Goal: Task Accomplishment & Management: Use online tool/utility

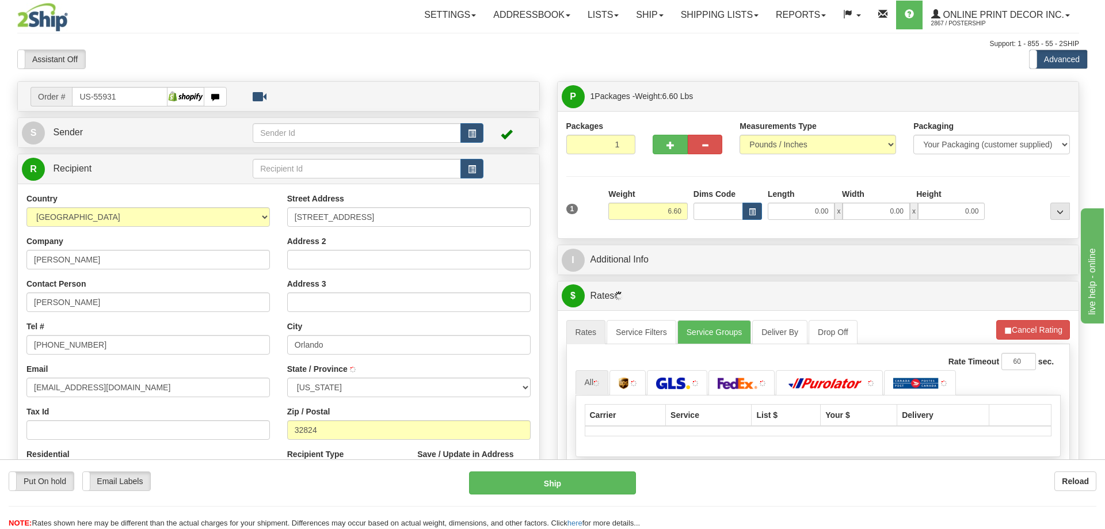
type input "ORLANDO"
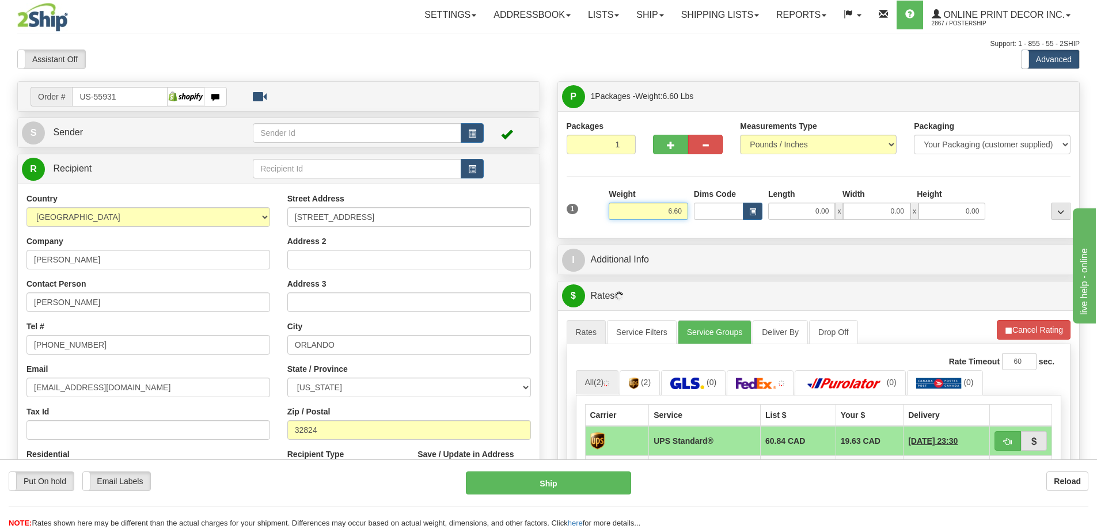
click at [686, 207] on input "6.60" at bounding box center [647, 211] width 79 height 17
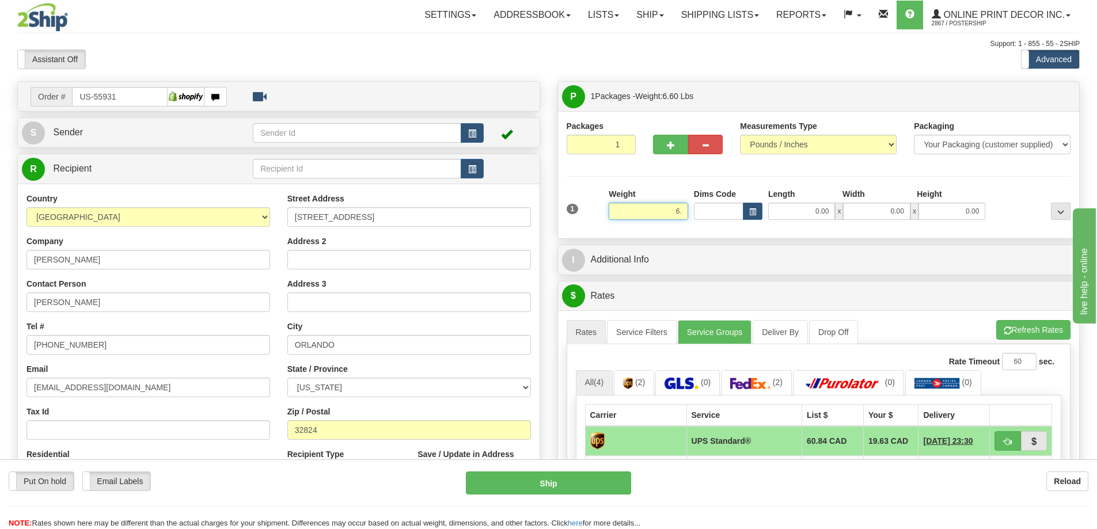
type input "6"
type input "2.00"
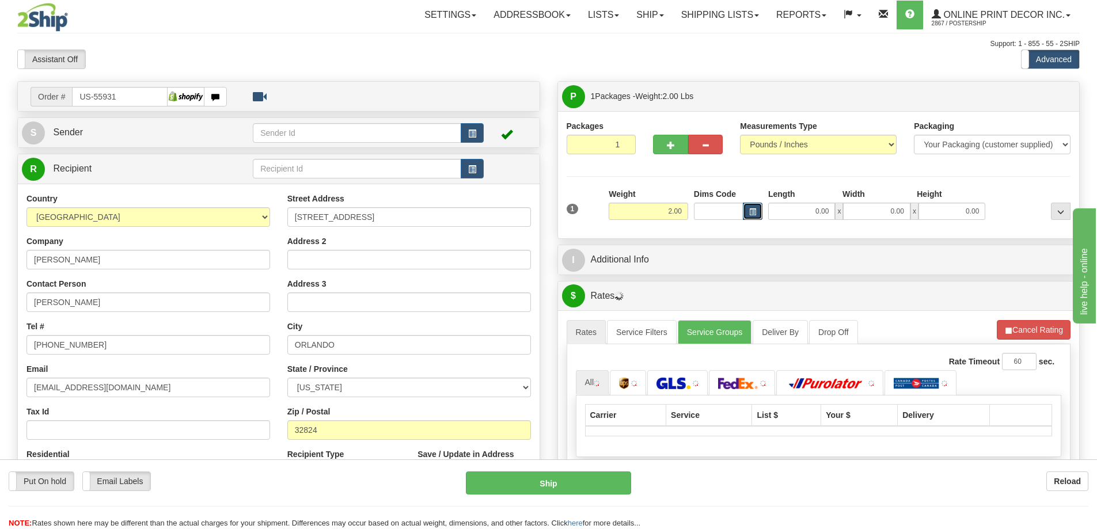
click at [753, 209] on span "button" at bounding box center [752, 212] width 7 height 6
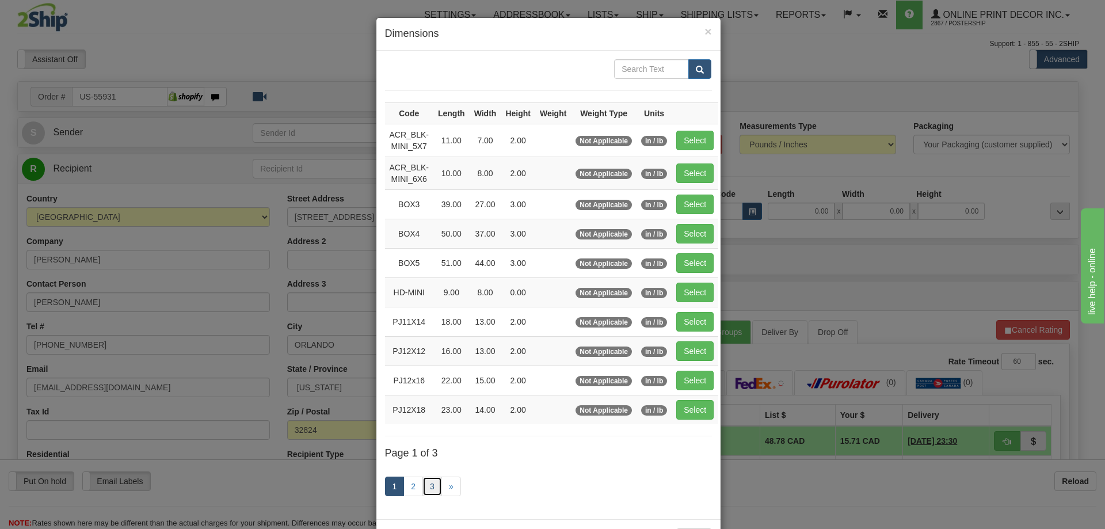
click at [428, 487] on link "3" at bounding box center [433, 487] width 20 height 20
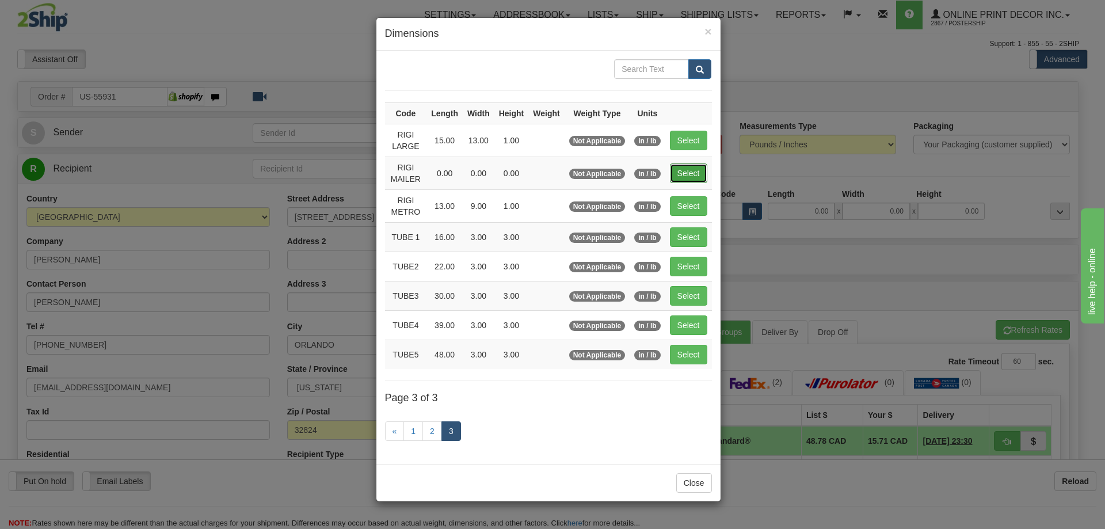
click at [705, 173] on button "Select" at bounding box center [688, 173] width 37 height 20
type input "RIGI MAILER"
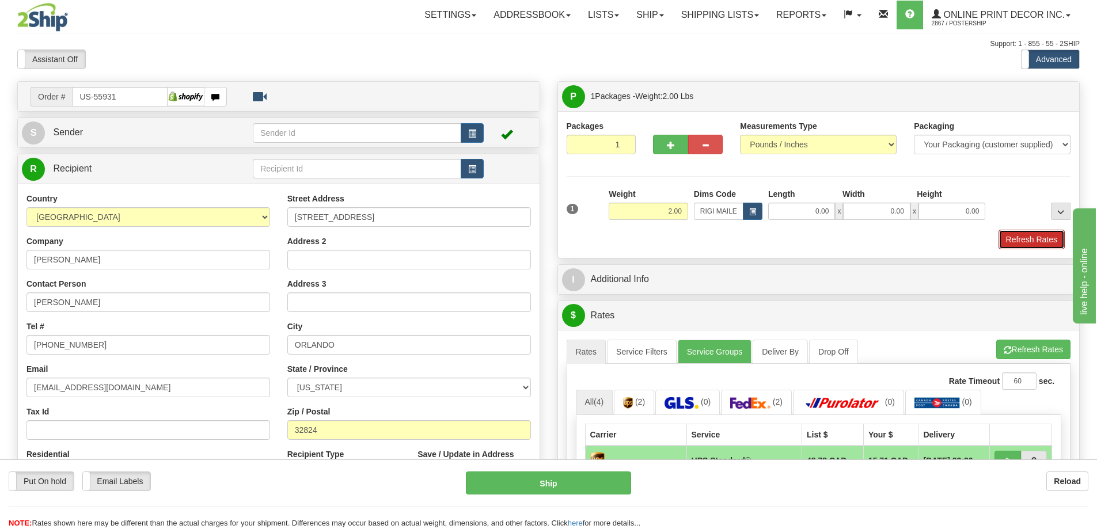
click at [1055, 237] on button "Refresh Rates" at bounding box center [1031, 240] width 66 height 20
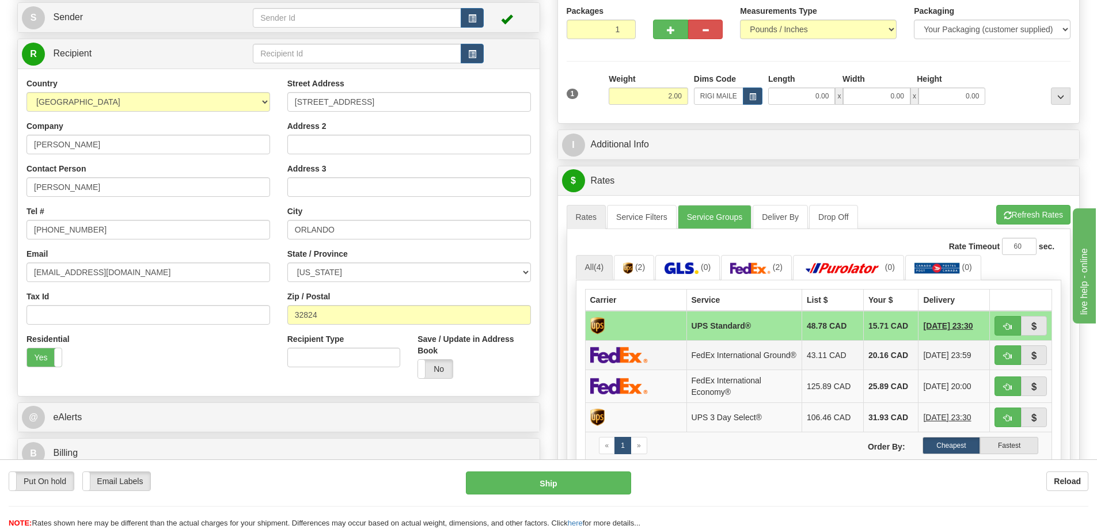
scroll to position [288, 0]
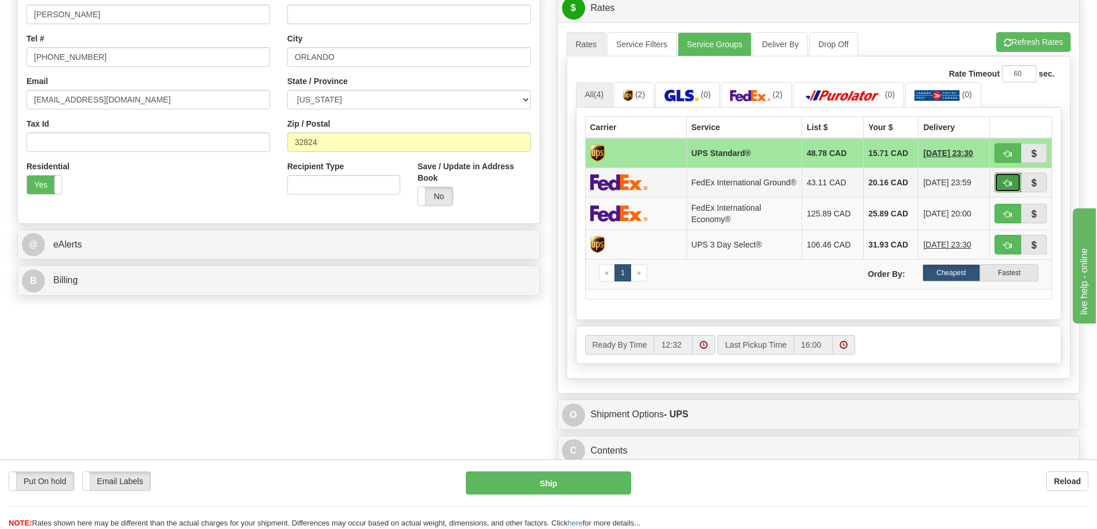
click at [1007, 186] on span "button" at bounding box center [1007, 183] width 8 height 7
type input "92"
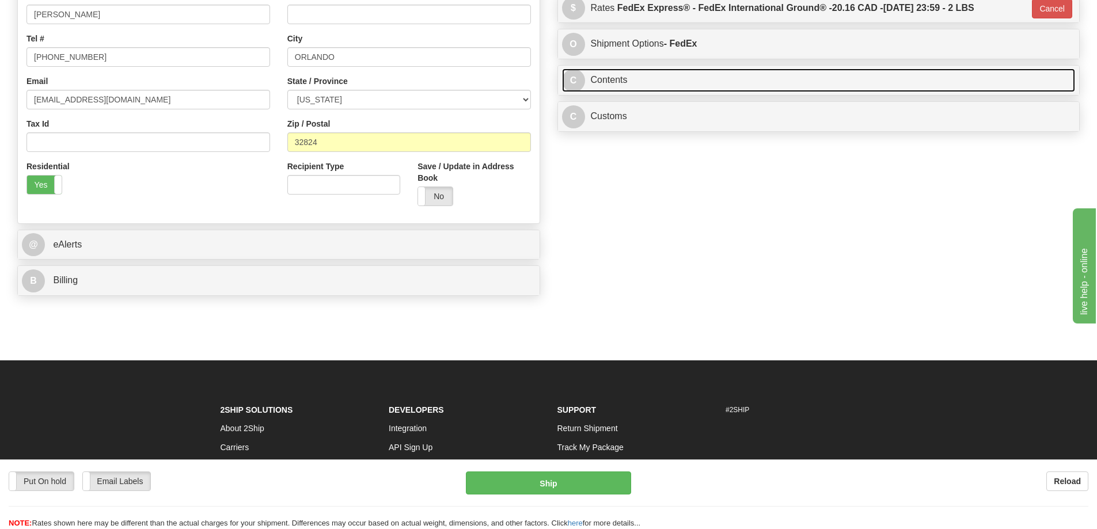
click at [734, 81] on link "C Contents" at bounding box center [818, 80] width 513 height 24
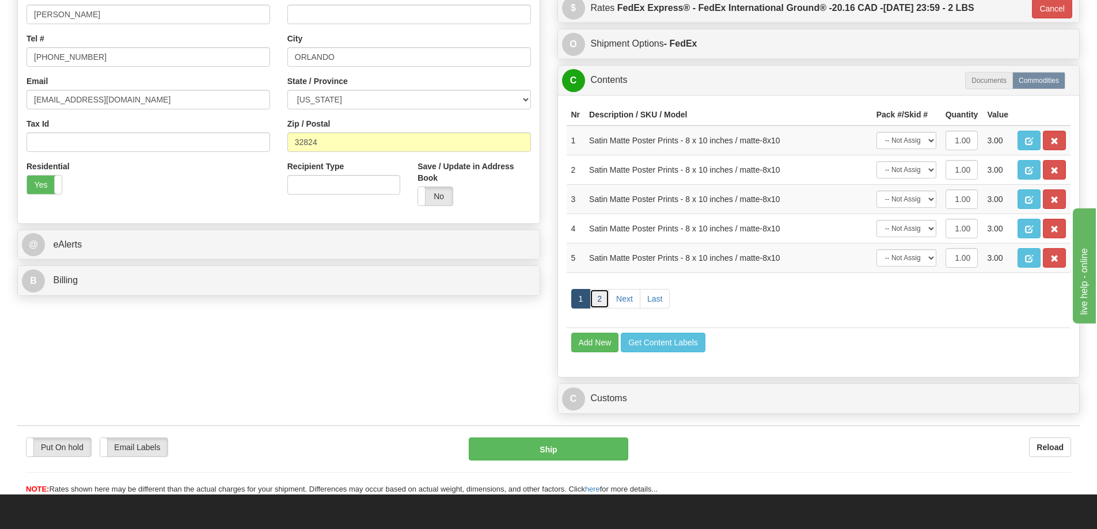
click at [599, 300] on link "2" at bounding box center [599, 299] width 20 height 20
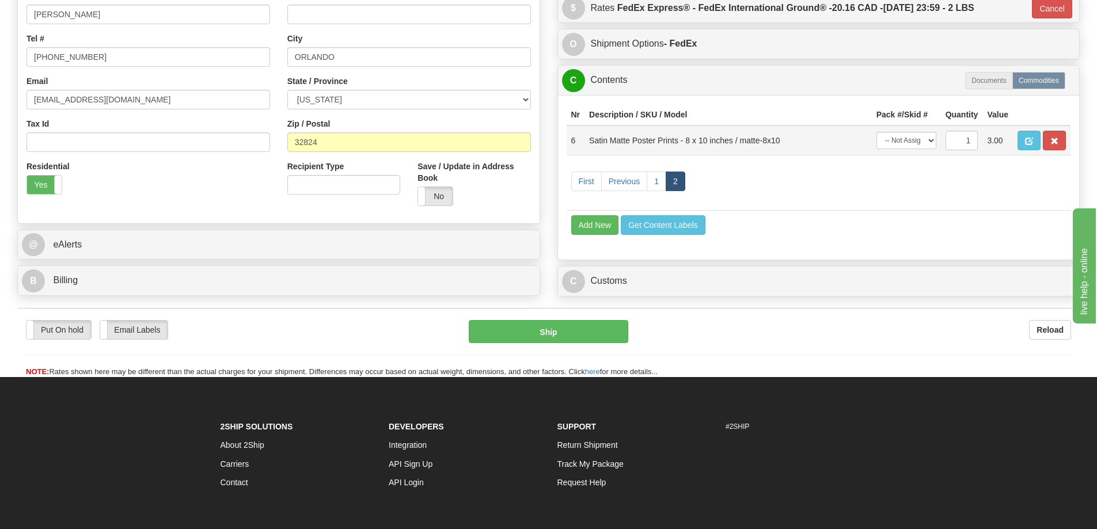
click at [1053, 133] on td at bounding box center [1042, 140] width 58 height 30
click at [1055, 138] on button "button" at bounding box center [1053, 141] width 23 height 20
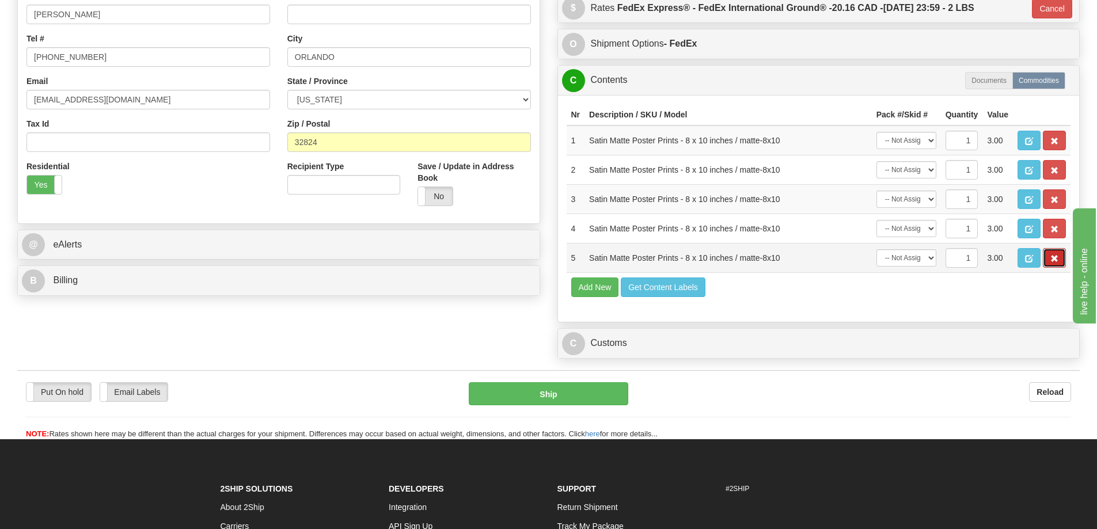
click at [1054, 262] on span "button" at bounding box center [1054, 258] width 8 height 7
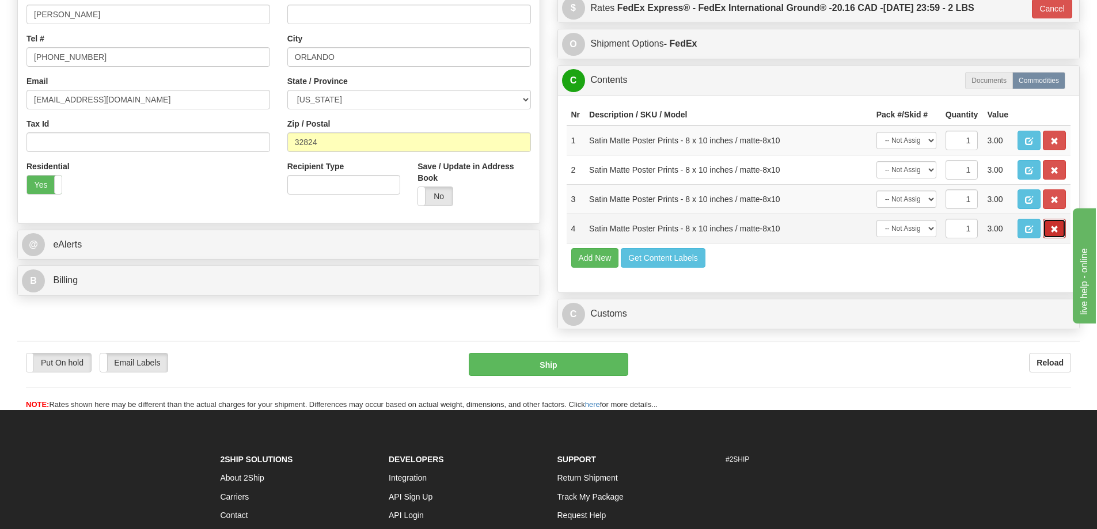
click at [1051, 229] on span "button" at bounding box center [1054, 229] width 8 height 7
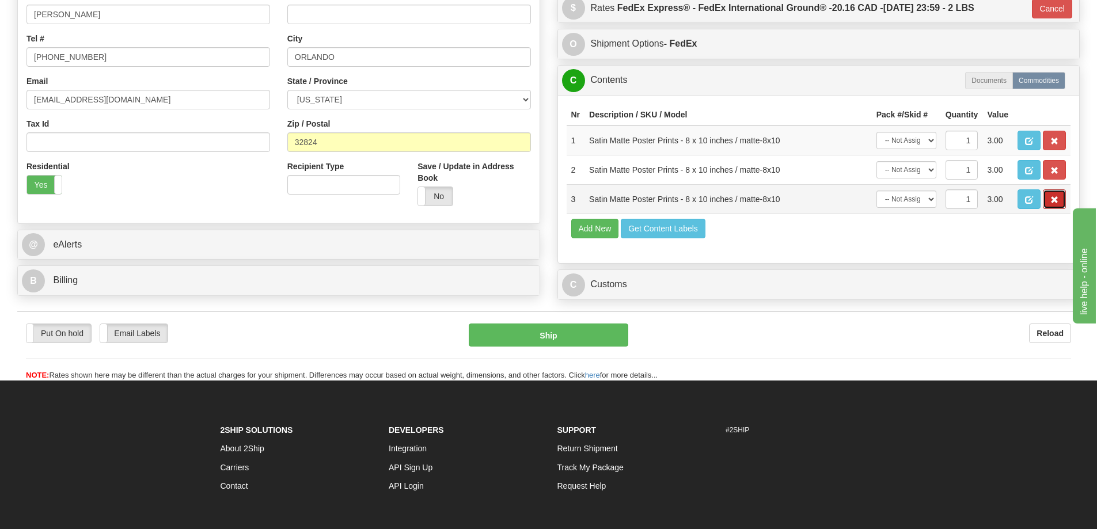
drag, startPoint x: 1057, startPoint y: 198, endPoint x: 1055, endPoint y: 188, distance: 10.8
click at [1057, 197] on button "button" at bounding box center [1053, 199] width 23 height 20
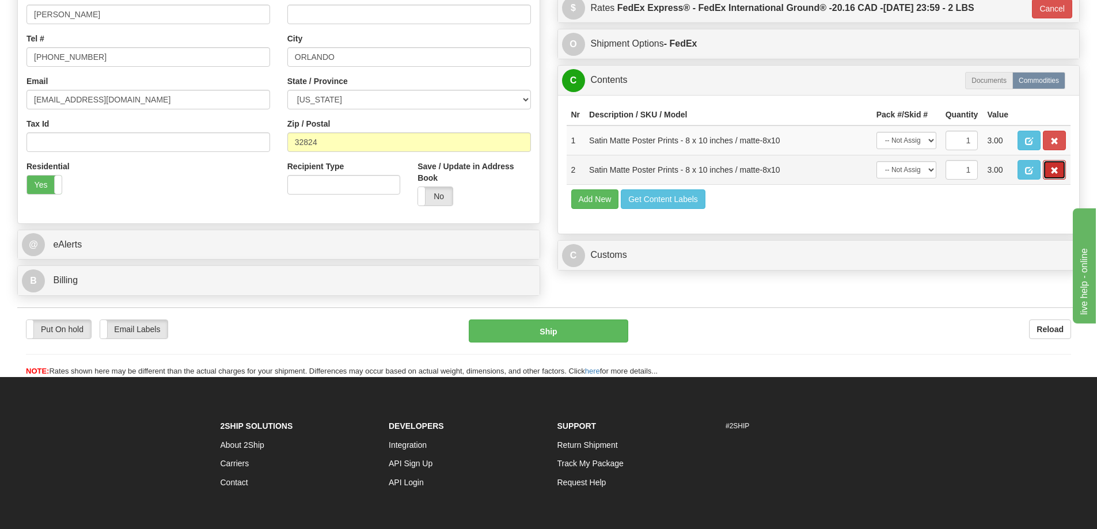
click at [1051, 168] on button "button" at bounding box center [1053, 170] width 23 height 20
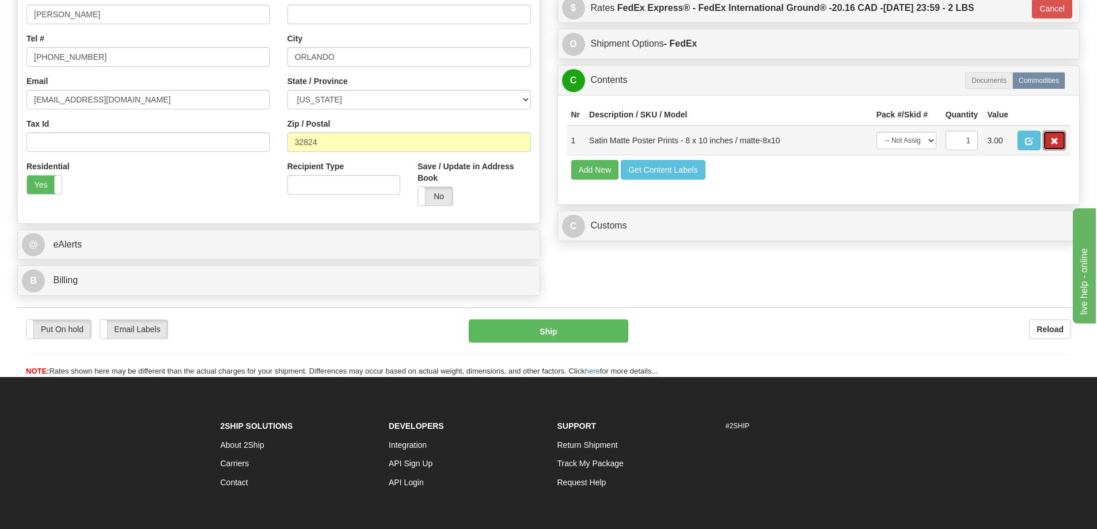
click at [1050, 137] on button "button" at bounding box center [1053, 141] width 23 height 20
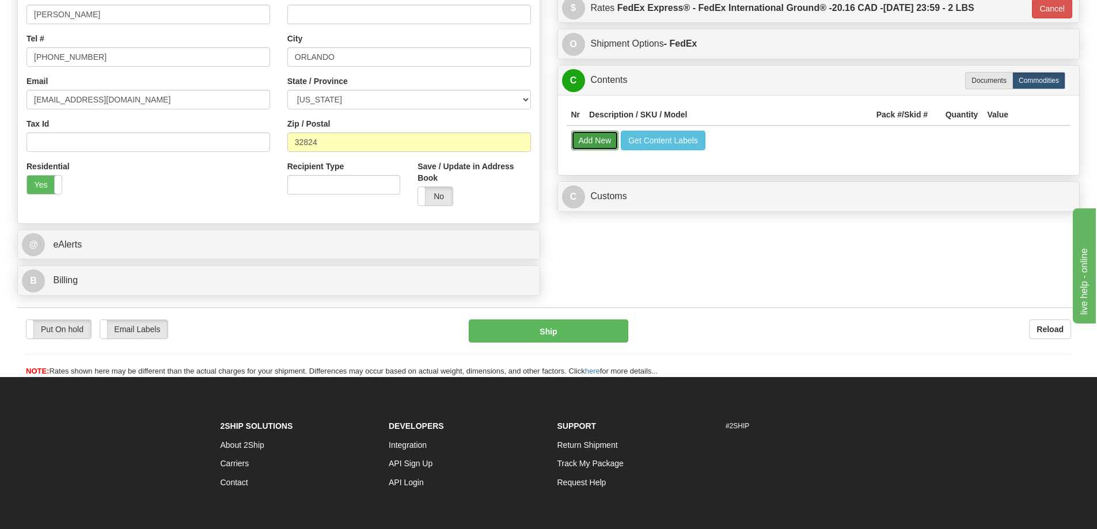
click at [592, 134] on button "Add New" at bounding box center [595, 141] width 48 height 20
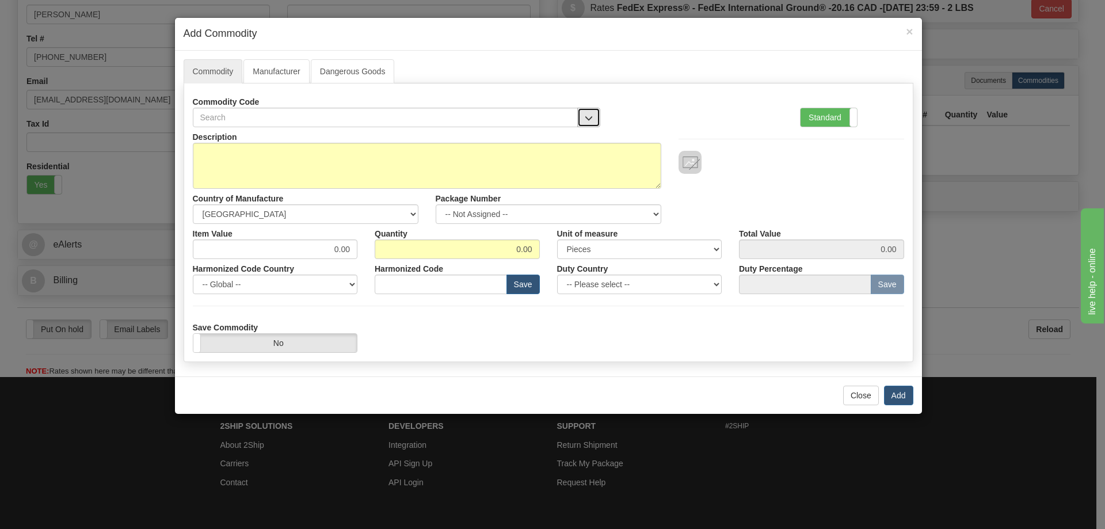
click at [587, 112] on button "button" at bounding box center [588, 118] width 23 height 20
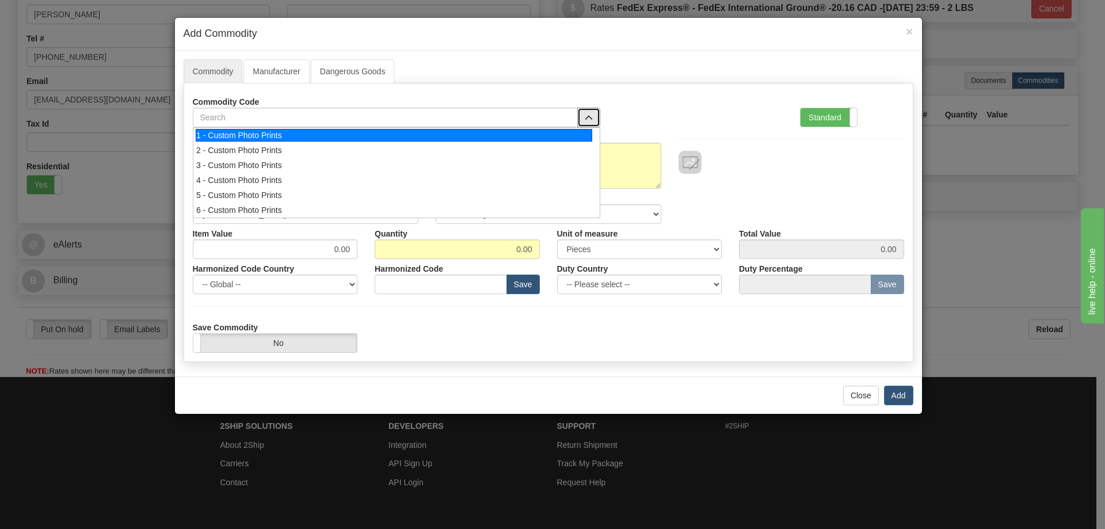
click at [562, 130] on div "1 - Custom Photo Prints" at bounding box center [394, 135] width 397 height 13
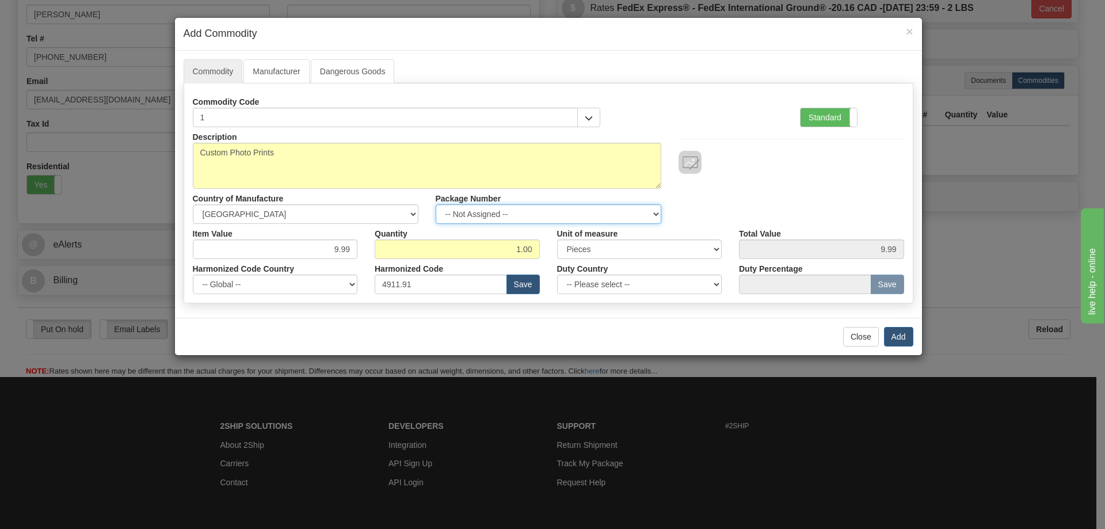
click at [657, 208] on select "-- Not Assigned -- Item 1" at bounding box center [549, 214] width 226 height 20
select select "0"
click at [436, 204] on select "-- Not Assigned -- Item 1" at bounding box center [549, 214] width 226 height 20
click at [903, 338] on button "Add" at bounding box center [898, 337] width 29 height 20
click at [903, 334] on button "Add" at bounding box center [898, 337] width 29 height 20
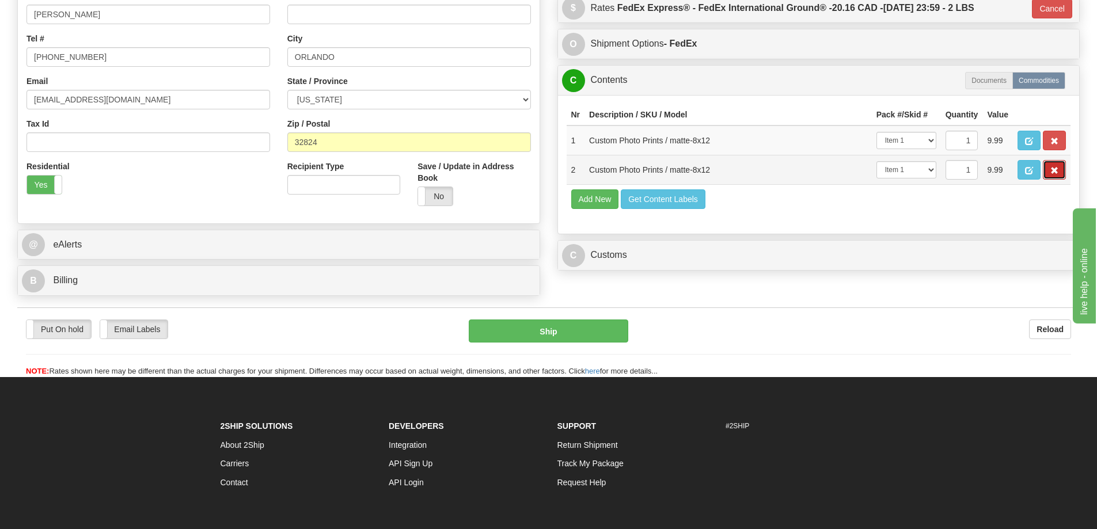
click at [1054, 169] on span "button" at bounding box center [1054, 170] width 8 height 7
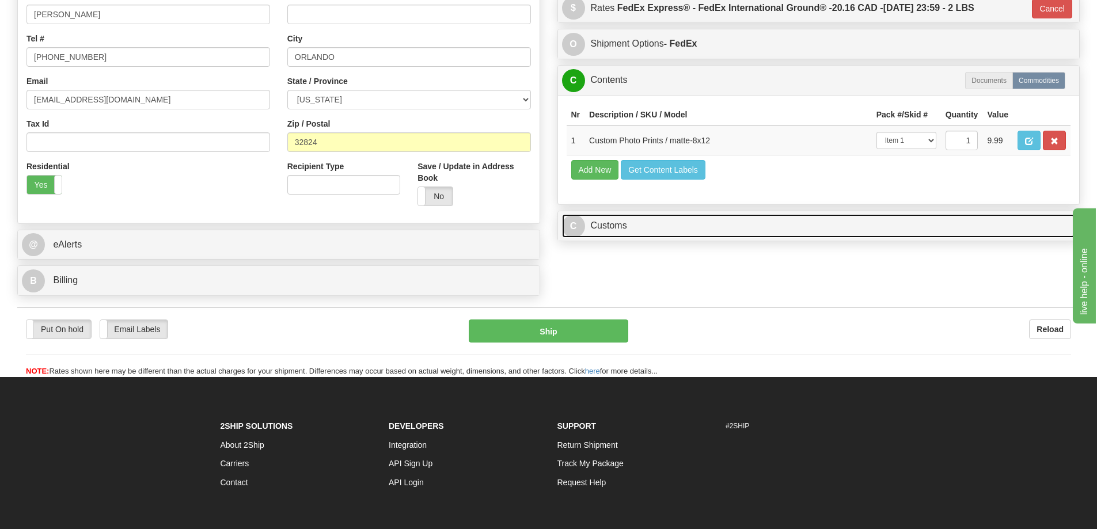
click at [719, 234] on link "C Customs" at bounding box center [818, 226] width 513 height 24
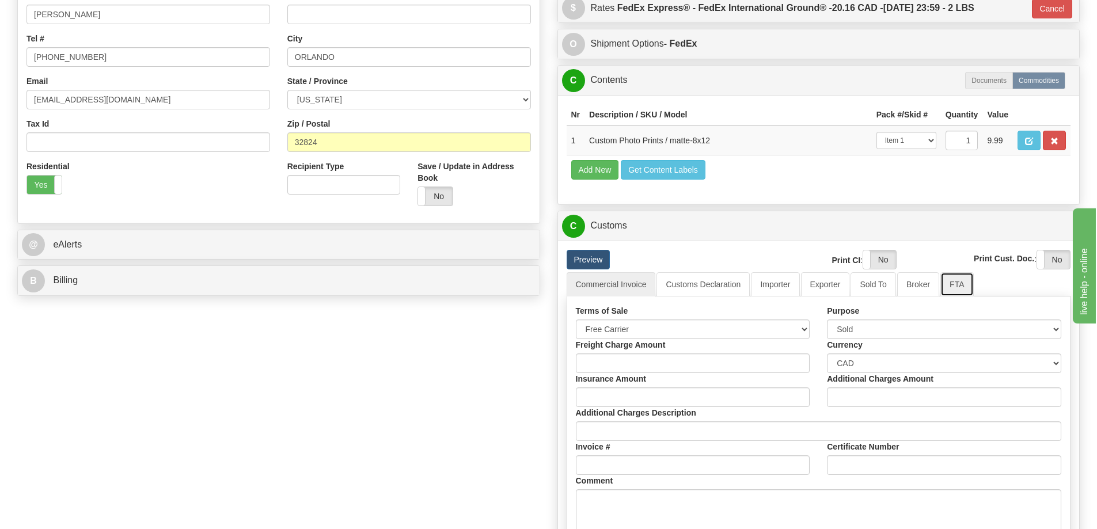
click at [956, 287] on link "FTA" at bounding box center [956, 284] width 33 height 24
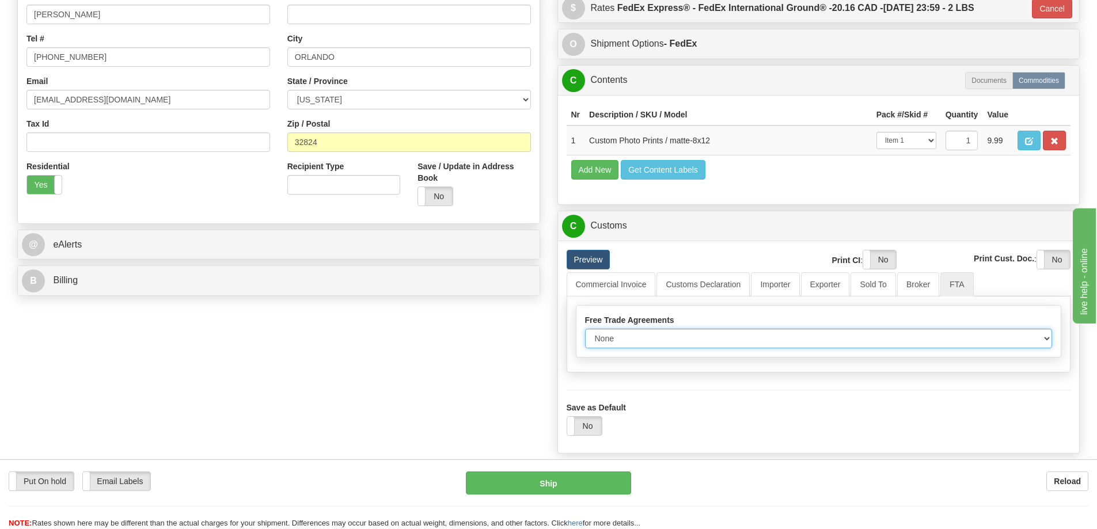
click at [1041, 340] on select "None Other USMCA CETA CUKTCA" at bounding box center [818, 339] width 467 height 20
select select "1"
click at [585, 333] on select "None Other USMCA CETA CUKTCA" at bounding box center [818, 339] width 467 height 20
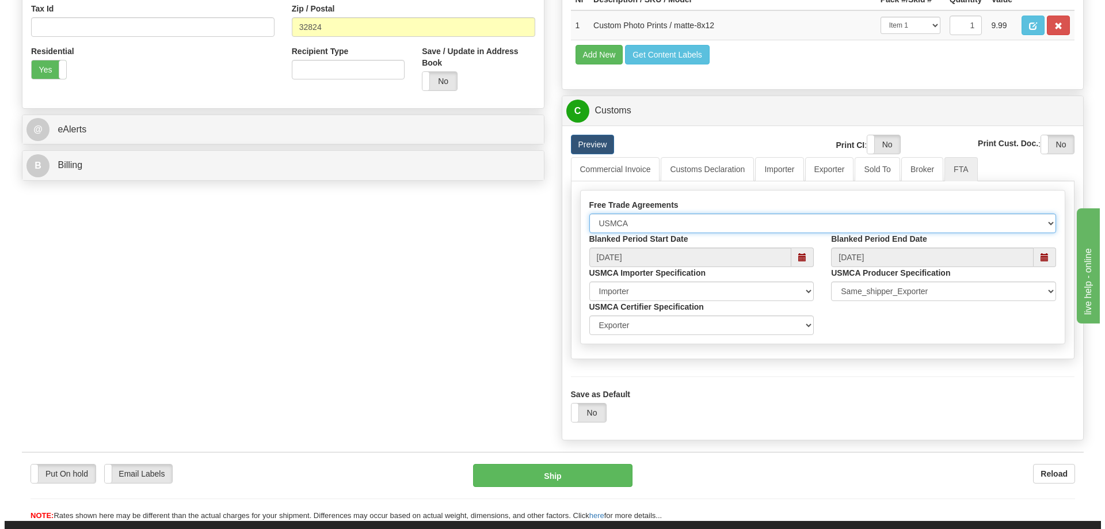
scroll to position [461, 0]
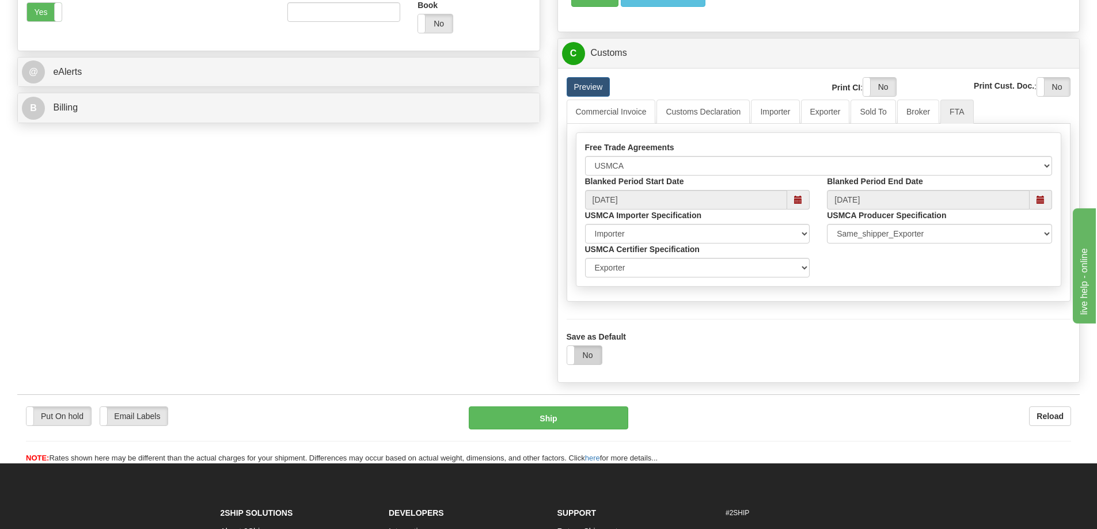
click at [590, 356] on label "No" at bounding box center [584, 355] width 35 height 18
click at [600, 421] on button "Ship" at bounding box center [548, 417] width 159 height 23
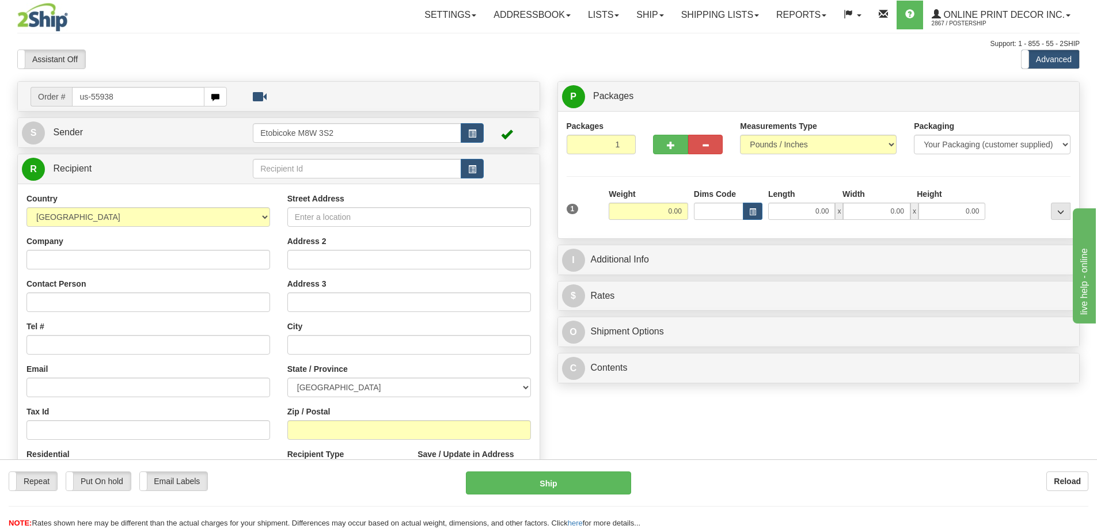
type input "us-55938"
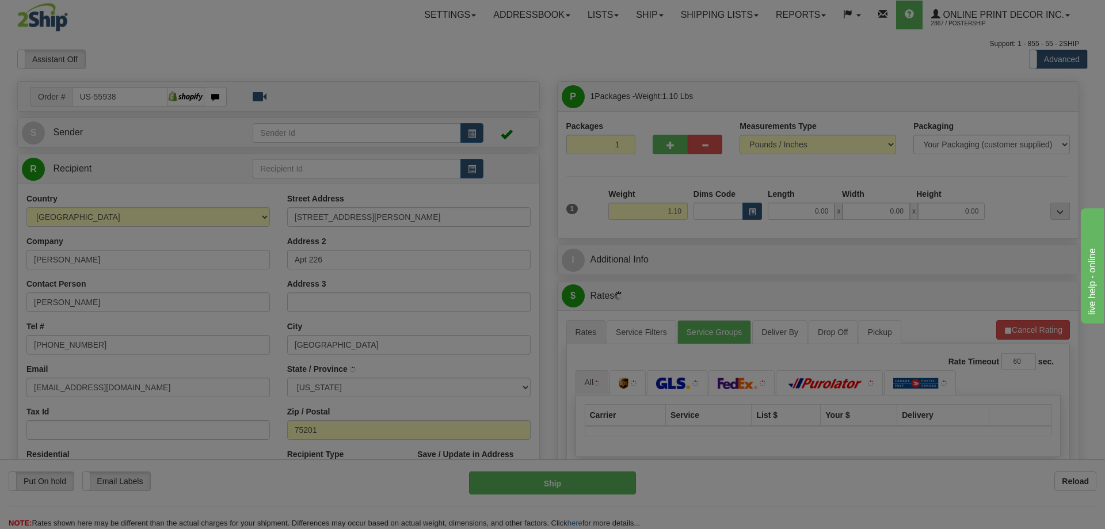
type input "DALLAS"
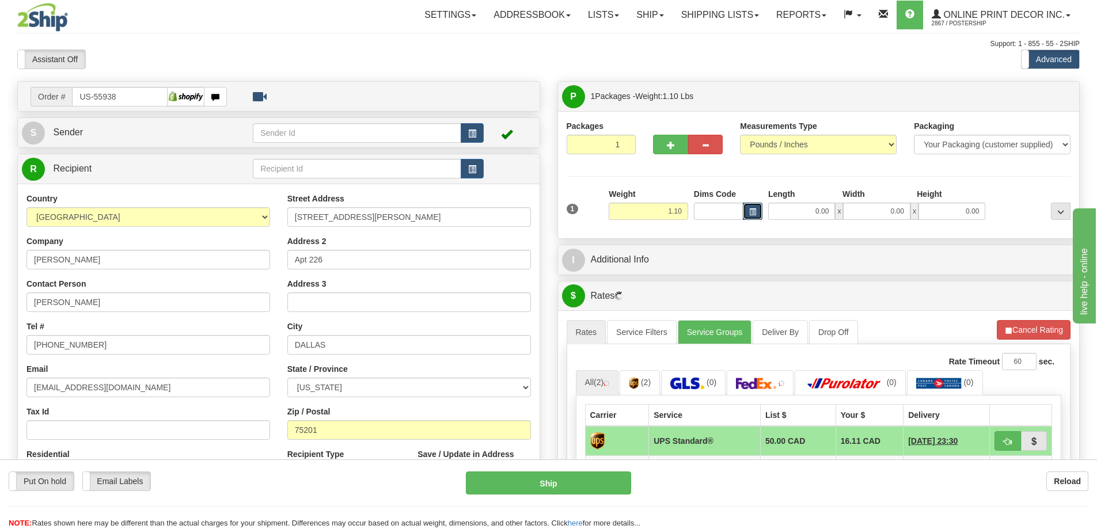
click at [751, 211] on span "button" at bounding box center [752, 212] width 7 height 6
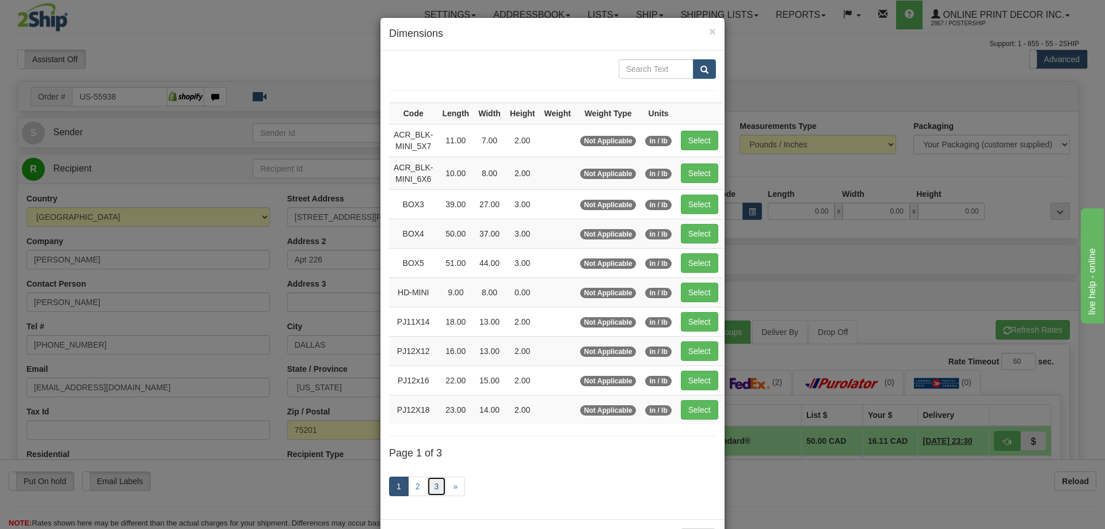
click at [433, 480] on link "3" at bounding box center [437, 487] width 20 height 20
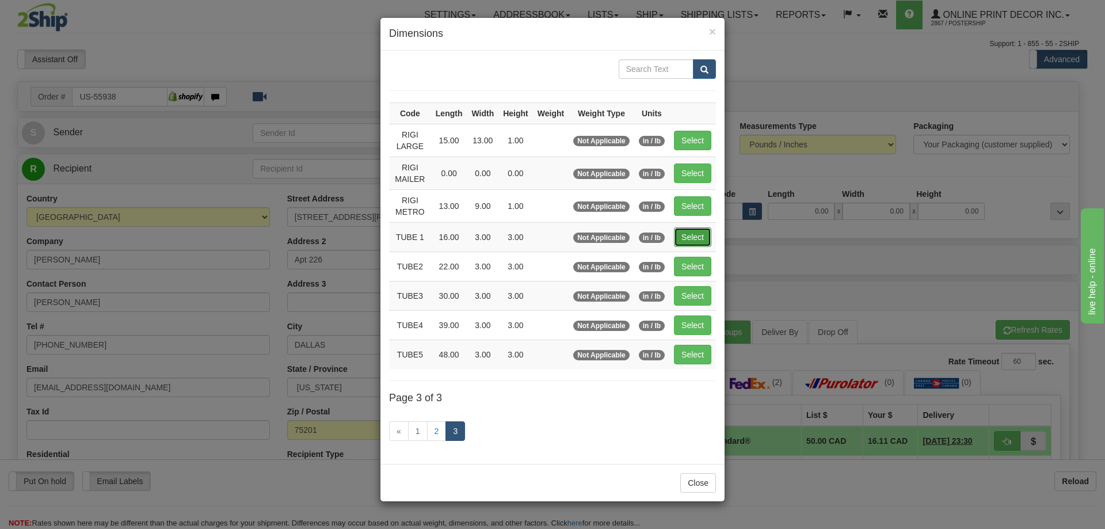
click at [691, 233] on button "Select" at bounding box center [692, 237] width 37 height 20
type input "TUBE 1"
type input "16.00"
type input "3.00"
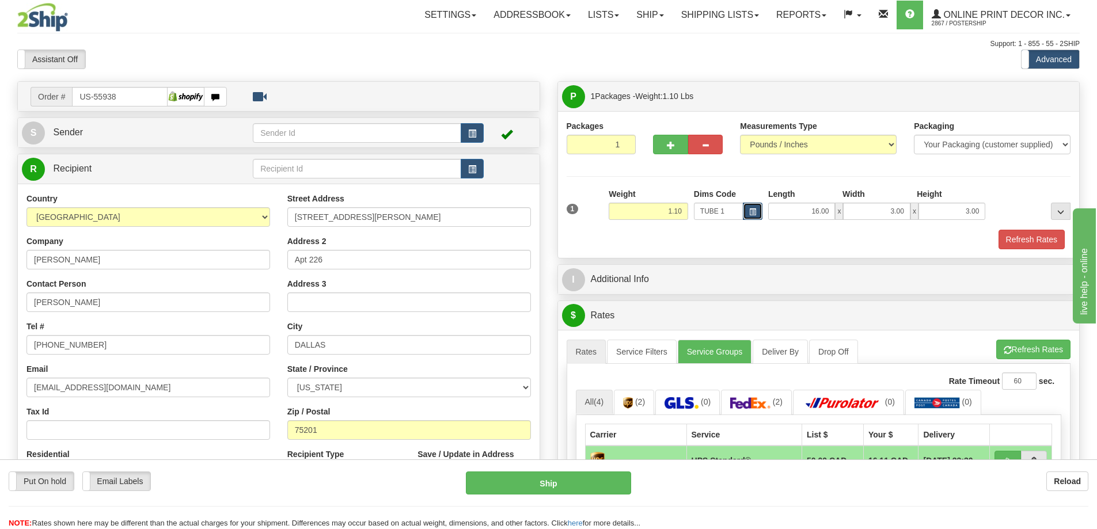
click at [749, 207] on button "button" at bounding box center [753, 211] width 20 height 17
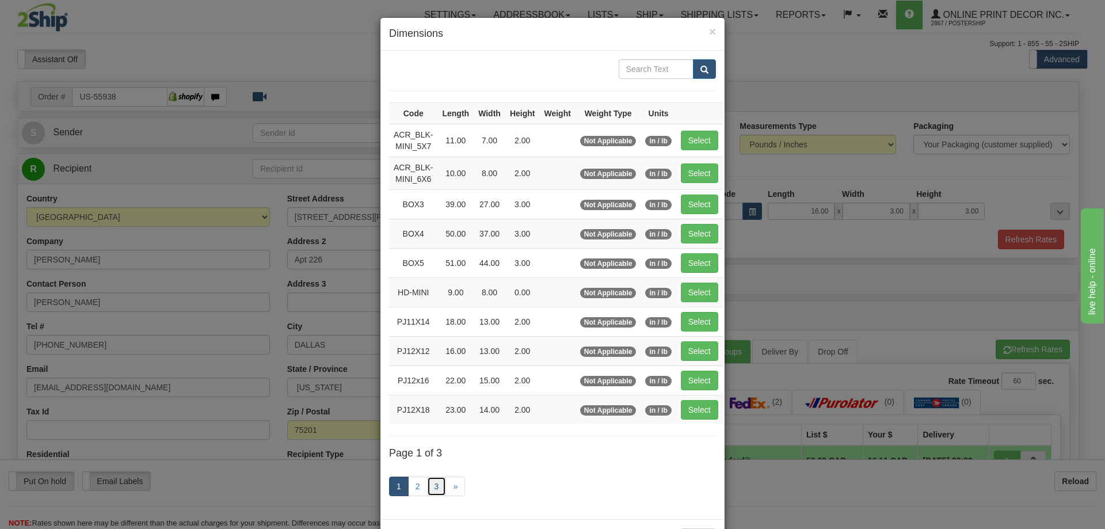
click at [428, 485] on link "3" at bounding box center [437, 487] width 20 height 20
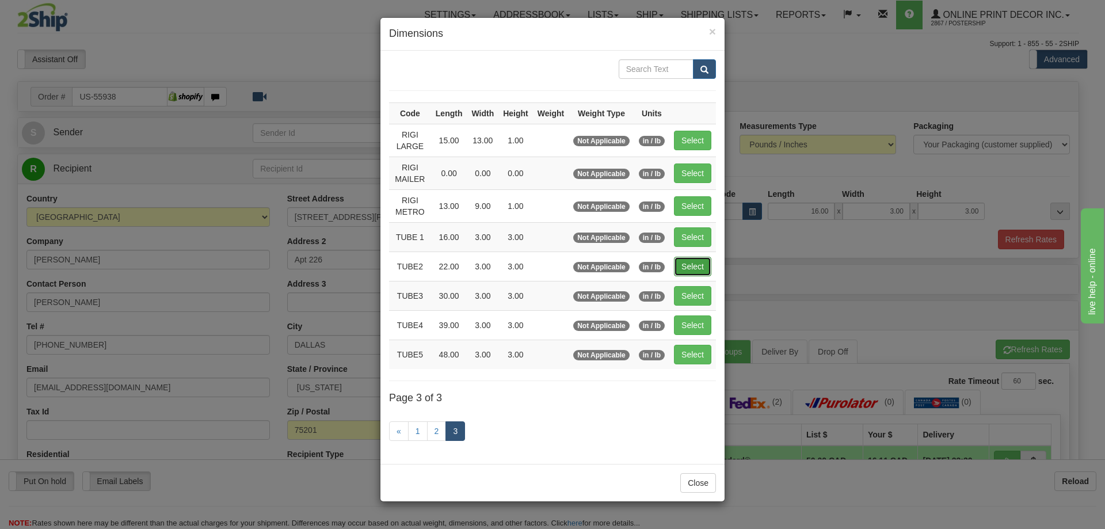
click at [685, 264] on button "Select" at bounding box center [692, 267] width 37 height 20
type input "TUBE2"
type input "22.00"
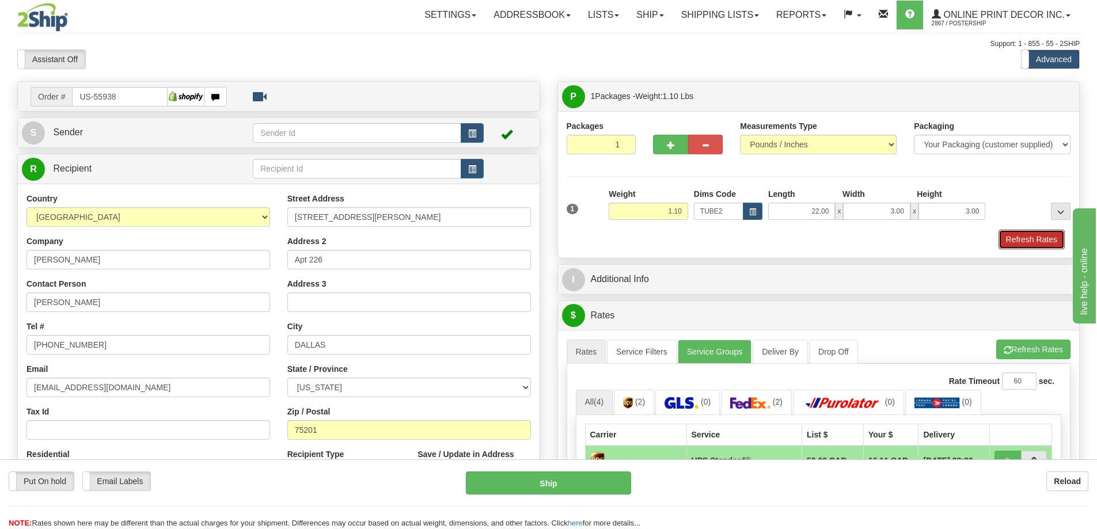
click at [1015, 236] on button "Refresh Rates" at bounding box center [1031, 240] width 66 height 20
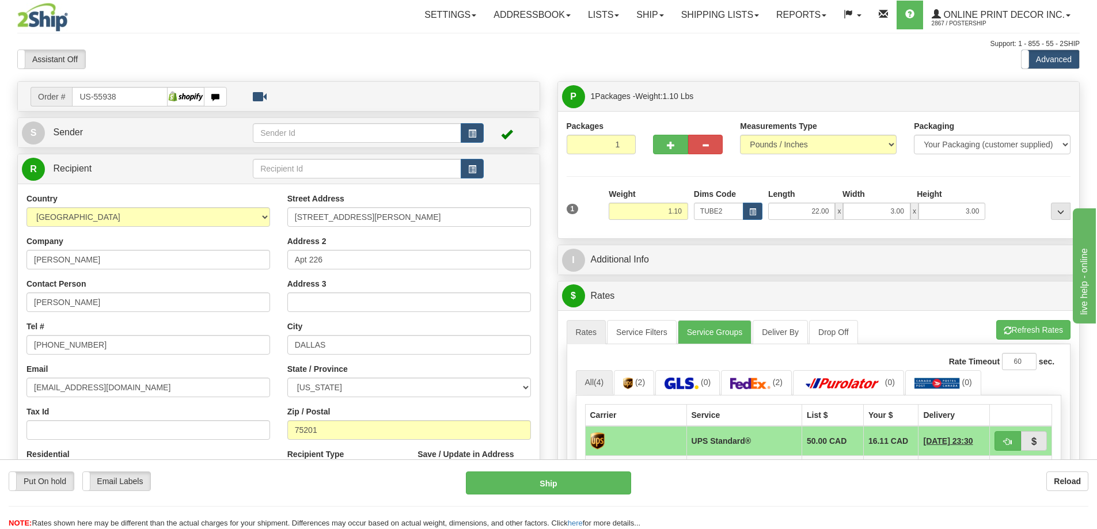
scroll to position [115, 0]
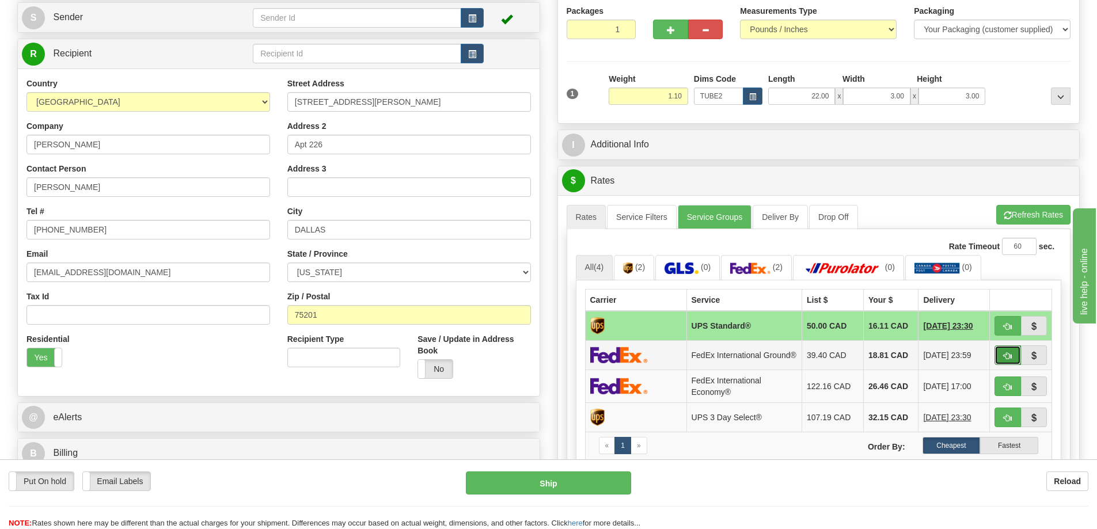
click at [1007, 352] on button "button" at bounding box center [1007, 355] width 26 height 20
type input "92"
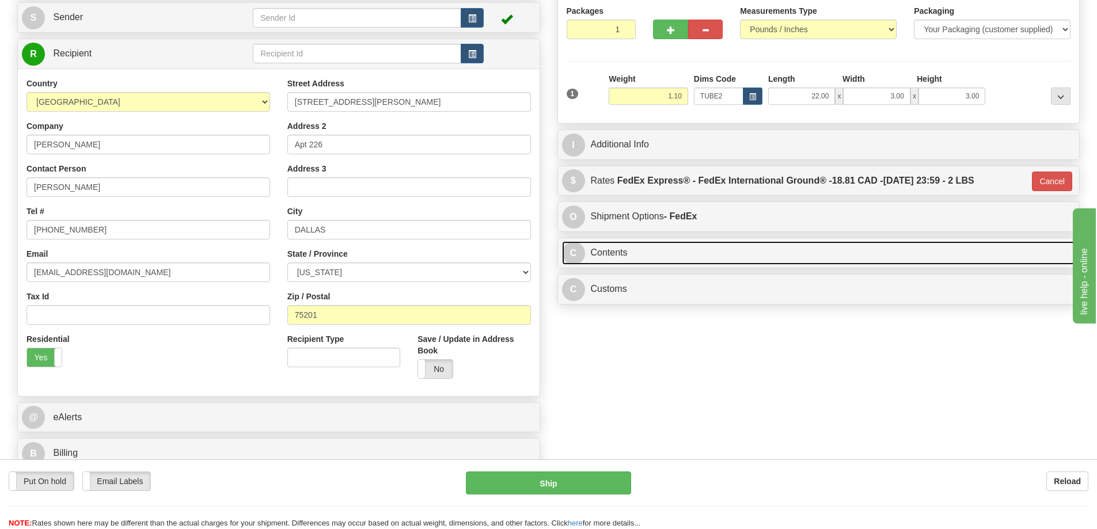
click at [782, 258] on link "C Contents" at bounding box center [818, 253] width 513 height 24
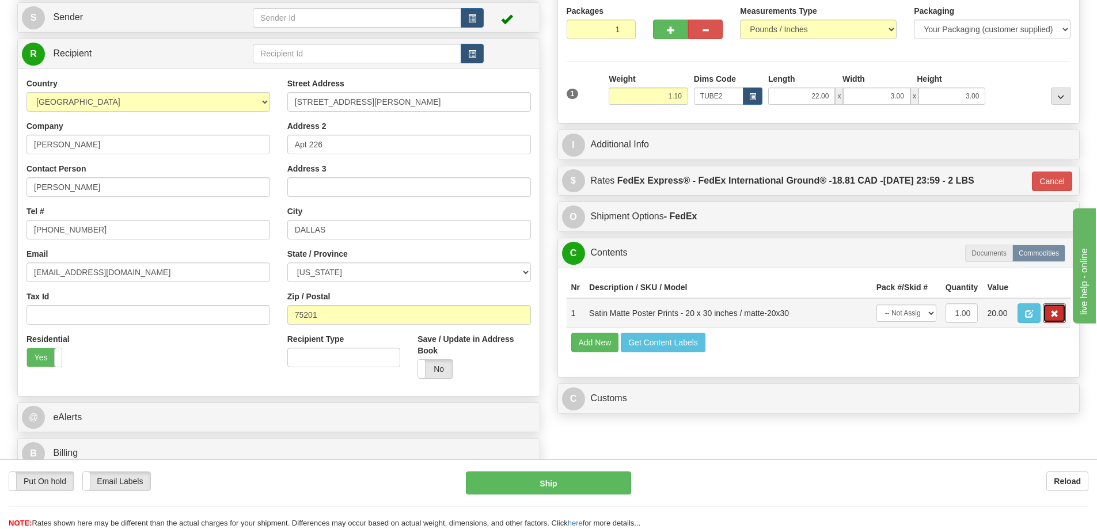
click at [1061, 312] on button "button" at bounding box center [1053, 313] width 23 height 20
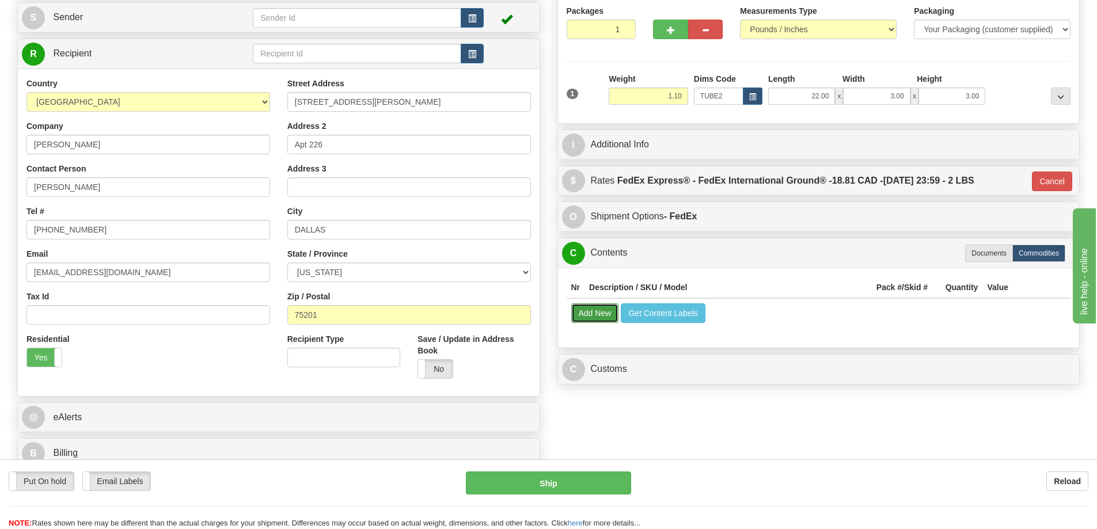
click at [595, 319] on button "Add New" at bounding box center [595, 313] width 48 height 20
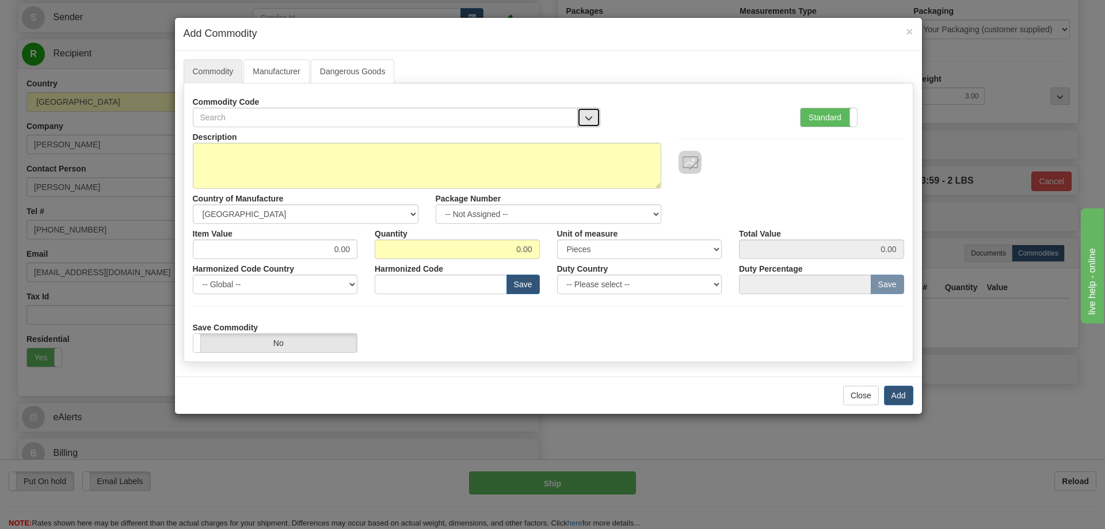
click at [591, 111] on button "button" at bounding box center [588, 118] width 23 height 20
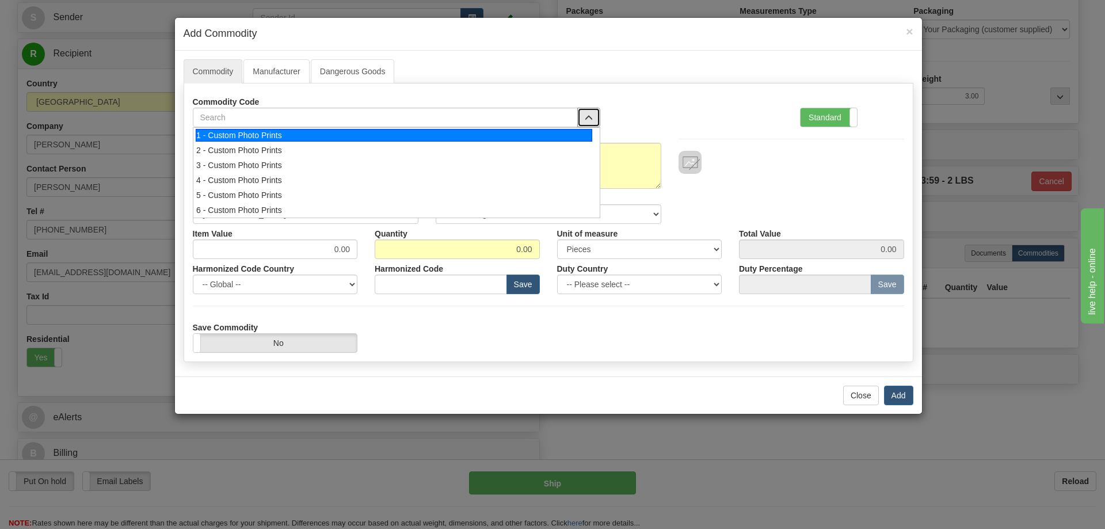
click at [564, 132] on div "1 - Custom Photo Prints" at bounding box center [394, 135] width 397 height 13
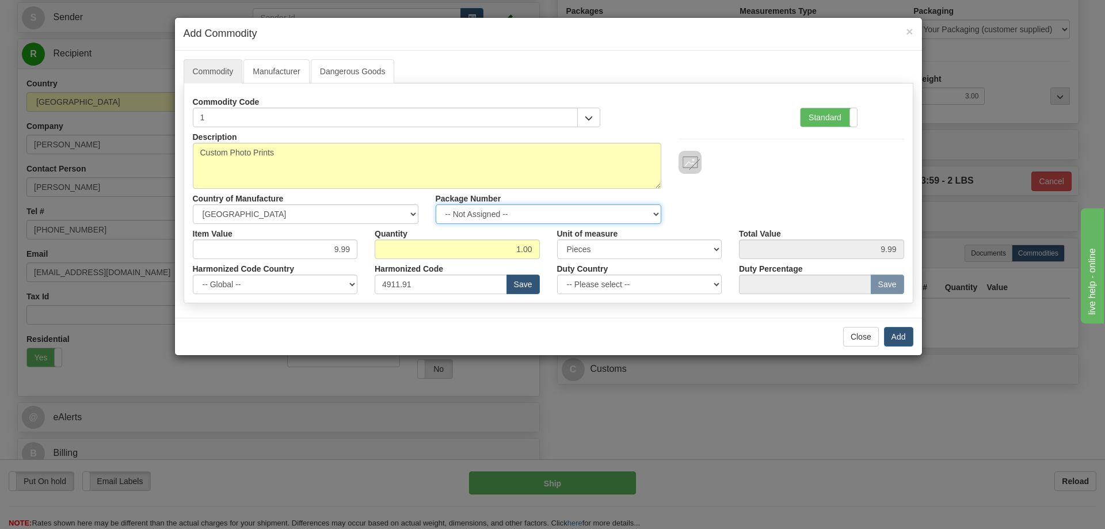
click at [650, 211] on select "-- Not Assigned -- Item 1" at bounding box center [549, 214] width 226 height 20
select select "0"
click at [436, 204] on select "-- Not Assigned -- Item 1" at bounding box center [549, 214] width 226 height 20
click at [901, 335] on button "Add" at bounding box center [898, 337] width 29 height 20
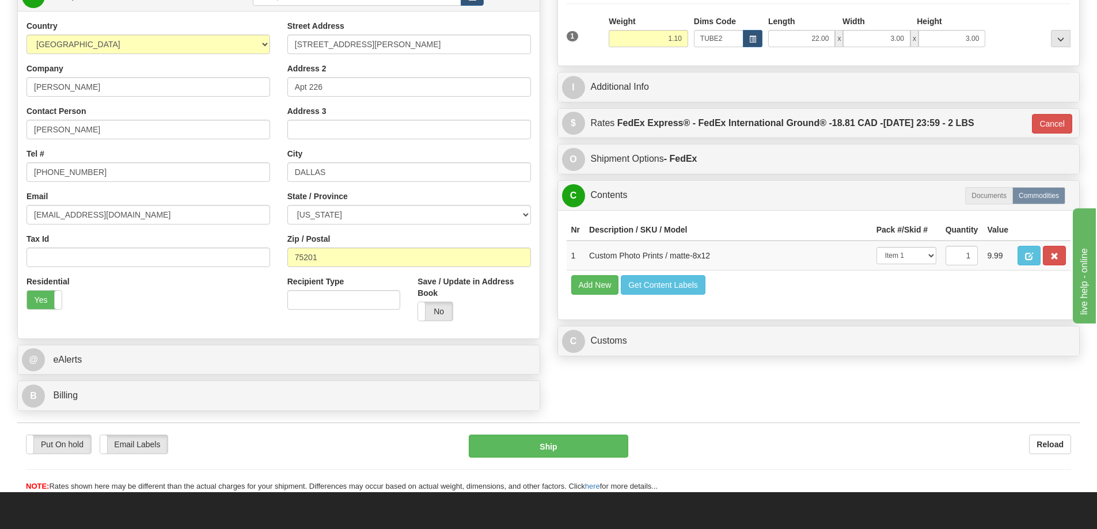
scroll to position [230, 0]
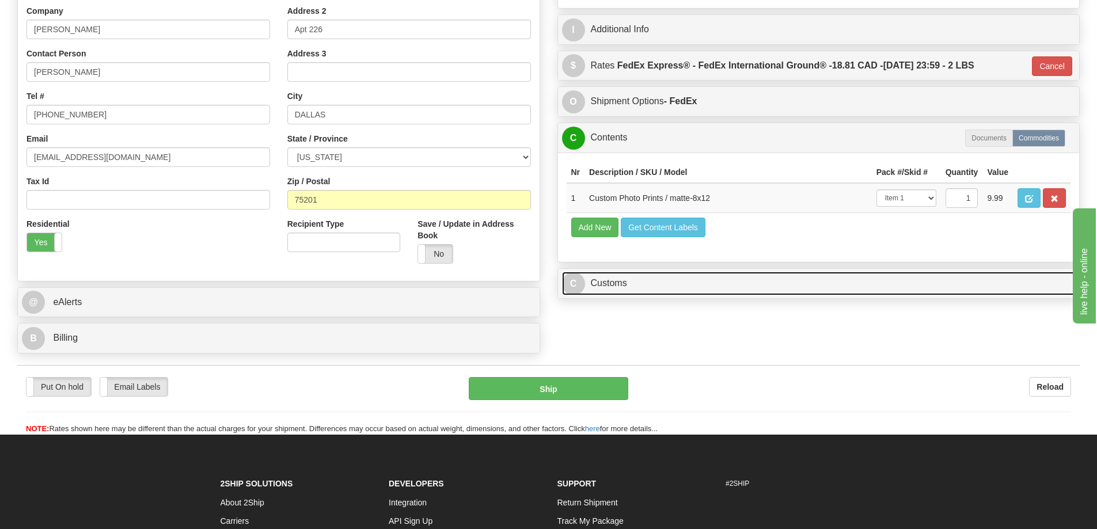
click at [864, 278] on link "C Customs" at bounding box center [818, 284] width 513 height 24
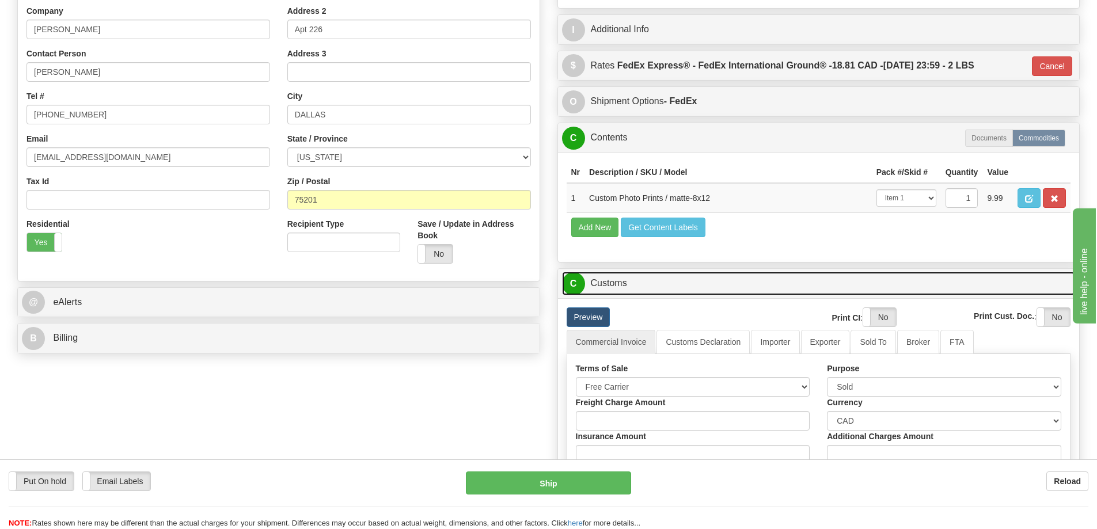
scroll to position [345, 0]
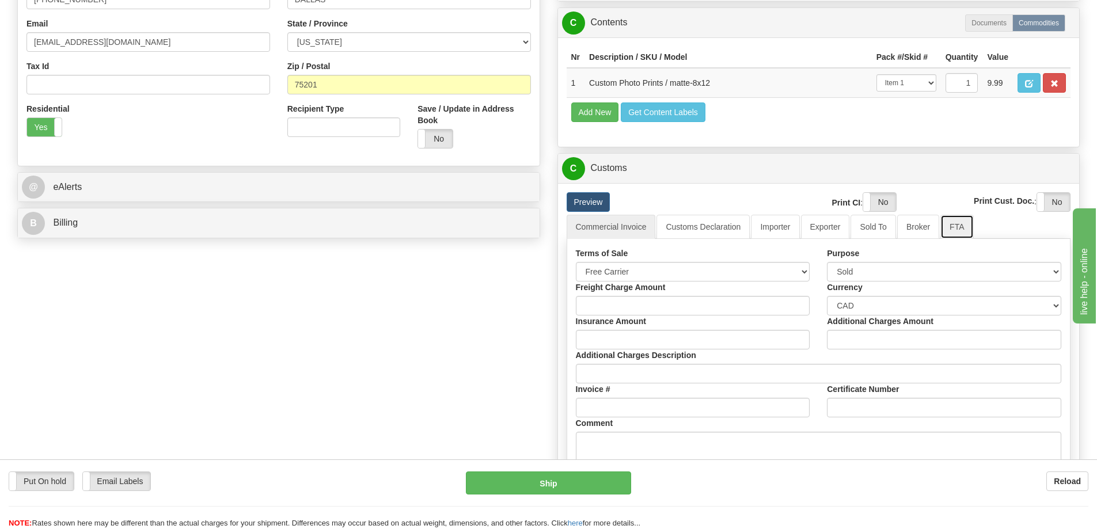
click at [959, 228] on link "FTA" at bounding box center [956, 227] width 33 height 24
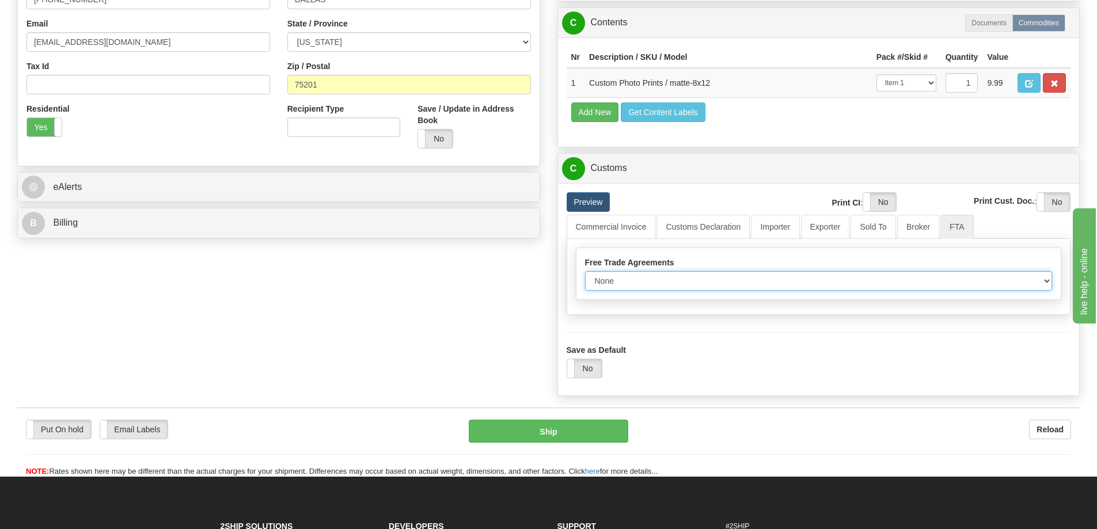
click at [1046, 281] on select "None Other USMCA CETA CUKTCA" at bounding box center [818, 281] width 467 height 20
select select "1"
click at [585, 275] on select "None Other USMCA CETA CUKTCA" at bounding box center [818, 281] width 467 height 20
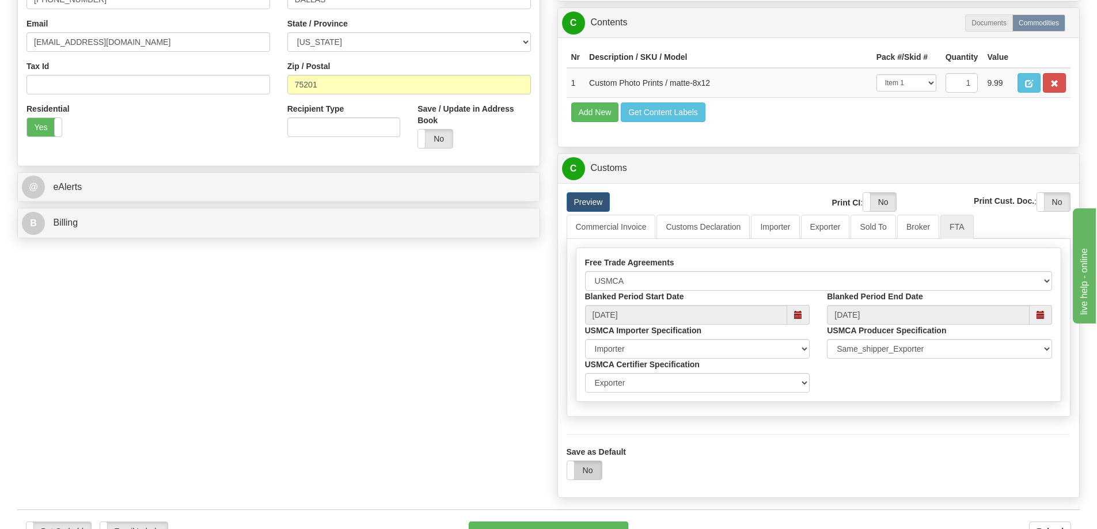
click at [592, 473] on label "No" at bounding box center [584, 470] width 35 height 18
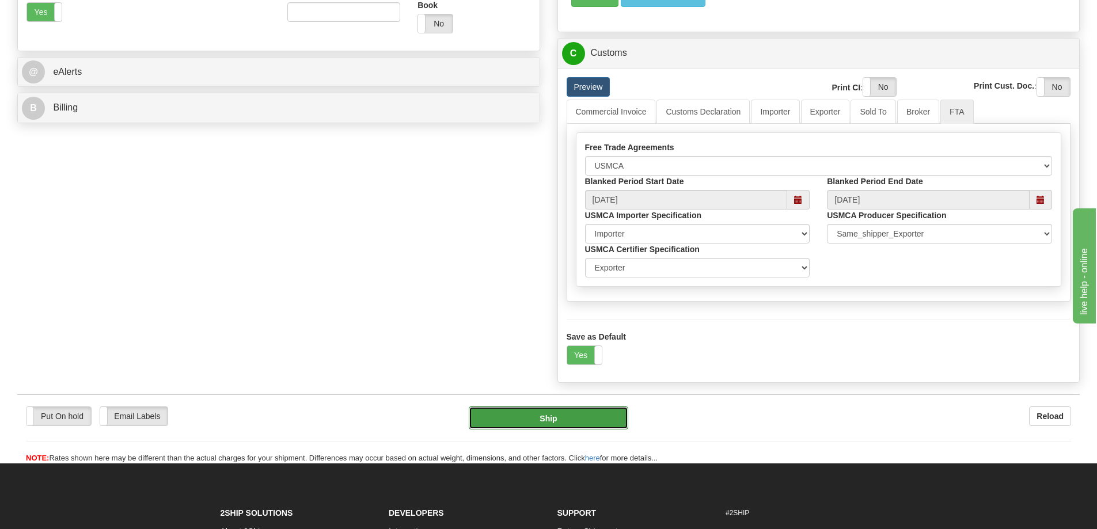
click at [576, 427] on button "Ship" at bounding box center [548, 417] width 159 height 23
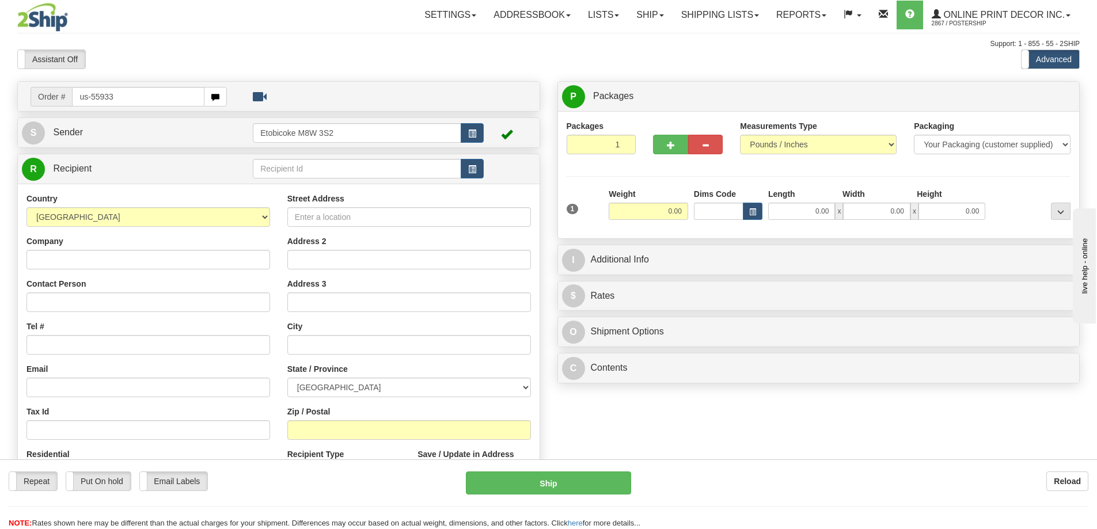
type input "us-55933"
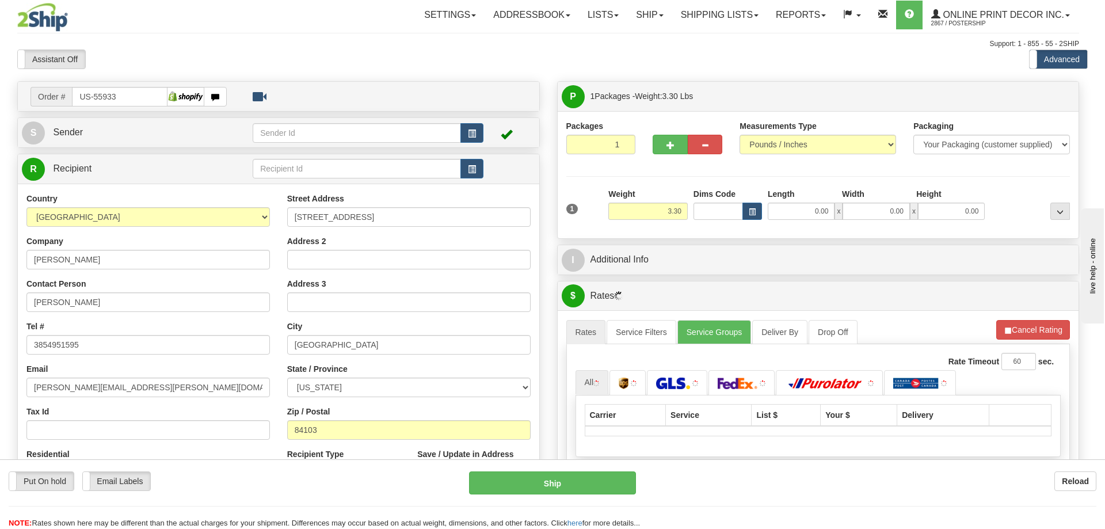
type input "[GEOGRAPHIC_DATA]"
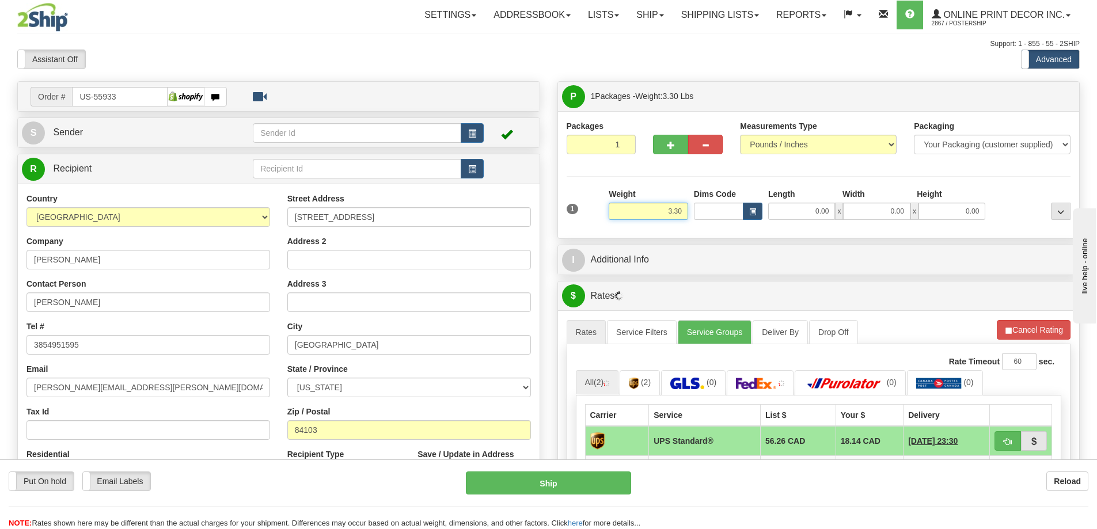
click at [684, 212] on input "3.30" at bounding box center [647, 211] width 79 height 17
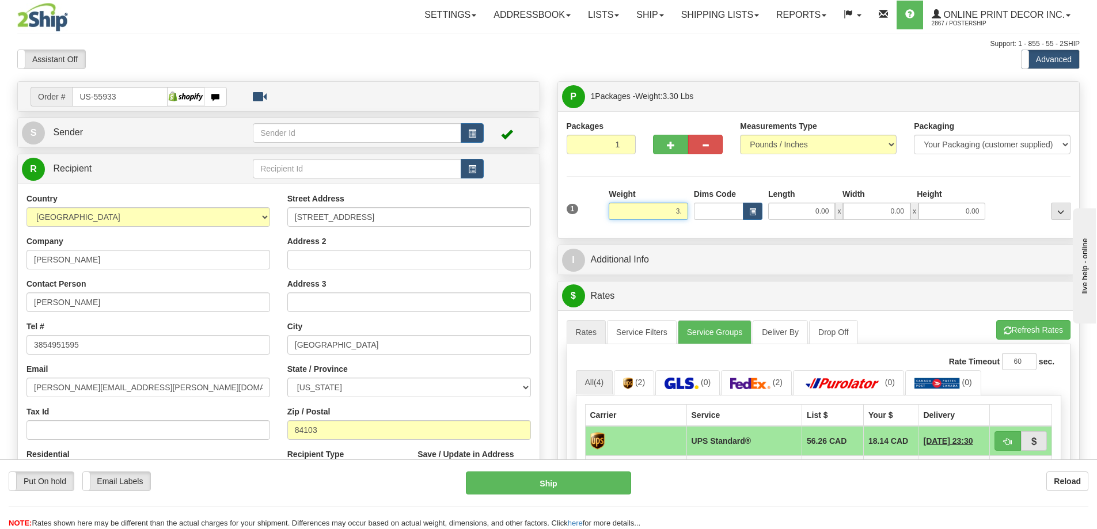
type input "3"
type input "2.00"
click at [754, 214] on span "button" at bounding box center [752, 212] width 7 height 6
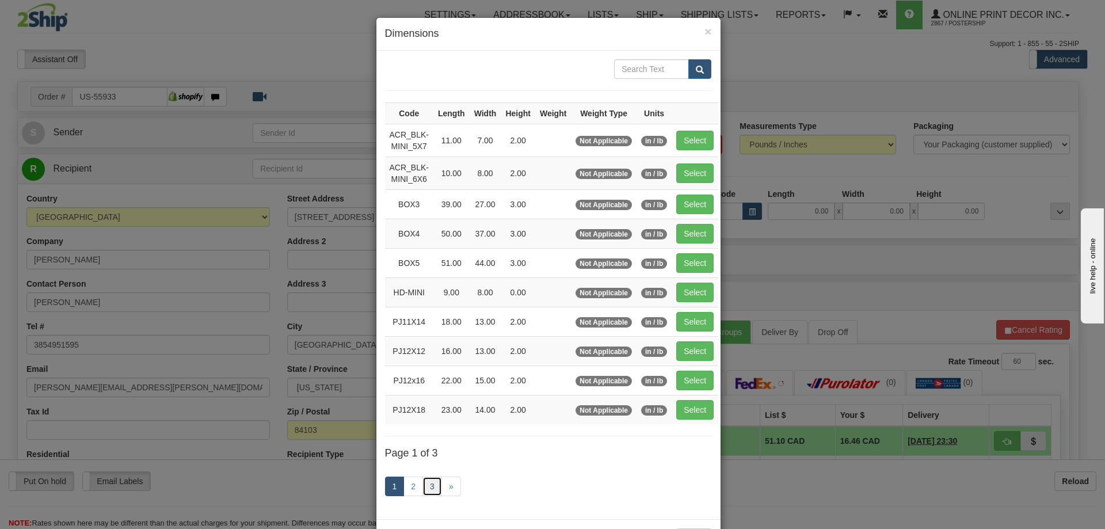
click at [428, 483] on link "3" at bounding box center [433, 487] width 20 height 20
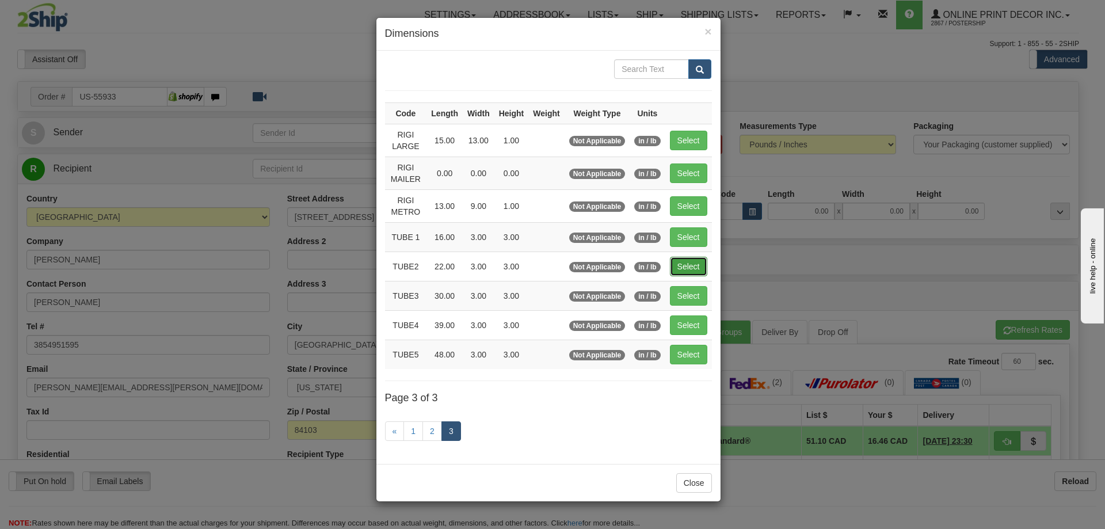
click at [680, 265] on button "Select" at bounding box center [688, 267] width 37 height 20
type input "TUBE2"
type input "22.00"
type input "3.00"
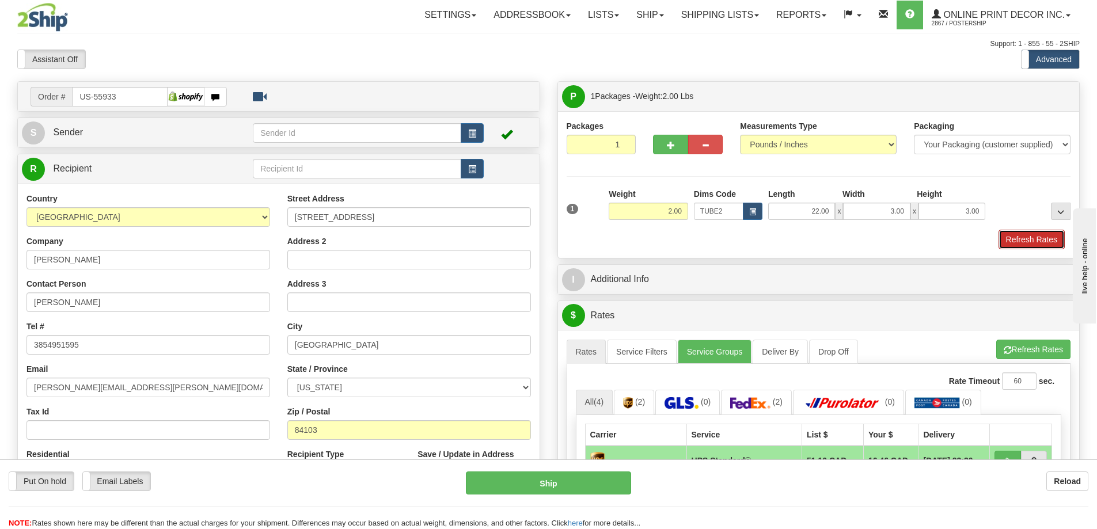
click at [1030, 234] on button "Refresh Rates" at bounding box center [1031, 240] width 66 height 20
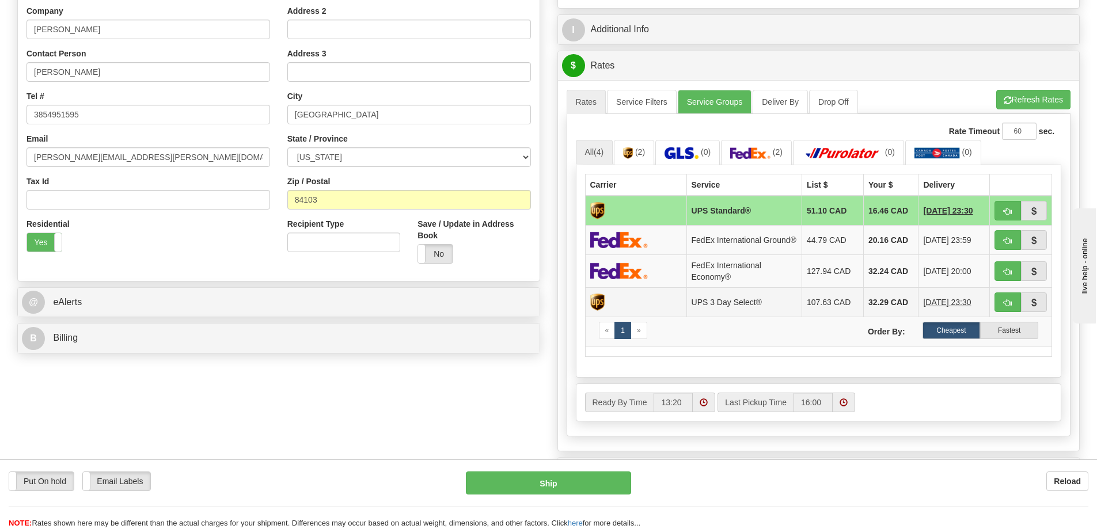
scroll to position [288, 0]
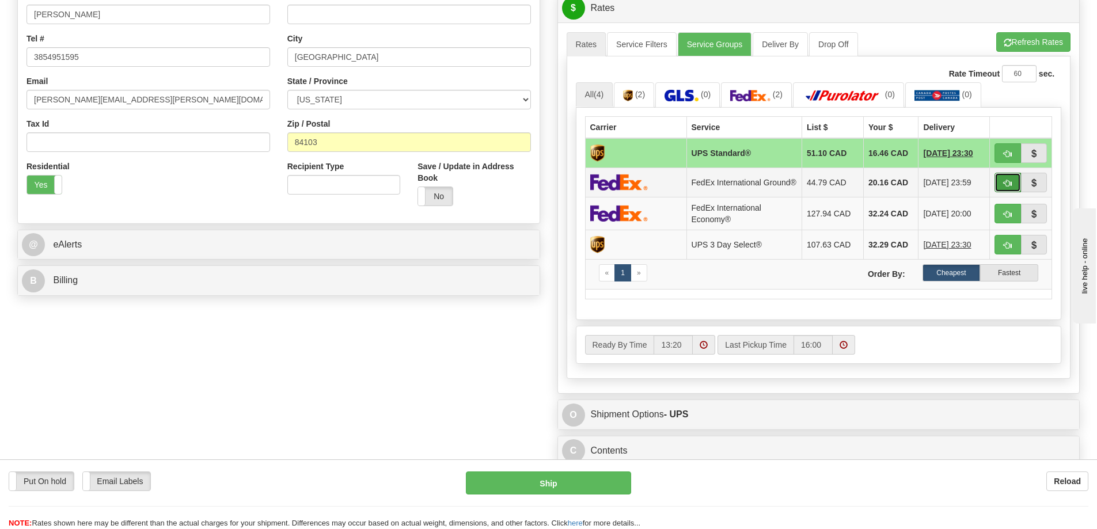
click at [1008, 180] on button "button" at bounding box center [1007, 183] width 26 height 20
type input "92"
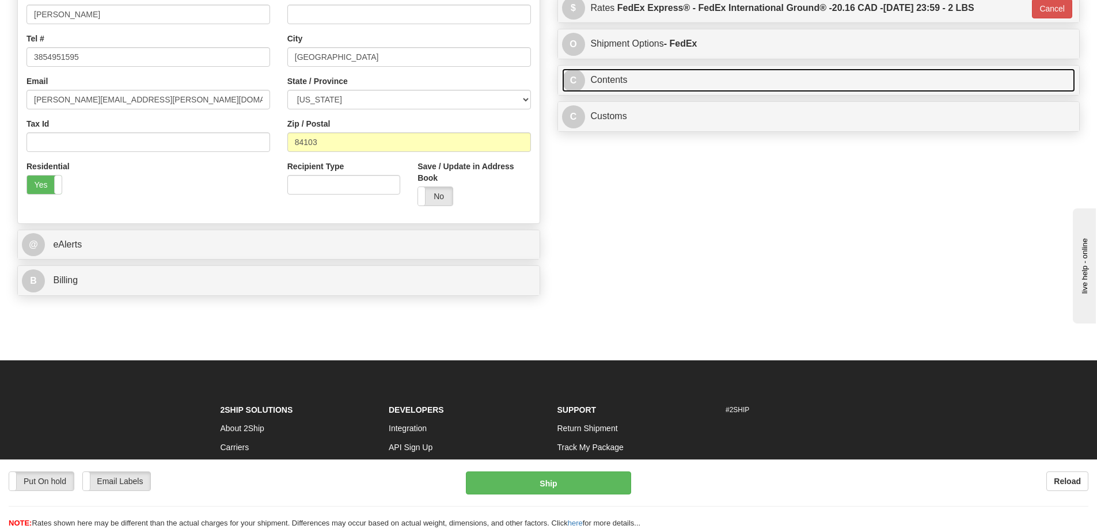
click at [798, 81] on link "C Contents" at bounding box center [818, 80] width 513 height 24
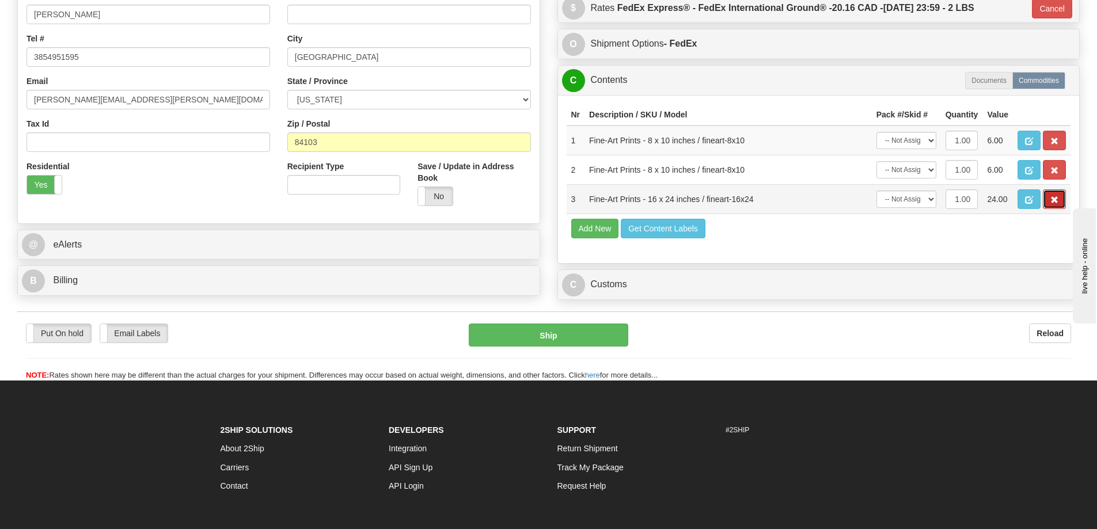
click at [1056, 203] on span "button" at bounding box center [1054, 199] width 8 height 7
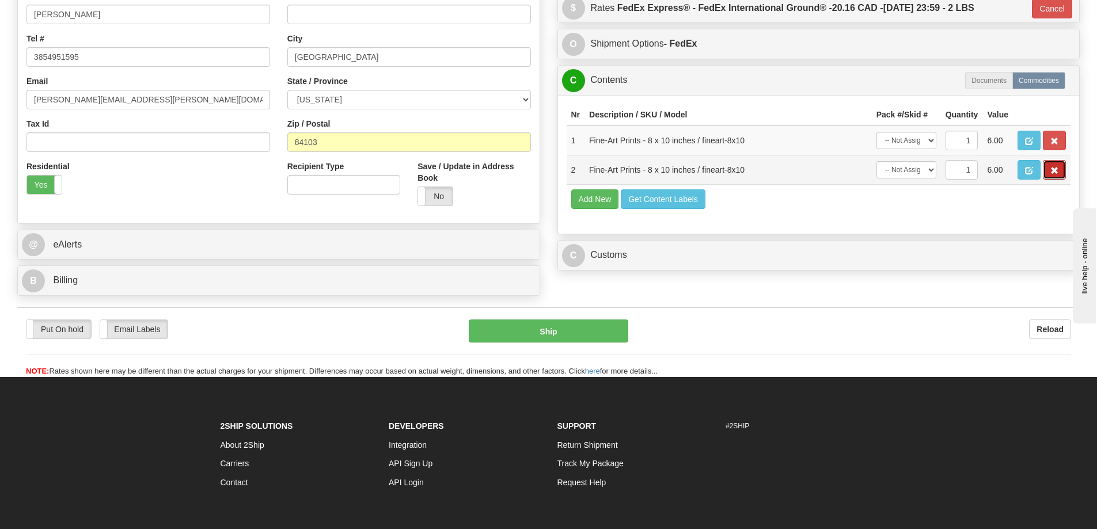
click at [1052, 174] on span "button" at bounding box center [1054, 170] width 8 height 7
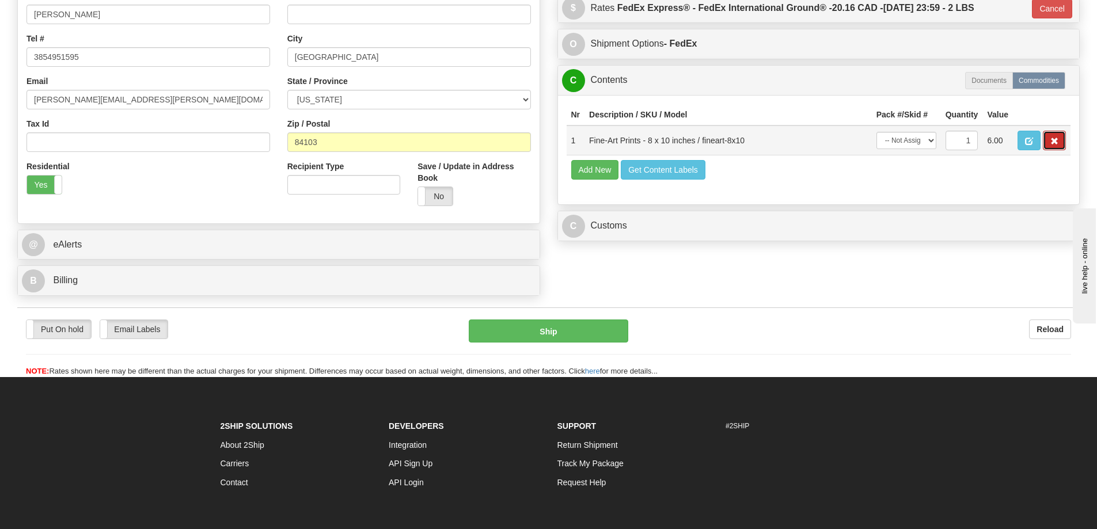
click at [1051, 138] on button "button" at bounding box center [1053, 141] width 23 height 20
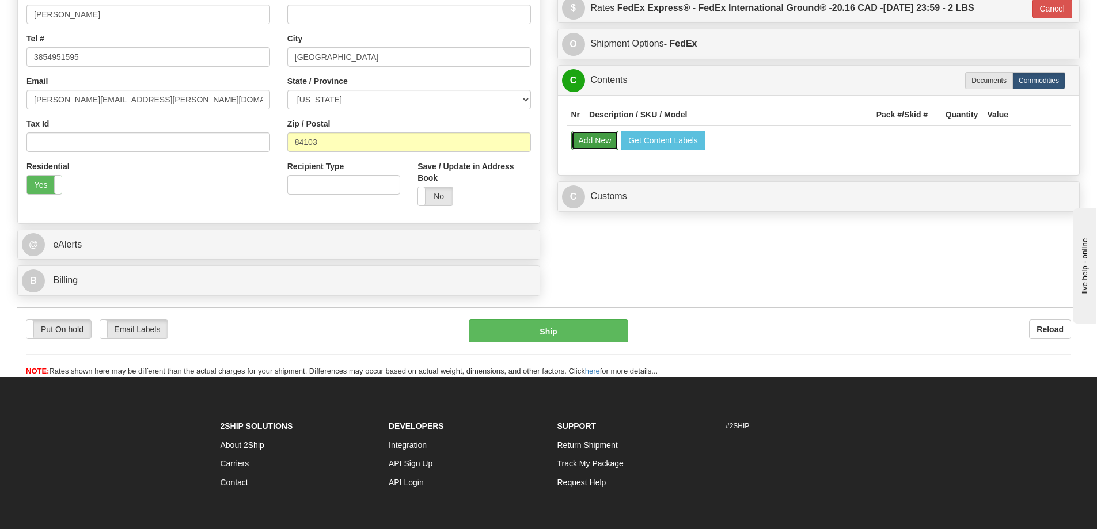
click at [597, 146] on button "Add New" at bounding box center [595, 141] width 48 height 20
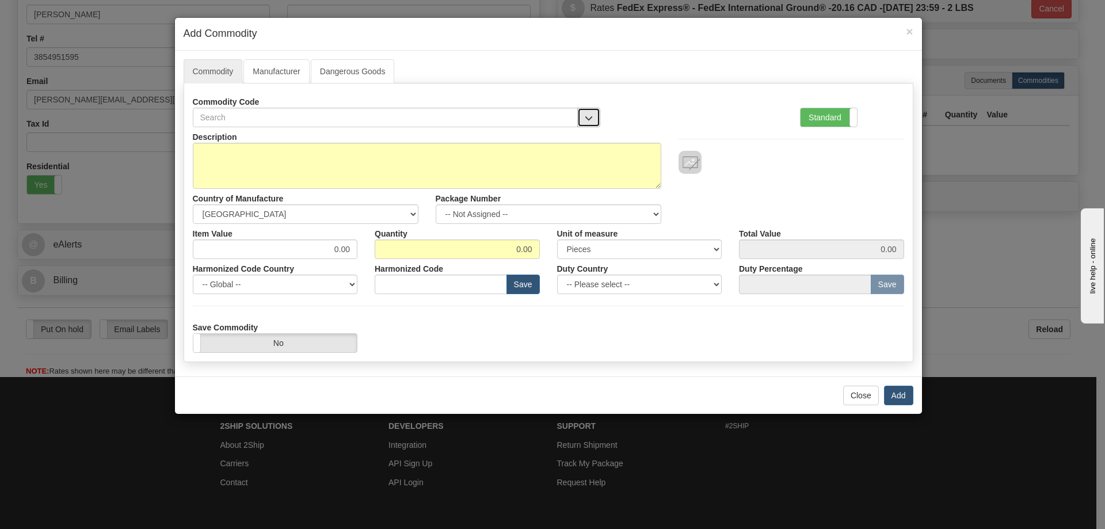
click at [588, 116] on span "button" at bounding box center [589, 118] width 8 height 7
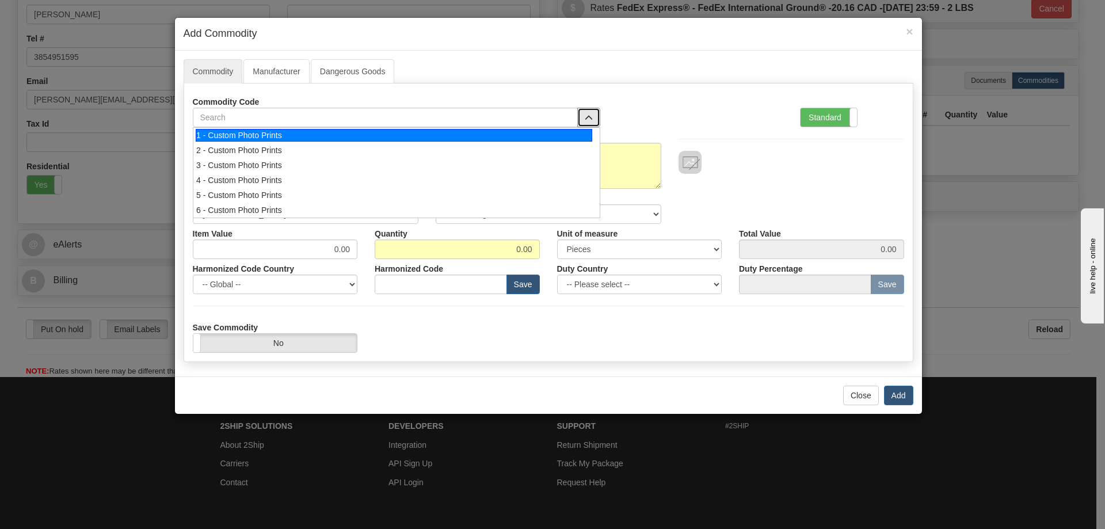
click at [563, 134] on div "1 - Custom Photo Prints" at bounding box center [394, 135] width 397 height 13
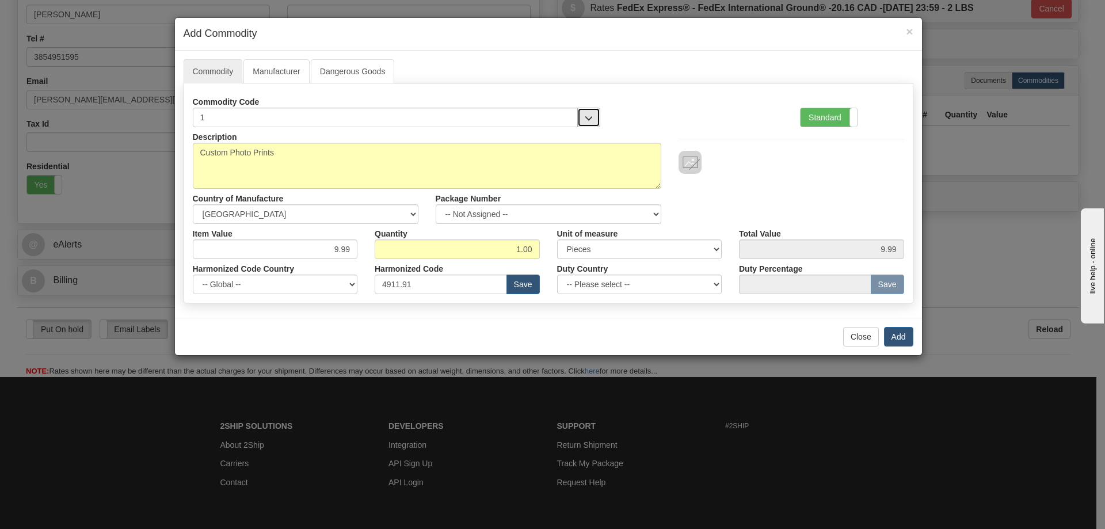
click at [588, 115] on span "button" at bounding box center [589, 118] width 8 height 7
click at [900, 335] on button "Add" at bounding box center [898, 337] width 29 height 20
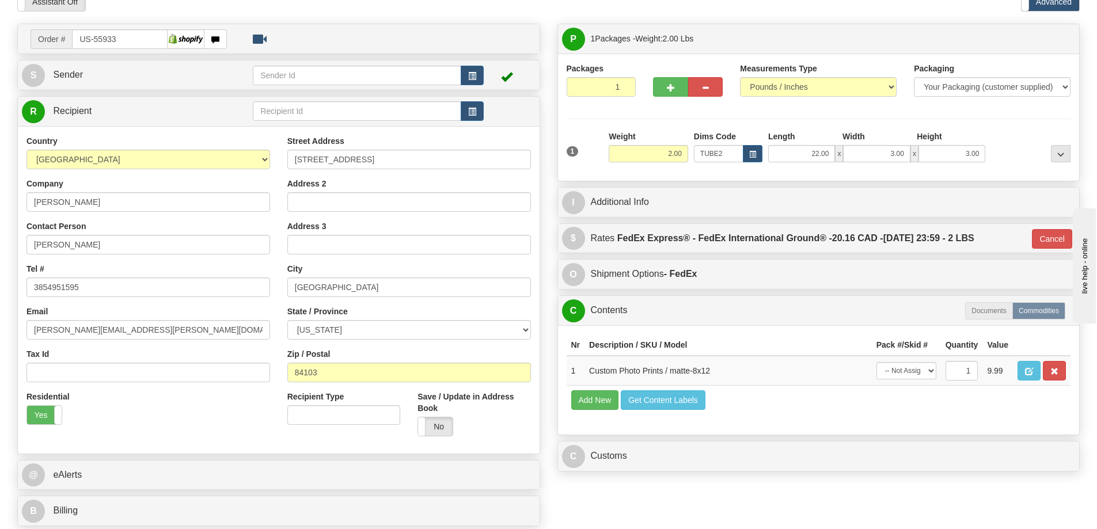
scroll to position [230, 0]
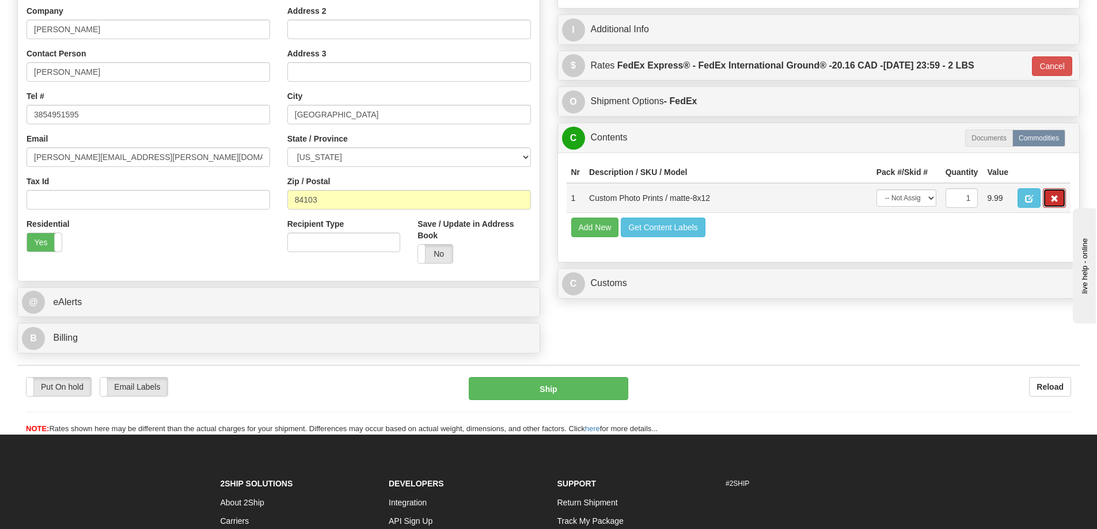
click at [1054, 197] on button "button" at bounding box center [1053, 198] width 23 height 20
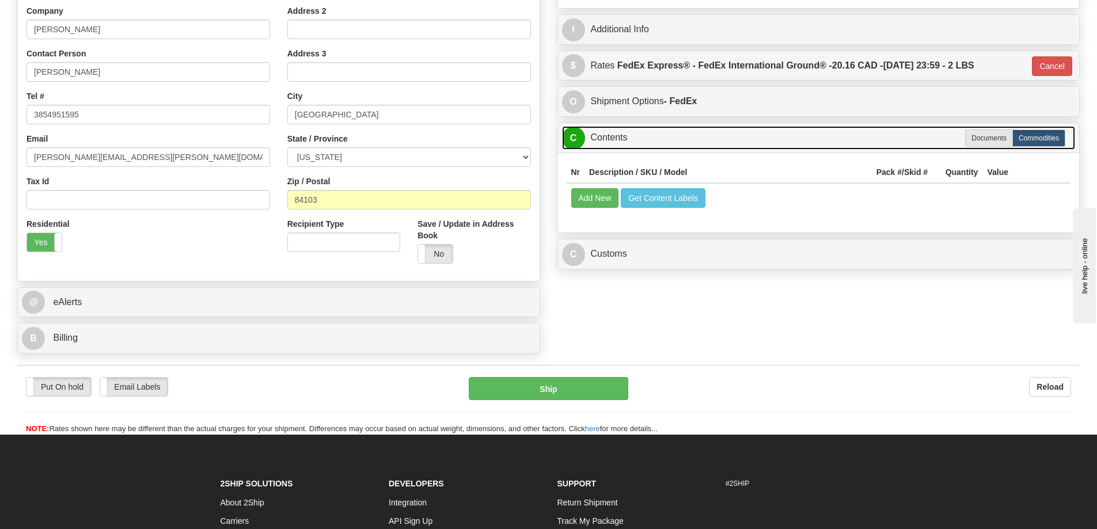
click at [694, 139] on link "C Contents" at bounding box center [818, 138] width 513 height 24
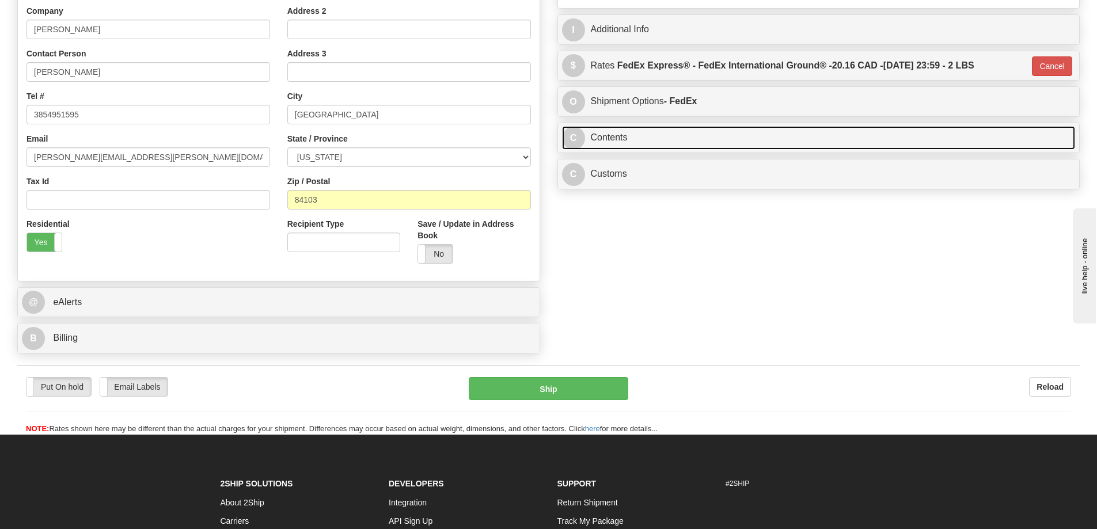
click at [676, 135] on link "C Contents" at bounding box center [818, 138] width 513 height 24
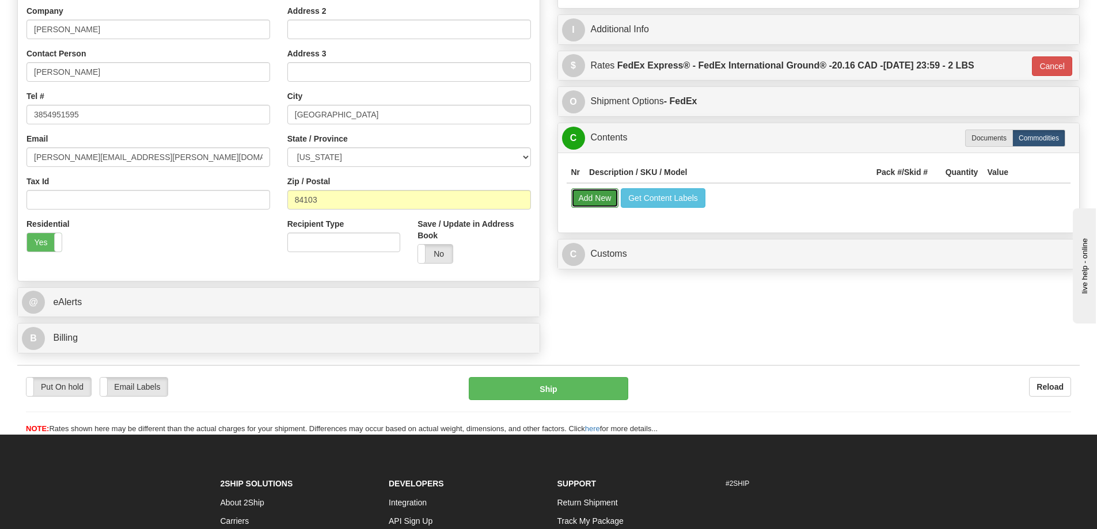
click at [587, 195] on button "Add New" at bounding box center [595, 198] width 48 height 20
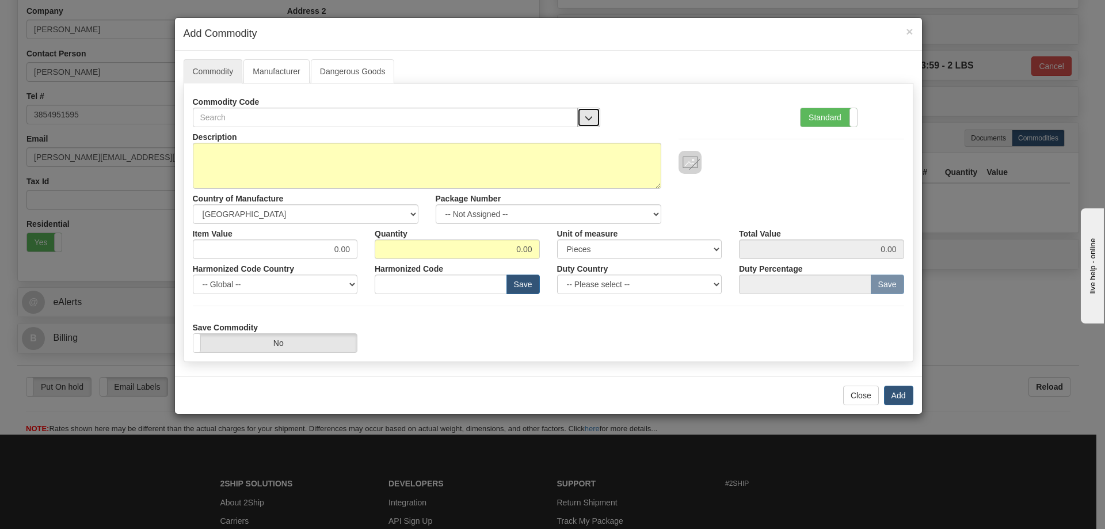
click at [592, 115] on span "button" at bounding box center [589, 118] width 8 height 7
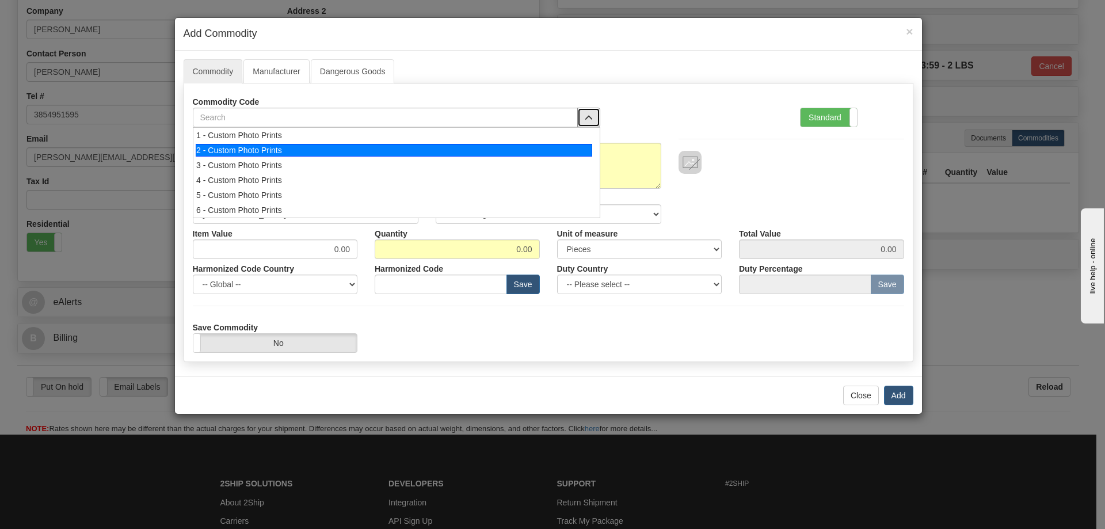
click at [550, 147] on div "2 - Custom Photo Prints" at bounding box center [394, 150] width 397 height 13
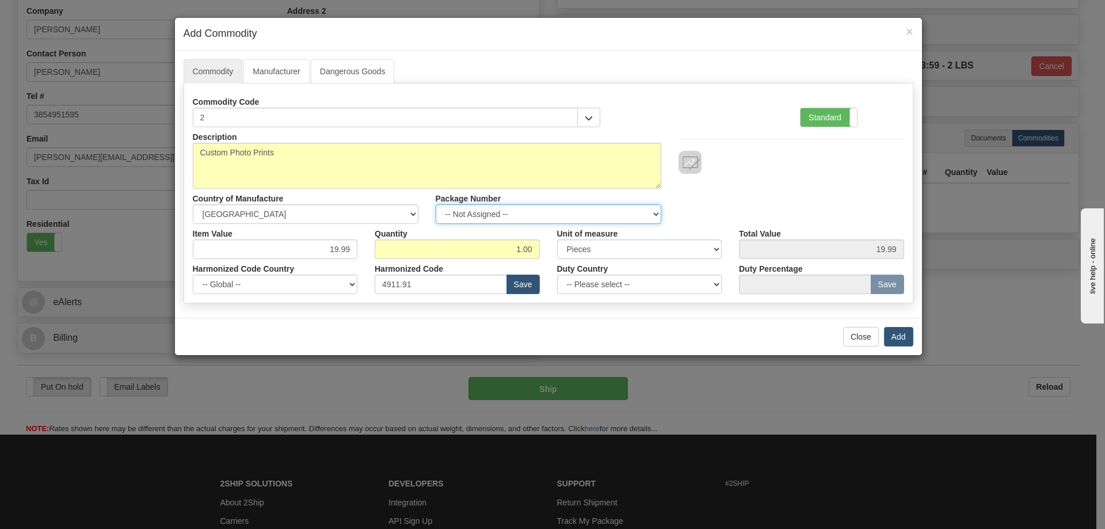
click at [638, 210] on select "-- Not Assigned -- Item 1" at bounding box center [549, 214] width 226 height 20
select select "0"
click at [436, 204] on select "-- Not Assigned -- Item 1" at bounding box center [549, 214] width 226 height 20
click at [900, 331] on button "Add" at bounding box center [898, 337] width 29 height 20
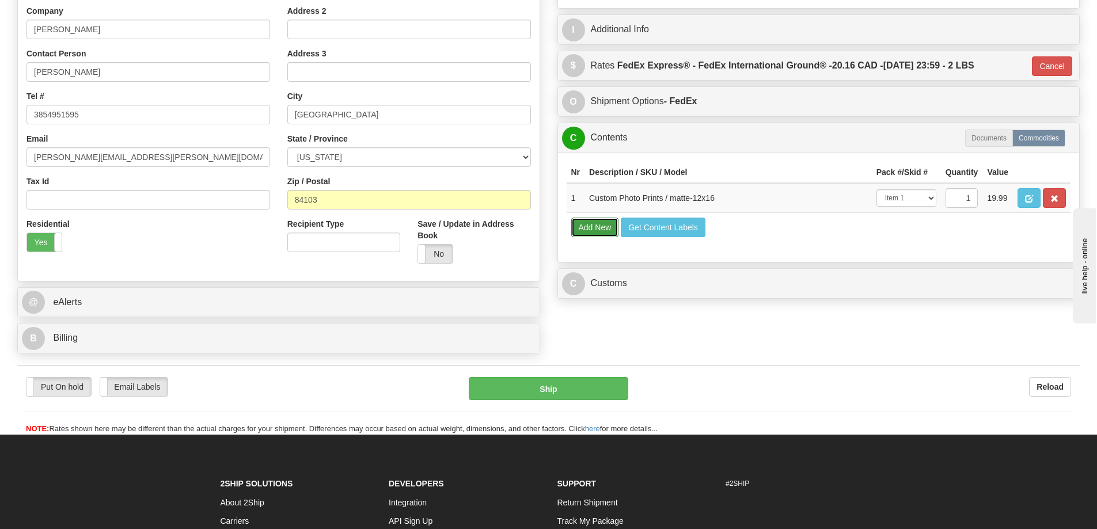
click at [608, 226] on button "Add New" at bounding box center [595, 228] width 48 height 20
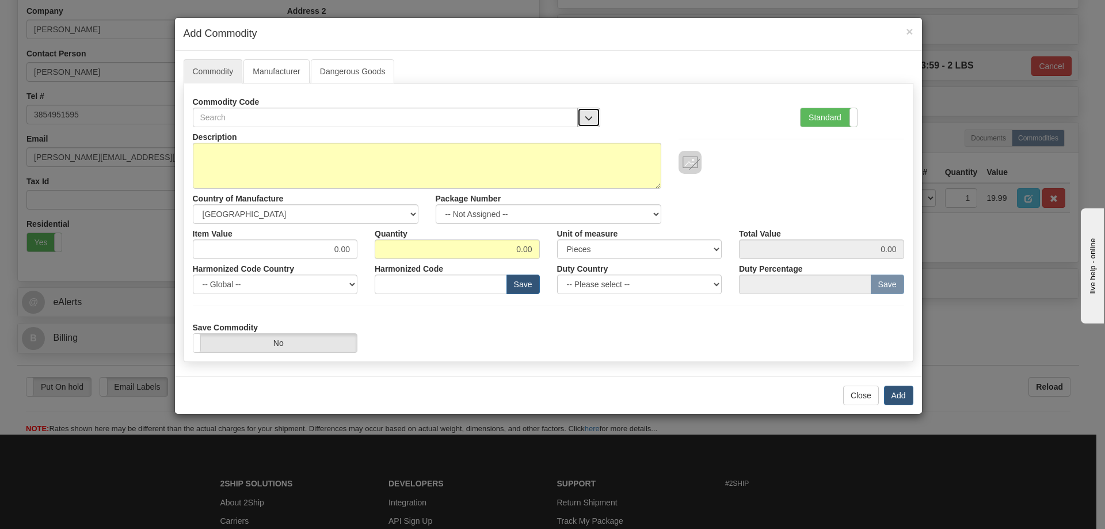
click at [588, 115] on span "button" at bounding box center [589, 118] width 8 height 7
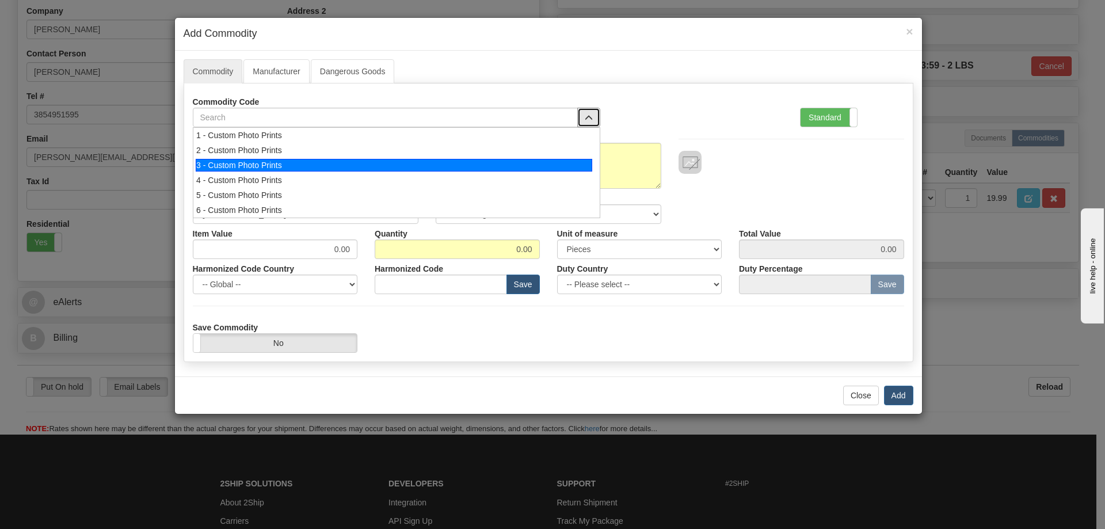
click at [496, 161] on div "3 - Custom Photo Prints" at bounding box center [394, 165] width 397 height 13
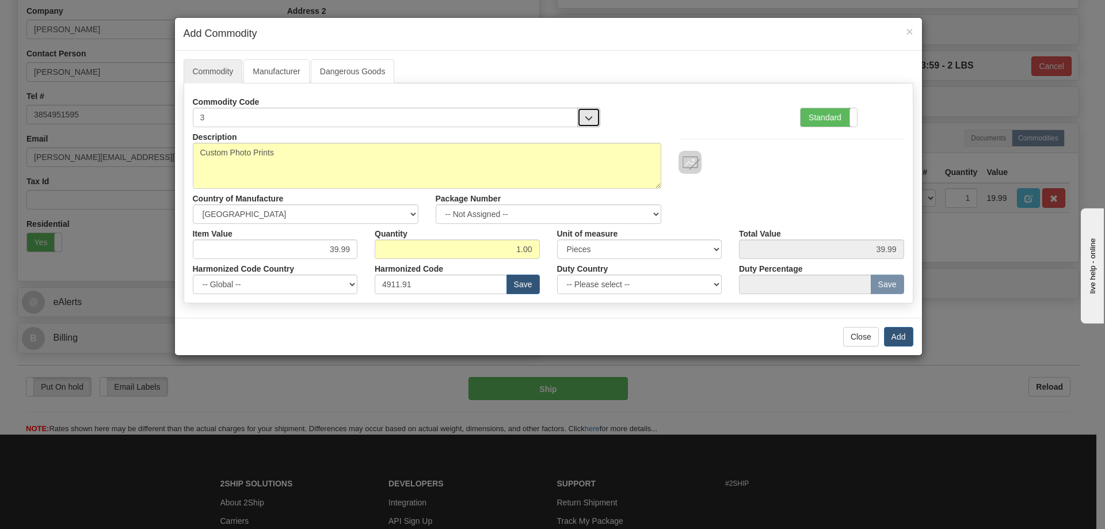
click at [584, 119] on button "button" at bounding box center [588, 118] width 23 height 20
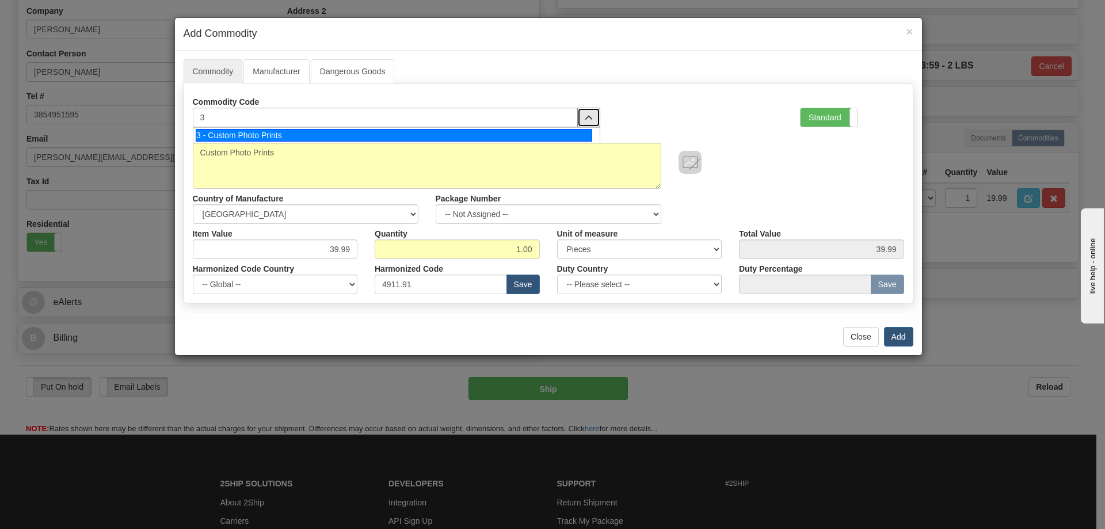
click at [581, 129] on div "3 - Custom Photo Prints" at bounding box center [394, 135] width 397 height 13
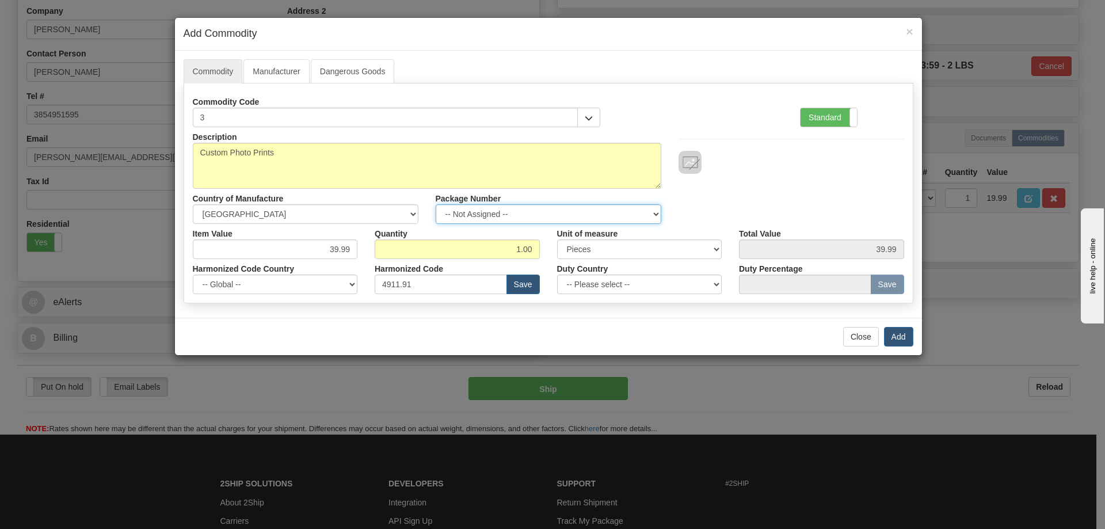
click at [648, 212] on select "-- Not Assigned -- Item 1" at bounding box center [549, 214] width 226 height 20
select select "0"
click at [436, 204] on select "-- Not Assigned -- Item 1" at bounding box center [549, 214] width 226 height 20
click at [900, 330] on button "Add" at bounding box center [898, 337] width 29 height 20
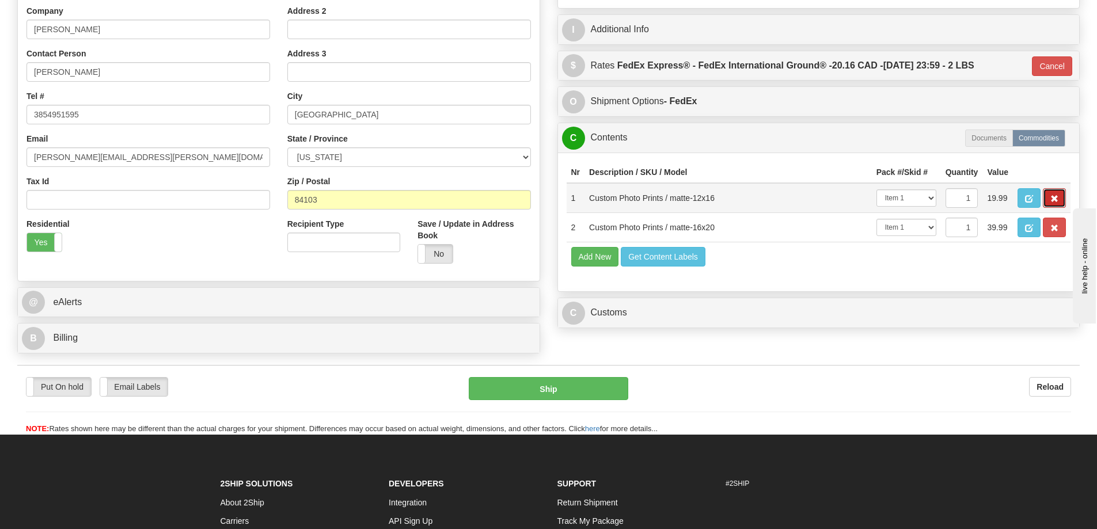
click at [1056, 195] on button "button" at bounding box center [1053, 198] width 23 height 20
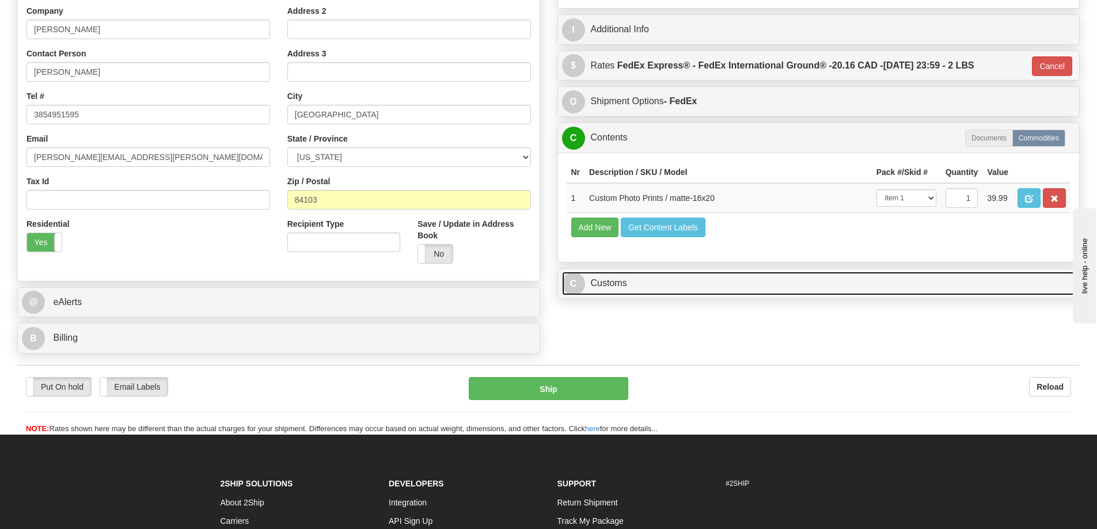
click at [680, 295] on link "C Customs" at bounding box center [818, 284] width 513 height 24
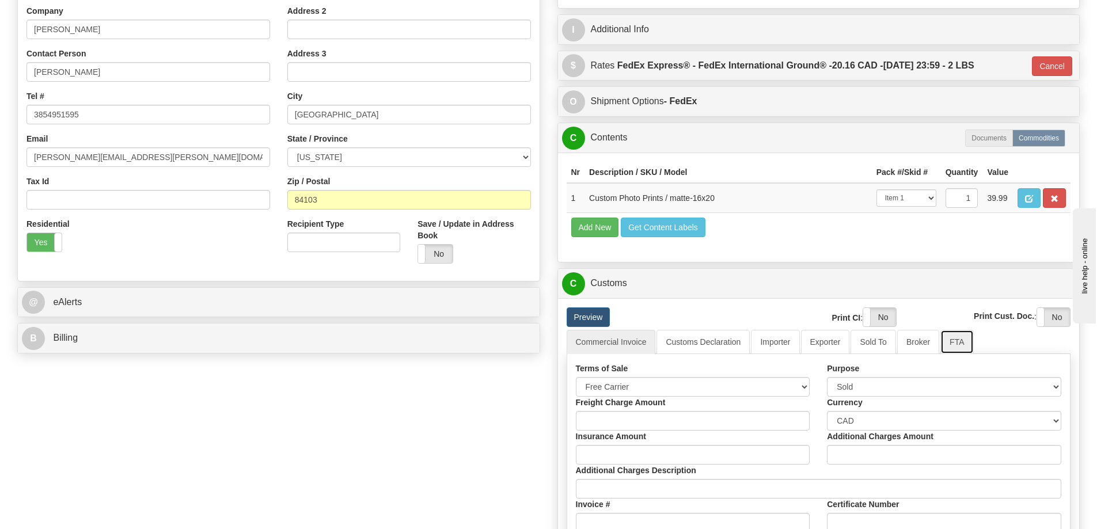
click at [960, 344] on link "FTA" at bounding box center [956, 342] width 33 height 24
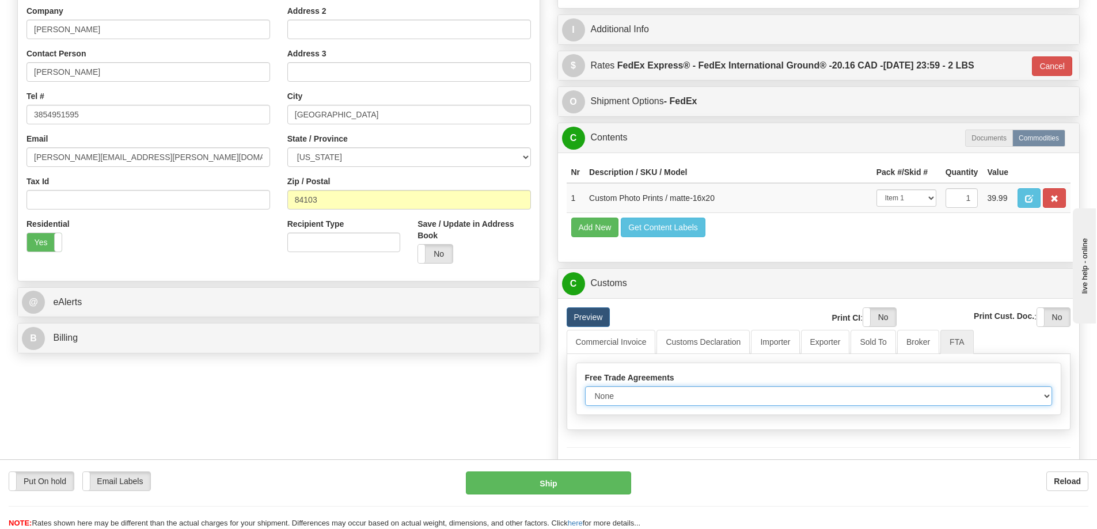
click at [1042, 397] on select "None Other USMCA CETA CUKTCA" at bounding box center [818, 396] width 467 height 20
select select "1"
click at [585, 390] on select "None Other USMCA CETA CUKTCA" at bounding box center [818, 396] width 467 height 20
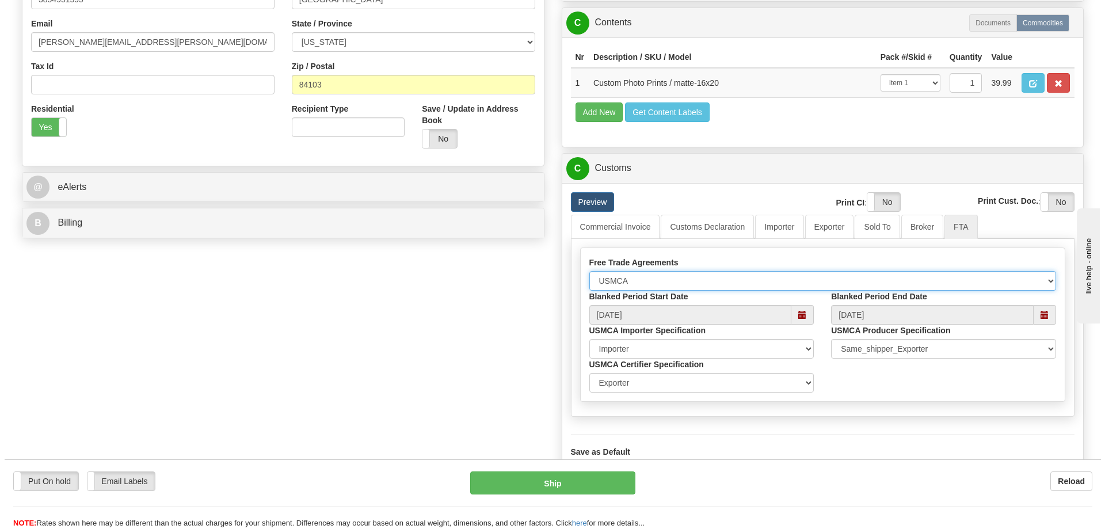
scroll to position [403, 0]
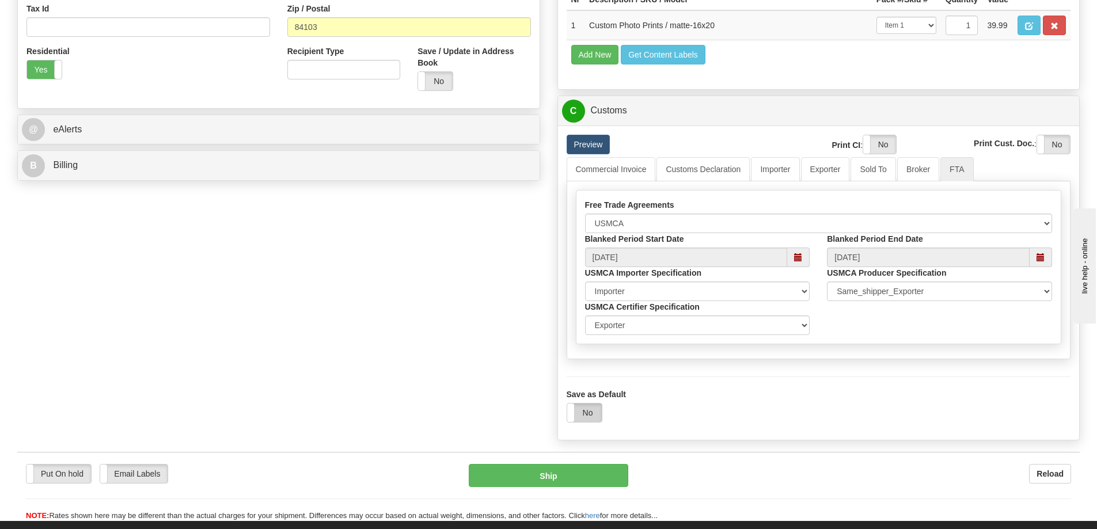
click at [581, 414] on label "No" at bounding box center [584, 413] width 35 height 18
click at [577, 480] on button "Ship" at bounding box center [548, 475] width 159 height 23
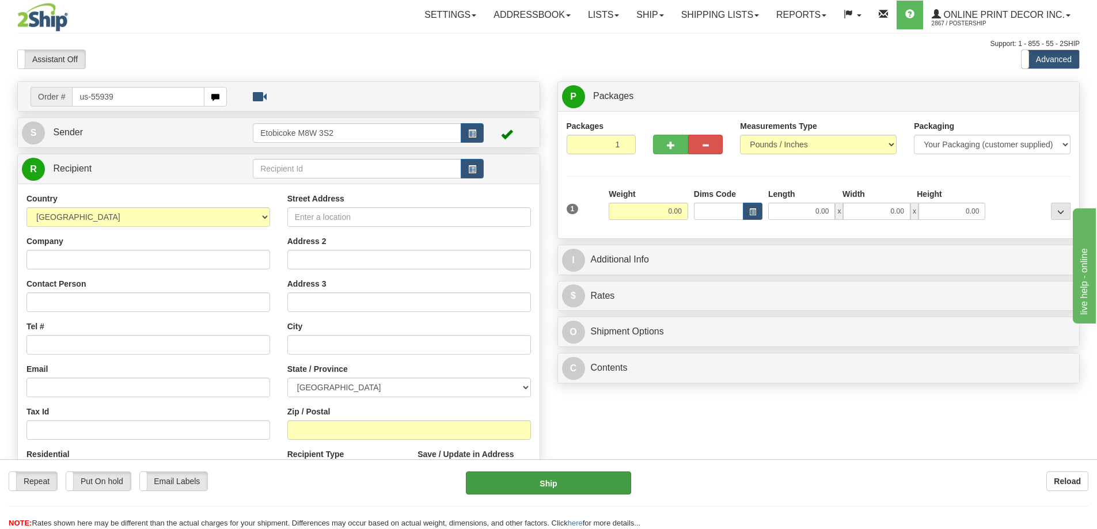
type input "us-55939"
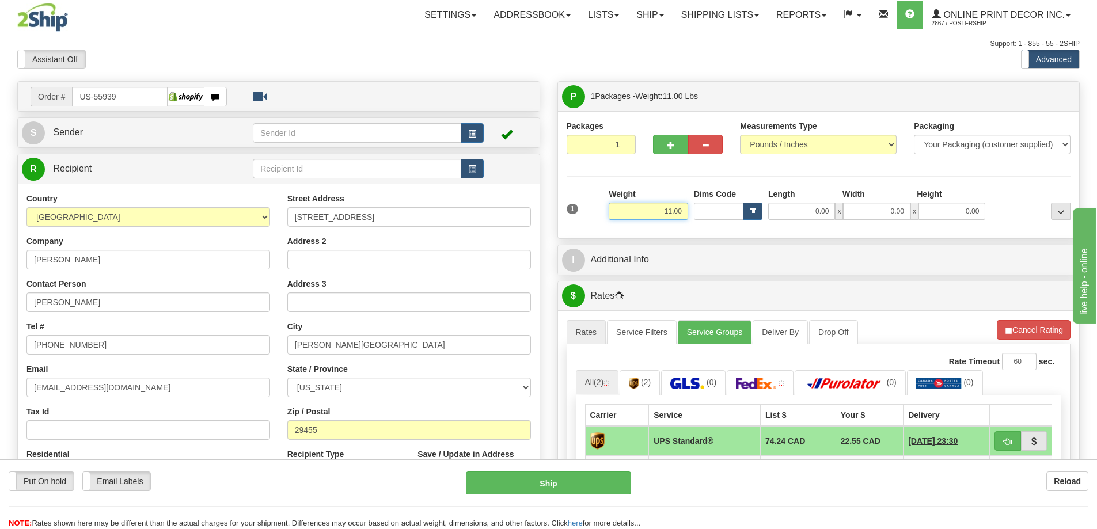
drag, startPoint x: 685, startPoint y: 208, endPoint x: 688, endPoint y: 201, distance: 7.2
click at [686, 208] on input "11.00" at bounding box center [647, 211] width 79 height 17
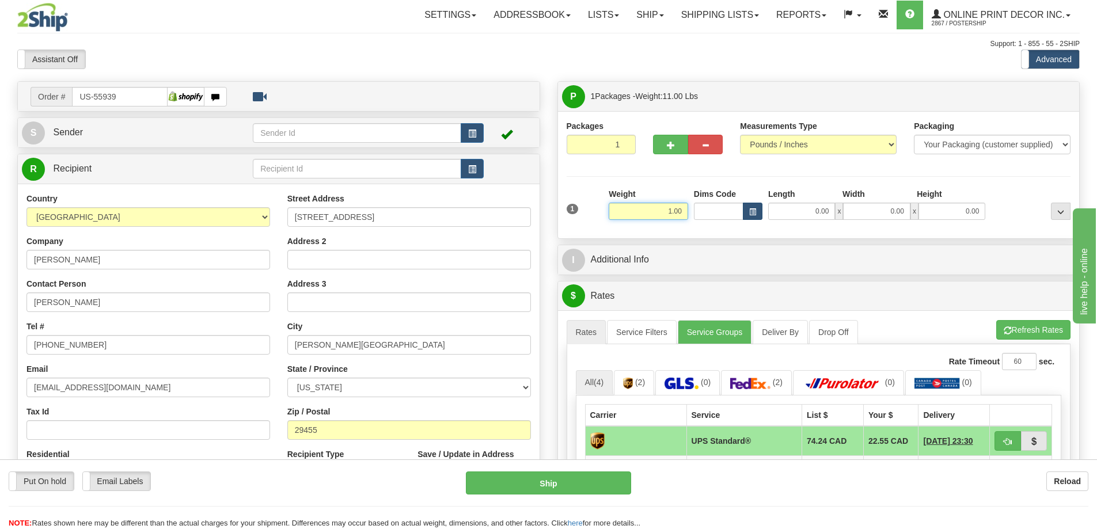
type input "1.00"
click at [748, 207] on button "button" at bounding box center [753, 211] width 20 height 17
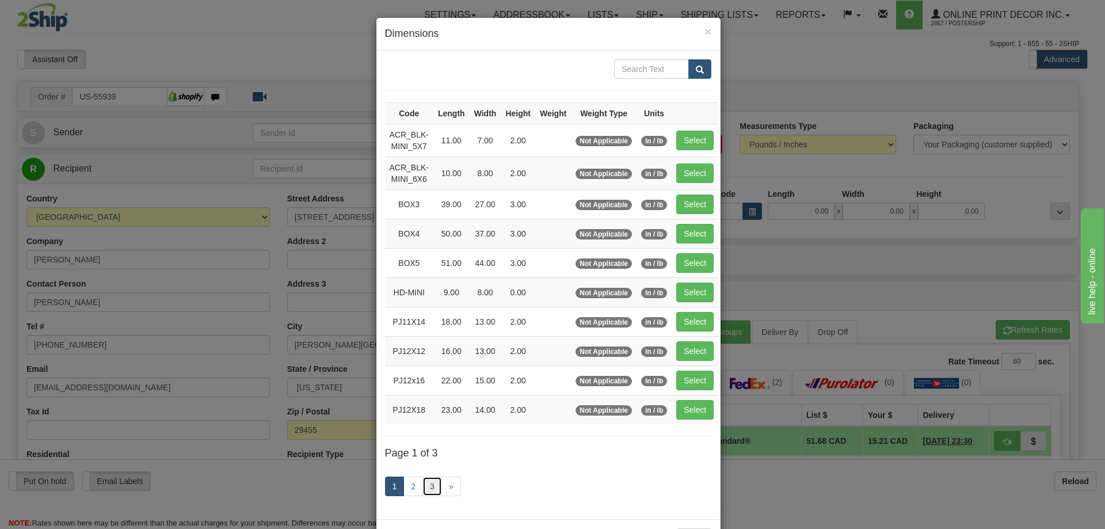
click at [427, 477] on link "3" at bounding box center [433, 487] width 20 height 20
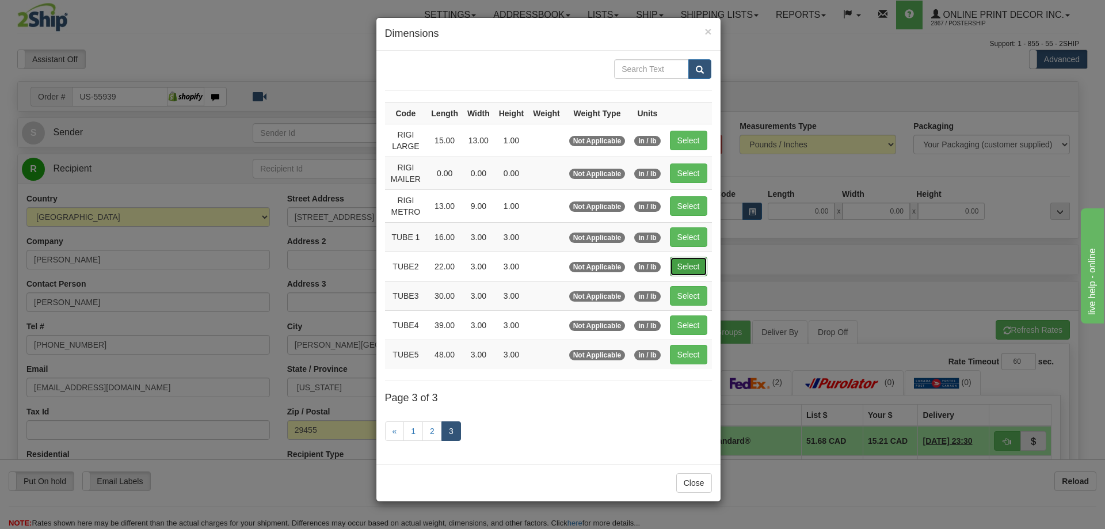
click at [694, 268] on button "Select" at bounding box center [688, 267] width 37 height 20
type input "TUBE2"
type input "22.00"
type input "3.00"
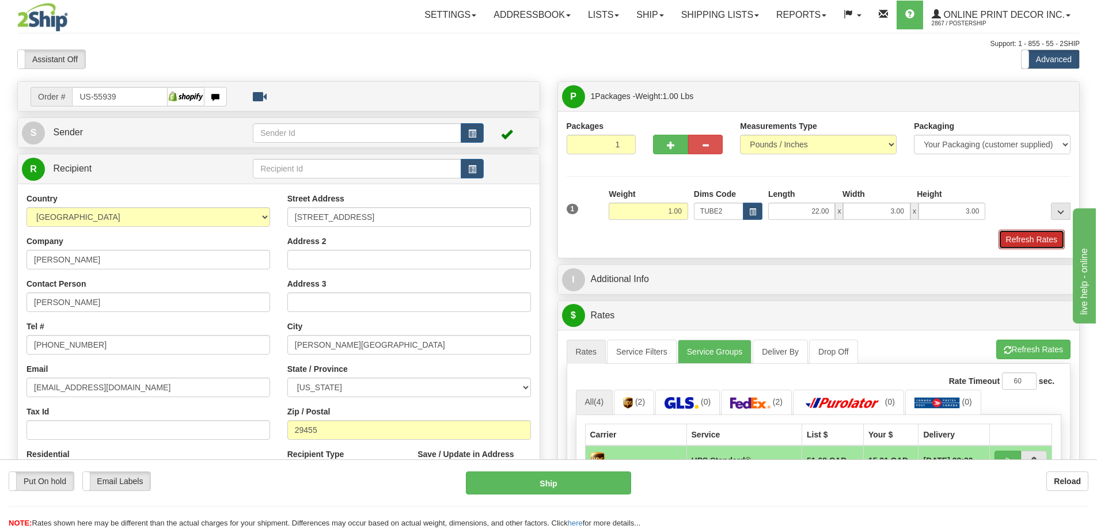
click at [1026, 238] on button "Refresh Rates" at bounding box center [1031, 240] width 66 height 20
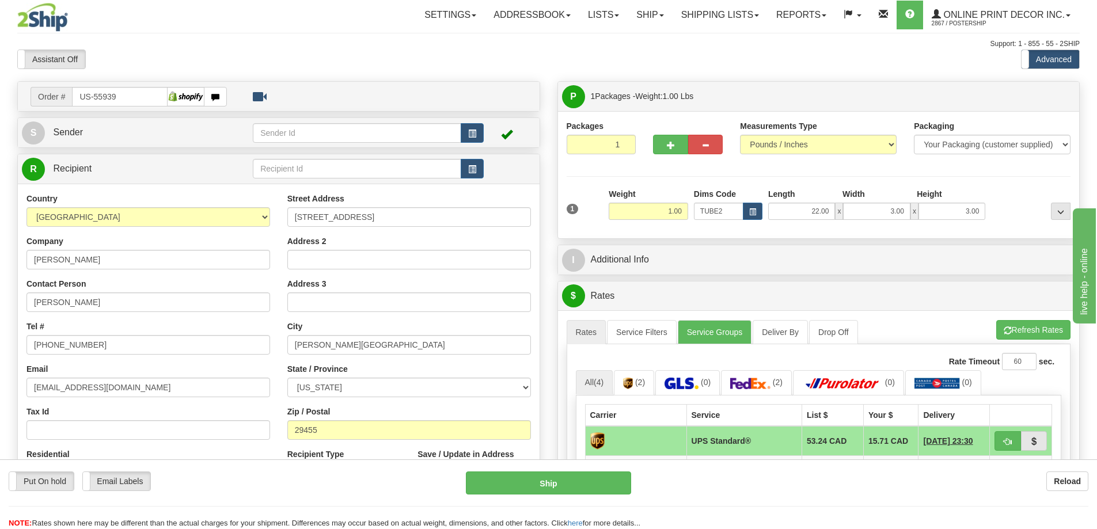
click at [1003, 227] on div "1 Weight 1.00 Dims Code x x" at bounding box center [819, 208] width 510 height 41
click at [998, 227] on div "1 Weight 1.00 Dims Code x x" at bounding box center [819, 208] width 510 height 41
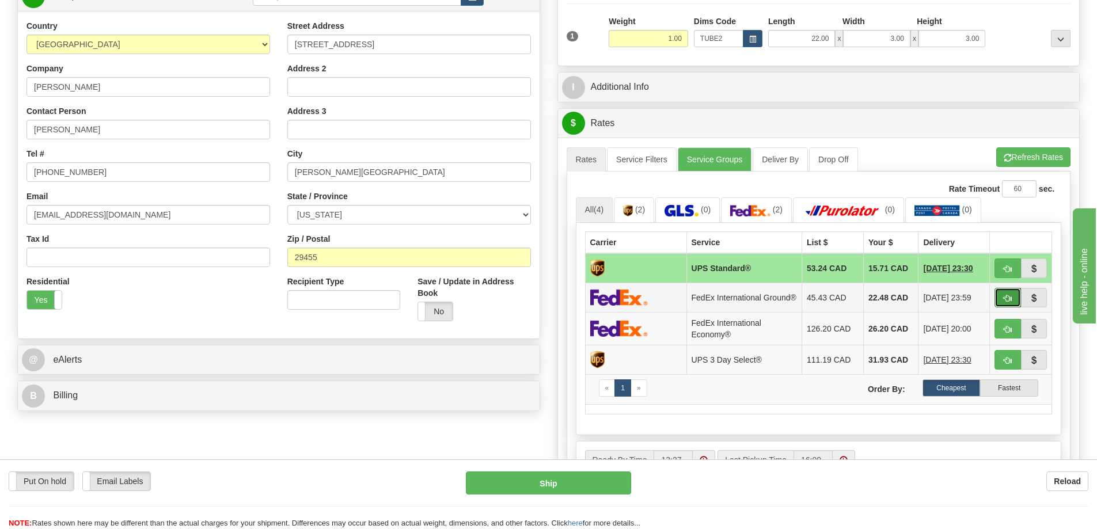
click at [1013, 298] on button "button" at bounding box center [1007, 298] width 26 height 20
type input "92"
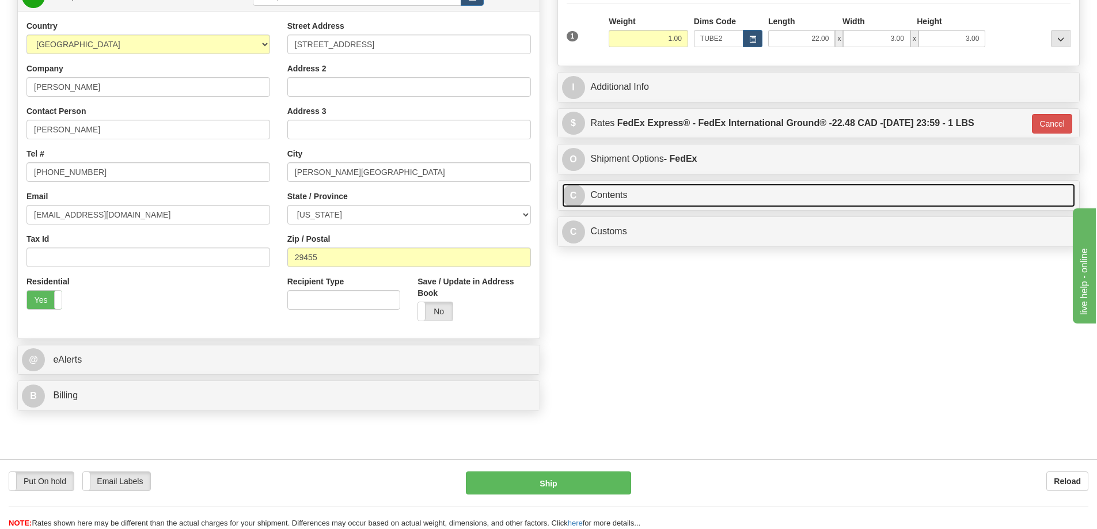
click at [940, 195] on link "C Contents" at bounding box center [818, 196] width 513 height 24
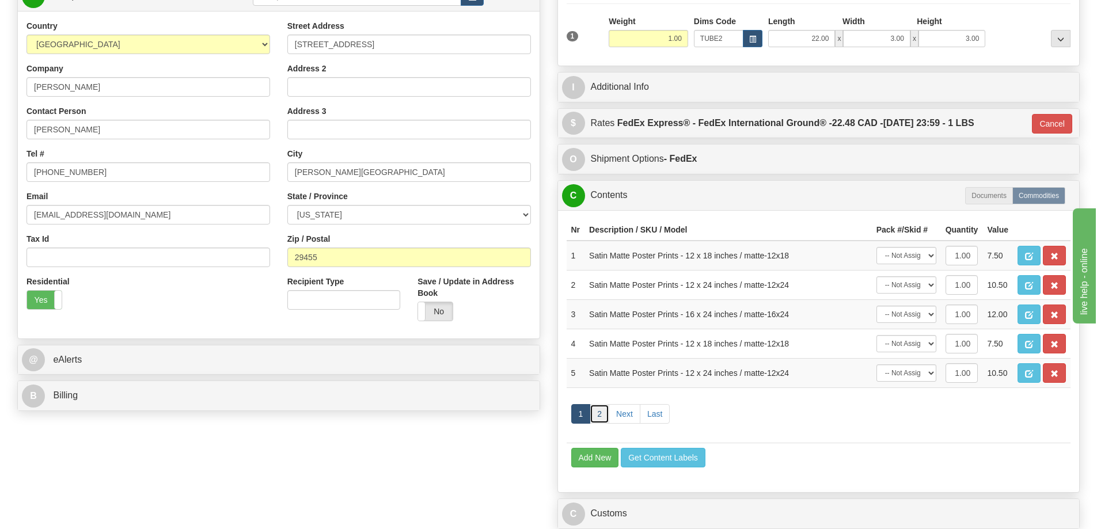
click at [603, 413] on link "2" at bounding box center [599, 414] width 20 height 20
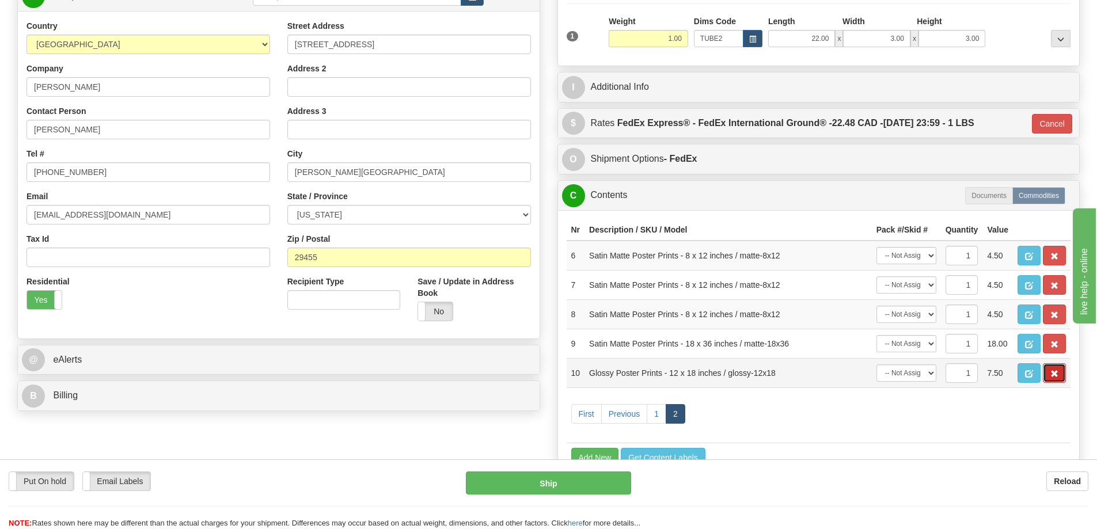
click at [1055, 376] on span "button" at bounding box center [1054, 373] width 8 height 7
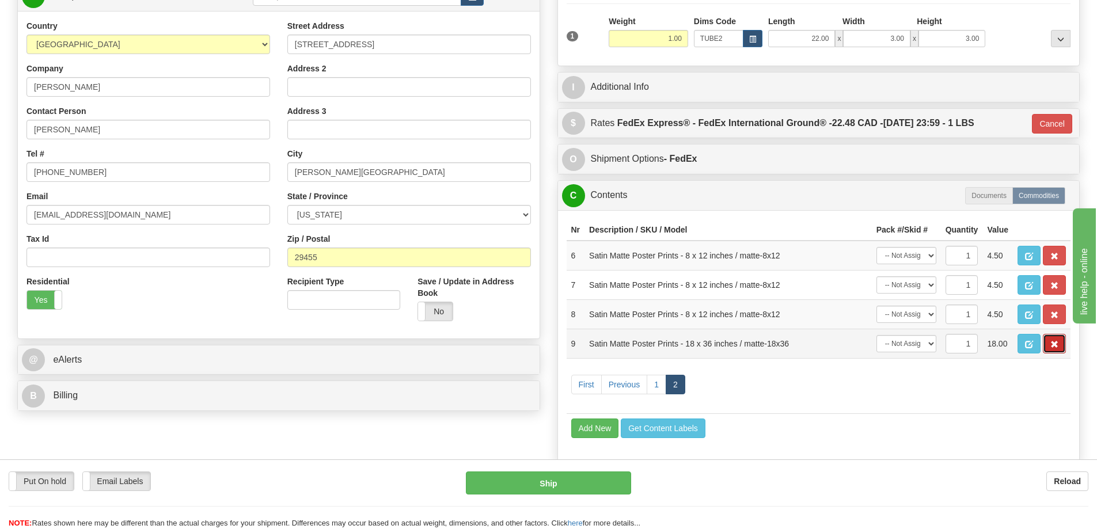
click at [1054, 347] on span "button" at bounding box center [1054, 344] width 8 height 7
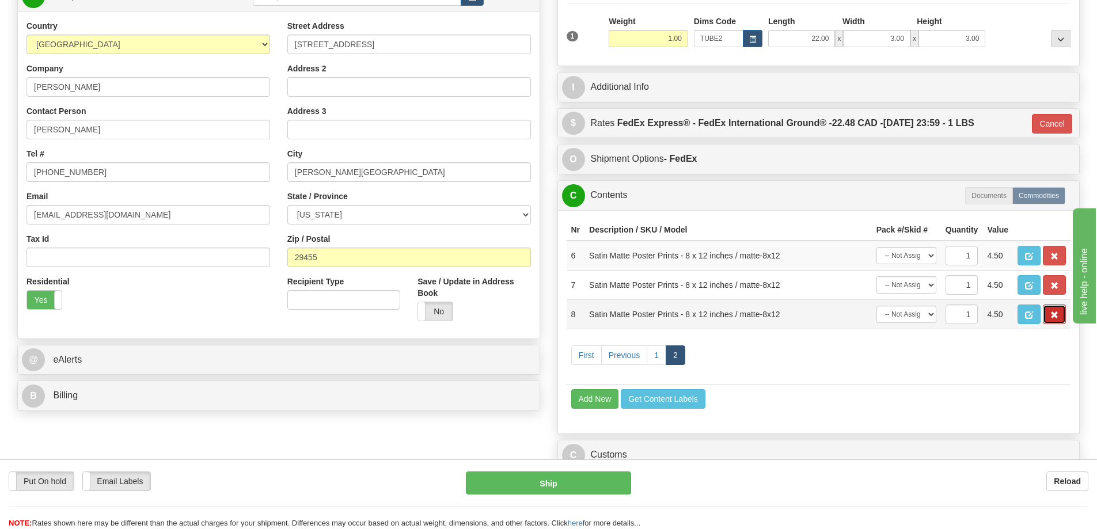
click at [1047, 317] on button "button" at bounding box center [1053, 315] width 23 height 20
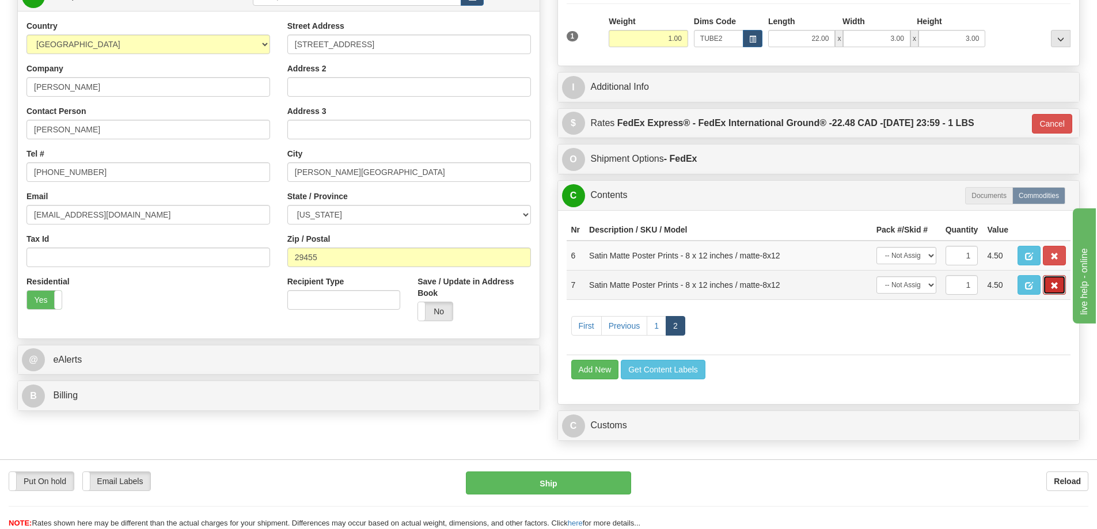
click at [1048, 287] on button "button" at bounding box center [1053, 285] width 23 height 20
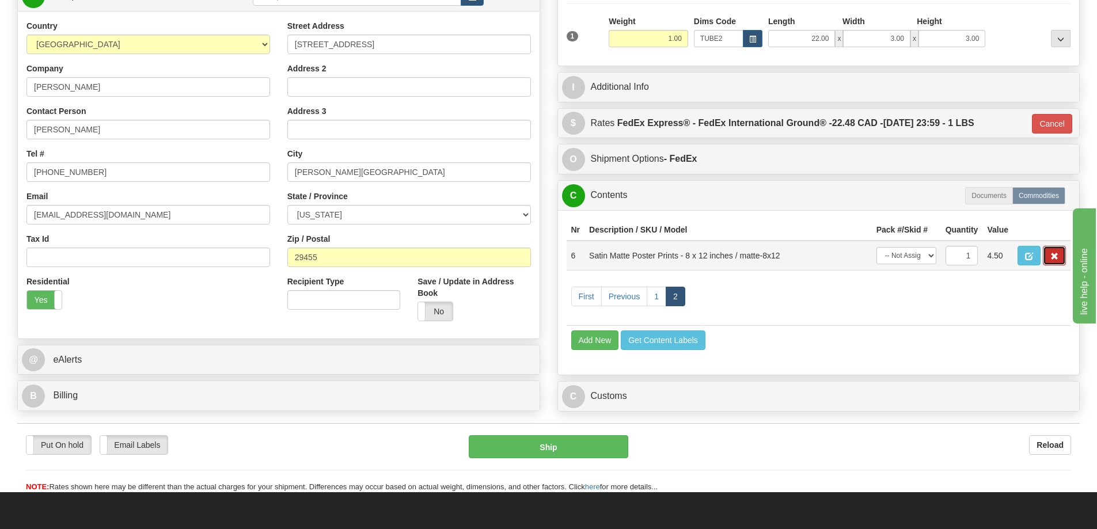
click at [1049, 256] on button "button" at bounding box center [1053, 256] width 23 height 20
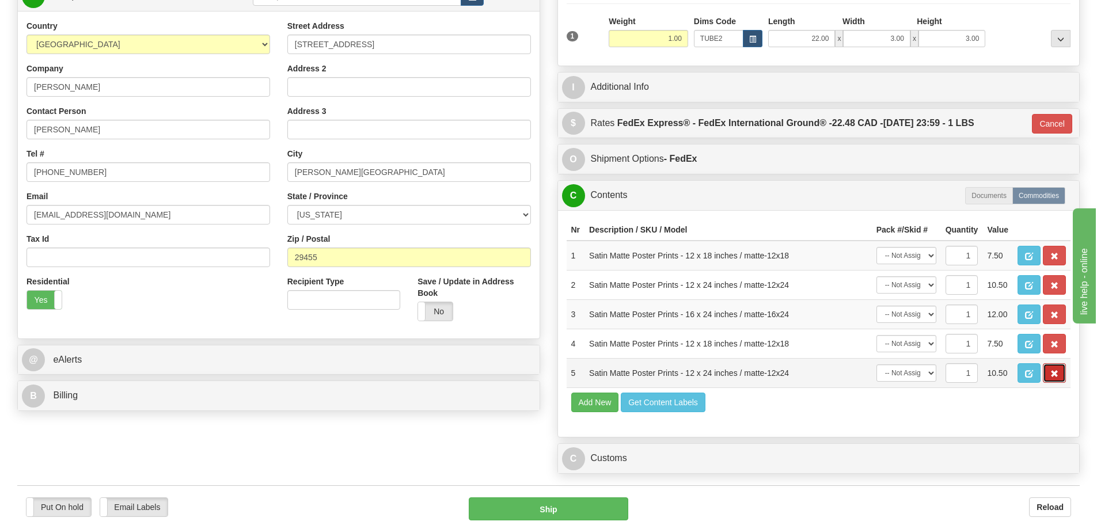
click at [1053, 370] on button "button" at bounding box center [1053, 373] width 23 height 20
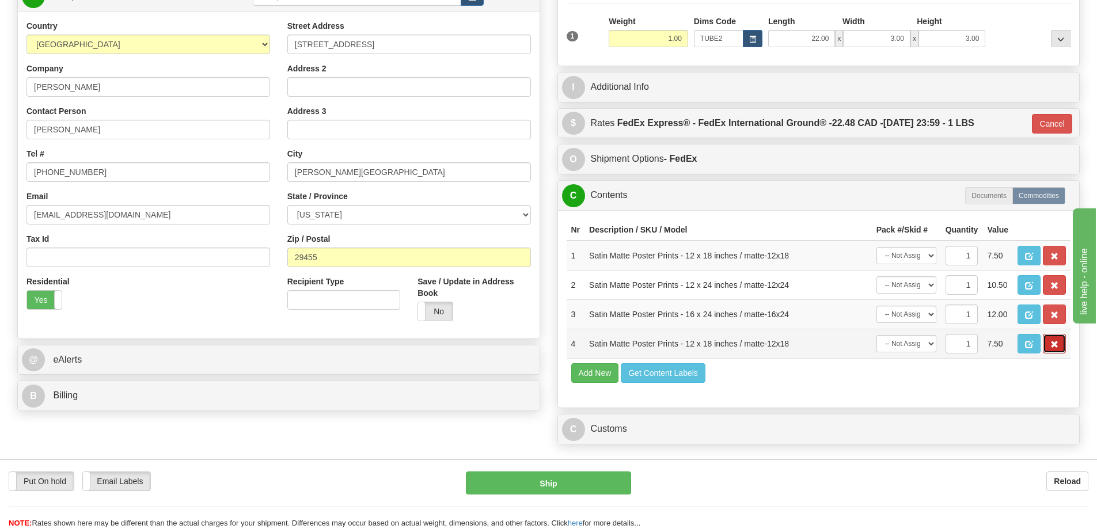
click at [1051, 344] on span "button" at bounding box center [1054, 344] width 8 height 7
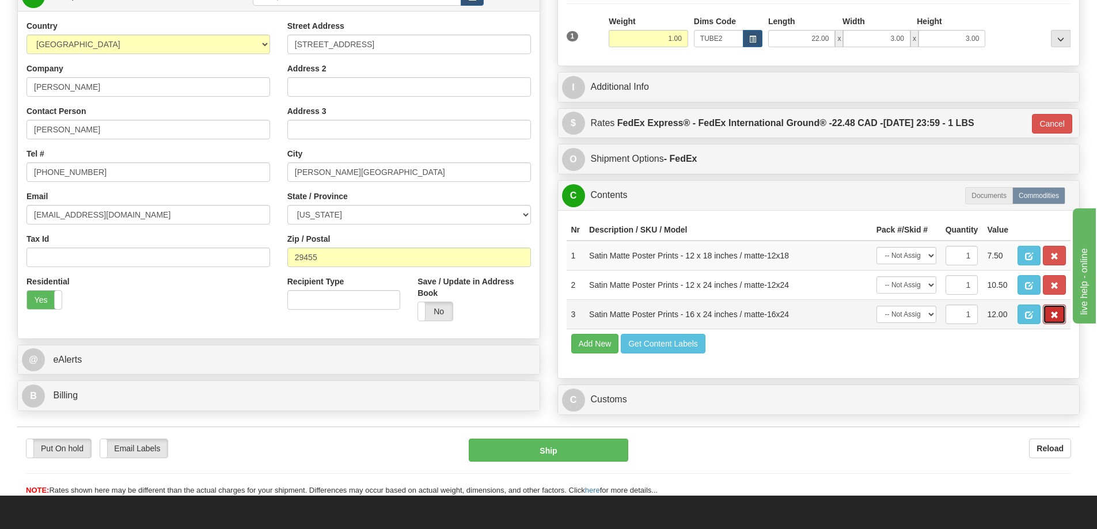
click at [1053, 317] on span "button" at bounding box center [1054, 314] width 8 height 7
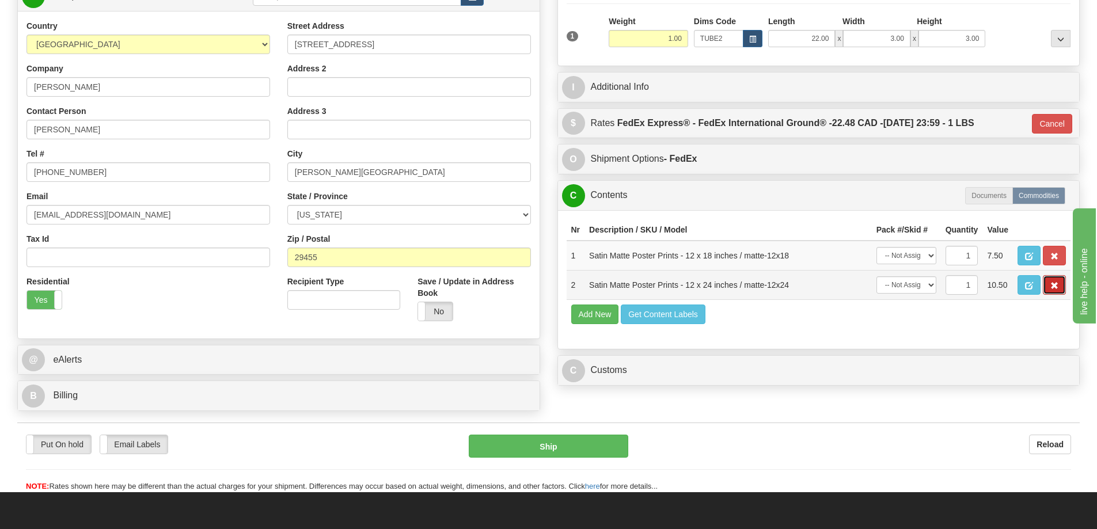
click at [1053, 290] on span "button" at bounding box center [1054, 285] width 8 height 7
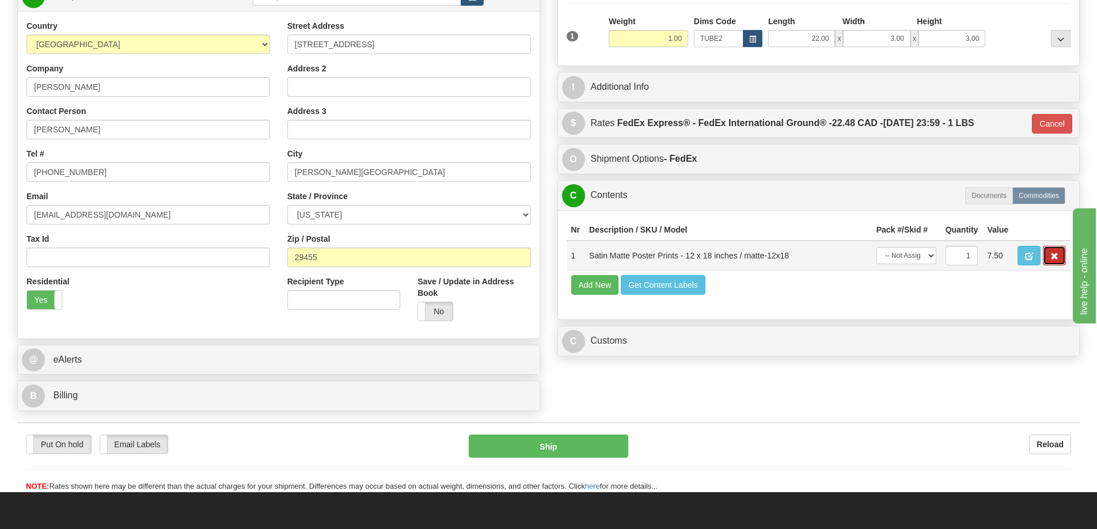
click at [1056, 255] on span "button" at bounding box center [1054, 256] width 8 height 7
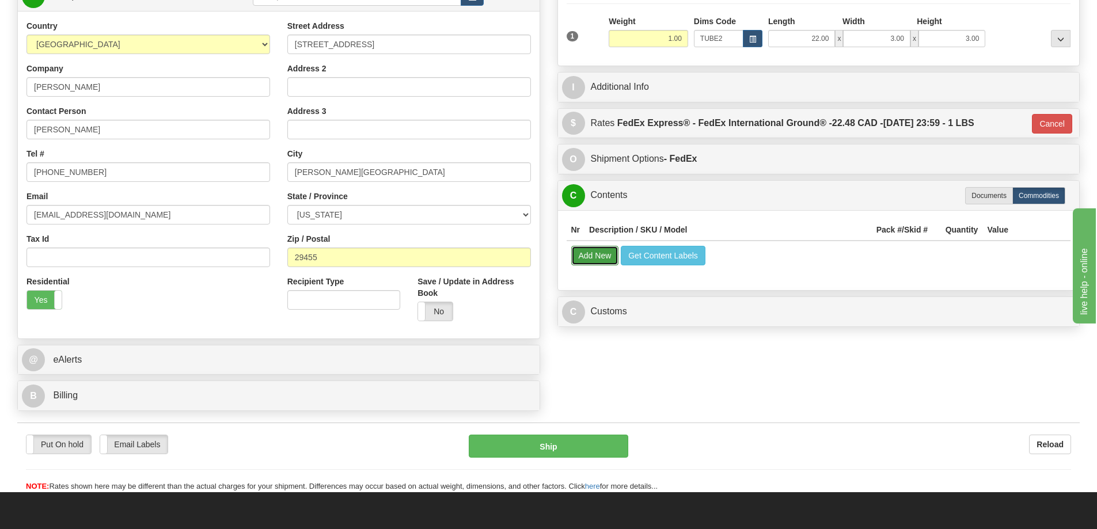
click at [595, 259] on button "Add New" at bounding box center [595, 256] width 48 height 20
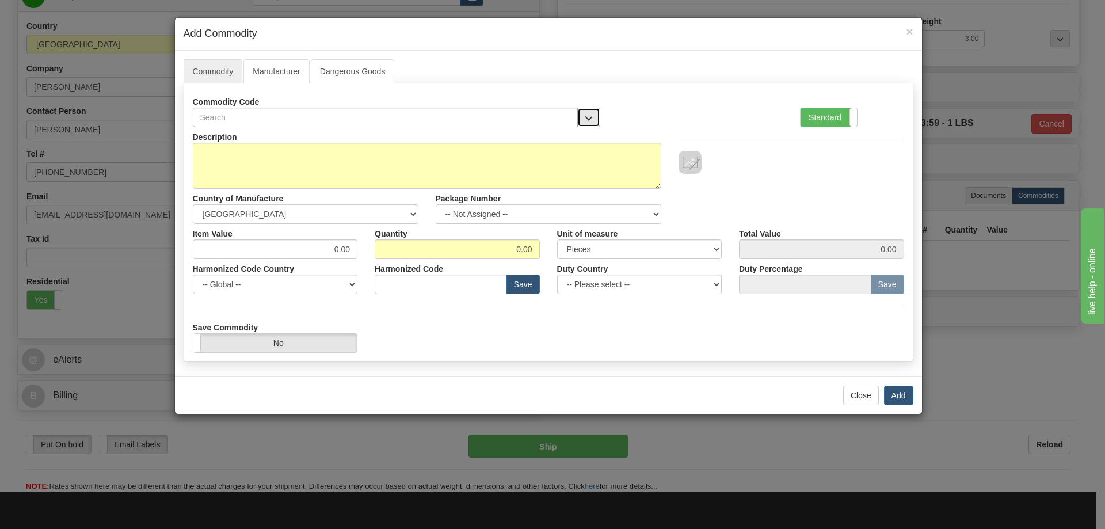
click at [588, 112] on button "button" at bounding box center [588, 118] width 23 height 20
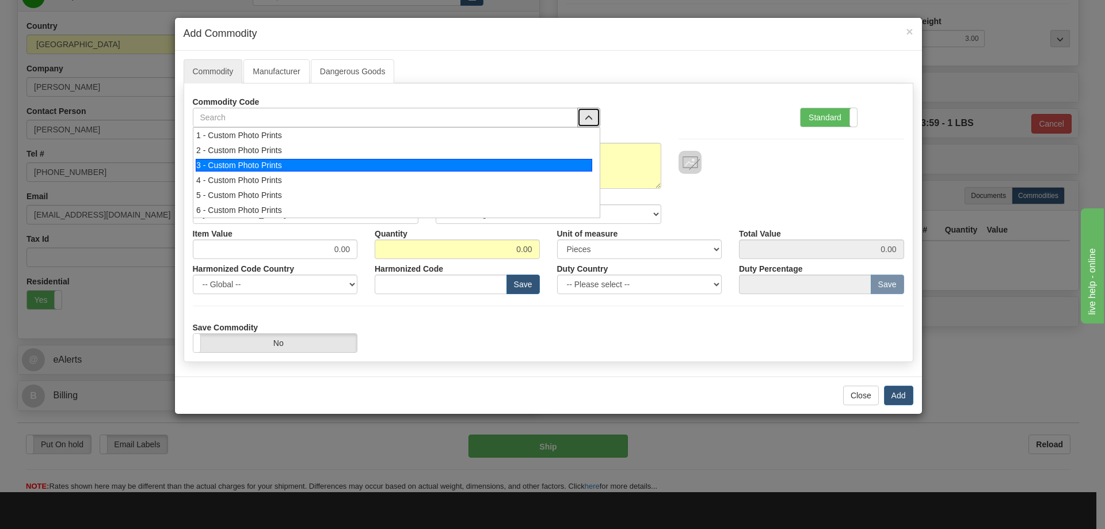
click at [571, 169] on div "3 - Custom Photo Prints" at bounding box center [394, 165] width 397 height 13
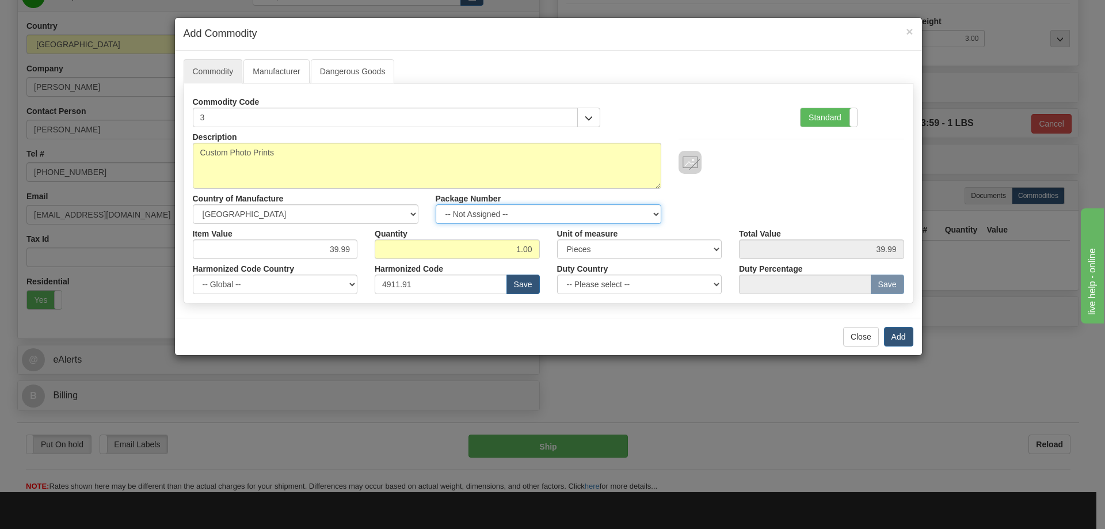
click at [649, 207] on select "-- Not Assigned -- Item 1" at bounding box center [549, 214] width 226 height 20
select select "0"
click at [436, 204] on select "-- Not Assigned -- Item 1" at bounding box center [549, 214] width 226 height 20
click at [900, 334] on button "Add" at bounding box center [898, 337] width 29 height 20
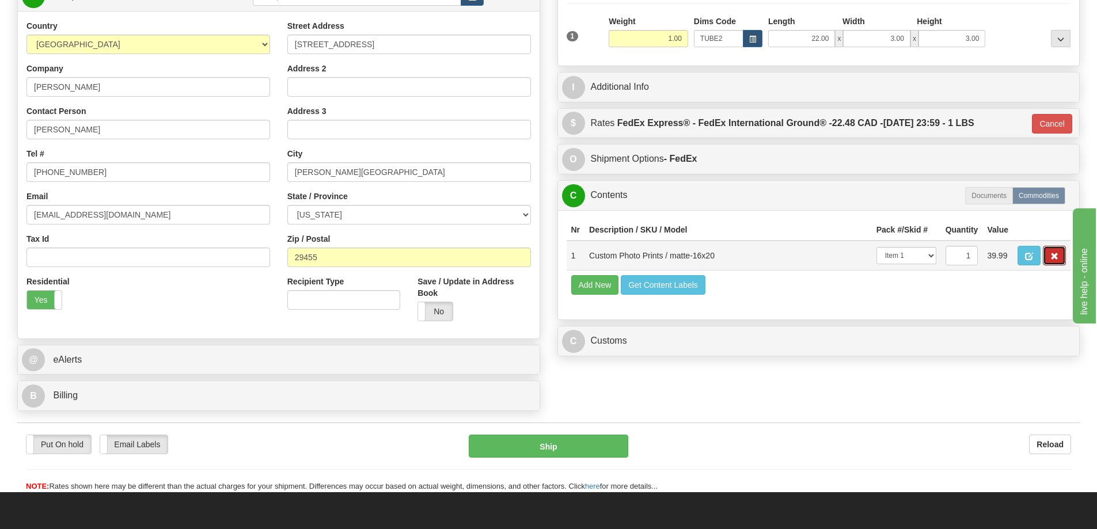
drag, startPoint x: 1049, startPoint y: 252, endPoint x: 1044, endPoint y: 248, distance: 6.2
click at [1049, 250] on button "button" at bounding box center [1053, 256] width 23 height 20
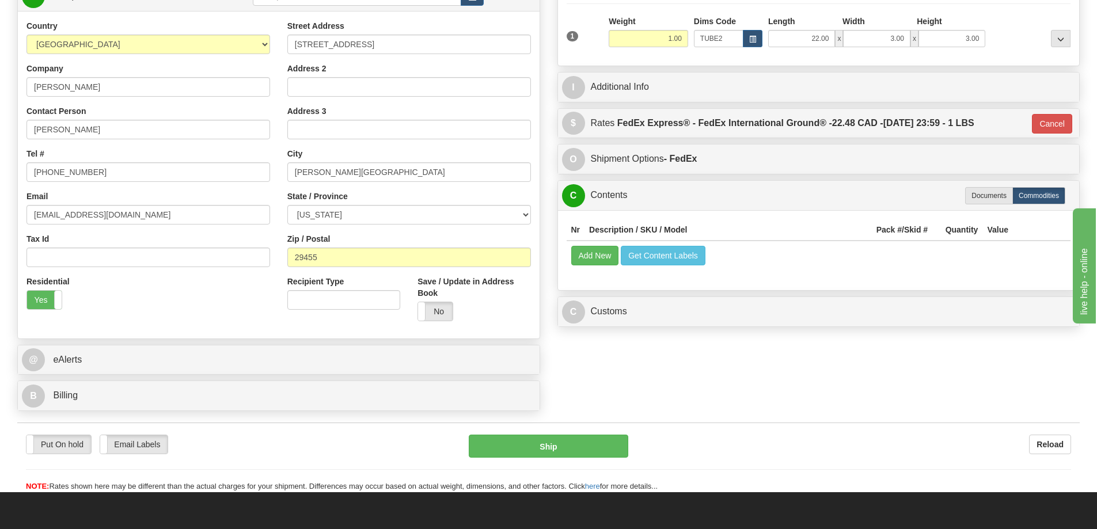
click at [587, 247] on td "Add New Get Content Labels" at bounding box center [818, 255] width 504 height 29
click at [587, 262] on button "Add New" at bounding box center [595, 256] width 48 height 20
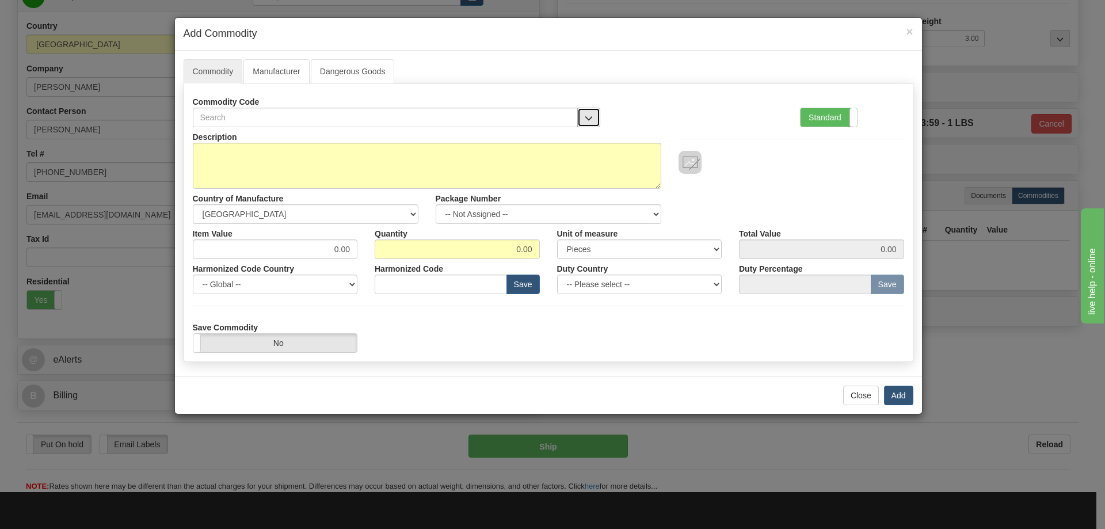
click at [587, 112] on button "button" at bounding box center [588, 118] width 23 height 20
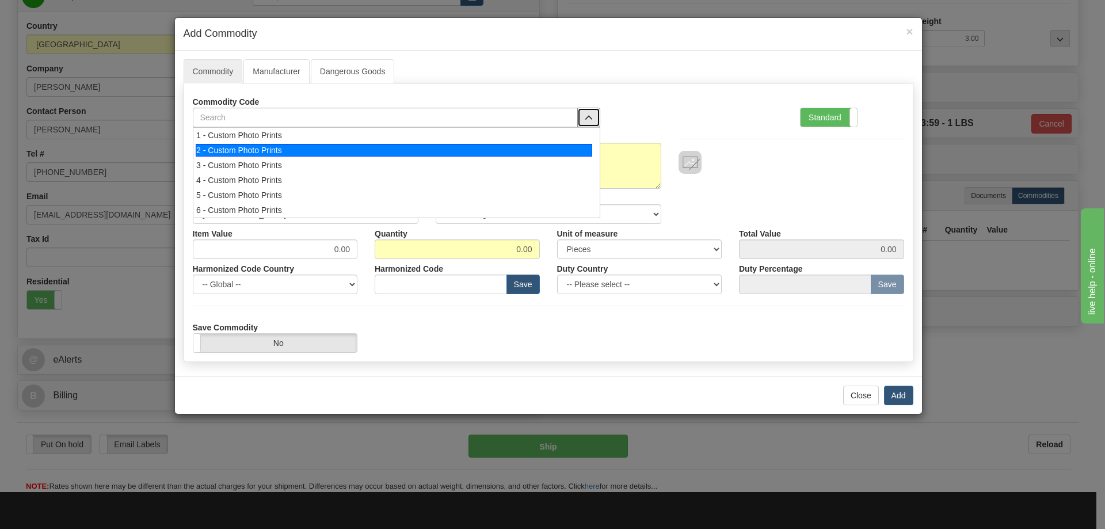
click at [577, 150] on div "2 - Custom Photo Prints" at bounding box center [394, 150] width 397 height 13
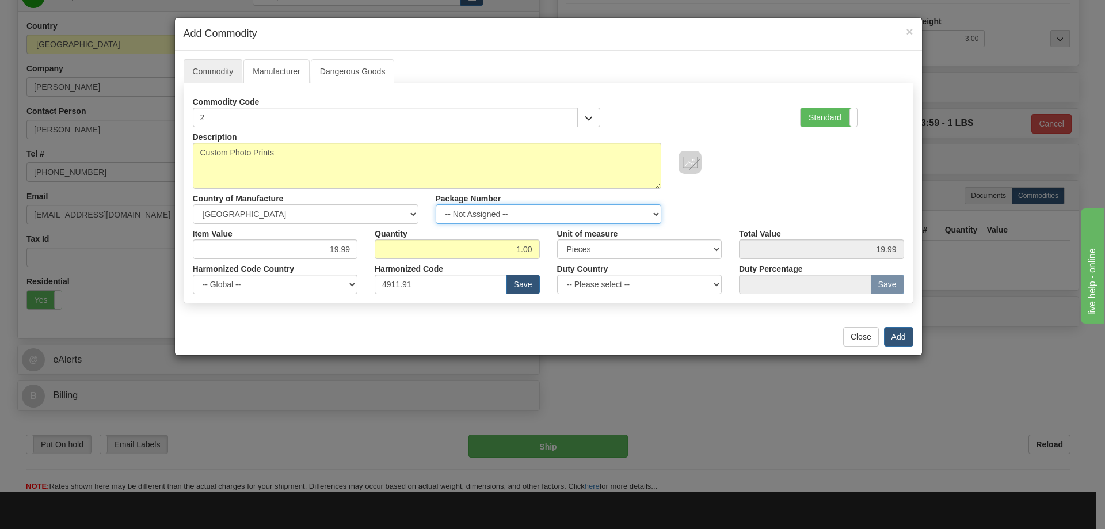
click at [643, 211] on select "-- Not Assigned -- Item 1" at bounding box center [549, 214] width 226 height 20
select select "0"
click at [436, 204] on select "-- Not Assigned -- Item 1" at bounding box center [549, 214] width 226 height 20
click at [896, 337] on button "Add" at bounding box center [898, 337] width 29 height 20
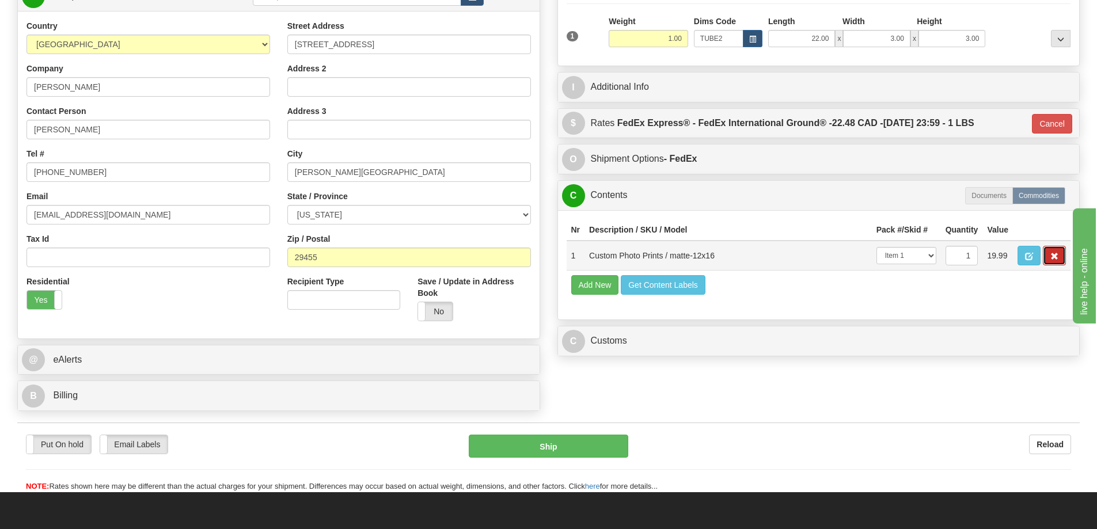
click at [1046, 253] on button "button" at bounding box center [1053, 256] width 23 height 20
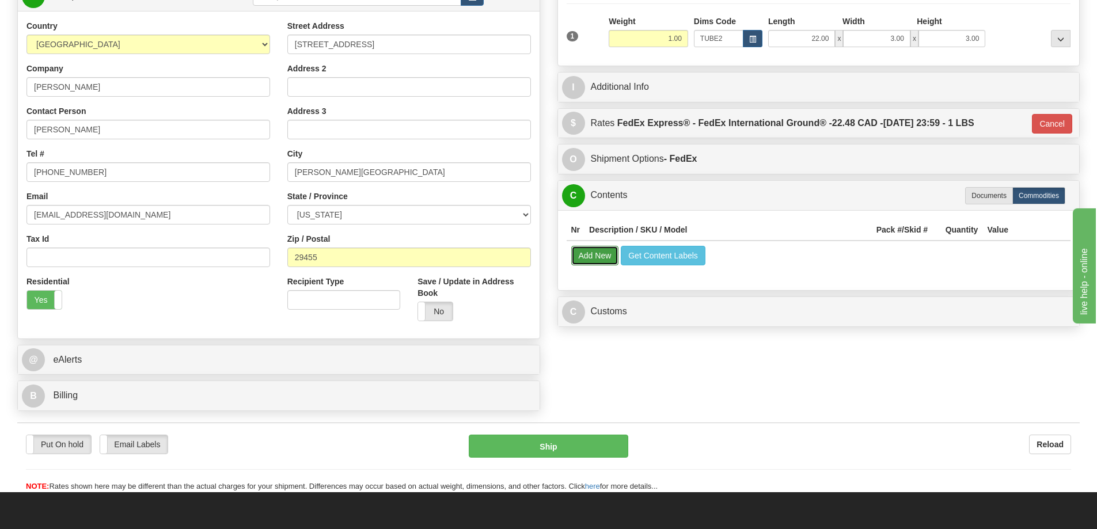
click at [597, 254] on button "Add New" at bounding box center [595, 256] width 48 height 20
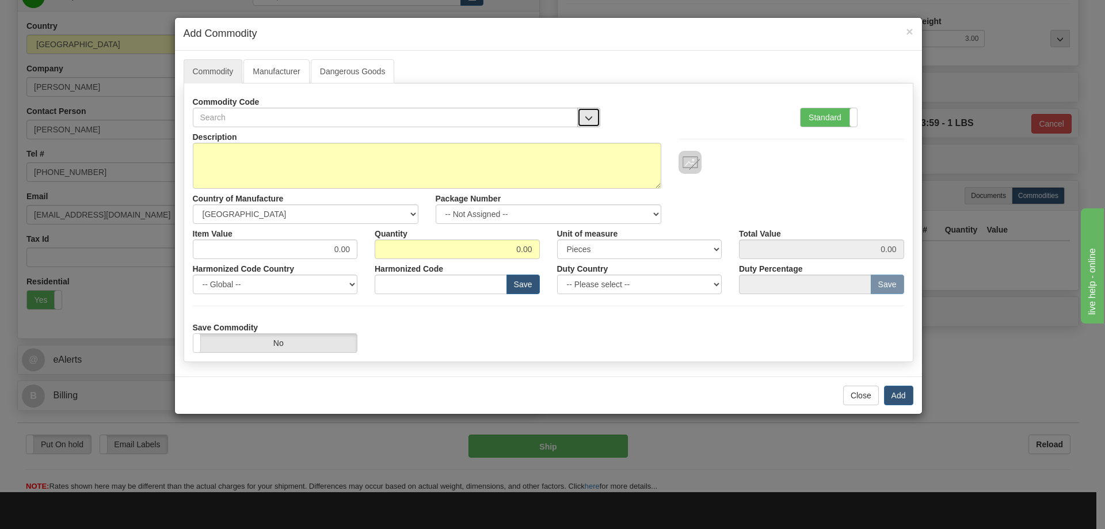
click at [584, 112] on button "button" at bounding box center [588, 118] width 23 height 20
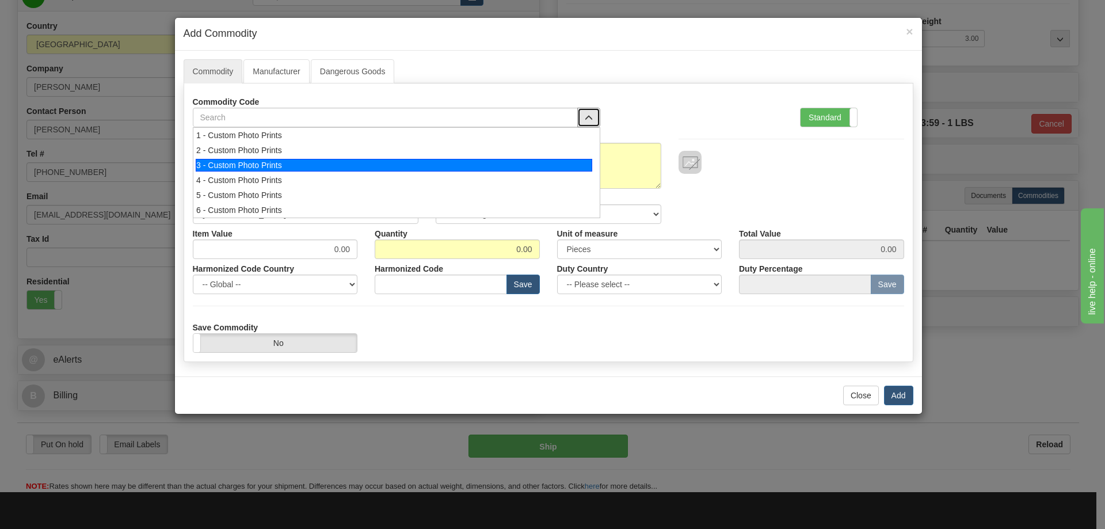
click at [551, 165] on div "3 - Custom Photo Prints" at bounding box center [394, 165] width 397 height 13
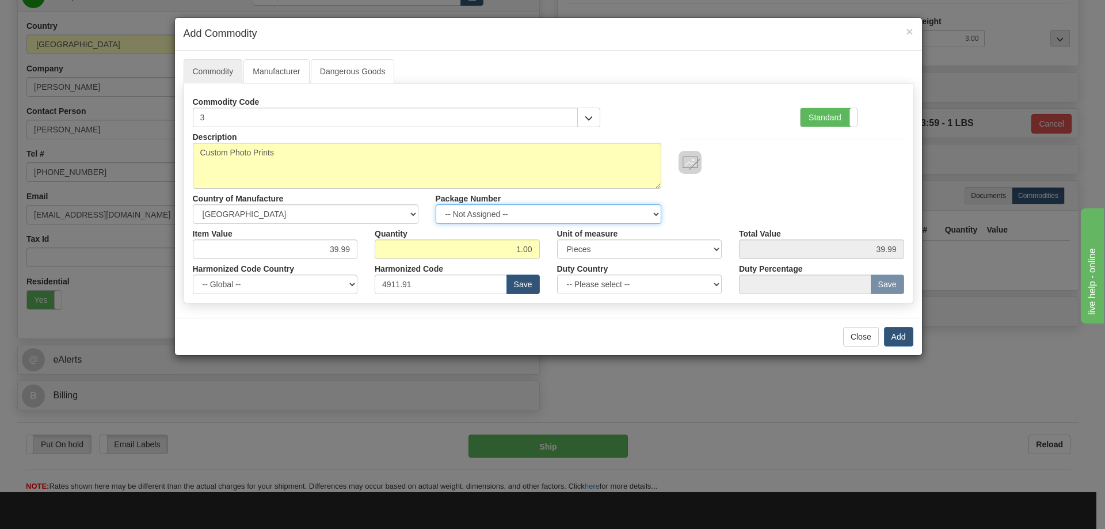
click at [648, 214] on select "-- Not Assigned -- Item 1" at bounding box center [549, 214] width 226 height 20
select select "0"
click at [436, 204] on select "-- Not Assigned -- Item 1" at bounding box center [549, 214] width 226 height 20
click at [896, 328] on button "Add" at bounding box center [898, 337] width 29 height 20
click at [898, 332] on button "Add" at bounding box center [898, 337] width 29 height 20
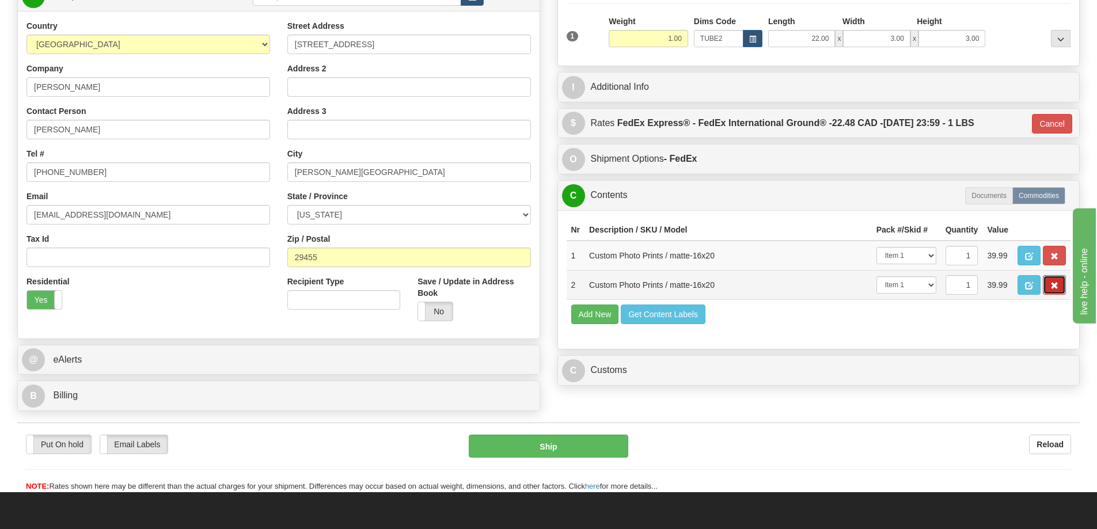
click at [1046, 281] on button "button" at bounding box center [1053, 285] width 23 height 20
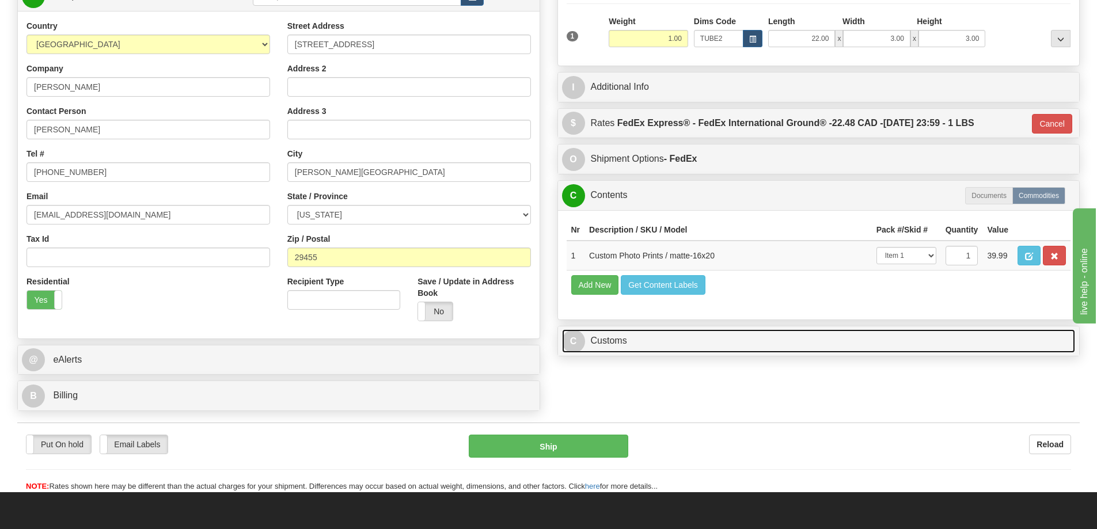
click at [625, 351] on link "C Customs" at bounding box center [818, 341] width 513 height 24
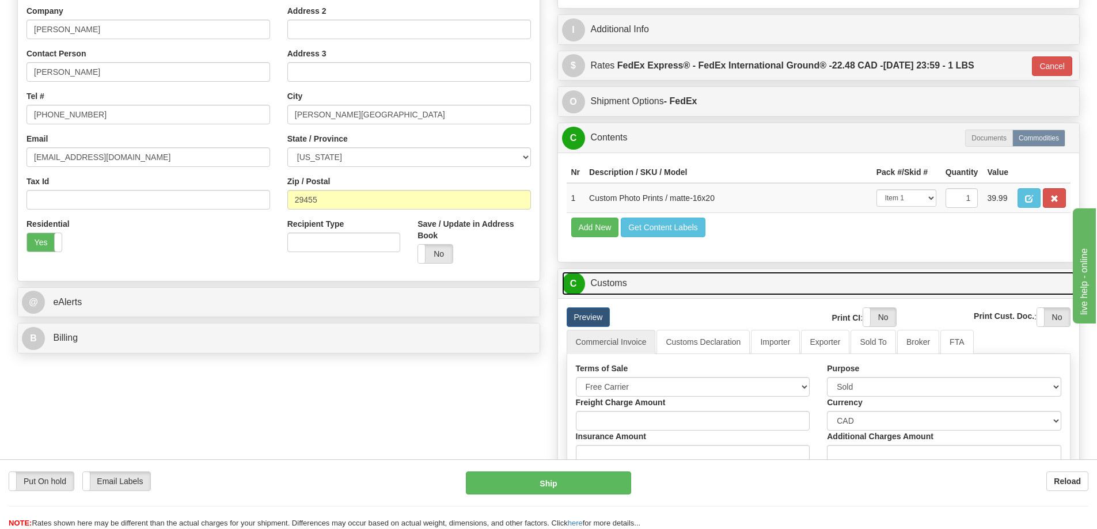
scroll to position [288, 0]
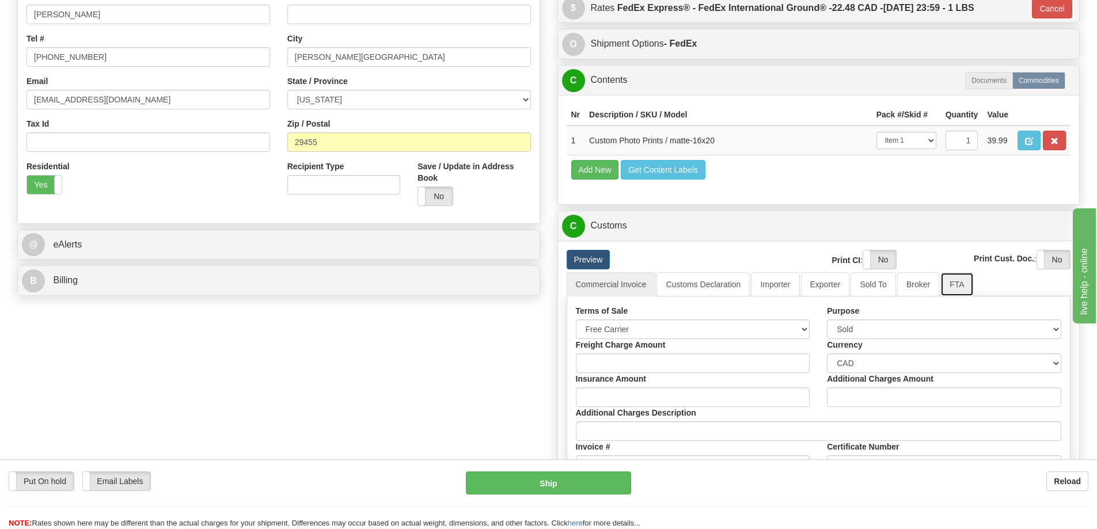
click at [961, 287] on link "FTA" at bounding box center [956, 284] width 33 height 24
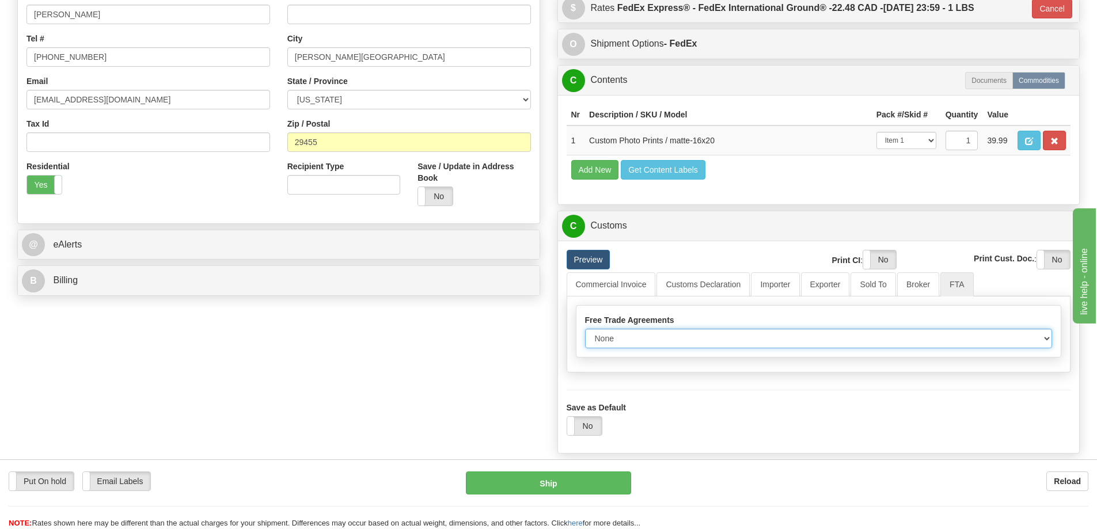
click at [1045, 337] on select "None Other USMCA CETA CUKTCA" at bounding box center [818, 339] width 467 height 20
select select "1"
click at [585, 333] on select "None Other USMCA CETA CUKTCA" at bounding box center [818, 339] width 467 height 20
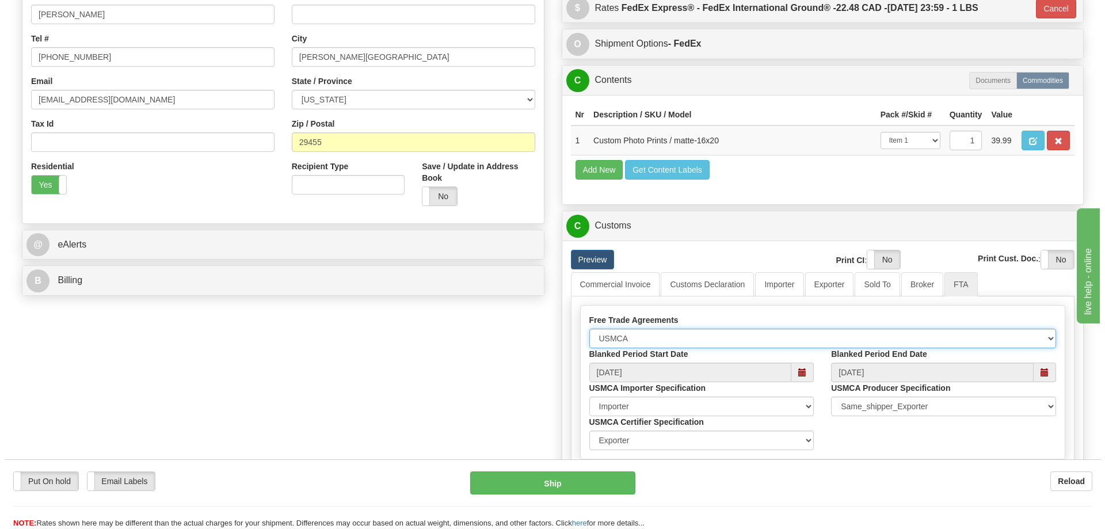
scroll to position [461, 0]
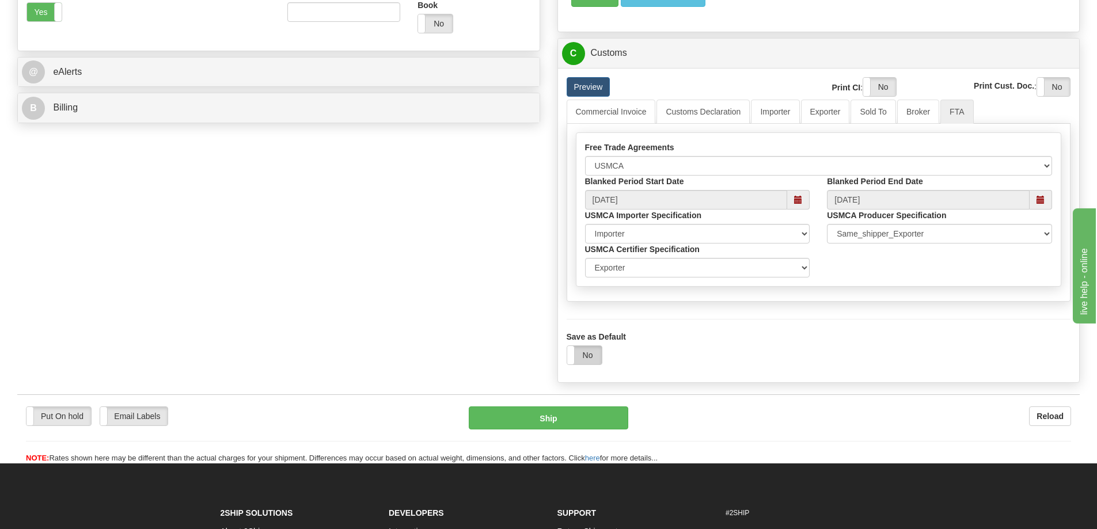
click at [590, 355] on label "No" at bounding box center [584, 355] width 35 height 18
click at [538, 420] on button "Ship" at bounding box center [548, 417] width 159 height 23
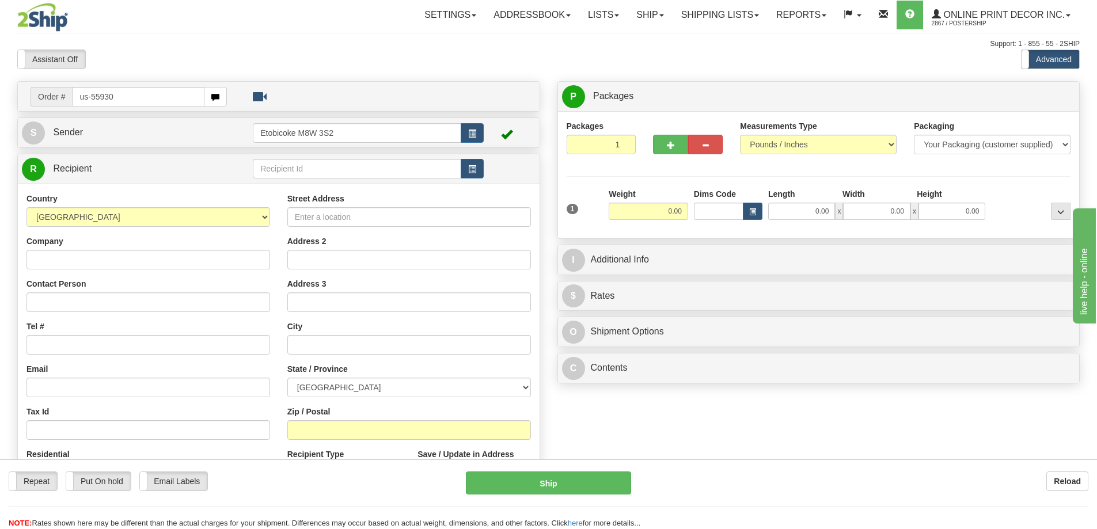
type input "us-55930"
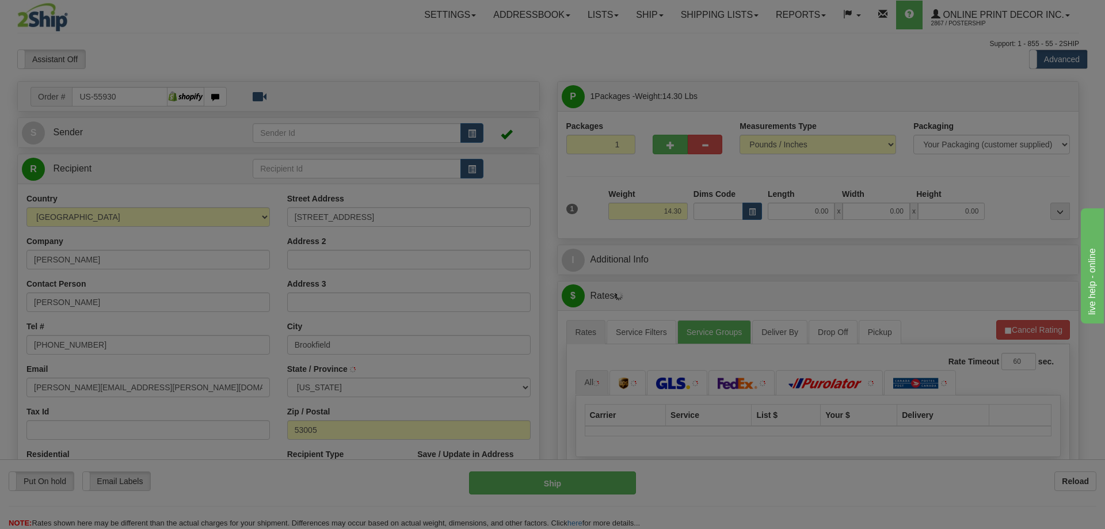
type input "BROOKFIELD"
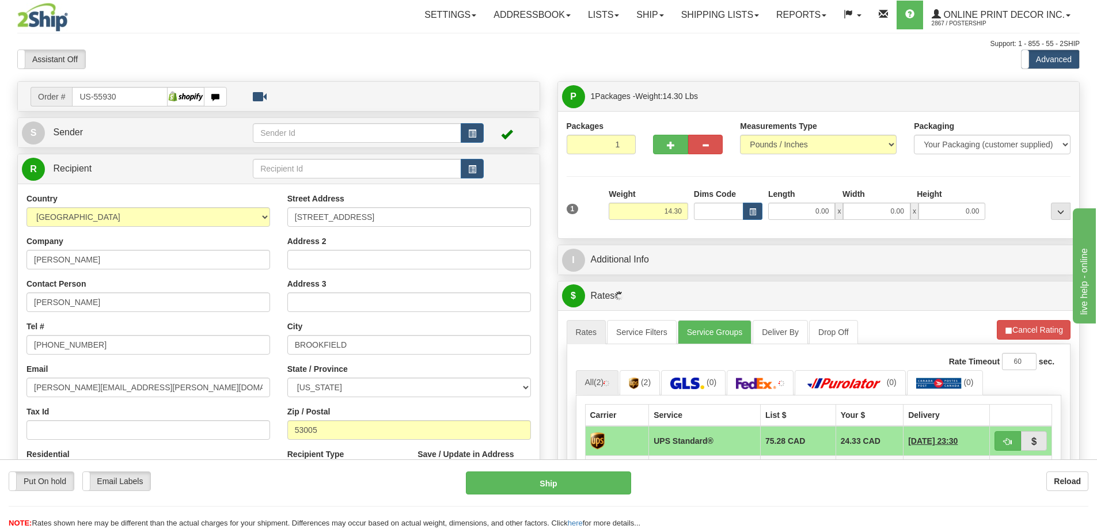
click at [688, 207] on div "Weight 14.30" at bounding box center [648, 208] width 85 height 40
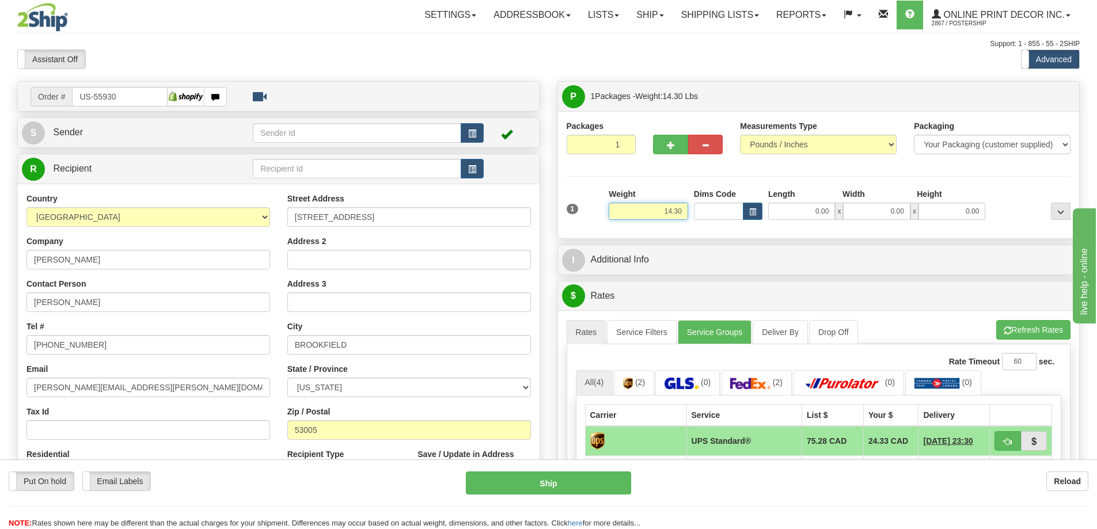
click at [686, 208] on input "14.30" at bounding box center [647, 211] width 79 height 17
type input "1"
type input "2.00"
click at [759, 212] on button "button" at bounding box center [753, 211] width 20 height 17
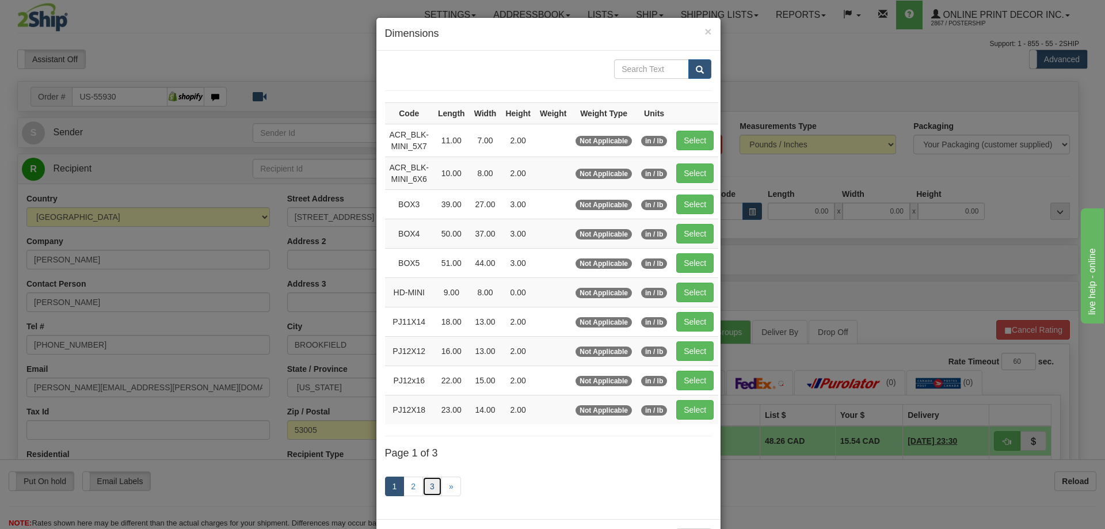
click at [427, 483] on link "3" at bounding box center [433, 487] width 20 height 20
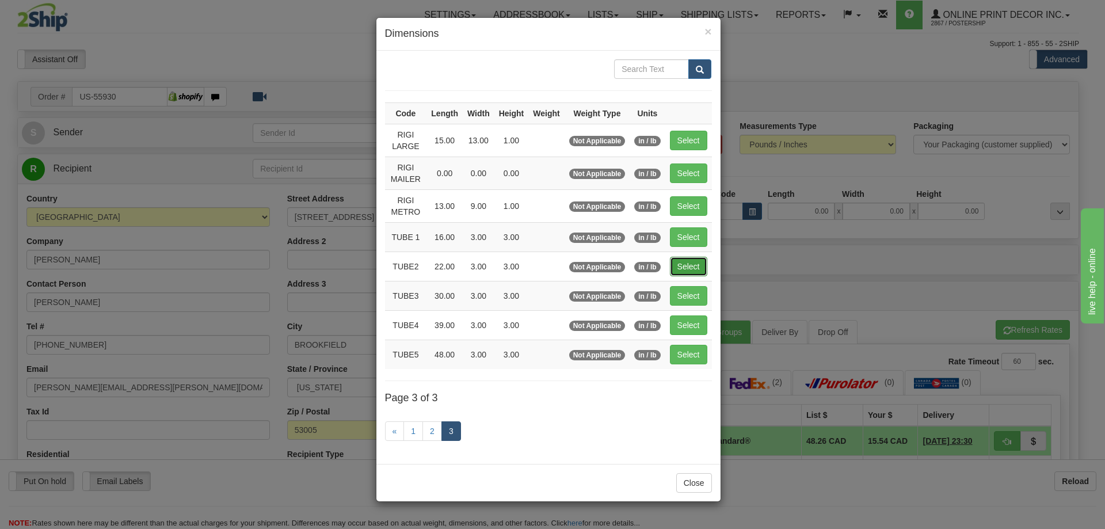
click at [699, 265] on button "Select" at bounding box center [688, 267] width 37 height 20
type input "TUBE2"
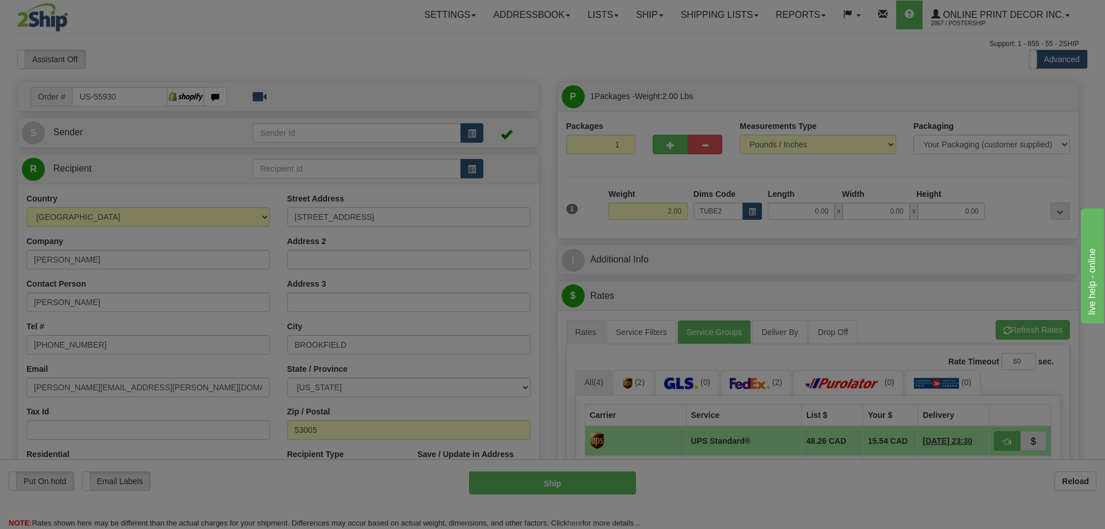
type input "22.00"
type input "3.00"
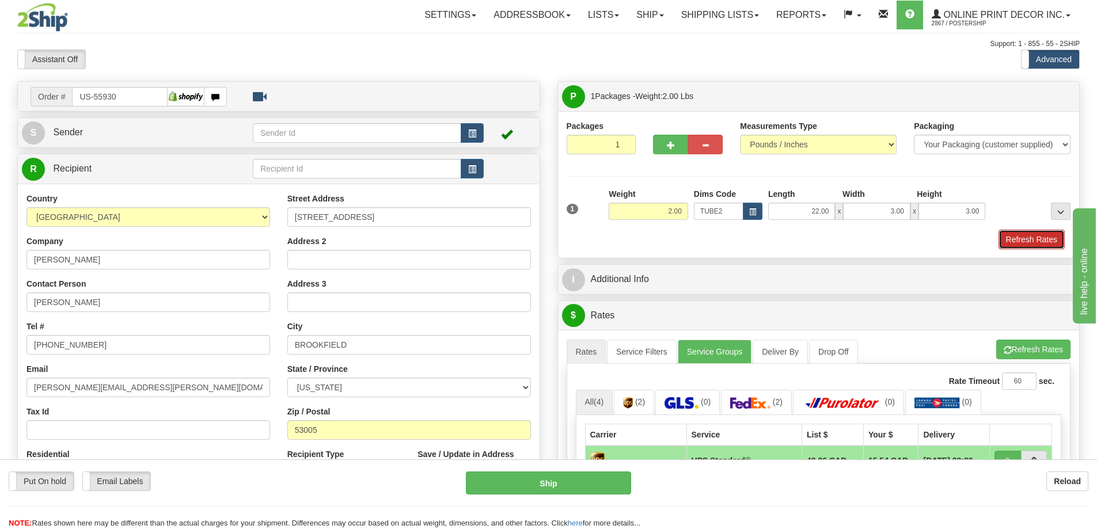
click at [1022, 239] on button "Refresh Rates" at bounding box center [1031, 240] width 66 height 20
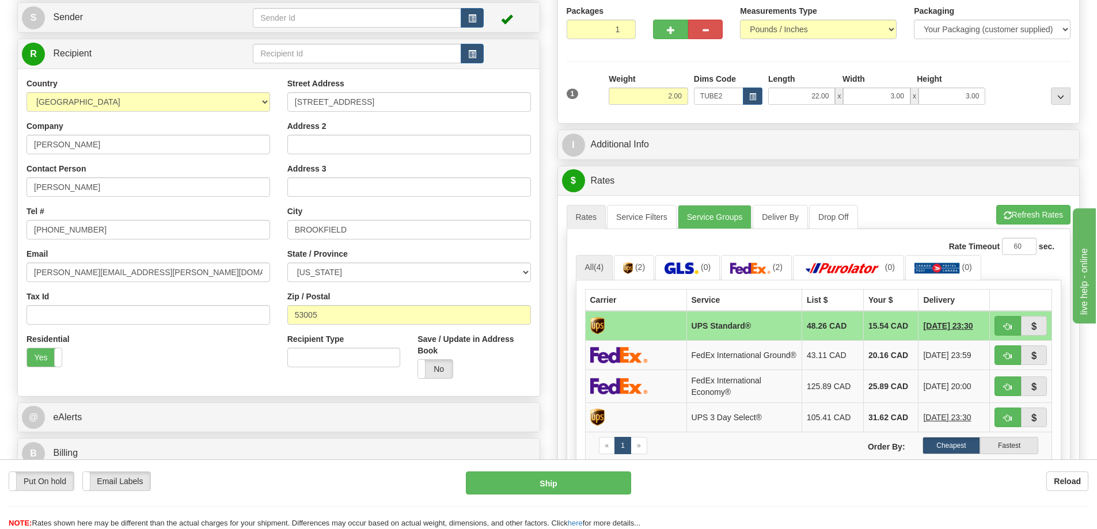
scroll to position [173, 0]
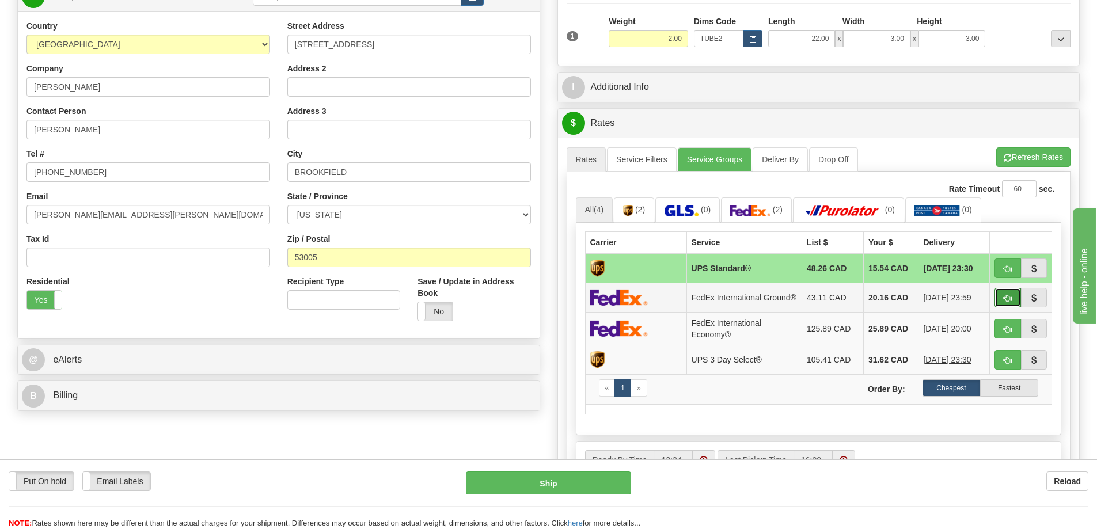
click at [996, 300] on button "button" at bounding box center [1007, 298] width 26 height 20
type input "92"
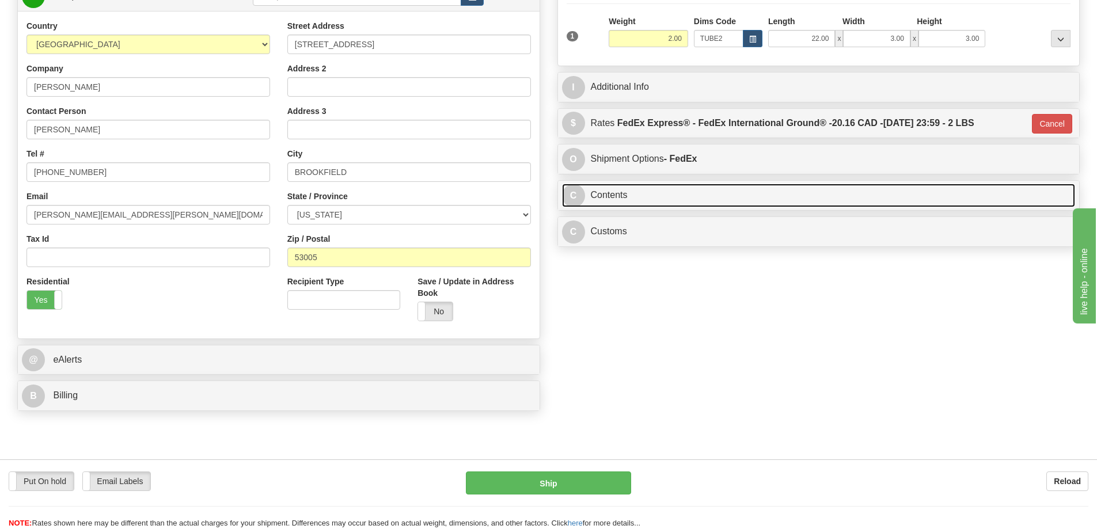
click at [694, 195] on link "C Contents" at bounding box center [818, 196] width 513 height 24
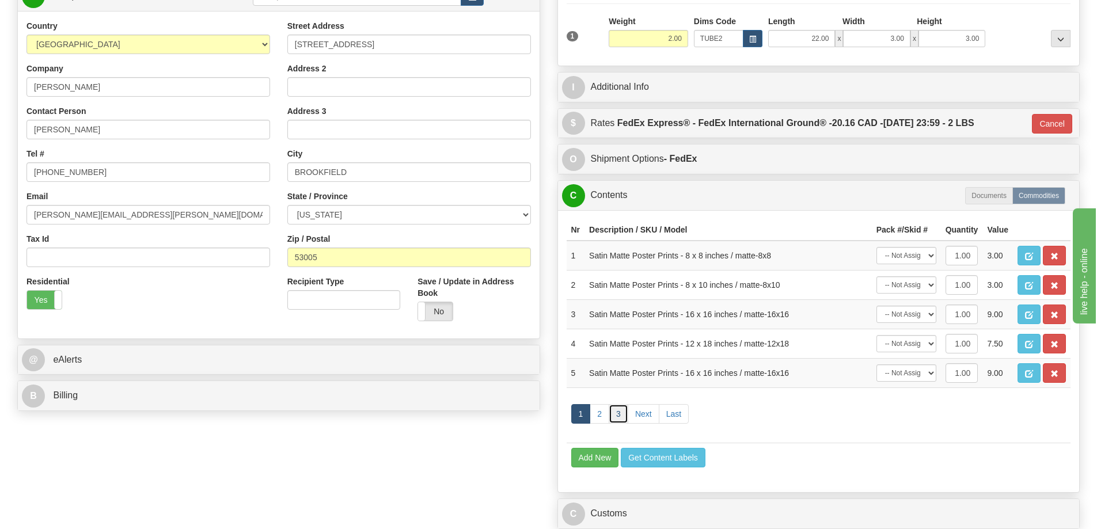
click at [616, 415] on link "3" at bounding box center [618, 414] width 20 height 20
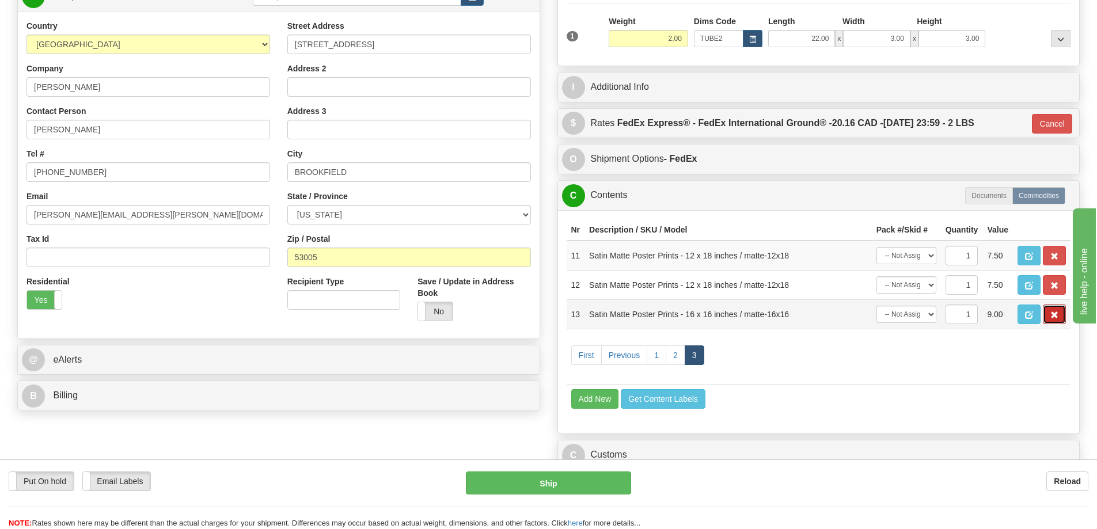
click at [1053, 313] on button "button" at bounding box center [1053, 315] width 23 height 20
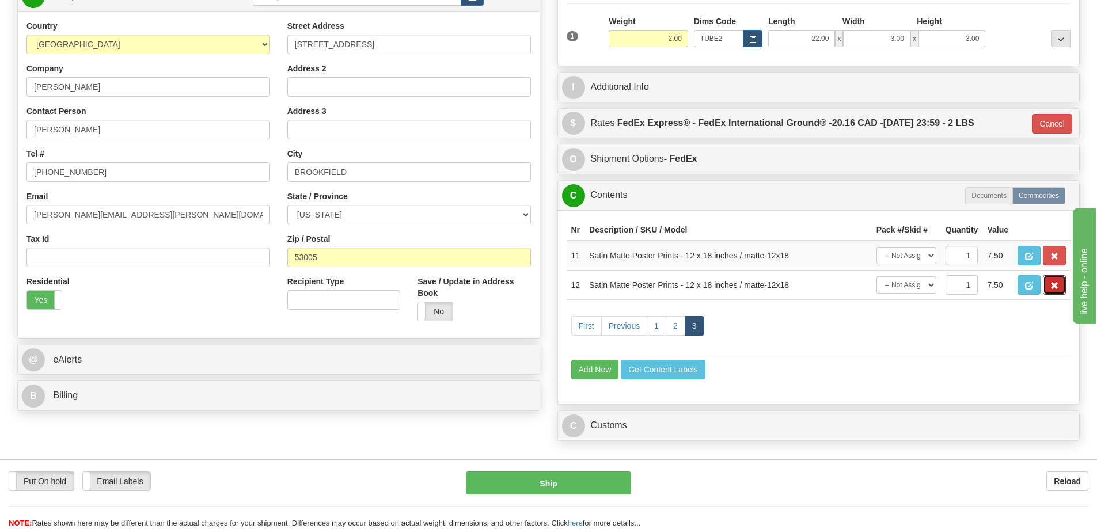
click at [1053, 284] on span "button" at bounding box center [1054, 285] width 8 height 7
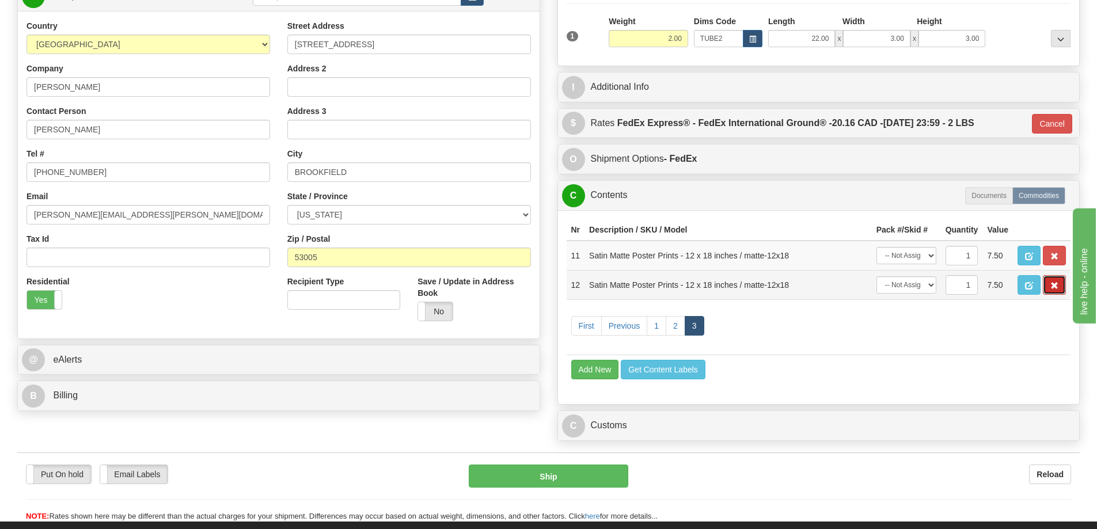
click at [1056, 289] on span "button" at bounding box center [1054, 285] width 8 height 7
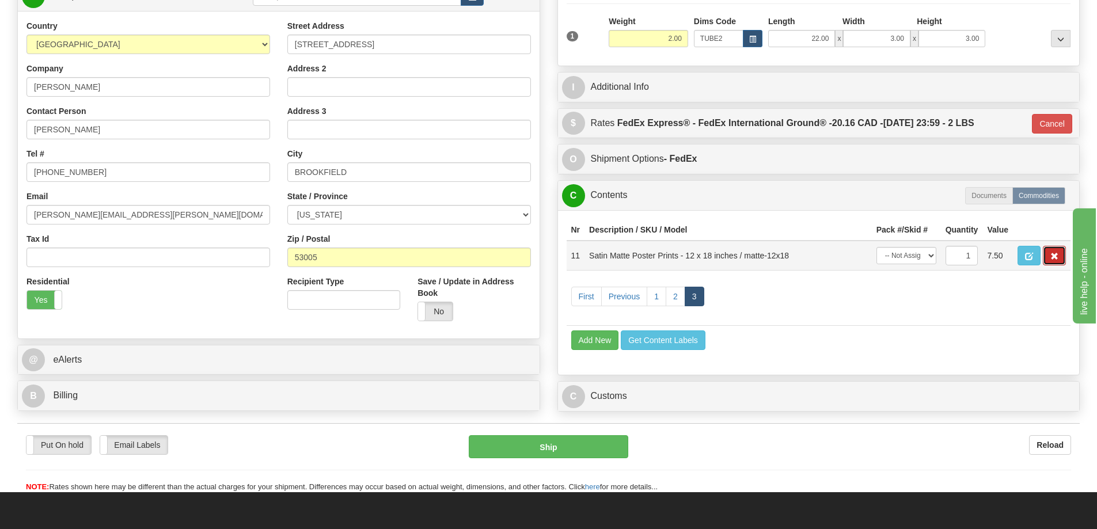
click at [1050, 257] on span "button" at bounding box center [1054, 256] width 8 height 7
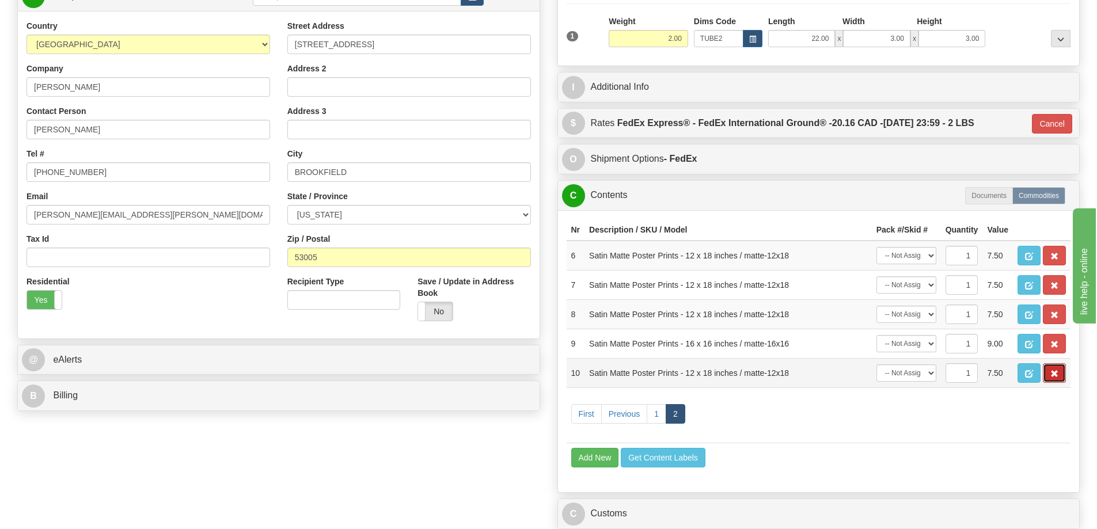
click at [1046, 375] on button "button" at bounding box center [1053, 373] width 23 height 20
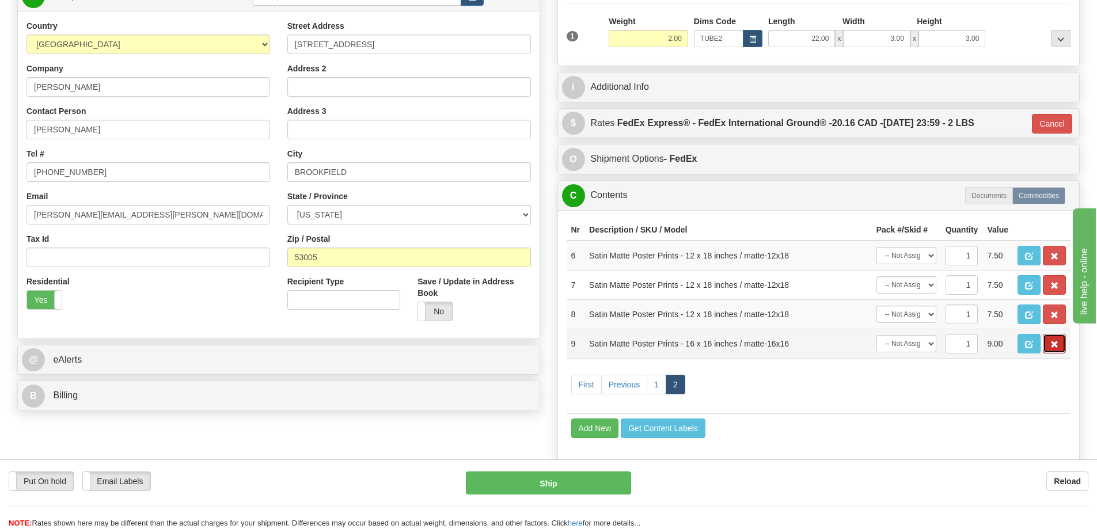
click at [1049, 348] on button "button" at bounding box center [1053, 344] width 23 height 20
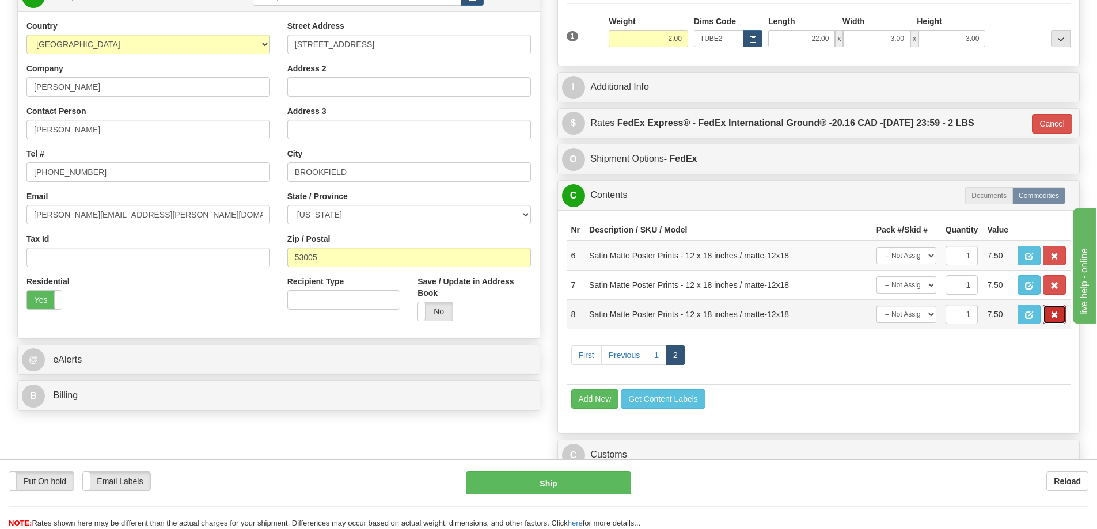
click at [1056, 319] on span "button" at bounding box center [1054, 314] width 8 height 7
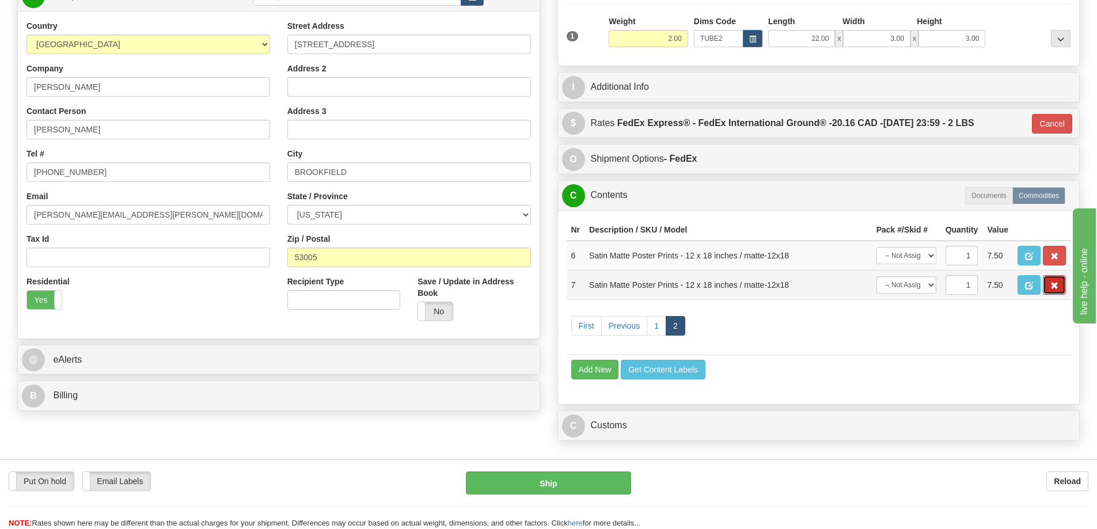
click at [1055, 281] on button "button" at bounding box center [1053, 285] width 23 height 20
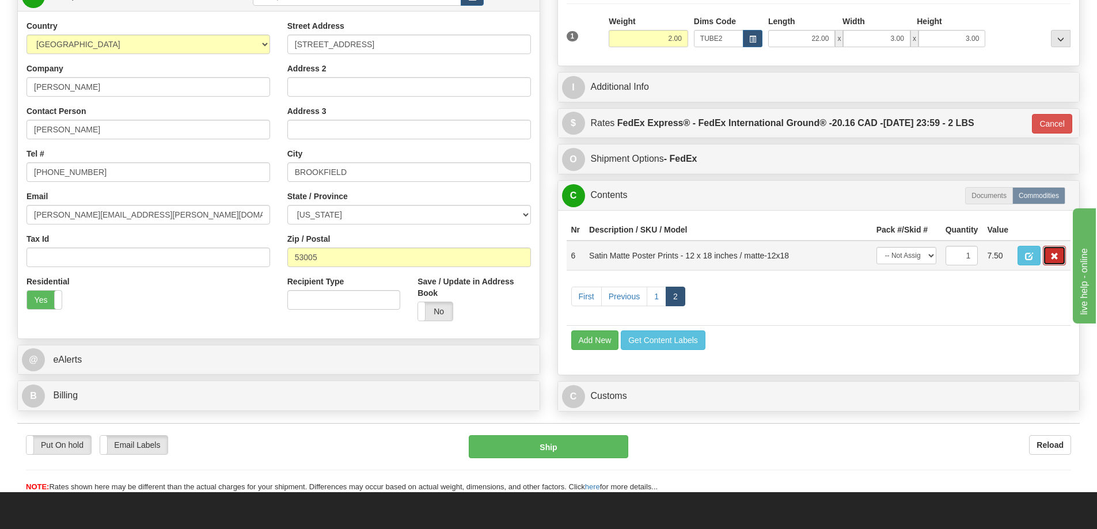
click at [1055, 256] on span "button" at bounding box center [1054, 256] width 8 height 7
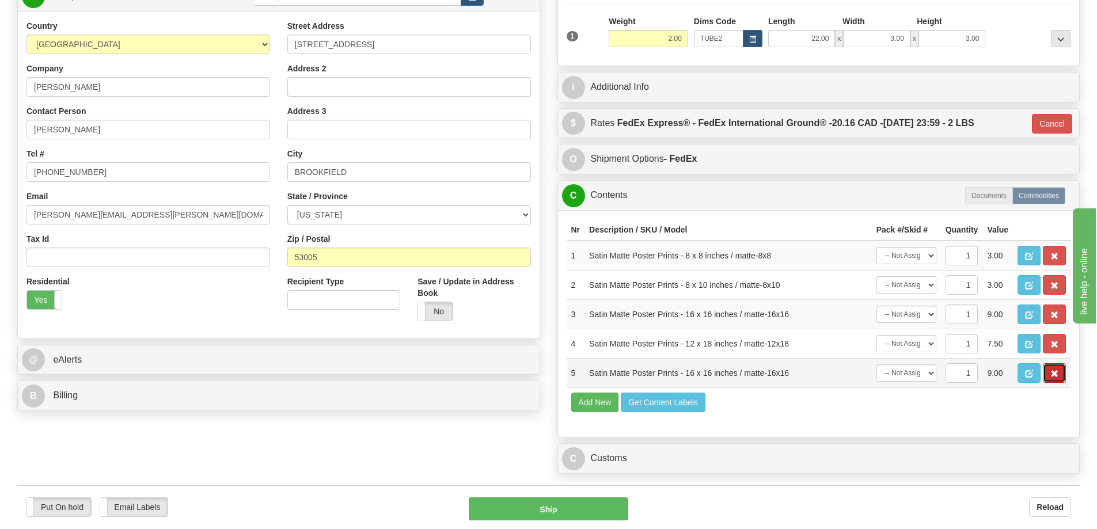
click at [1057, 374] on span "button" at bounding box center [1054, 373] width 8 height 7
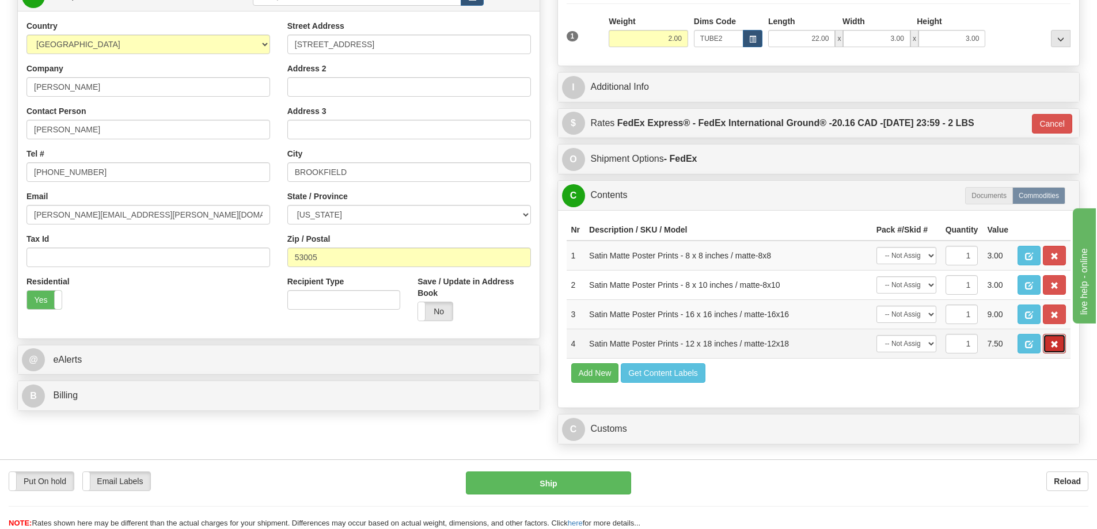
click at [1057, 339] on button "button" at bounding box center [1053, 344] width 23 height 20
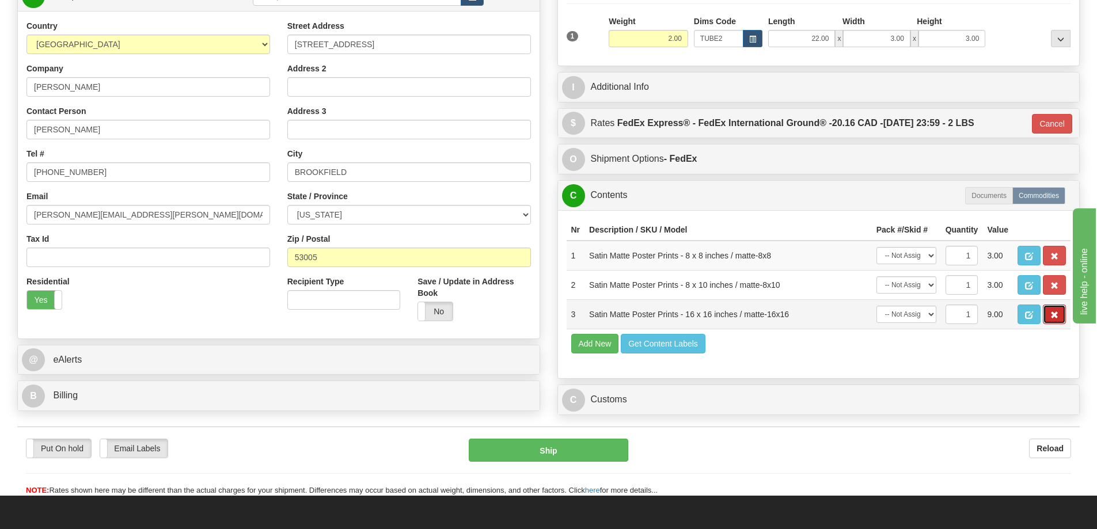
click at [1055, 319] on span "button" at bounding box center [1054, 314] width 8 height 7
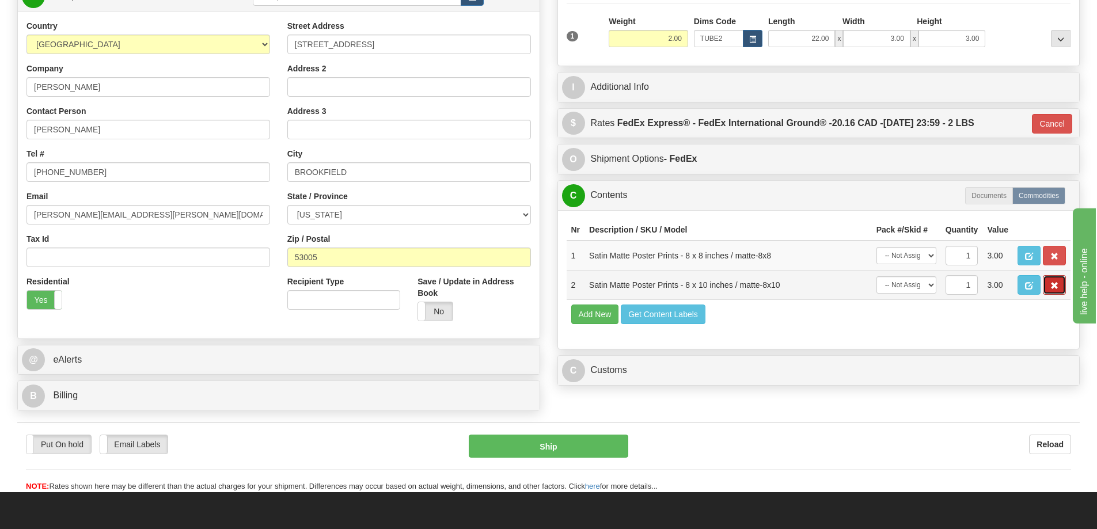
click at [1055, 284] on button "button" at bounding box center [1053, 285] width 23 height 20
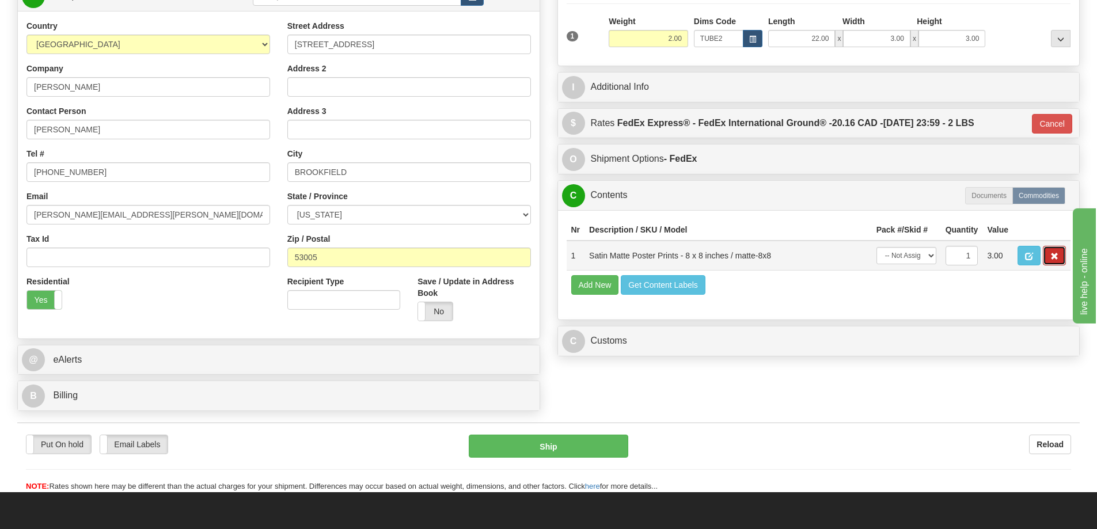
click at [1059, 259] on button "button" at bounding box center [1053, 256] width 23 height 20
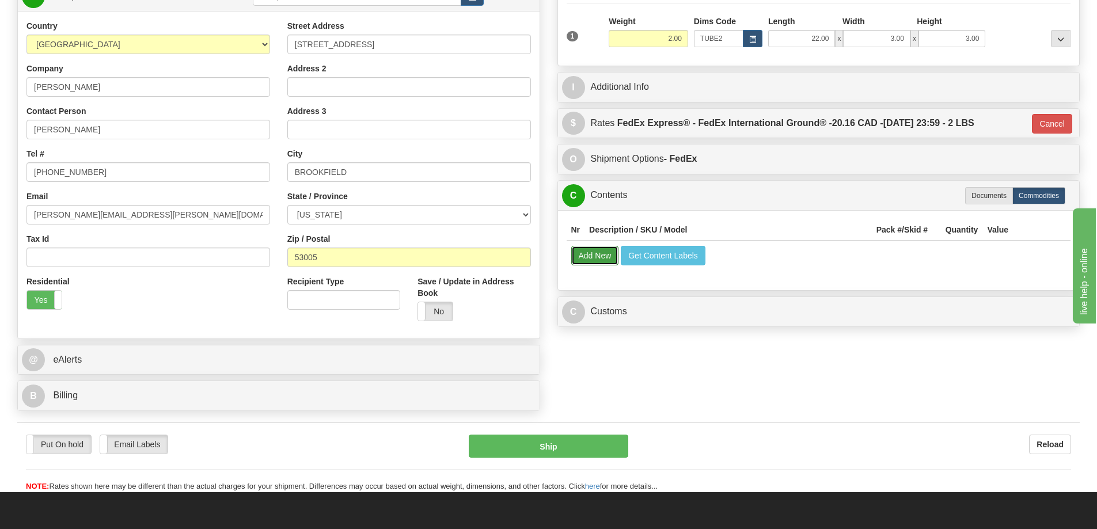
click at [588, 250] on button "Add New" at bounding box center [595, 256] width 48 height 20
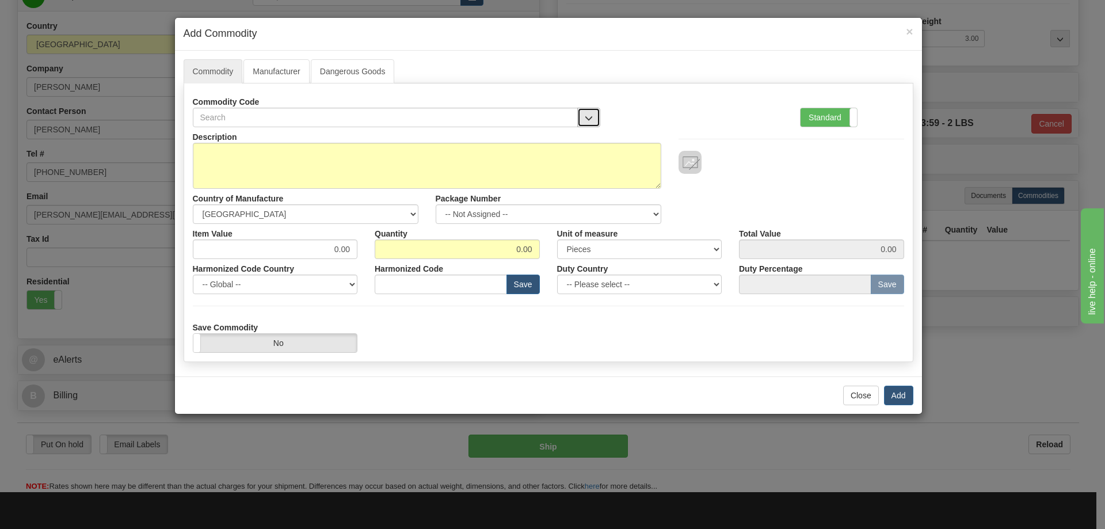
click at [585, 115] on span "button" at bounding box center [589, 118] width 8 height 7
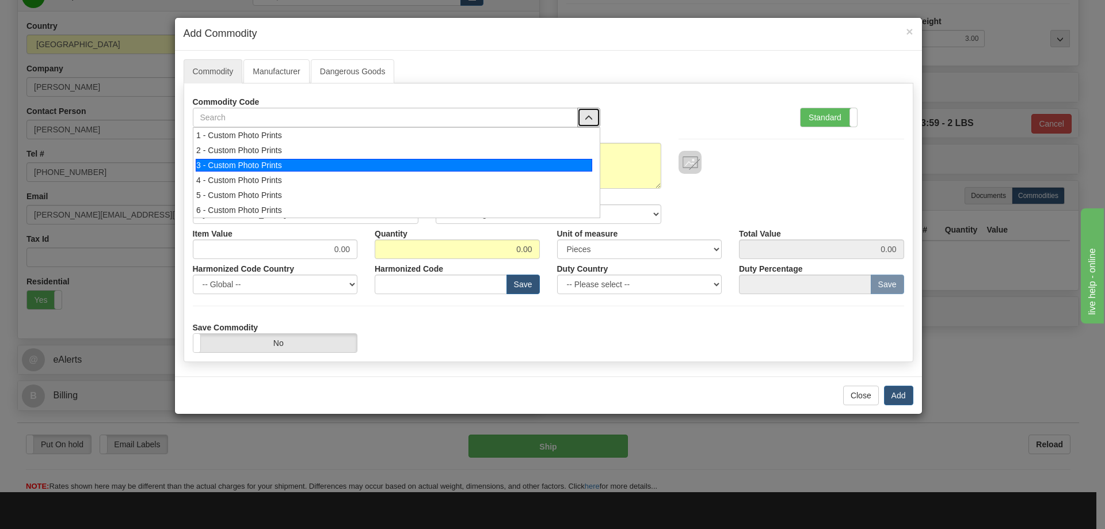
click at [569, 168] on div "3 - Custom Photo Prints" at bounding box center [394, 165] width 397 height 13
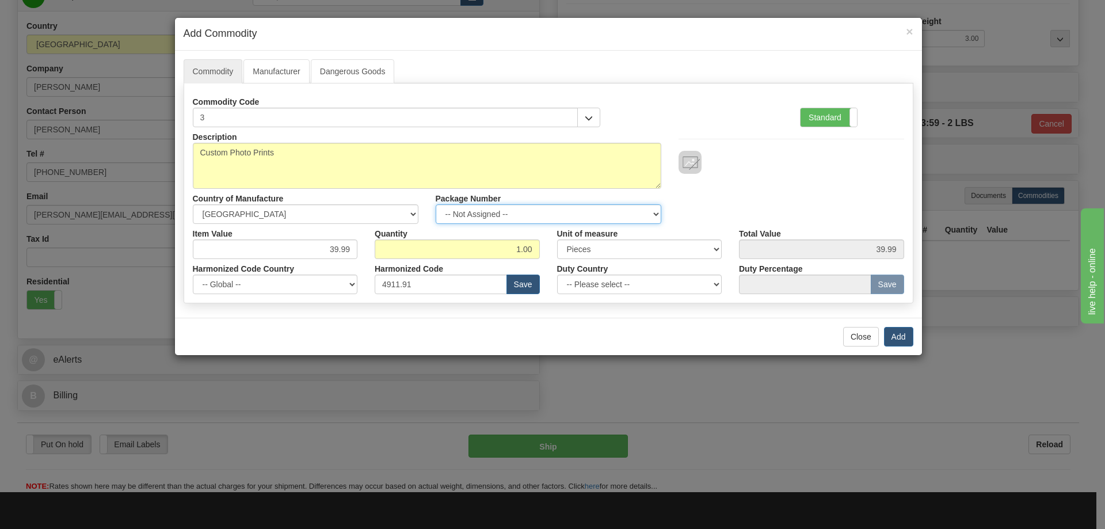
click at [649, 210] on select "-- Not Assigned -- Item 1" at bounding box center [549, 214] width 226 height 20
select select "0"
click at [436, 204] on select "-- Not Assigned -- Item 1" at bounding box center [549, 214] width 226 height 20
click at [901, 332] on button "Add" at bounding box center [898, 337] width 29 height 20
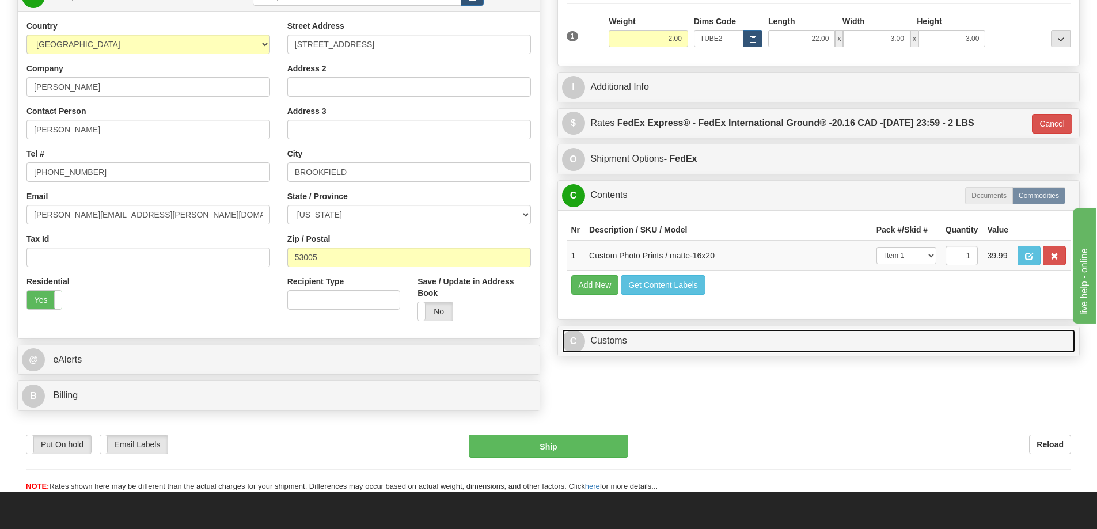
click at [848, 335] on link "C Customs" at bounding box center [818, 341] width 513 height 24
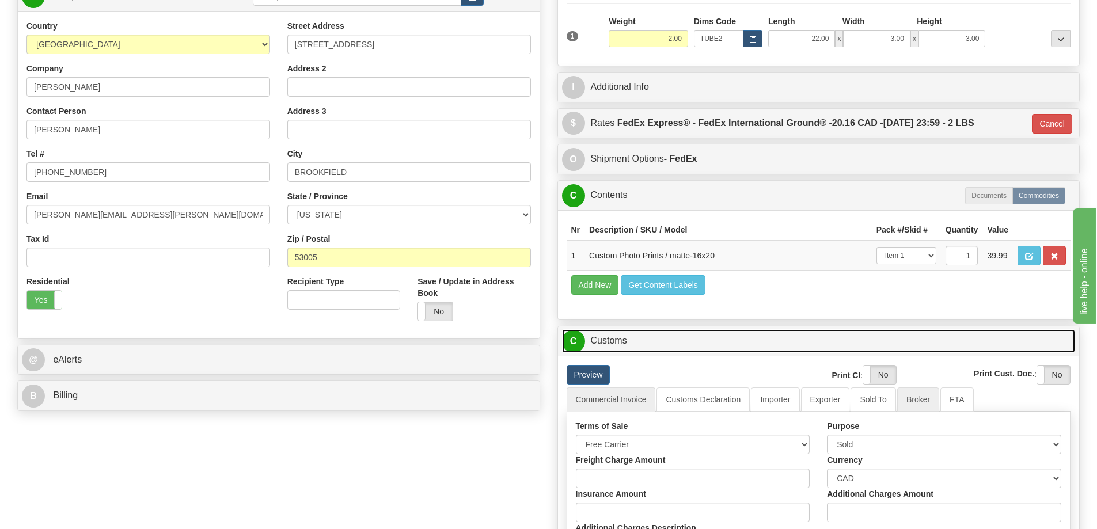
scroll to position [288, 0]
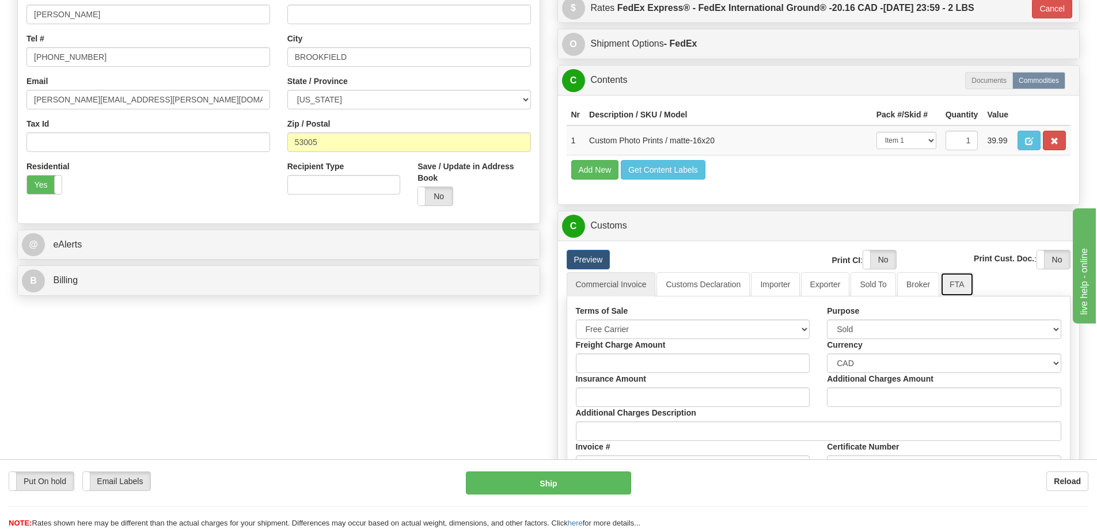
click at [959, 290] on link "FTA" at bounding box center [956, 284] width 33 height 24
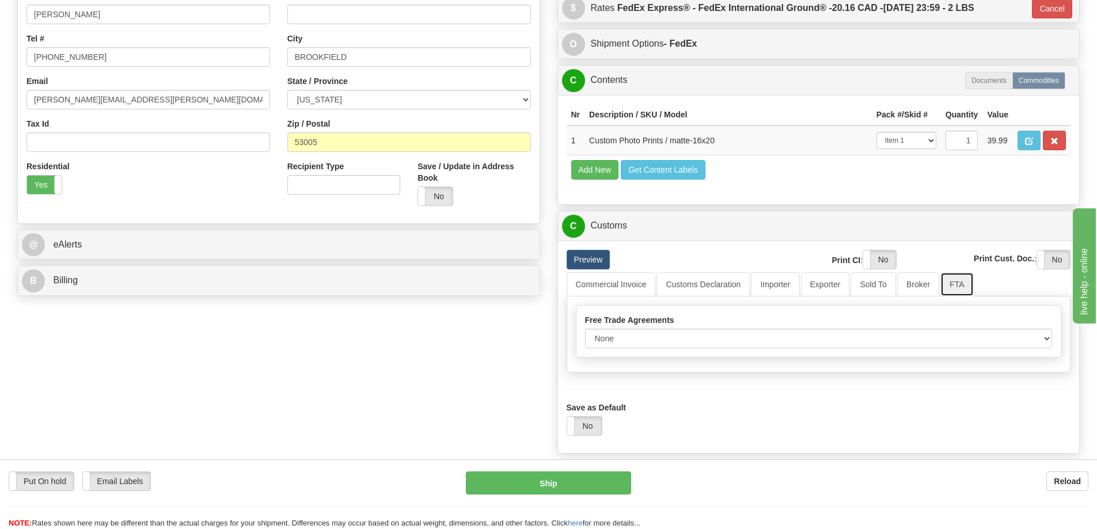
scroll to position [345, 0]
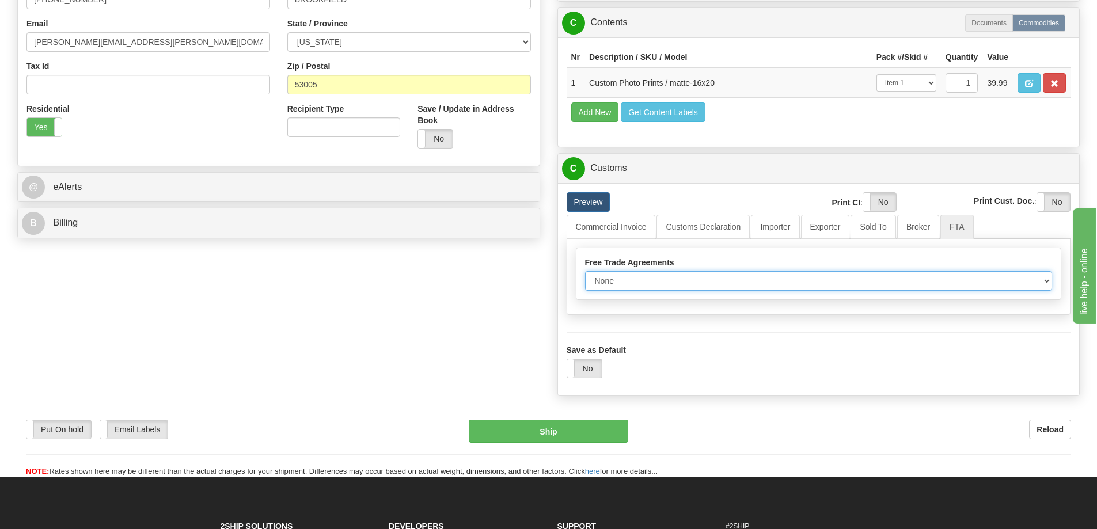
click at [1045, 282] on select "None Other USMCA CETA CUKTCA" at bounding box center [818, 281] width 467 height 20
select select "1"
click at [585, 275] on select "None Other USMCA CETA CUKTCA" at bounding box center [818, 281] width 467 height 20
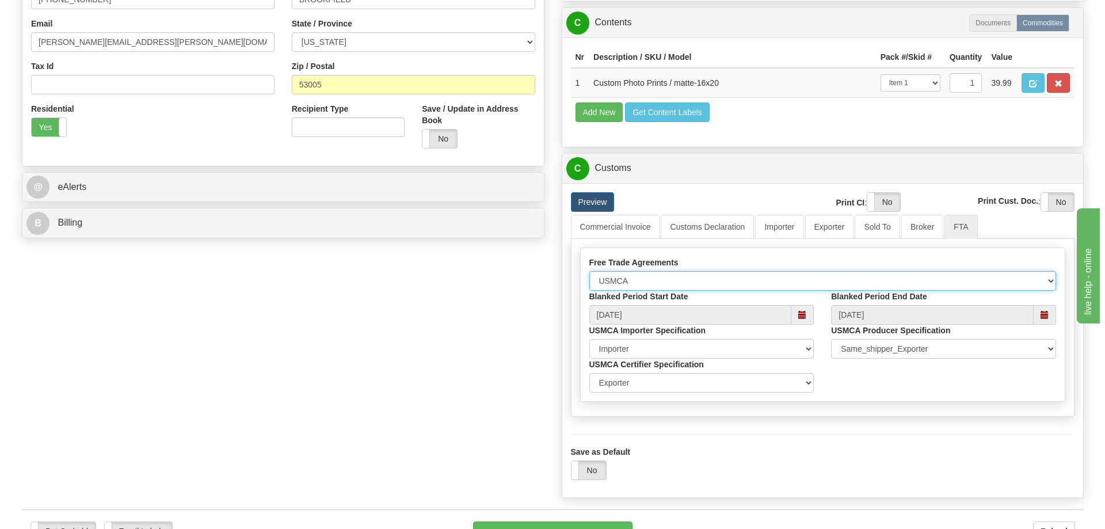
scroll to position [461, 0]
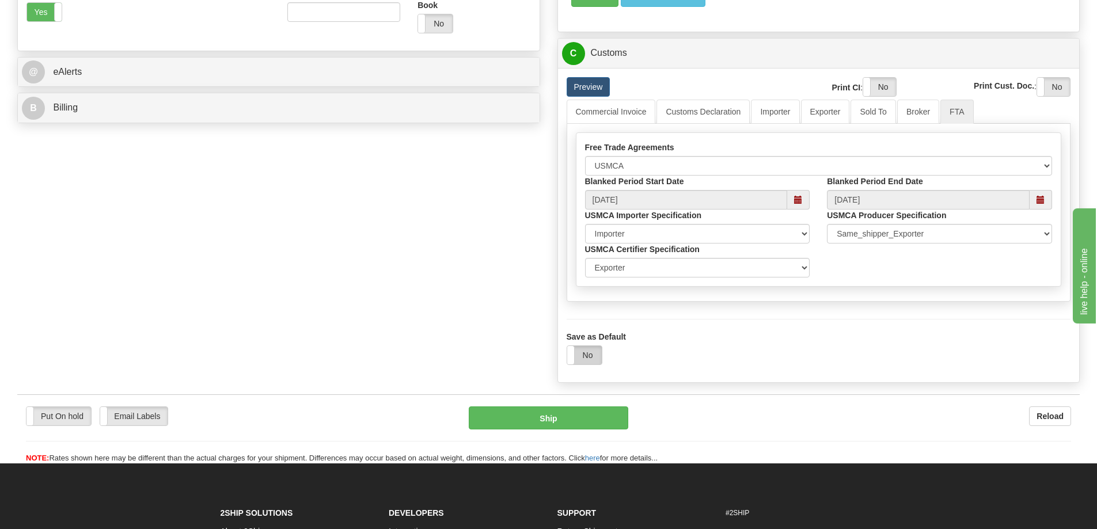
click at [582, 355] on label "No" at bounding box center [584, 355] width 35 height 18
click at [567, 420] on button "Ship" at bounding box center [548, 417] width 159 height 23
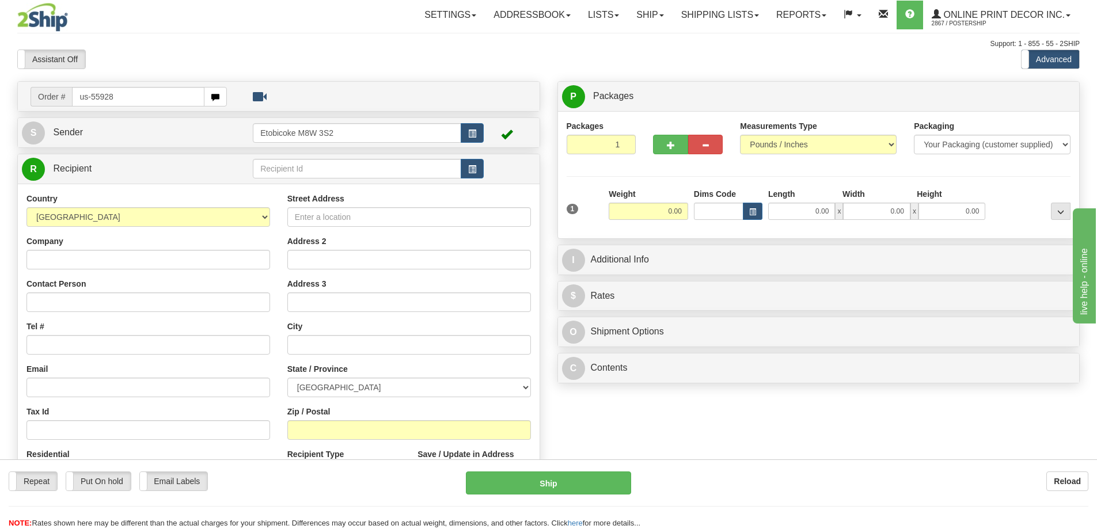
type input "us-55928"
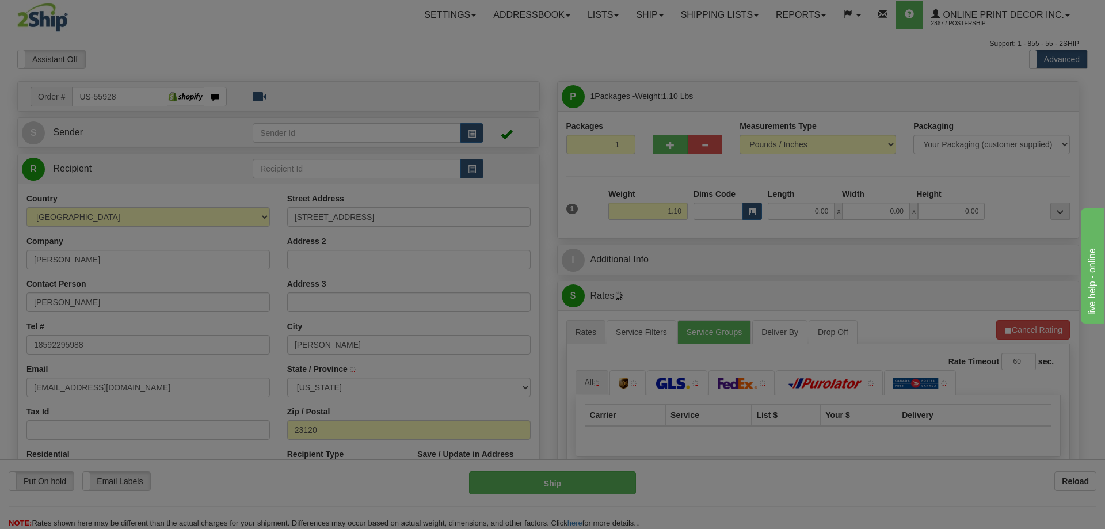
type input "[PERSON_NAME]"
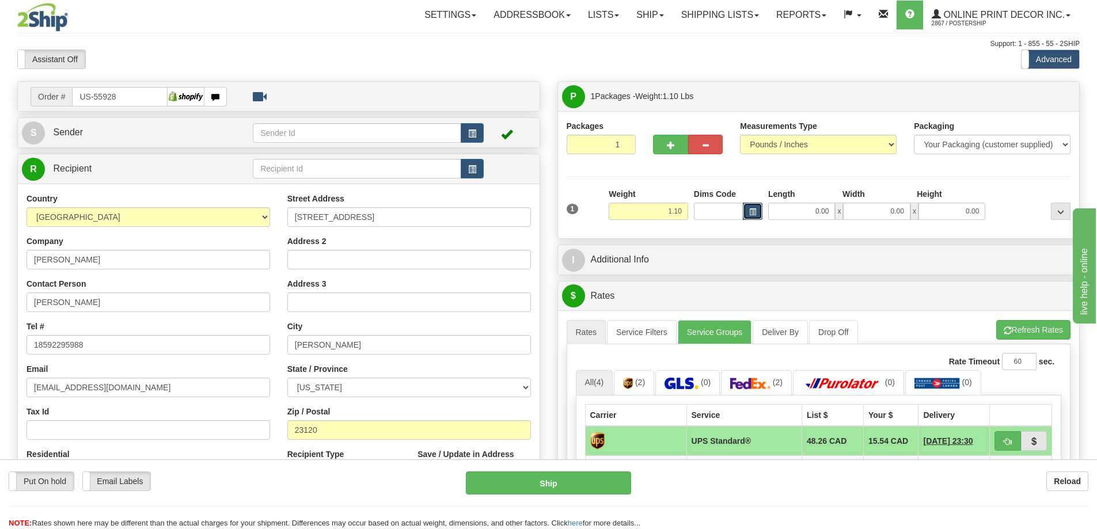
click at [745, 212] on button "button" at bounding box center [753, 211] width 20 height 17
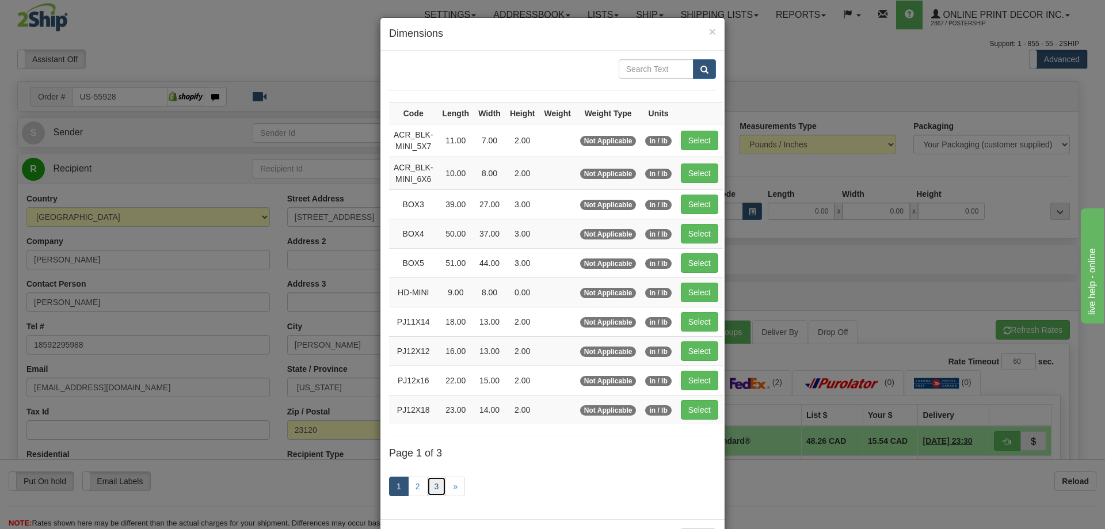
click at [429, 481] on link "3" at bounding box center [437, 487] width 20 height 20
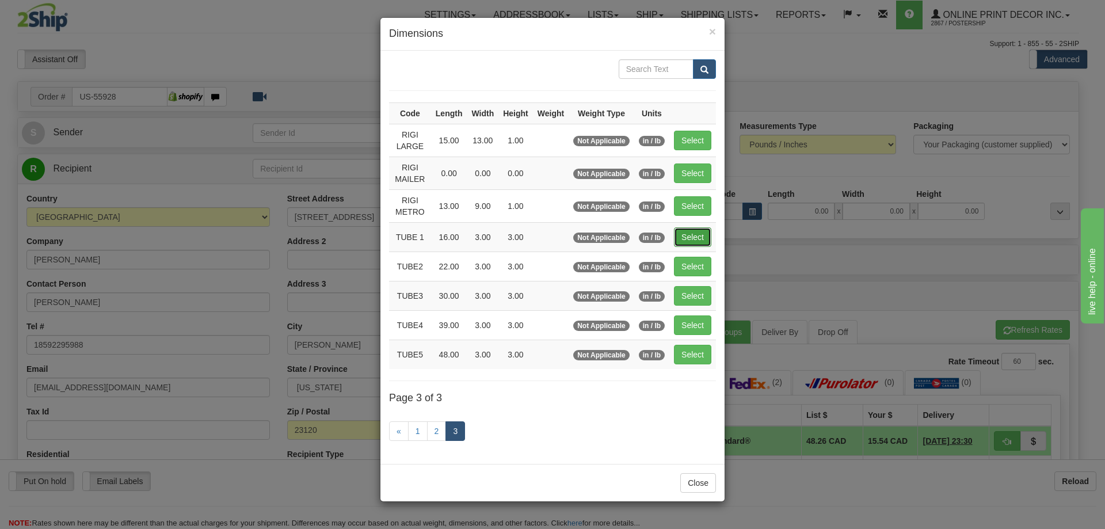
click at [692, 231] on button "Select" at bounding box center [692, 237] width 37 height 20
type input "TUBE 1"
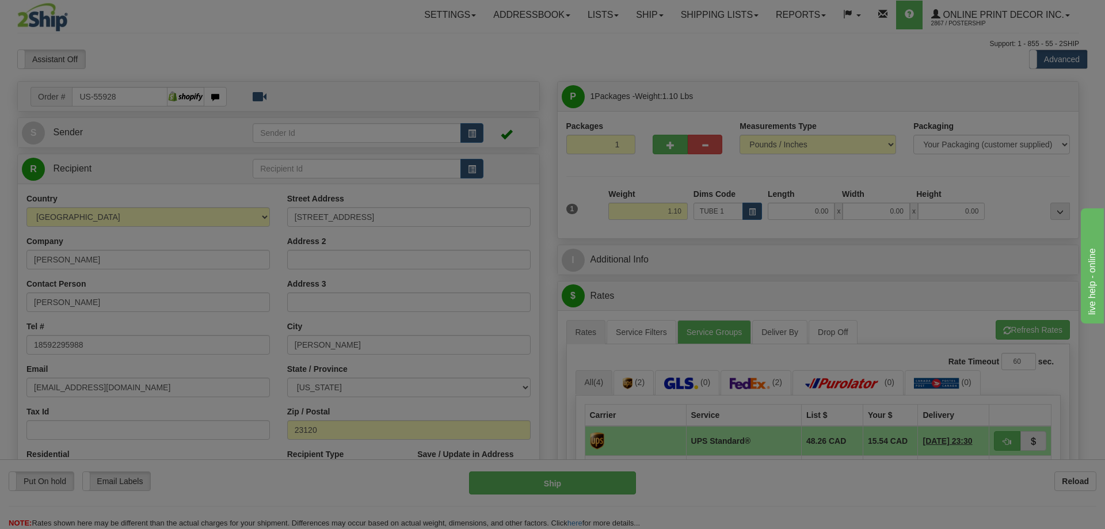
type input "16.00"
type input "3.00"
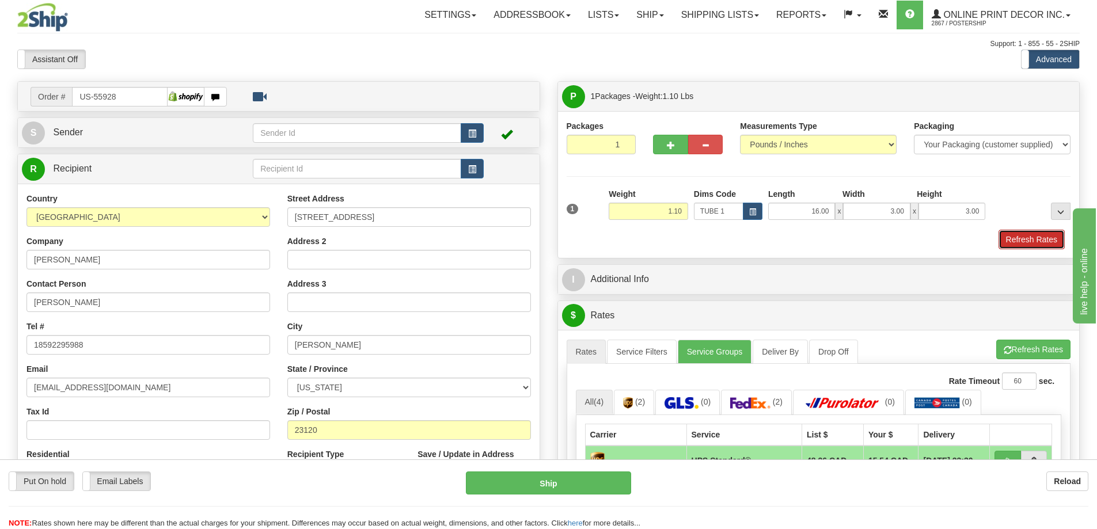
click at [1021, 234] on button "Refresh Rates" at bounding box center [1031, 240] width 66 height 20
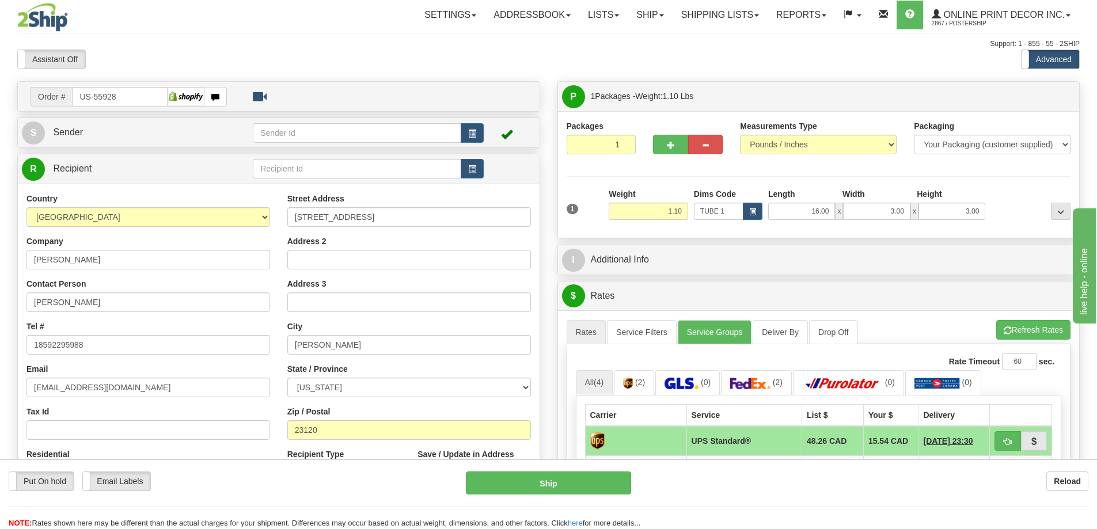
scroll to position [115, 0]
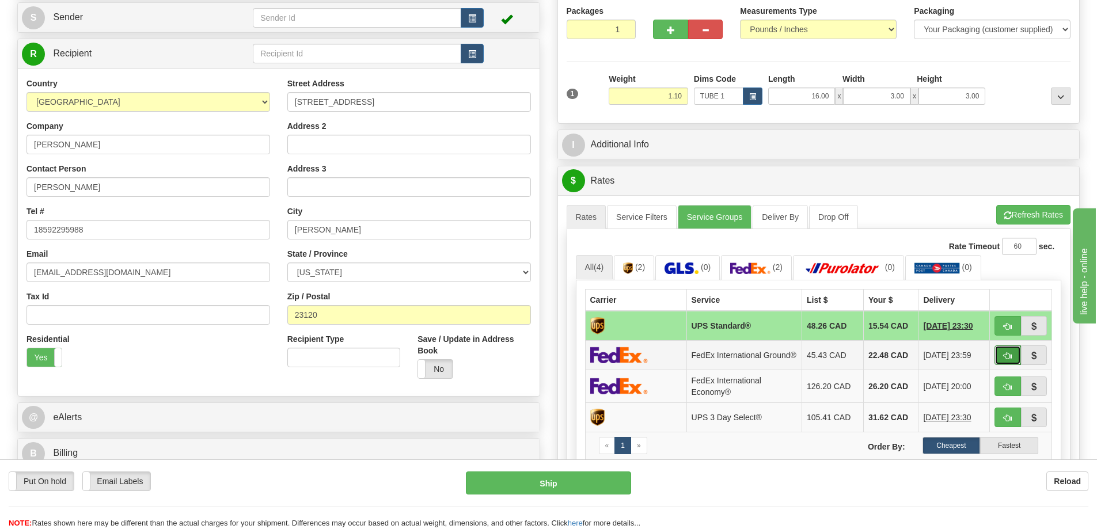
click at [1008, 352] on button "button" at bounding box center [1007, 355] width 26 height 20
type input "92"
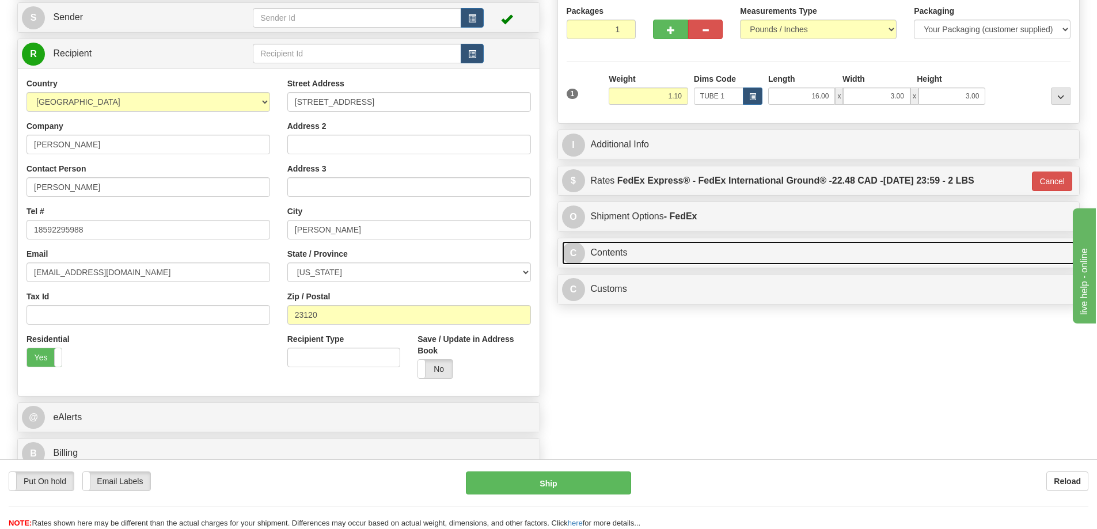
click at [638, 248] on link "C Contents" at bounding box center [818, 253] width 513 height 24
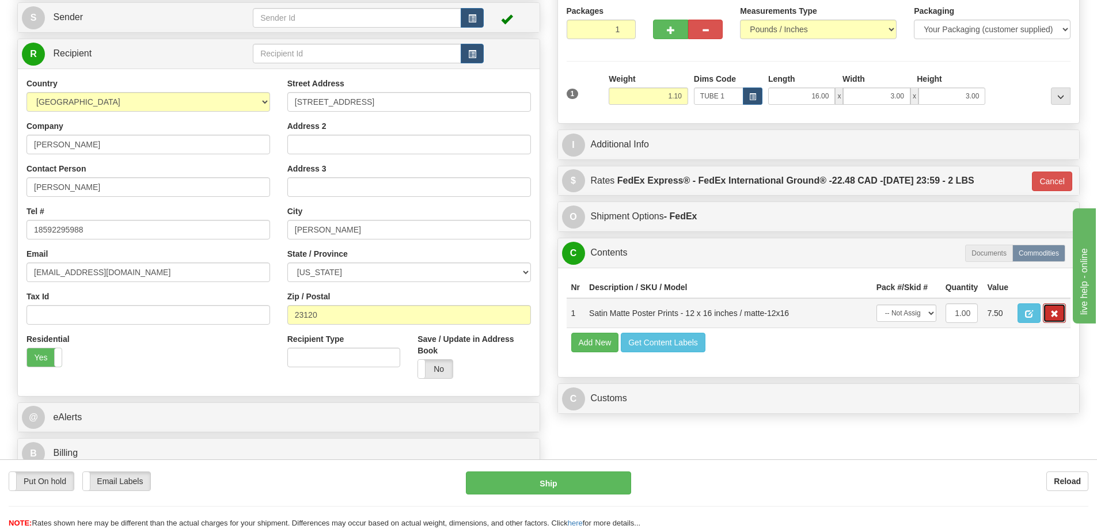
click at [1056, 313] on span "button" at bounding box center [1054, 313] width 8 height 7
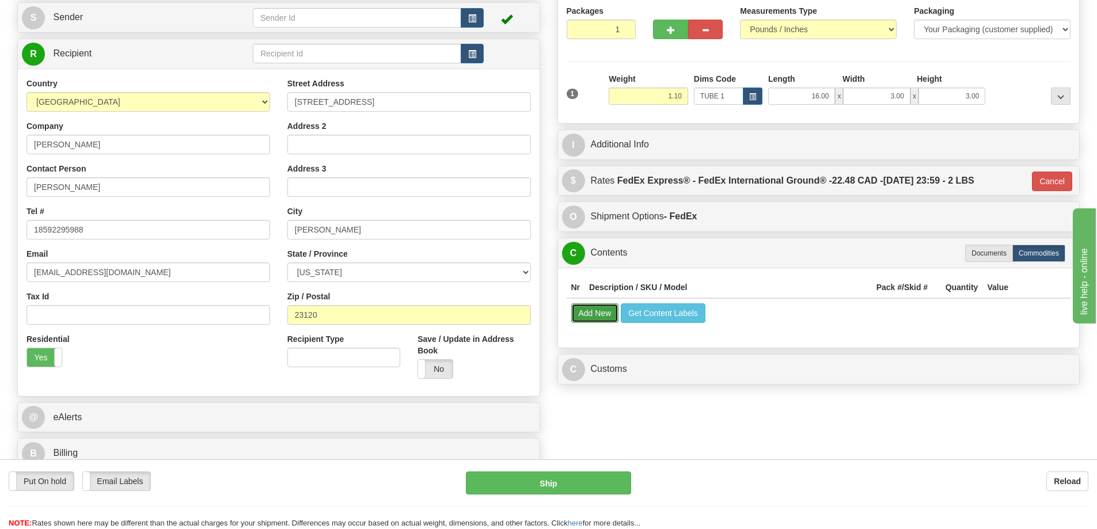
click at [607, 313] on button "Add New" at bounding box center [595, 313] width 48 height 20
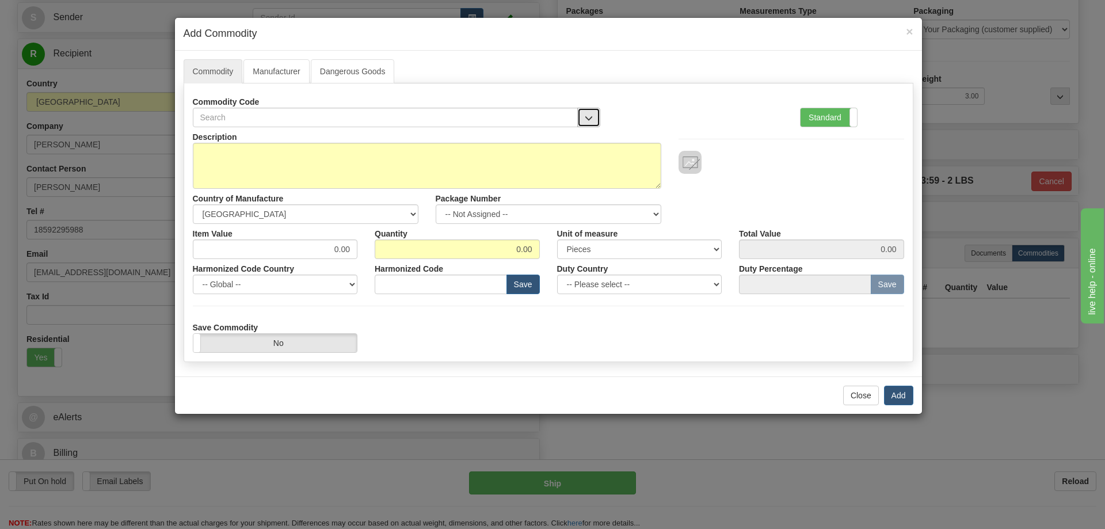
click at [590, 115] on span "button" at bounding box center [589, 118] width 8 height 7
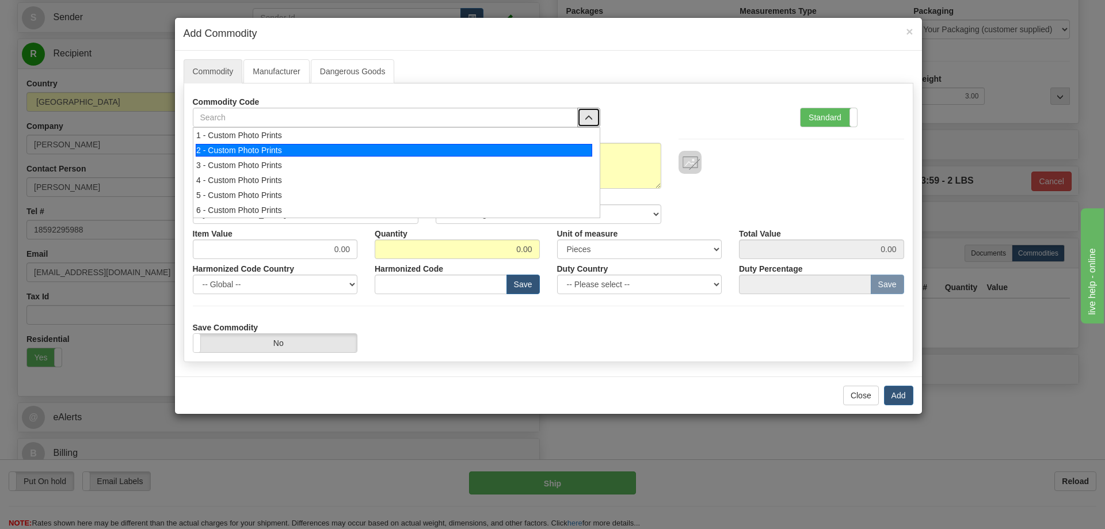
click at [568, 144] on div "2 - Custom Photo Prints" at bounding box center [394, 150] width 397 height 13
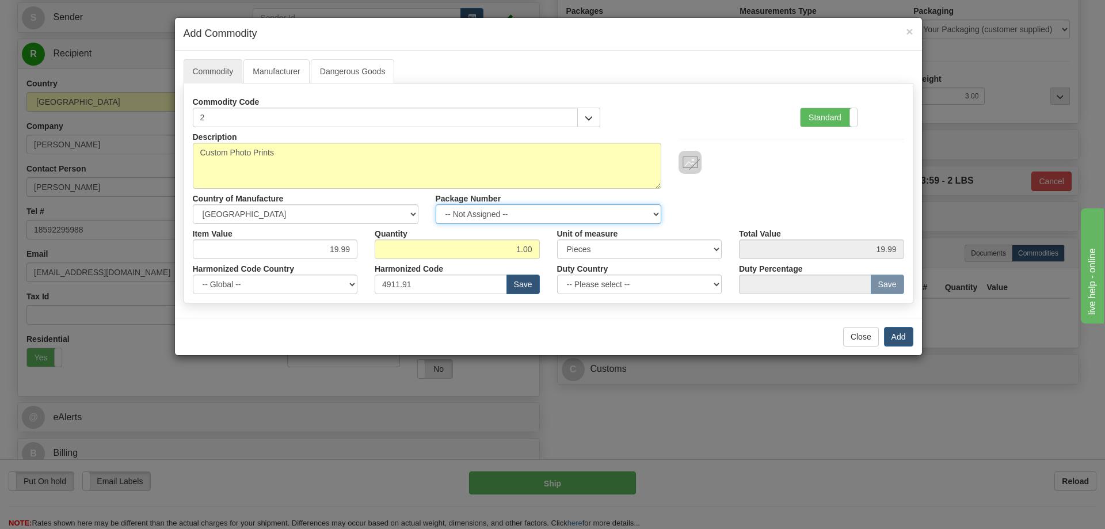
click at [645, 214] on select "-- Not Assigned -- Item 1" at bounding box center [549, 214] width 226 height 20
select select "0"
click at [436, 204] on select "-- Not Assigned -- Item 1" at bounding box center [549, 214] width 226 height 20
click at [898, 333] on button "Add" at bounding box center [898, 337] width 29 height 20
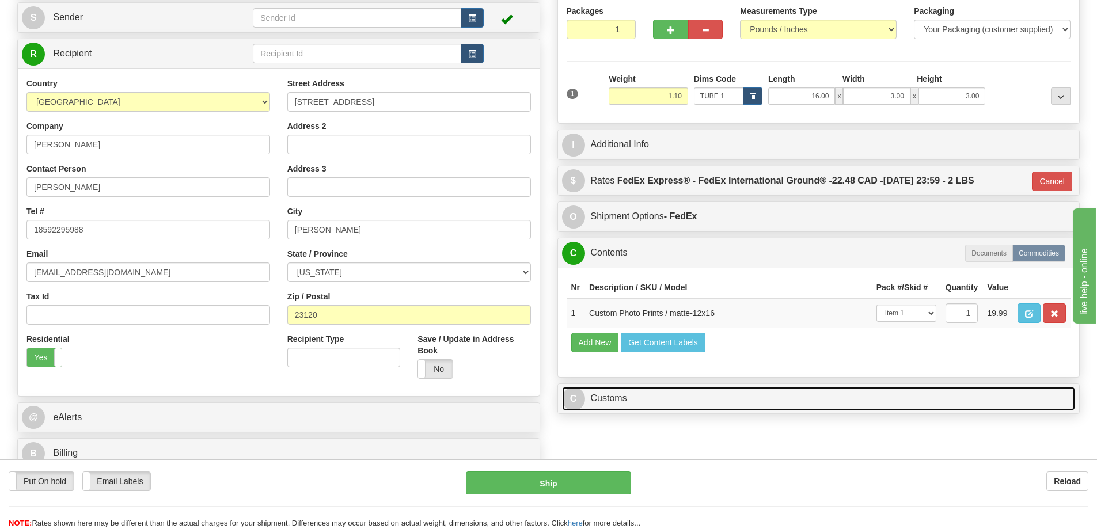
click at [627, 401] on link "C Customs" at bounding box center [818, 399] width 513 height 24
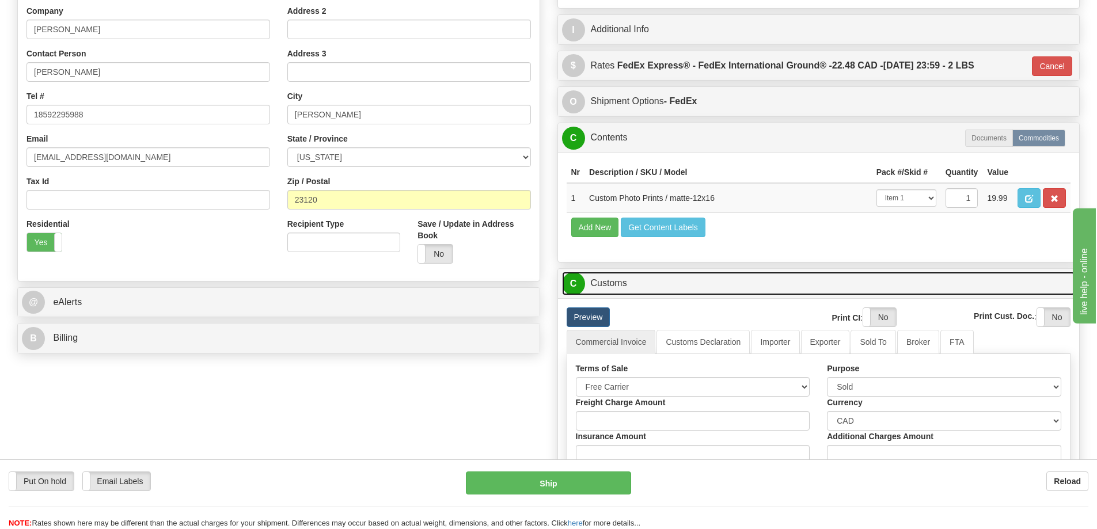
scroll to position [288, 0]
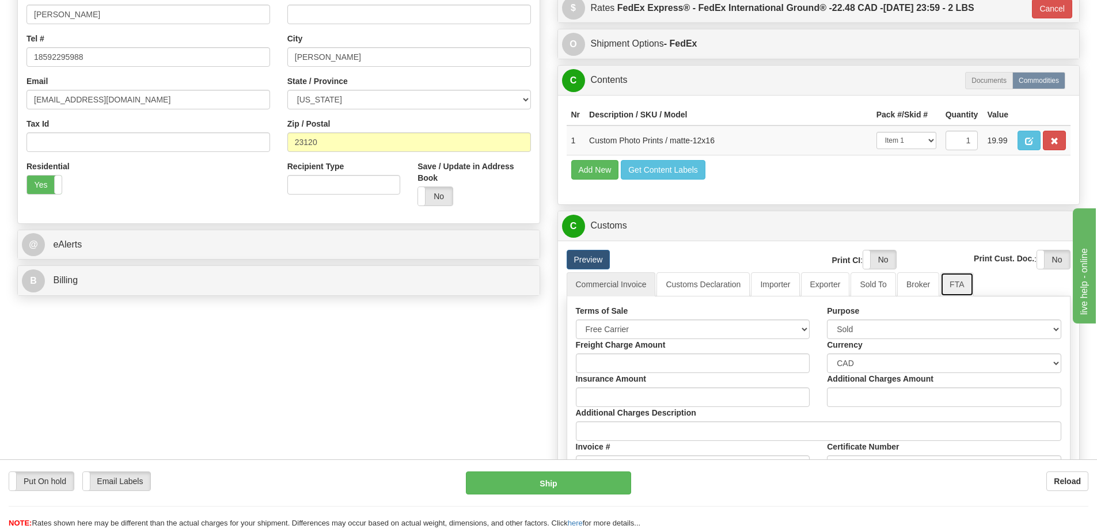
click at [948, 282] on link "FTA" at bounding box center [956, 284] width 33 height 24
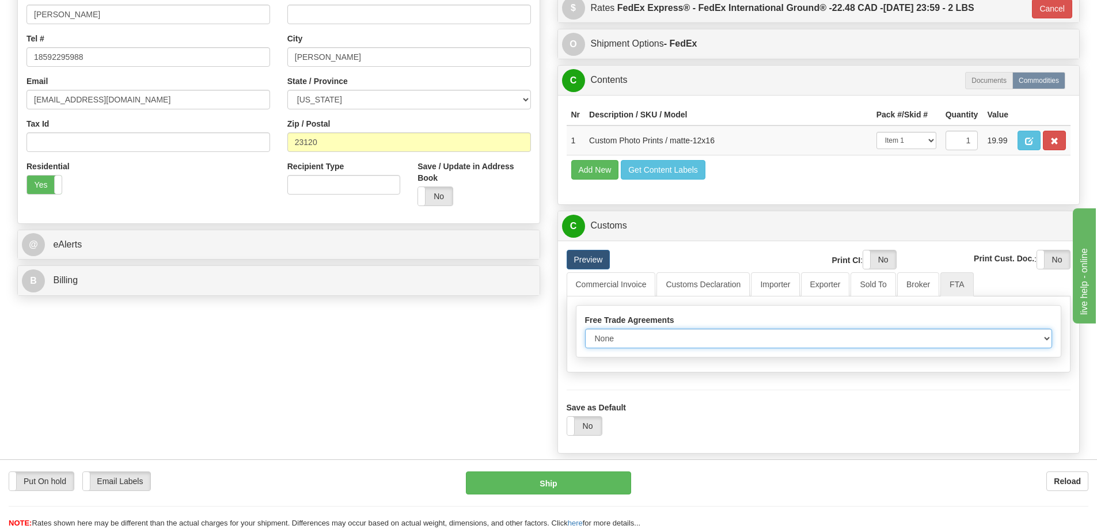
click at [1043, 340] on select "None Other USMCA CETA CUKTCA" at bounding box center [818, 339] width 467 height 20
select select "1"
click at [585, 333] on select "None Other USMCA CETA CUKTCA" at bounding box center [818, 339] width 467 height 20
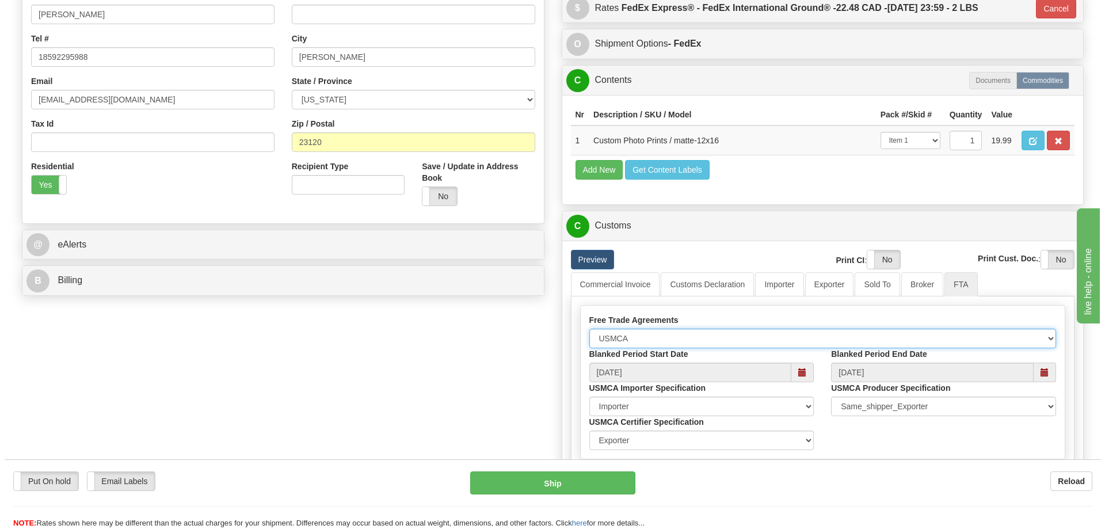
scroll to position [403, 0]
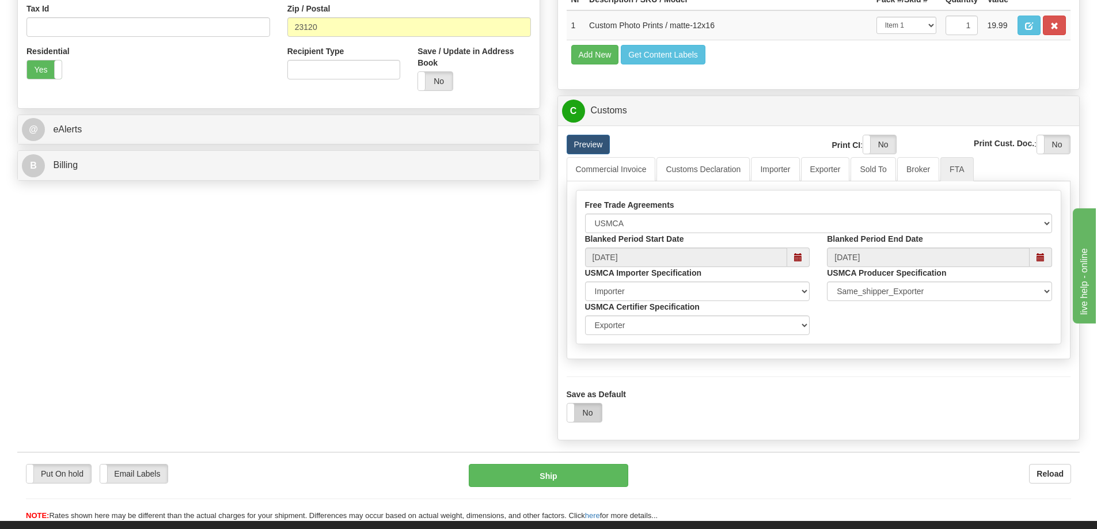
click at [581, 418] on label "No" at bounding box center [584, 413] width 35 height 18
click at [578, 475] on button "Ship" at bounding box center [548, 475] width 159 height 23
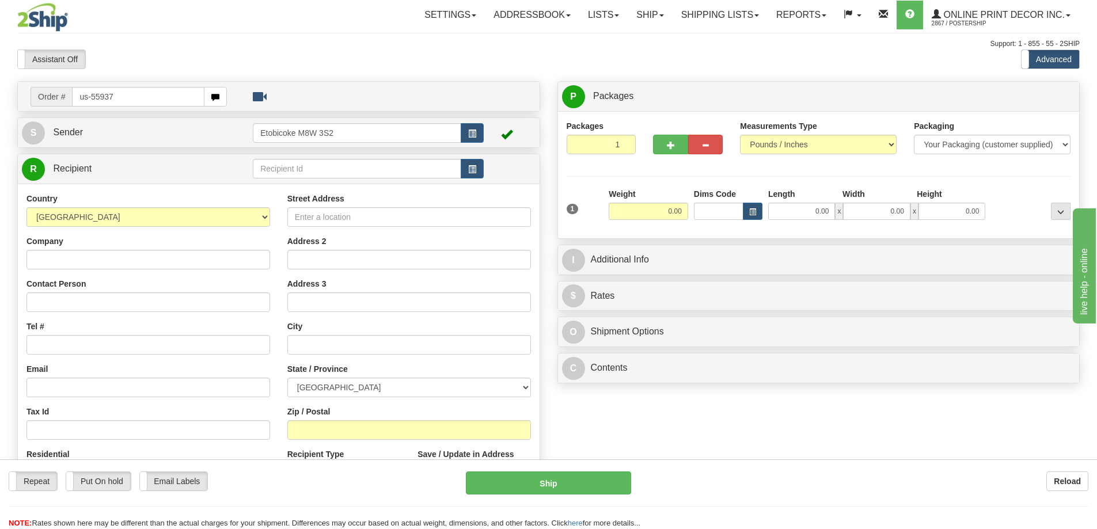
type input "us-55937"
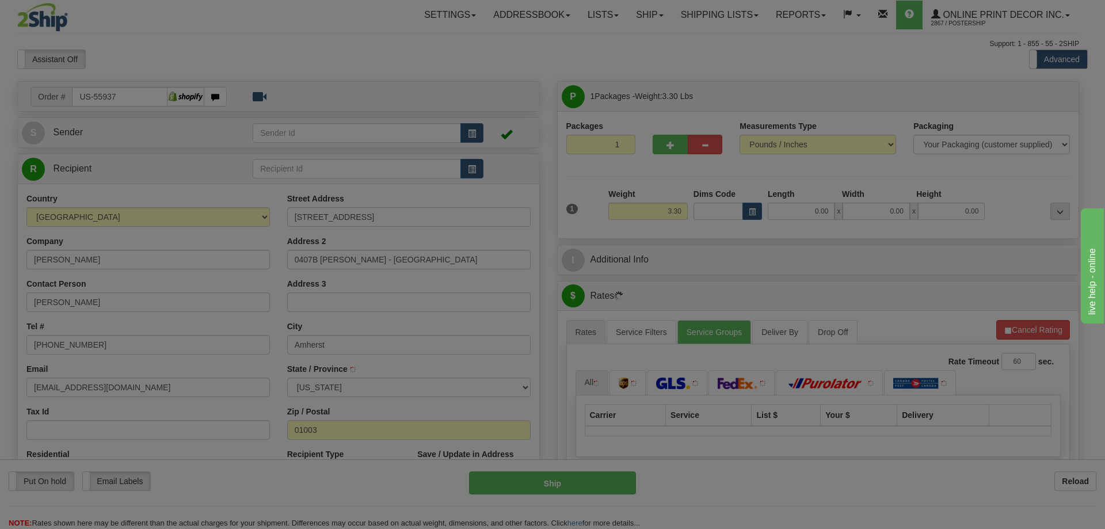
type input "AMHERST"
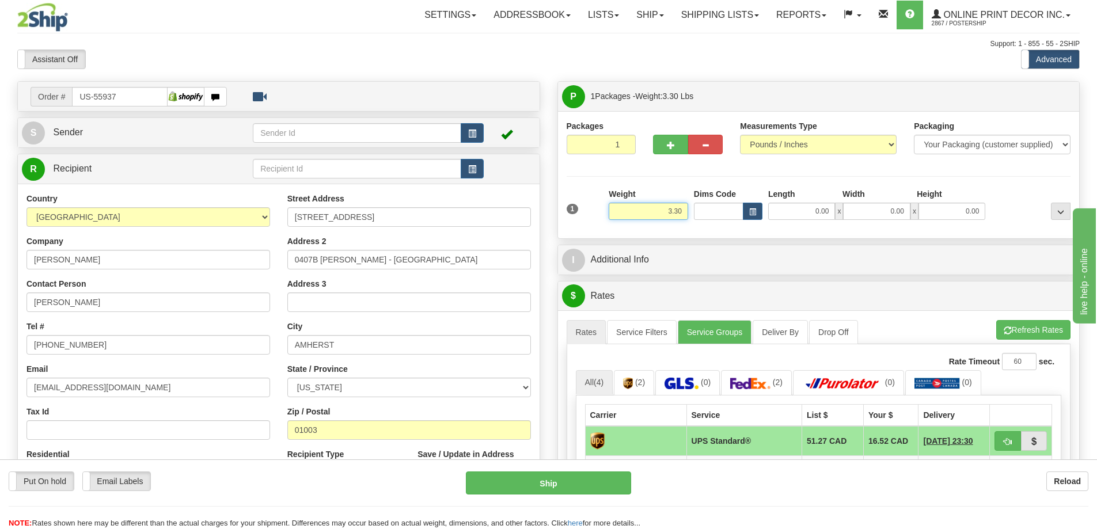
click at [683, 207] on input "3.30" at bounding box center [647, 211] width 79 height 17
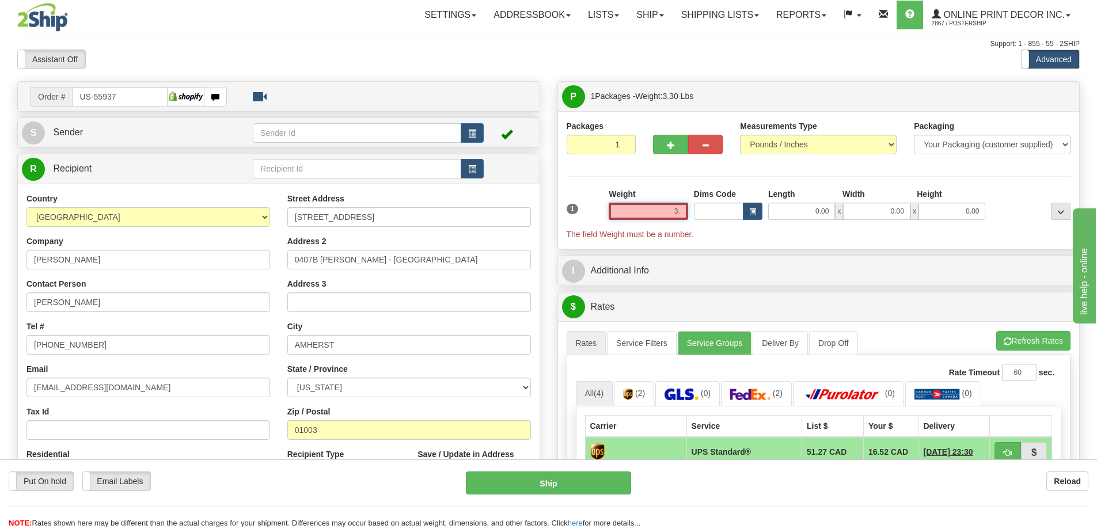
type input "3"
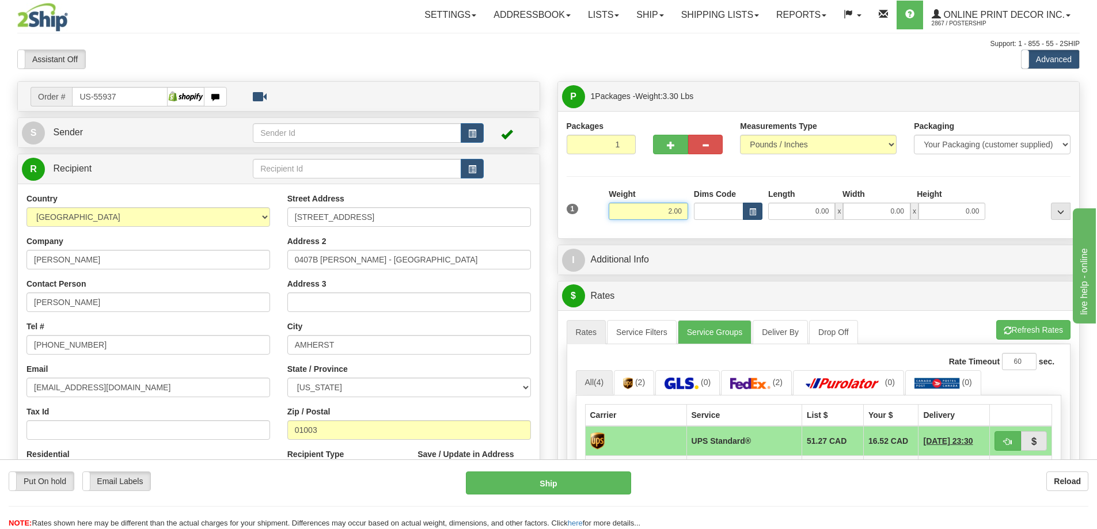
type input "2.00"
click at [754, 208] on button "button" at bounding box center [753, 211] width 20 height 17
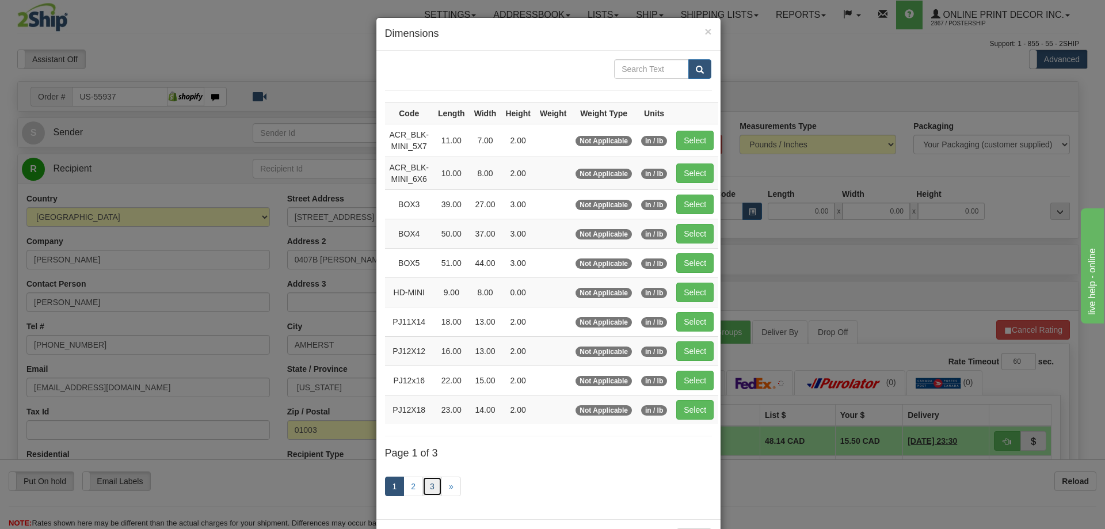
click at [428, 485] on link "3" at bounding box center [433, 487] width 20 height 20
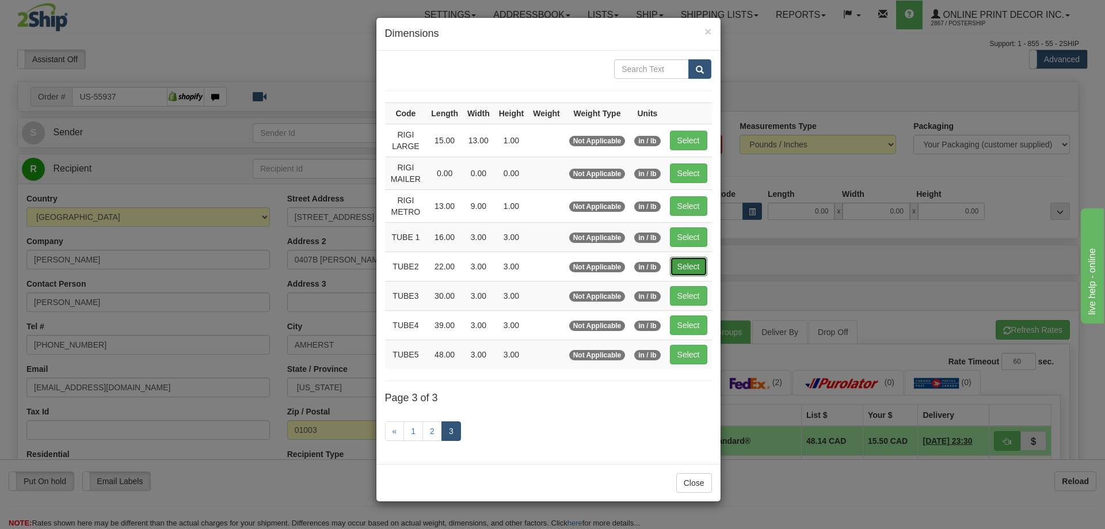
click at [695, 260] on button "Select" at bounding box center [688, 267] width 37 height 20
type input "TUBE2"
type input "22.00"
type input "3.00"
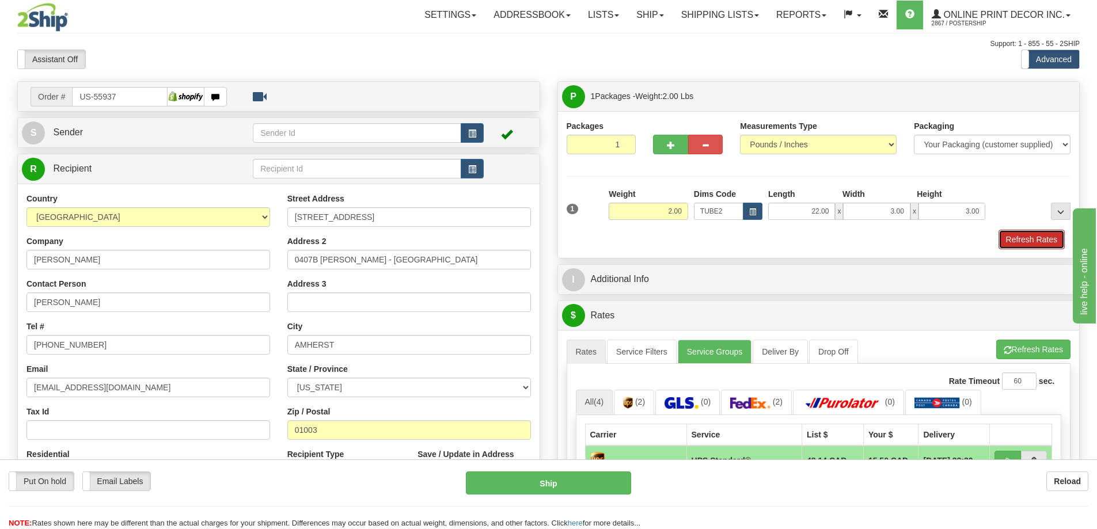
click at [1018, 236] on button "Refresh Rates" at bounding box center [1031, 240] width 66 height 20
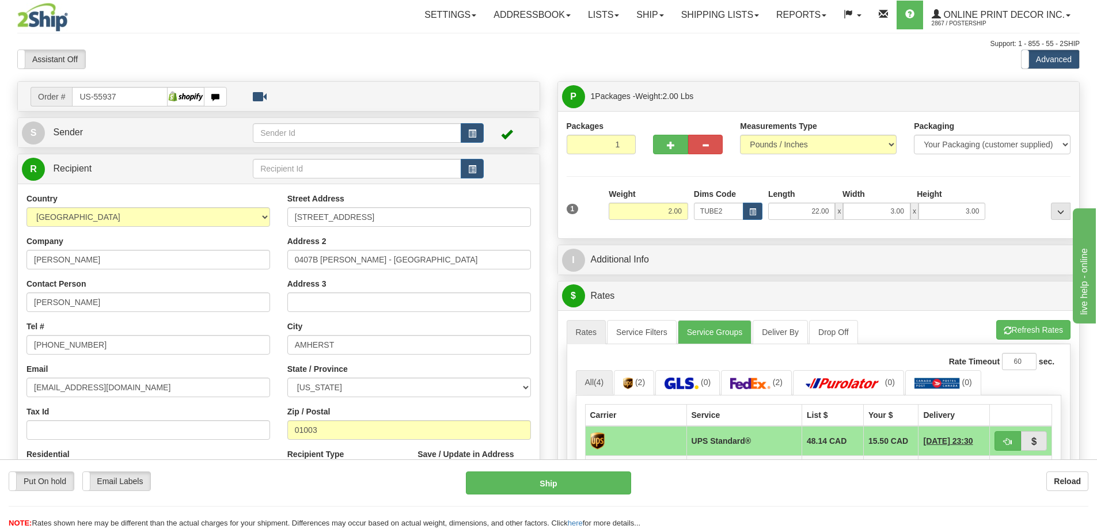
scroll to position [115, 0]
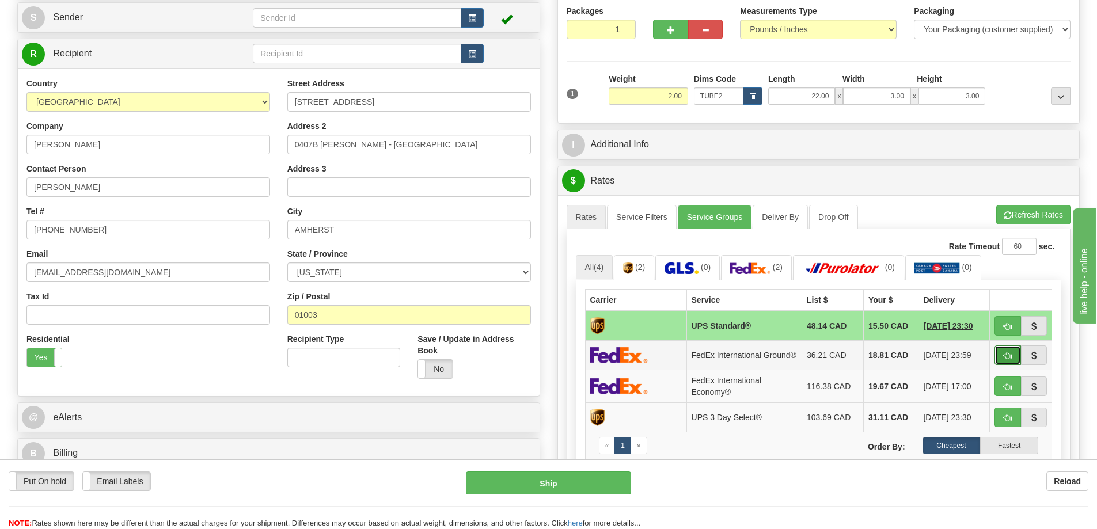
click at [1010, 356] on span "button" at bounding box center [1007, 355] width 8 height 7
type input "92"
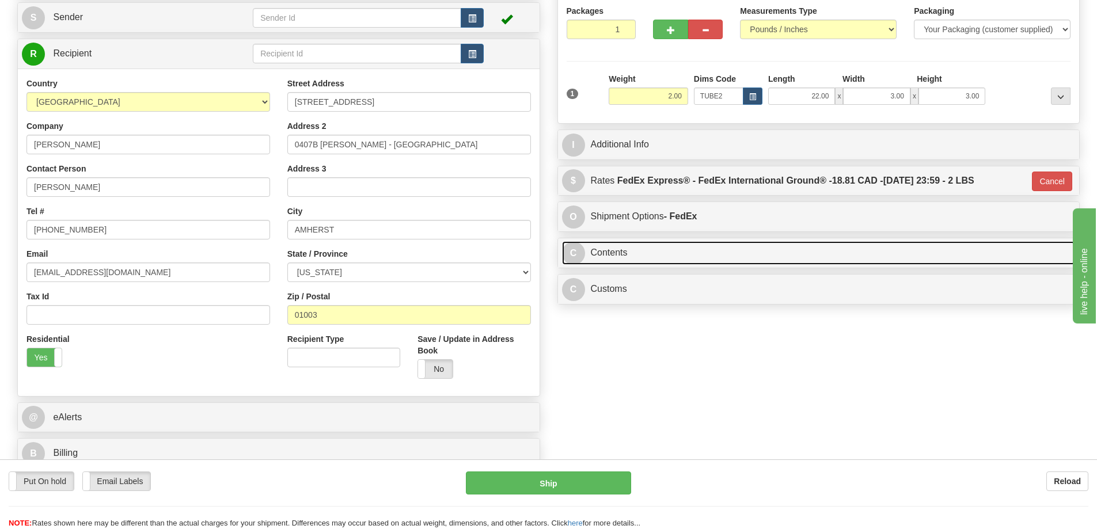
click at [787, 253] on link "C Contents" at bounding box center [818, 253] width 513 height 24
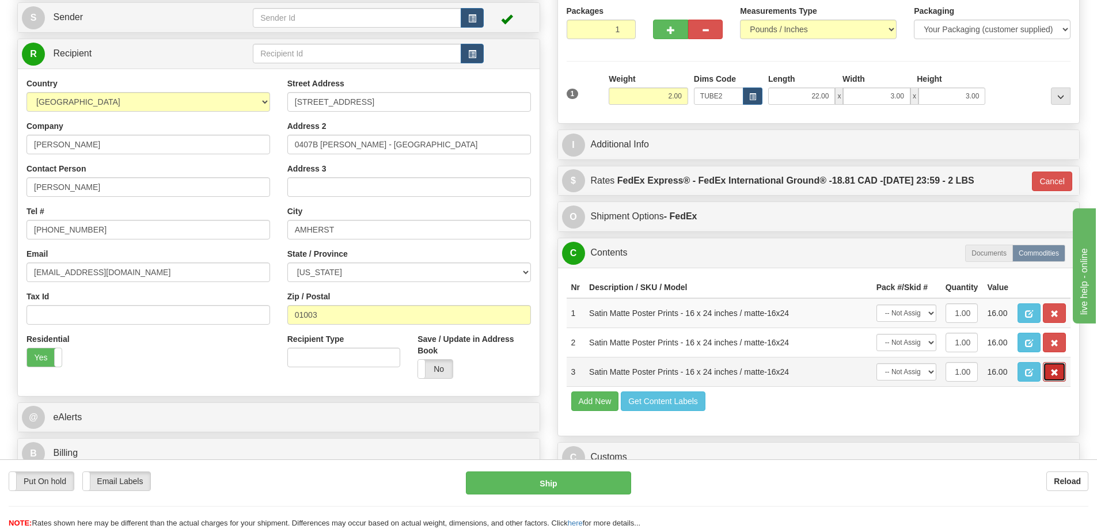
click at [1055, 375] on span "button" at bounding box center [1054, 372] width 8 height 7
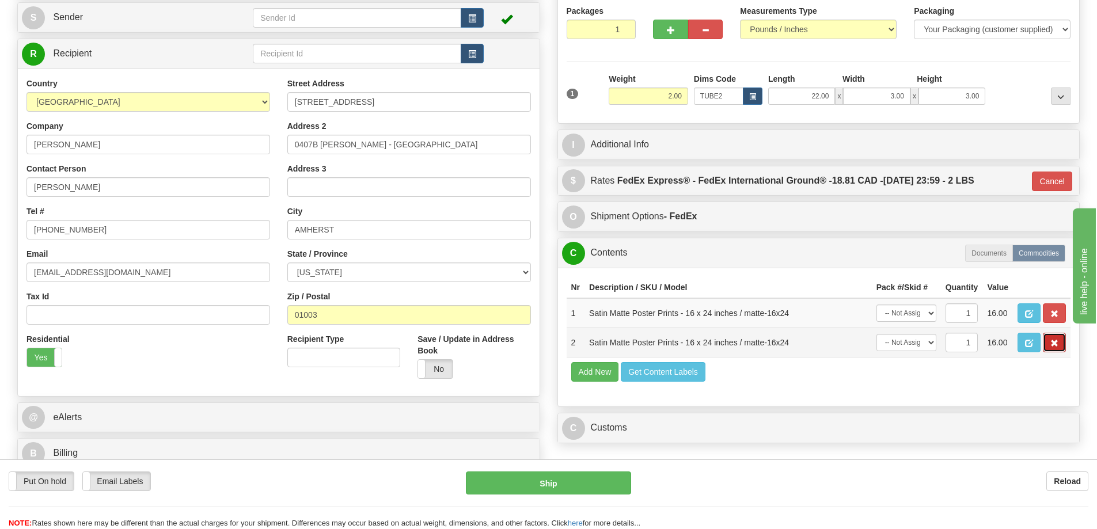
drag, startPoint x: 1055, startPoint y: 347, endPoint x: 1055, endPoint y: 340, distance: 6.9
click at [1055, 345] on span "button" at bounding box center [1054, 343] width 8 height 7
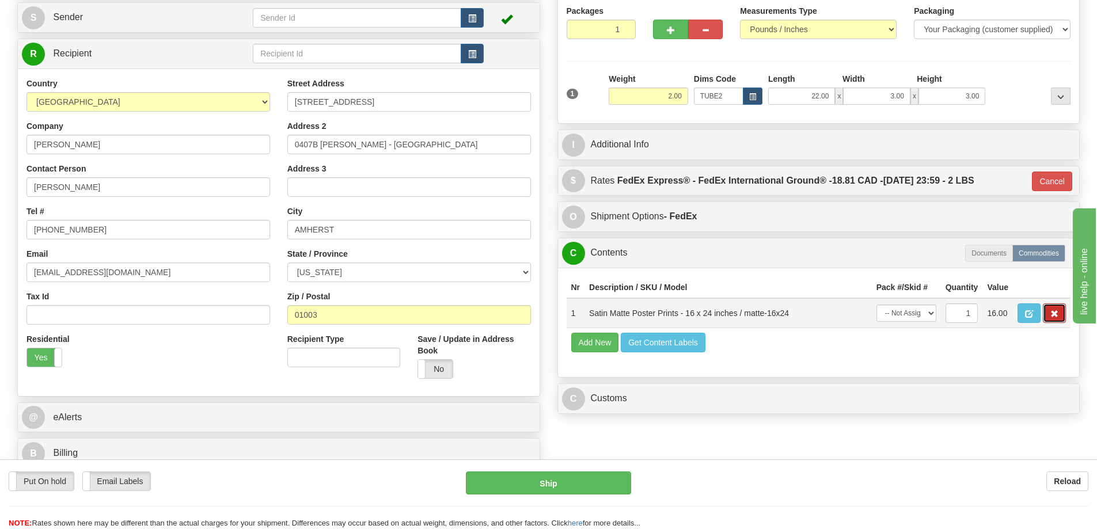
click at [1051, 311] on button "button" at bounding box center [1053, 313] width 23 height 20
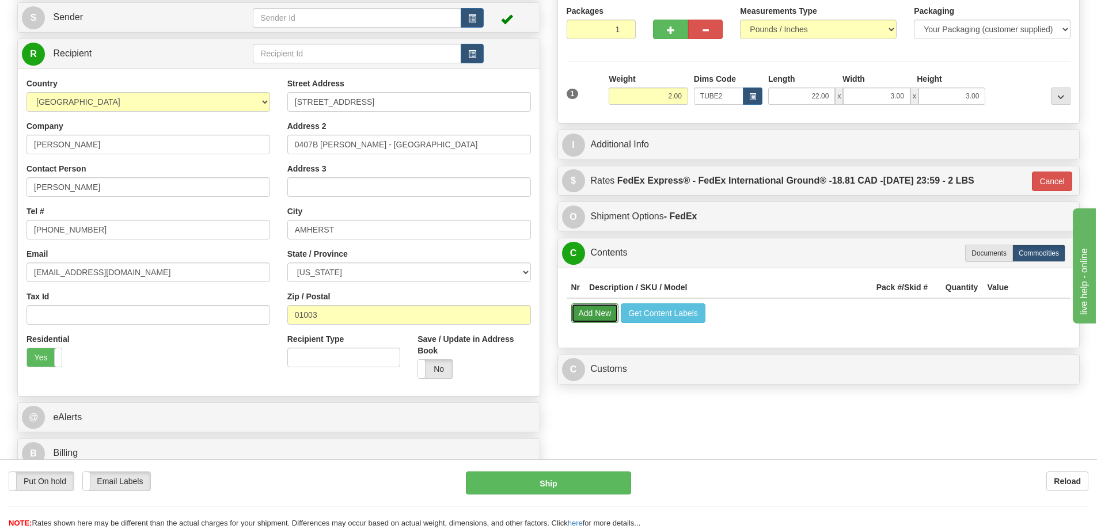
click at [584, 317] on button "Add New" at bounding box center [595, 313] width 48 height 20
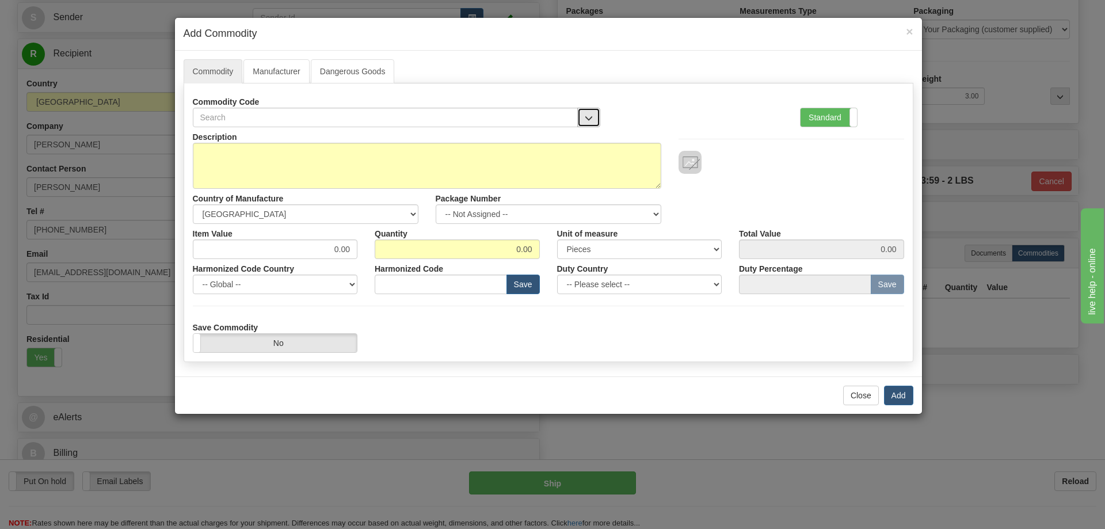
click at [585, 112] on button "button" at bounding box center [588, 118] width 23 height 20
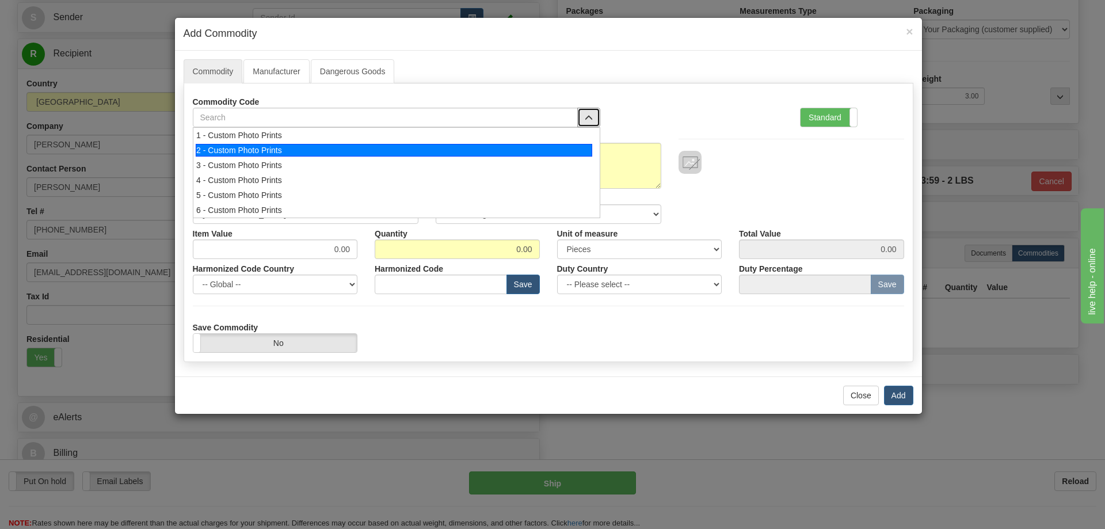
click at [585, 154] on div "2 - Custom Photo Prints" at bounding box center [394, 150] width 397 height 13
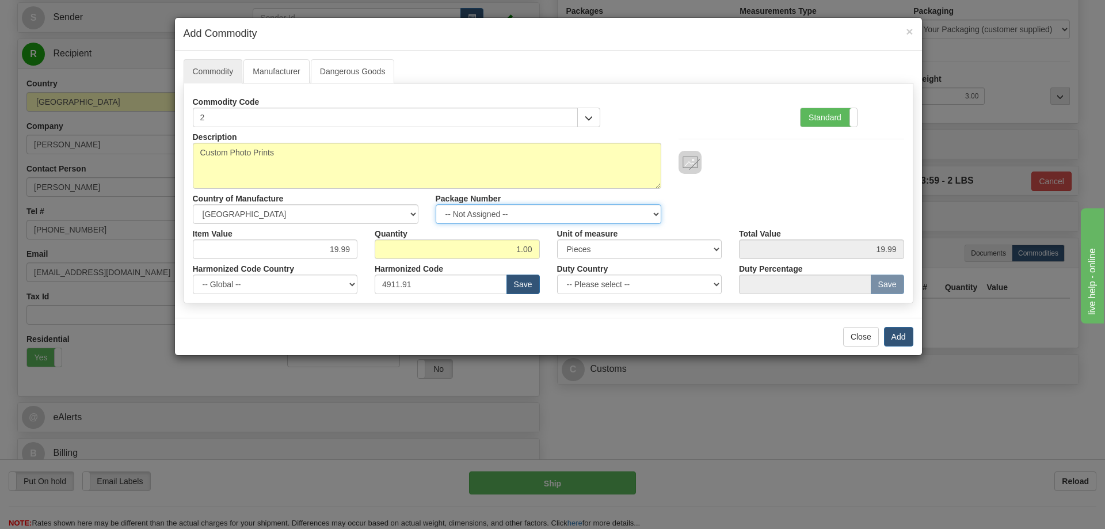
click at [650, 206] on select "-- Not Assigned -- Item 1" at bounding box center [549, 214] width 226 height 20
select select "0"
click at [436, 204] on select "-- Not Assigned -- Item 1" at bounding box center [549, 214] width 226 height 20
click at [890, 336] on button "Add" at bounding box center [898, 337] width 29 height 20
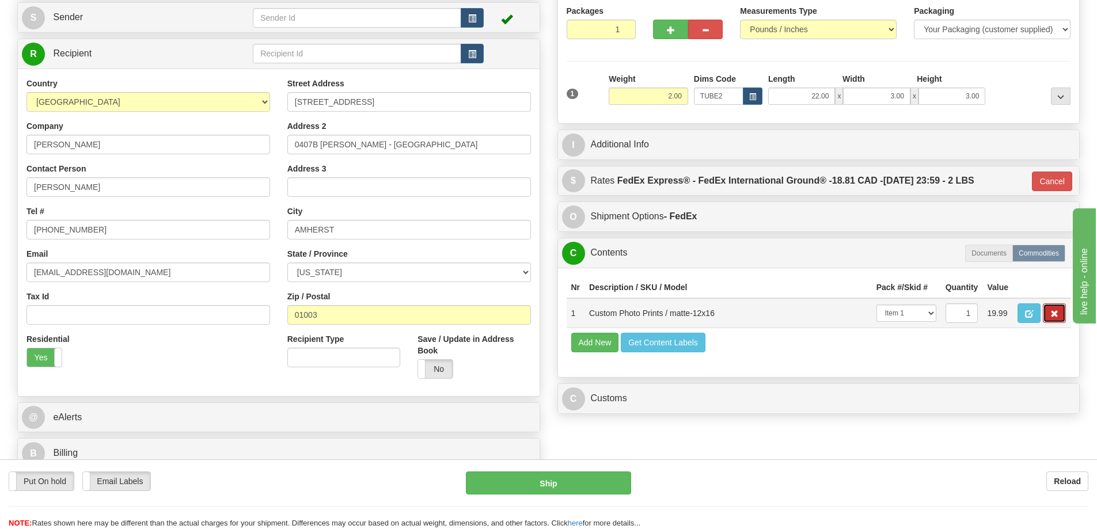
click at [1052, 313] on span "button" at bounding box center [1054, 313] width 8 height 7
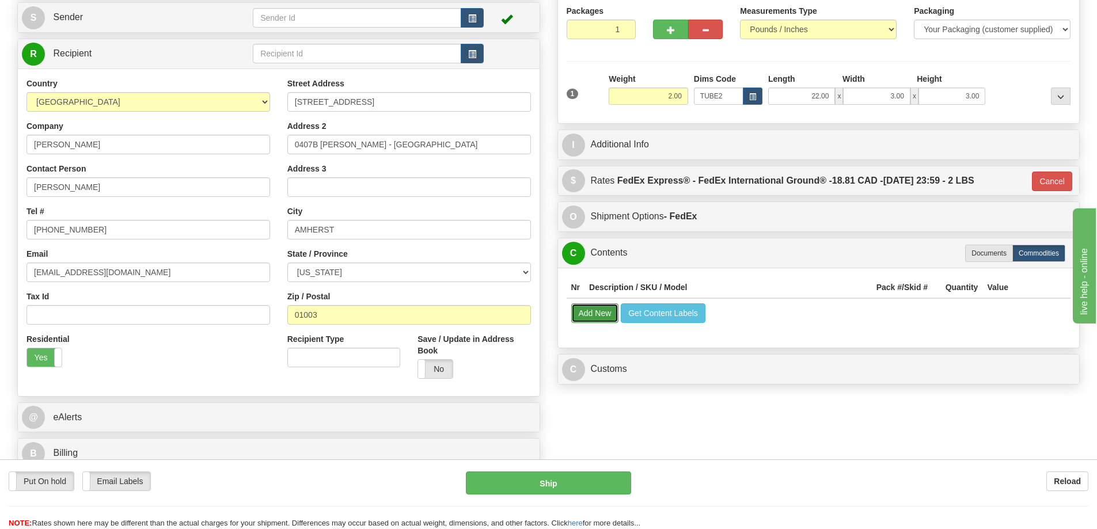
click at [585, 315] on button "Add New" at bounding box center [595, 313] width 48 height 20
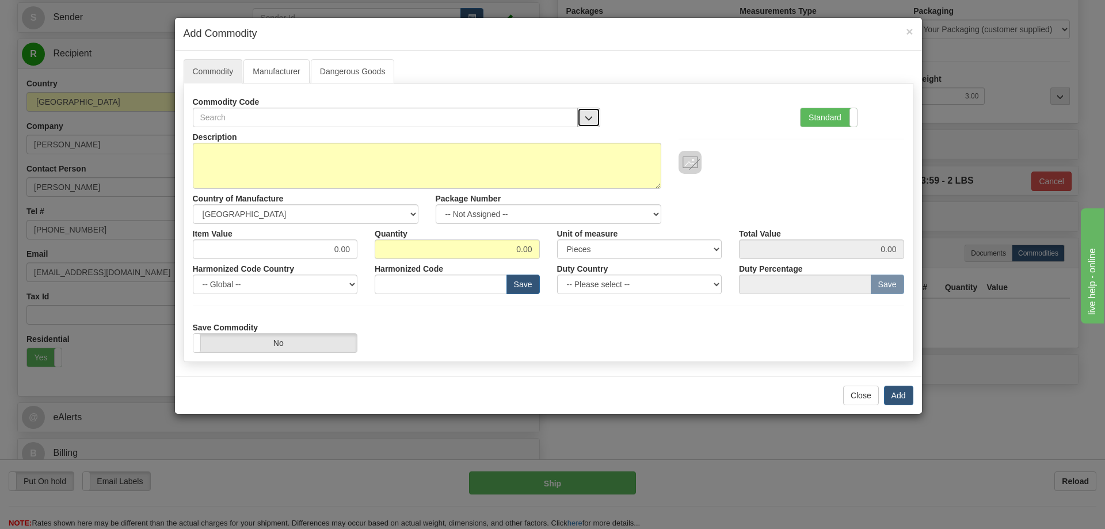
click at [585, 116] on span "button" at bounding box center [589, 118] width 8 height 7
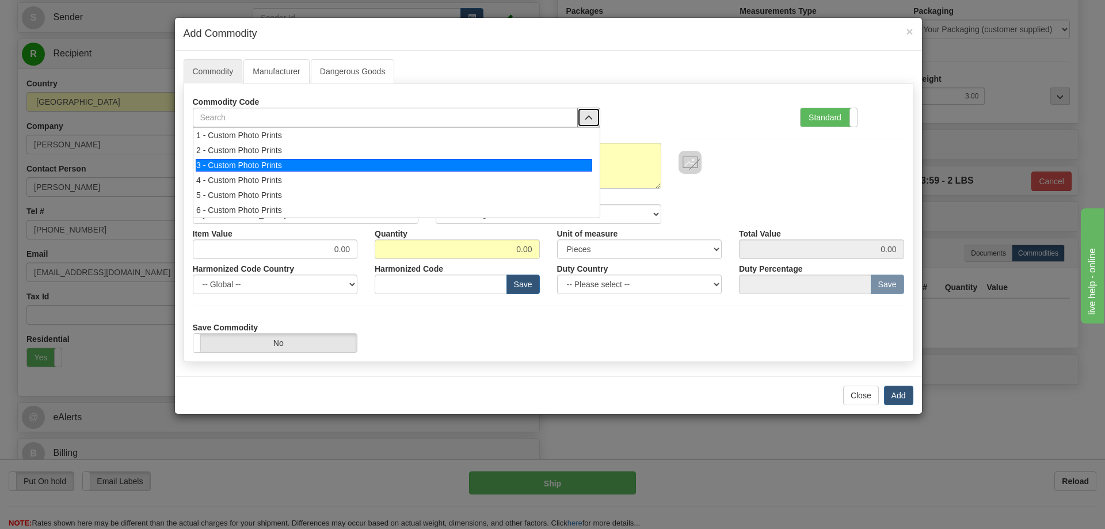
click at [553, 161] on div "3 - Custom Photo Prints" at bounding box center [394, 165] width 397 height 13
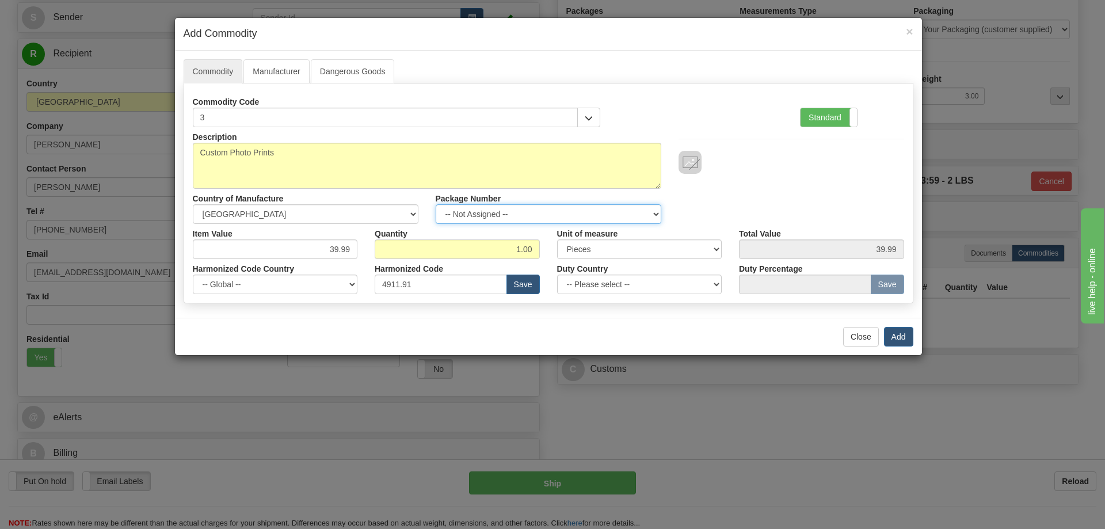
click at [649, 212] on select "-- Not Assigned -- Item 1" at bounding box center [549, 214] width 226 height 20
select select "0"
click at [436, 204] on select "-- Not Assigned -- Item 1" at bounding box center [549, 214] width 226 height 20
drag, startPoint x: 899, startPoint y: 333, endPoint x: 896, endPoint y: 326, distance: 7.5
click at [897, 330] on button "Add" at bounding box center [898, 337] width 29 height 20
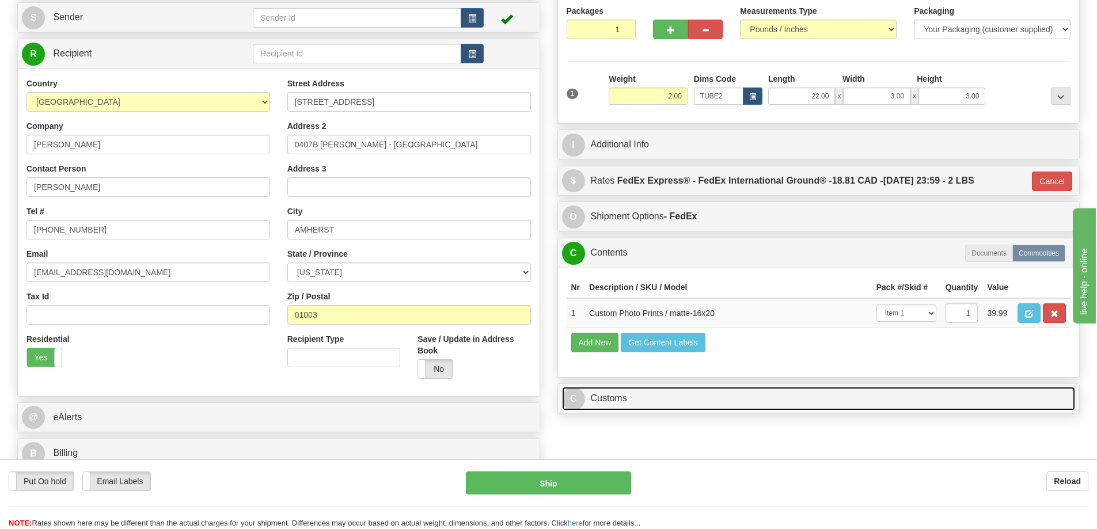
click at [672, 394] on link "C Customs" at bounding box center [818, 399] width 513 height 24
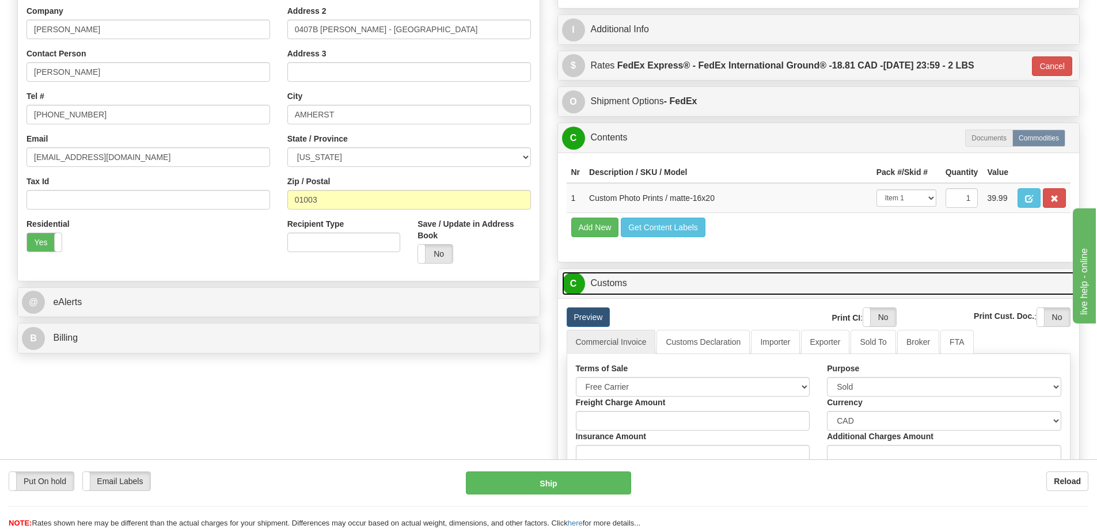
scroll to position [345, 0]
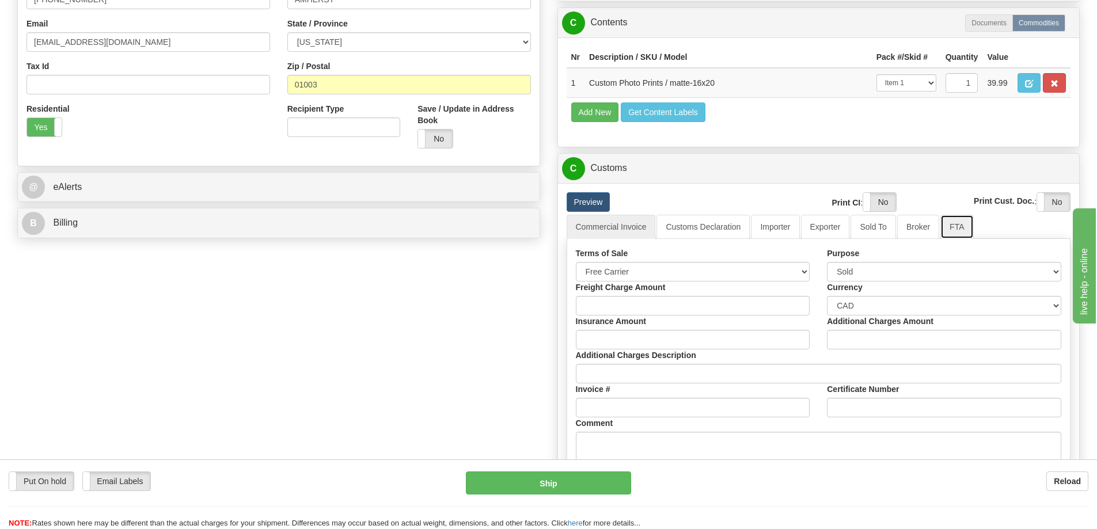
click at [950, 230] on link "FTA" at bounding box center [956, 227] width 33 height 24
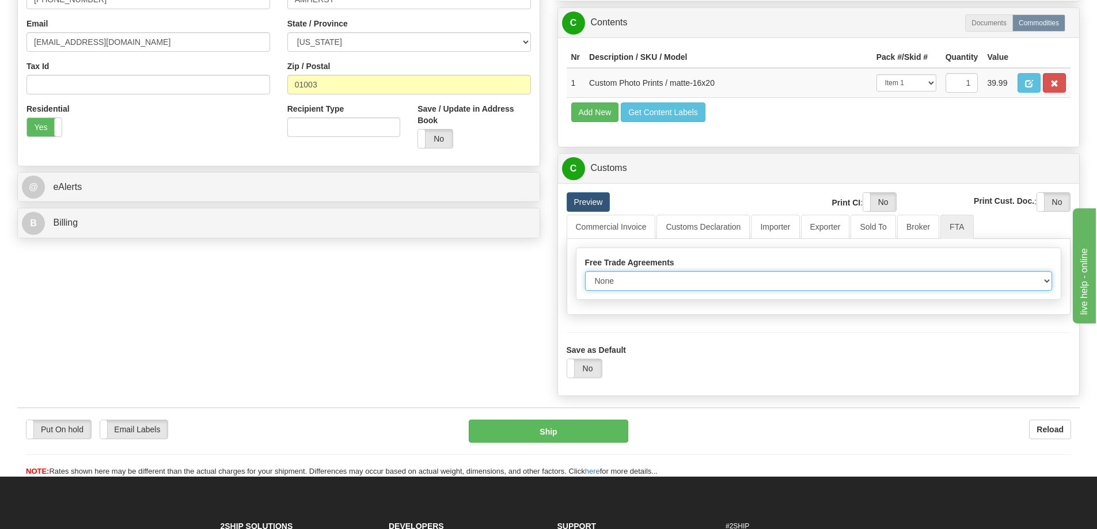
click at [1041, 284] on select "None Other USMCA CETA CUKTCA" at bounding box center [818, 281] width 467 height 20
select select "1"
click at [585, 275] on select "None Other USMCA CETA CUKTCA" at bounding box center [818, 281] width 467 height 20
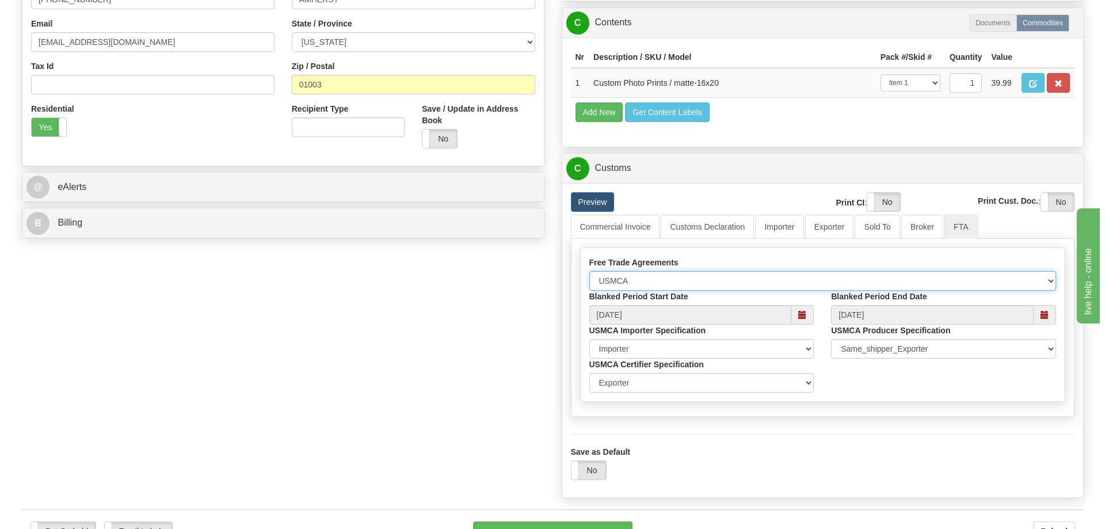
scroll to position [461, 0]
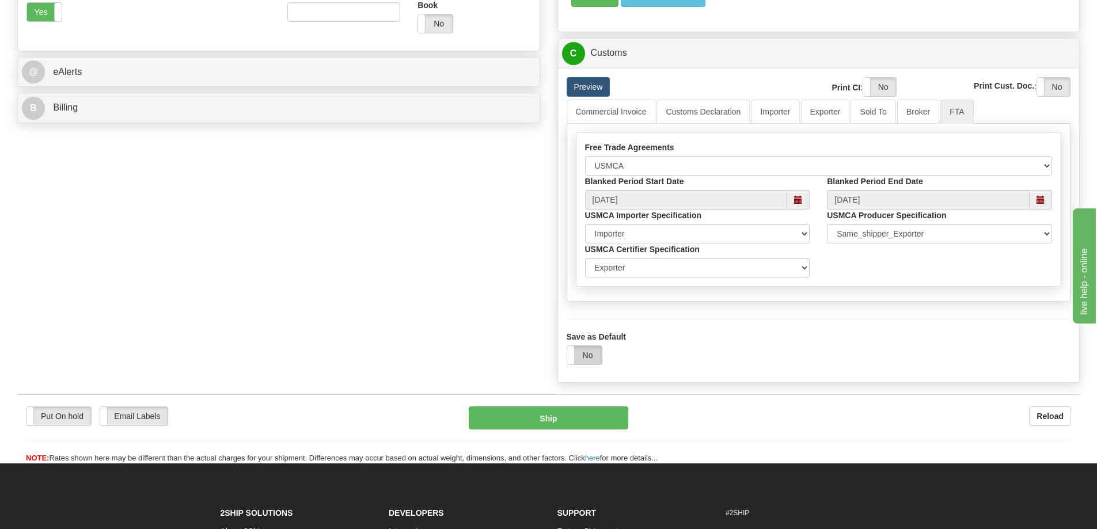
click at [586, 359] on label "No" at bounding box center [584, 355] width 35 height 18
click at [583, 420] on button "Ship" at bounding box center [548, 417] width 159 height 23
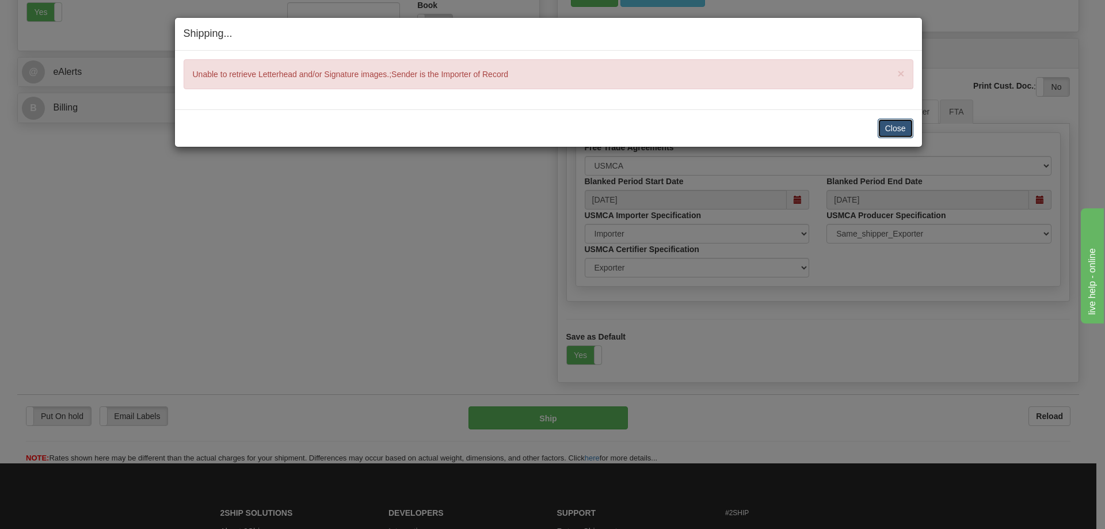
click at [901, 122] on button "Close" at bounding box center [896, 129] width 36 height 20
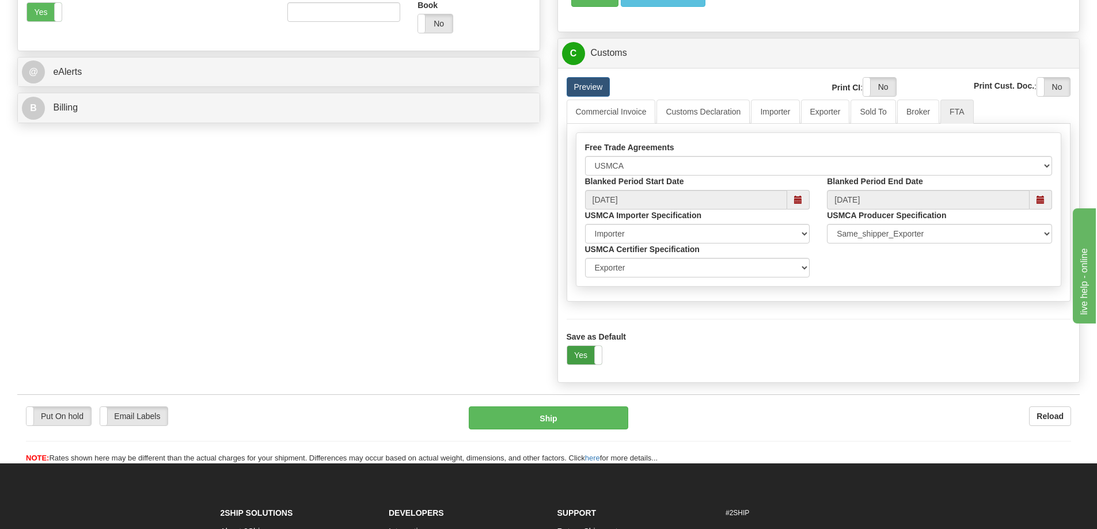
click at [585, 356] on label "Yes" at bounding box center [584, 355] width 35 height 18
click at [589, 359] on label "No" at bounding box center [584, 355] width 35 height 18
click at [577, 425] on button "Ship" at bounding box center [548, 417] width 159 height 23
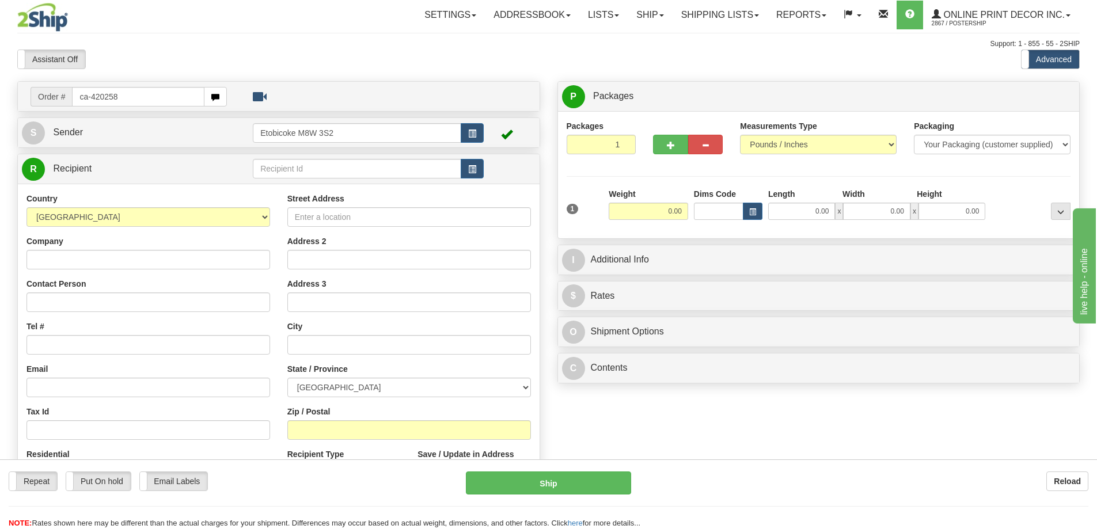
type input "ca-420258"
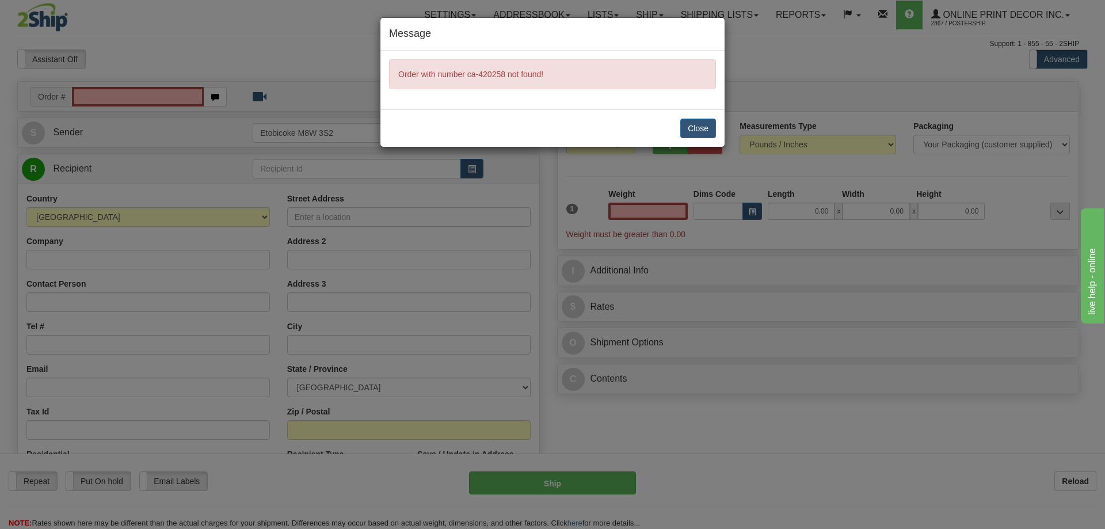
type input "0.00"
click at [706, 132] on button "Close" at bounding box center [698, 129] width 36 height 20
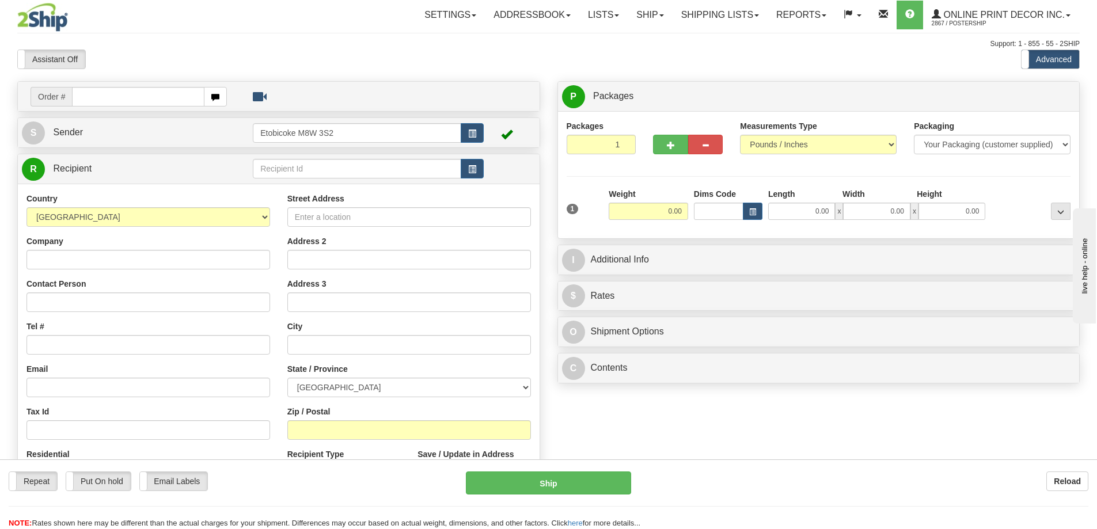
click at [100, 94] on div "Toggle navigation Settings Shipping Preferences Fields Preferences New" at bounding box center [548, 324] width 1097 height 648
click at [100, 94] on input "text" at bounding box center [138, 97] width 132 height 20
type input "ca-420258"
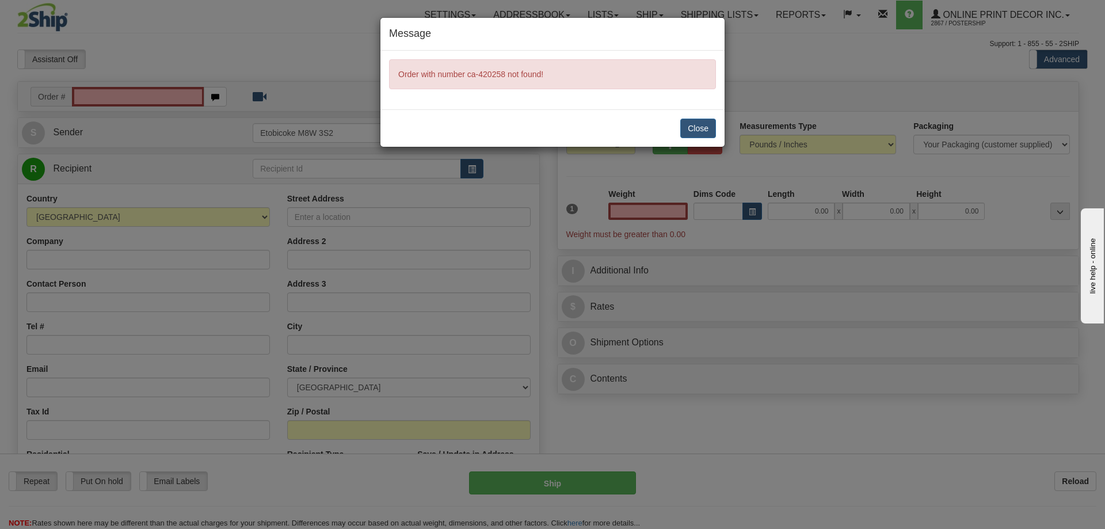
type input "0.00"
drag, startPoint x: 697, startPoint y: 127, endPoint x: 621, endPoint y: 123, distance: 75.5
click at [697, 126] on button "Close" at bounding box center [698, 129] width 36 height 20
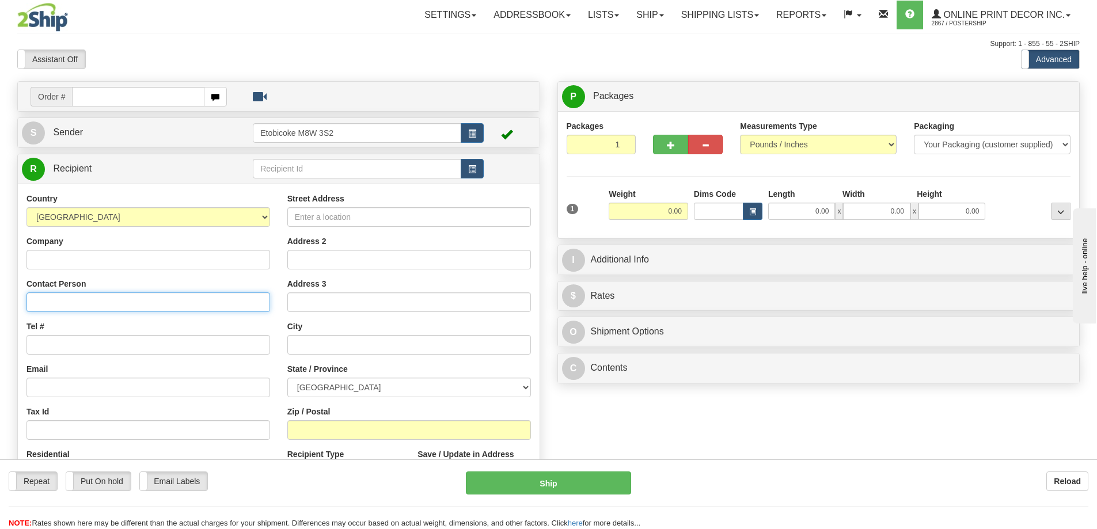
click at [81, 303] on input "Contact Person" at bounding box center [147, 302] width 243 height 20
type input "S"
click at [71, 302] on input "[PERSON_NAME]" at bounding box center [147, 302] width 243 height 20
click at [75, 298] on input "[PERSON_NAME]" at bounding box center [147, 302] width 243 height 20
click at [97, 297] on input "[PERSON_NAME]" at bounding box center [147, 302] width 243 height 20
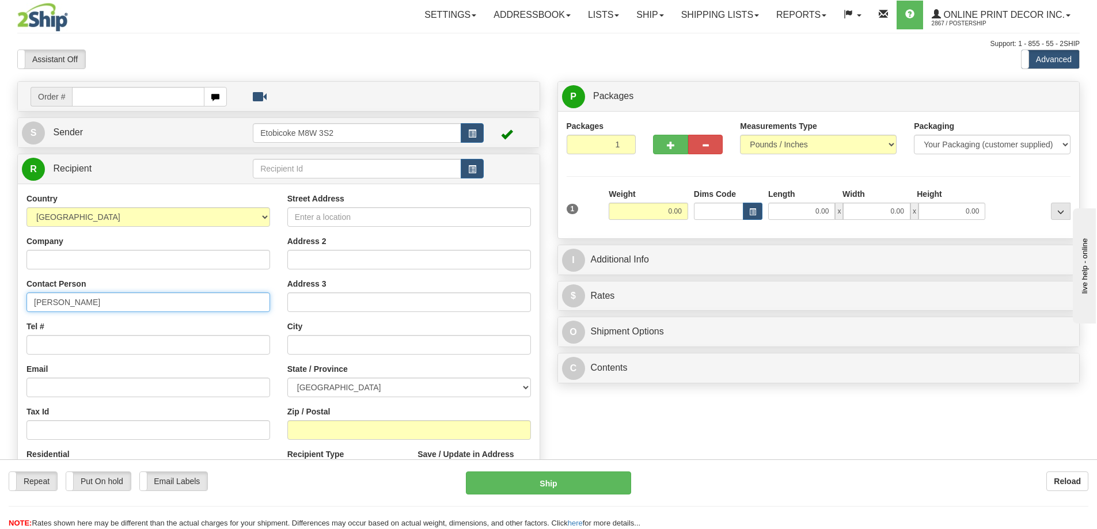
type input "[PERSON_NAME]"
click at [59, 349] on input "Tel #" at bounding box center [147, 345] width 243 height 20
type input "18773353312"
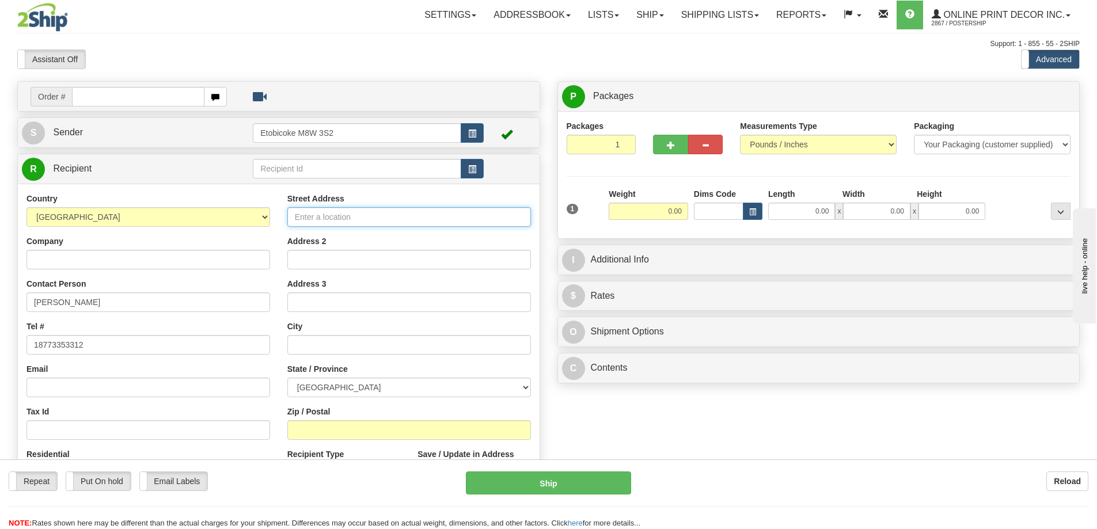
click at [351, 214] on input "Street Address" at bounding box center [408, 217] width 243 height 20
type input "3717 [PERSON_NAME]"
click at [317, 337] on input "text" at bounding box center [408, 345] width 243 height 20
click at [306, 342] on input "MOntreal" at bounding box center [408, 345] width 243 height 20
type input "[GEOGRAPHIC_DATA]"
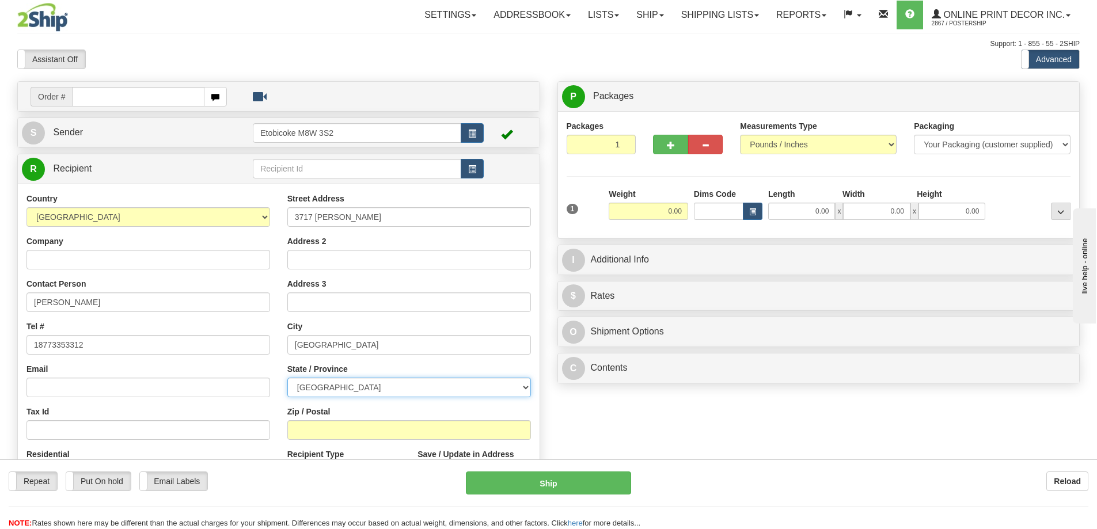
click at [507, 386] on select "[GEOGRAPHIC_DATA] [GEOGRAPHIC_DATA] [GEOGRAPHIC_DATA] [GEOGRAPHIC_DATA] [GEOGRA…" at bounding box center [408, 388] width 243 height 20
select select "QC"
click at [287, 379] on select "[GEOGRAPHIC_DATA] [GEOGRAPHIC_DATA] [GEOGRAPHIC_DATA] [GEOGRAPHIC_DATA] [GEOGRA…" at bounding box center [408, 388] width 243 height 20
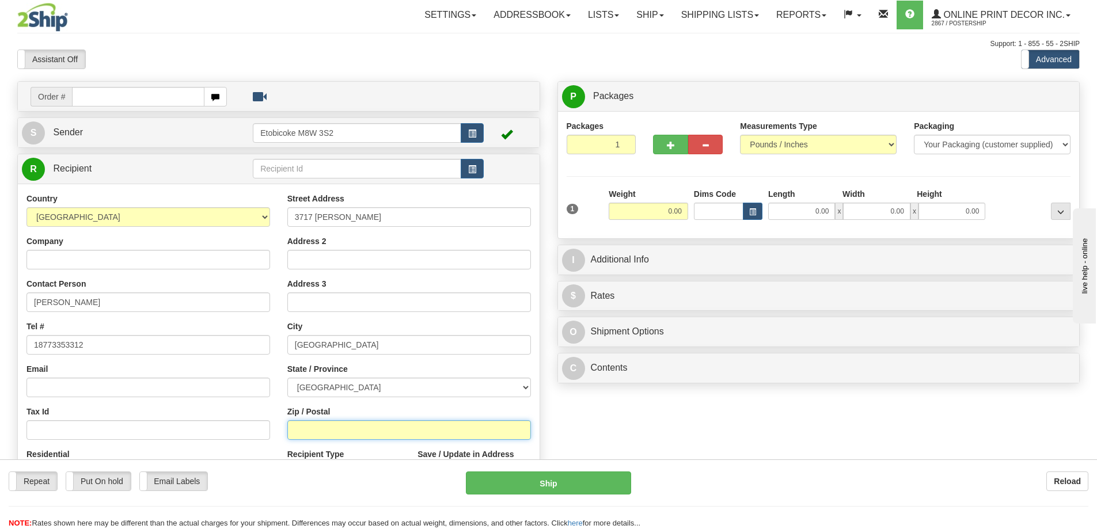
click at [312, 431] on input "Zip / Postal" at bounding box center [408, 430] width 243 height 20
type input "H3N 2V7"
click at [680, 210] on input "0.00" at bounding box center [647, 211] width 79 height 17
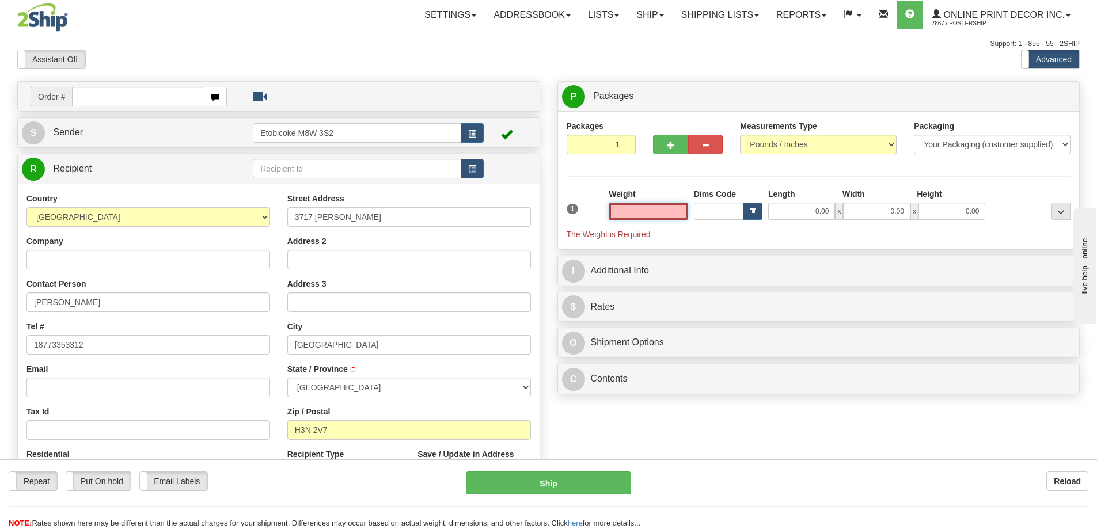
type input "[GEOGRAPHIC_DATA]"
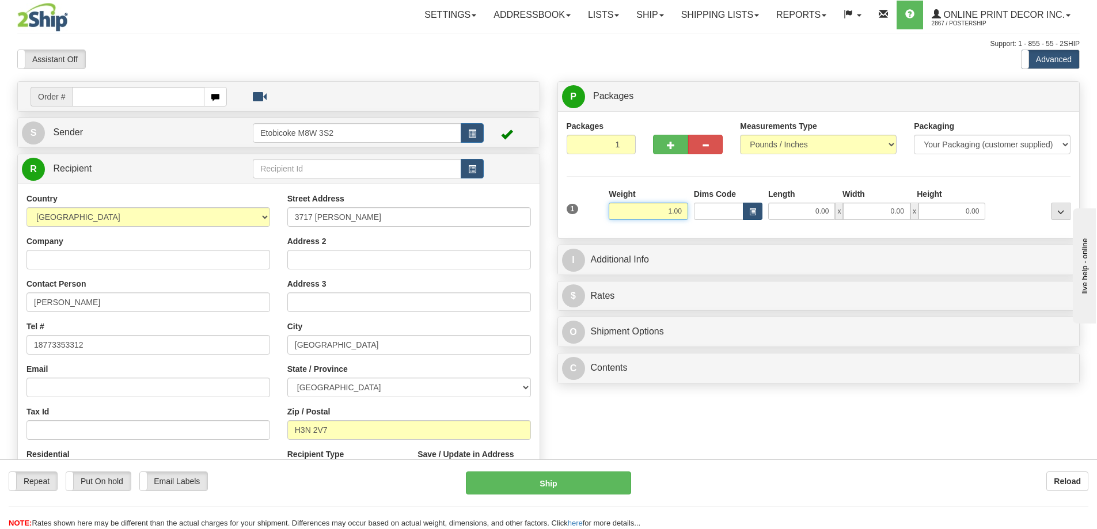
type input "1.00"
click at [748, 209] on button "button" at bounding box center [753, 211] width 20 height 17
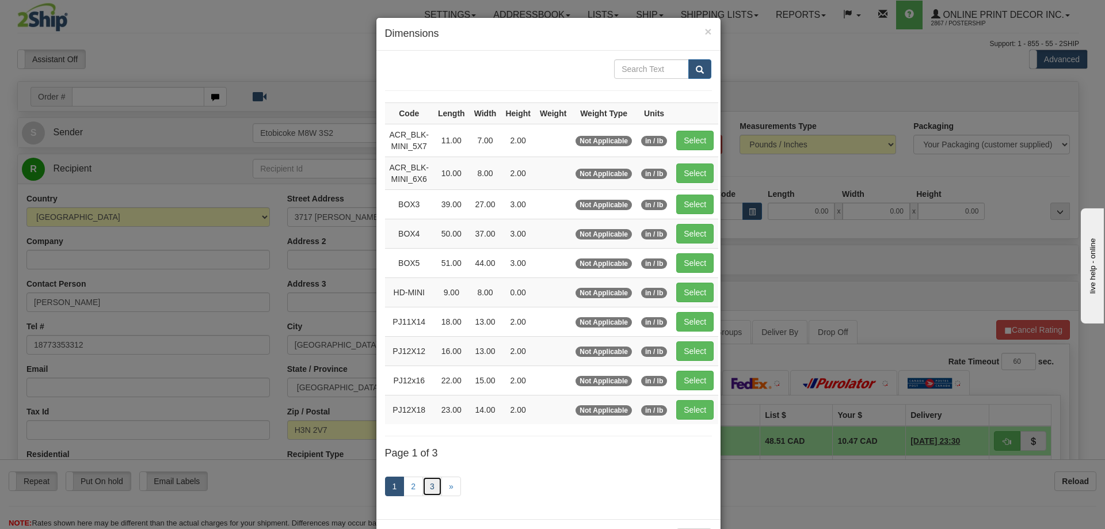
click at [430, 488] on link "3" at bounding box center [433, 487] width 20 height 20
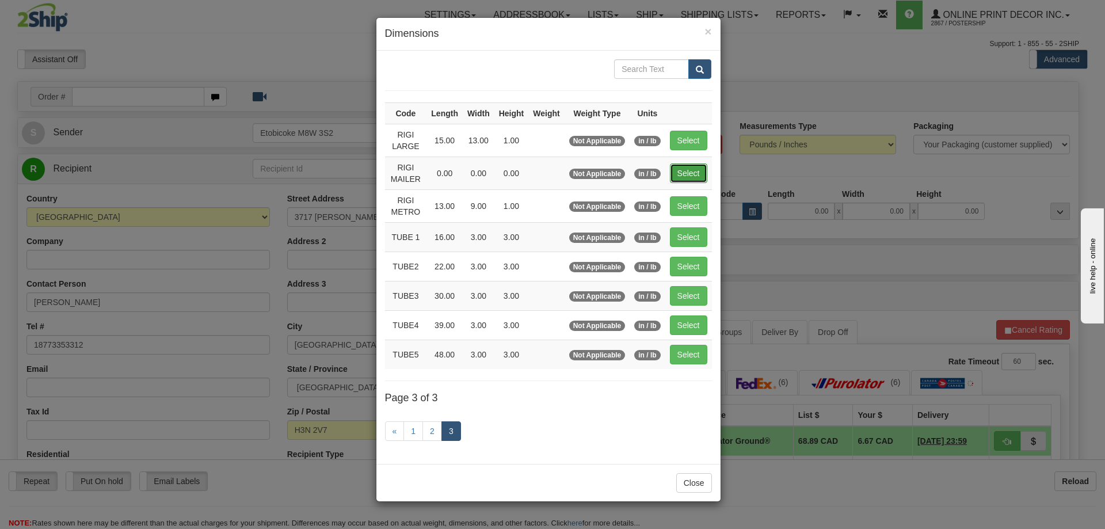
click at [701, 169] on button "Select" at bounding box center [688, 173] width 37 height 20
type input "RIGI MAILER"
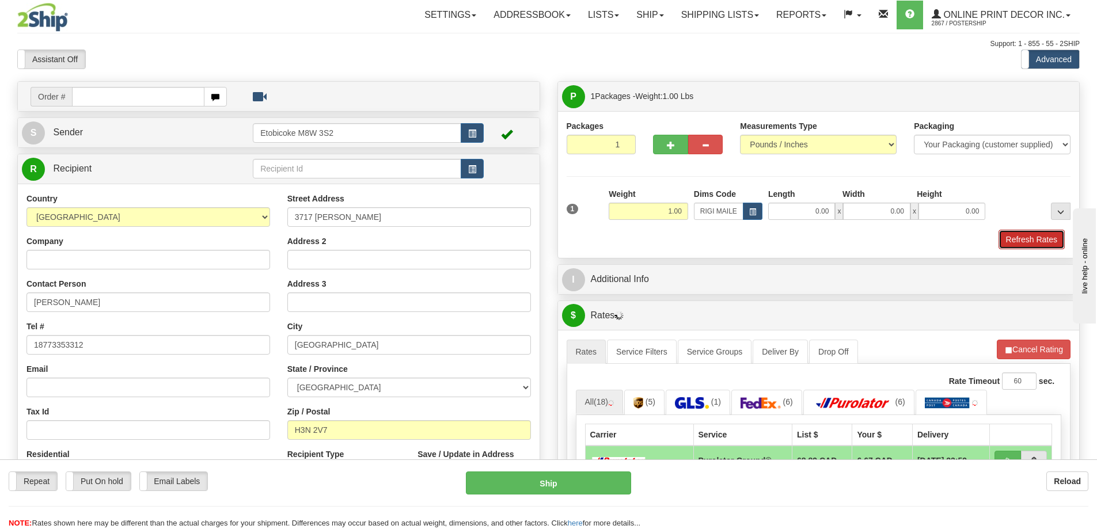
click at [1007, 245] on button "Refresh Rates" at bounding box center [1031, 240] width 66 height 20
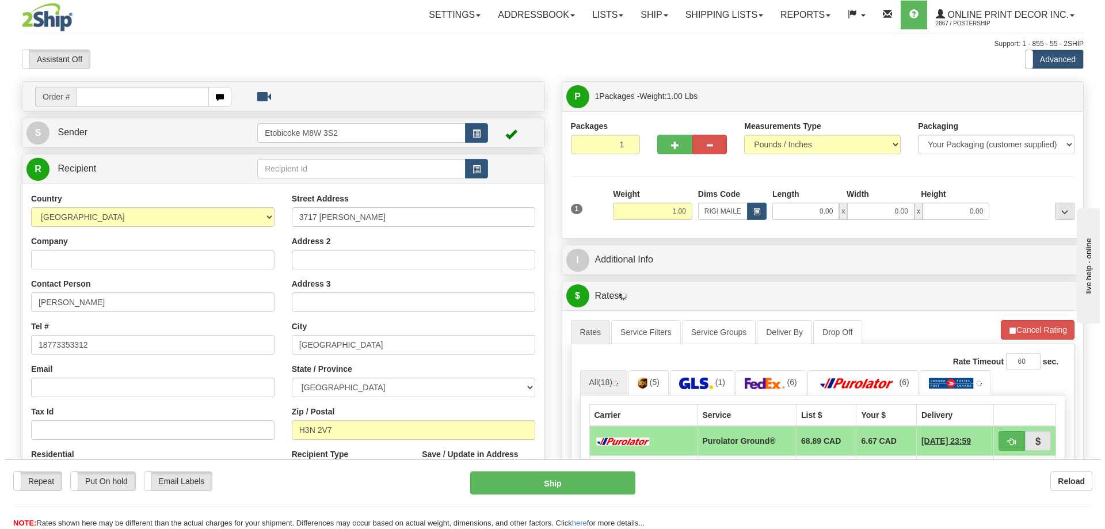
scroll to position [115, 0]
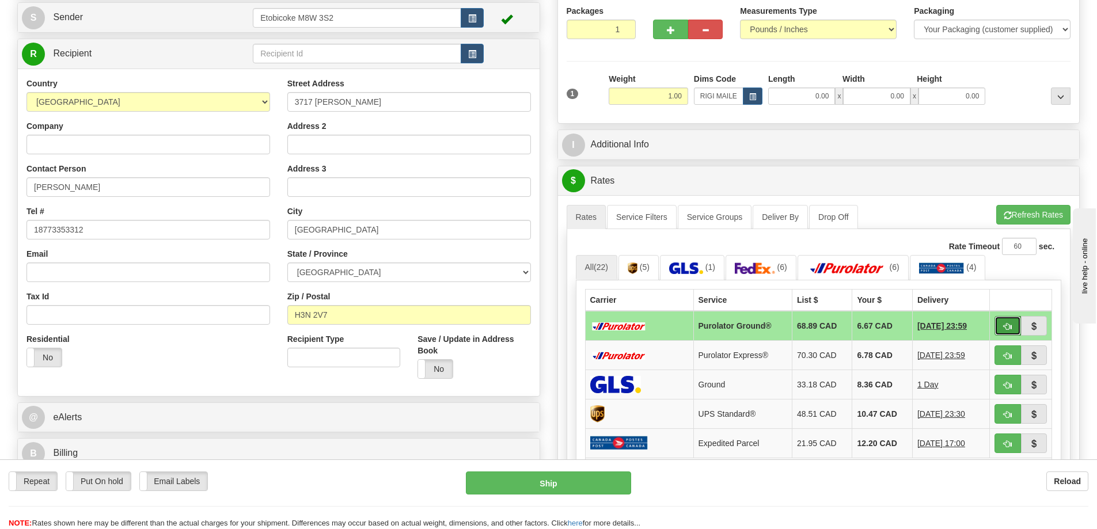
click at [1006, 318] on button "button" at bounding box center [1007, 326] width 26 height 20
type input "260"
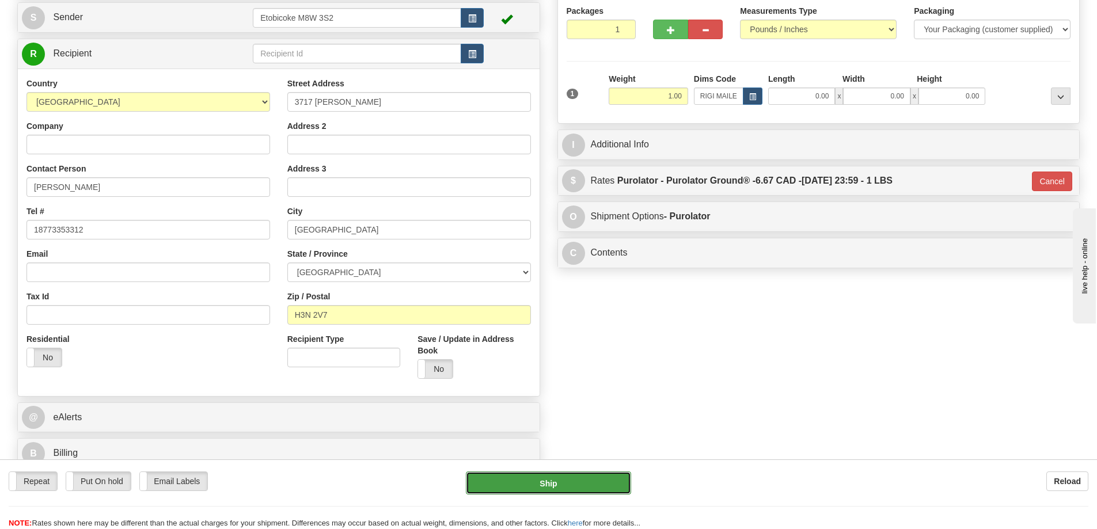
click at [568, 479] on button "Ship" at bounding box center [548, 482] width 165 height 23
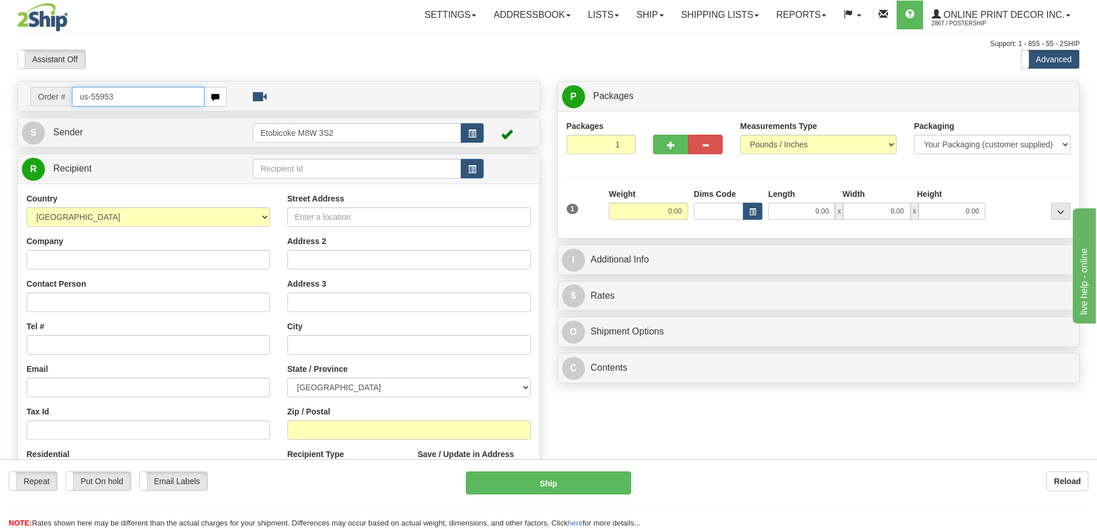
type input "us-55953"
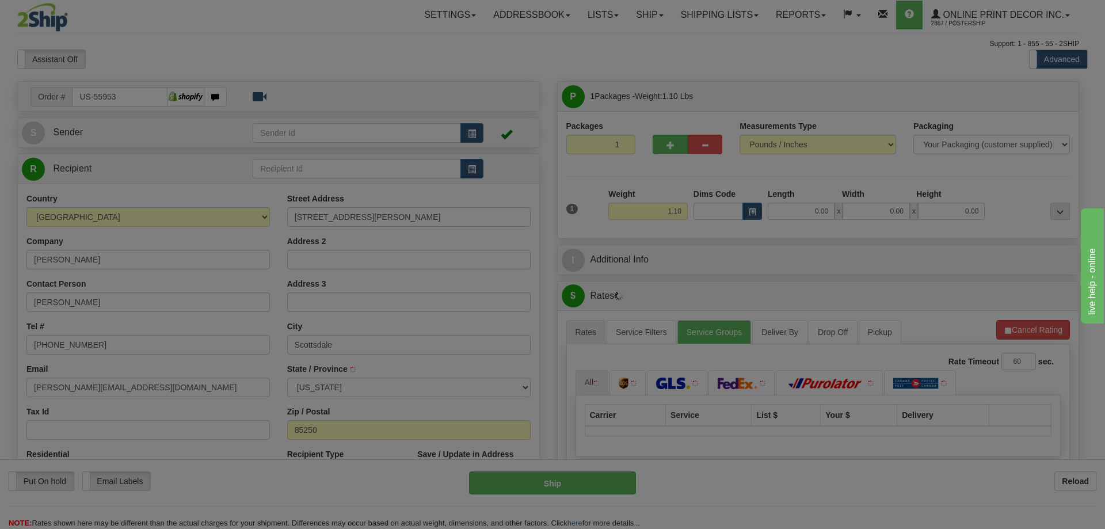
type input "SCOTTSDALE"
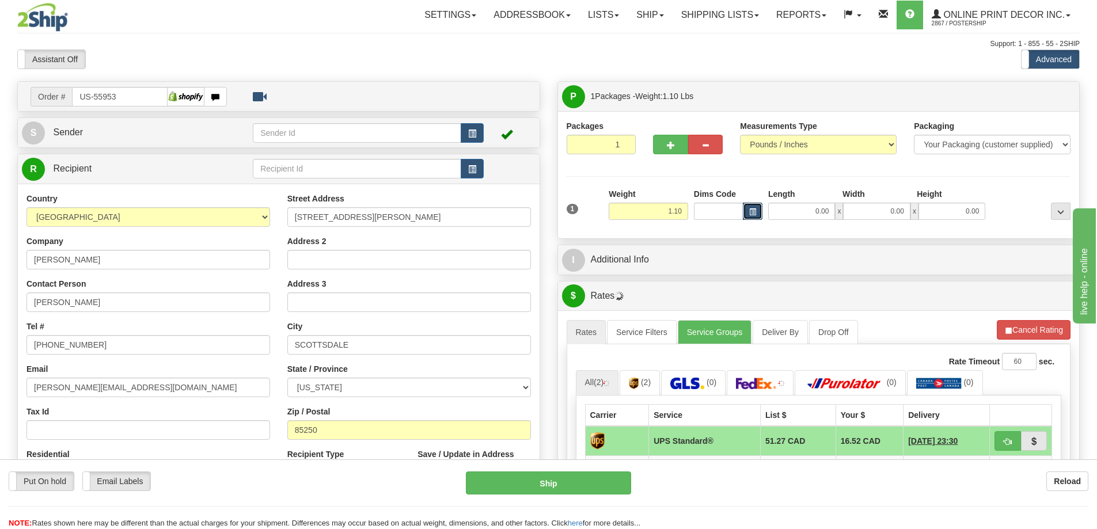
click at [748, 213] on button "button" at bounding box center [753, 211] width 20 height 17
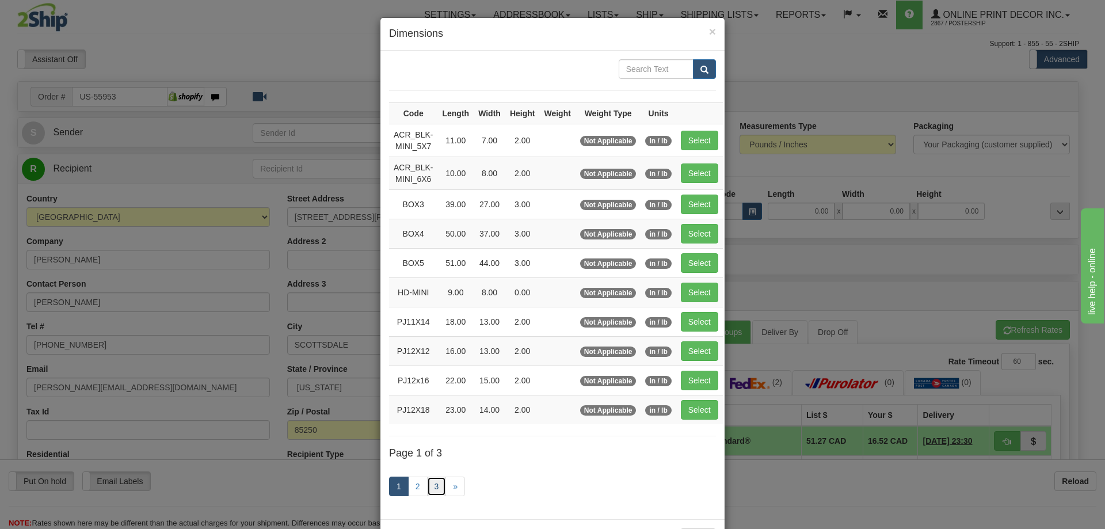
click at [433, 480] on link "3" at bounding box center [437, 487] width 20 height 20
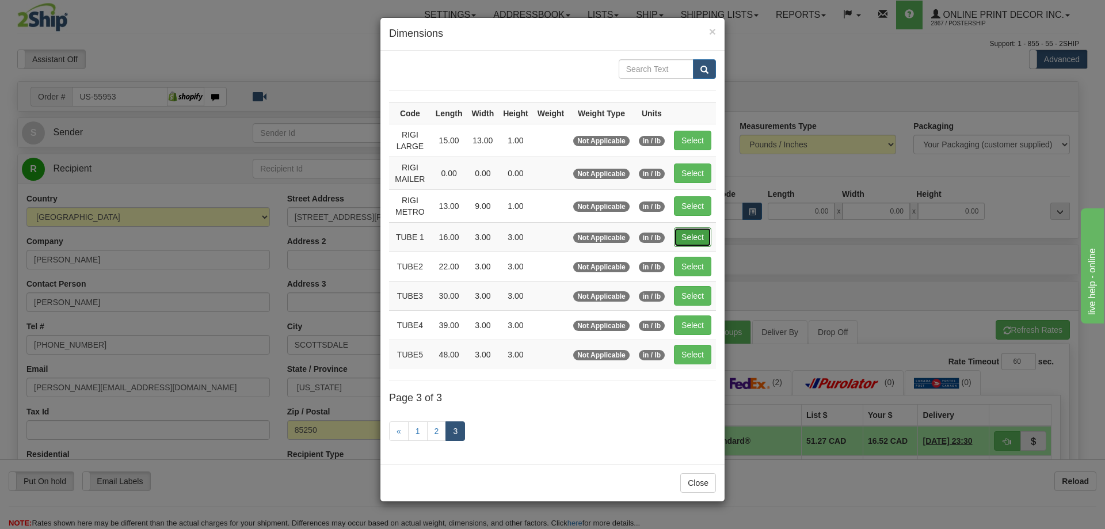
click at [687, 234] on button "Select" at bounding box center [692, 237] width 37 height 20
type input "TUBE 1"
type input "16.00"
type input "3.00"
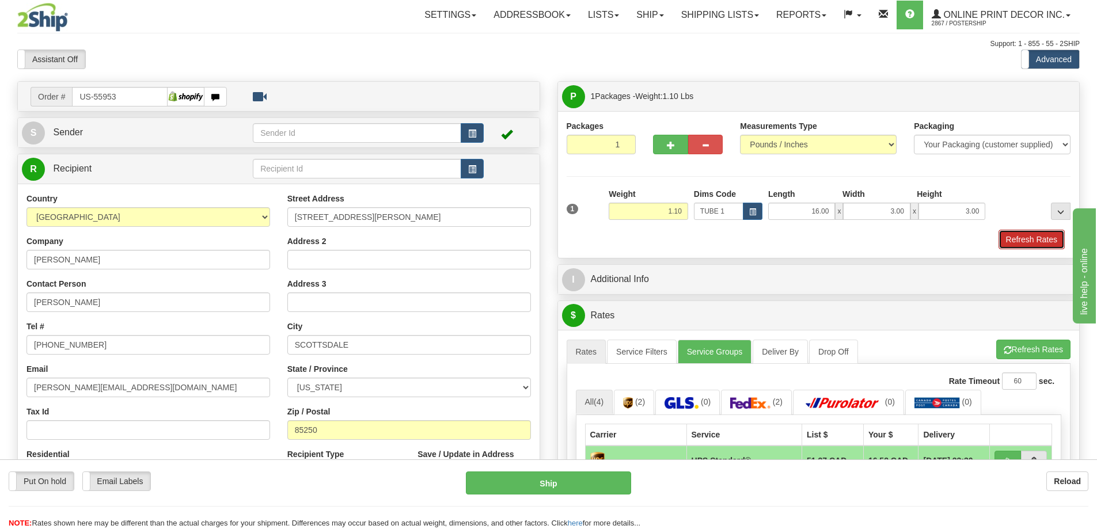
click at [1022, 233] on button "Refresh Rates" at bounding box center [1031, 240] width 66 height 20
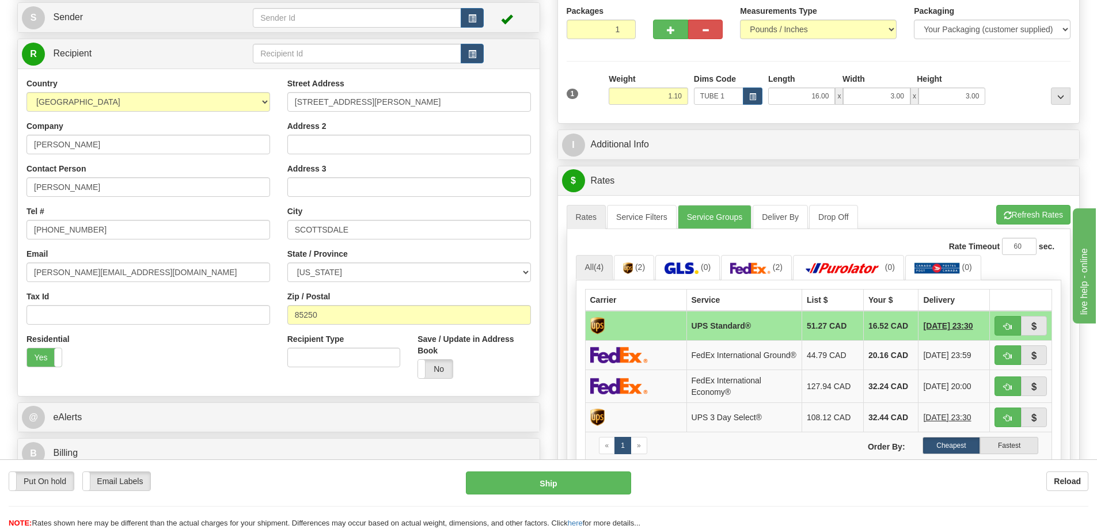
scroll to position [173, 0]
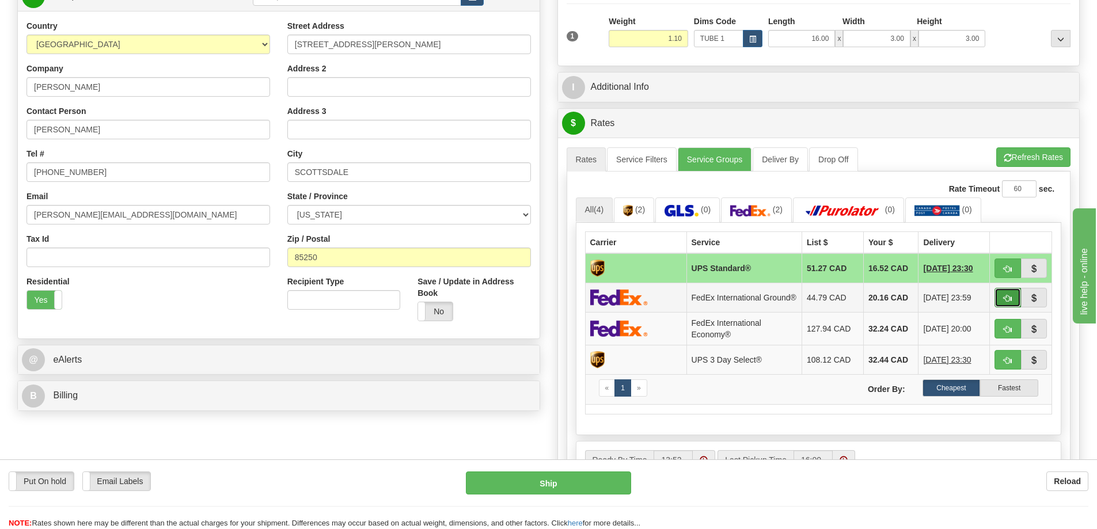
click at [1003, 299] on span "button" at bounding box center [1007, 298] width 8 height 7
type input "92"
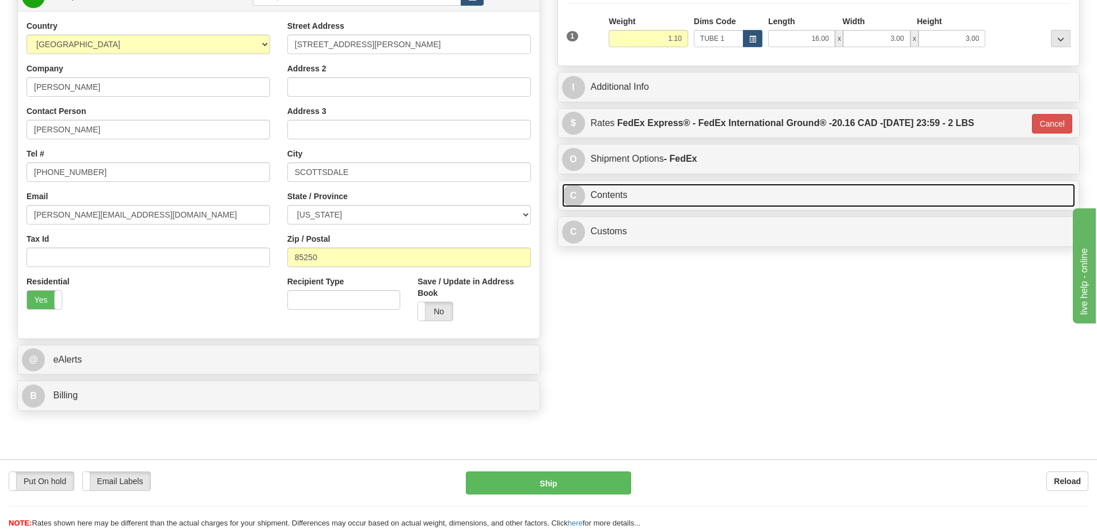
click at [669, 193] on link "C Contents" at bounding box center [818, 196] width 513 height 24
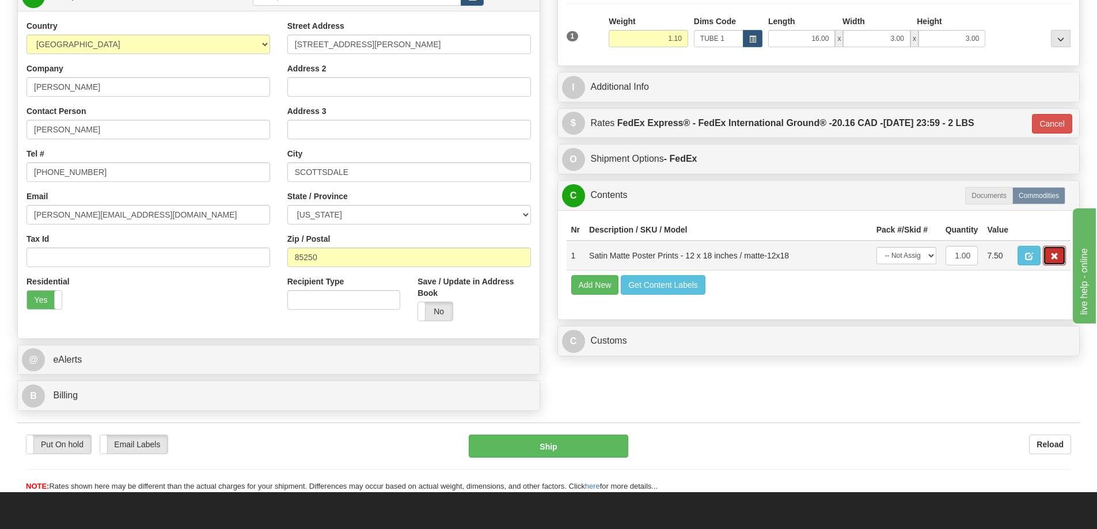
click at [1050, 255] on button "button" at bounding box center [1053, 256] width 23 height 20
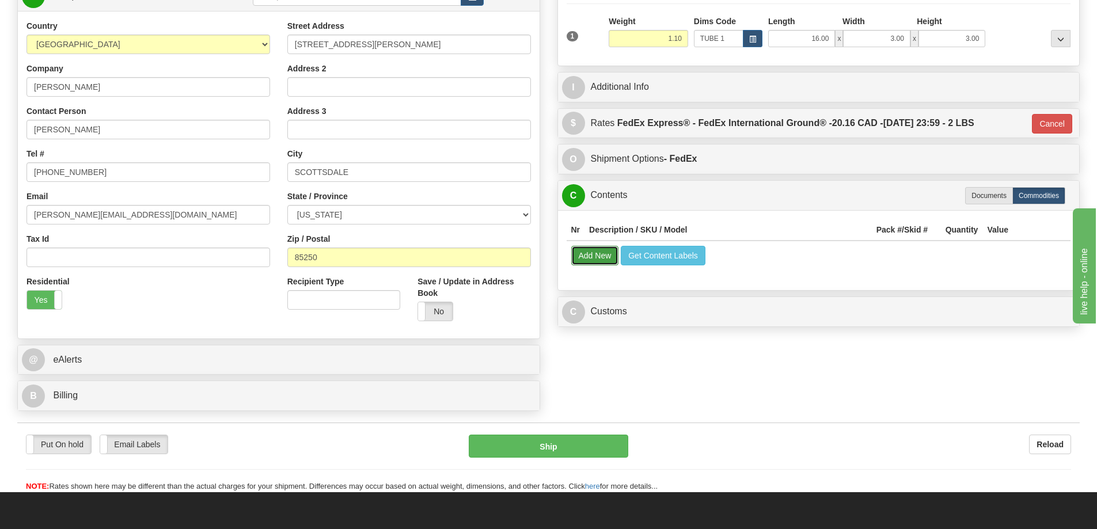
click at [588, 262] on button "Add New" at bounding box center [595, 256] width 48 height 20
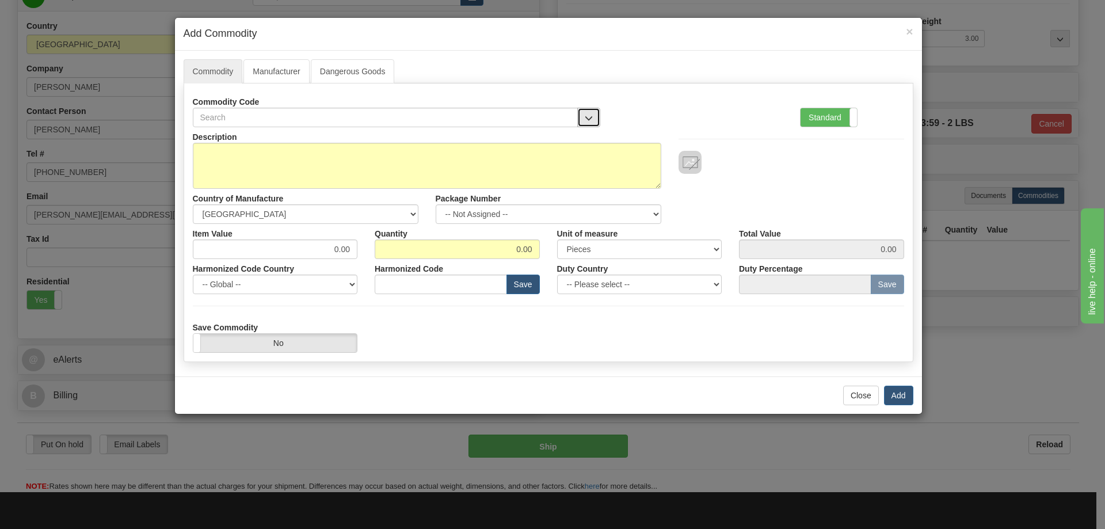
click at [587, 112] on button "button" at bounding box center [588, 118] width 23 height 20
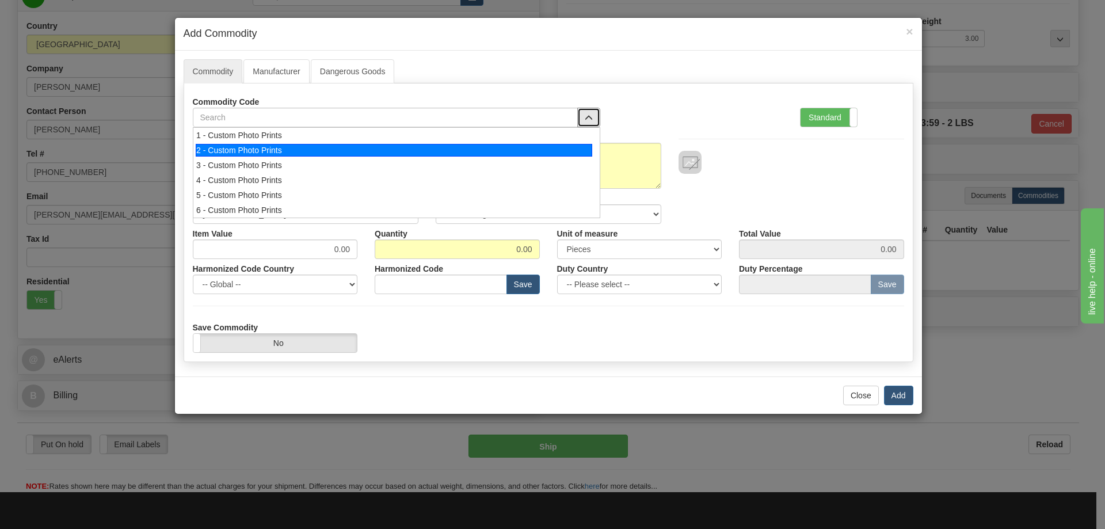
click at [568, 149] on div "2 - Custom Photo Prints" at bounding box center [394, 150] width 397 height 13
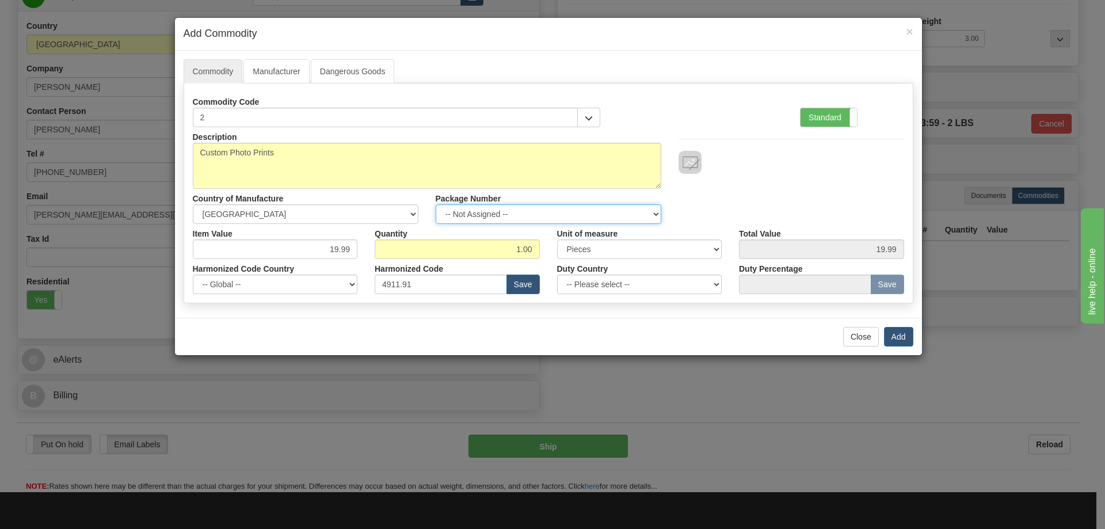
click at [648, 209] on select "-- Not Assigned -- Item 1" at bounding box center [549, 214] width 226 height 20
select select "0"
click at [436, 204] on select "-- Not Assigned -- Item 1" at bounding box center [549, 214] width 226 height 20
click at [889, 330] on button "Add" at bounding box center [898, 337] width 29 height 20
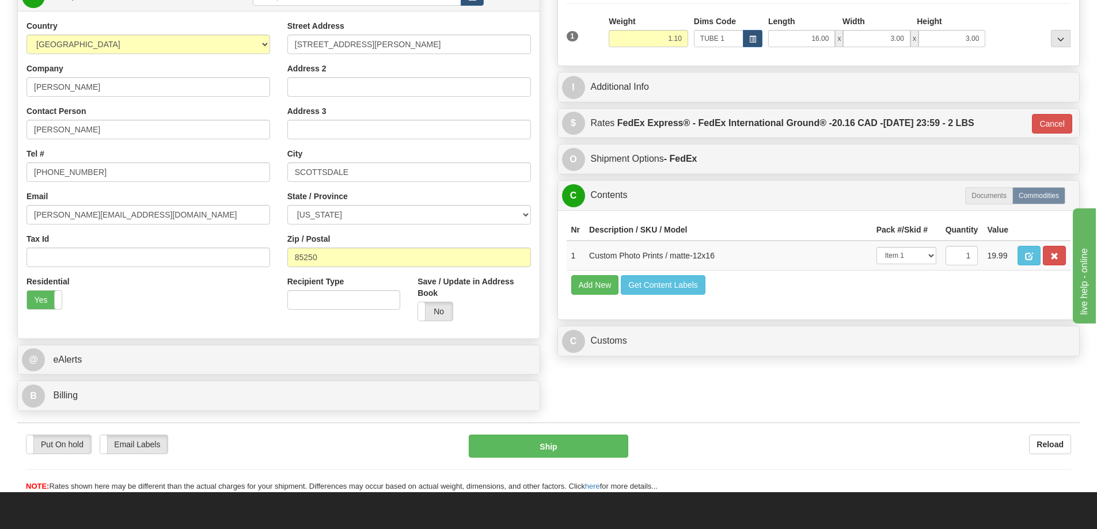
scroll to position [230, 0]
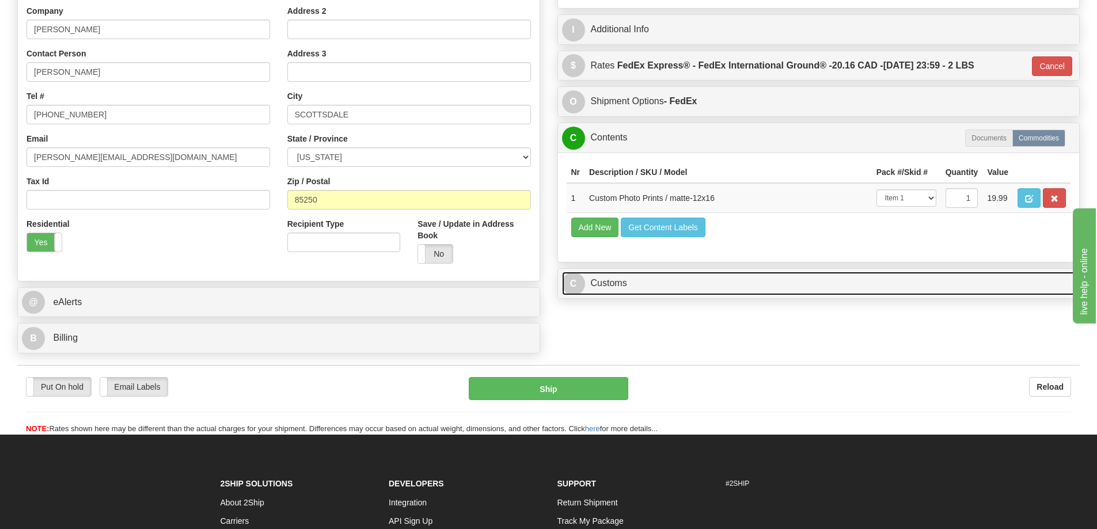
click at [737, 291] on link "C Customs" at bounding box center [818, 284] width 513 height 24
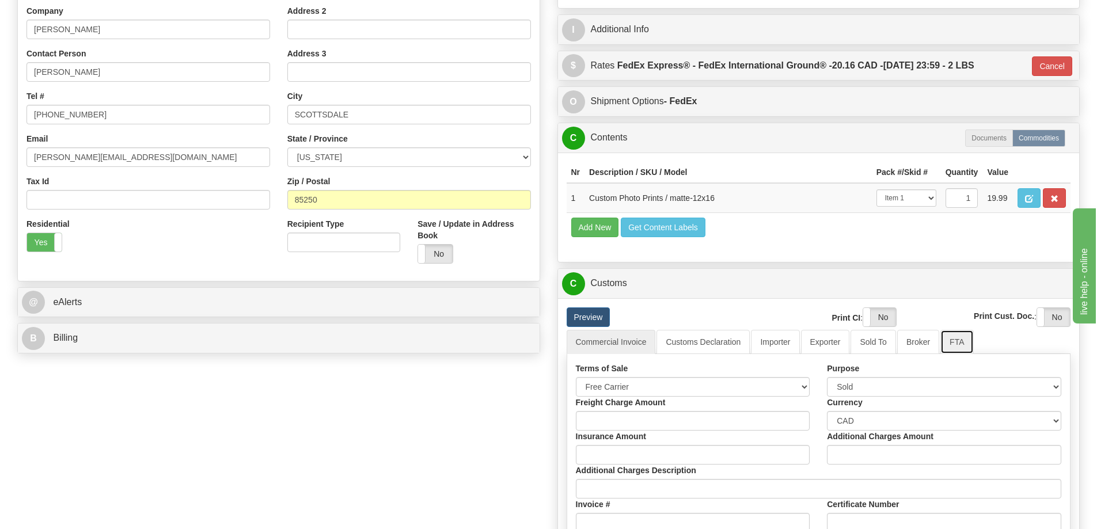
click at [960, 342] on link "FTA" at bounding box center [956, 342] width 33 height 24
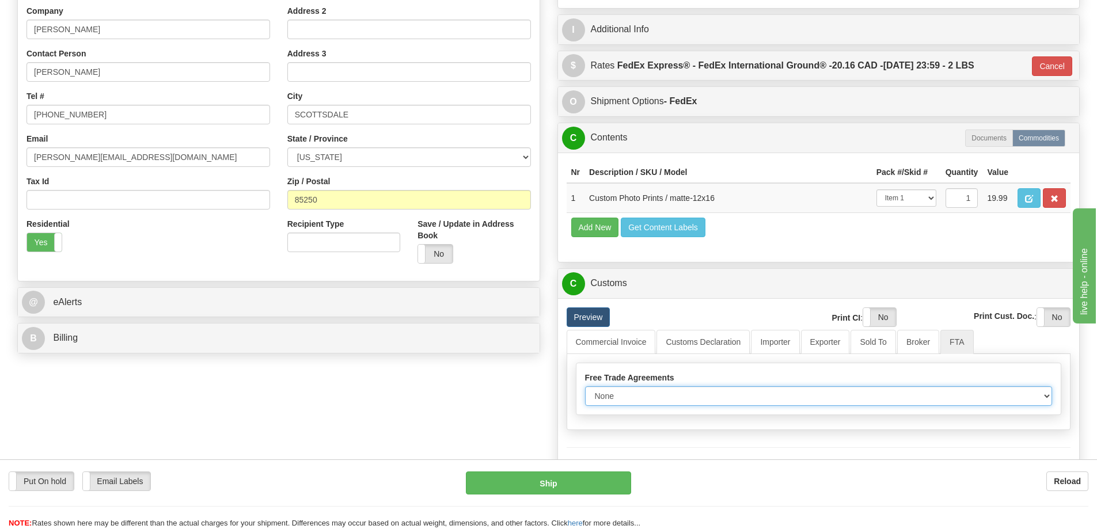
click at [1040, 396] on select "None Other USMCA CETA CUKTCA" at bounding box center [818, 396] width 467 height 20
select select "1"
click at [585, 390] on select "None Other USMCA CETA CUKTCA" at bounding box center [818, 396] width 467 height 20
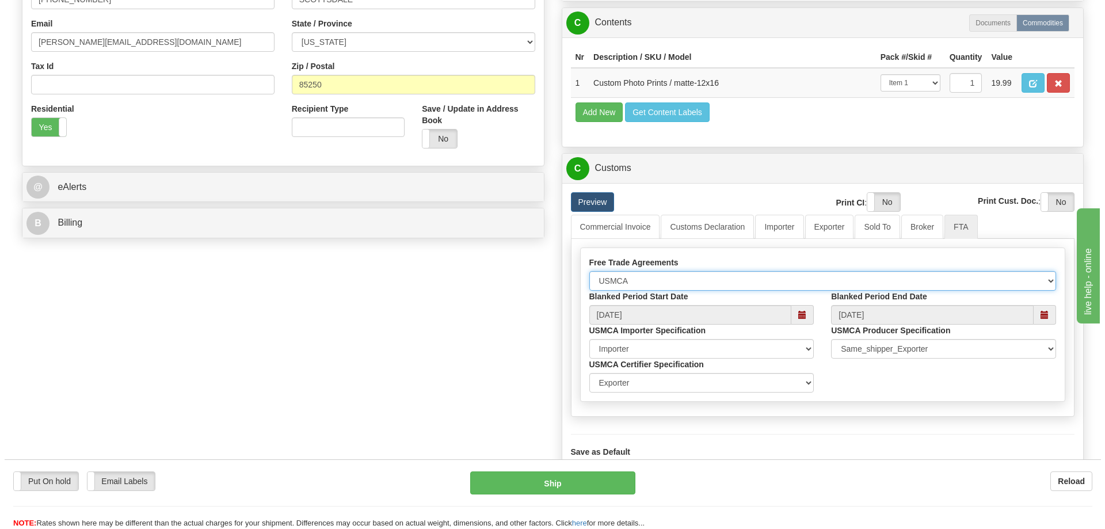
scroll to position [461, 0]
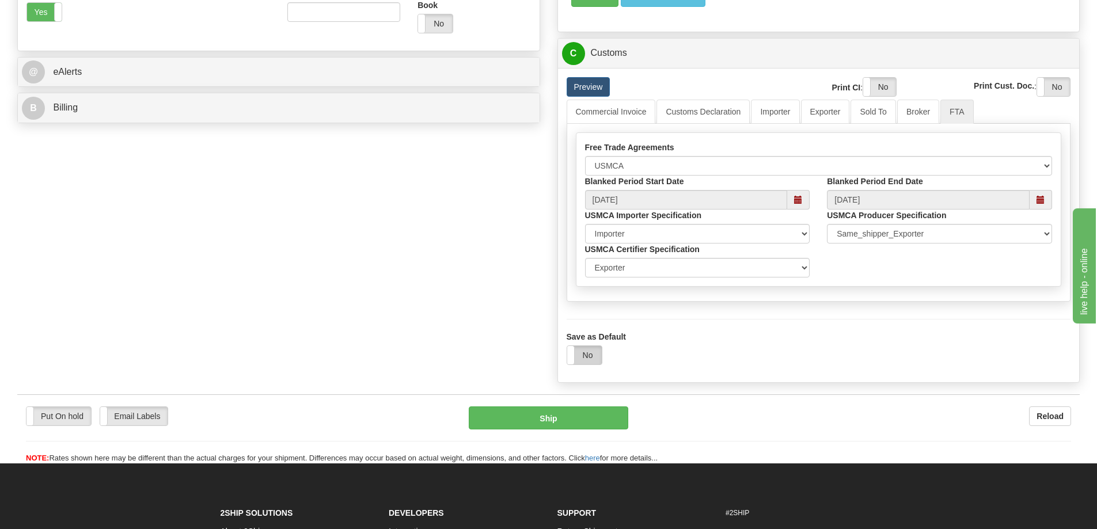
click at [581, 357] on label "No" at bounding box center [584, 355] width 35 height 18
click at [609, 418] on button "Ship" at bounding box center [548, 417] width 159 height 23
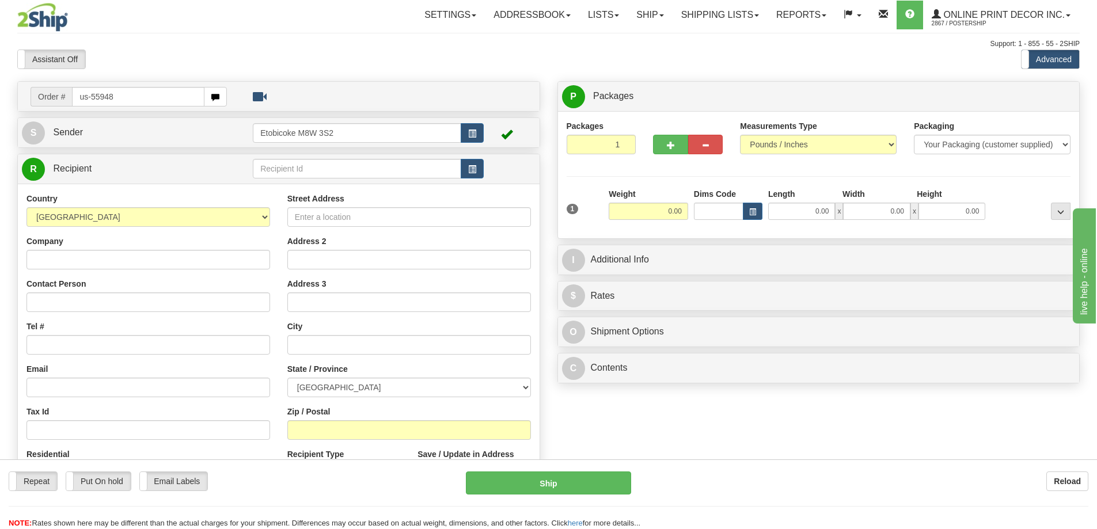
type input "us-55948"
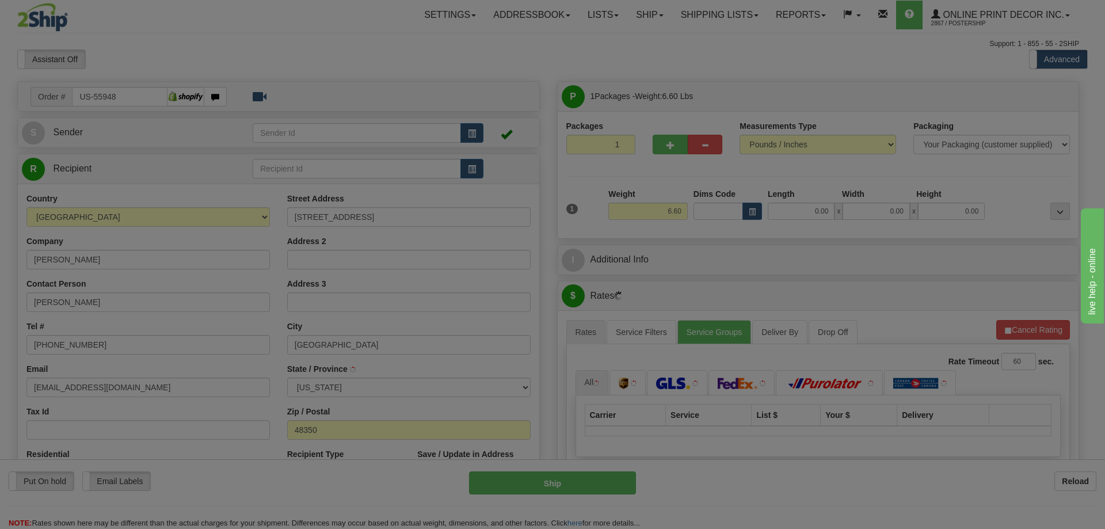
type input "[GEOGRAPHIC_DATA]"
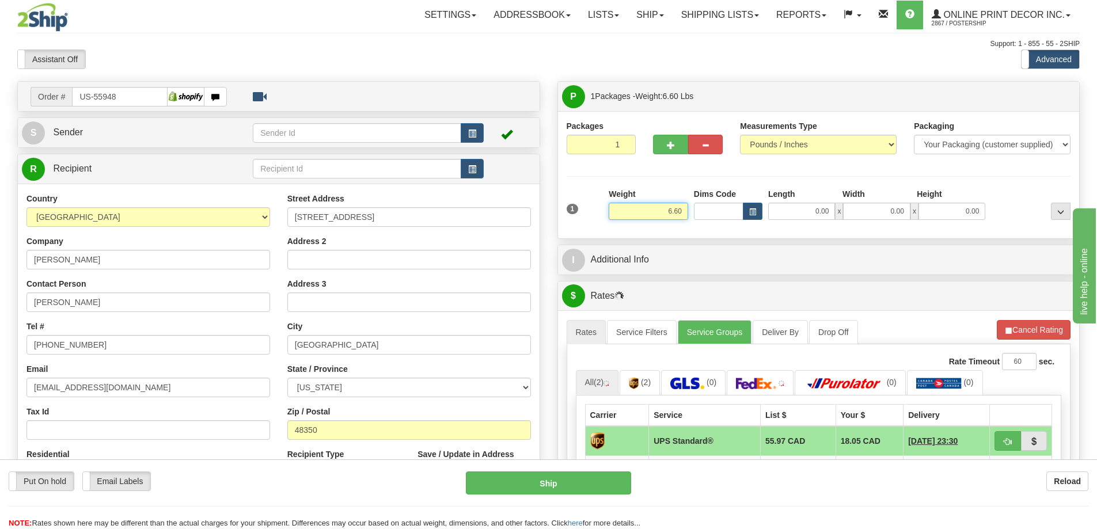
click at [686, 210] on input "6.60" at bounding box center [647, 211] width 79 height 17
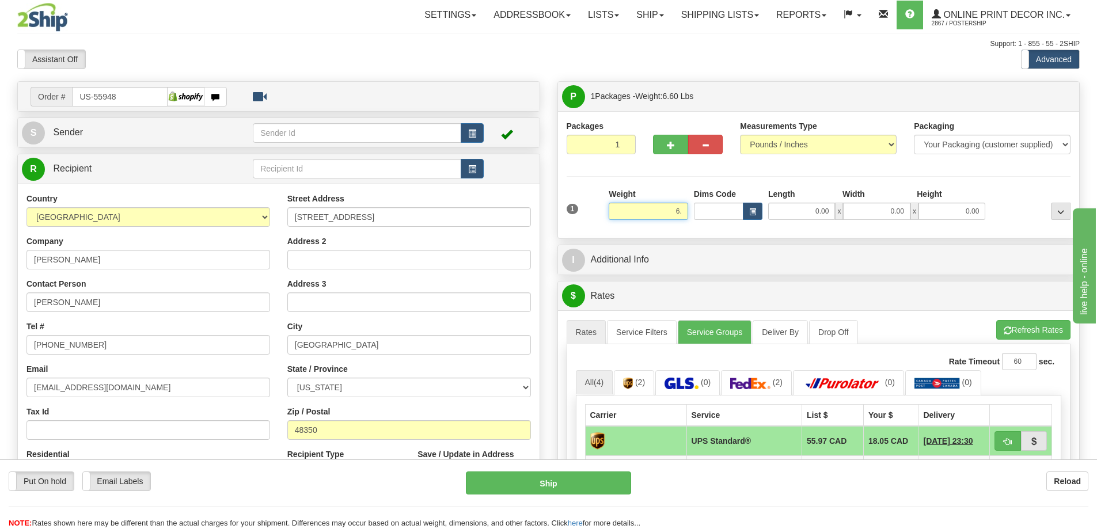
type input "6"
type input "2.00"
click at [749, 209] on span "button" at bounding box center [752, 212] width 7 height 6
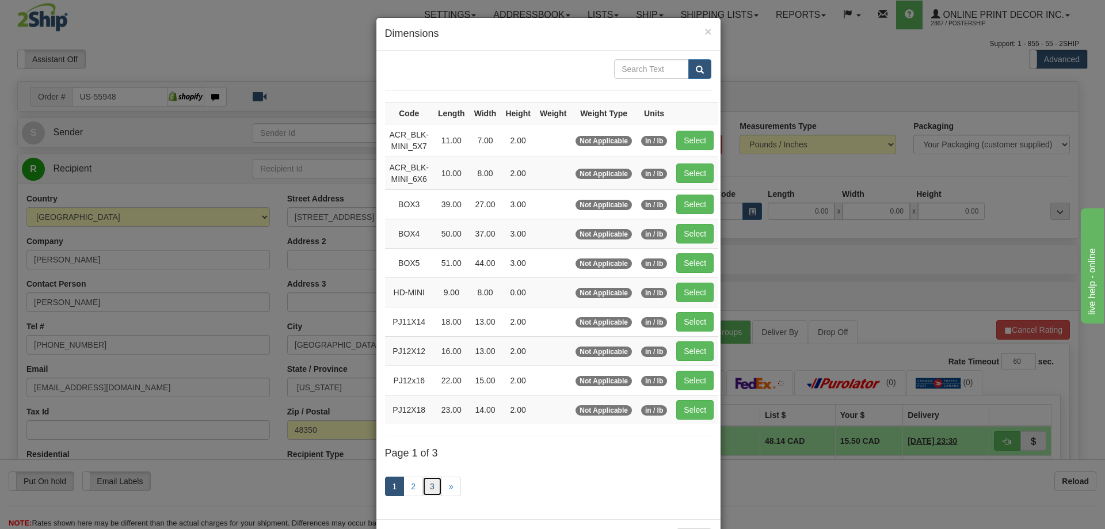
click at [427, 485] on link "3" at bounding box center [433, 487] width 20 height 20
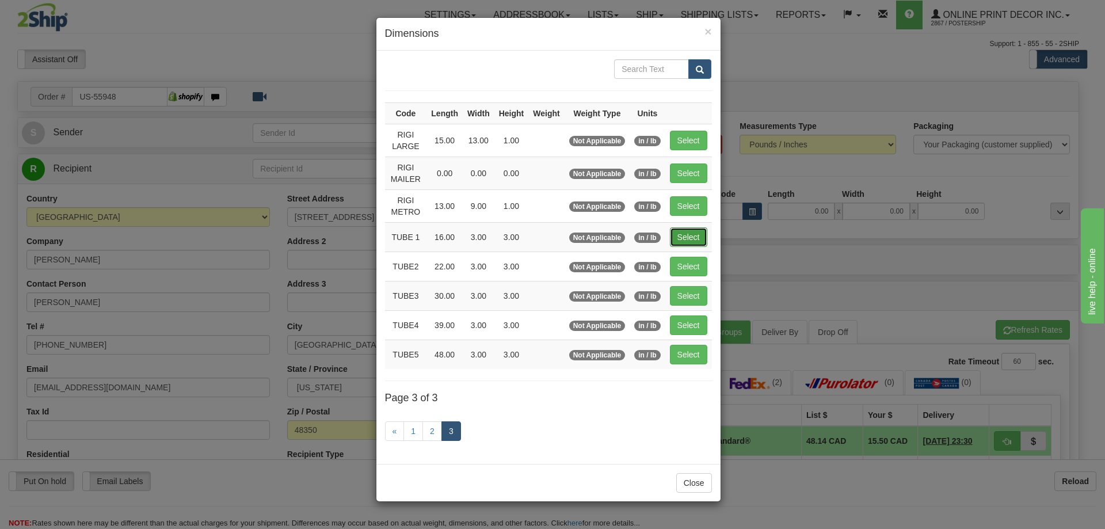
click at [692, 235] on button "Select" at bounding box center [688, 237] width 37 height 20
type input "TUBE 1"
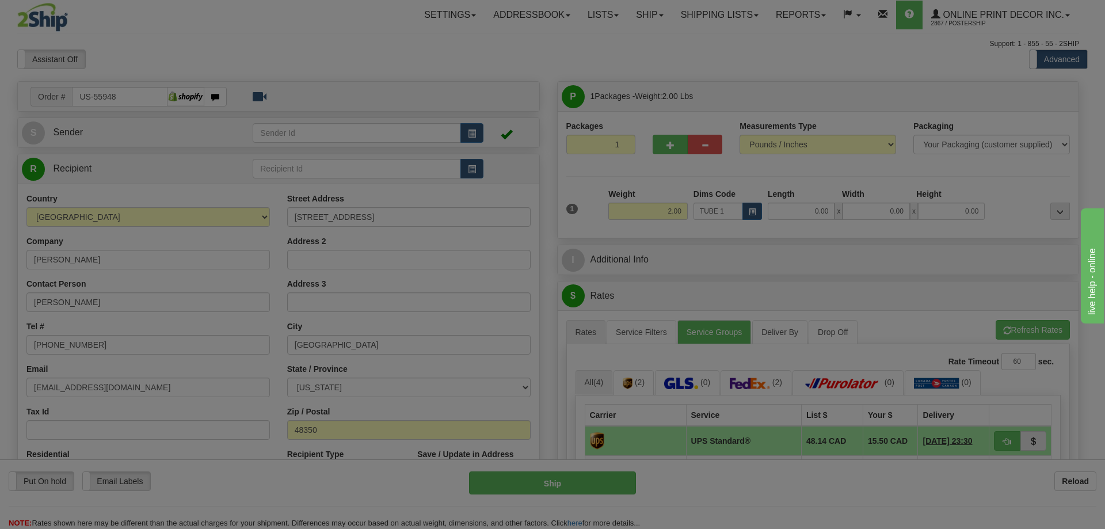
type input "16.00"
type input "3.00"
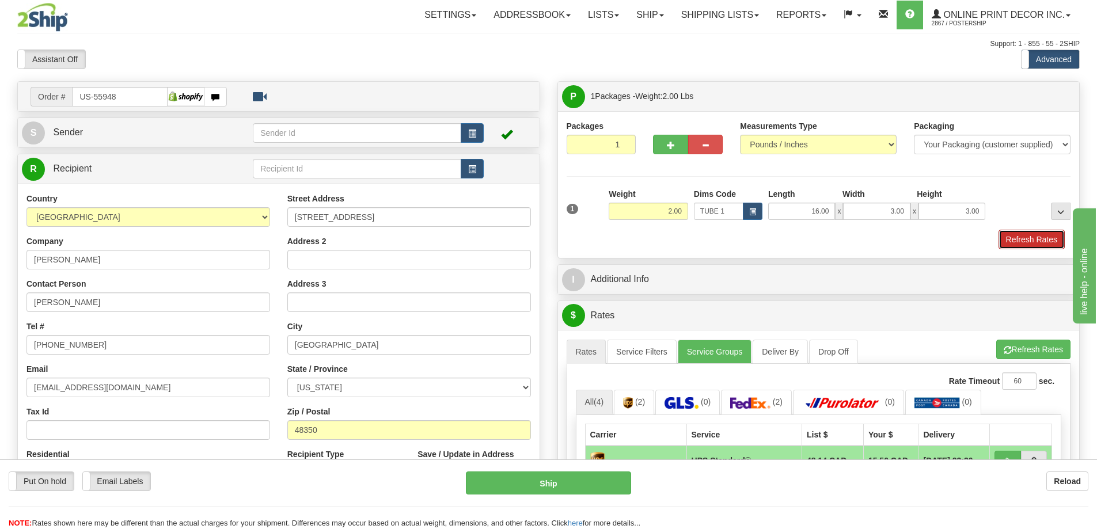
click at [1035, 233] on button "Refresh Rates" at bounding box center [1031, 240] width 66 height 20
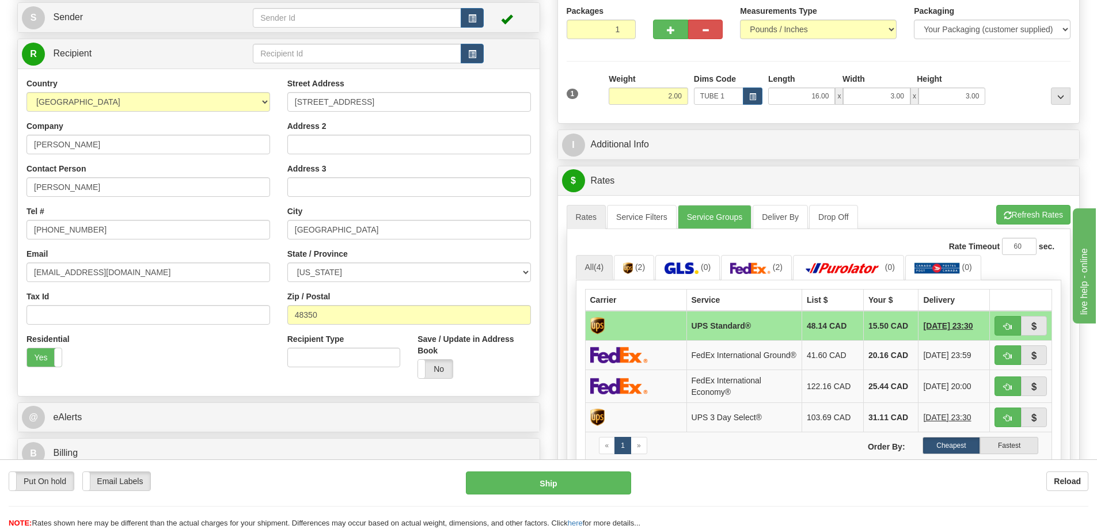
scroll to position [173, 0]
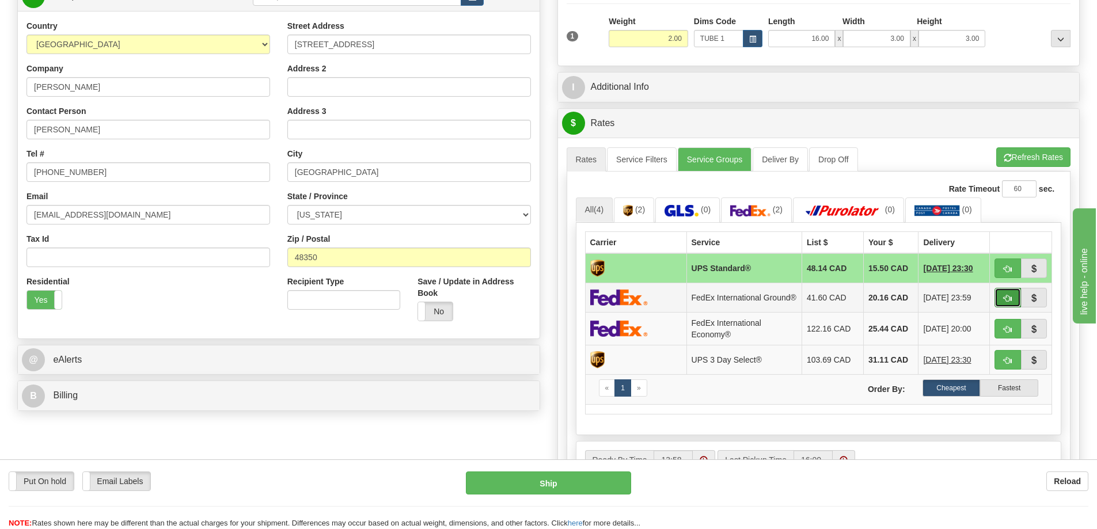
click at [1009, 300] on span "button" at bounding box center [1007, 298] width 8 height 7
type input "92"
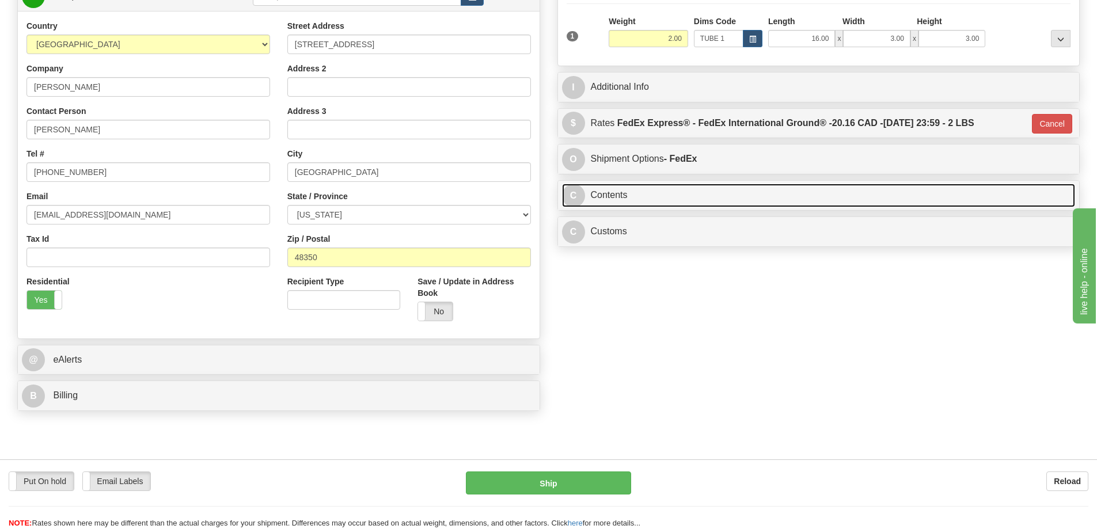
click at [849, 199] on link "C Contents" at bounding box center [818, 196] width 513 height 24
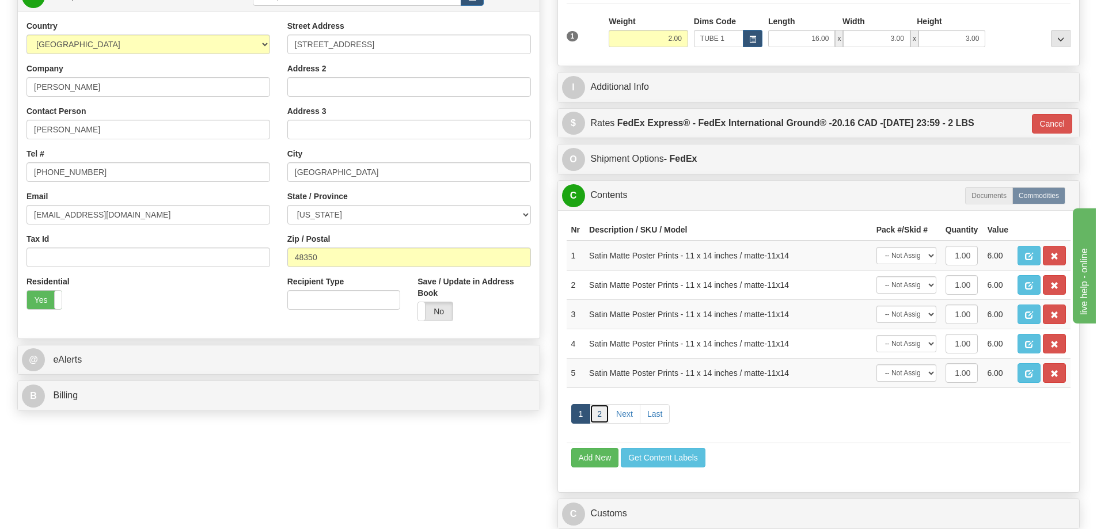
click at [598, 418] on link "2" at bounding box center [599, 414] width 20 height 20
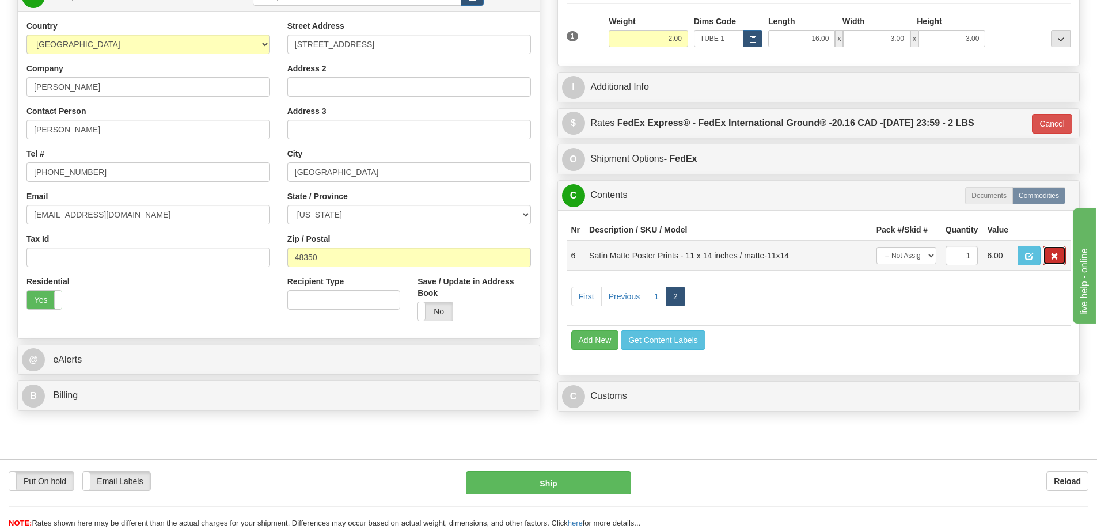
click at [1046, 254] on button "button" at bounding box center [1053, 256] width 23 height 20
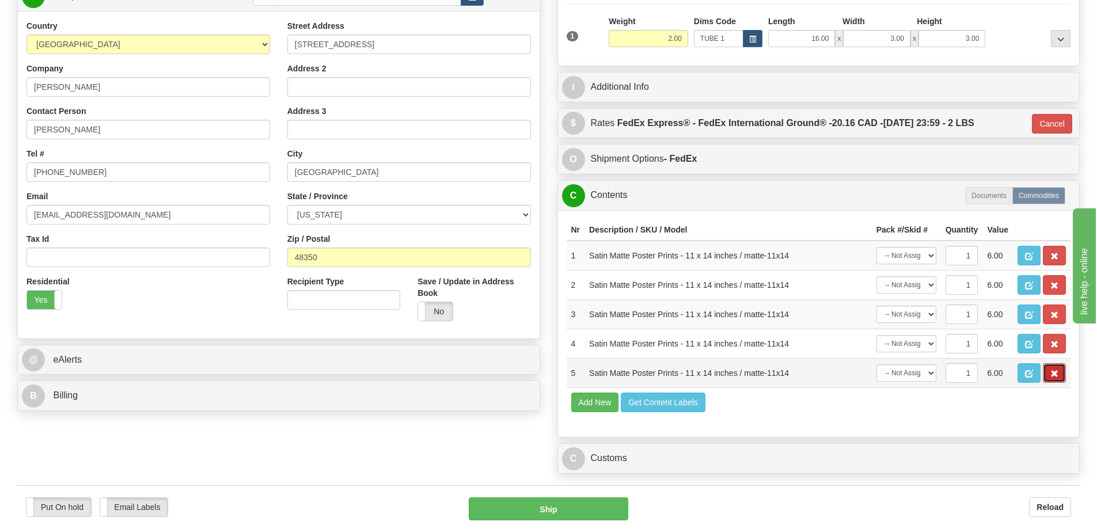
click at [1052, 378] on span "button" at bounding box center [1054, 373] width 8 height 7
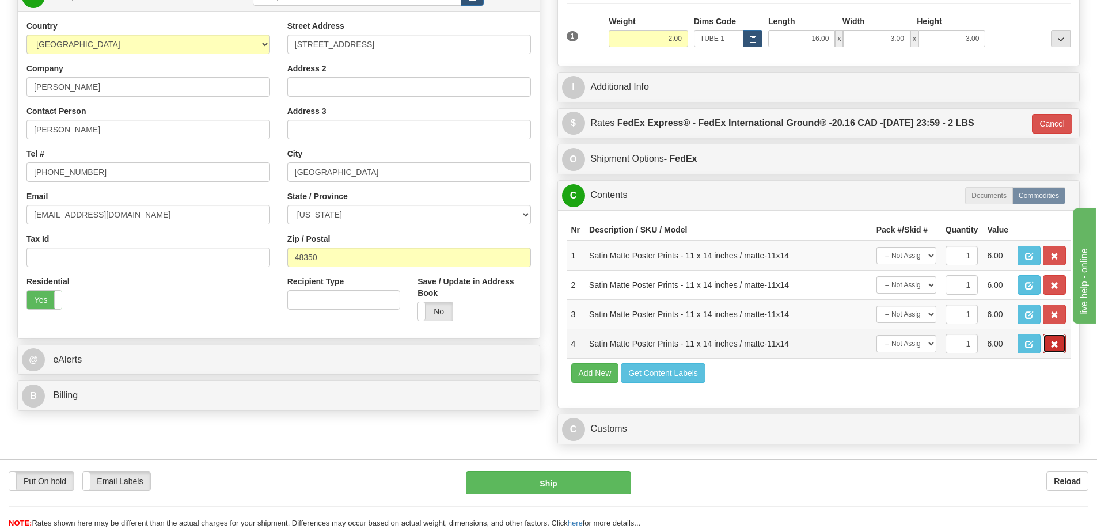
click at [1055, 341] on button "button" at bounding box center [1053, 344] width 23 height 20
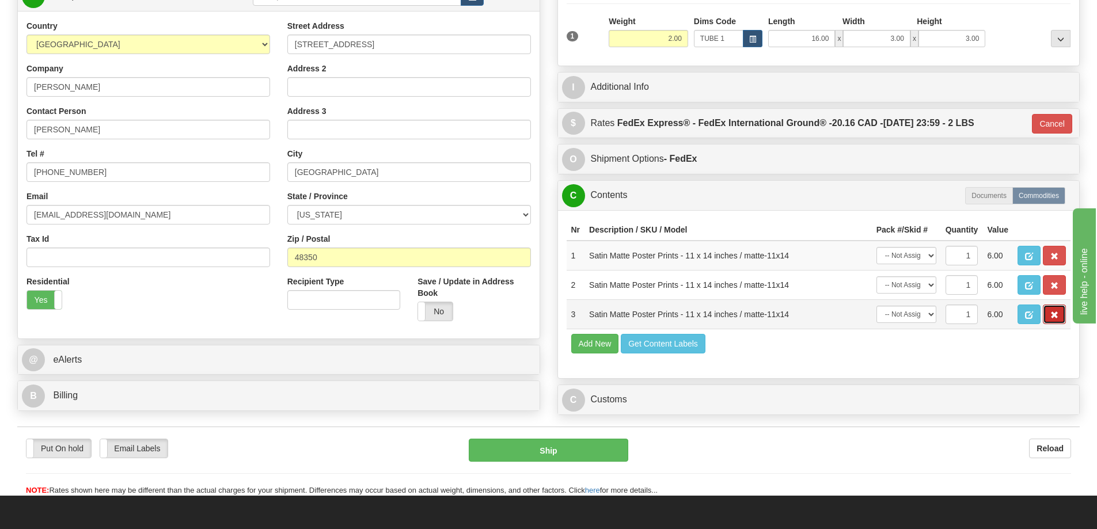
click at [1052, 312] on button "button" at bounding box center [1053, 315] width 23 height 20
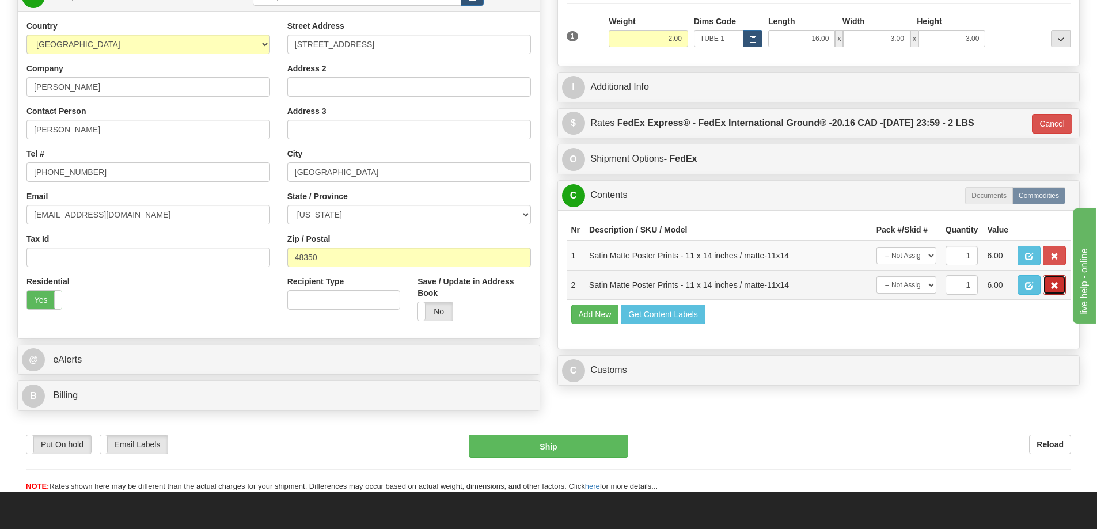
click at [1052, 290] on span "button" at bounding box center [1054, 285] width 8 height 7
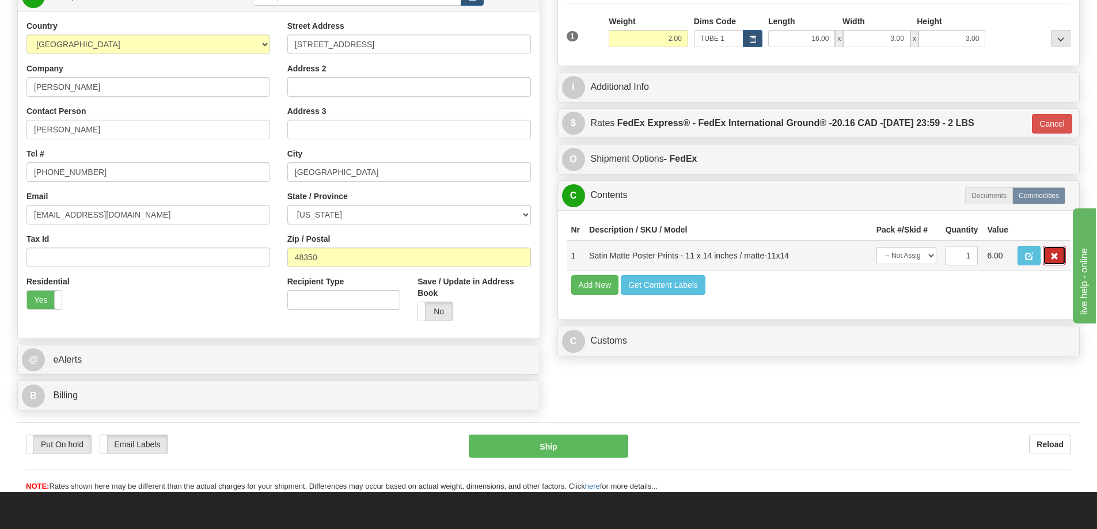
click at [1049, 250] on button "button" at bounding box center [1053, 256] width 23 height 20
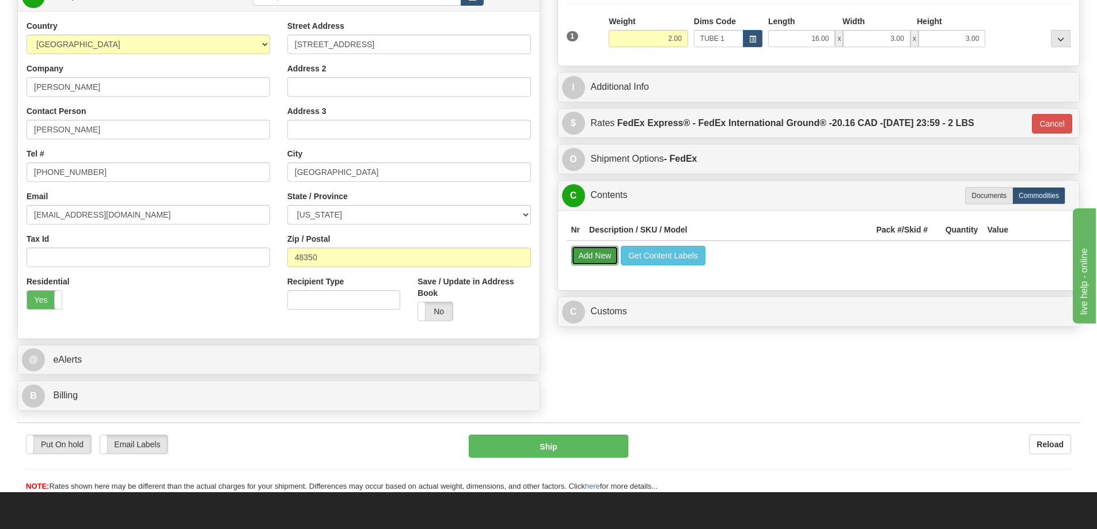
click at [608, 259] on button "Add New" at bounding box center [595, 256] width 48 height 20
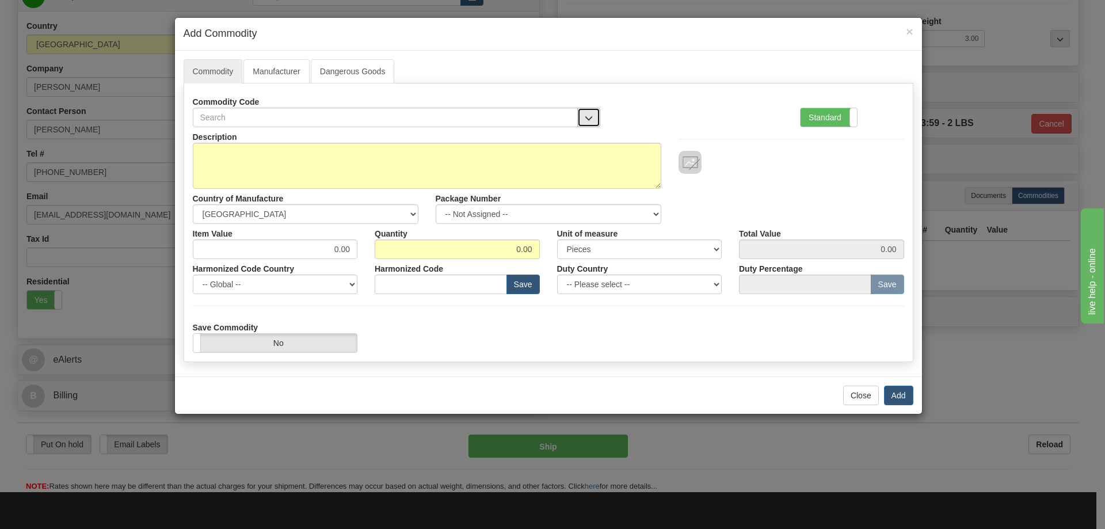
click at [583, 111] on button "button" at bounding box center [588, 118] width 23 height 20
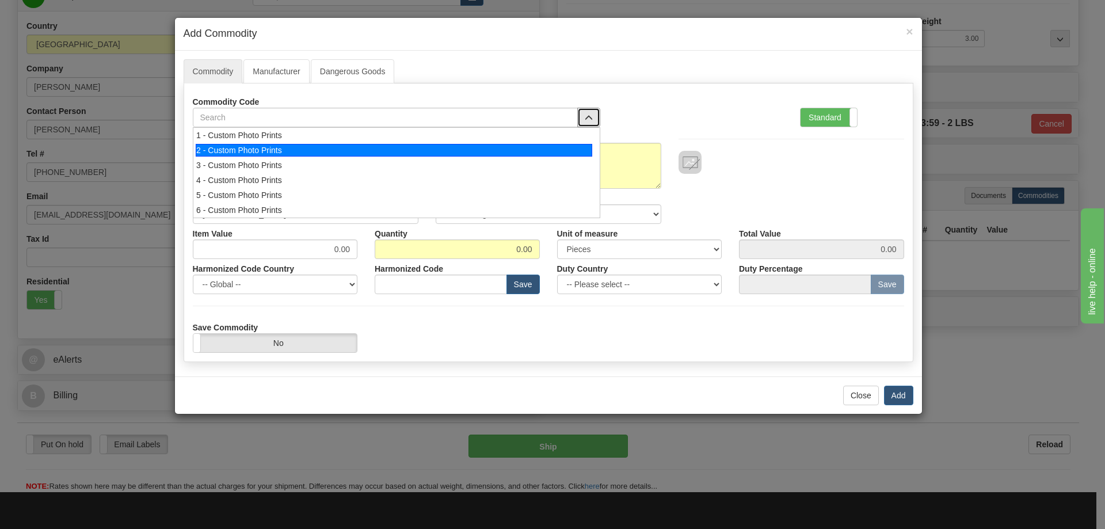
click at [570, 149] on div "2 - Custom Photo Prints" at bounding box center [394, 150] width 397 height 13
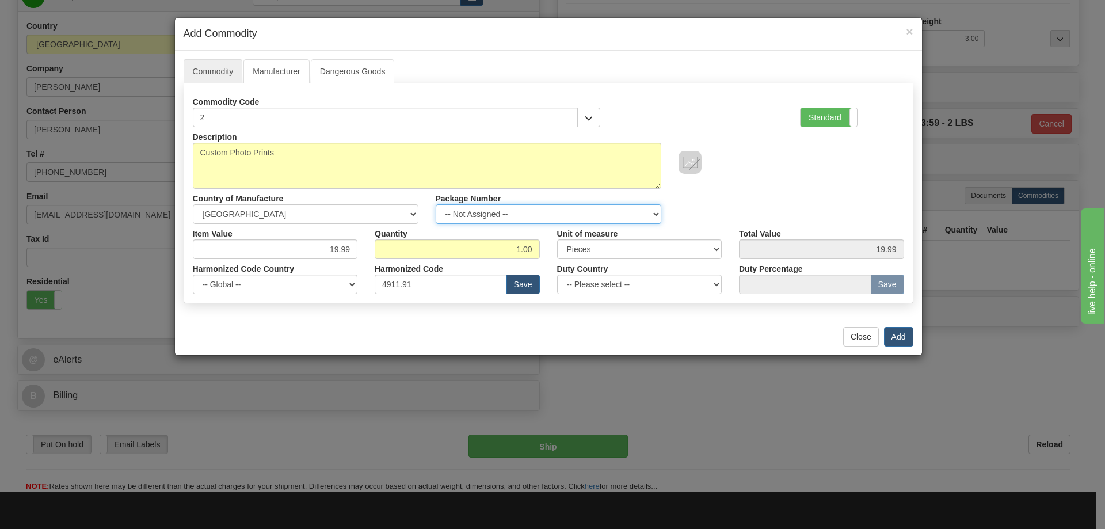
click at [640, 212] on select "-- Not Assigned -- Item 1" at bounding box center [549, 214] width 226 height 20
select select "0"
click at [436, 204] on select "-- Not Assigned -- Item 1" at bounding box center [549, 214] width 226 height 20
click at [888, 335] on button "Add" at bounding box center [898, 337] width 29 height 20
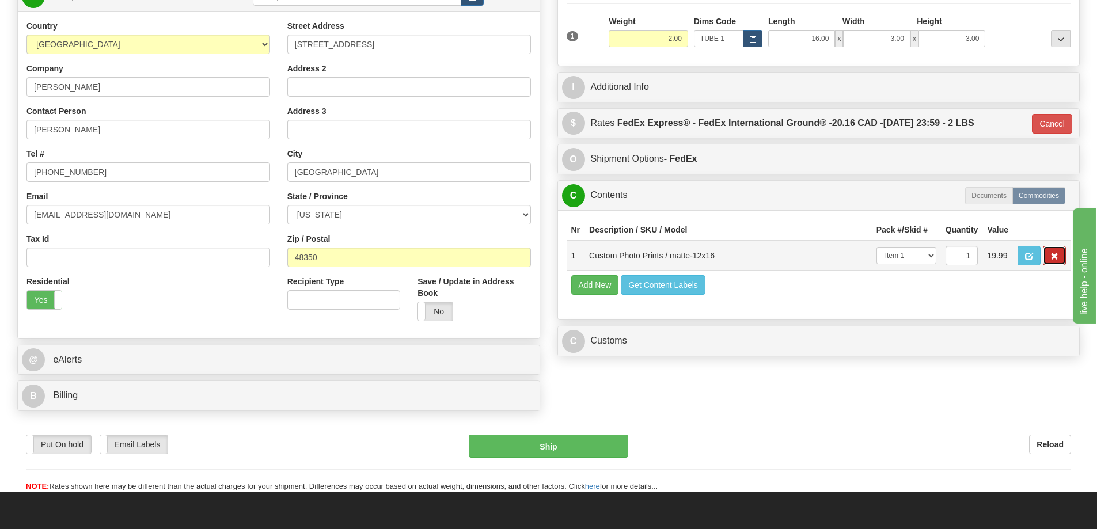
click at [1054, 256] on span "button" at bounding box center [1054, 256] width 8 height 7
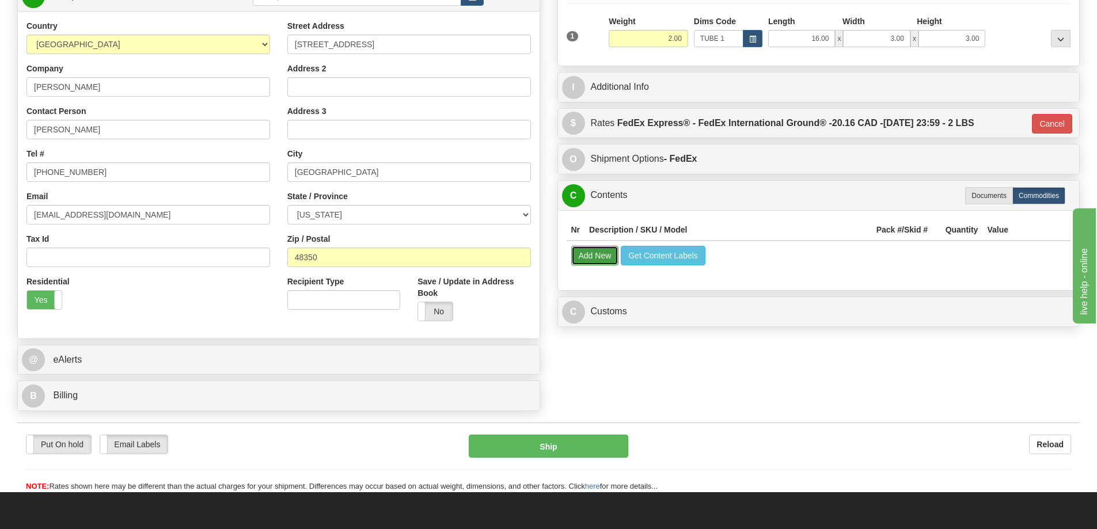
click at [611, 257] on button "Add New" at bounding box center [595, 256] width 48 height 20
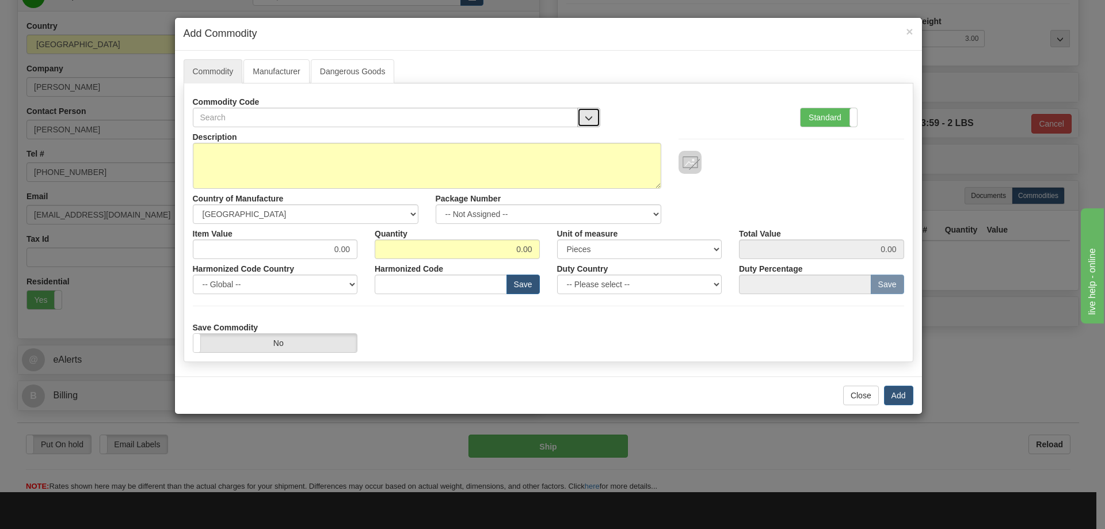
click at [587, 115] on span "button" at bounding box center [589, 118] width 8 height 7
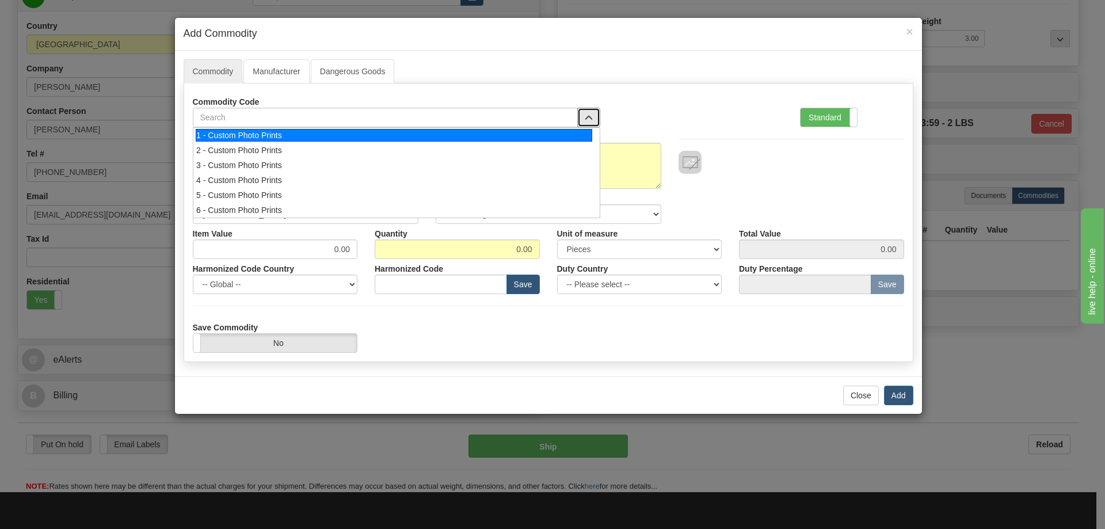
click at [585, 133] on div "1 - Custom Photo Prints" at bounding box center [394, 135] width 397 height 13
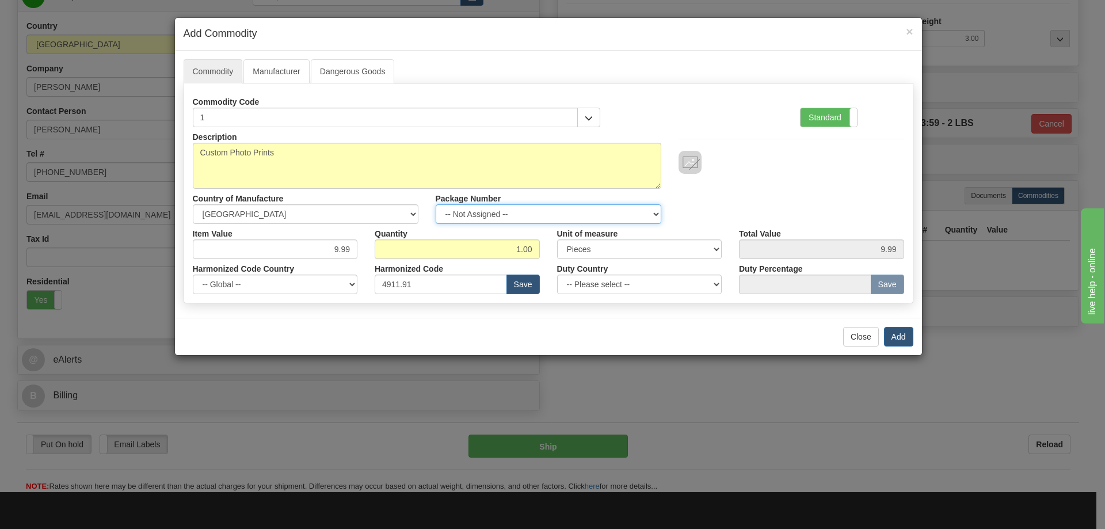
click at [656, 207] on select "-- Not Assigned -- Item 1" at bounding box center [549, 214] width 226 height 20
select select "0"
click at [436, 204] on select "-- Not Assigned -- Item 1" at bounding box center [549, 214] width 226 height 20
click at [892, 330] on button "Add" at bounding box center [898, 337] width 29 height 20
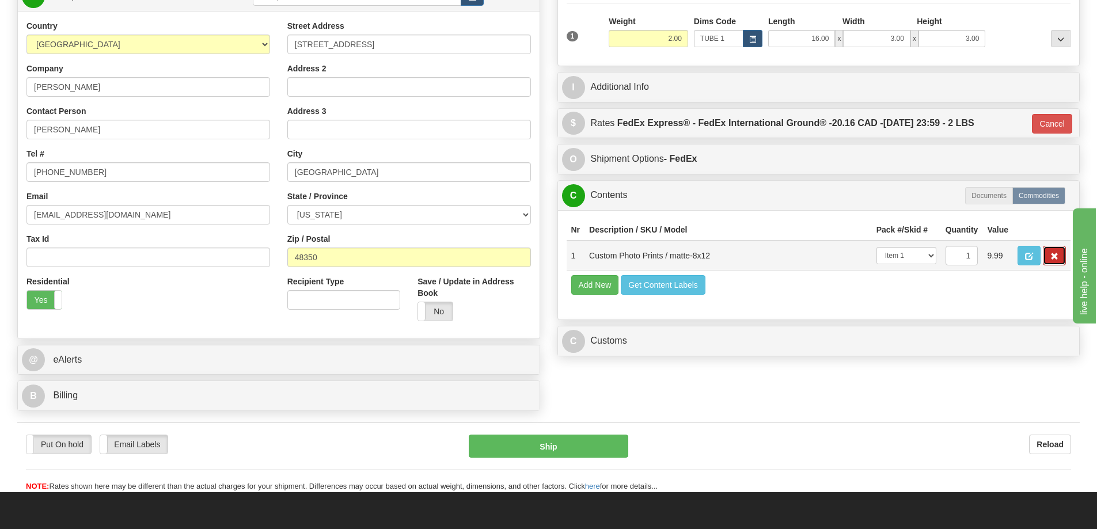
click at [1051, 256] on span "button" at bounding box center [1054, 256] width 8 height 7
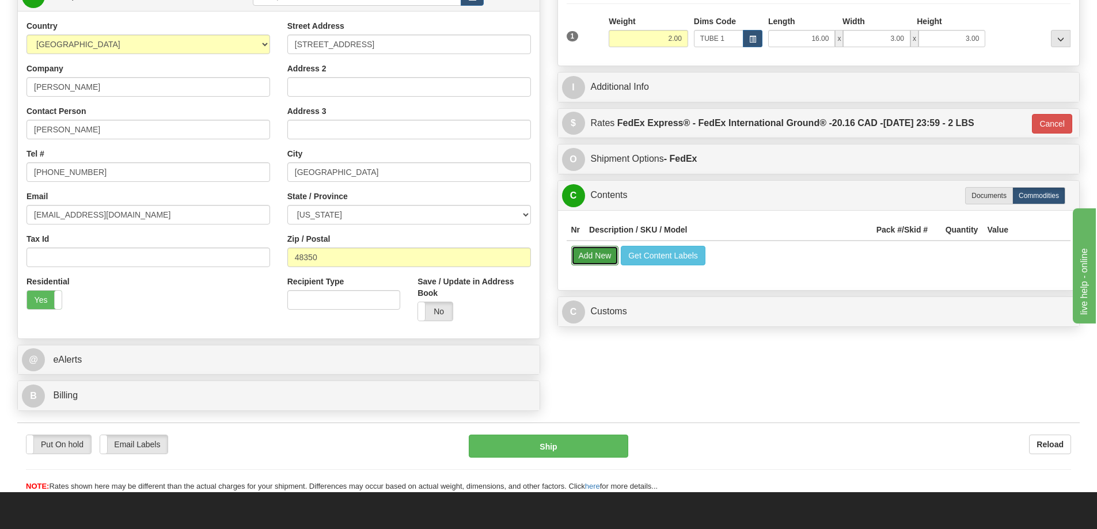
click at [602, 253] on button "Add New" at bounding box center [595, 256] width 48 height 20
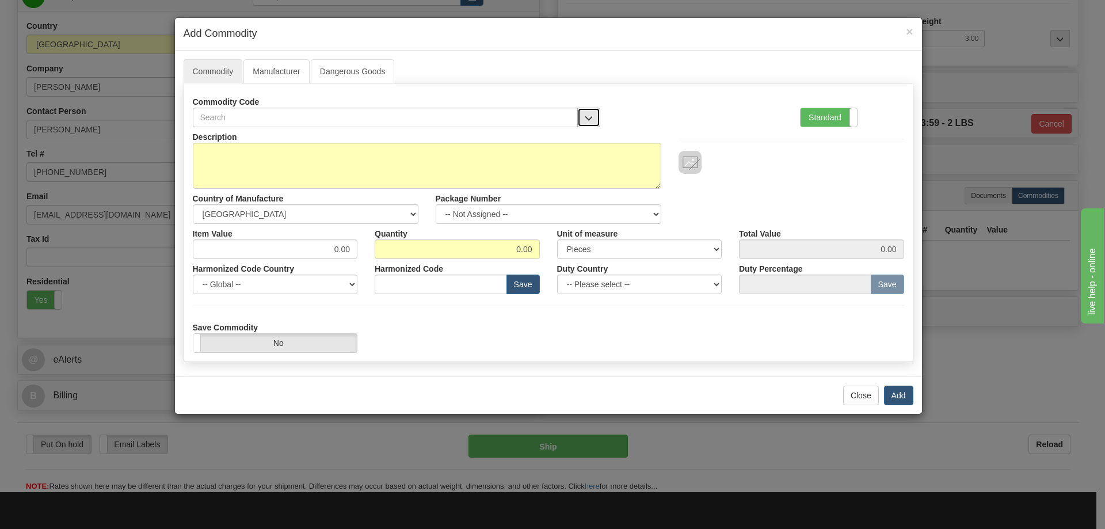
click at [588, 115] on span "button" at bounding box center [589, 118] width 8 height 7
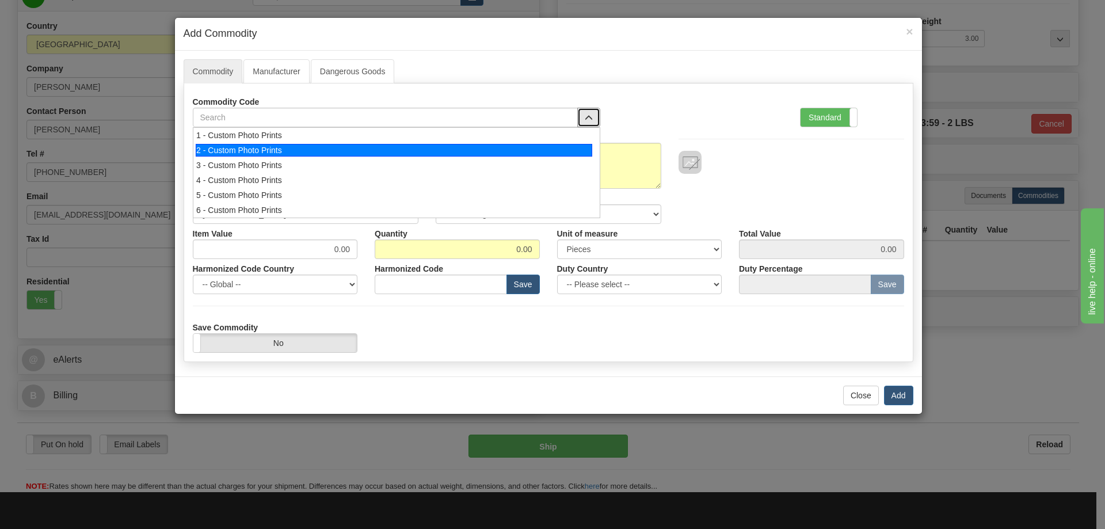
click at [554, 147] on div "2 - Custom Photo Prints" at bounding box center [394, 150] width 397 height 13
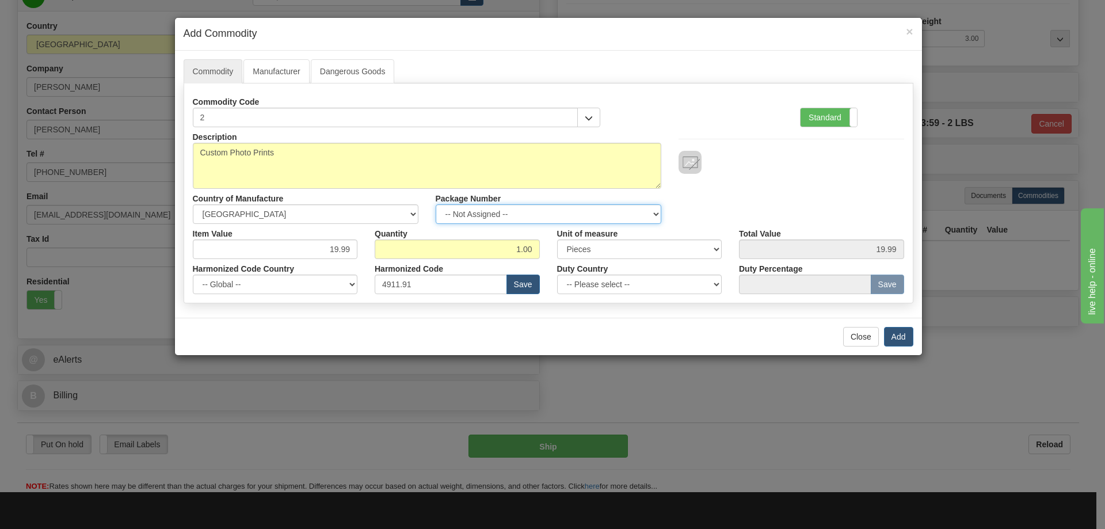
click at [648, 208] on select "-- Not Assigned -- Item 1" at bounding box center [549, 214] width 226 height 20
select select "0"
click at [436, 204] on select "-- Not Assigned -- Item 1" at bounding box center [549, 214] width 226 height 20
click at [897, 337] on button "Add" at bounding box center [898, 337] width 29 height 20
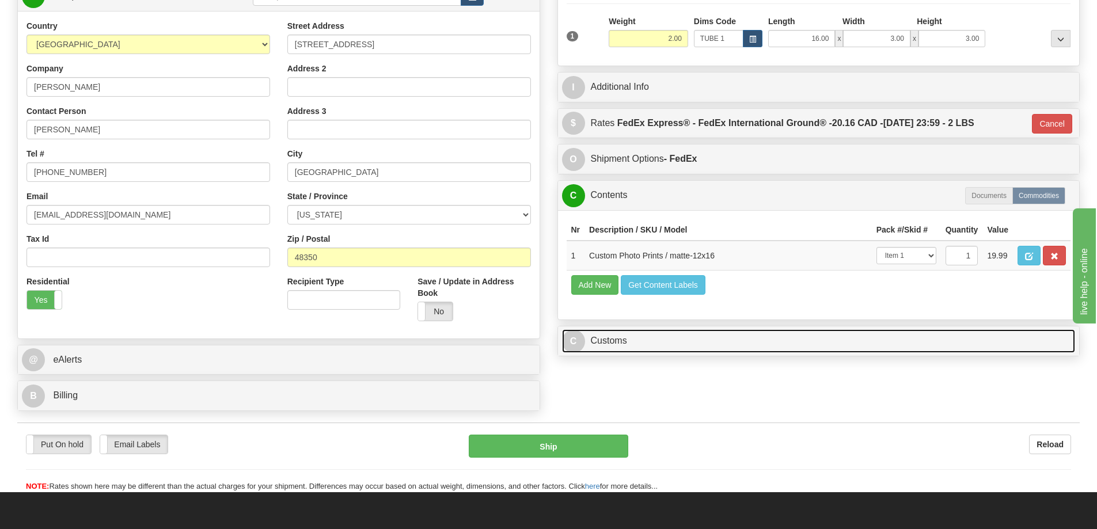
click at [667, 345] on link "C Customs" at bounding box center [818, 341] width 513 height 24
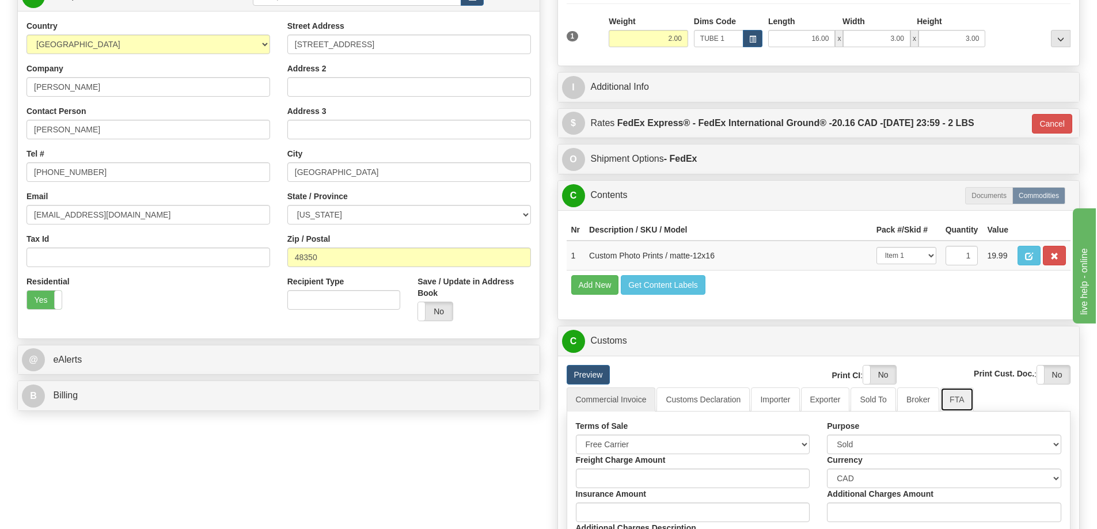
click at [952, 400] on link "FTA" at bounding box center [956, 399] width 33 height 24
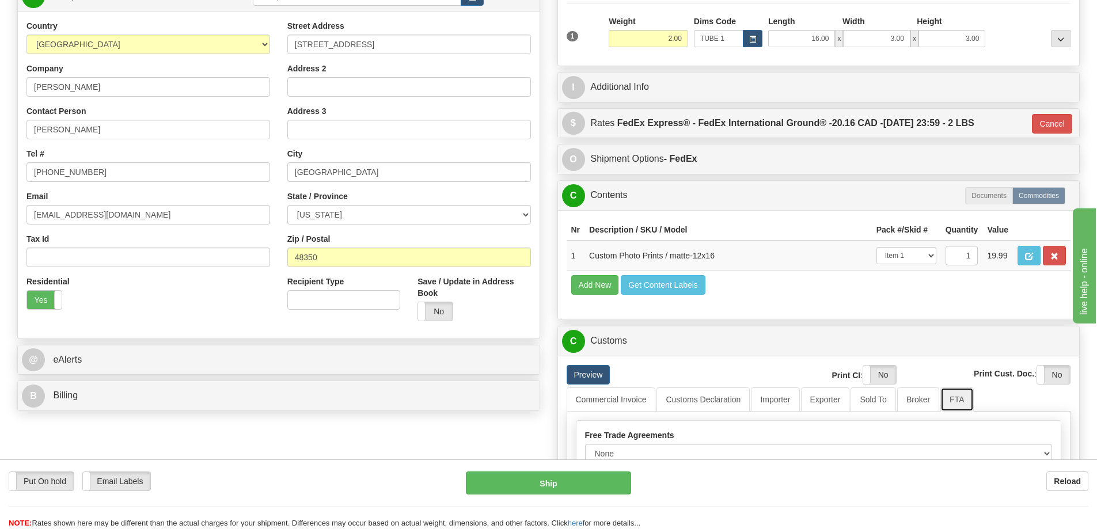
scroll to position [345, 0]
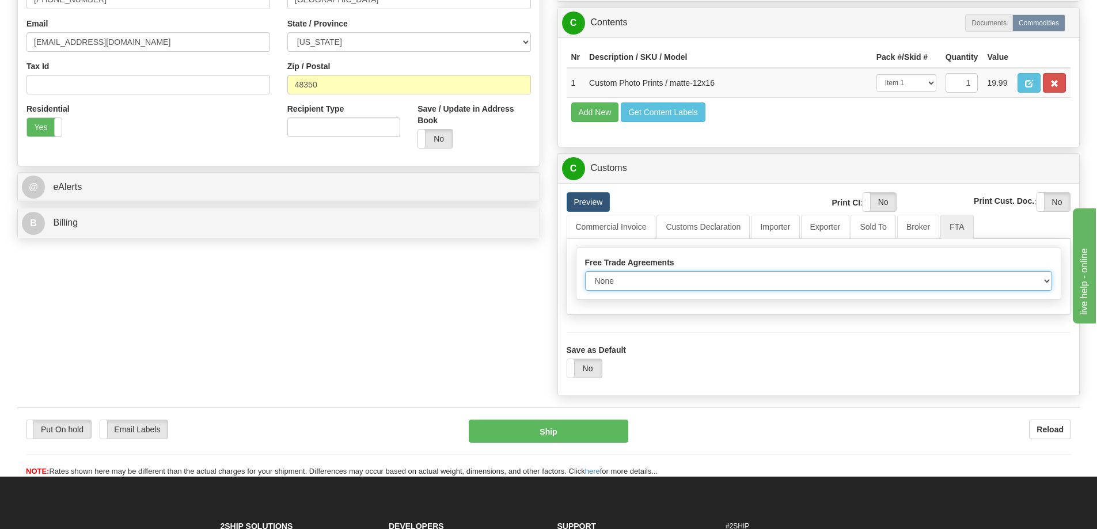
click at [1044, 283] on select "None Other USMCA CETA CUKTCA" at bounding box center [818, 281] width 467 height 20
select select "1"
click at [585, 275] on select "None Other USMCA CETA CUKTCA" at bounding box center [818, 281] width 467 height 20
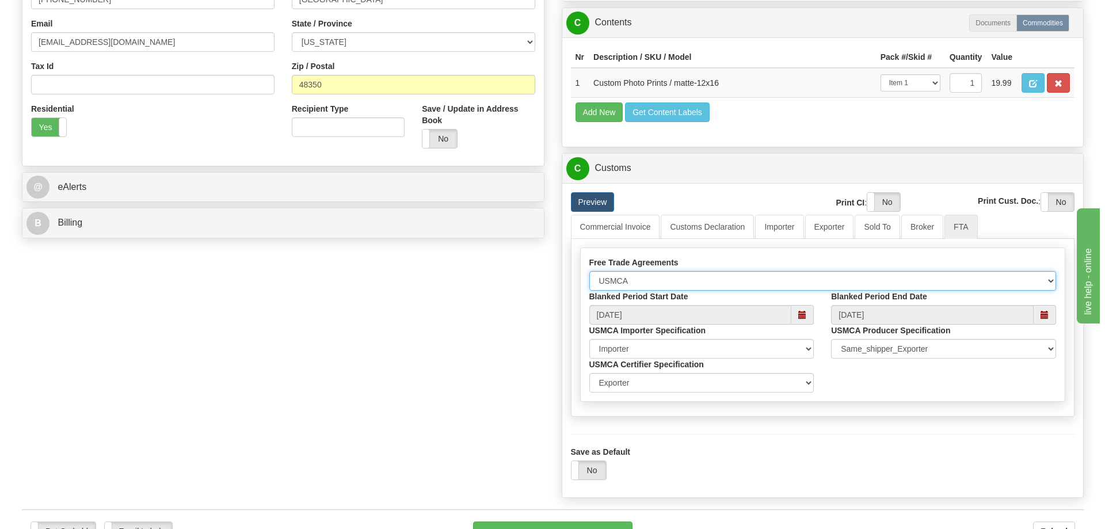
scroll to position [461, 0]
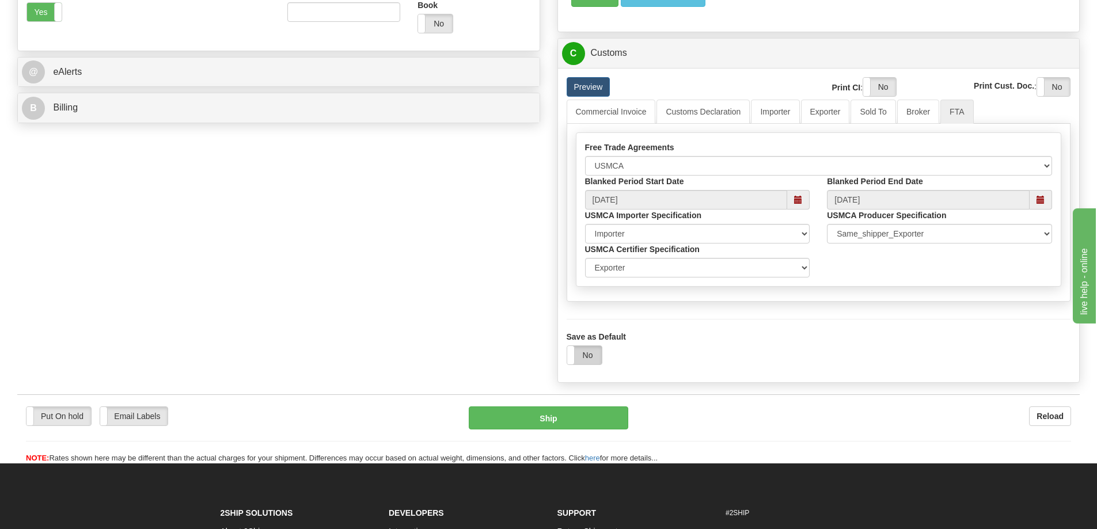
click at [584, 355] on label "No" at bounding box center [584, 355] width 35 height 18
click at [563, 418] on button "Ship" at bounding box center [548, 417] width 159 height 23
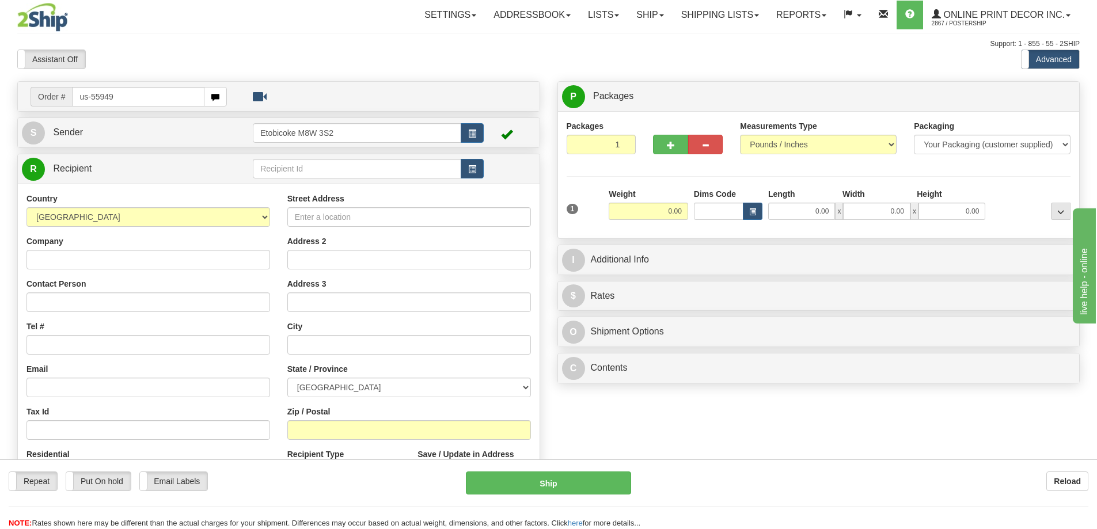
type input "us-55949"
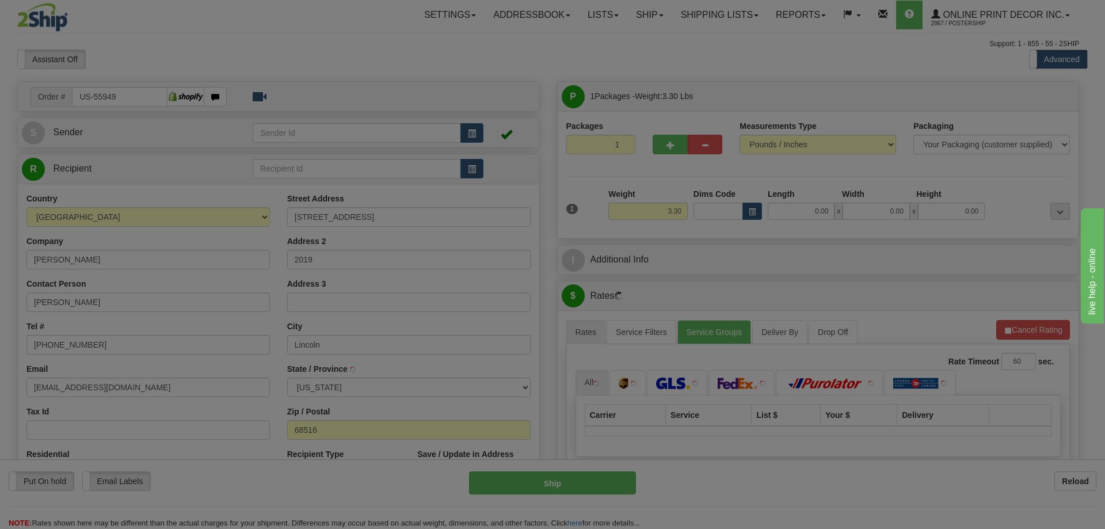
type input "LINCOLN"
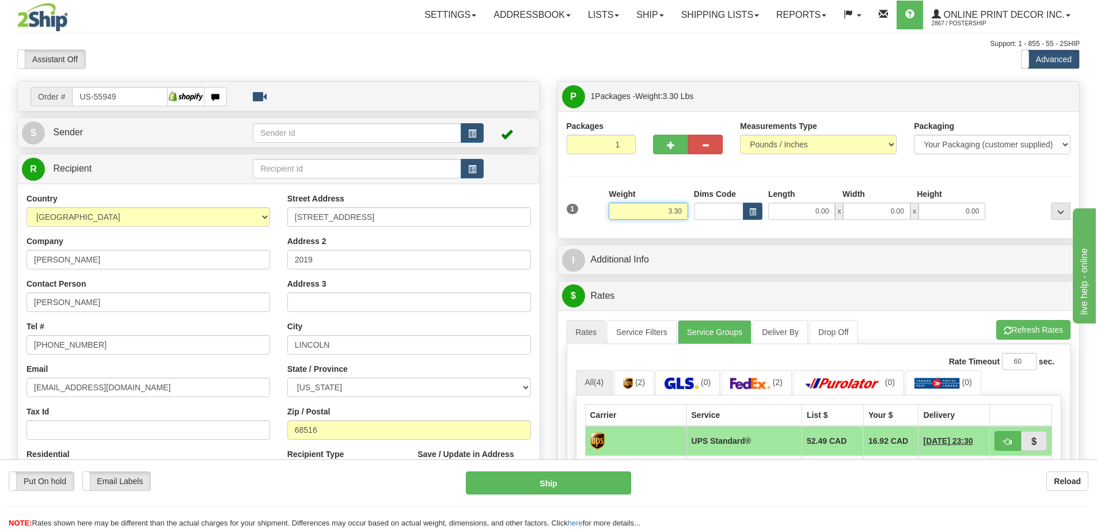
click at [684, 212] on input "3.30" at bounding box center [647, 211] width 79 height 17
type input "3"
type input "2.00"
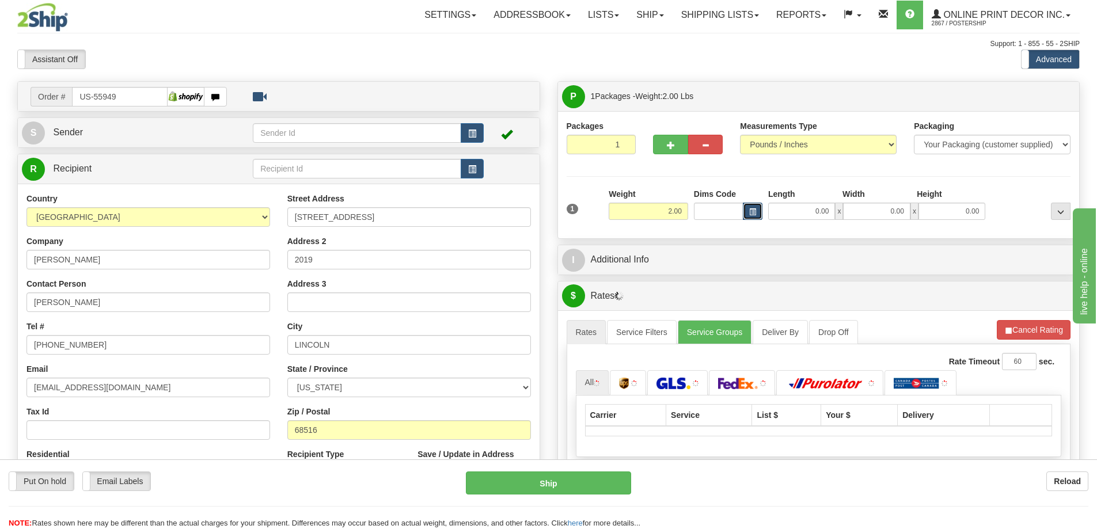
click at [752, 210] on span "button" at bounding box center [752, 212] width 7 height 6
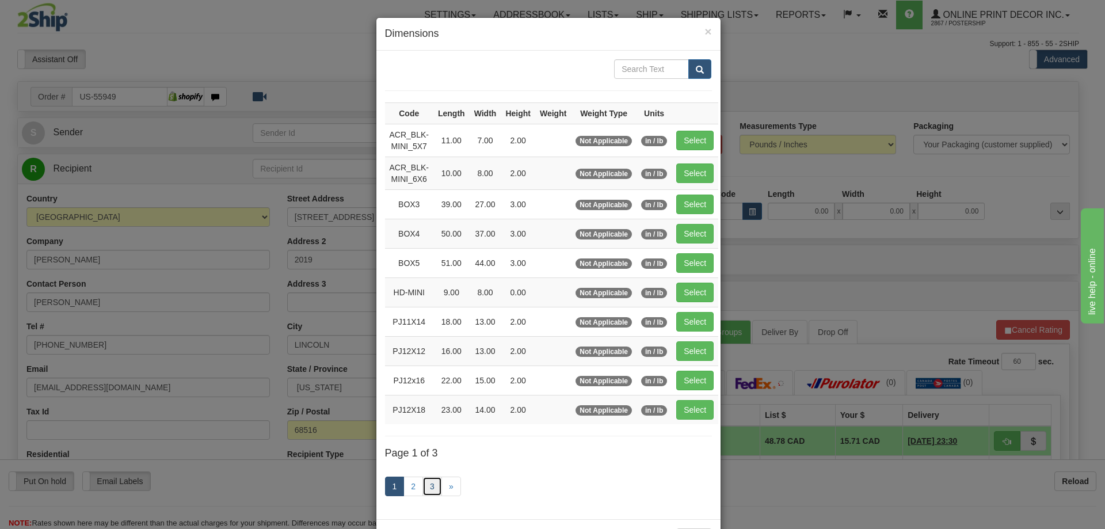
click at [425, 485] on link "3" at bounding box center [433, 487] width 20 height 20
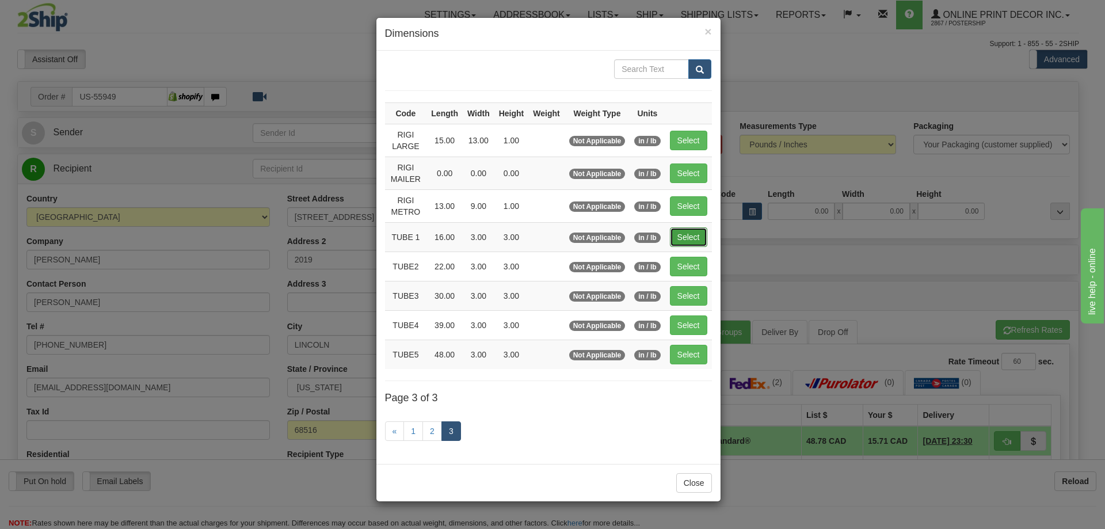
click at [695, 238] on button "Select" at bounding box center [688, 237] width 37 height 20
type input "TUBE 1"
type input "16.00"
type input "3.00"
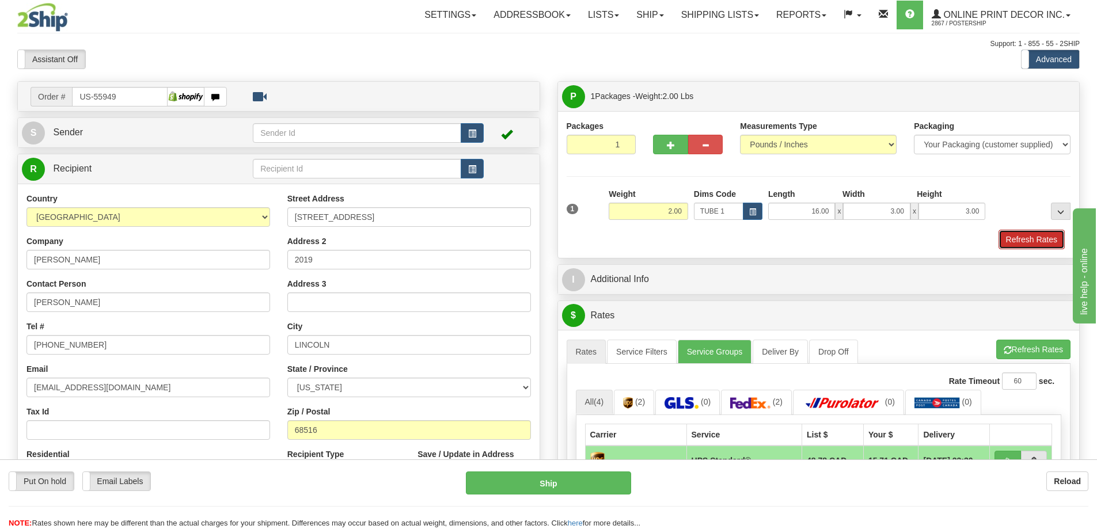
click at [1041, 240] on button "Refresh Rates" at bounding box center [1031, 240] width 66 height 20
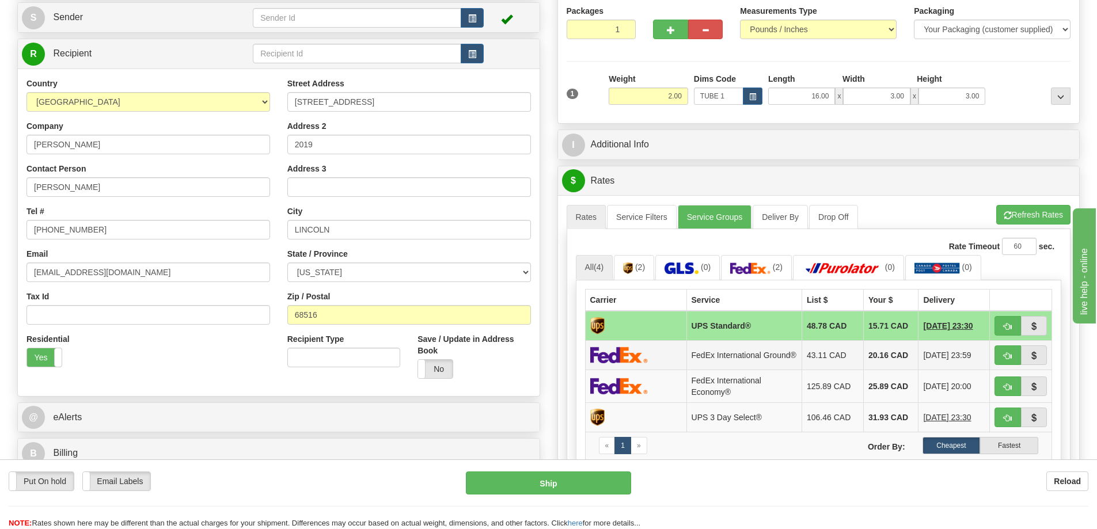
scroll to position [173, 0]
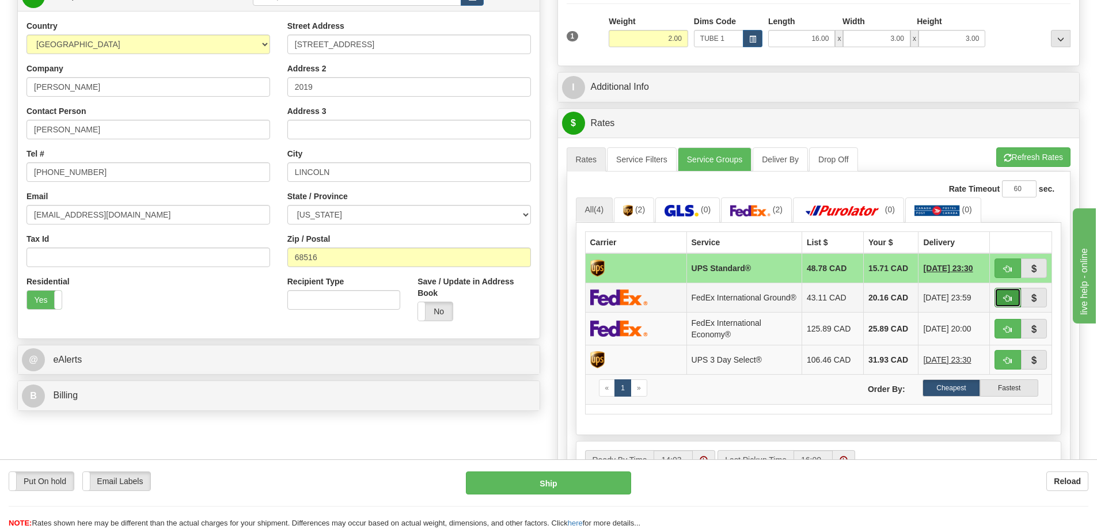
click at [1010, 297] on button "button" at bounding box center [1007, 298] width 26 height 20
type input "92"
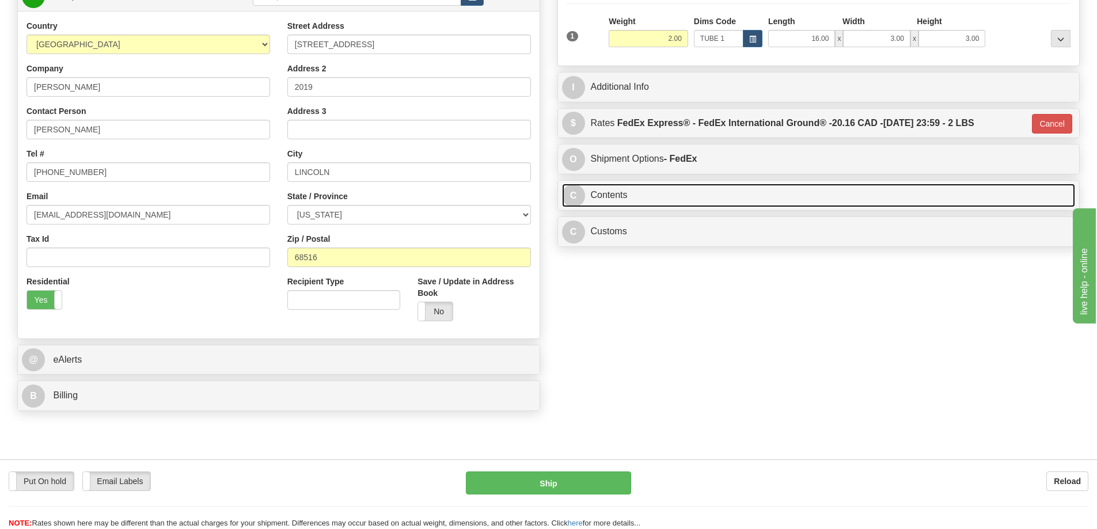
click at [703, 193] on link "C Contents" at bounding box center [818, 196] width 513 height 24
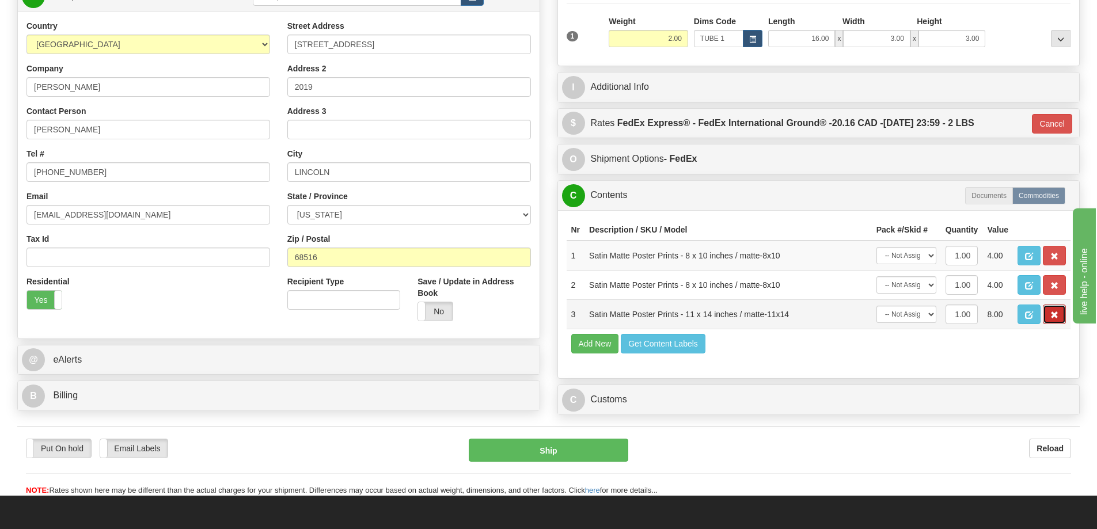
click at [1058, 319] on button "button" at bounding box center [1053, 315] width 23 height 20
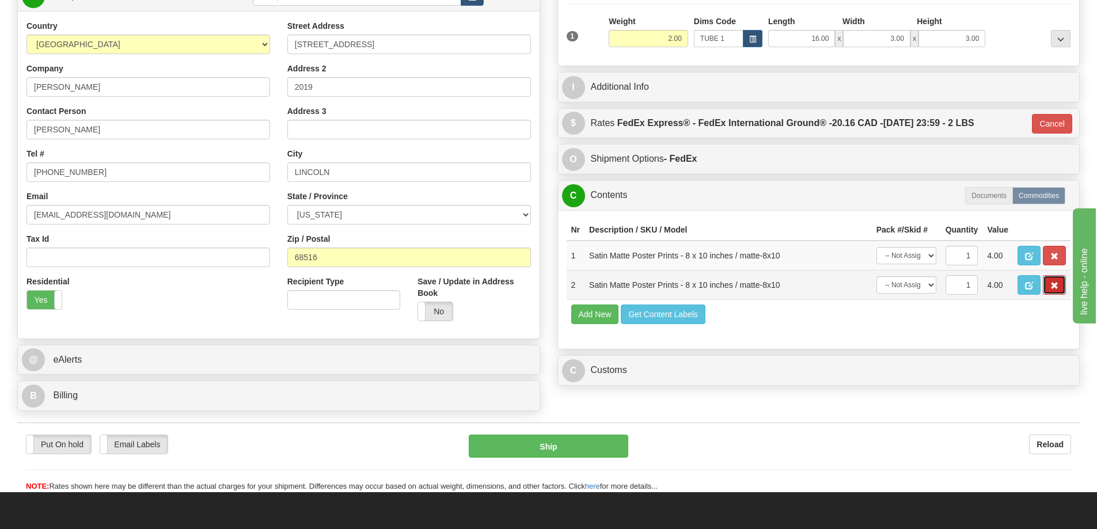
click at [1054, 282] on button "button" at bounding box center [1053, 285] width 23 height 20
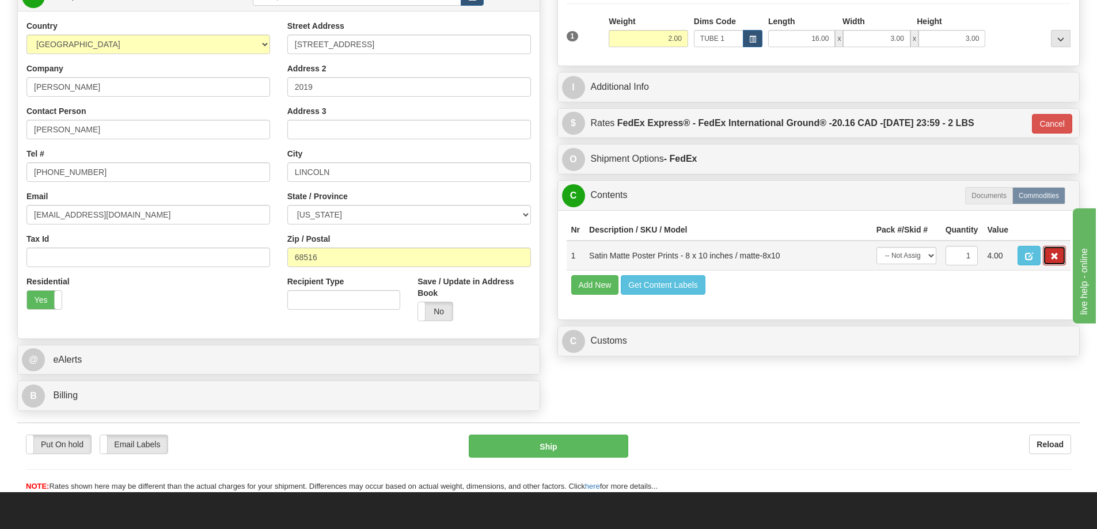
click at [1057, 258] on span "button" at bounding box center [1054, 256] width 8 height 7
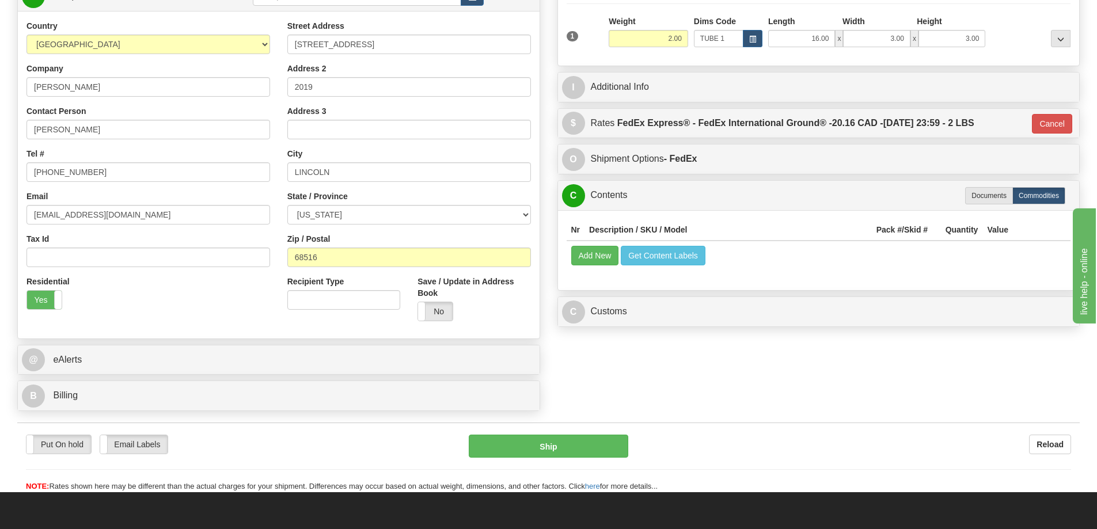
click at [569, 257] on td "Add New Get Content Labels" at bounding box center [818, 255] width 504 height 29
click at [583, 258] on button "Add New" at bounding box center [595, 256] width 48 height 20
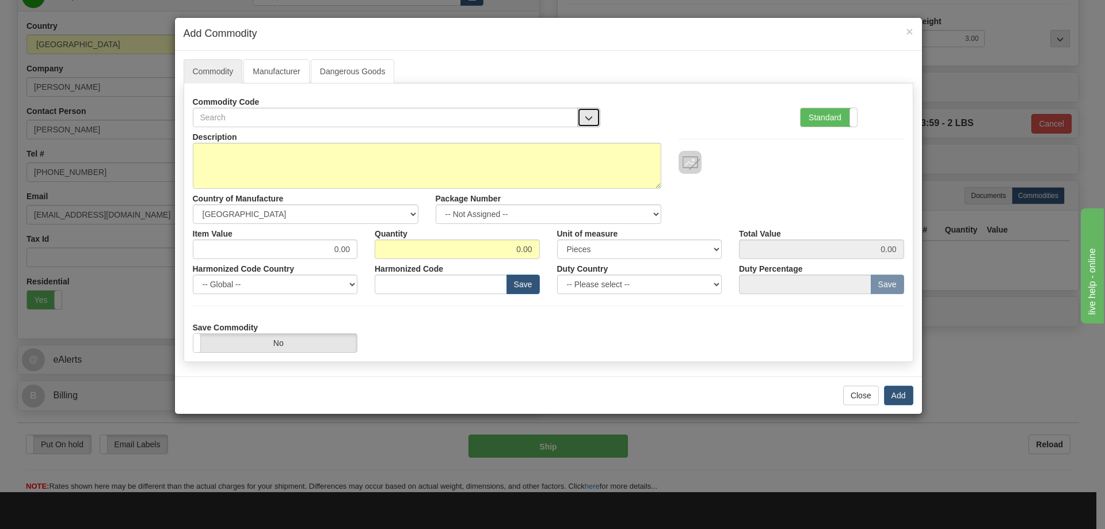
click at [583, 111] on button "button" at bounding box center [588, 118] width 23 height 20
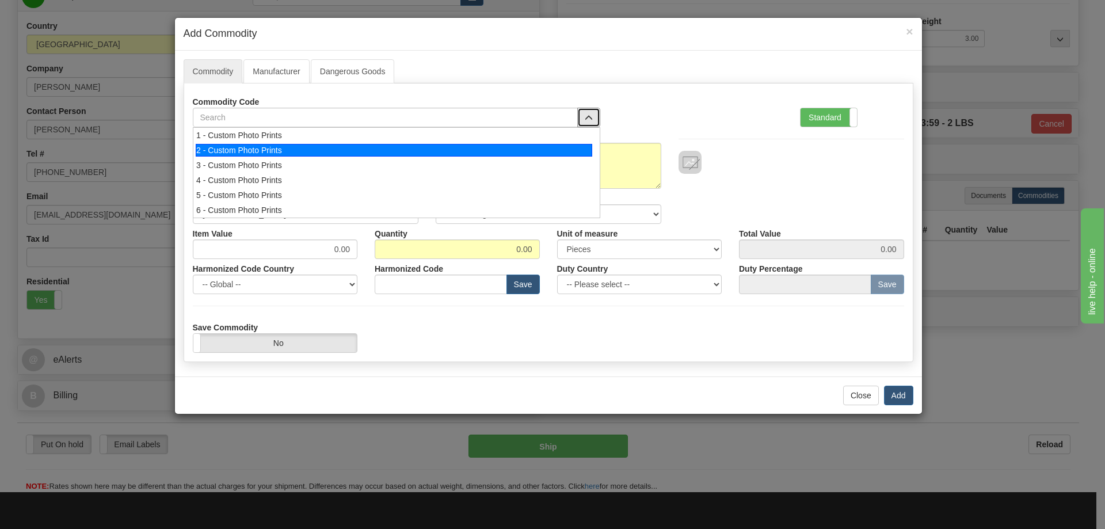
click at [561, 151] on div "2 - Custom Photo Prints" at bounding box center [394, 150] width 397 height 13
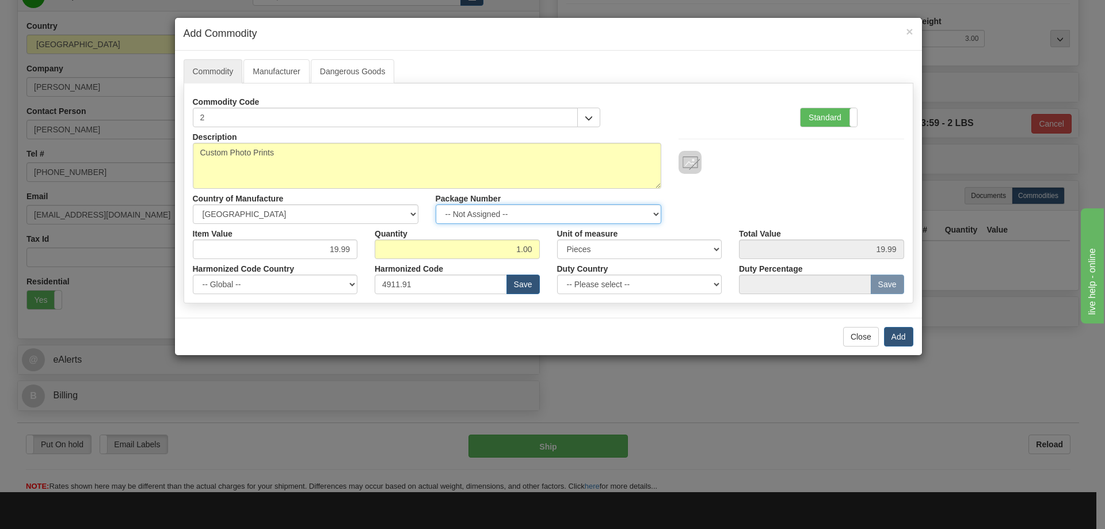
click at [647, 211] on select "-- Not Assigned -- Item 1" at bounding box center [549, 214] width 226 height 20
select select "0"
click at [436, 204] on select "-- Not Assigned -- Item 1" at bounding box center [549, 214] width 226 height 20
click at [896, 340] on button "Add" at bounding box center [898, 337] width 29 height 20
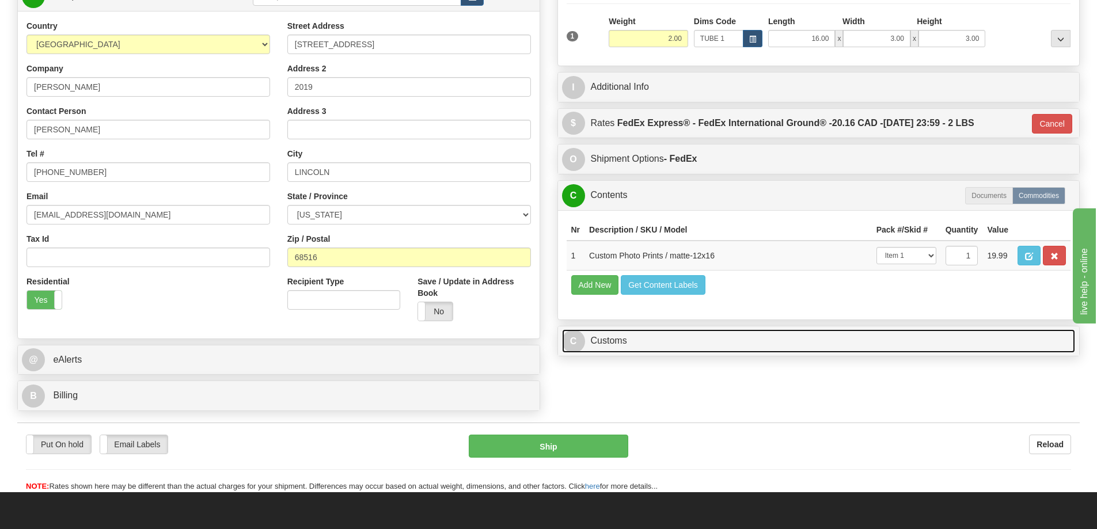
click at [930, 337] on link "C Customs" at bounding box center [818, 341] width 513 height 24
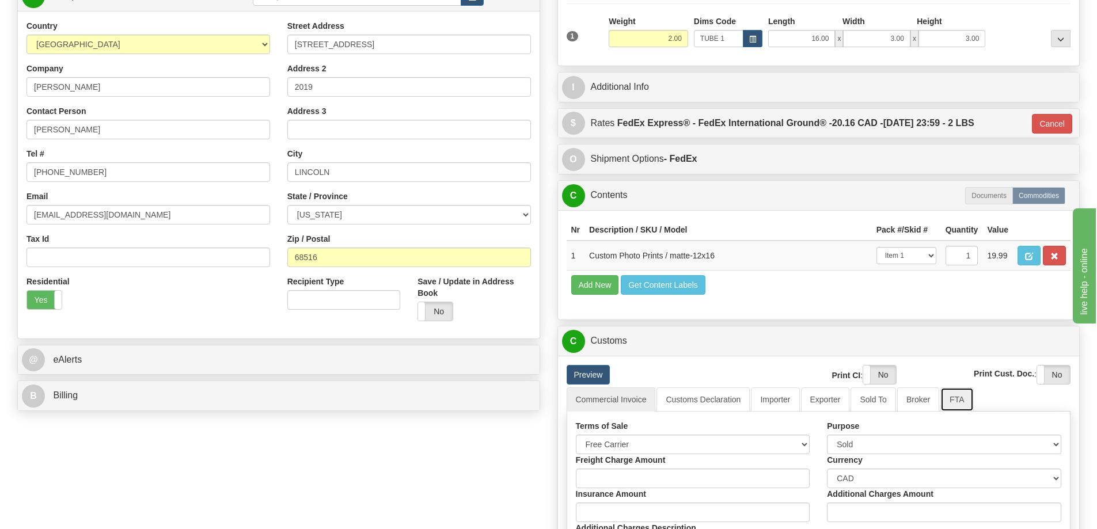
click at [960, 404] on link "FTA" at bounding box center [956, 399] width 33 height 24
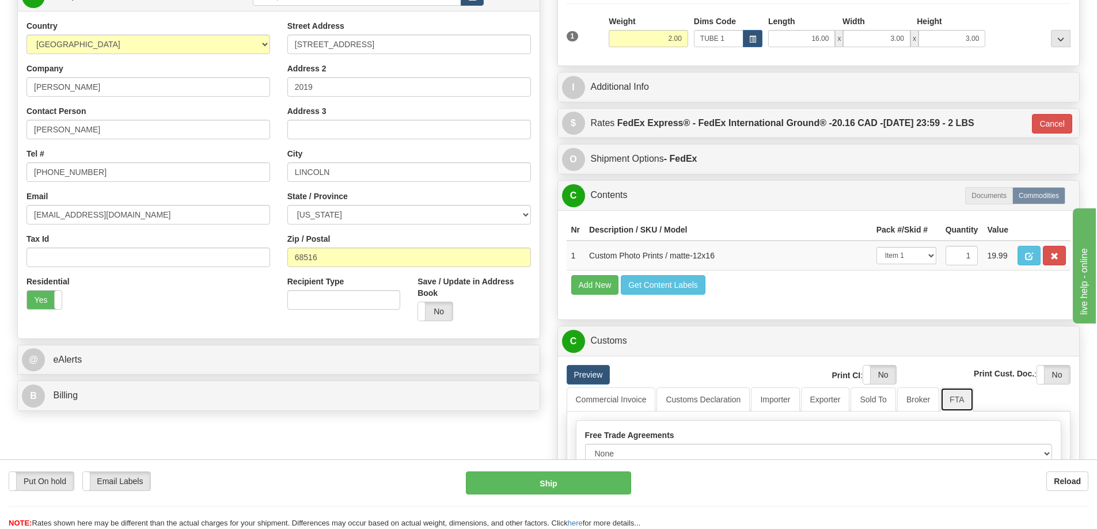
scroll to position [230, 0]
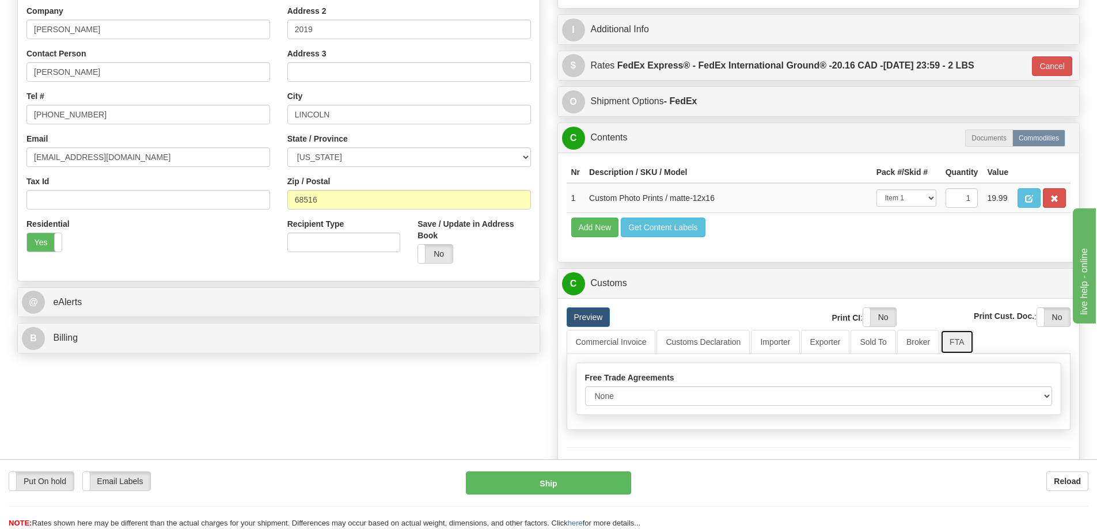
click at [958, 342] on link "FTA" at bounding box center [956, 342] width 33 height 24
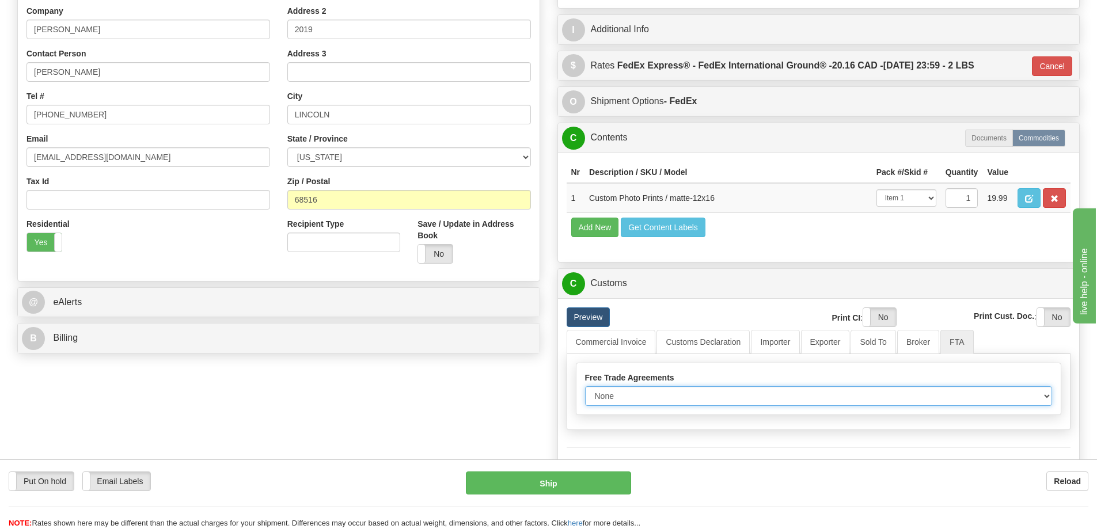
click at [1038, 397] on select "None Other USMCA CETA CUKTCA" at bounding box center [818, 396] width 467 height 20
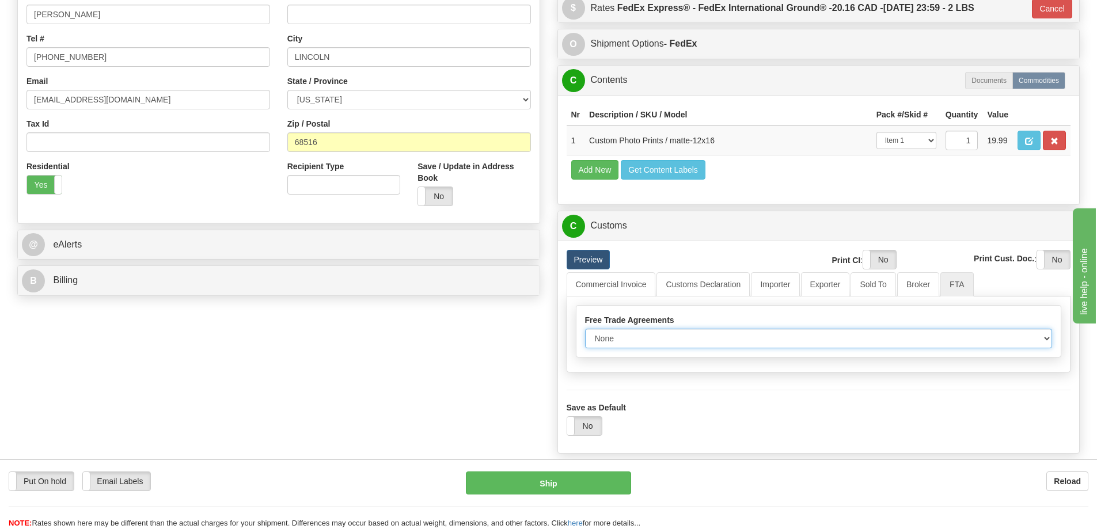
click at [1044, 340] on select "None Other USMCA CETA CUKTCA" at bounding box center [818, 339] width 467 height 20
select select "1"
click at [585, 333] on select "None Other USMCA CETA CUKTCA" at bounding box center [818, 339] width 467 height 20
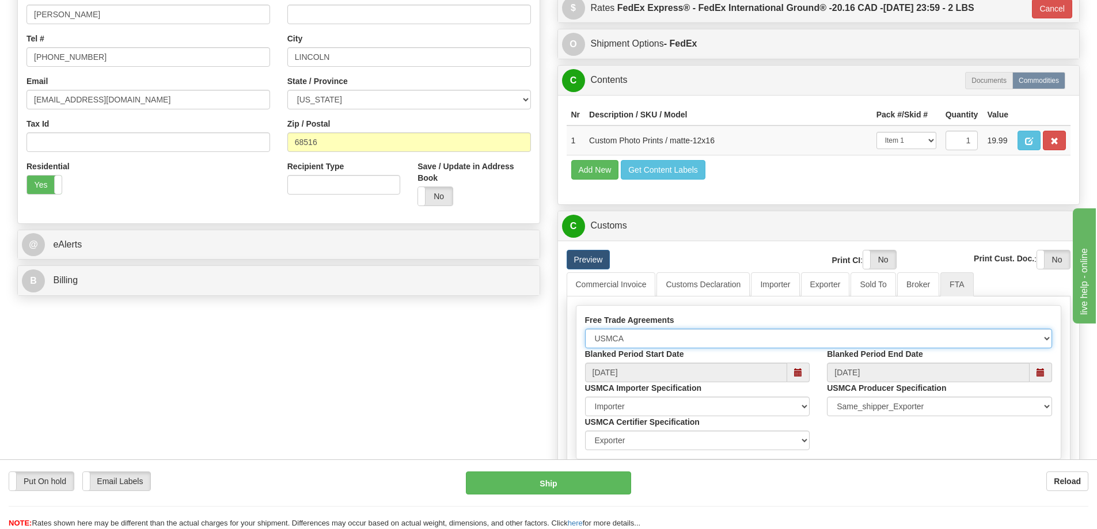
scroll to position [461, 0]
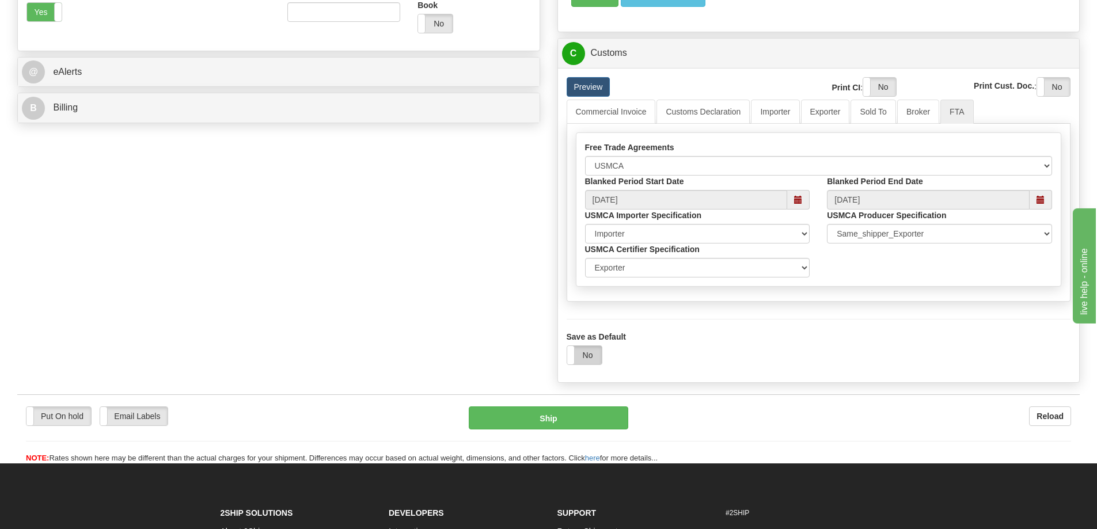
click at [583, 357] on label "No" at bounding box center [584, 355] width 35 height 18
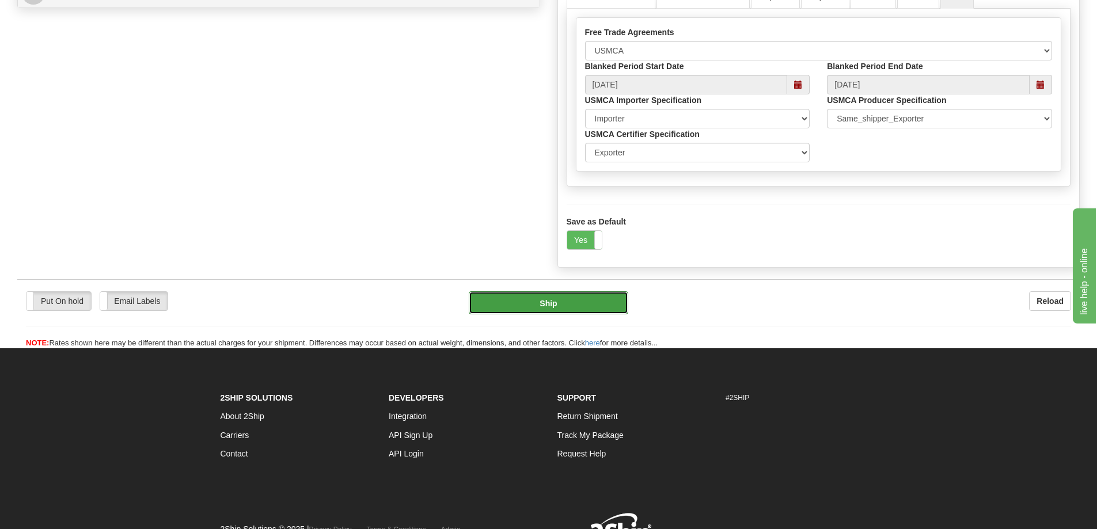
click at [596, 306] on button "Ship" at bounding box center [548, 302] width 159 height 23
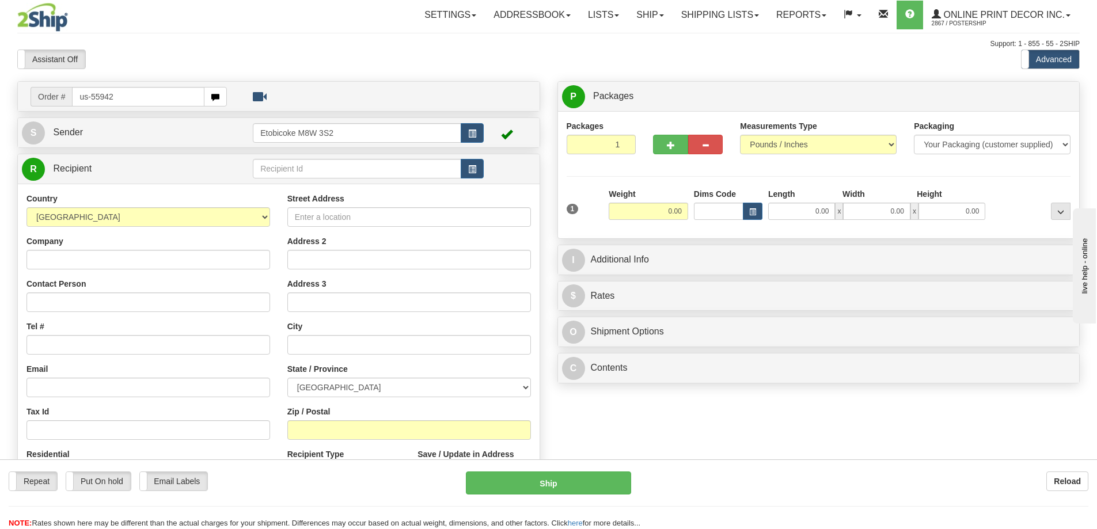
type input "us-55942"
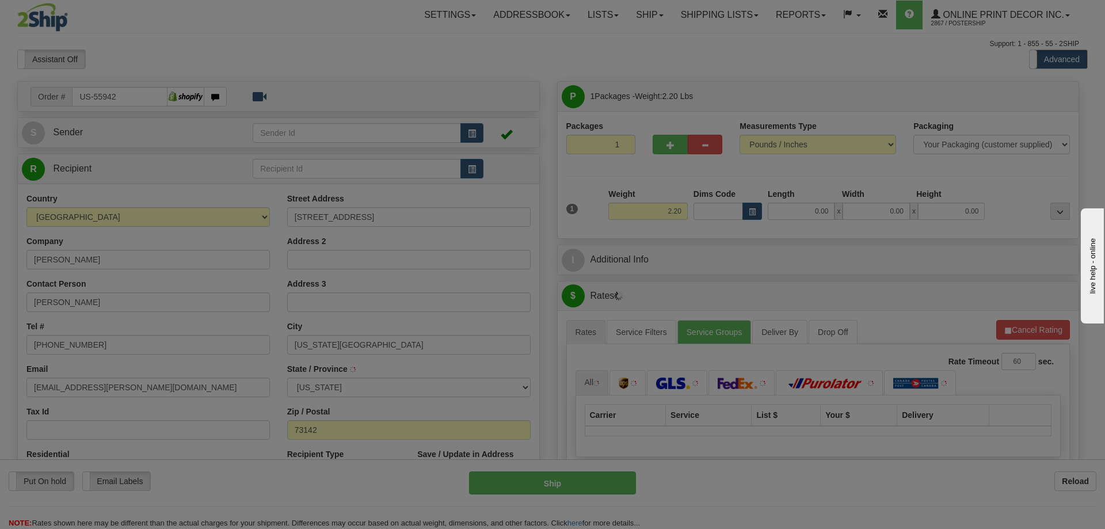
type input "[US_STATE][GEOGRAPHIC_DATA]"
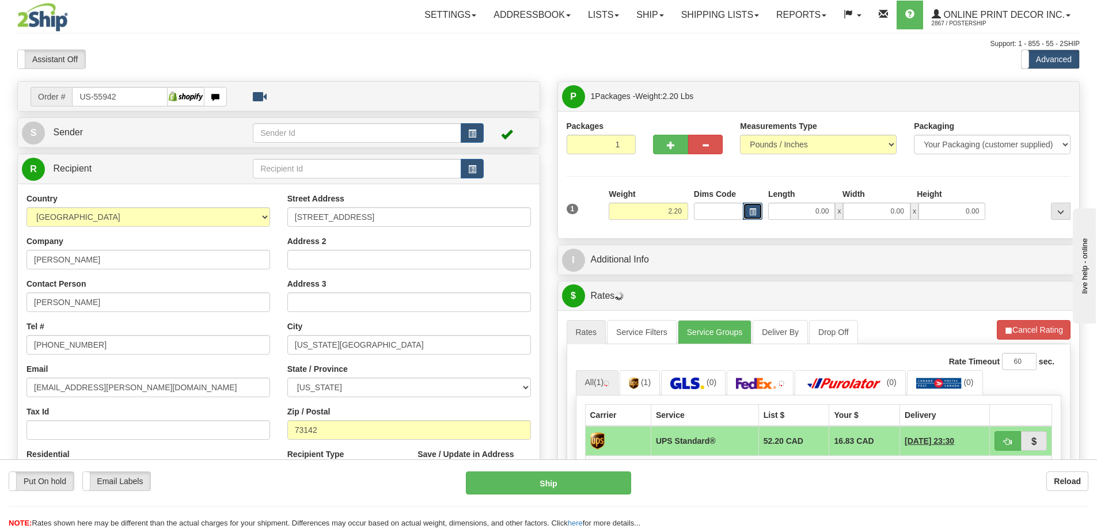
click at [747, 211] on button "button" at bounding box center [753, 211] width 20 height 17
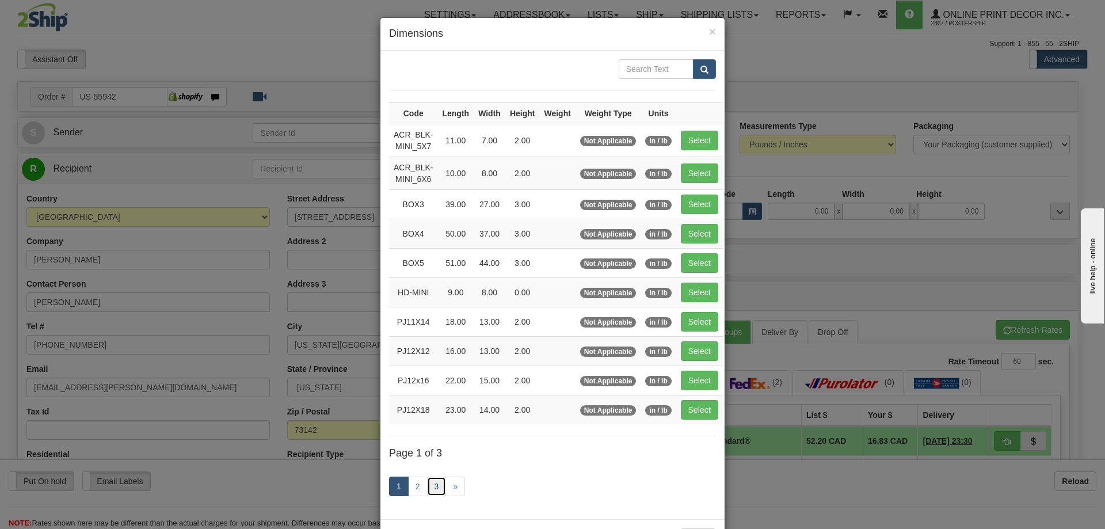
click at [428, 489] on link "3" at bounding box center [437, 487] width 20 height 20
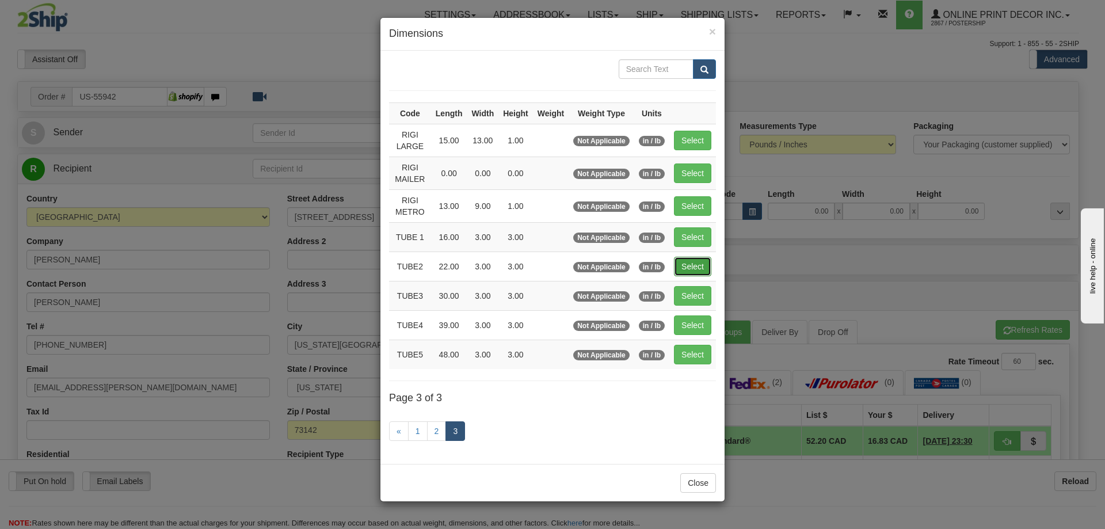
click at [687, 268] on button "Select" at bounding box center [692, 267] width 37 height 20
type input "TUBE2"
type input "22.00"
type input "3.00"
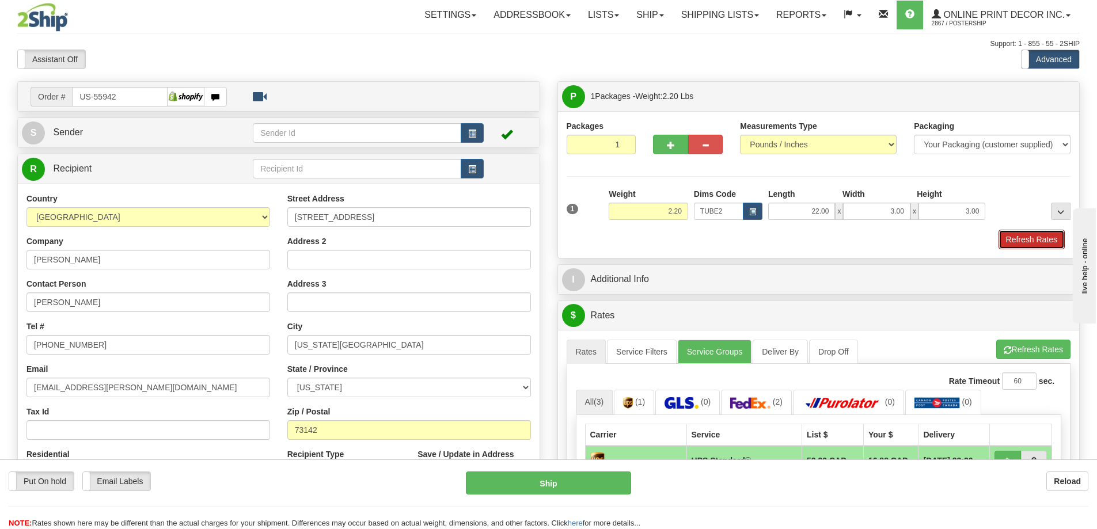
click at [1031, 241] on button "Refresh Rates" at bounding box center [1031, 240] width 66 height 20
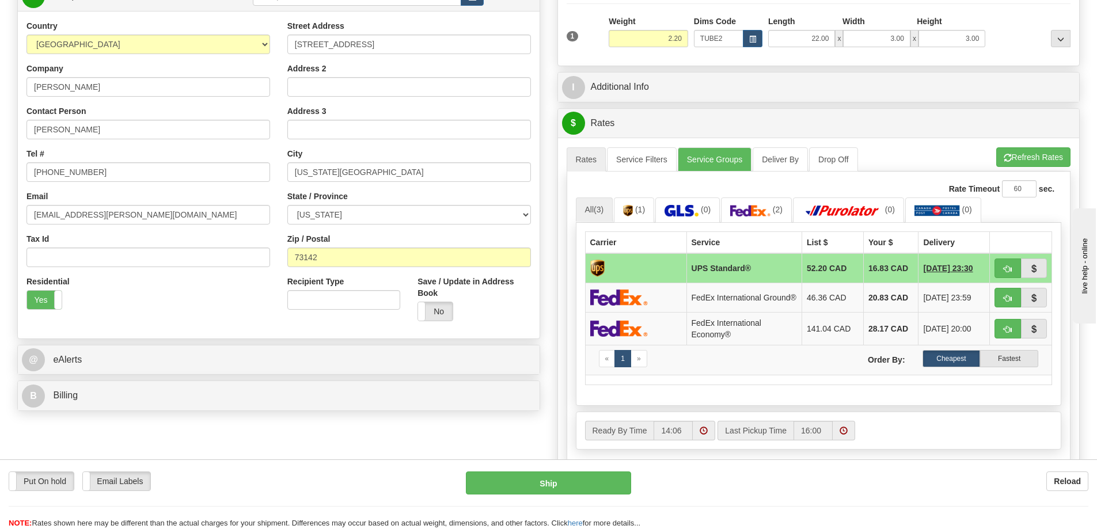
scroll to position [230, 0]
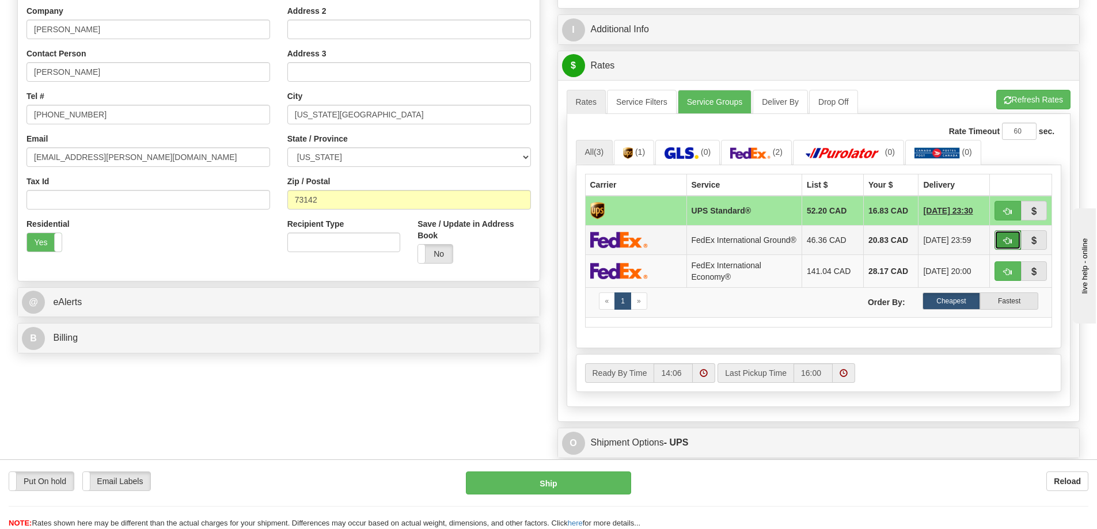
click at [1013, 241] on button "button" at bounding box center [1007, 240] width 26 height 20
type input "92"
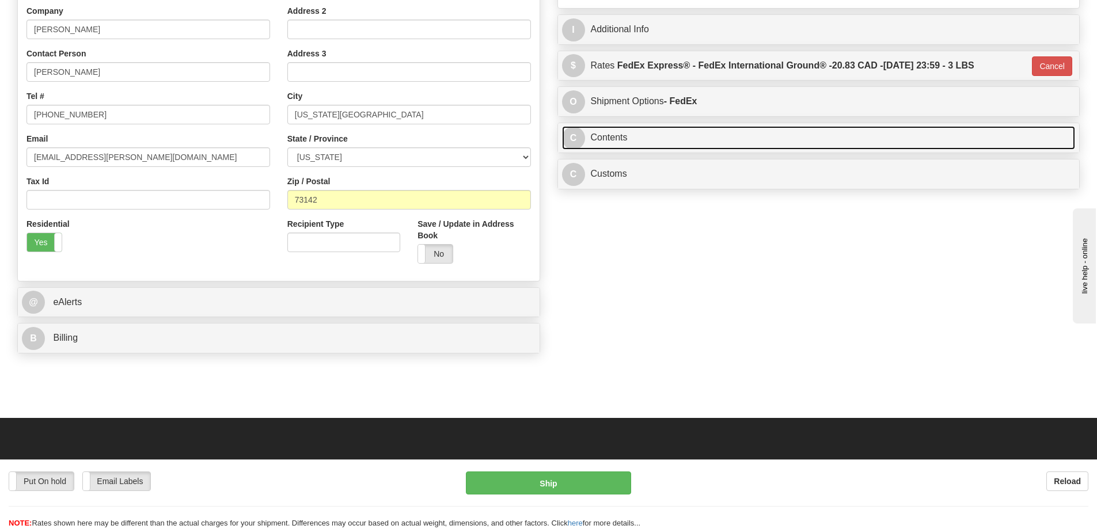
click at [861, 137] on link "C Contents" at bounding box center [818, 138] width 513 height 24
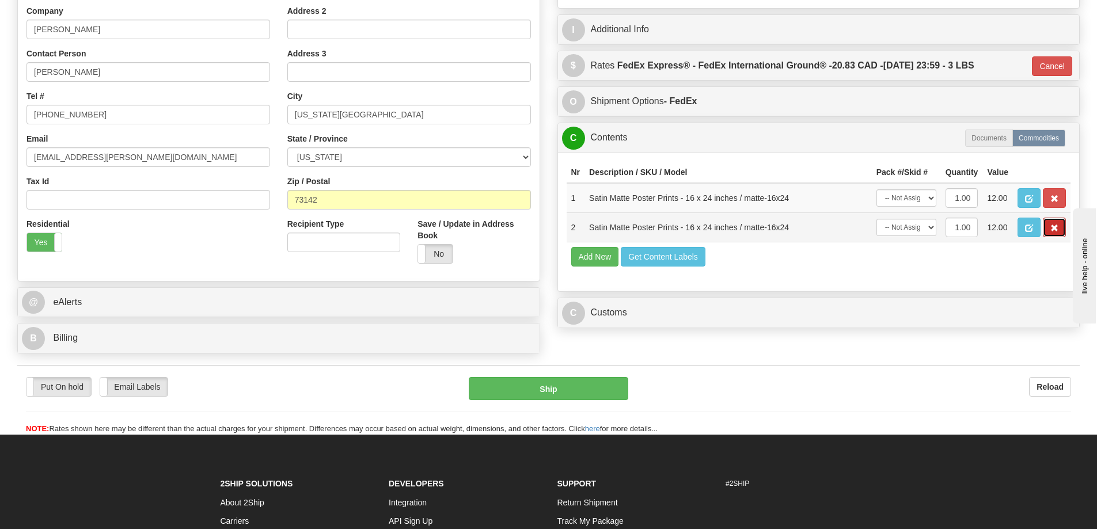
click at [1046, 229] on button "button" at bounding box center [1053, 228] width 23 height 20
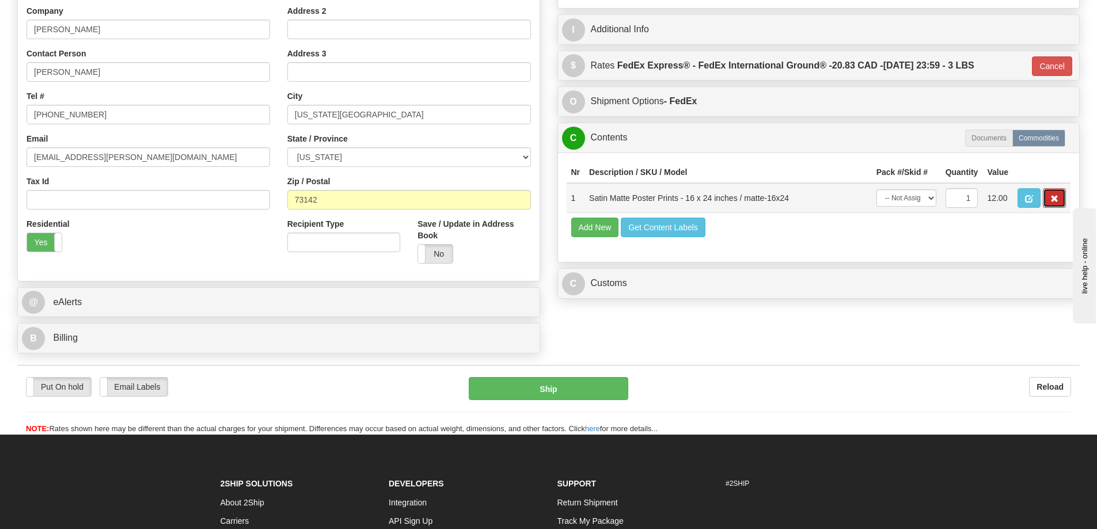
click at [1049, 203] on button "button" at bounding box center [1053, 198] width 23 height 20
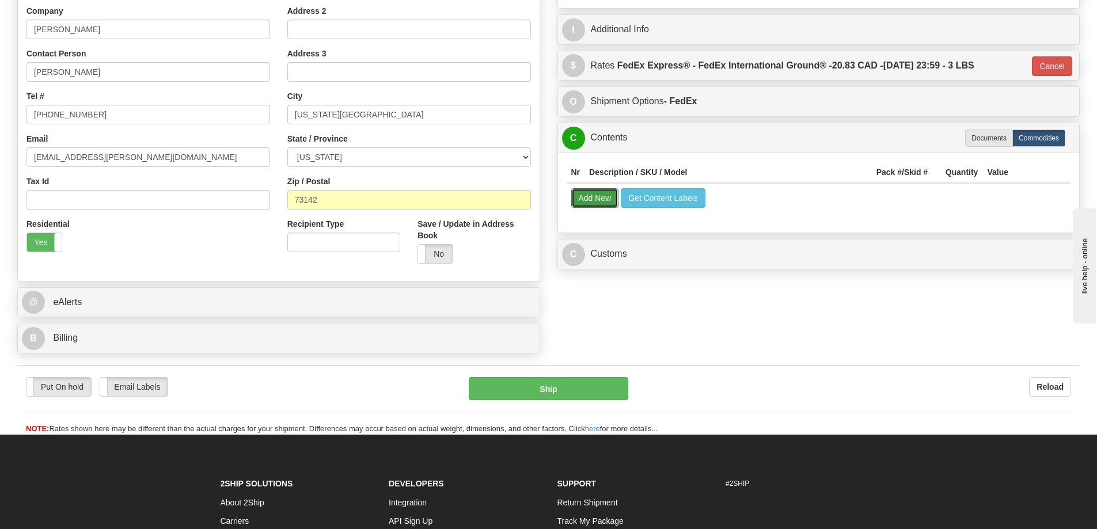
click at [592, 207] on button "Add New" at bounding box center [595, 198] width 48 height 20
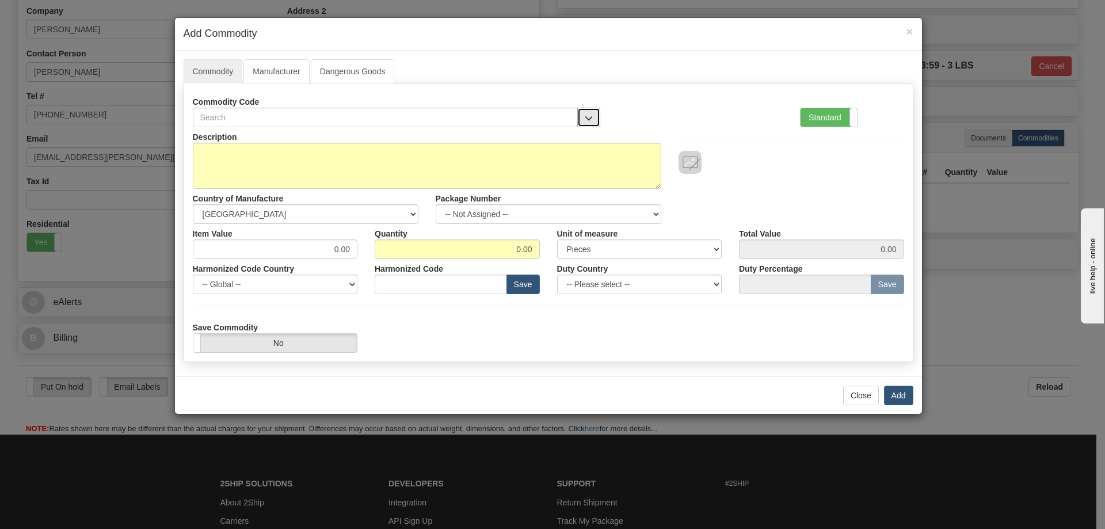
click at [587, 112] on button "button" at bounding box center [588, 118] width 23 height 20
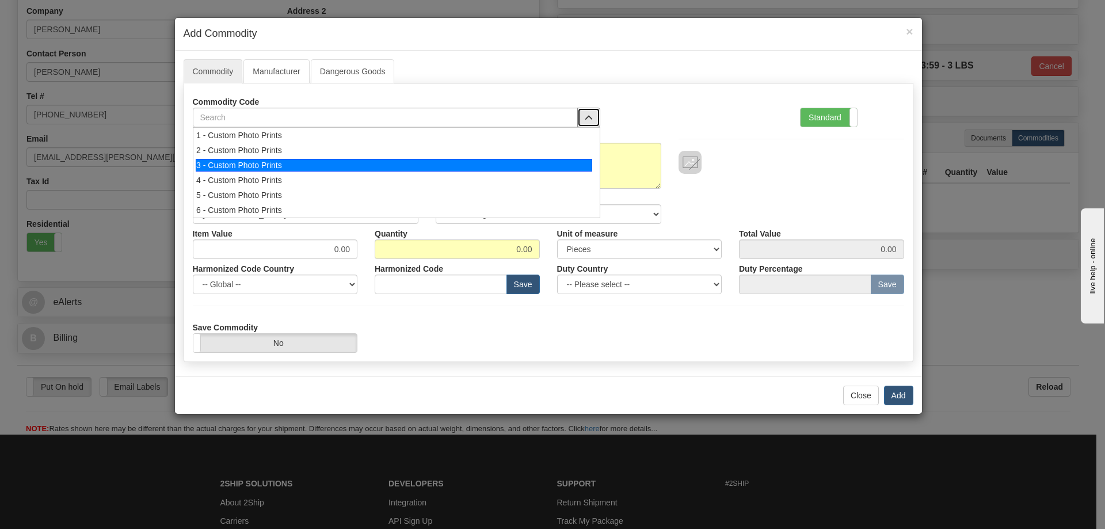
click at [573, 167] on div "3 - Custom Photo Prints" at bounding box center [394, 165] width 397 height 13
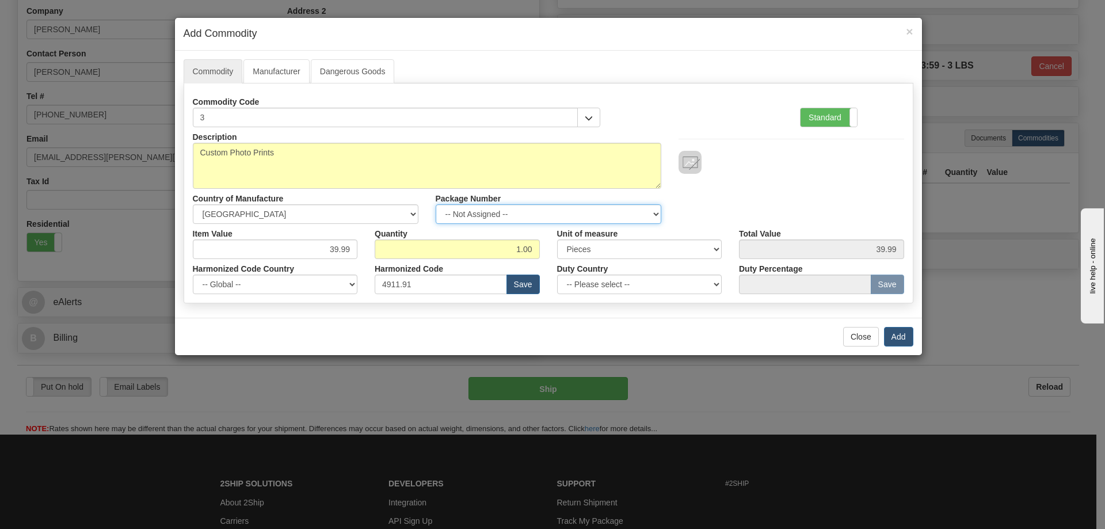
click at [653, 212] on select "-- Not Assigned -- Item 1" at bounding box center [549, 214] width 226 height 20
select select "0"
click at [436, 204] on select "-- Not Assigned -- Item 1" at bounding box center [549, 214] width 226 height 20
click at [895, 333] on button "Add" at bounding box center [898, 337] width 29 height 20
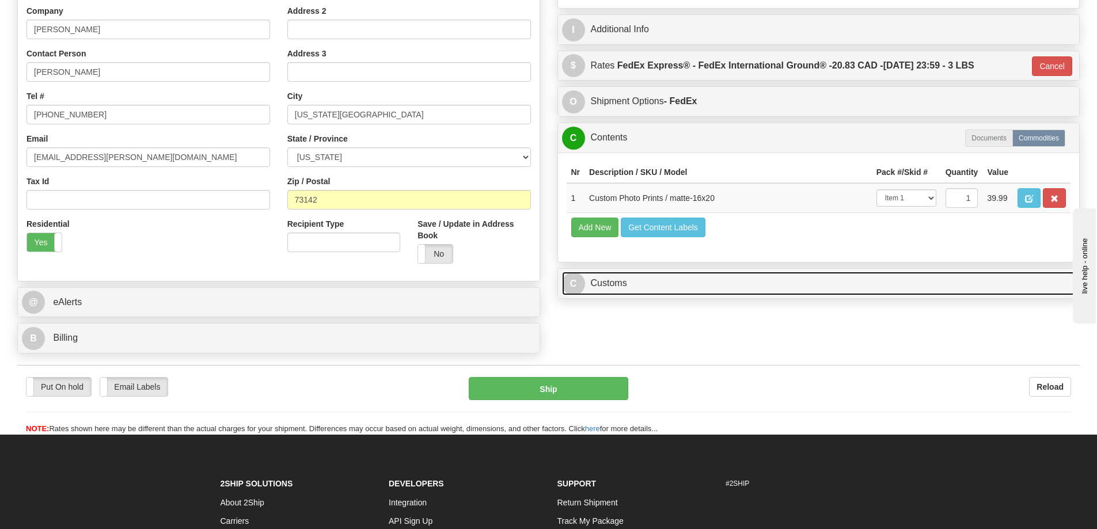
click at [854, 283] on link "C Customs" at bounding box center [818, 284] width 513 height 24
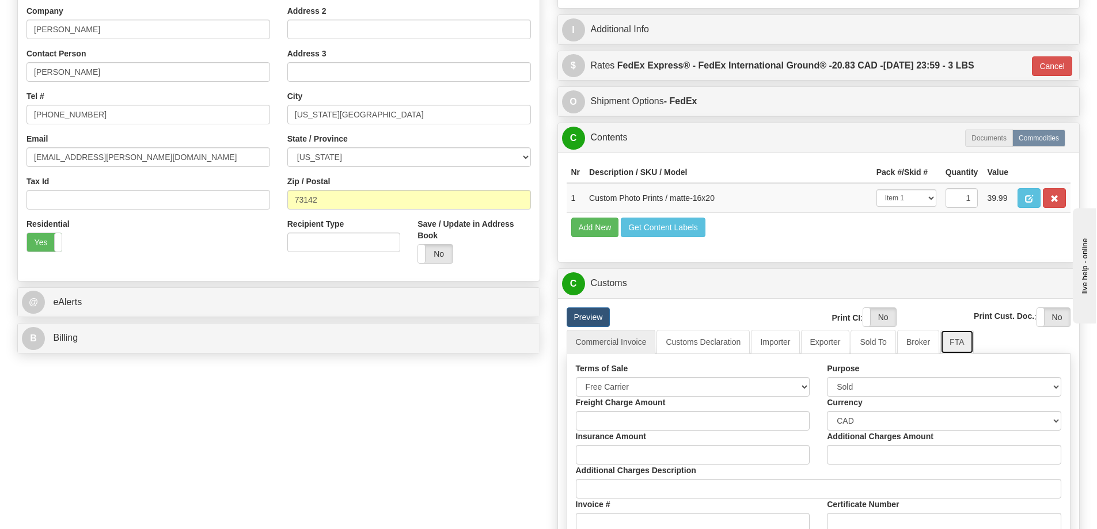
click at [967, 341] on link "FTA" at bounding box center [956, 342] width 33 height 24
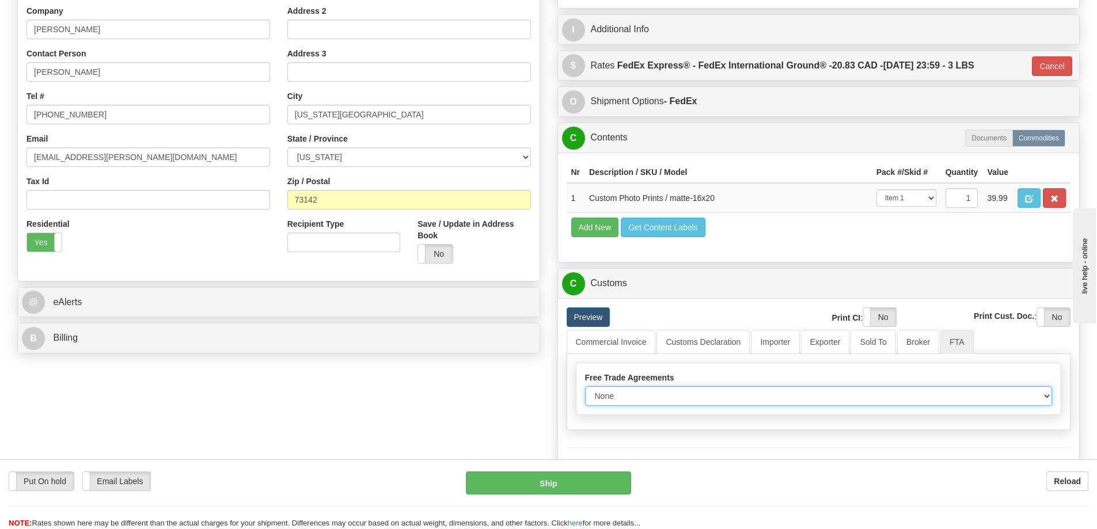
click at [1048, 400] on select "None Other USMCA CETA CUKTCA" at bounding box center [818, 396] width 467 height 20
select select "1"
click at [585, 390] on select "None Other USMCA CETA CUKTCA" at bounding box center [818, 396] width 467 height 20
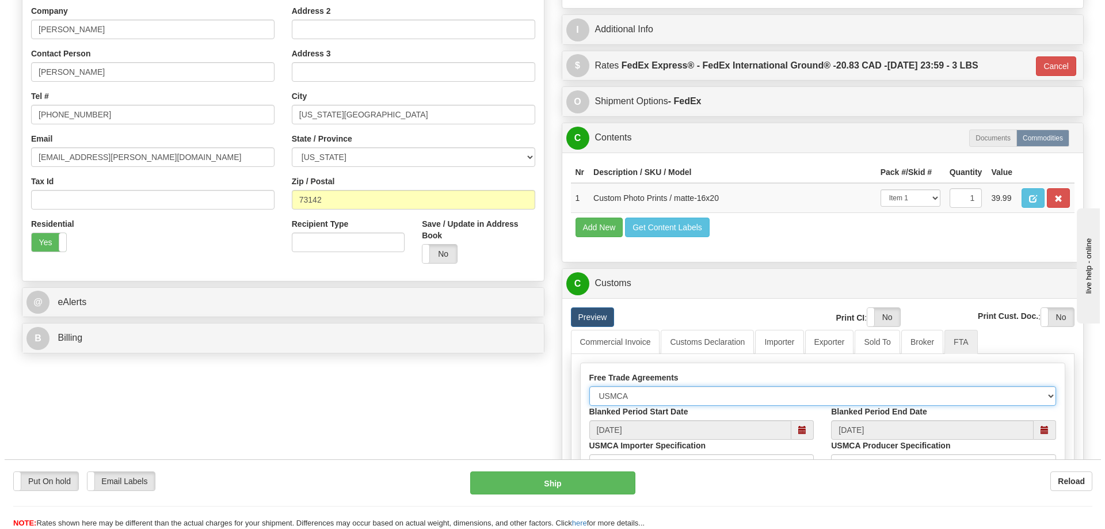
scroll to position [461, 0]
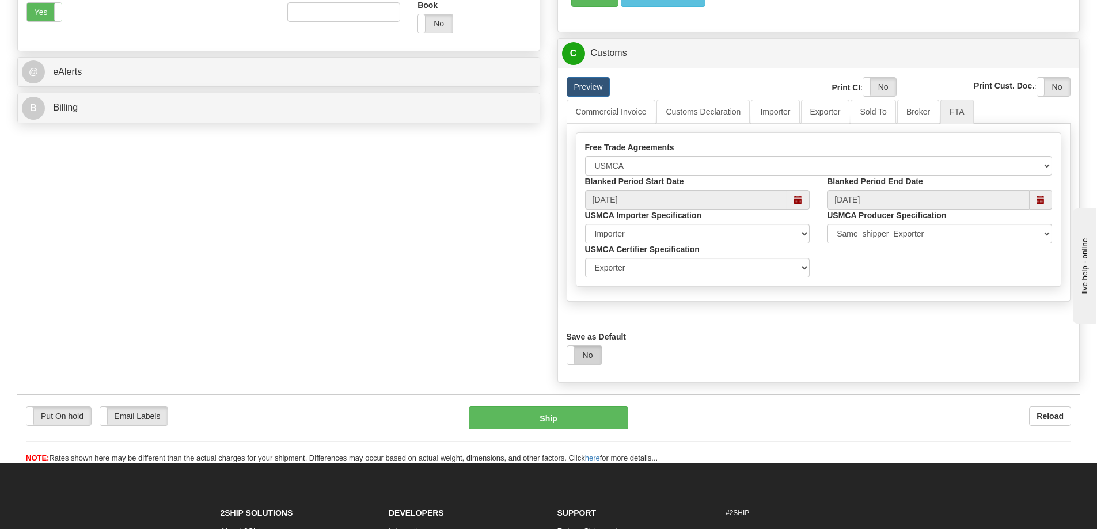
click at [584, 356] on label "No" at bounding box center [584, 355] width 35 height 18
click at [584, 418] on button "Ship" at bounding box center [548, 417] width 159 height 23
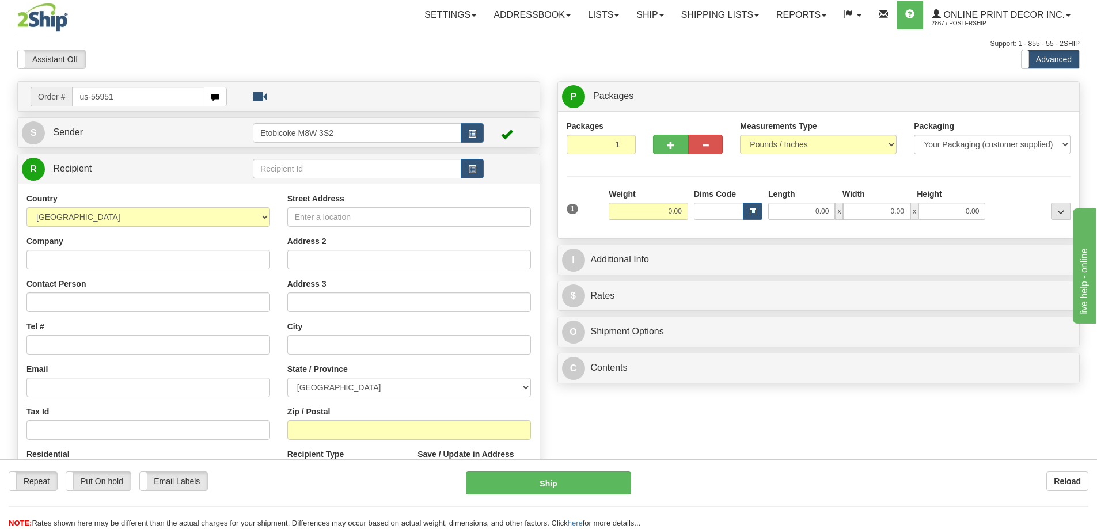
type input "us-55951"
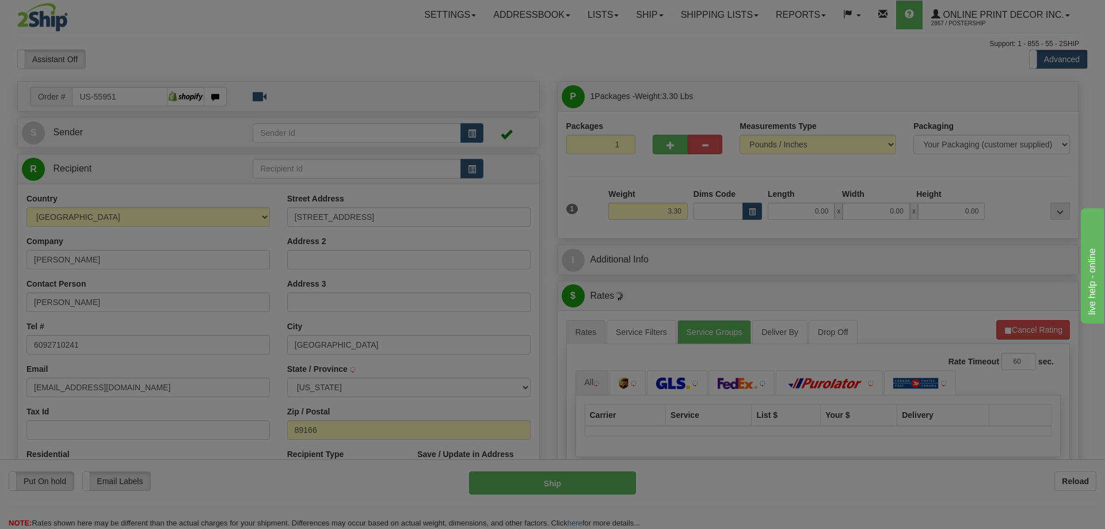
type input "[GEOGRAPHIC_DATA]"
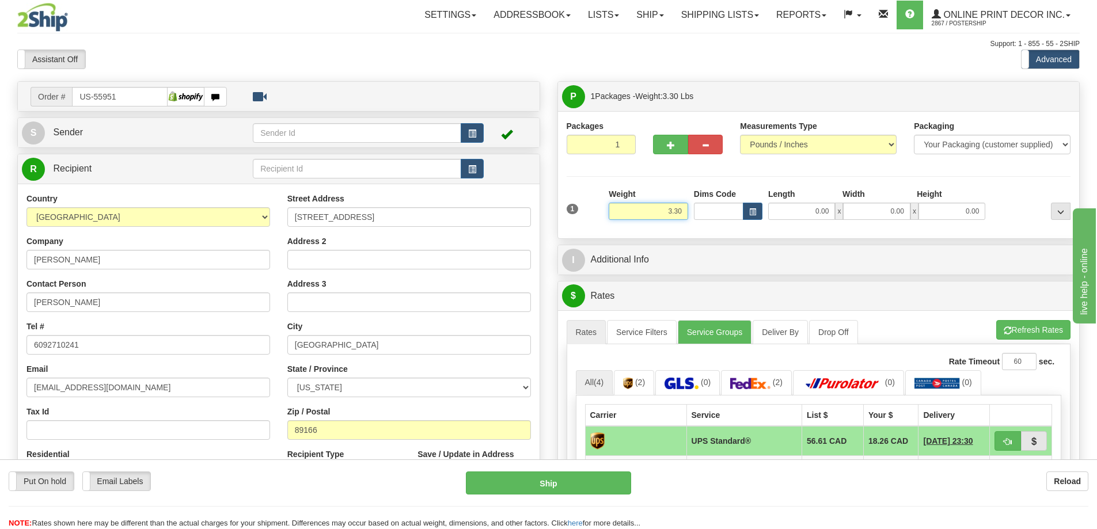
click at [686, 205] on input "3.30" at bounding box center [647, 211] width 79 height 17
type input "3"
type input "2.00"
click at [751, 207] on button "button" at bounding box center [753, 211] width 20 height 17
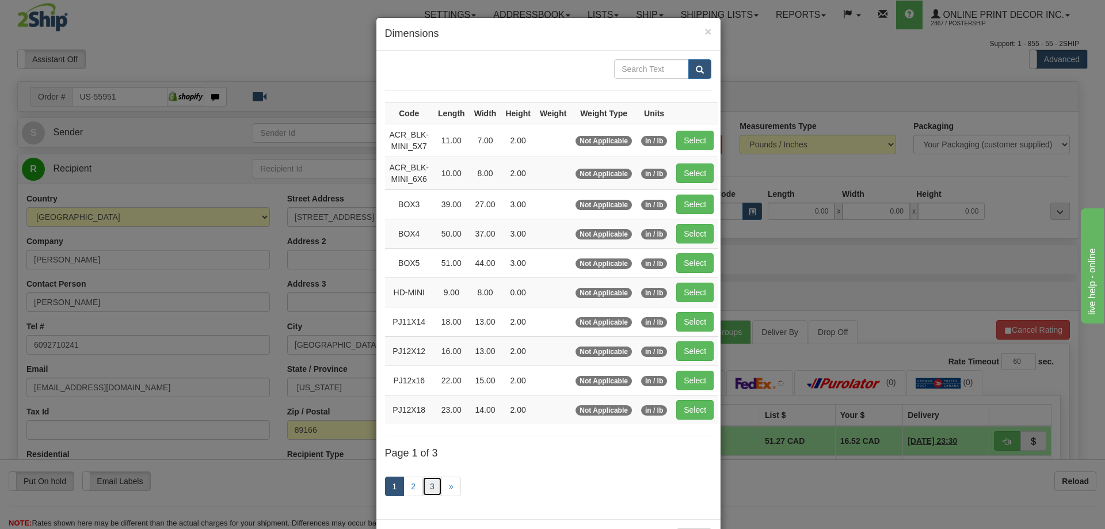
click at [423, 484] on link "3" at bounding box center [433, 487] width 20 height 20
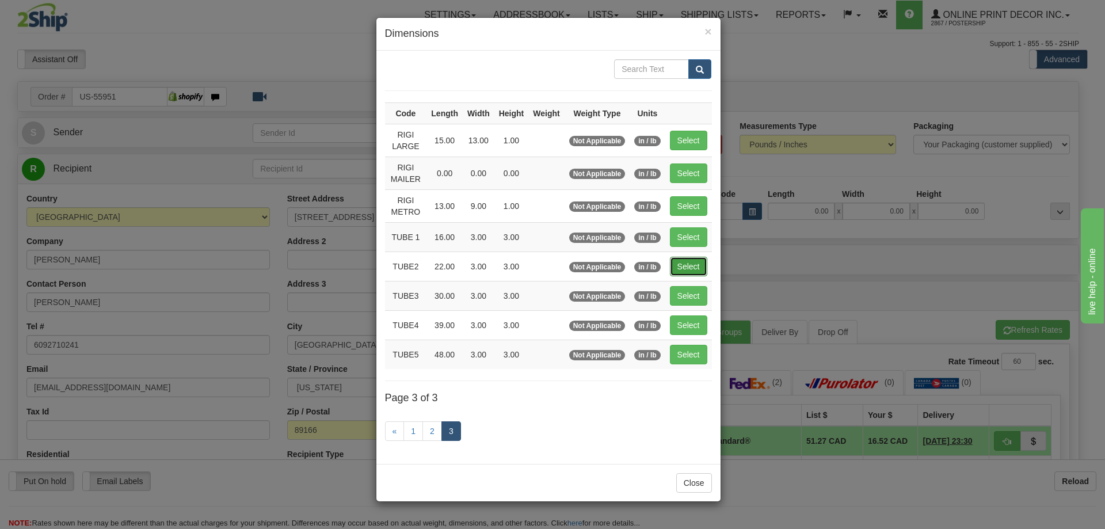
click at [688, 257] on button "Select" at bounding box center [688, 267] width 37 height 20
type input "TUBE2"
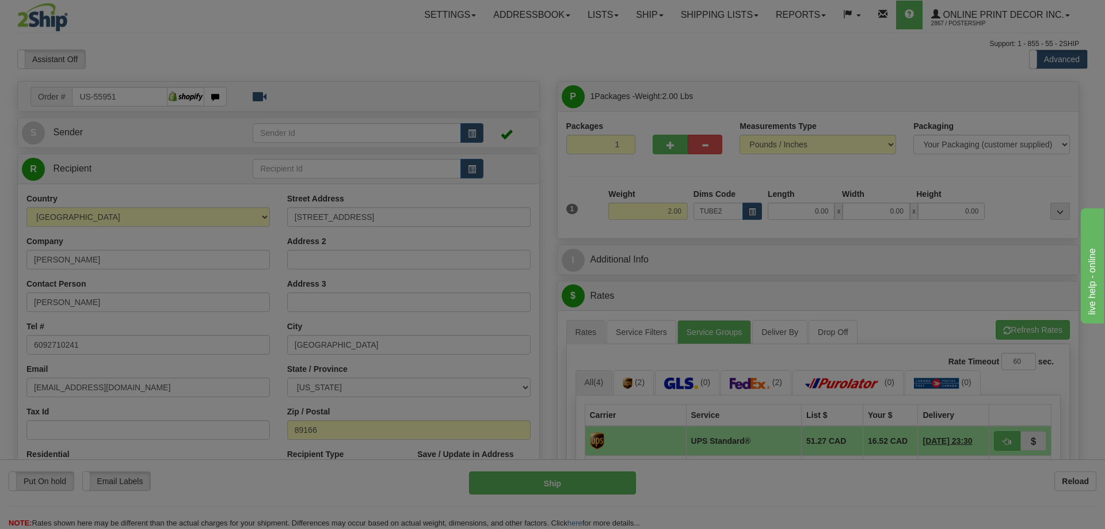
type input "22.00"
type input "3.00"
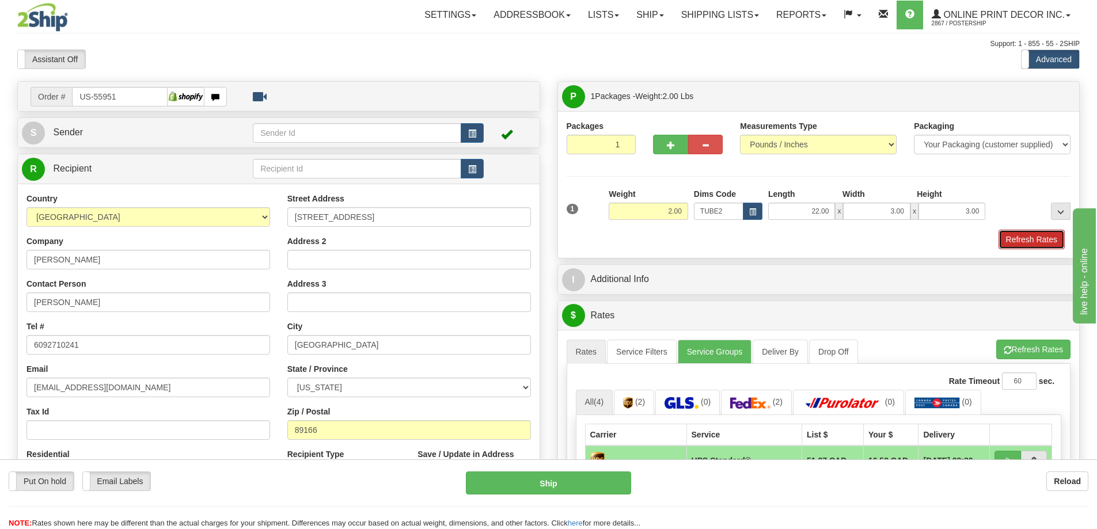
click at [1022, 235] on button "Refresh Rates" at bounding box center [1031, 240] width 66 height 20
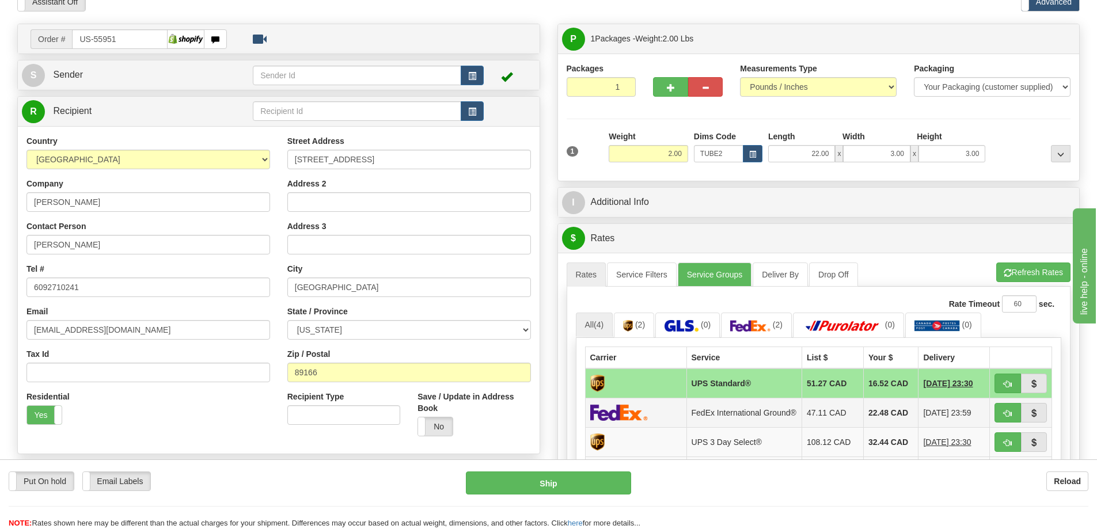
scroll to position [115, 0]
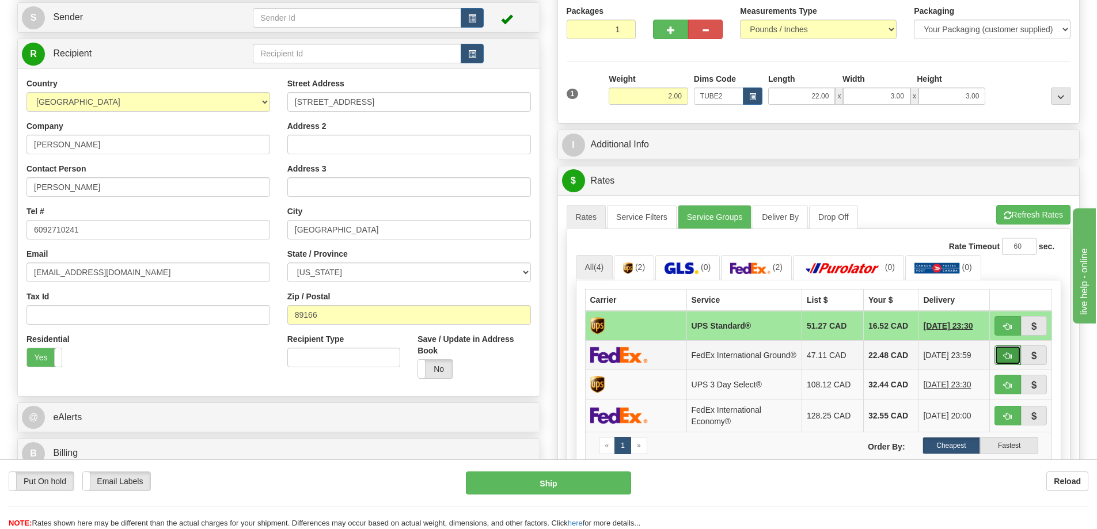
click at [1011, 356] on button "button" at bounding box center [1007, 355] width 26 height 20
type input "92"
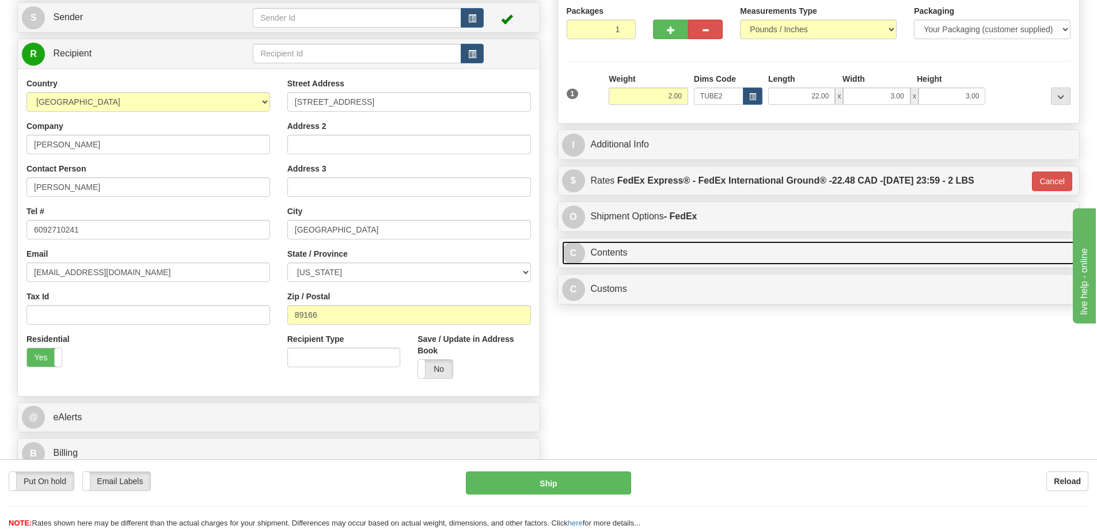
click at [736, 250] on link "C Contents" at bounding box center [818, 253] width 513 height 24
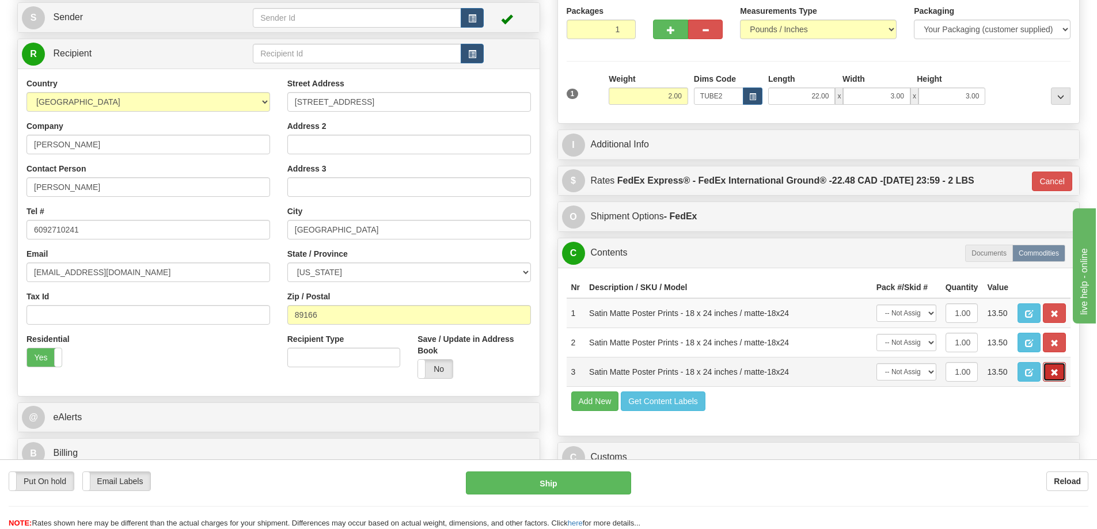
click at [1054, 376] on span "button" at bounding box center [1054, 372] width 8 height 7
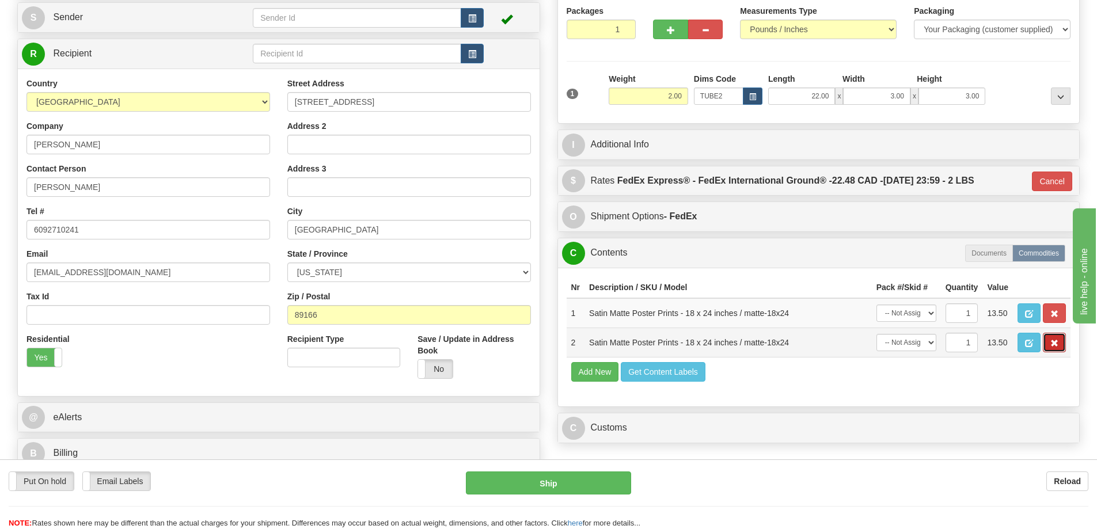
click at [1054, 344] on span "button" at bounding box center [1054, 343] width 8 height 7
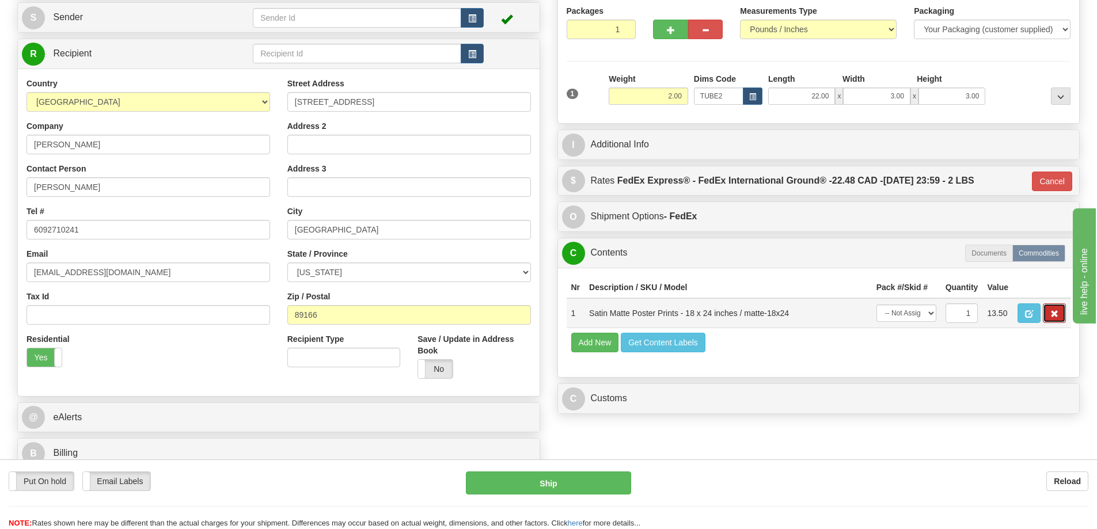
click at [1053, 317] on span "button" at bounding box center [1054, 313] width 8 height 7
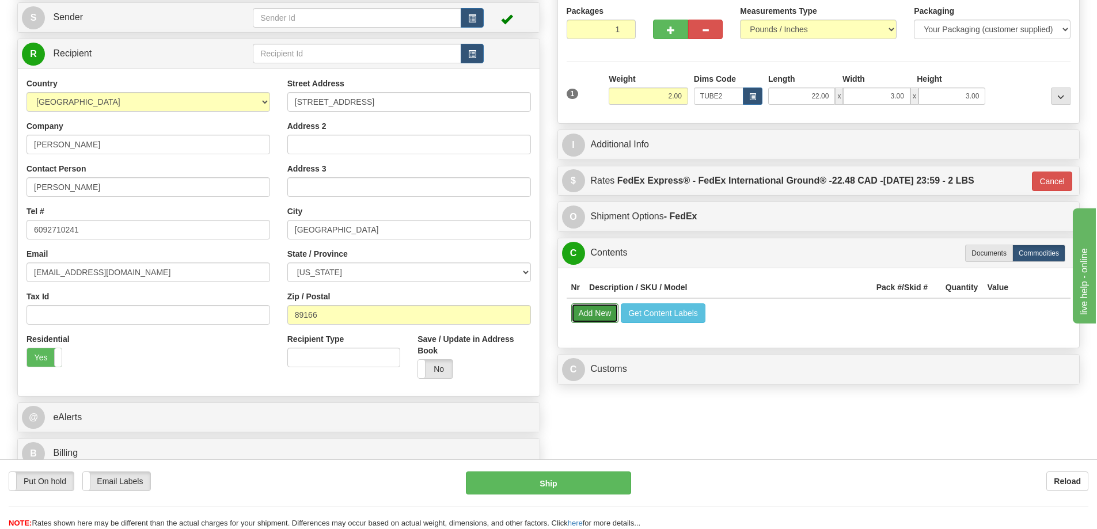
click at [588, 321] on button "Add New" at bounding box center [595, 313] width 48 height 20
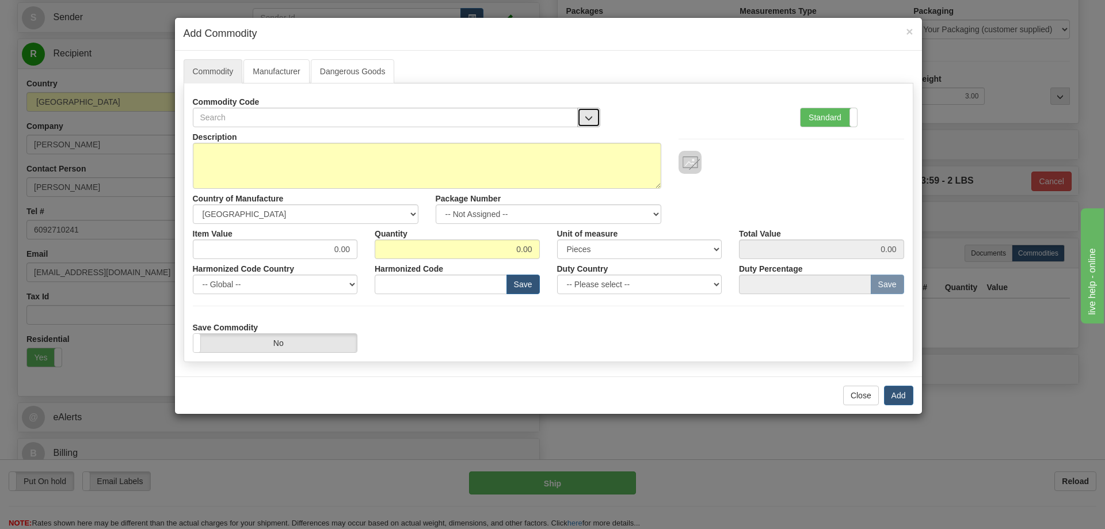
click at [584, 113] on button "button" at bounding box center [588, 118] width 23 height 20
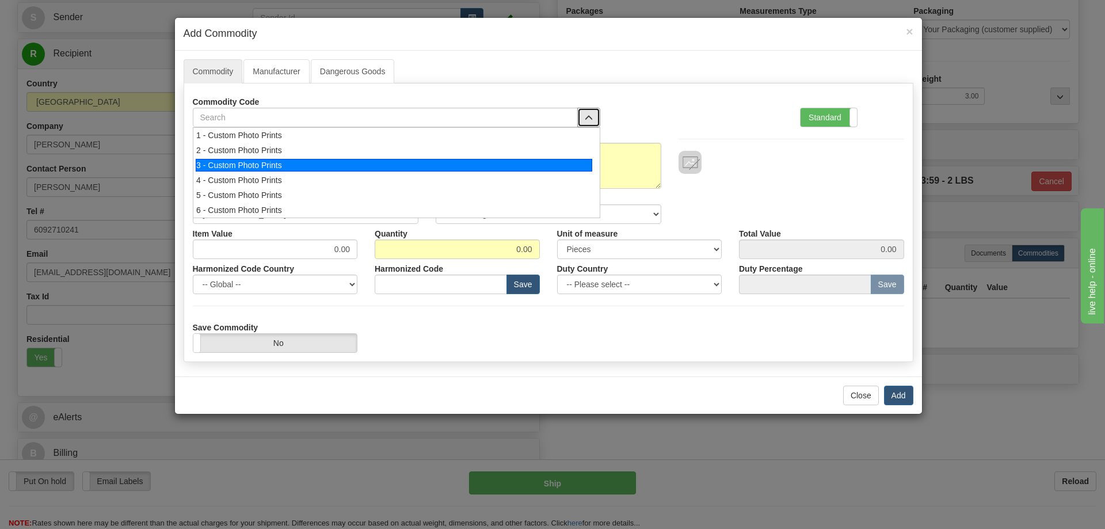
click at [570, 158] on li "3 - Custom Photo Prints" at bounding box center [396, 165] width 407 height 15
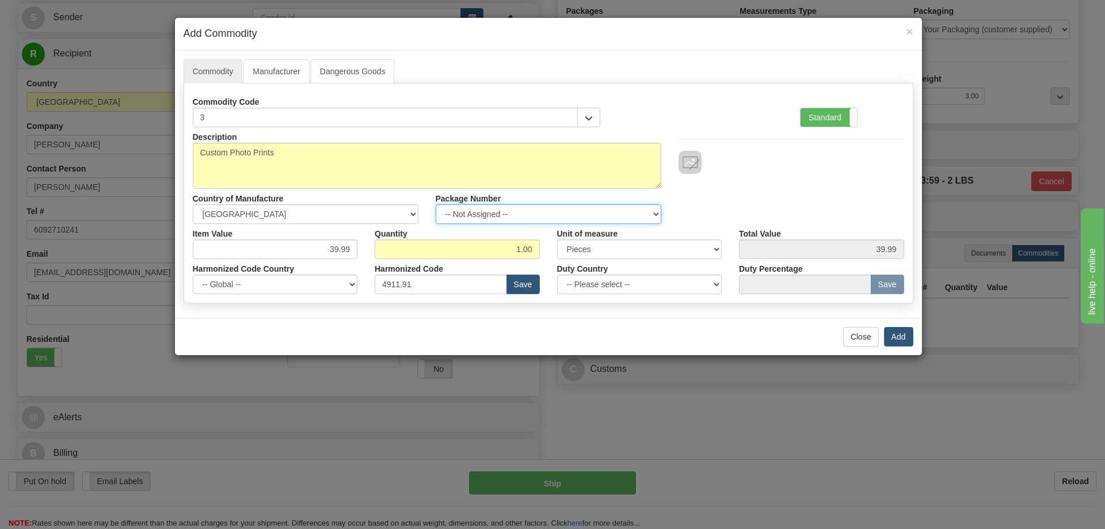
click at [646, 212] on select "-- Not Assigned -- Item 1" at bounding box center [549, 214] width 226 height 20
select select "0"
click at [436, 204] on select "-- Not Assigned -- Item 1" at bounding box center [549, 214] width 226 height 20
click at [907, 338] on button "Add" at bounding box center [898, 337] width 29 height 20
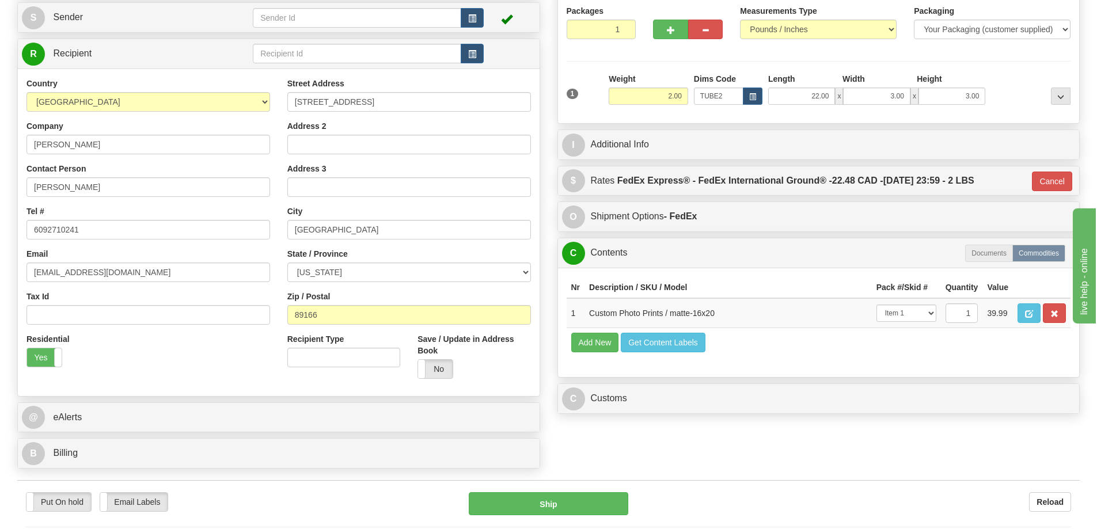
scroll to position [173, 0]
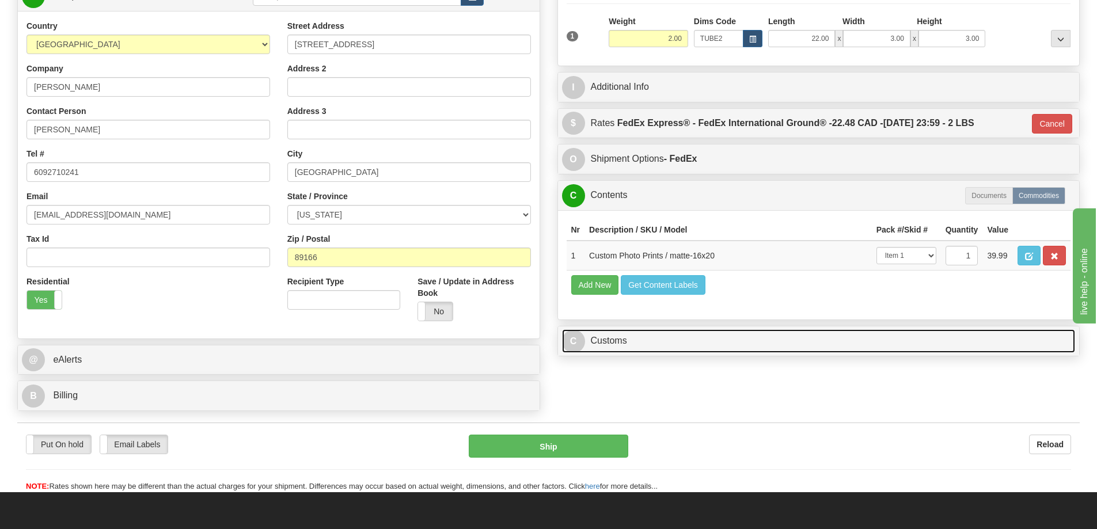
click at [783, 351] on link "C Customs" at bounding box center [818, 341] width 513 height 24
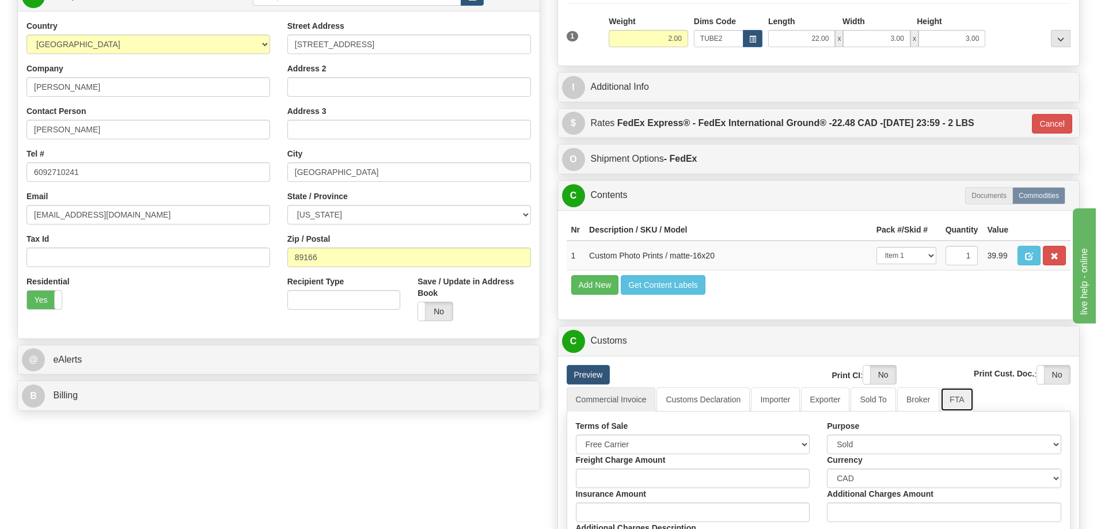
click at [956, 405] on link "FTA" at bounding box center [956, 399] width 33 height 24
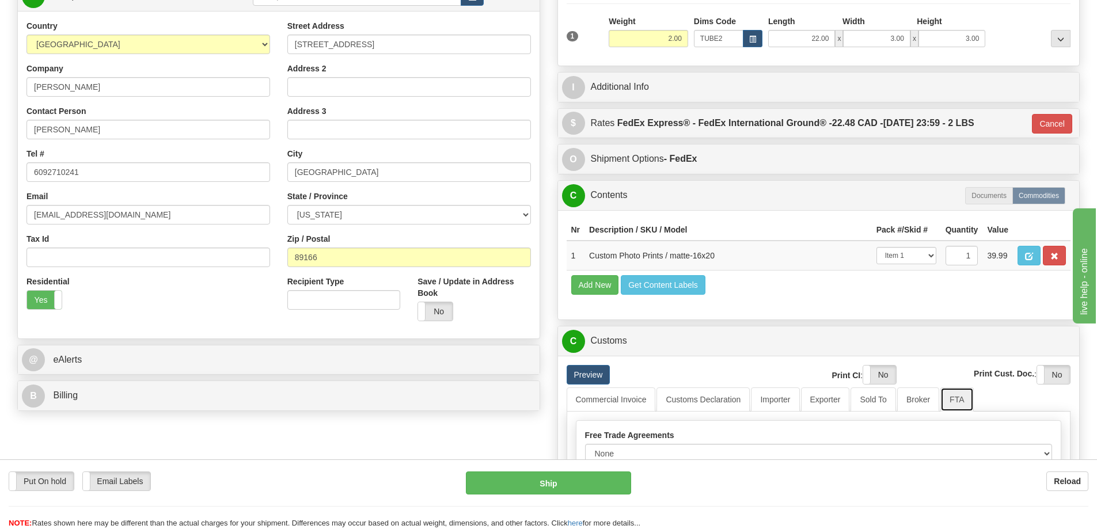
click at [956, 402] on link "FTA" at bounding box center [956, 399] width 33 height 24
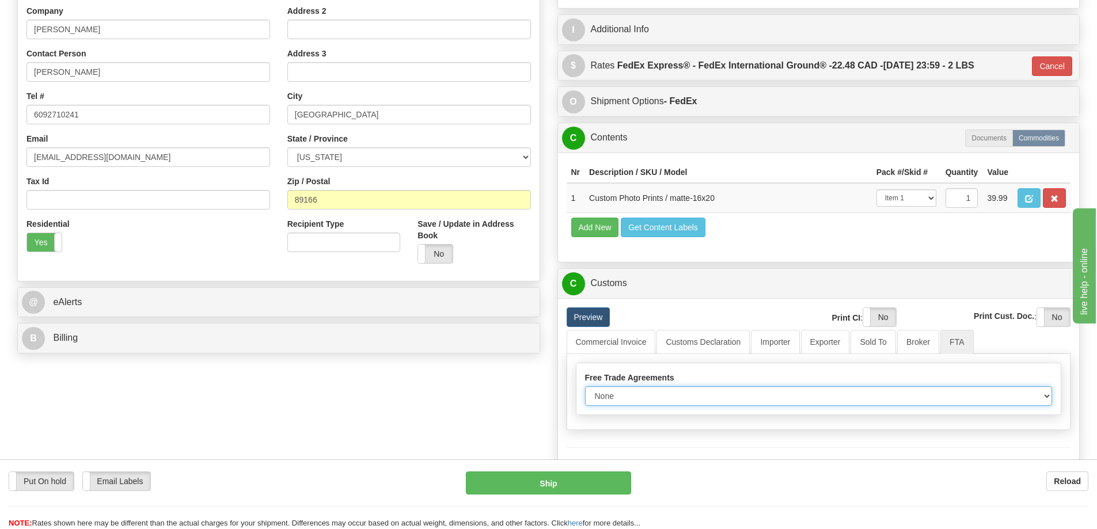
click at [1043, 398] on select "None Other USMCA CETA CUKTCA" at bounding box center [818, 396] width 467 height 20
select select "1"
click at [585, 390] on select "None Other USMCA CETA CUKTCA" at bounding box center [818, 396] width 467 height 20
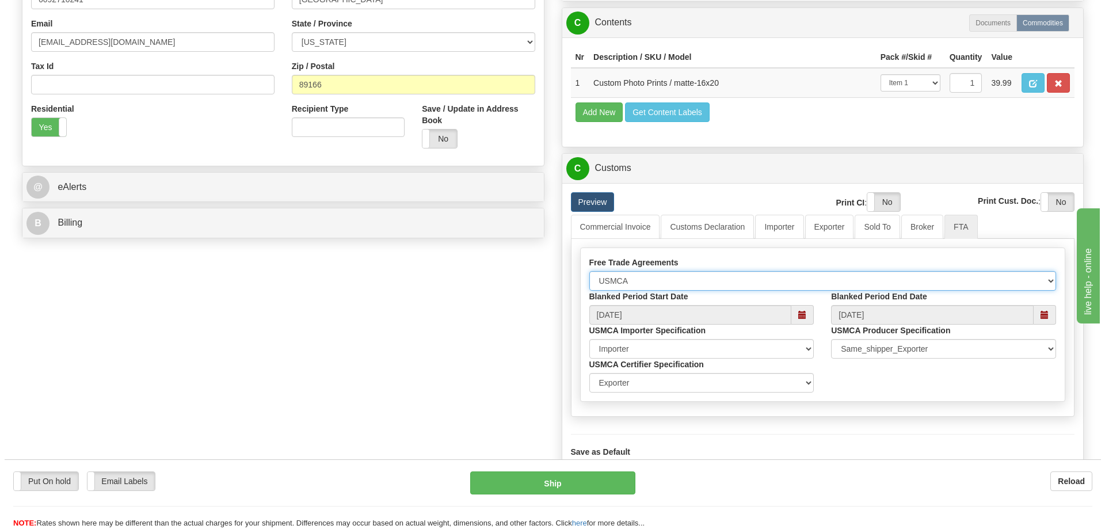
scroll to position [403, 0]
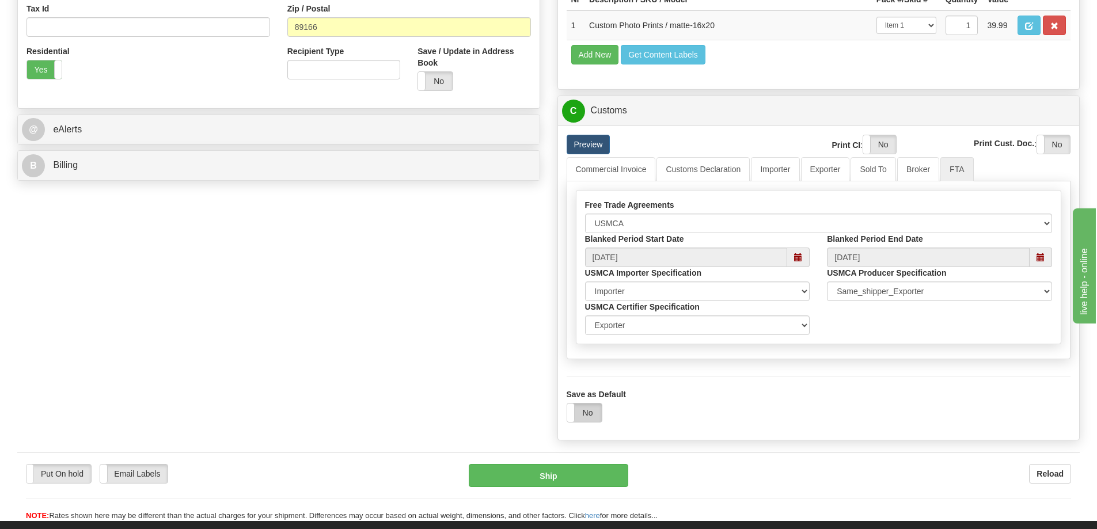
click at [590, 420] on label "No" at bounding box center [584, 413] width 35 height 18
click at [568, 480] on button "Ship" at bounding box center [548, 475] width 159 height 23
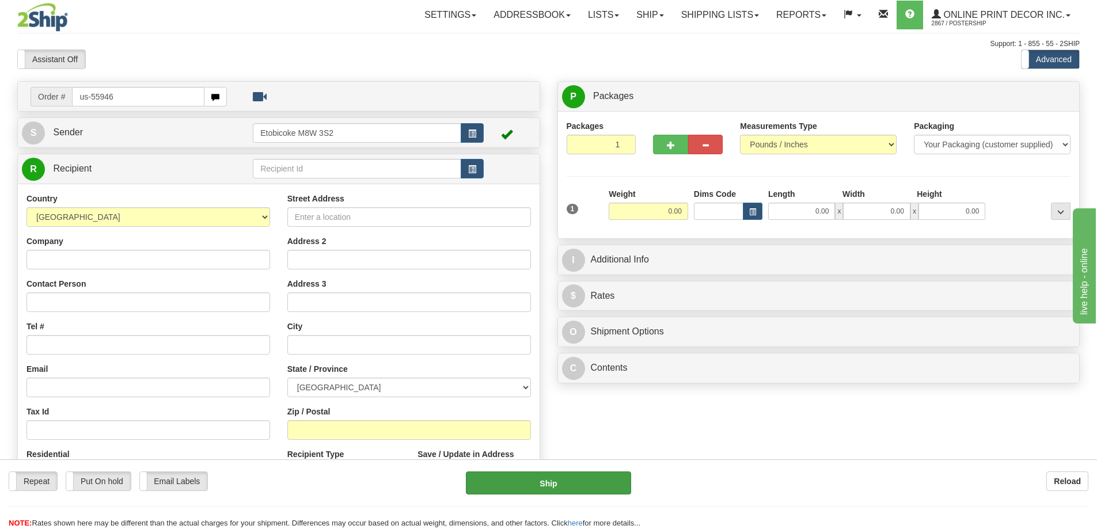
type input "us-55946"
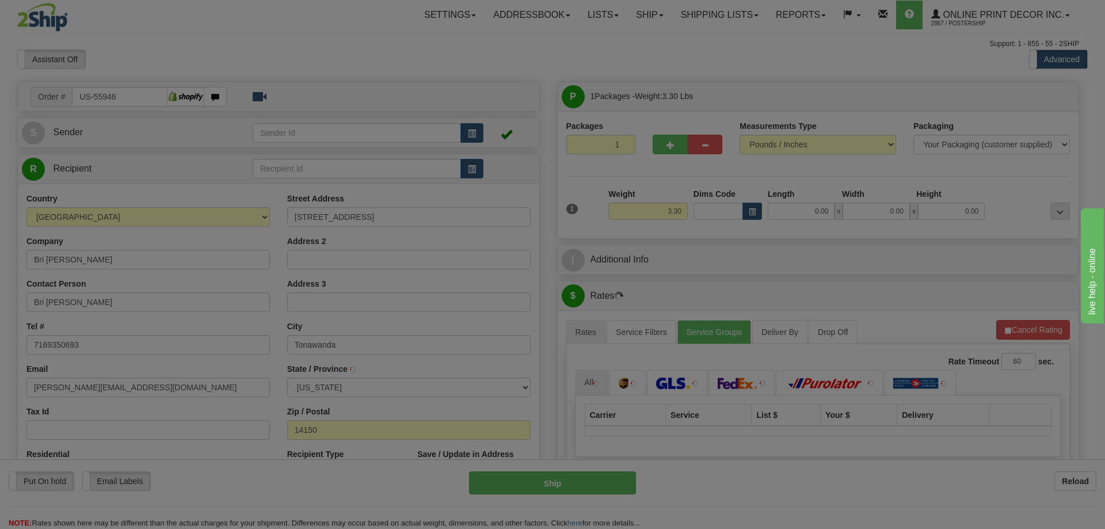
type input "TONAWANDA"
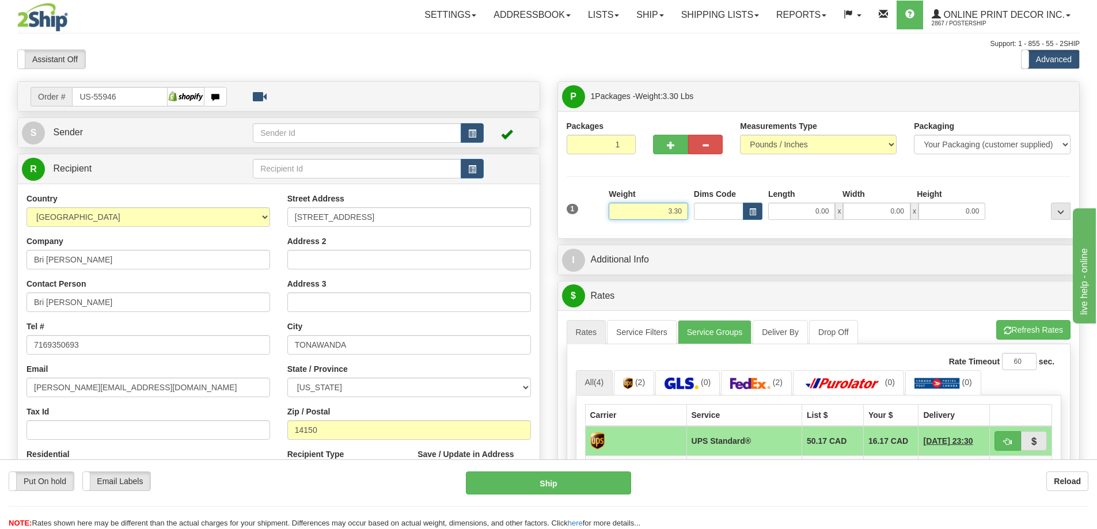
click at [687, 208] on input "3.30" at bounding box center [647, 211] width 79 height 17
type input "3"
type input "2.00"
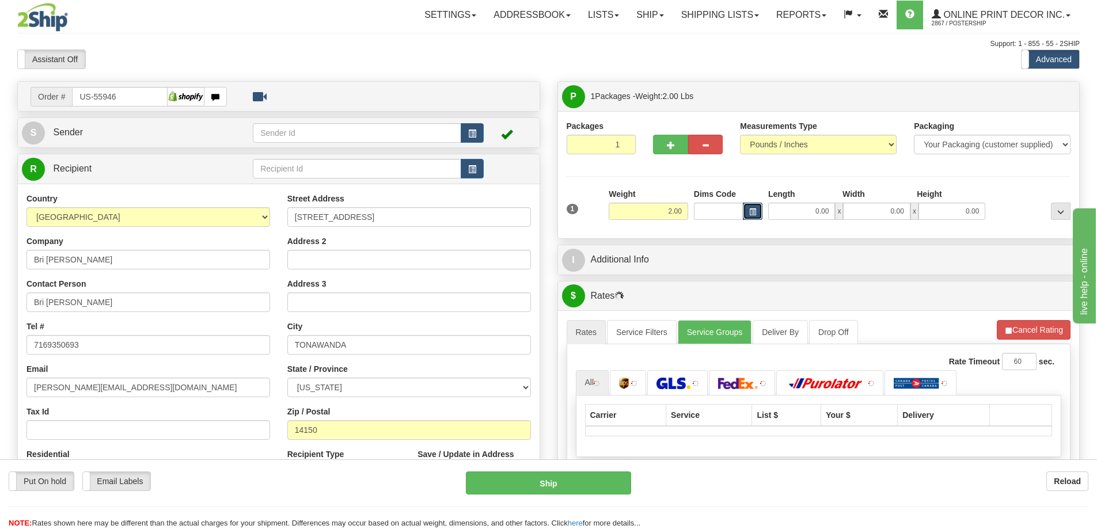
click at [751, 211] on span "button" at bounding box center [752, 212] width 7 height 6
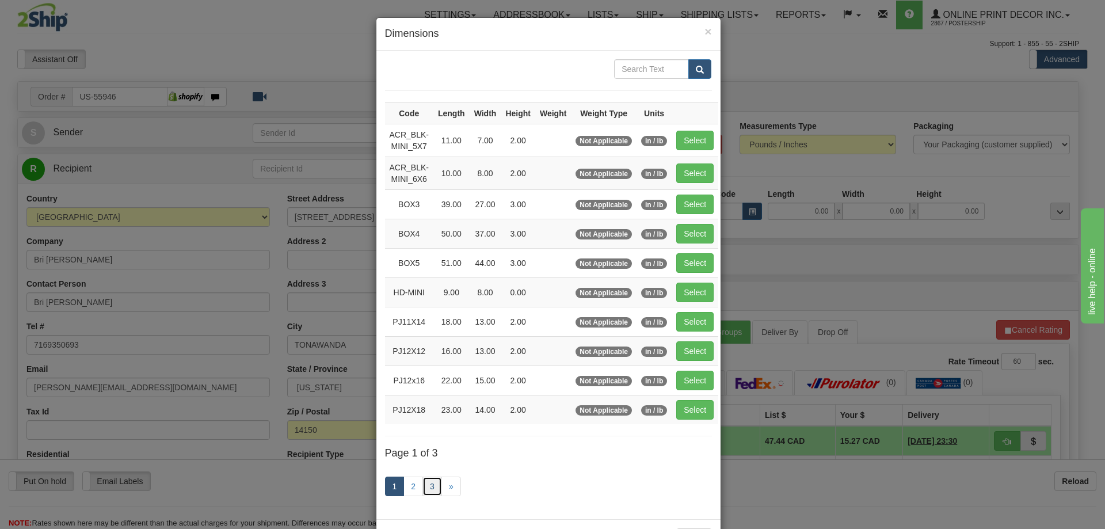
click at [425, 486] on link "3" at bounding box center [433, 487] width 20 height 20
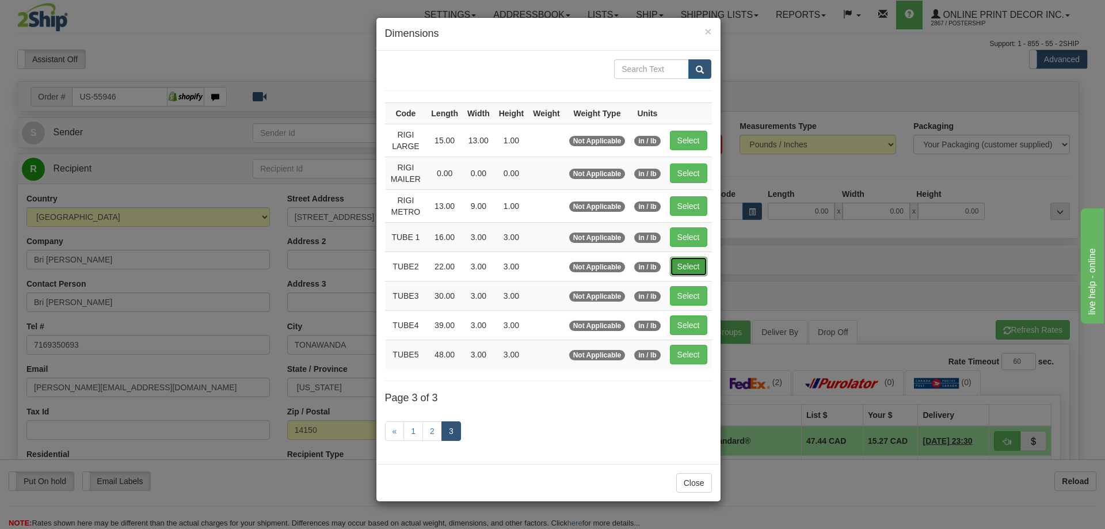
click at [688, 267] on button "Select" at bounding box center [688, 267] width 37 height 20
type input "TUBE2"
type input "22.00"
type input "3.00"
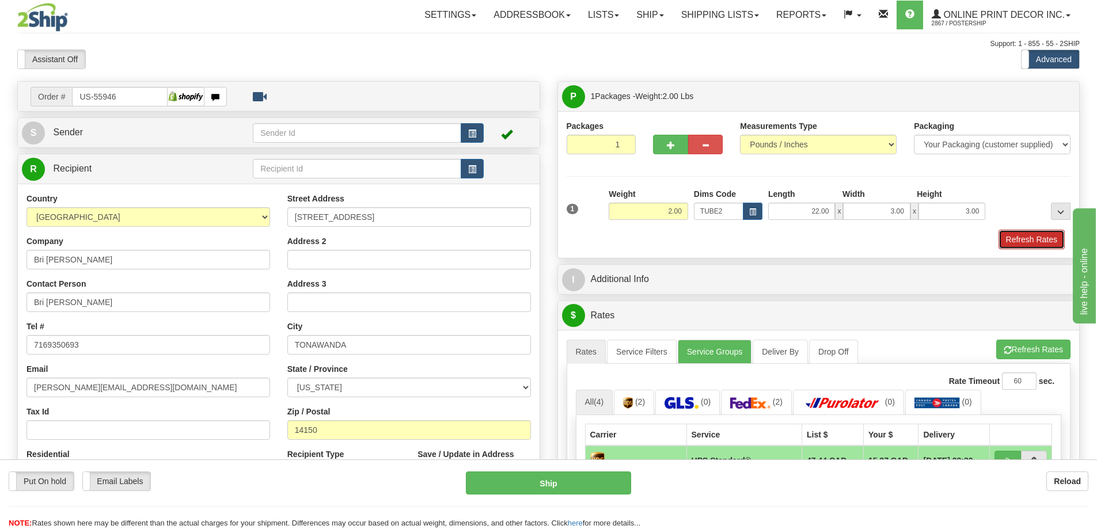
click at [1041, 241] on button "Refresh Rates" at bounding box center [1031, 240] width 66 height 20
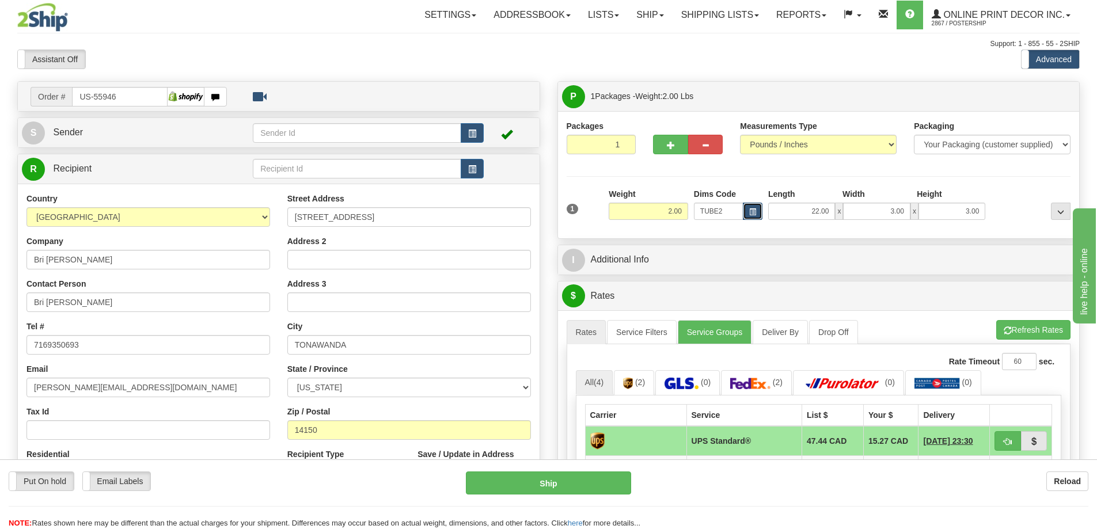
click at [751, 213] on span "button" at bounding box center [752, 212] width 7 height 6
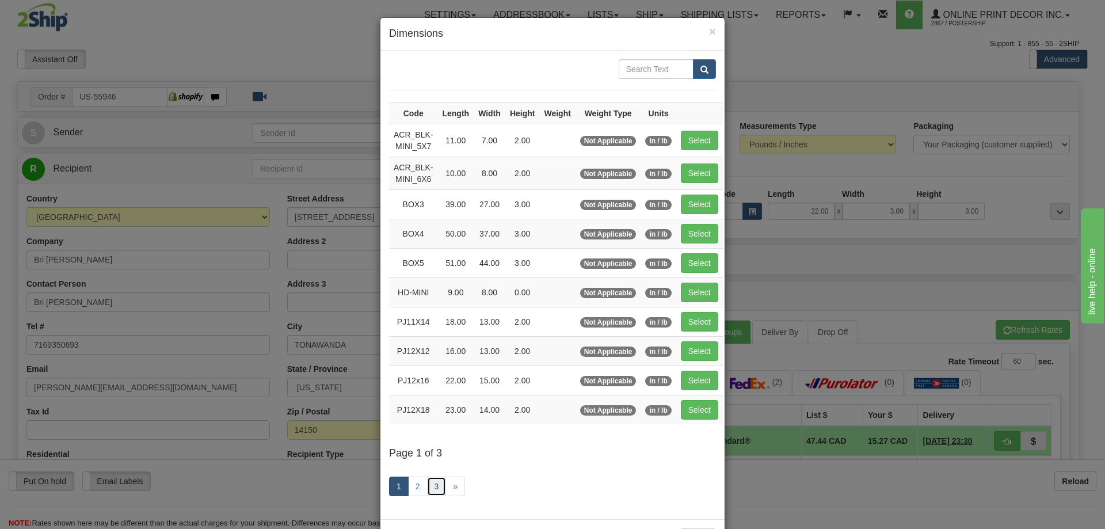
click at [429, 482] on link "3" at bounding box center [437, 487] width 20 height 20
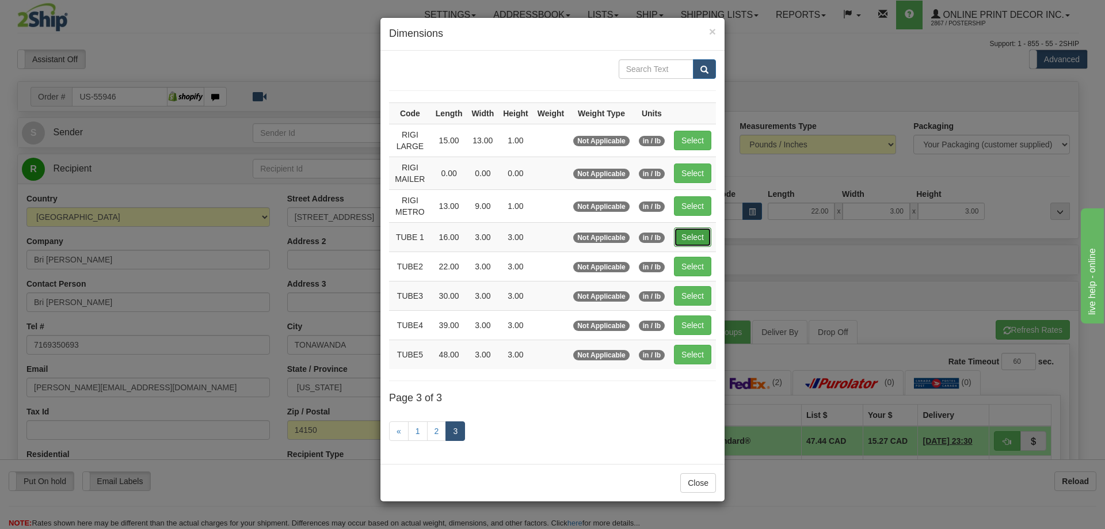
click at [686, 238] on button "Select" at bounding box center [692, 237] width 37 height 20
type input "TUBE 1"
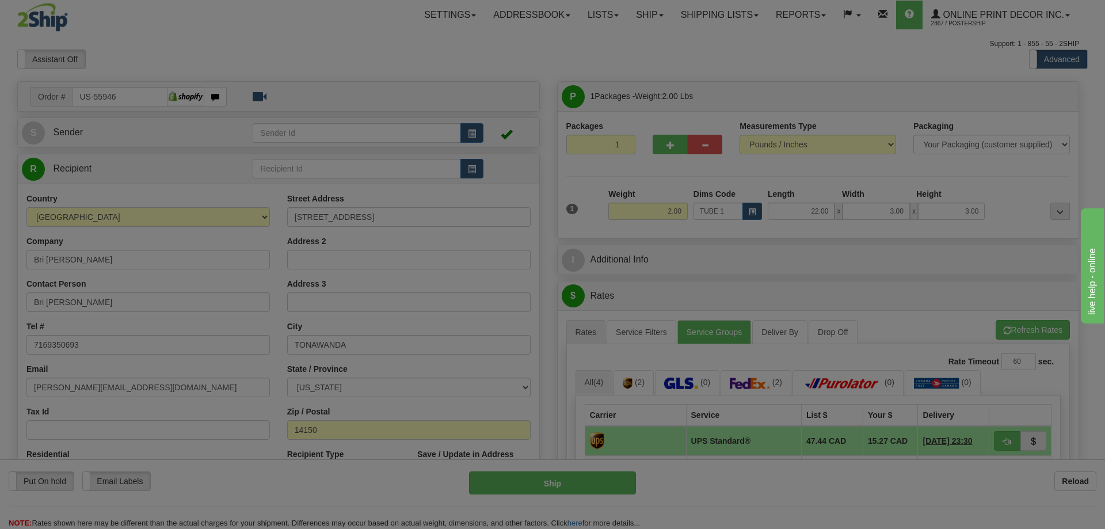
type input "16.00"
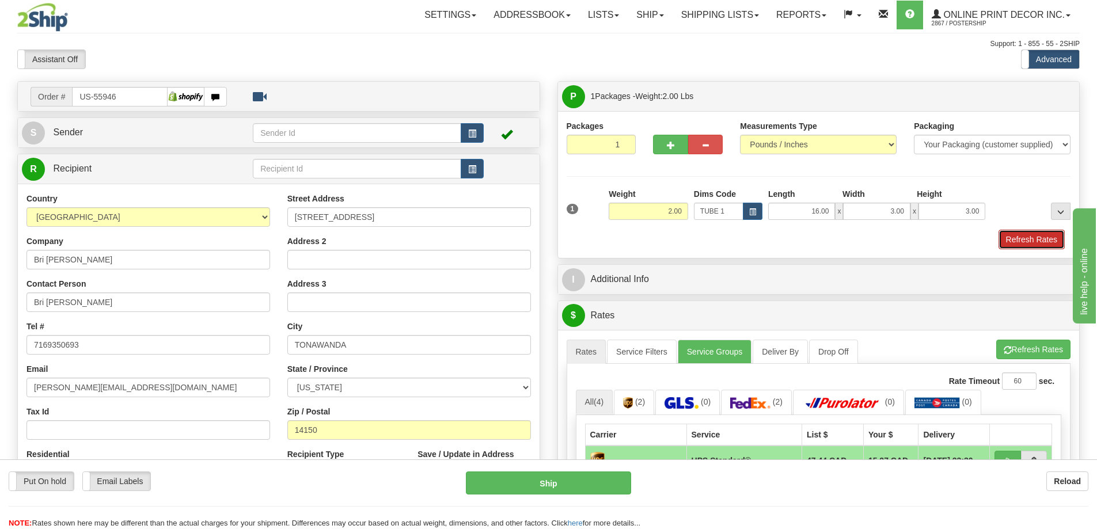
click at [1018, 237] on button "Refresh Rates" at bounding box center [1031, 240] width 66 height 20
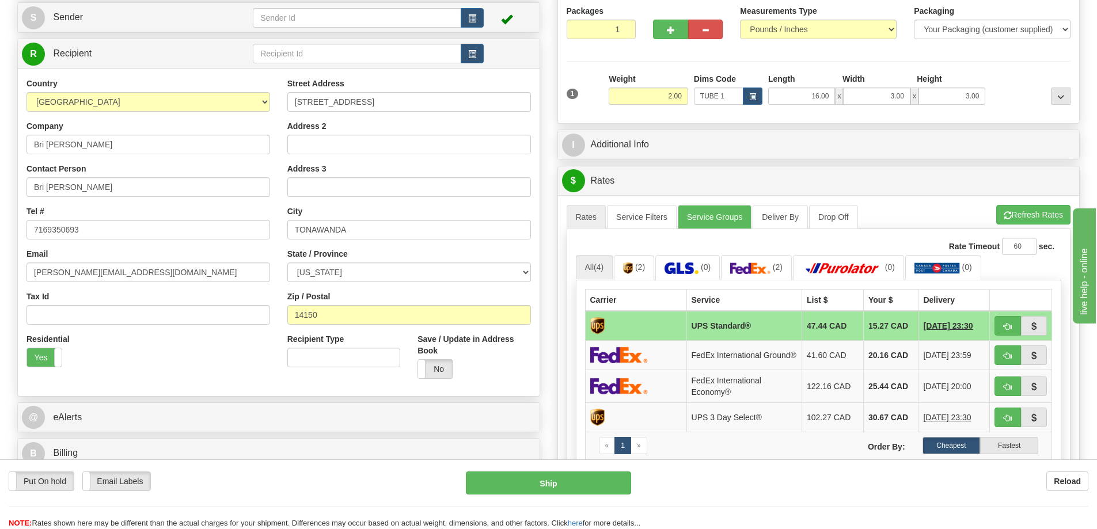
scroll to position [173, 0]
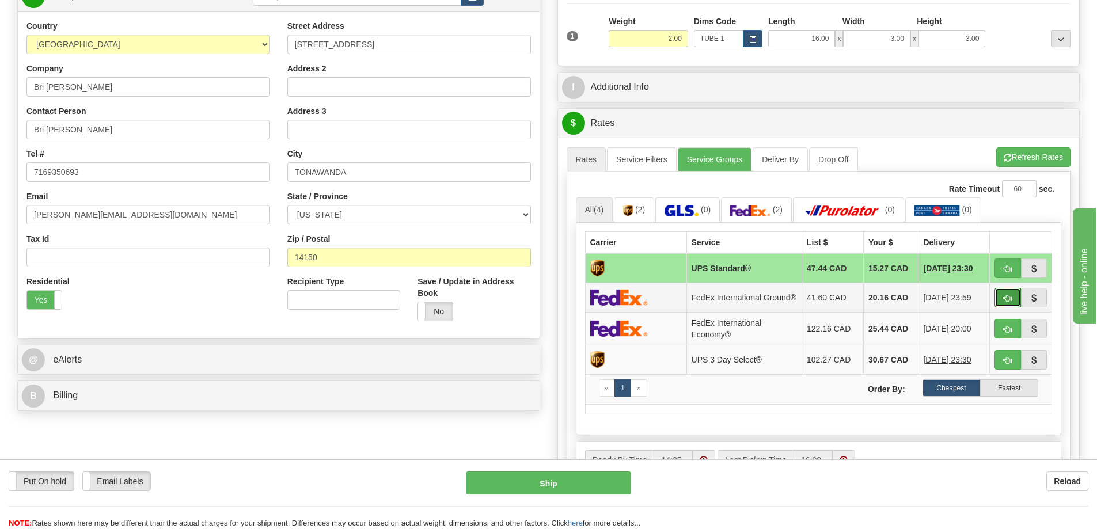
click at [1005, 298] on span "button" at bounding box center [1007, 298] width 8 height 7
type input "92"
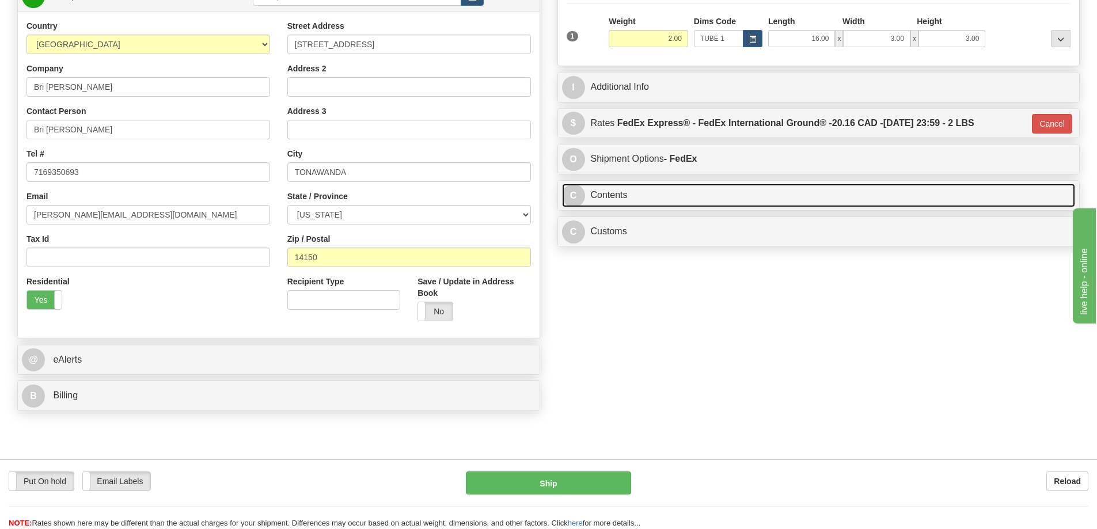
click at [692, 192] on link "C Contents" at bounding box center [818, 196] width 513 height 24
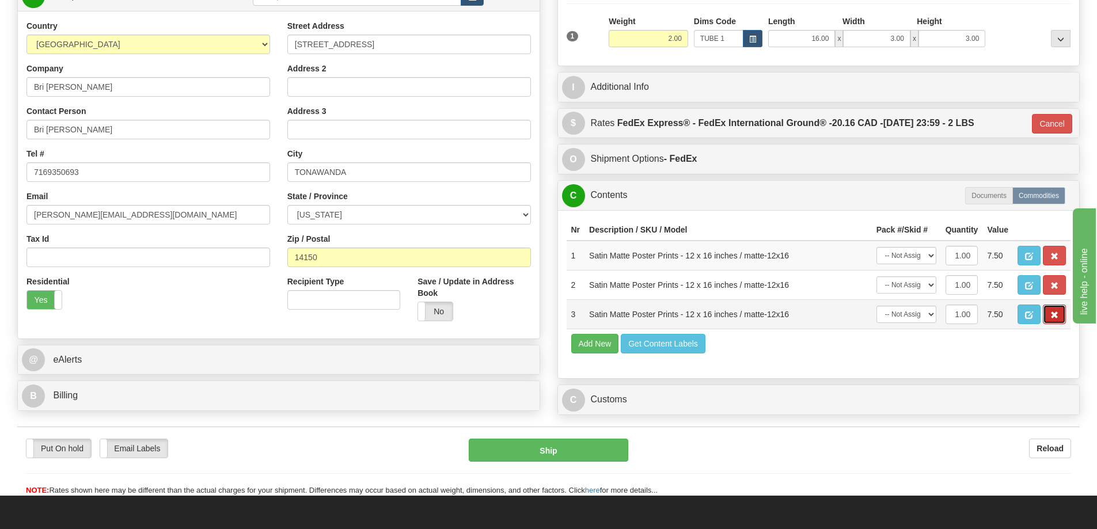
click at [1052, 313] on button "button" at bounding box center [1053, 315] width 23 height 20
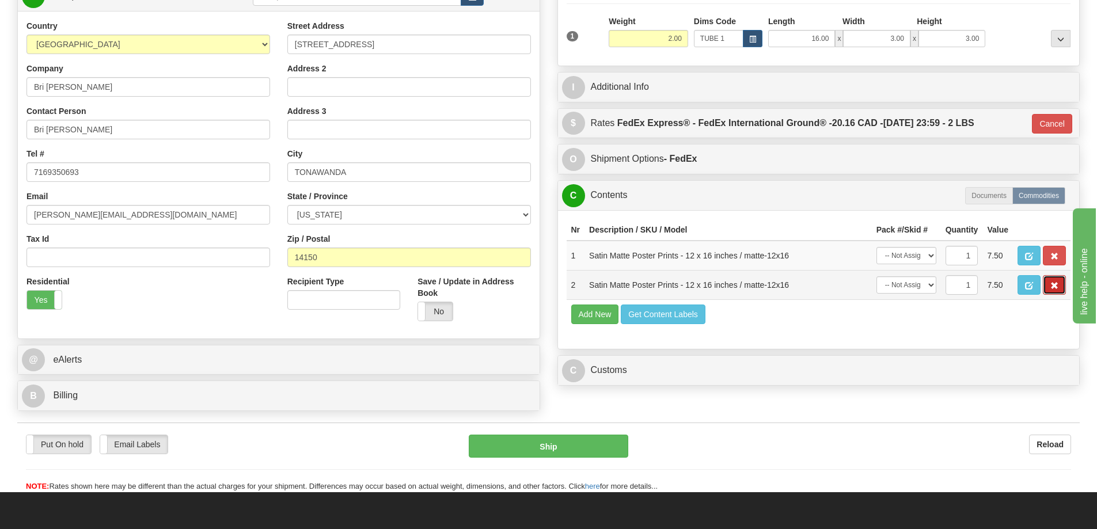
click at [1050, 287] on span "button" at bounding box center [1054, 285] width 8 height 7
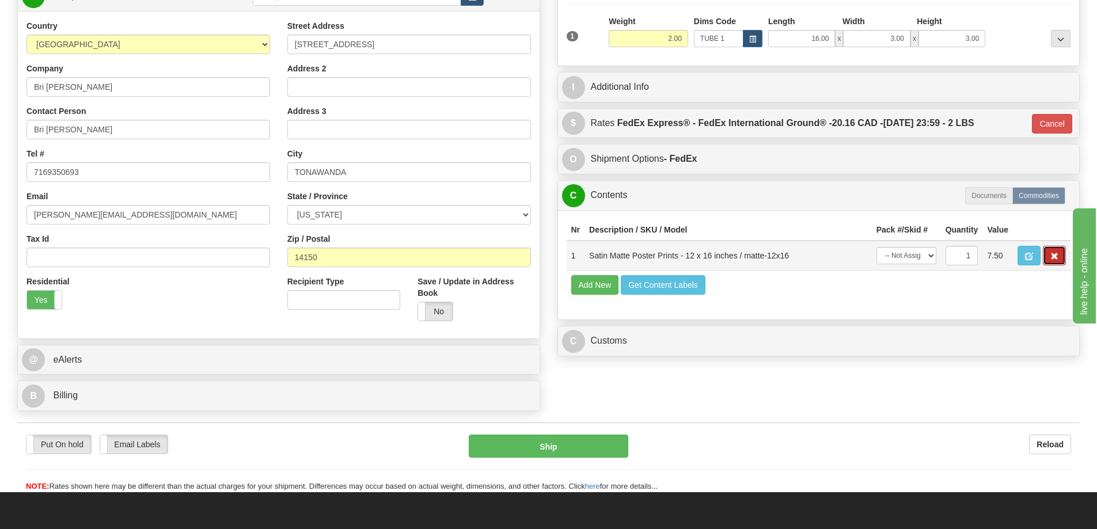
click at [1046, 256] on button "button" at bounding box center [1053, 256] width 23 height 20
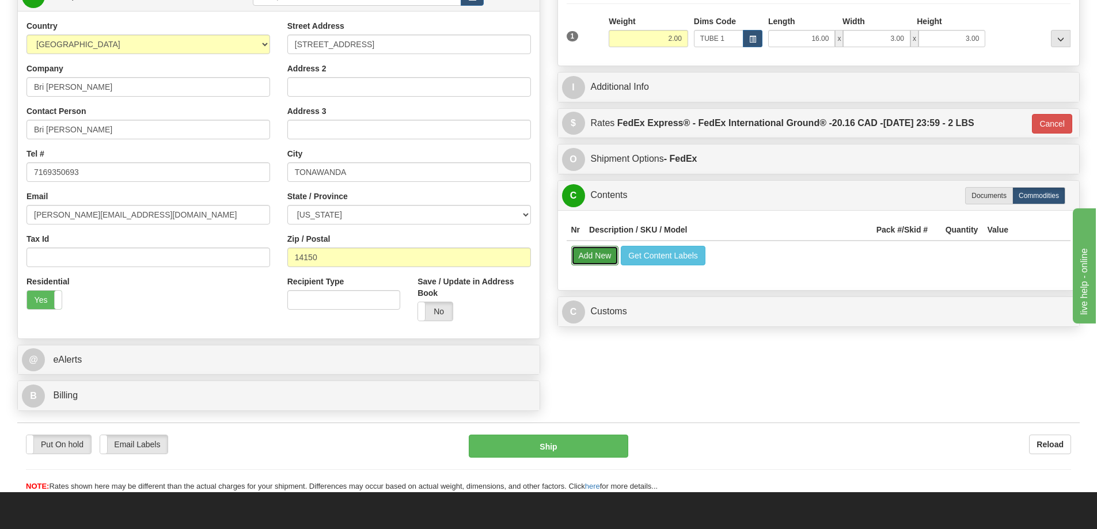
click at [600, 255] on button "Add New" at bounding box center [595, 256] width 48 height 20
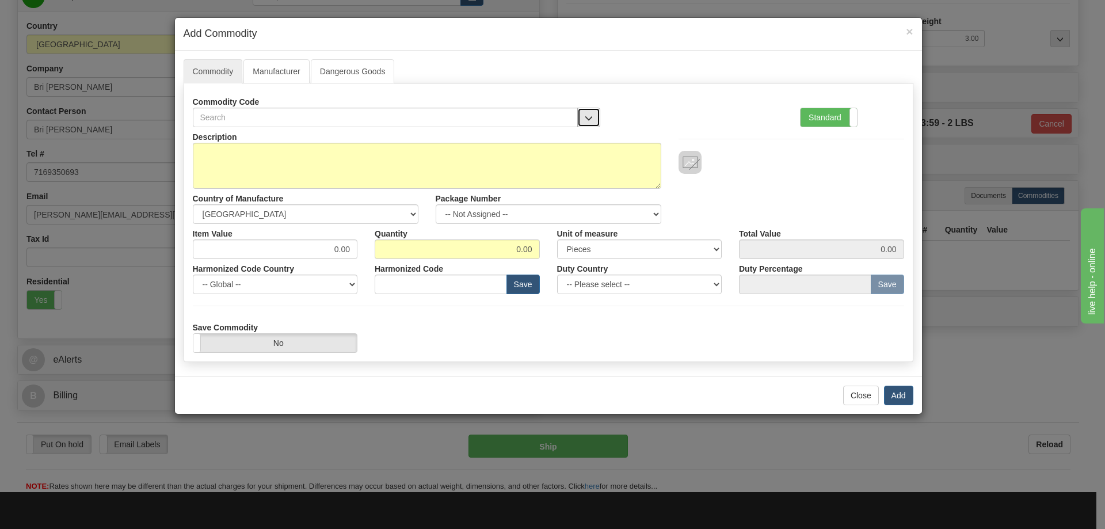
click at [592, 108] on button "button" at bounding box center [588, 118] width 23 height 20
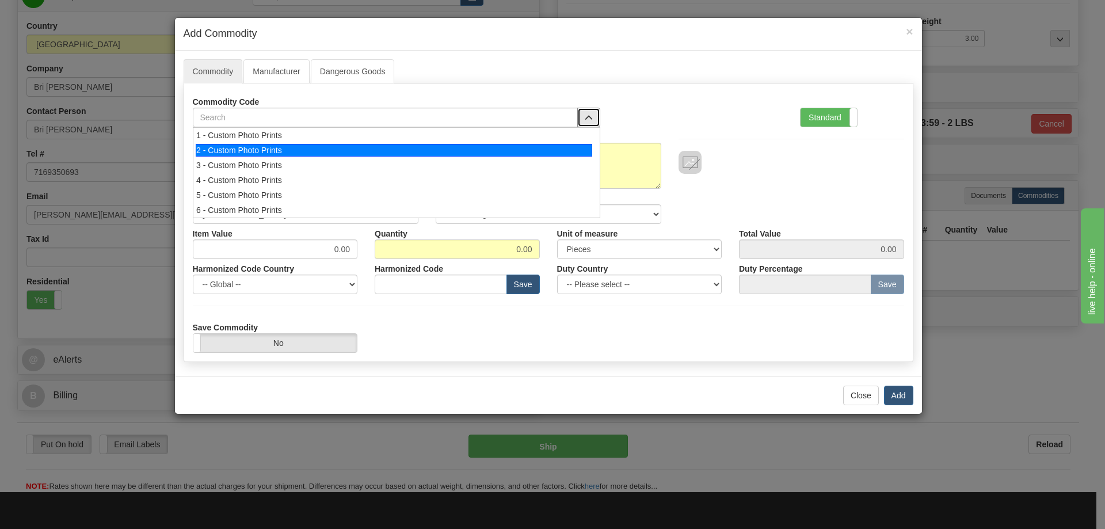
click at [566, 151] on div "2 - Custom Photo Prints" at bounding box center [394, 150] width 397 height 13
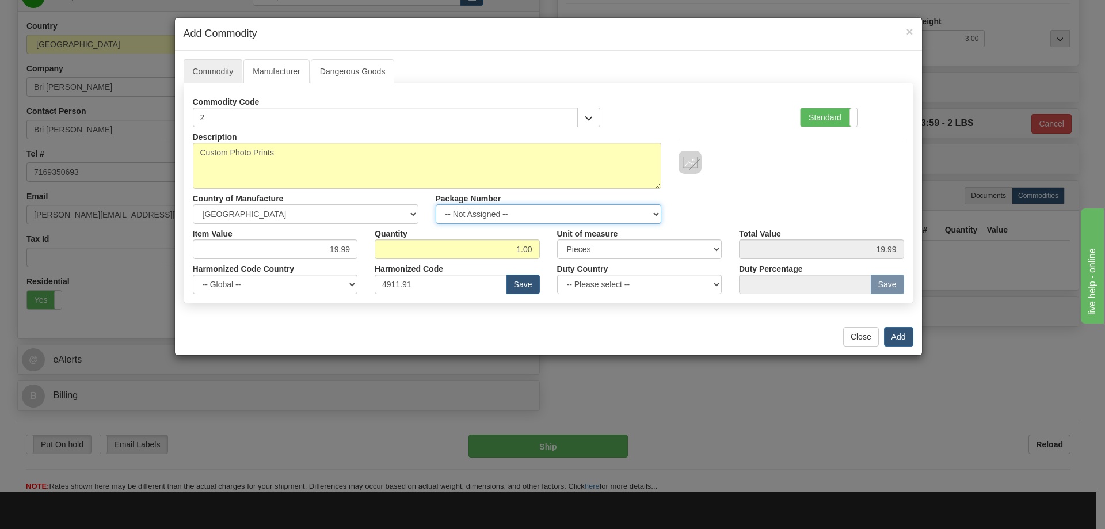
click at [649, 208] on select "-- Not Assigned -- Item 1" at bounding box center [549, 214] width 226 height 20
select select "0"
click at [436, 204] on select "-- Not Assigned -- Item 1" at bounding box center [549, 214] width 226 height 20
click at [892, 336] on button "Add" at bounding box center [898, 337] width 29 height 20
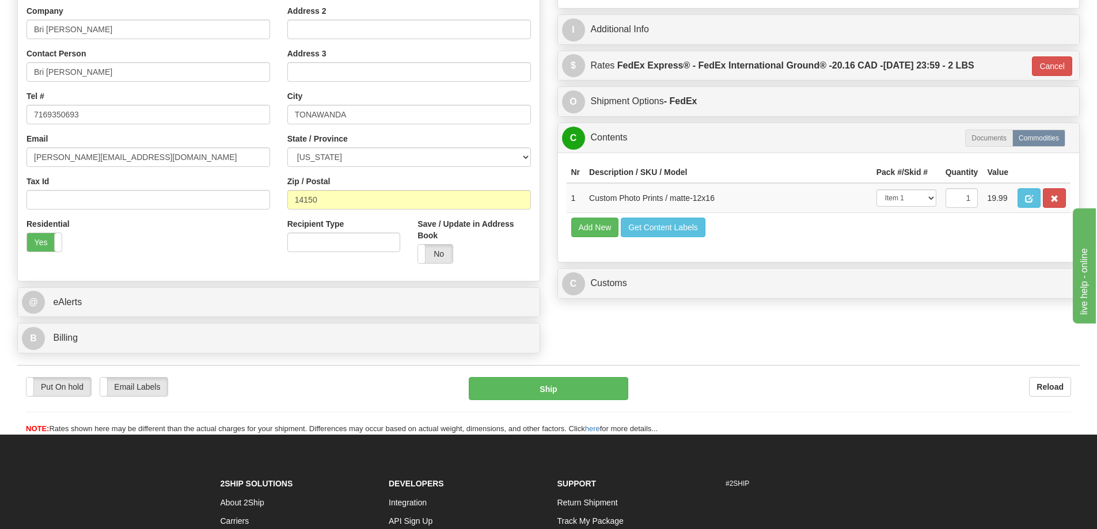
scroll to position [288, 0]
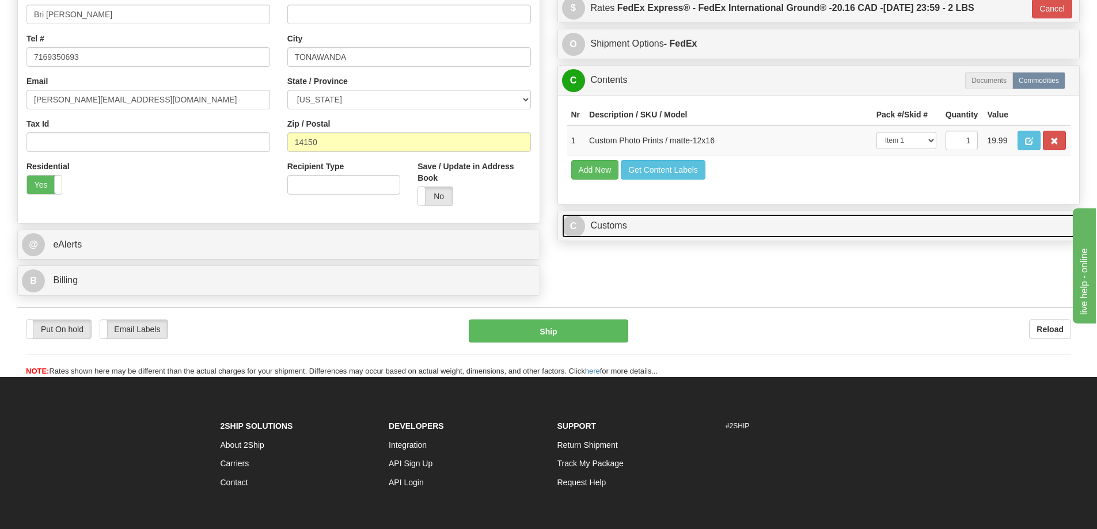
click at [853, 228] on link "C Customs" at bounding box center [818, 226] width 513 height 24
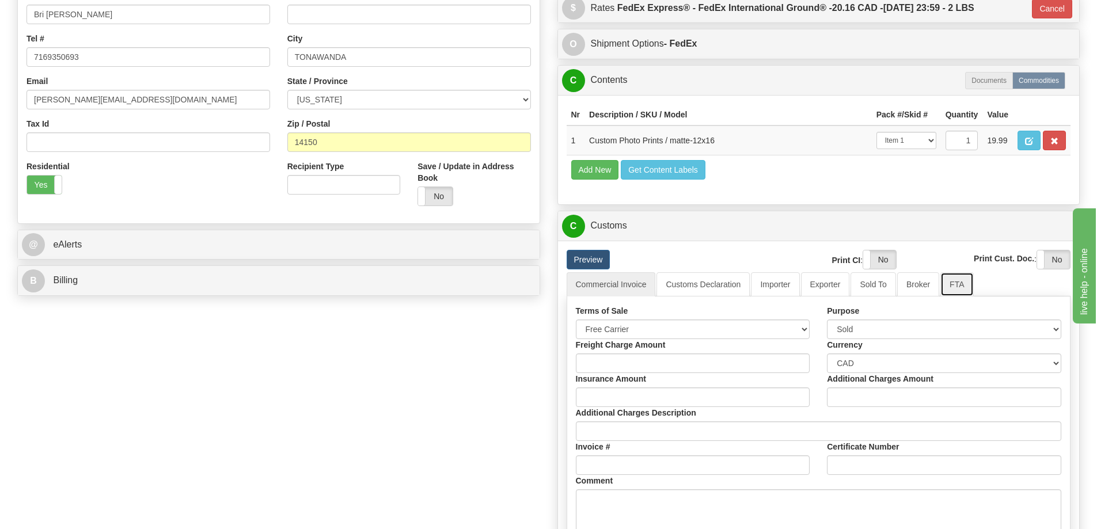
click at [959, 284] on link "FTA" at bounding box center [956, 284] width 33 height 24
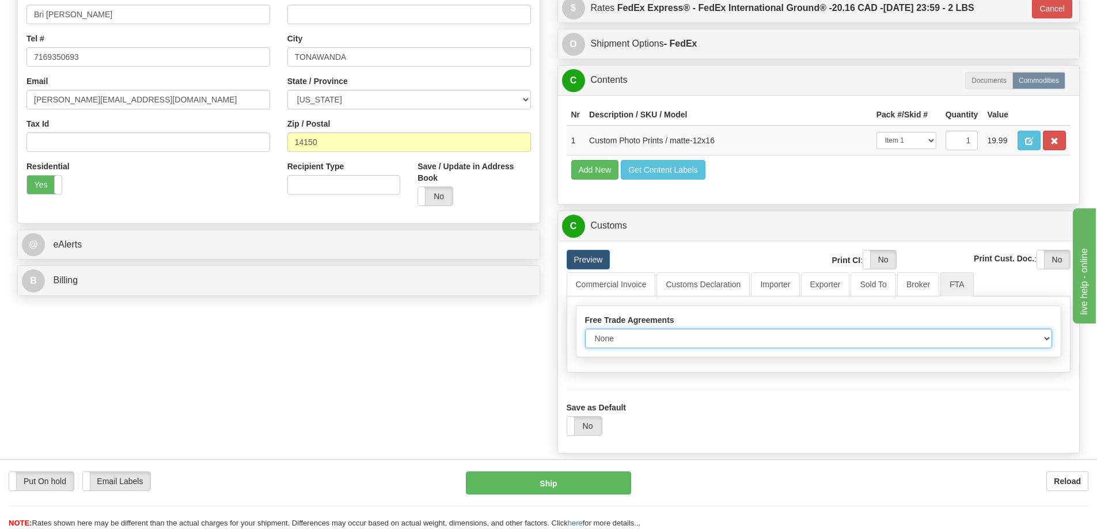
click at [1032, 340] on select "None Other USMCA CETA CUKTCA" at bounding box center [818, 339] width 467 height 20
select select "1"
click at [585, 333] on select "None Other USMCA CETA CUKTCA" at bounding box center [818, 339] width 467 height 20
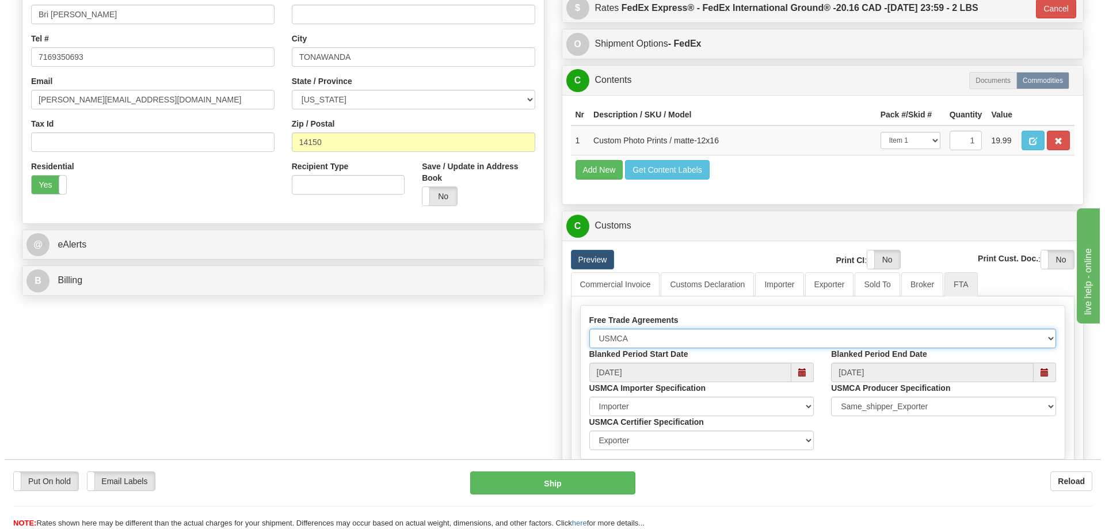
scroll to position [461, 0]
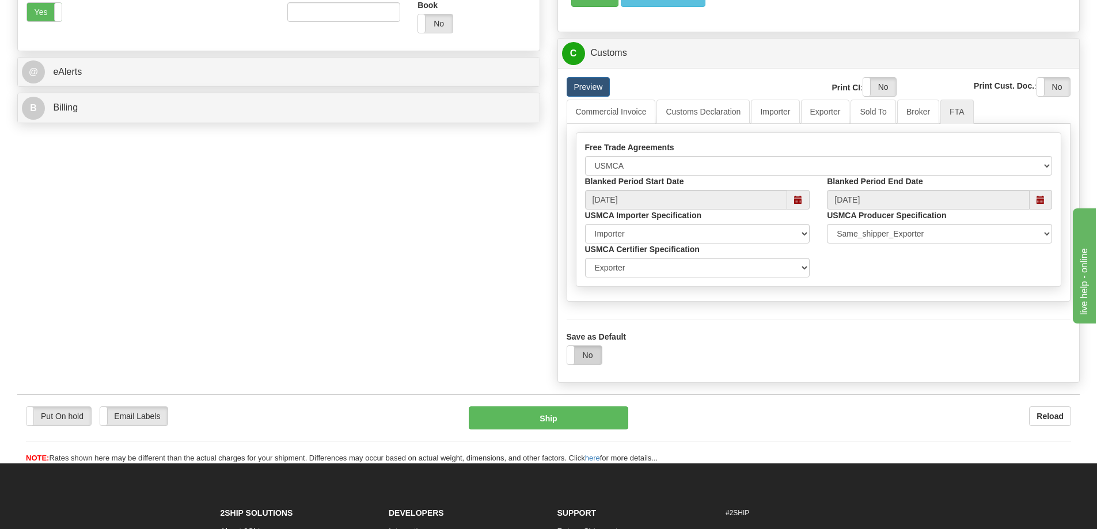
click at [582, 357] on label "No" at bounding box center [584, 355] width 35 height 18
click at [558, 417] on button "Ship" at bounding box center [548, 417] width 159 height 23
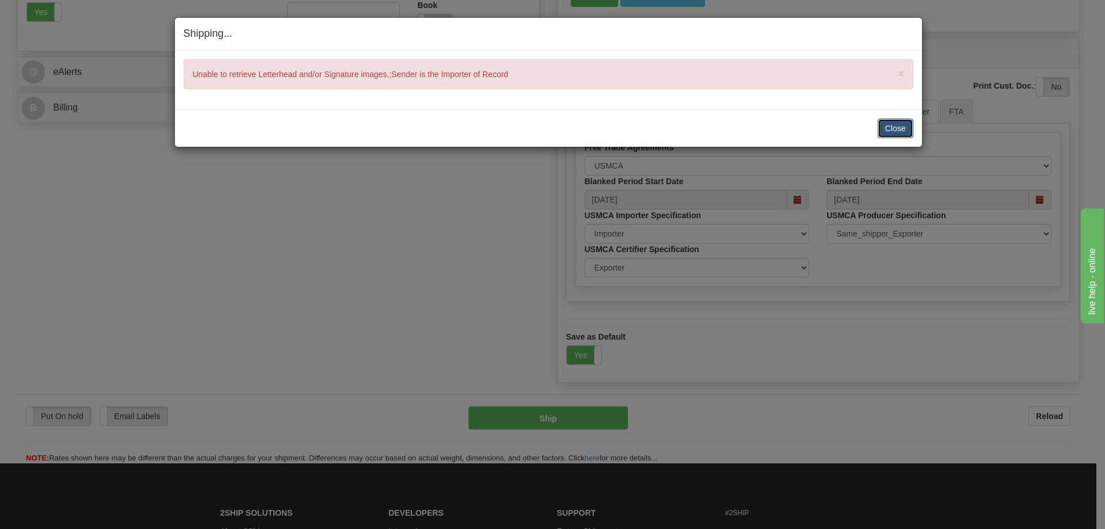
click at [884, 123] on button "Close" at bounding box center [896, 129] width 36 height 20
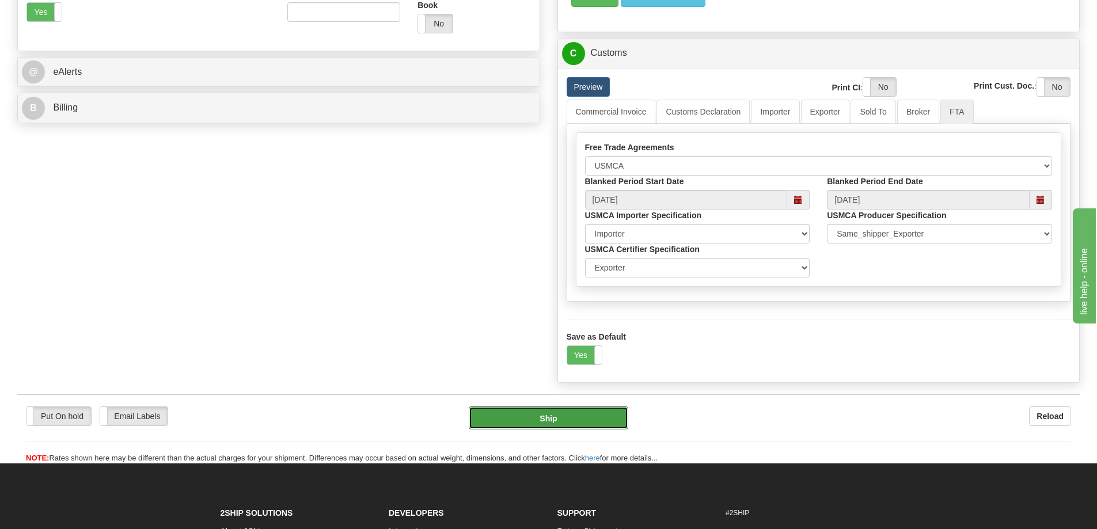
click at [567, 417] on button "Ship" at bounding box center [548, 417] width 159 height 23
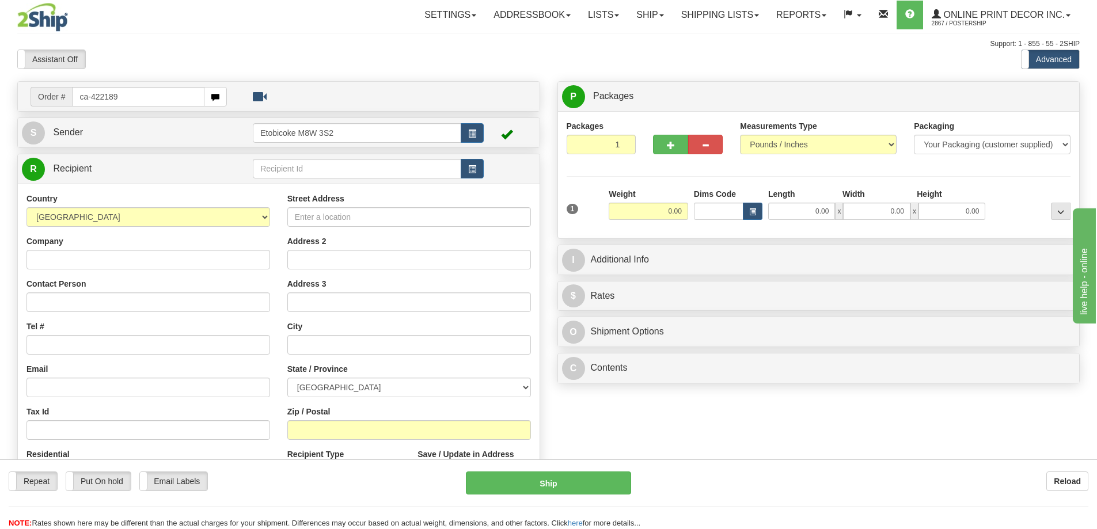
type input "ca-422189"
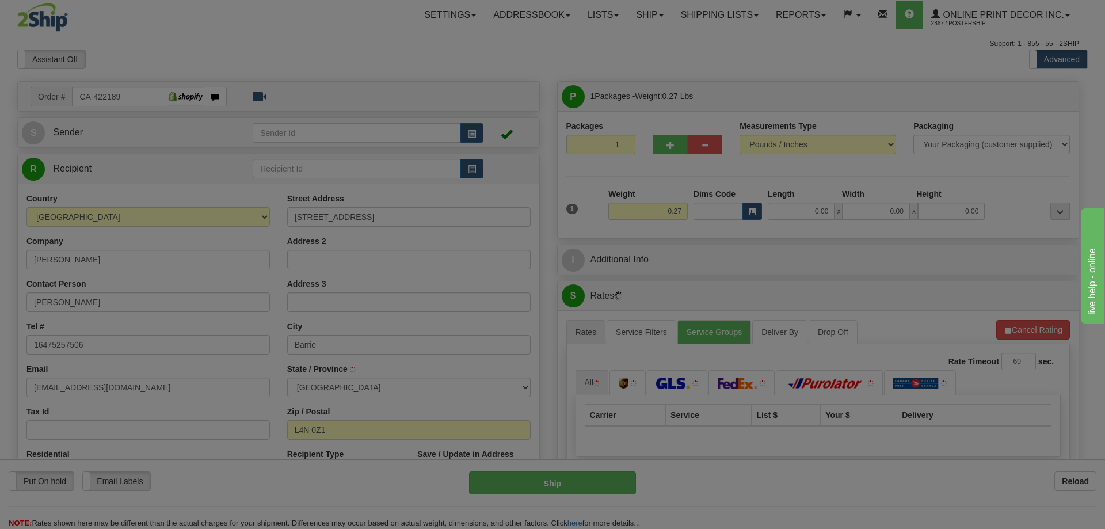
type input "BARRIE"
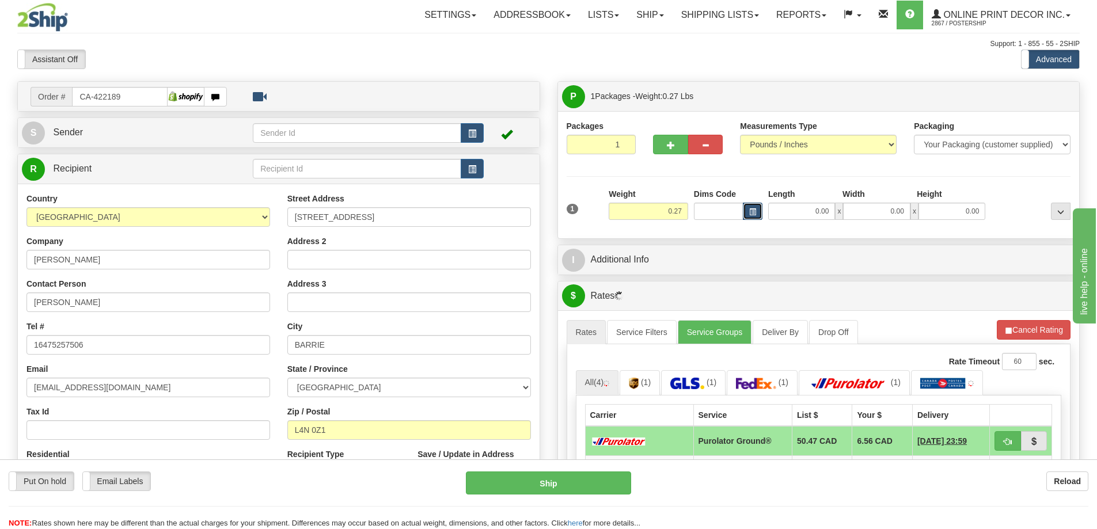
click at [748, 209] on button "button" at bounding box center [753, 211] width 20 height 17
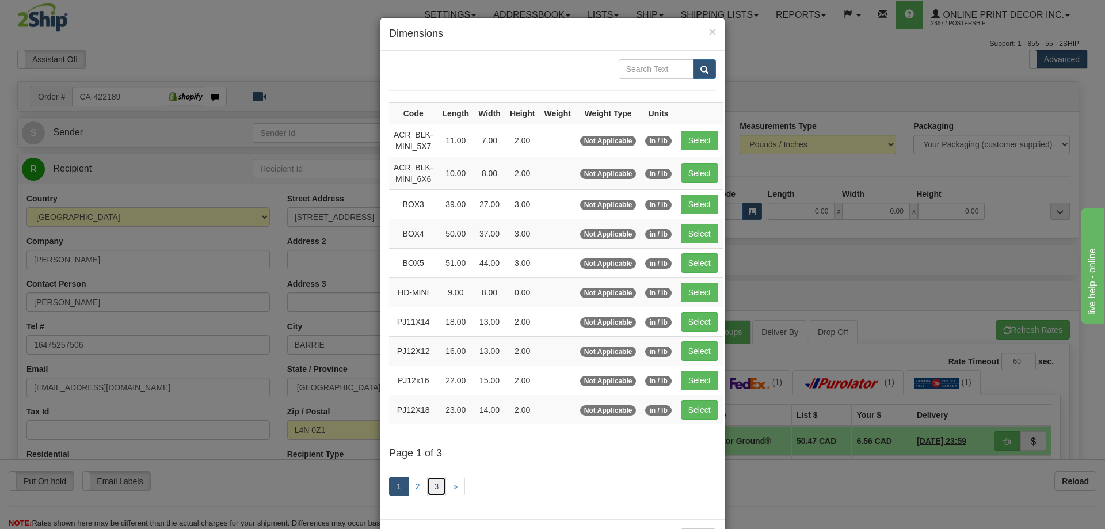
click at [432, 482] on link "3" at bounding box center [437, 487] width 20 height 20
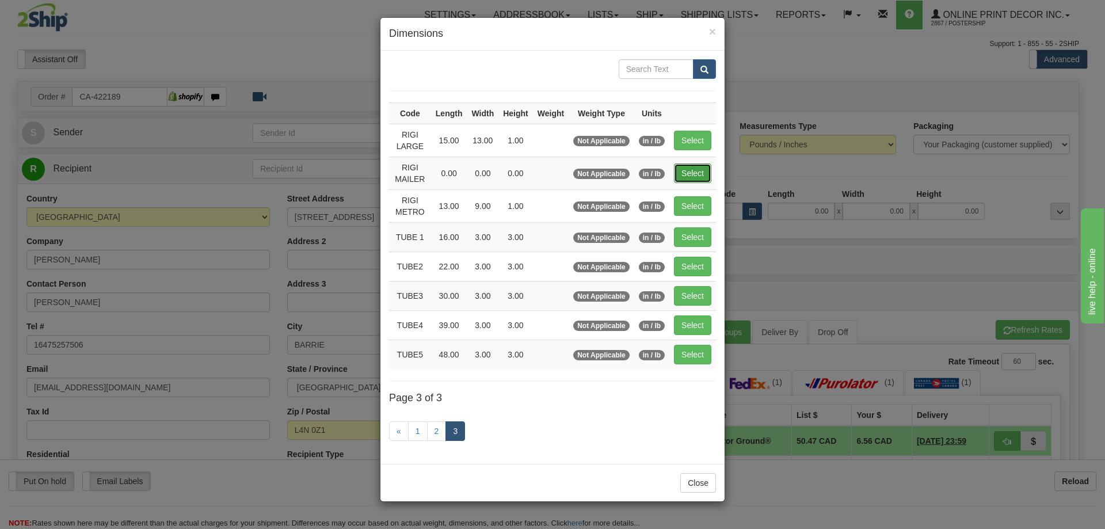
click at [697, 168] on button "Select" at bounding box center [692, 173] width 37 height 20
type input "RIGI MAILER"
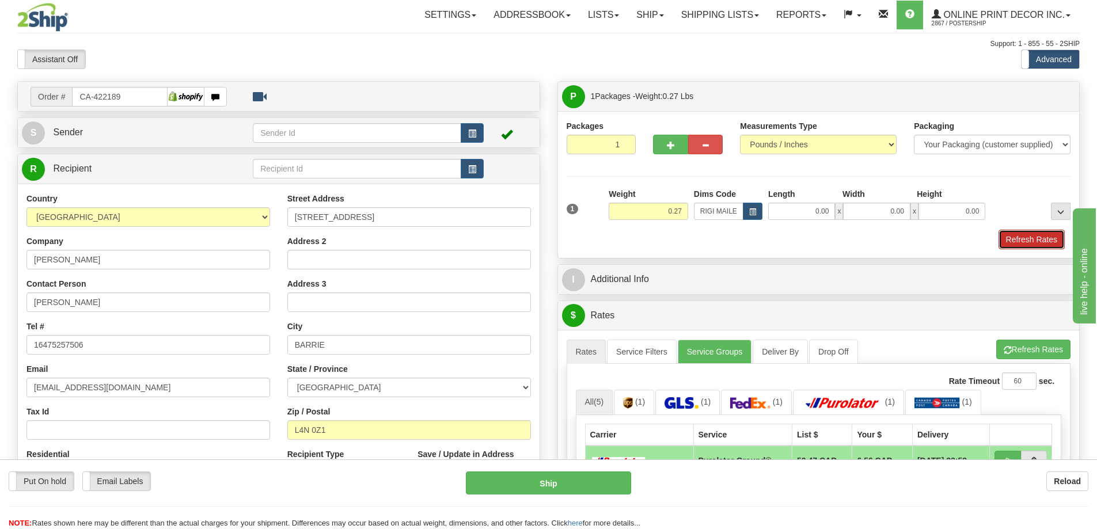
click at [1025, 237] on button "Refresh Rates" at bounding box center [1031, 240] width 66 height 20
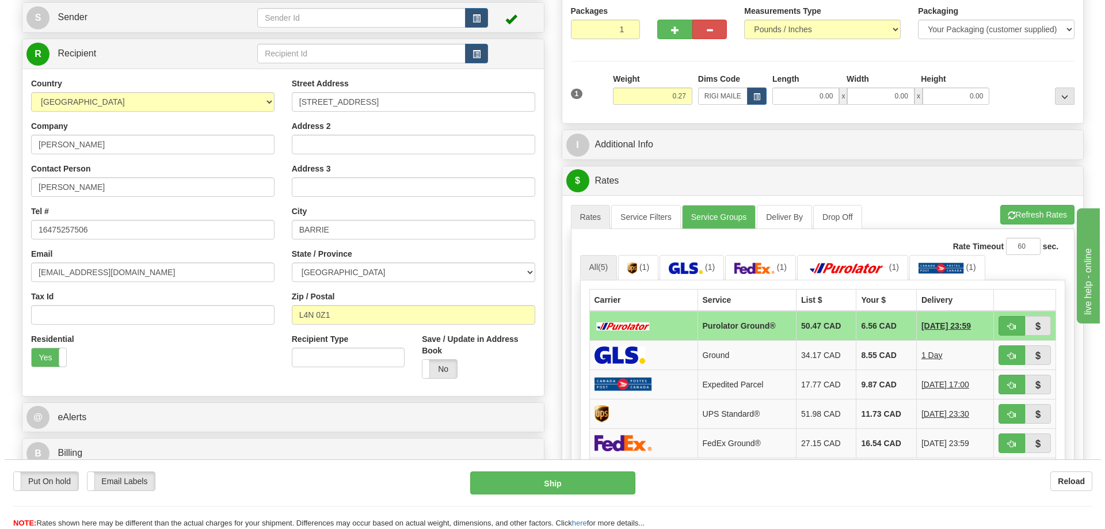
scroll to position [173, 0]
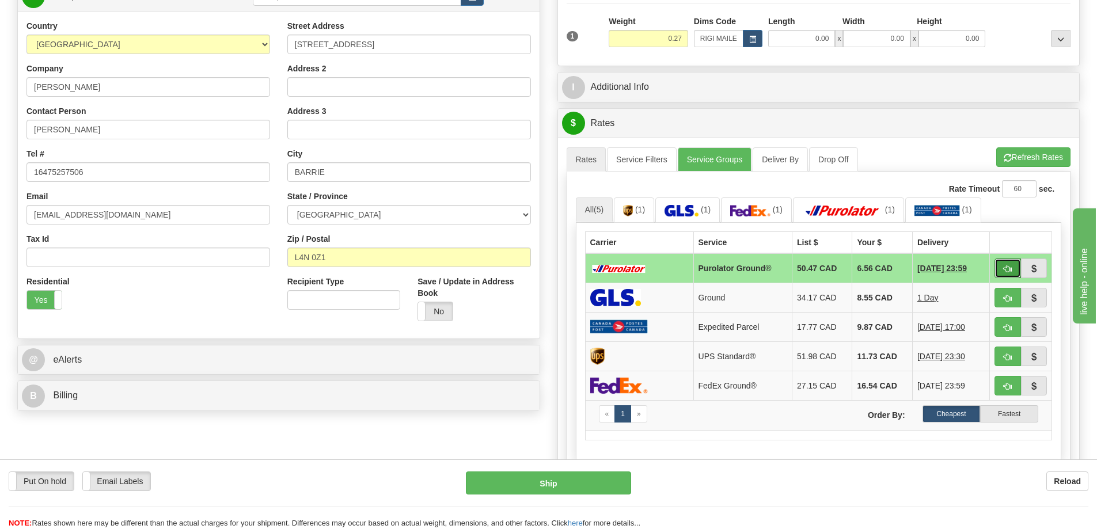
click at [1002, 268] on button "button" at bounding box center [1007, 268] width 26 height 20
type input "260"
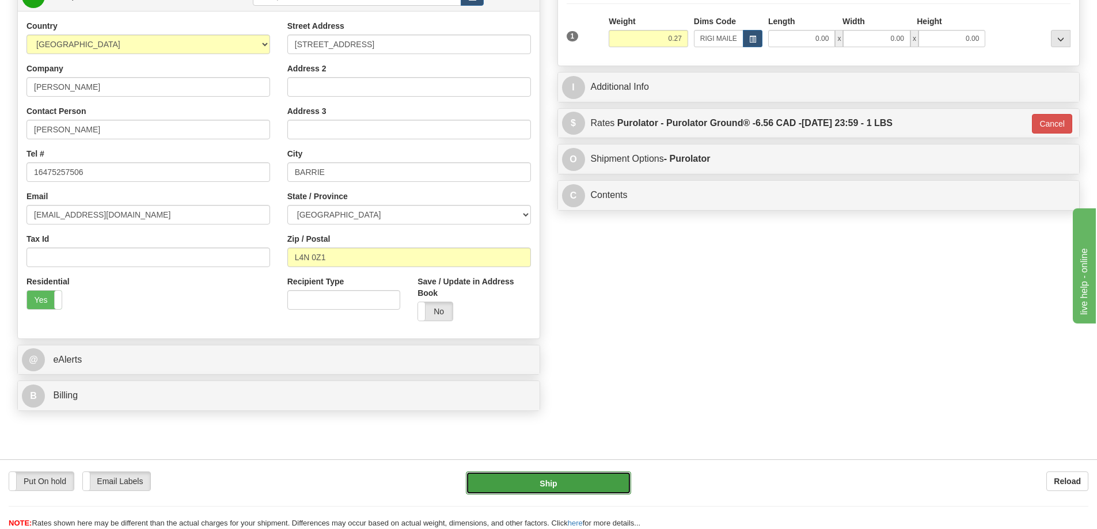
click at [595, 481] on button "Ship" at bounding box center [548, 482] width 165 height 23
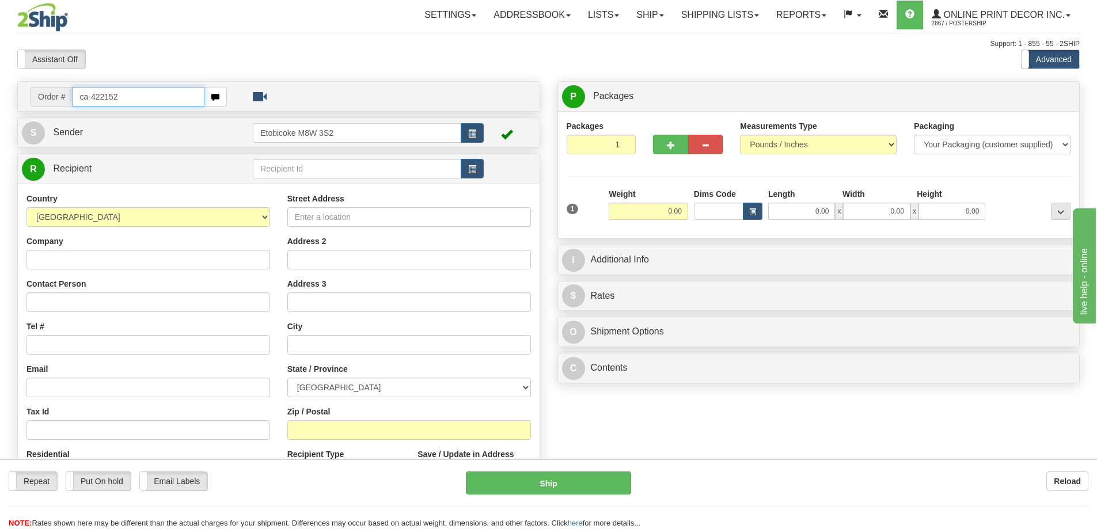
type input "ca-422152"
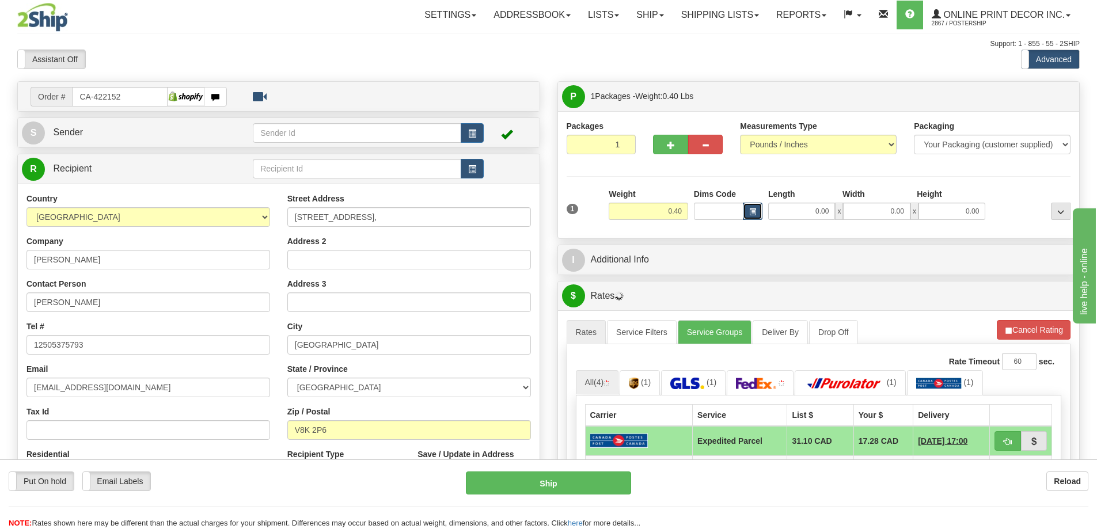
click at [751, 205] on button "button" at bounding box center [753, 211] width 20 height 17
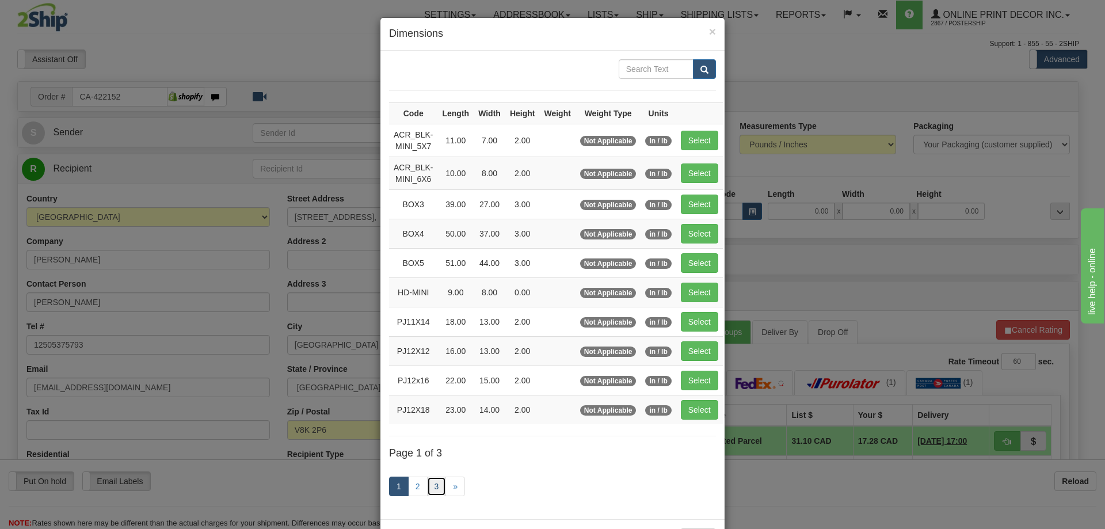
click at [437, 480] on link "3" at bounding box center [437, 487] width 20 height 20
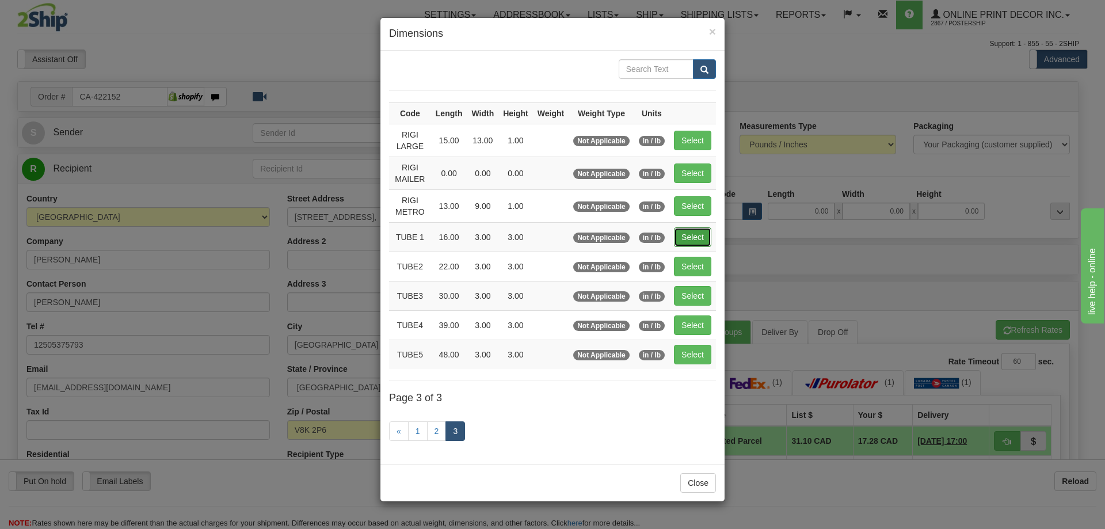
click at [690, 234] on button "Select" at bounding box center [692, 237] width 37 height 20
type input "TUBE 1"
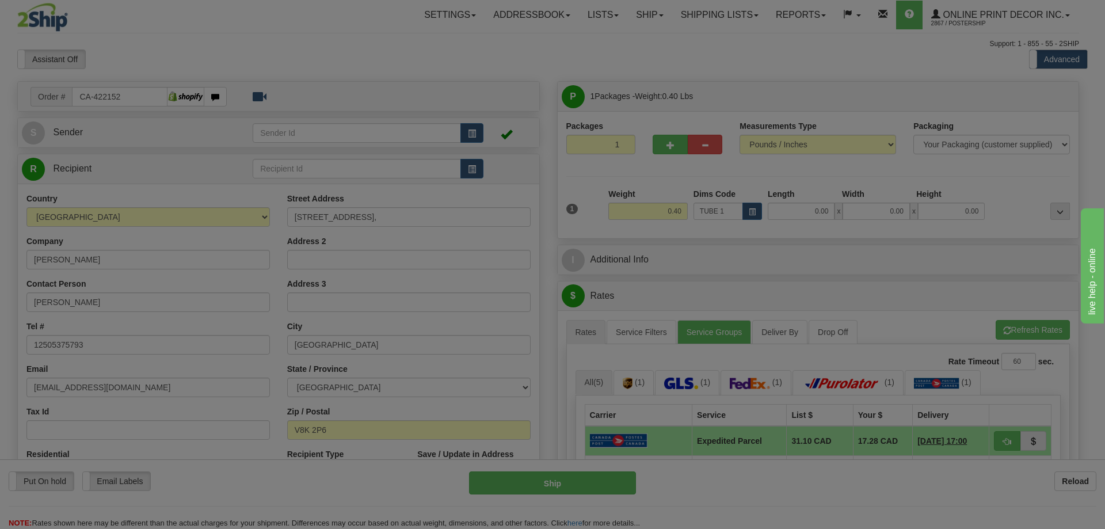
type input "16.00"
type input "3.00"
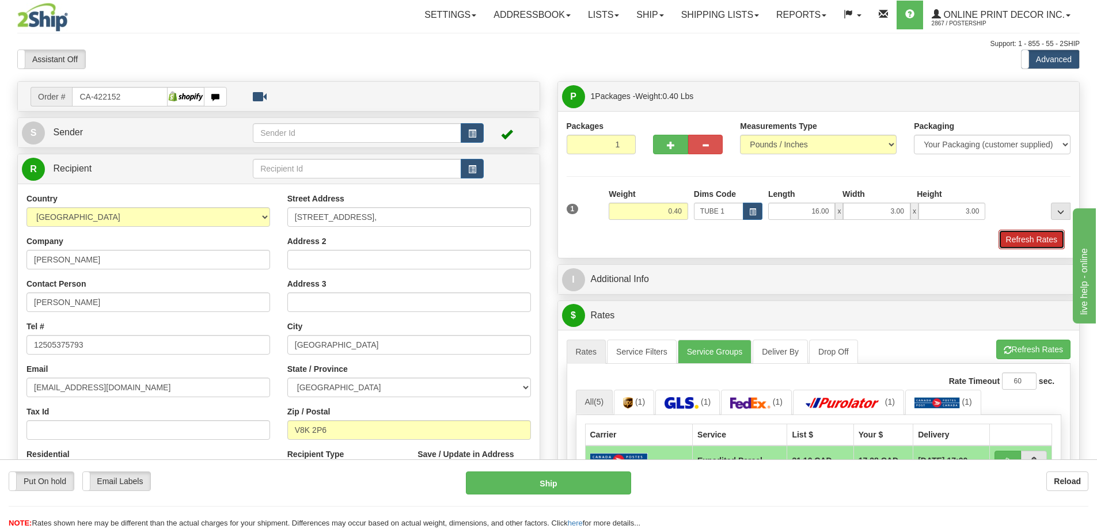
click at [1008, 242] on button "Refresh Rates" at bounding box center [1031, 240] width 66 height 20
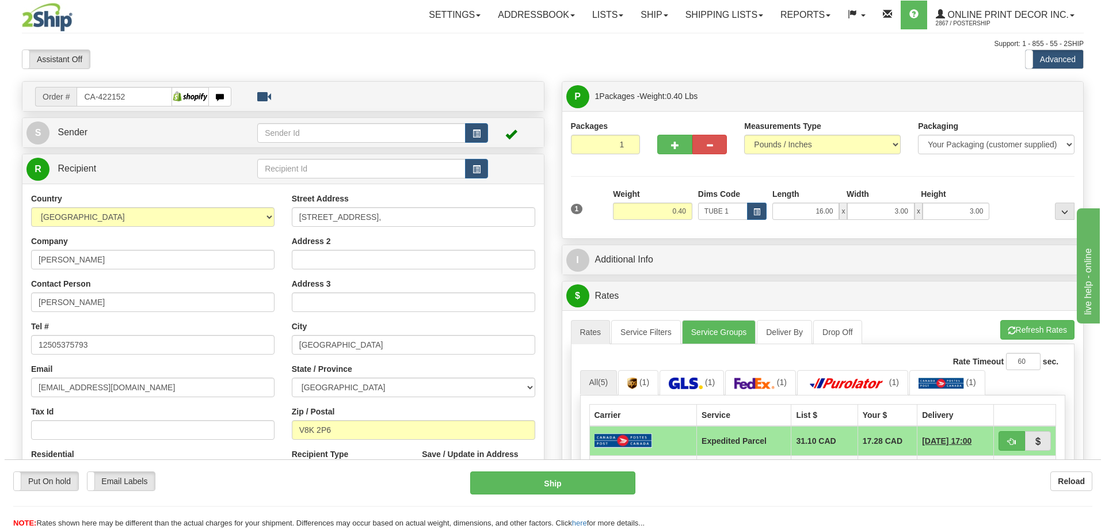
scroll to position [115, 0]
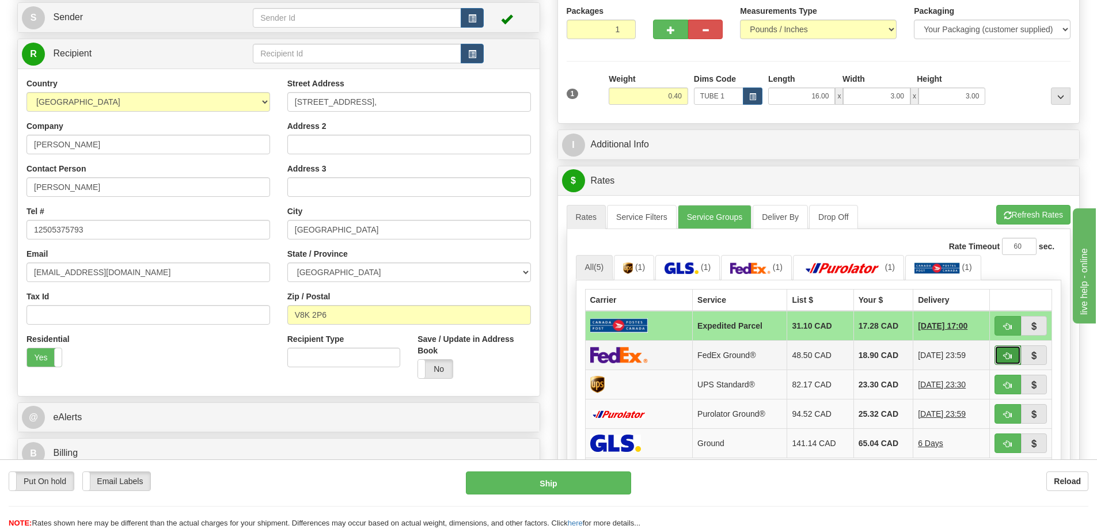
click at [1008, 350] on button "button" at bounding box center [1007, 355] width 26 height 20
type input "92"
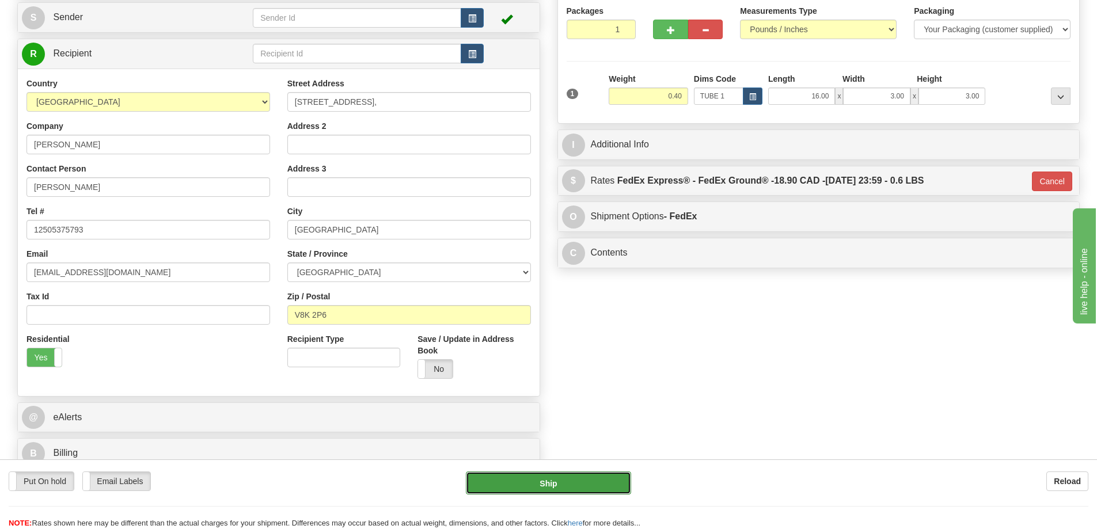
click at [599, 473] on button "Ship" at bounding box center [548, 482] width 165 height 23
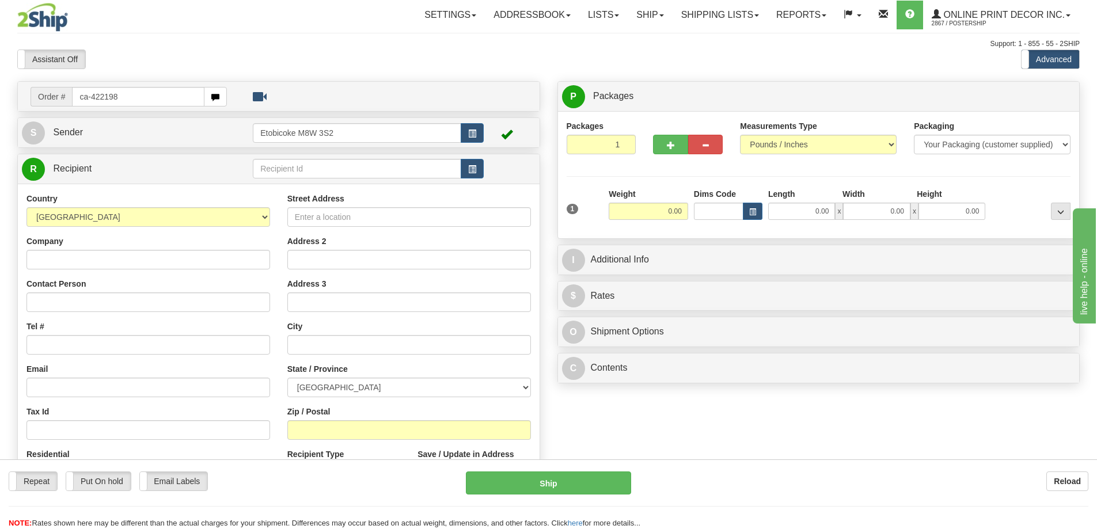
type input "ca-422198"
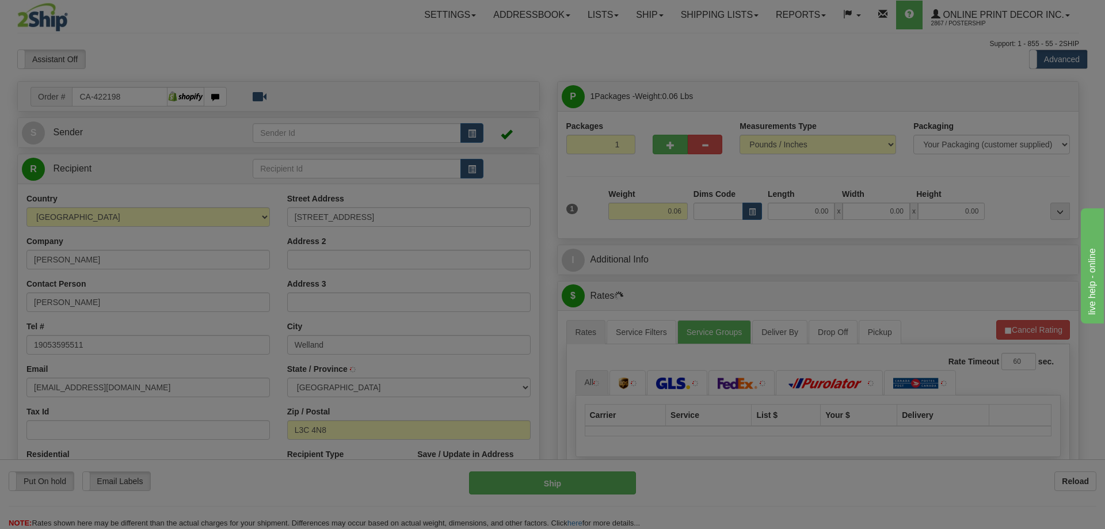
type input "WELLAND"
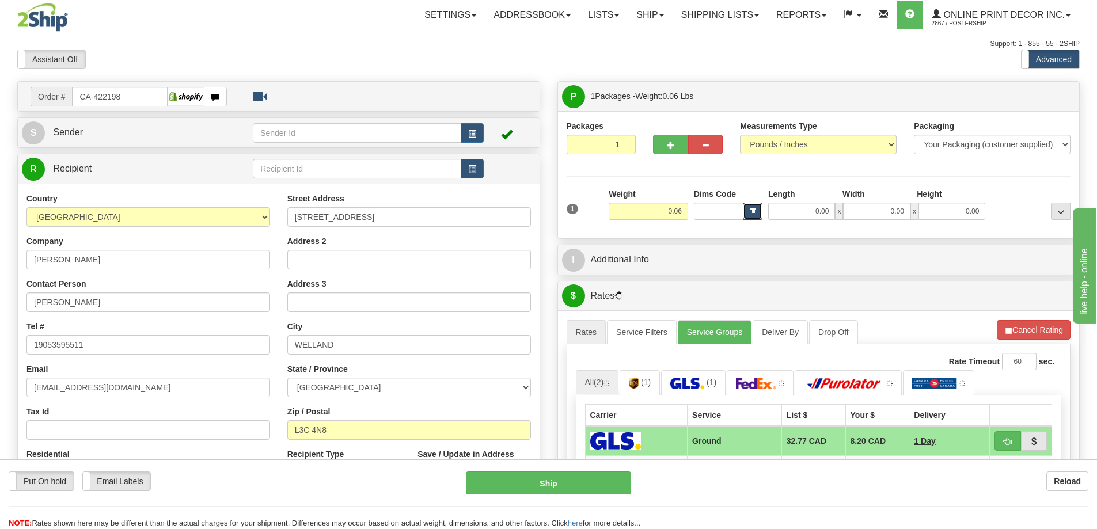
click at [749, 209] on span "button" at bounding box center [752, 212] width 7 height 6
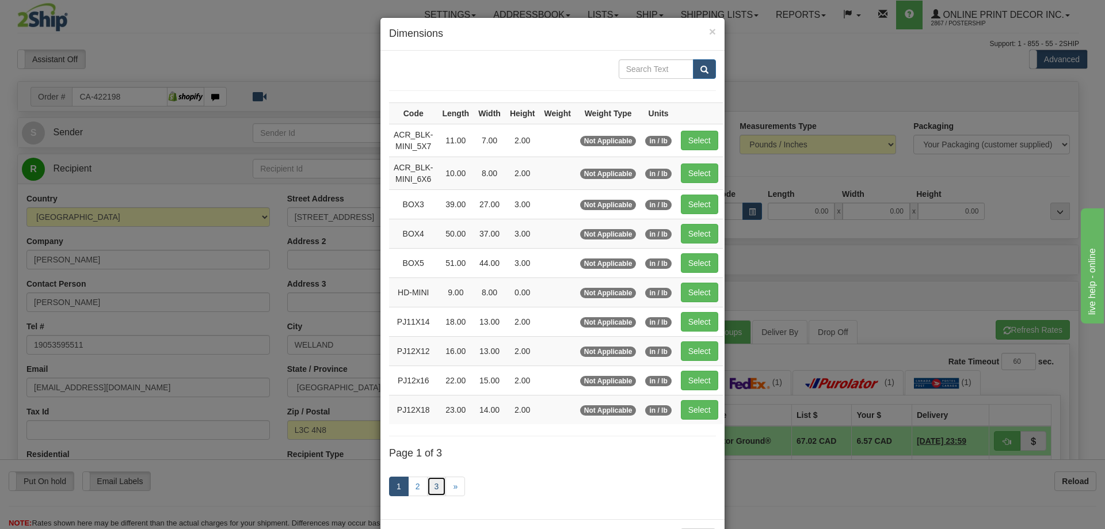
click at [435, 479] on link "3" at bounding box center [437, 487] width 20 height 20
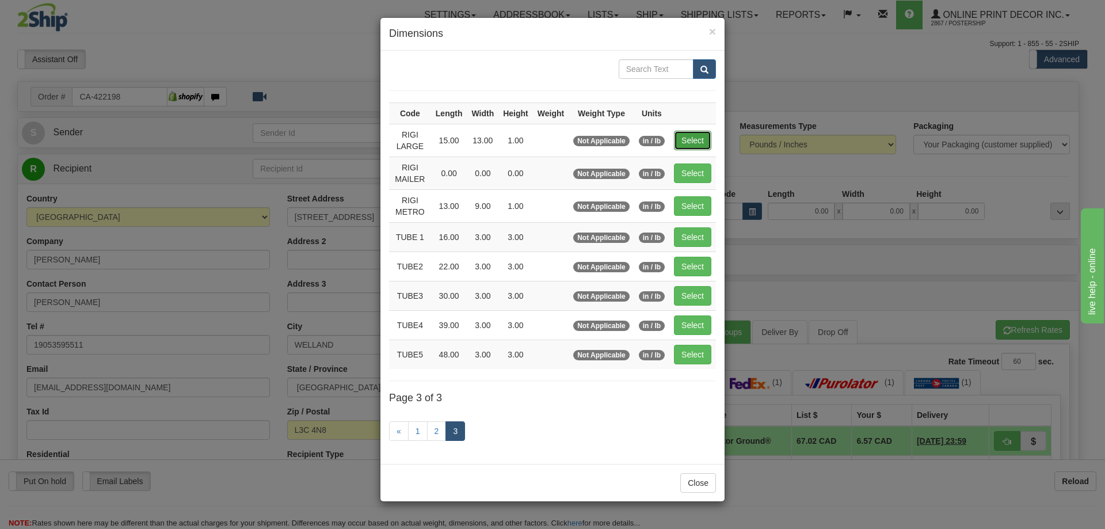
click at [697, 143] on button "Select" at bounding box center [692, 141] width 37 height 20
type input "RIGI LARGE"
type input "15.00"
type input "13.00"
type input "1.00"
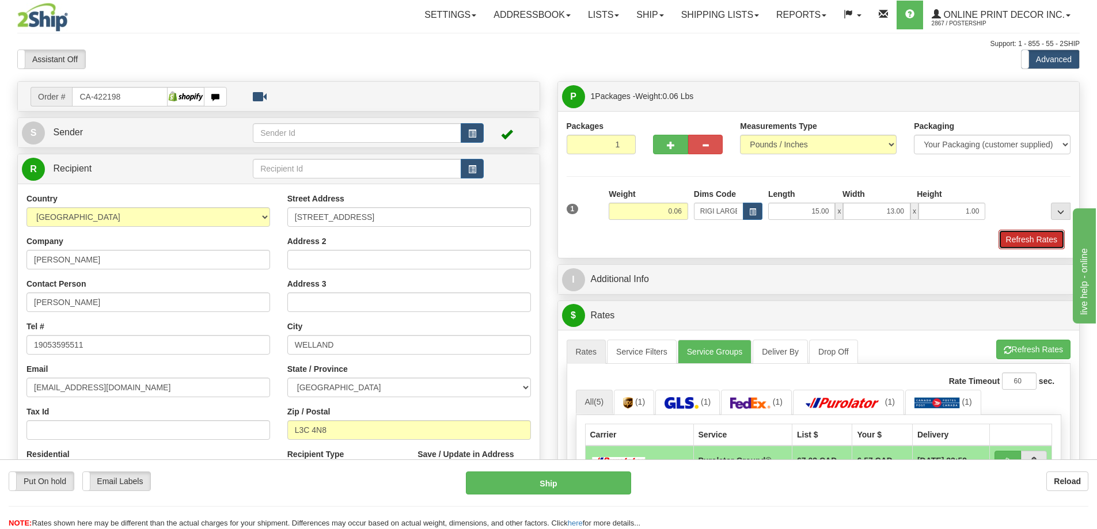
click at [1036, 235] on button "Refresh Rates" at bounding box center [1031, 240] width 66 height 20
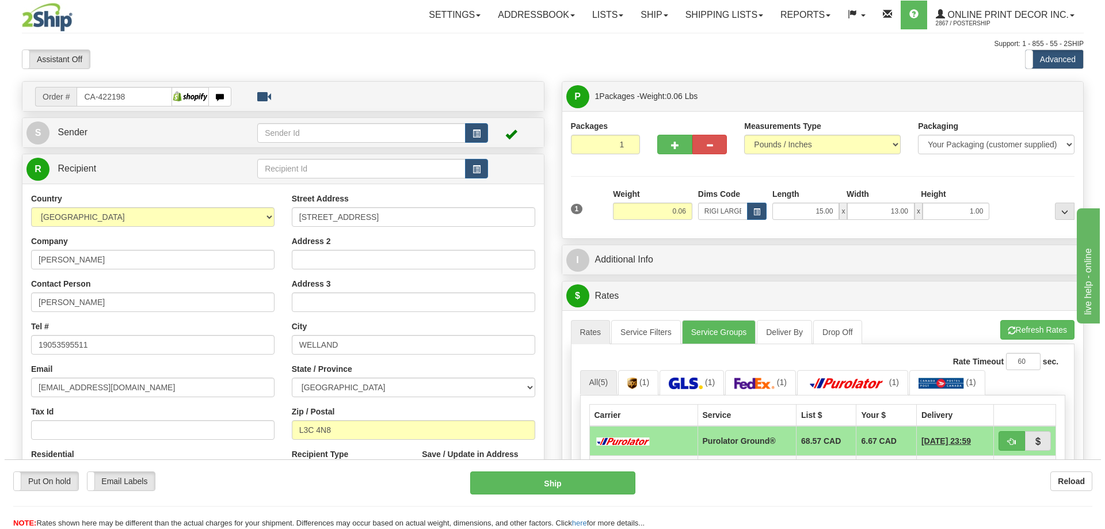
scroll to position [115, 0]
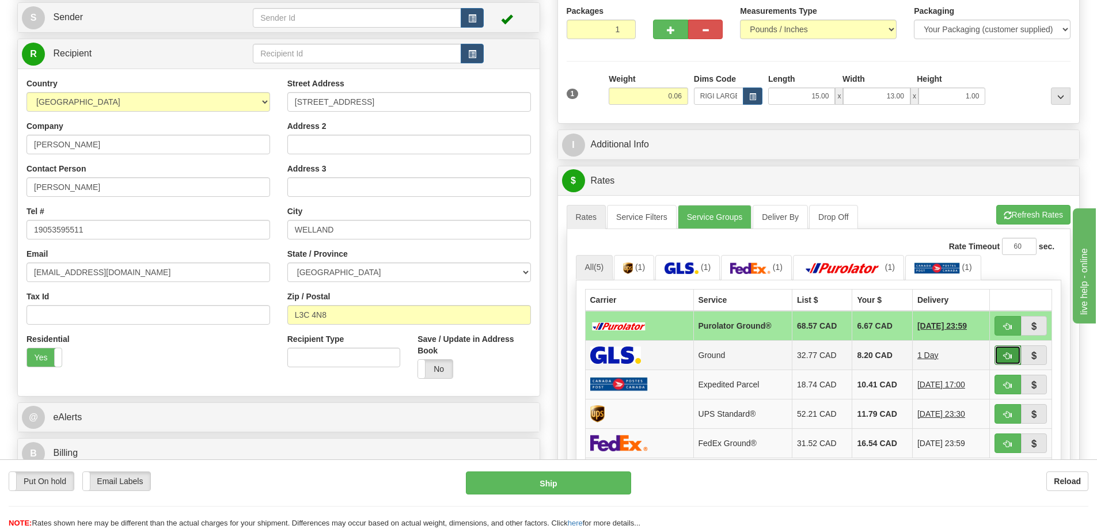
click at [1006, 353] on button "button" at bounding box center [1007, 355] width 26 height 20
type input "1"
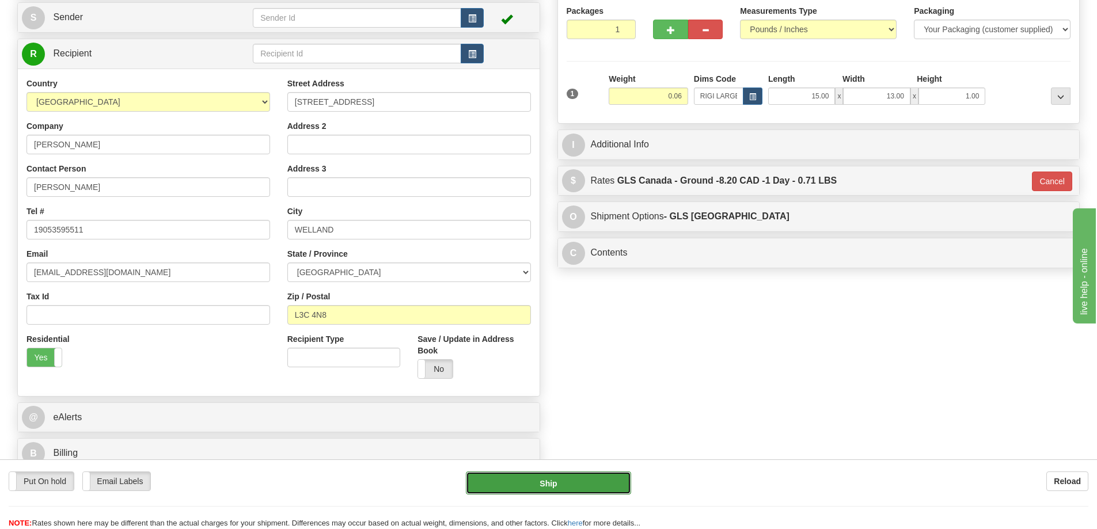
click at [599, 481] on button "Ship" at bounding box center [548, 482] width 165 height 23
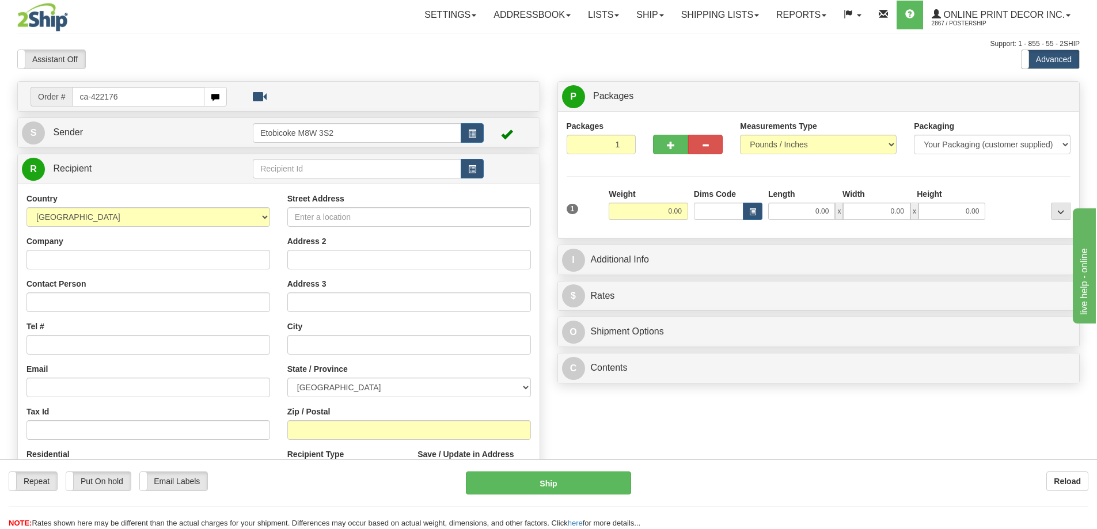
type input "ca-422176"
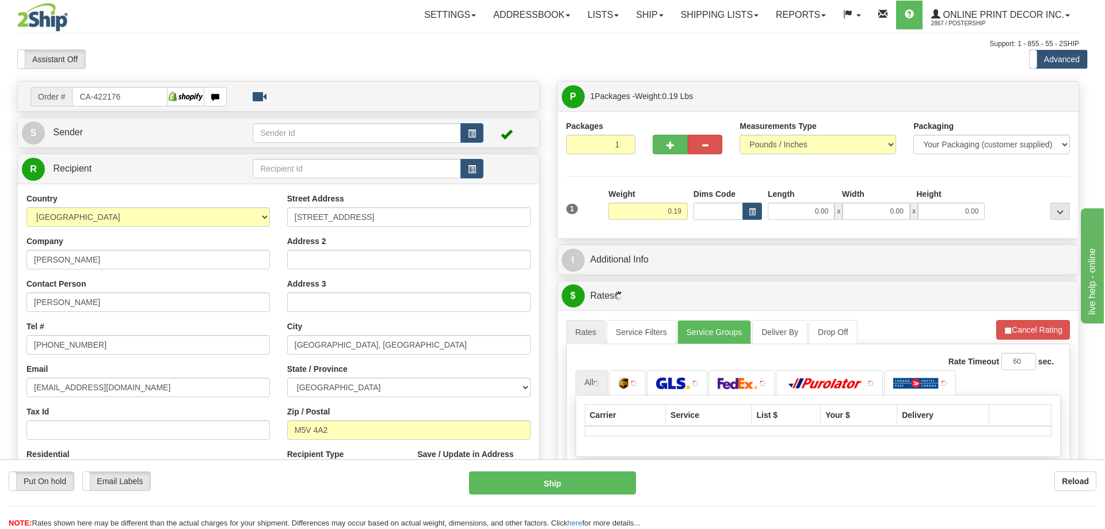
type input "[GEOGRAPHIC_DATA]"
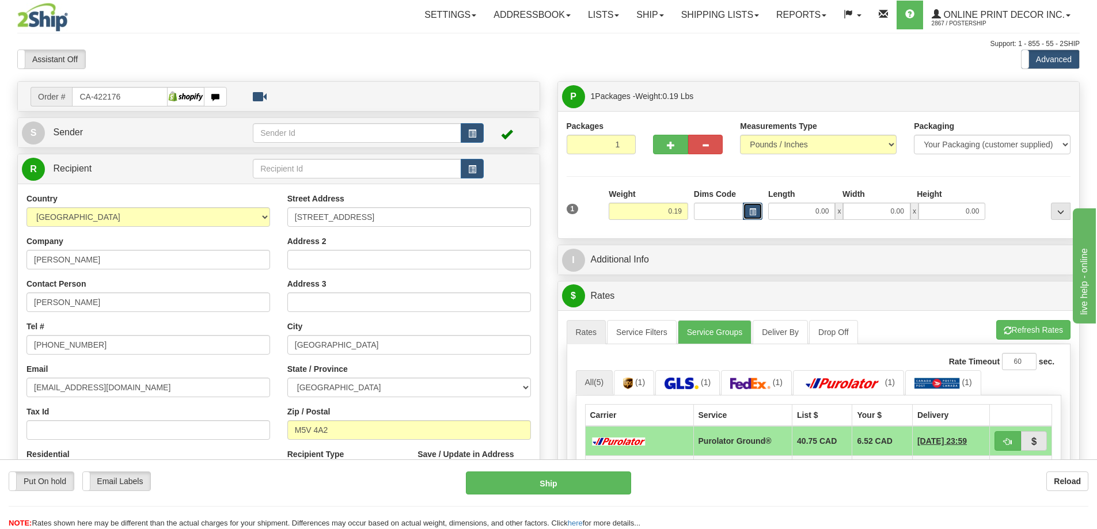
click at [747, 211] on button "button" at bounding box center [753, 211] width 20 height 17
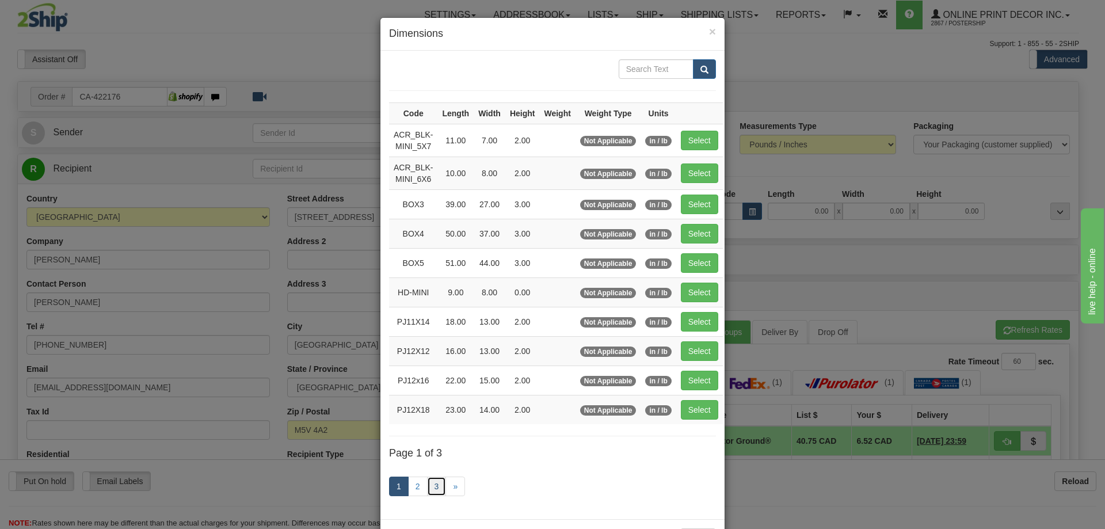
click at [432, 483] on link "3" at bounding box center [437, 487] width 20 height 20
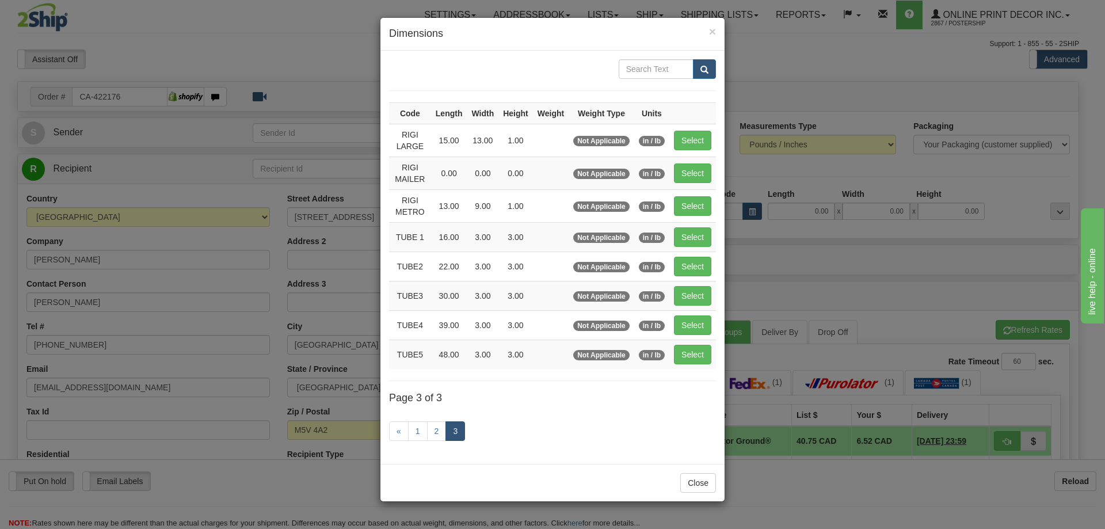
click at [694, 256] on td "Select" at bounding box center [692, 266] width 47 height 29
click at [683, 261] on button "Select" at bounding box center [692, 267] width 37 height 20
type input "TUBE2"
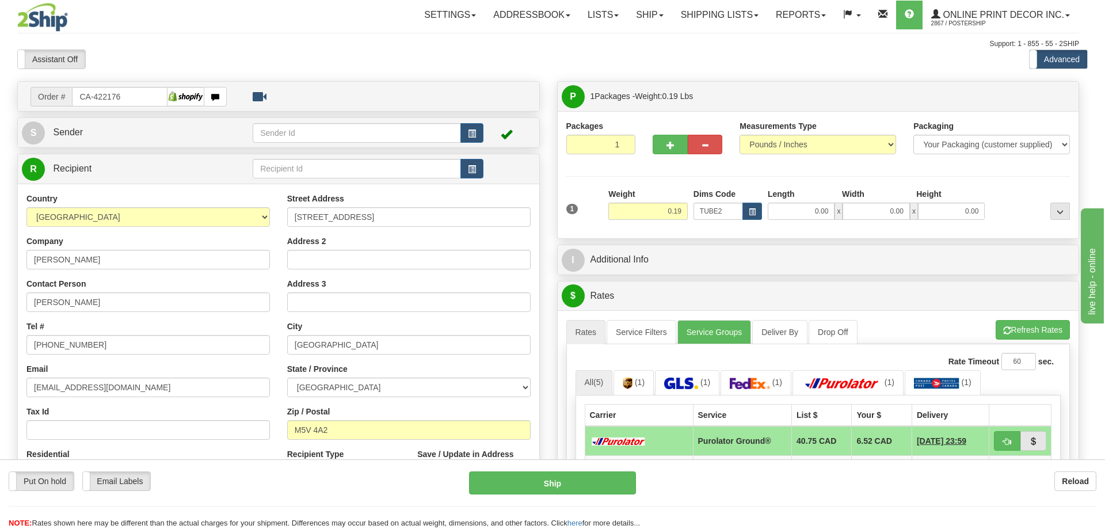
type input "22.00"
type input "3.00"
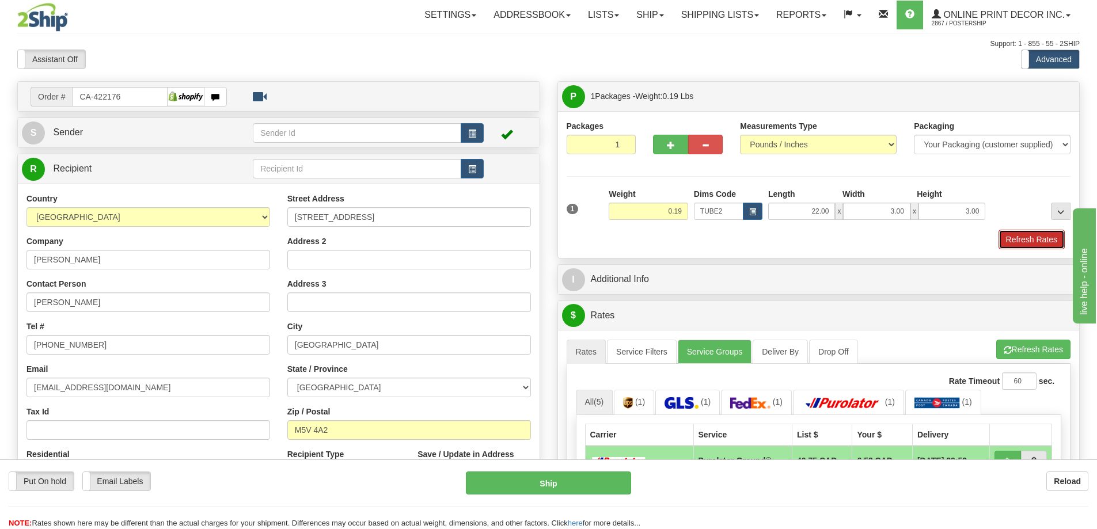
click at [1011, 245] on button "Refresh Rates" at bounding box center [1031, 240] width 66 height 20
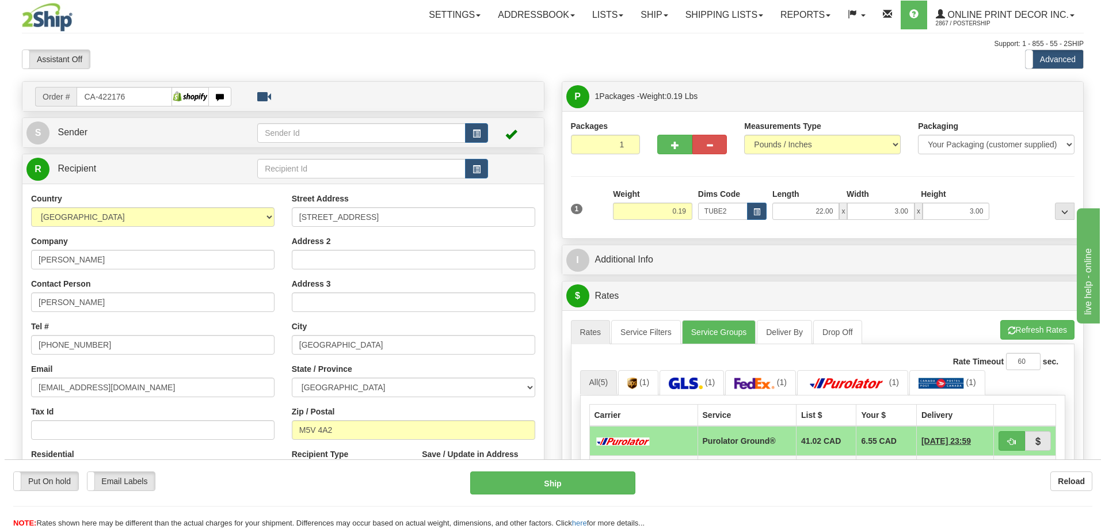
scroll to position [115, 0]
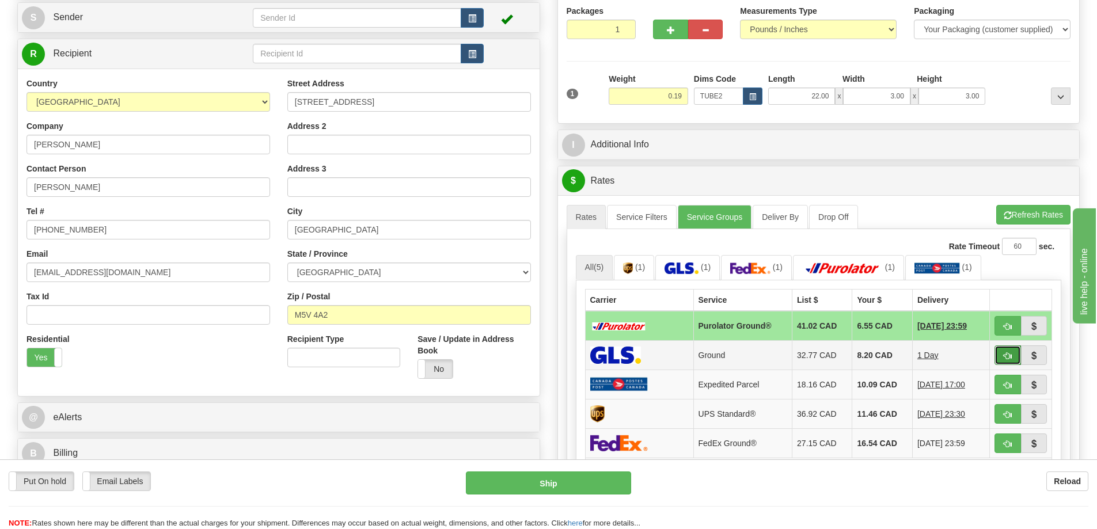
click at [1004, 352] on button "button" at bounding box center [1007, 355] width 26 height 20
type input "1"
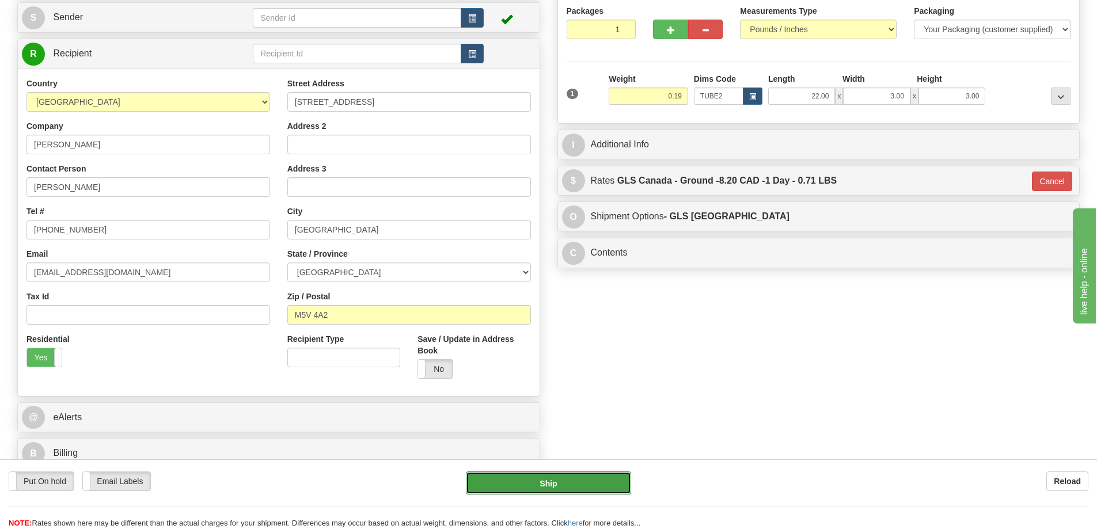
click at [593, 482] on button "Ship" at bounding box center [548, 482] width 165 height 23
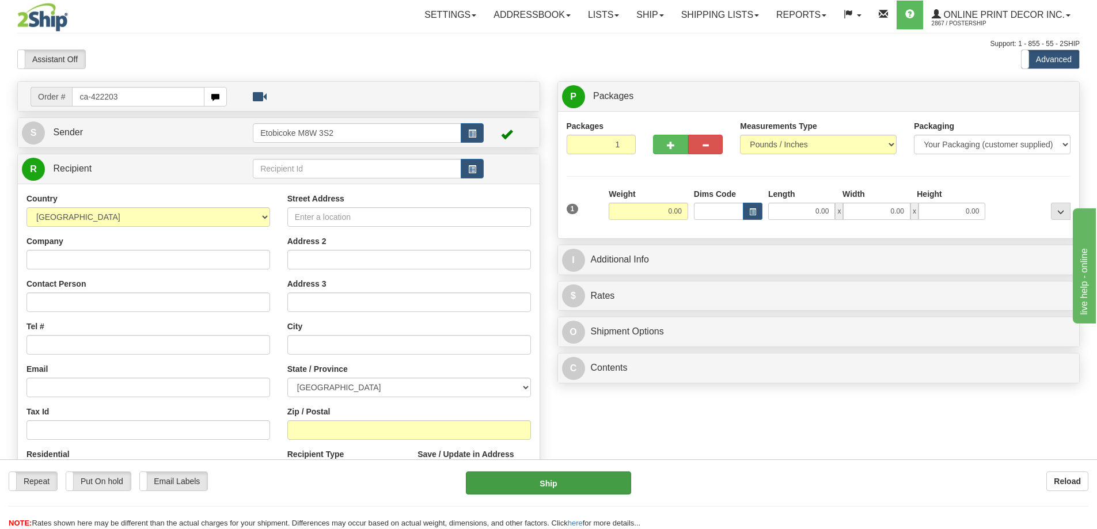
type input "ca-422203"
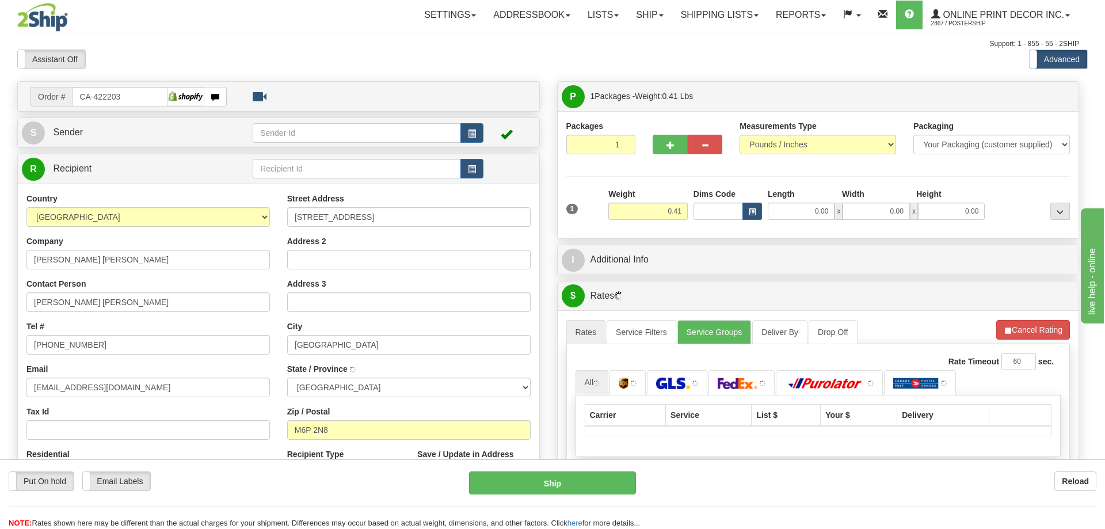
type input "[GEOGRAPHIC_DATA]"
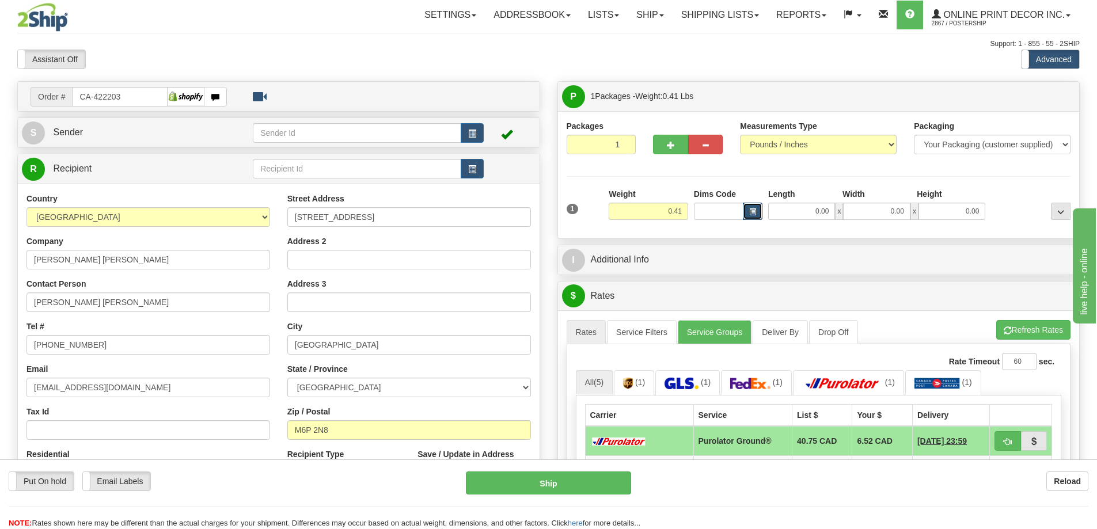
click at [747, 210] on button "button" at bounding box center [753, 211] width 20 height 17
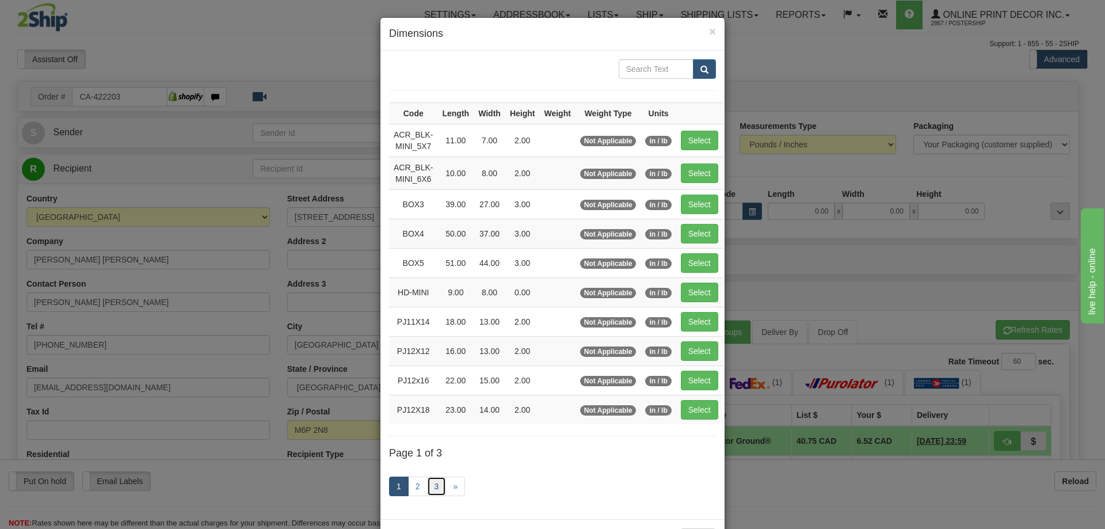
click at [432, 483] on link "3" at bounding box center [437, 487] width 20 height 20
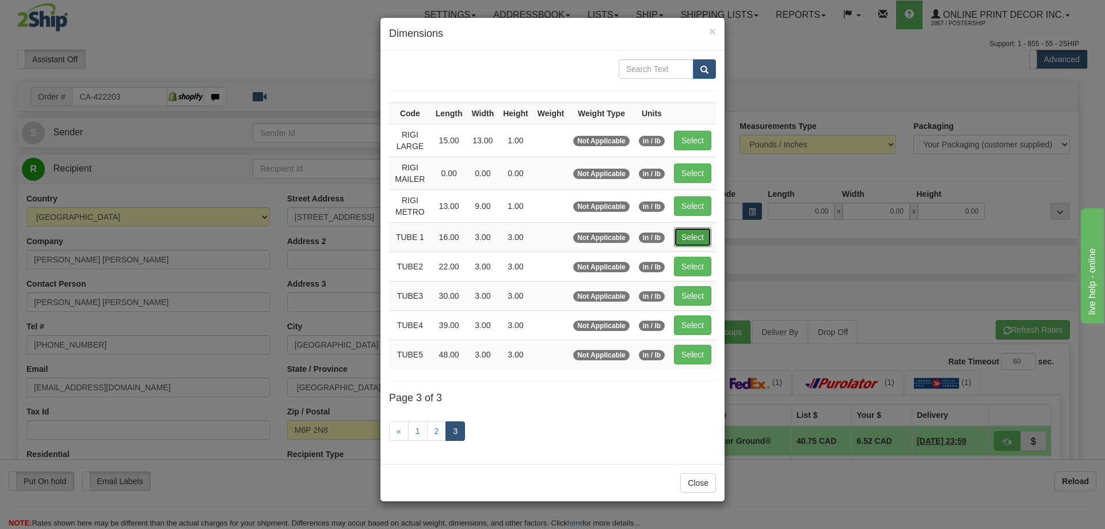
click at [697, 231] on button "Select" at bounding box center [692, 237] width 37 height 20
type input "TUBE 1"
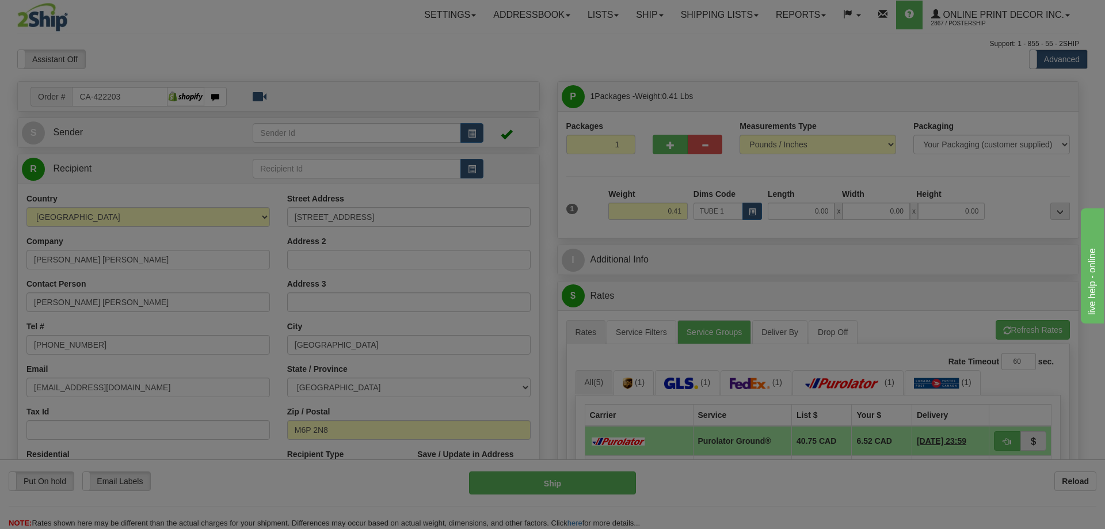
type input "16.00"
type input "3.00"
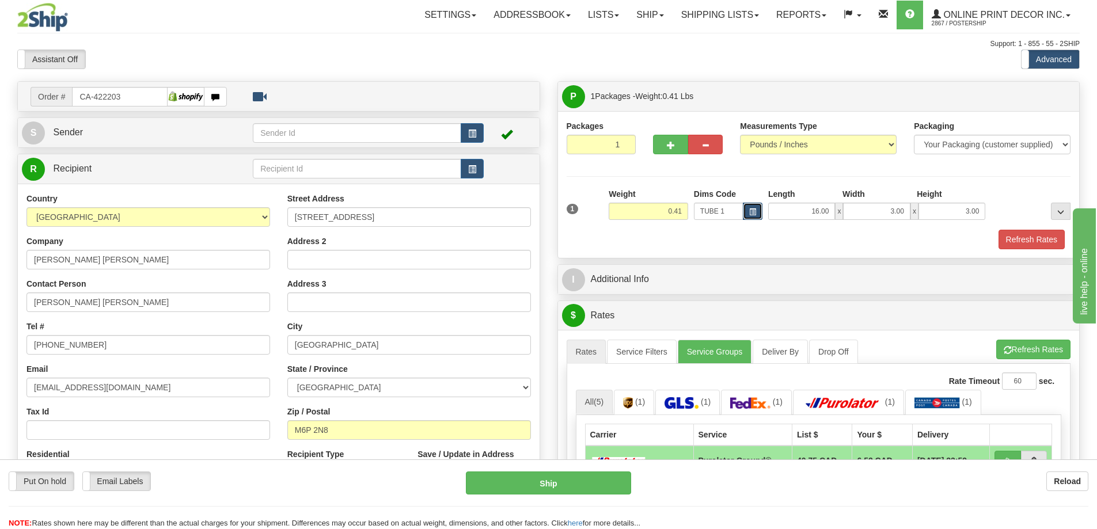
click at [750, 208] on button "button" at bounding box center [753, 211] width 20 height 17
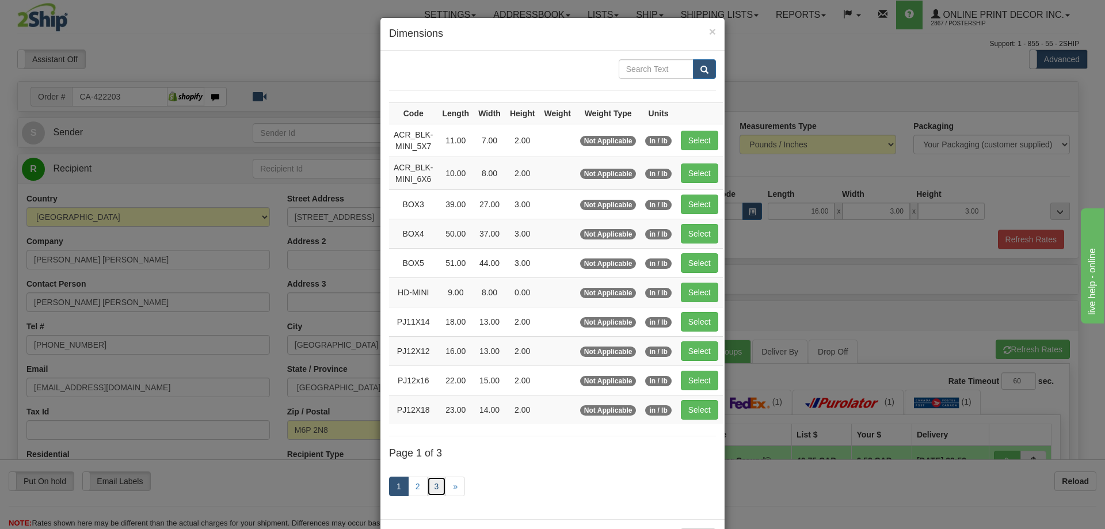
click at [434, 479] on link "3" at bounding box center [437, 487] width 20 height 20
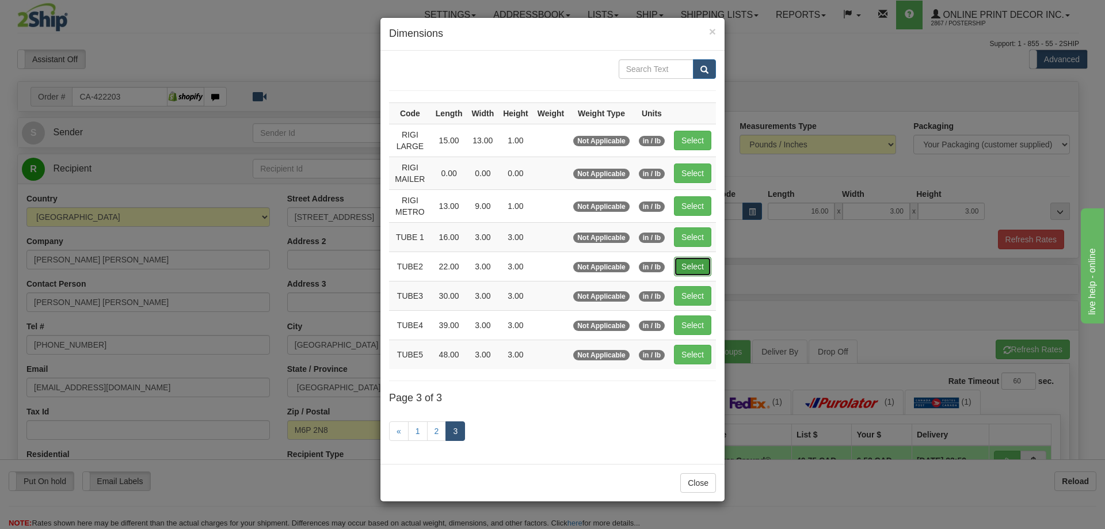
click at [703, 260] on button "Select" at bounding box center [692, 267] width 37 height 20
type input "TUBE2"
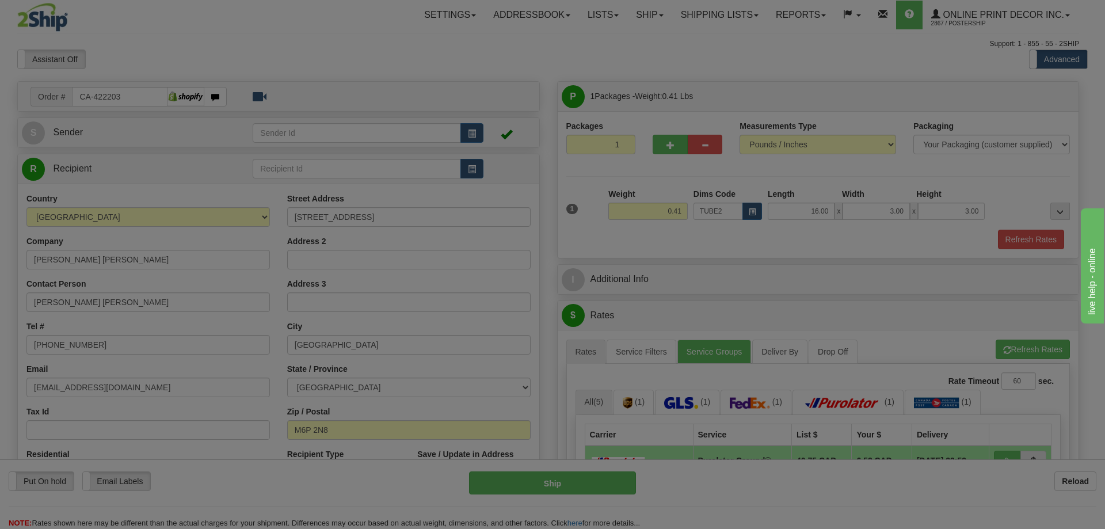
type input "22.00"
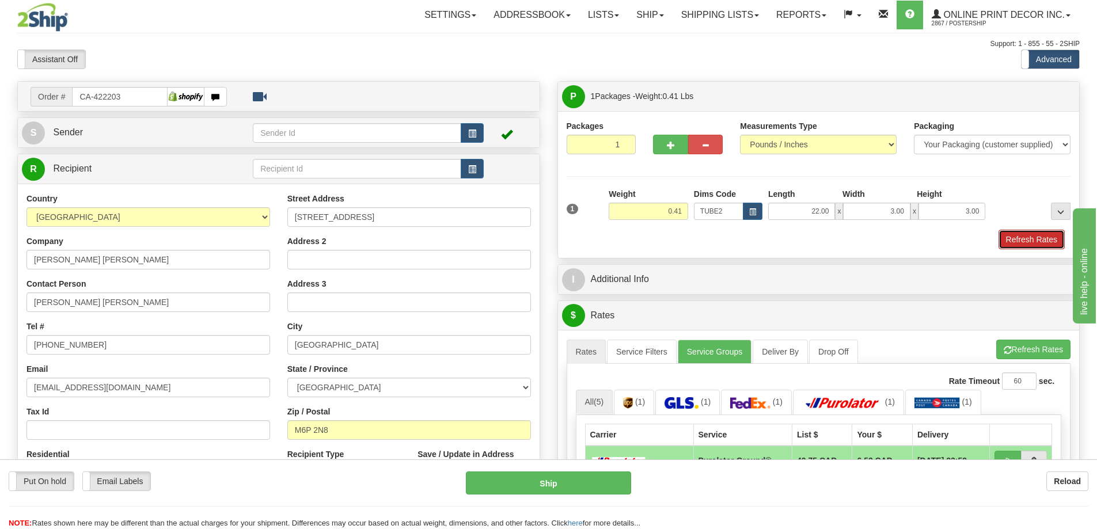
click at [1036, 240] on button "Refresh Rates" at bounding box center [1031, 240] width 66 height 20
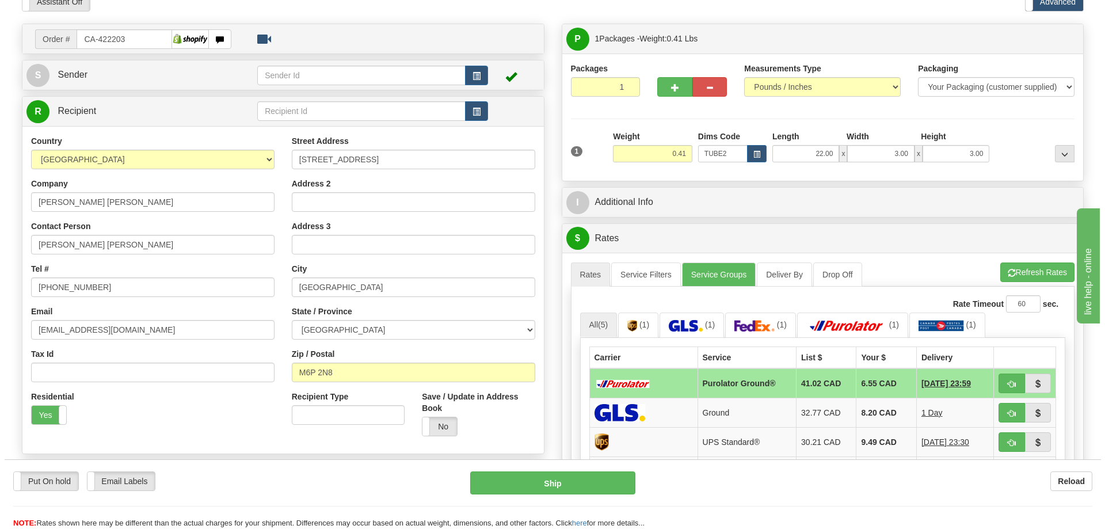
scroll to position [173, 0]
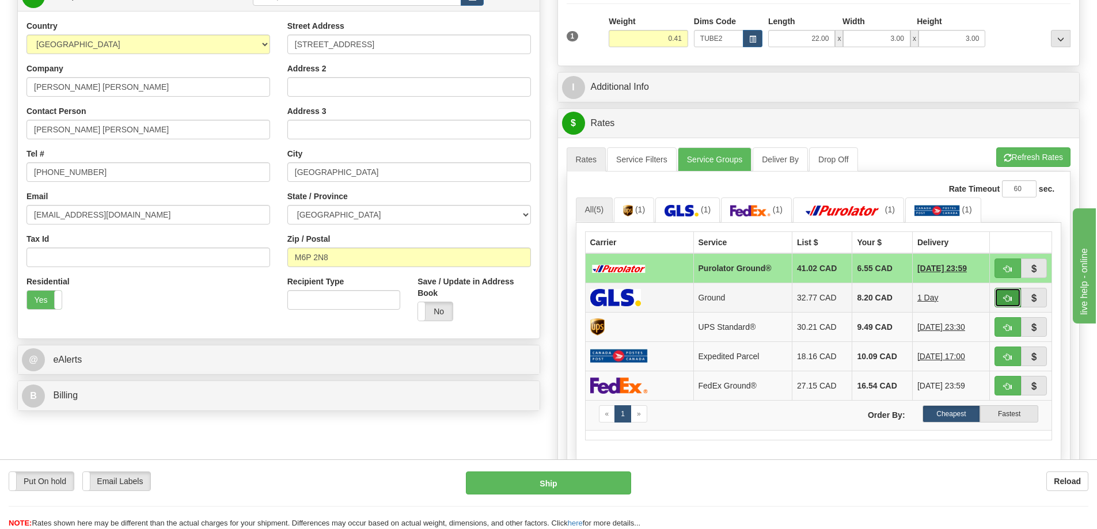
click at [1001, 298] on button "button" at bounding box center [1007, 298] width 26 height 20
type input "1"
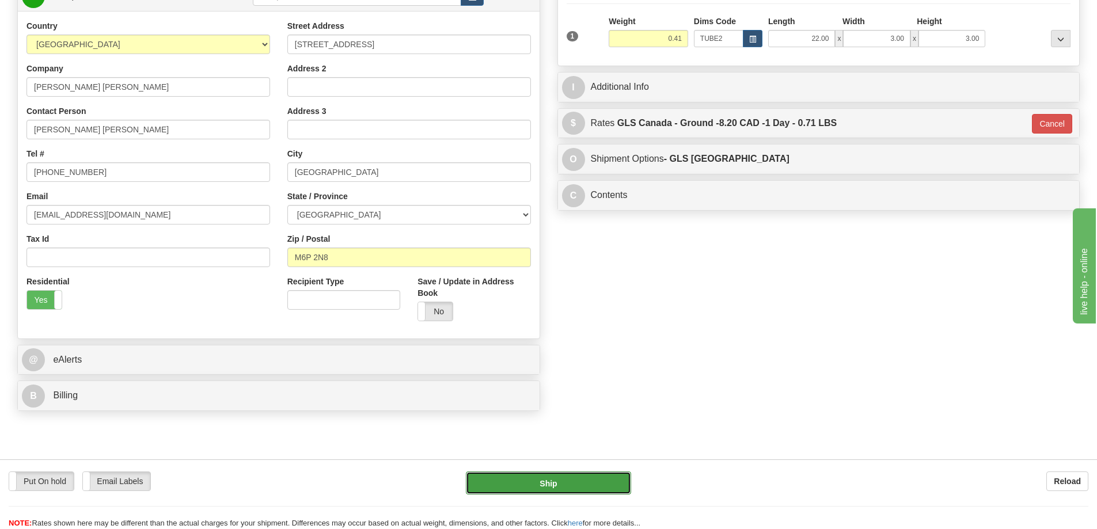
click at [572, 486] on button "Ship" at bounding box center [548, 482] width 165 height 23
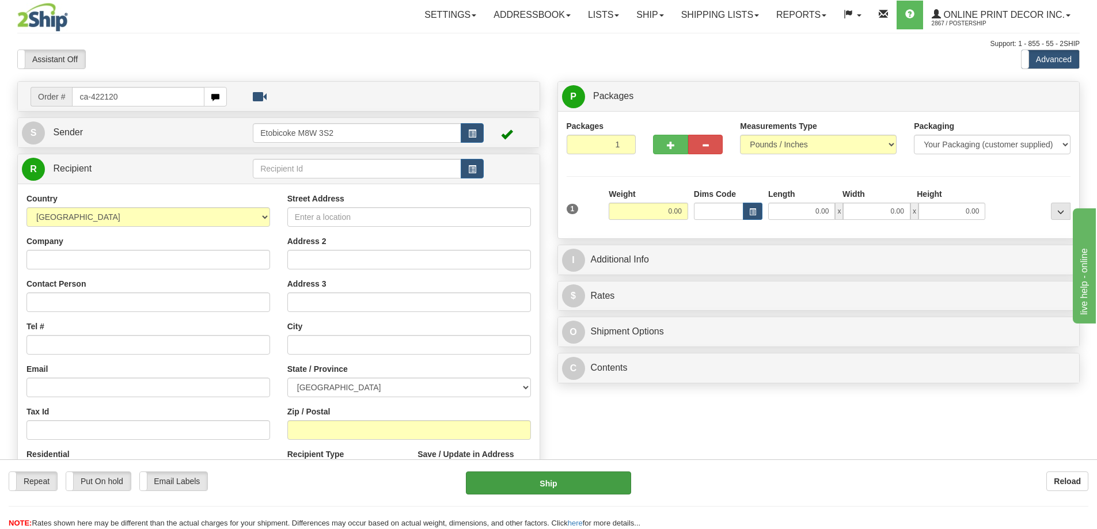
type input "ca-422120"
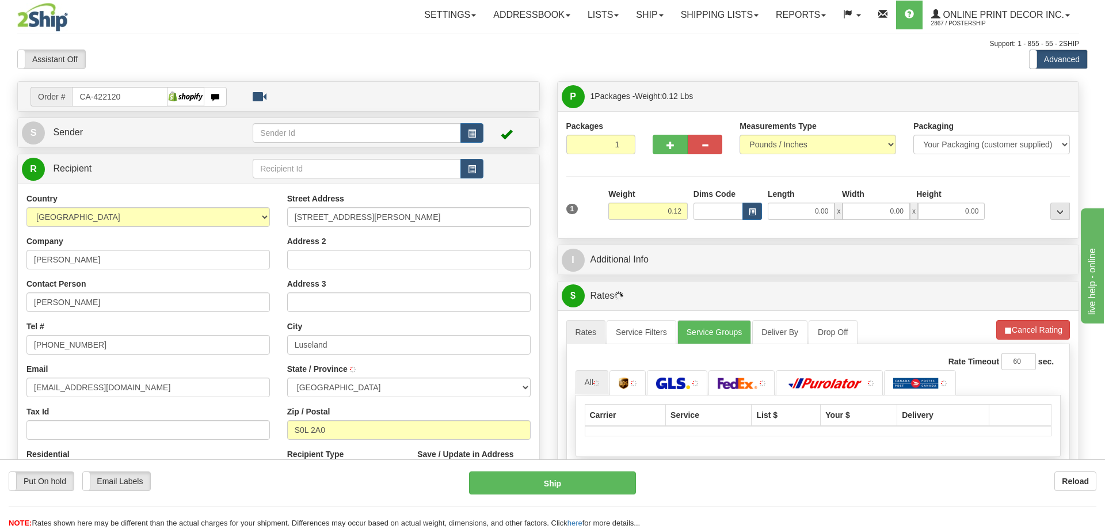
type input "LUSELAND"
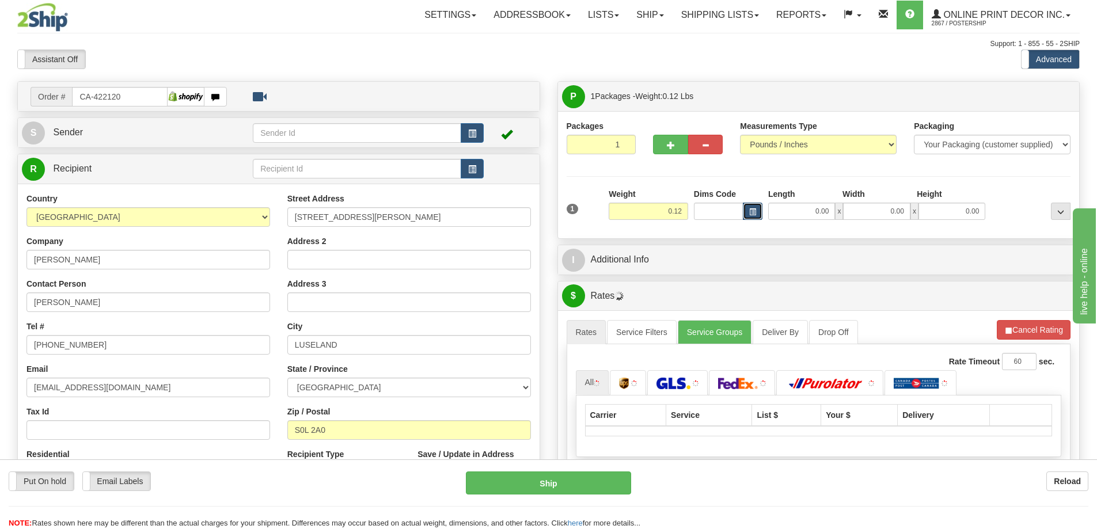
click at [751, 208] on button "button" at bounding box center [753, 211] width 20 height 17
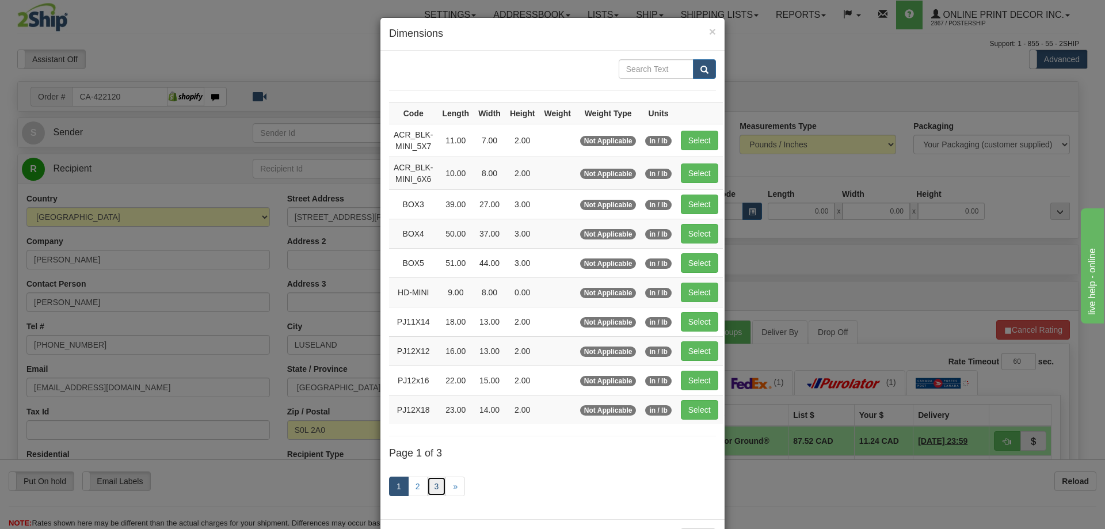
click at [431, 486] on link "3" at bounding box center [437, 487] width 20 height 20
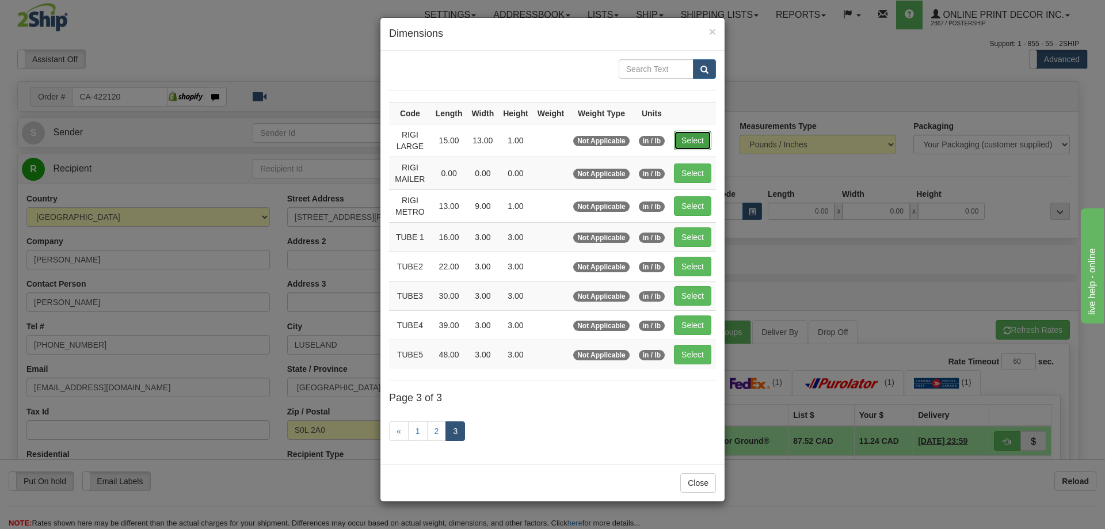
click at [692, 139] on button "Select" at bounding box center [692, 141] width 37 height 20
type input "RIGI LARGE"
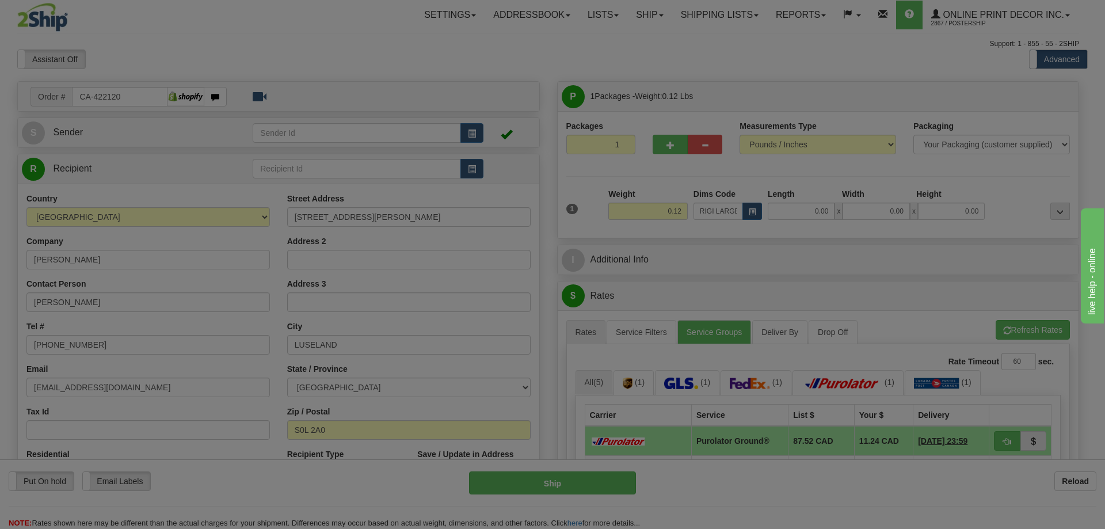
type input "15.00"
type input "13.00"
type input "1.00"
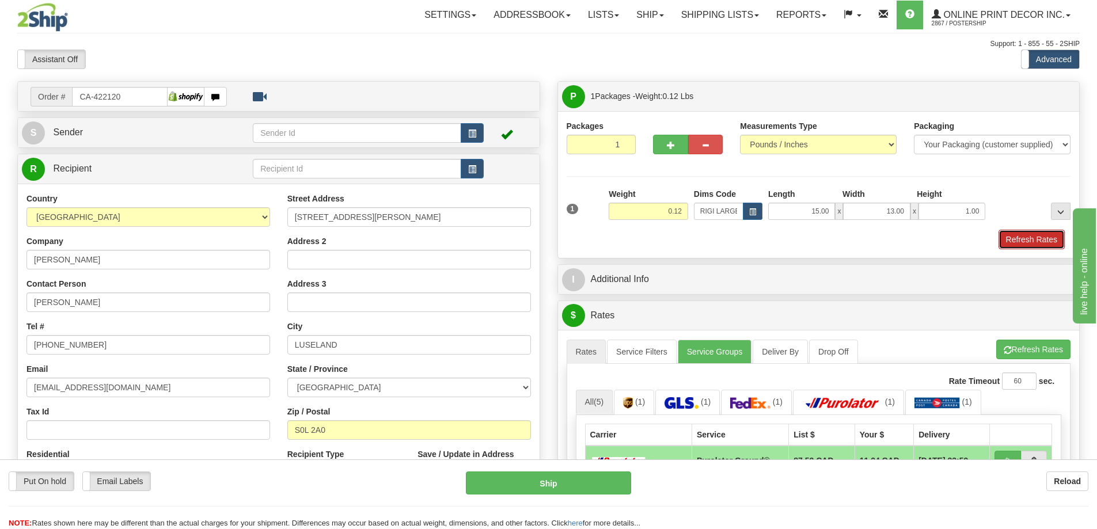
click at [1029, 233] on button "Refresh Rates" at bounding box center [1031, 240] width 66 height 20
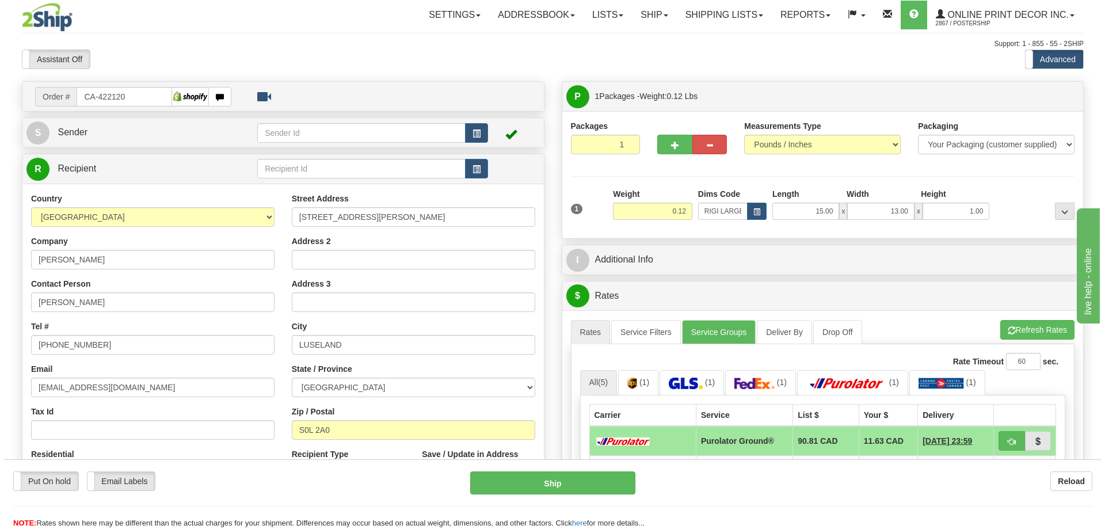
scroll to position [115, 0]
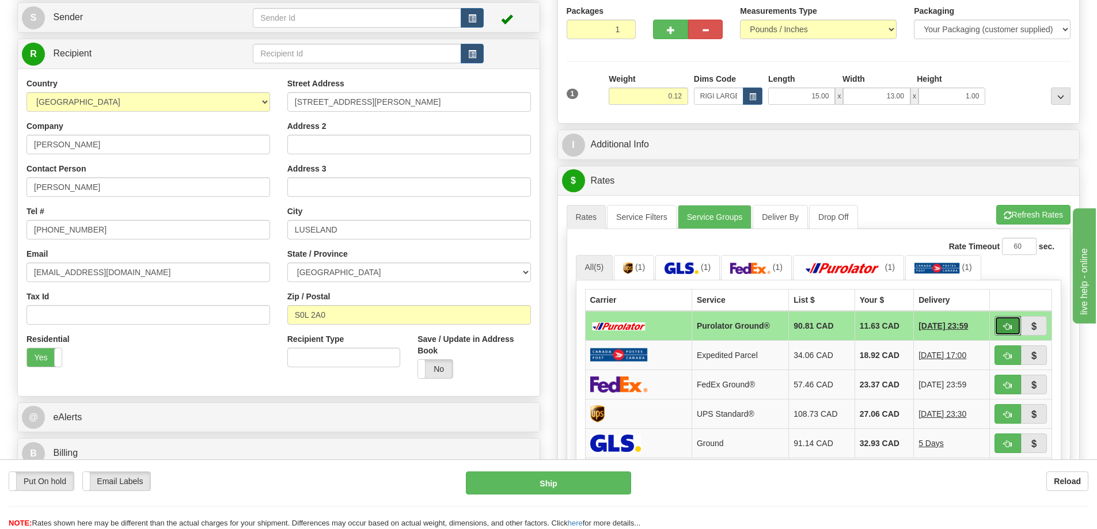
click at [1009, 328] on span "button" at bounding box center [1007, 326] width 8 height 7
type input "260"
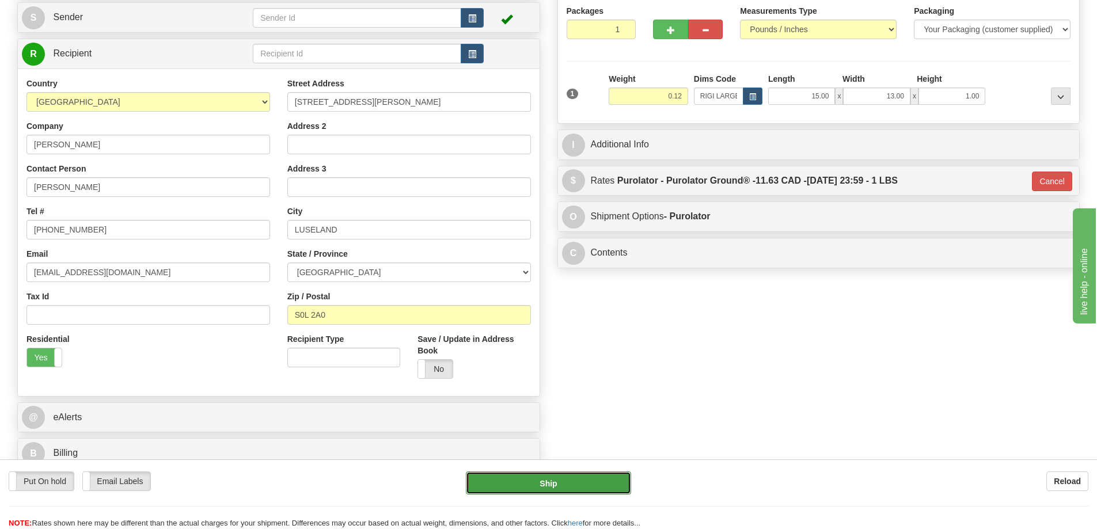
click at [597, 475] on button "Ship" at bounding box center [548, 482] width 165 height 23
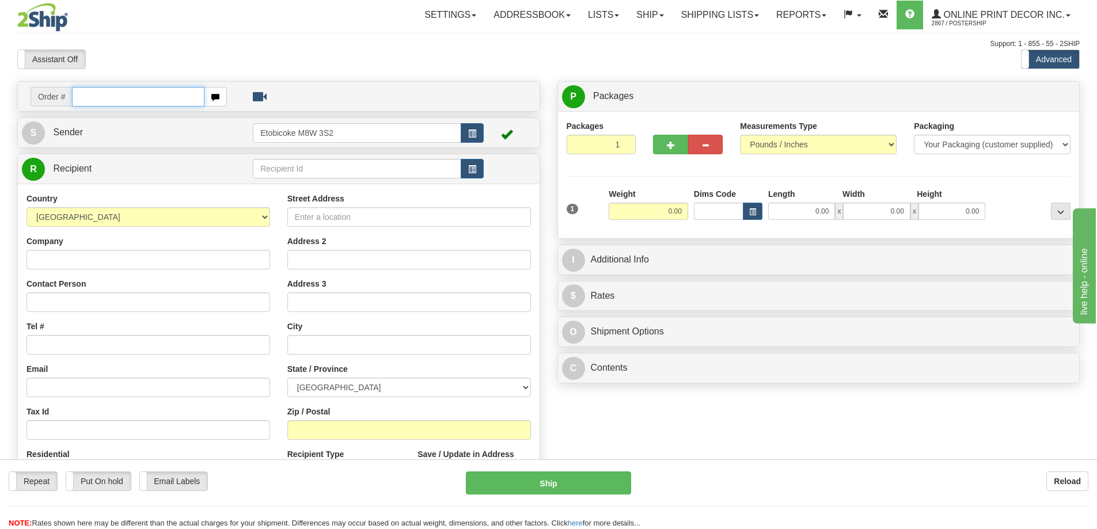
click at [140, 102] on input "text" at bounding box center [138, 97] width 132 height 20
type input "ca-422116"
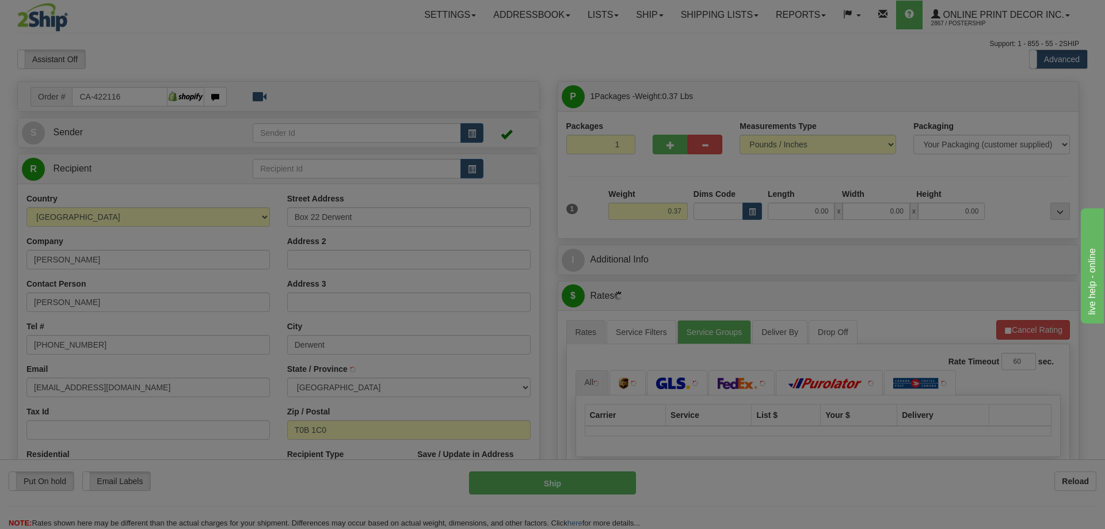
type input "DERWENT"
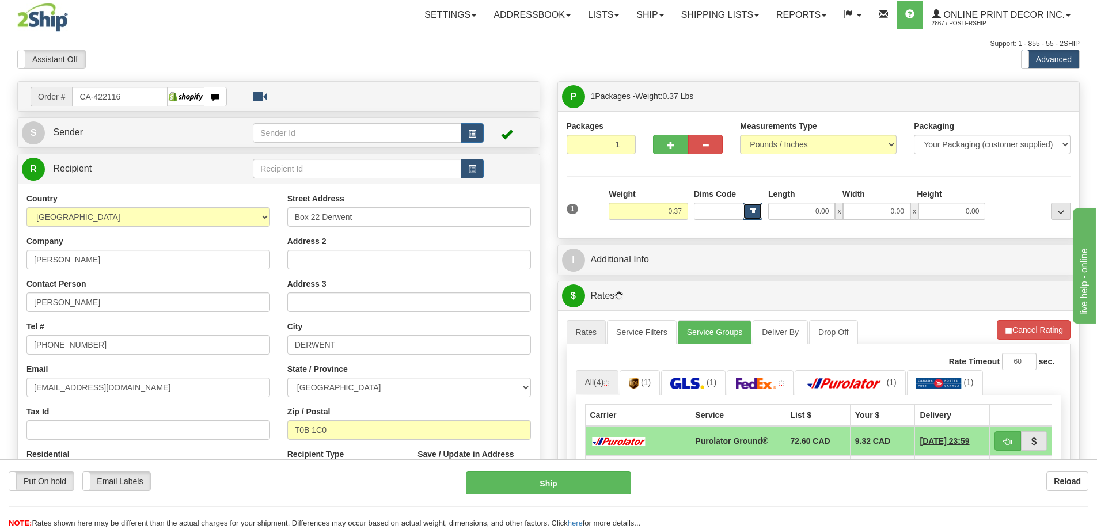
click at [755, 213] on span "button" at bounding box center [752, 212] width 7 height 6
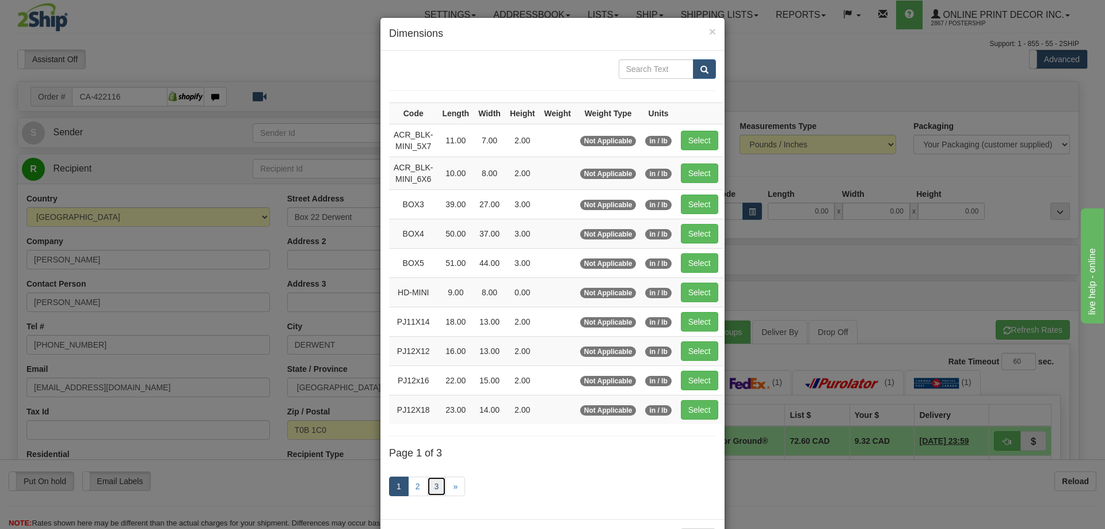
click at [436, 488] on link "3" at bounding box center [437, 487] width 20 height 20
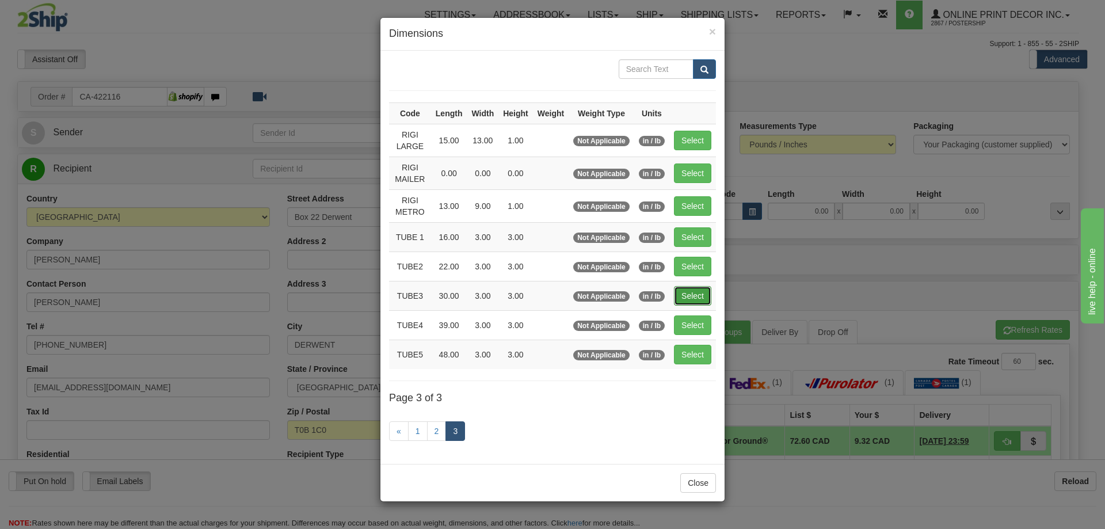
click at [698, 292] on button "Select" at bounding box center [692, 296] width 37 height 20
type input "TUBE3"
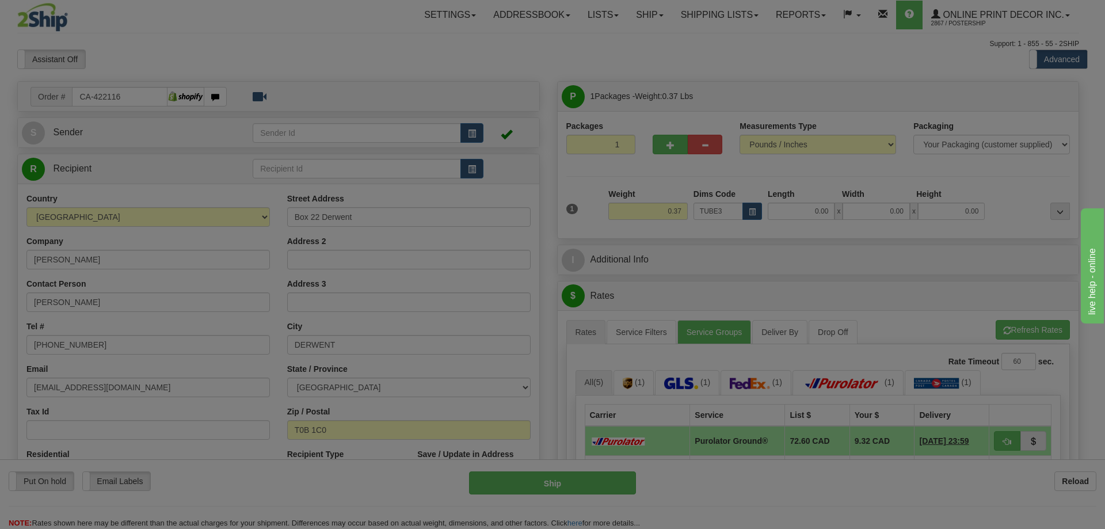
type input "30.00"
type input "3.00"
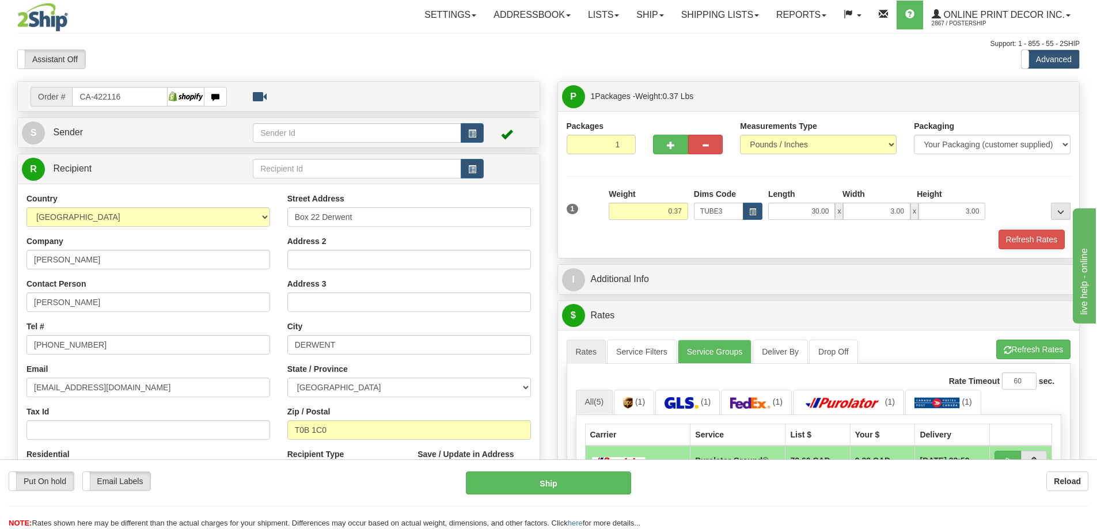
click at [1044, 230] on div "Packaging Your Packaging (customer supplied) Envelope (carrier supplied) Pack (…" at bounding box center [839, 229] width 467 height 1
click at [1043, 245] on button "Refresh Rates" at bounding box center [1031, 240] width 66 height 20
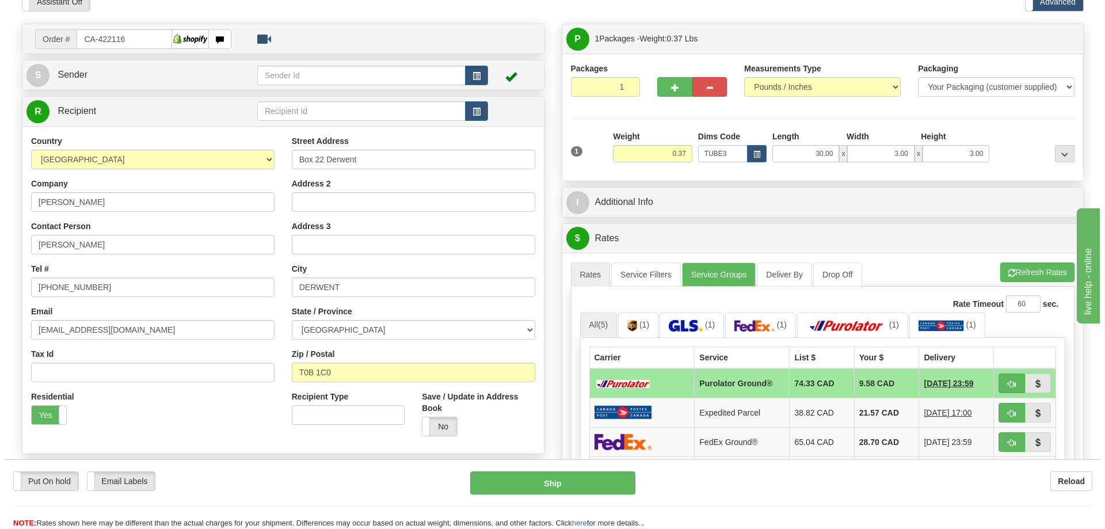
scroll to position [173, 0]
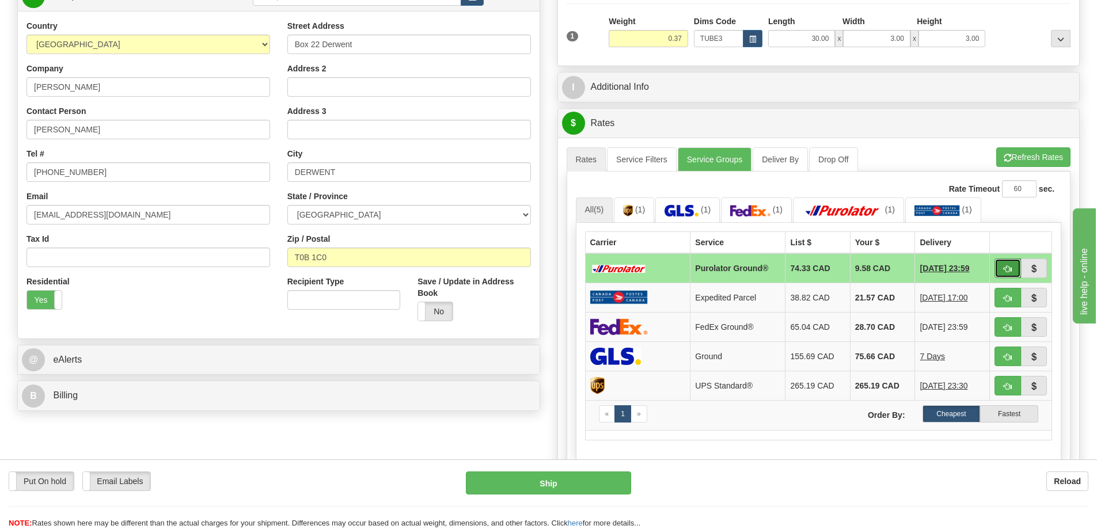
click at [1011, 268] on button "button" at bounding box center [1007, 268] width 26 height 20
type input "260"
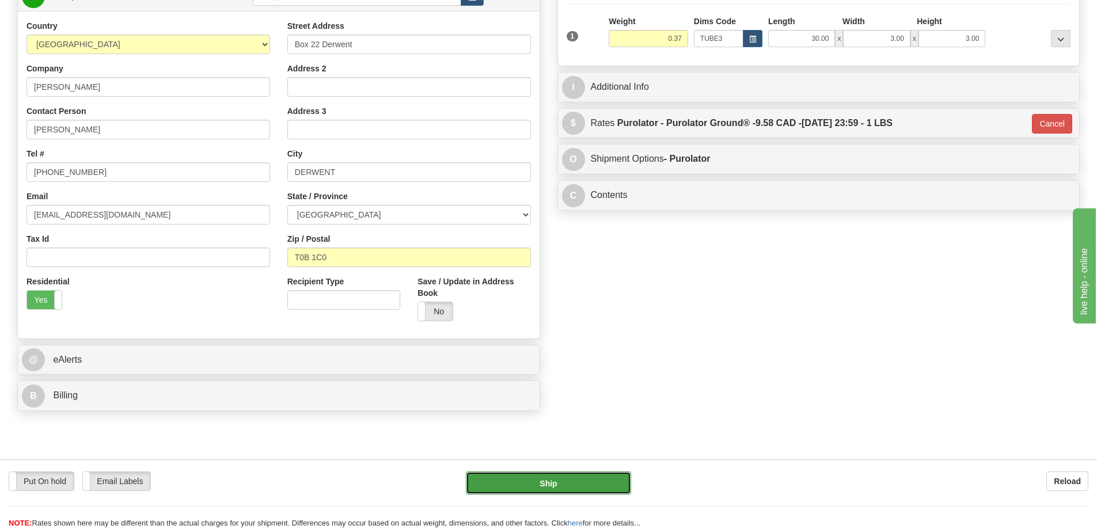
click at [584, 484] on button "Ship" at bounding box center [548, 482] width 165 height 23
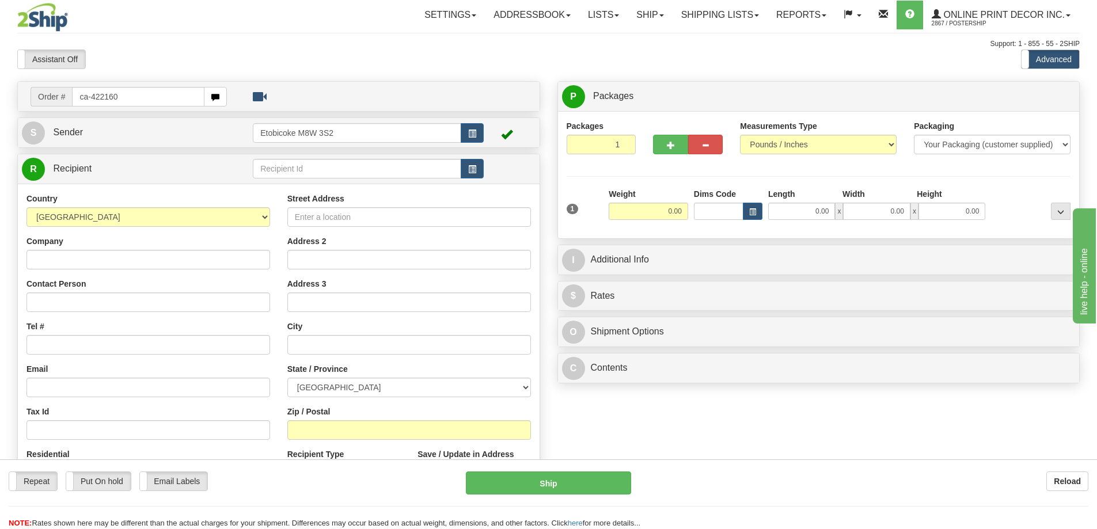
type input "ca-422160"
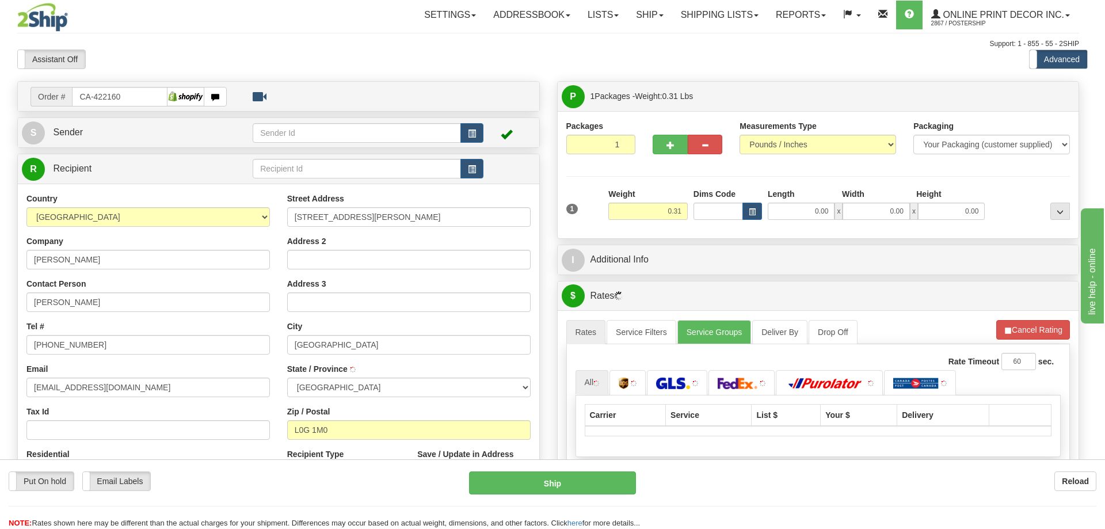
type input "[GEOGRAPHIC_DATA][PERSON_NAME]"
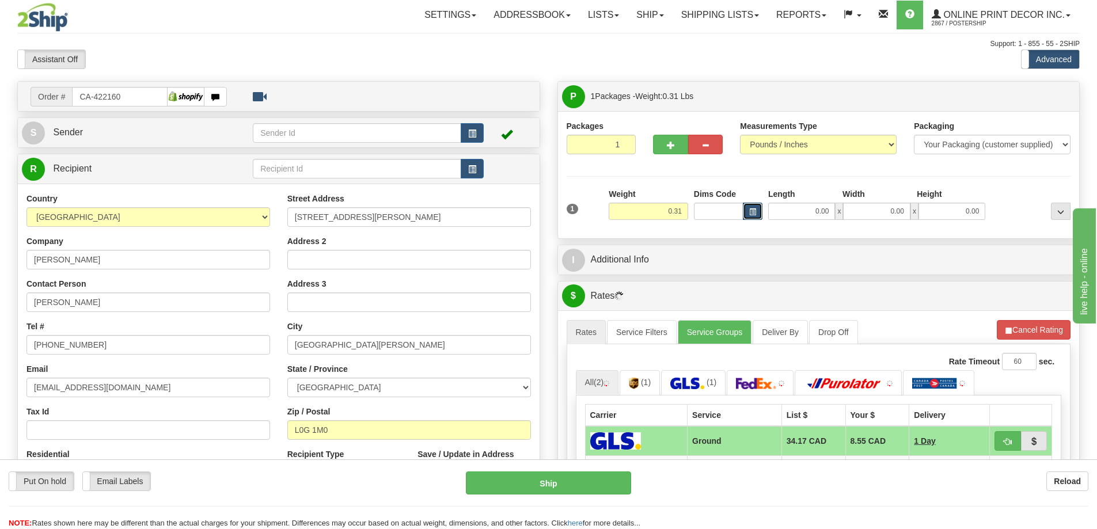
click at [753, 208] on button "button" at bounding box center [753, 211] width 20 height 17
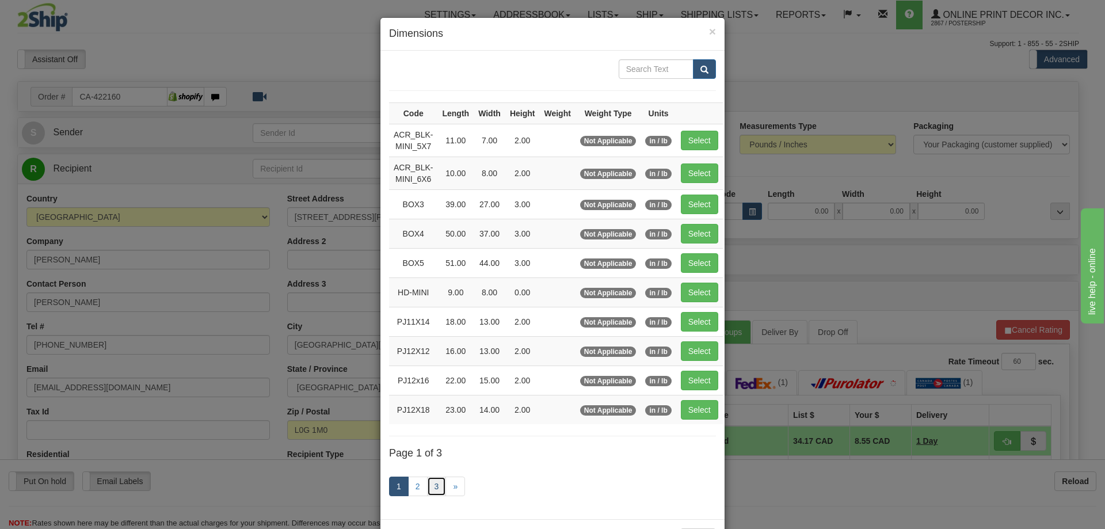
click at [434, 481] on link "3" at bounding box center [437, 487] width 20 height 20
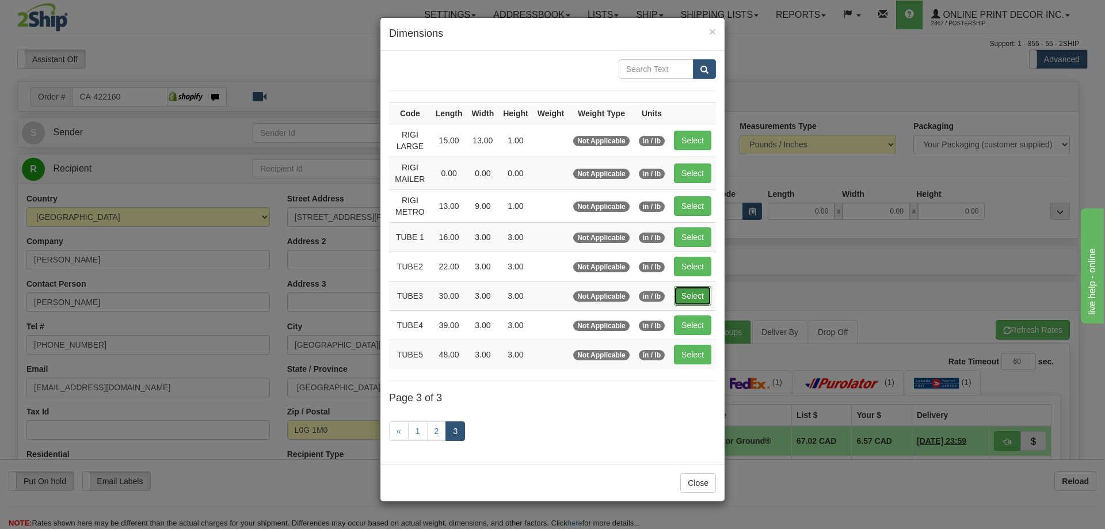
click at [691, 288] on button "Select" at bounding box center [692, 296] width 37 height 20
type input "TUBE3"
type input "30.00"
type input "3.00"
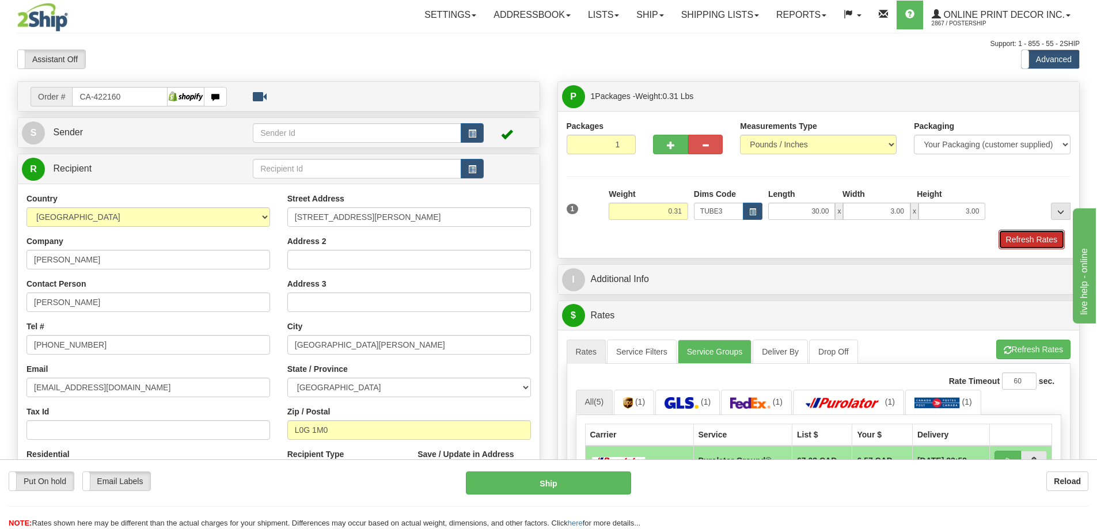
click at [1037, 244] on button "Refresh Rates" at bounding box center [1031, 240] width 66 height 20
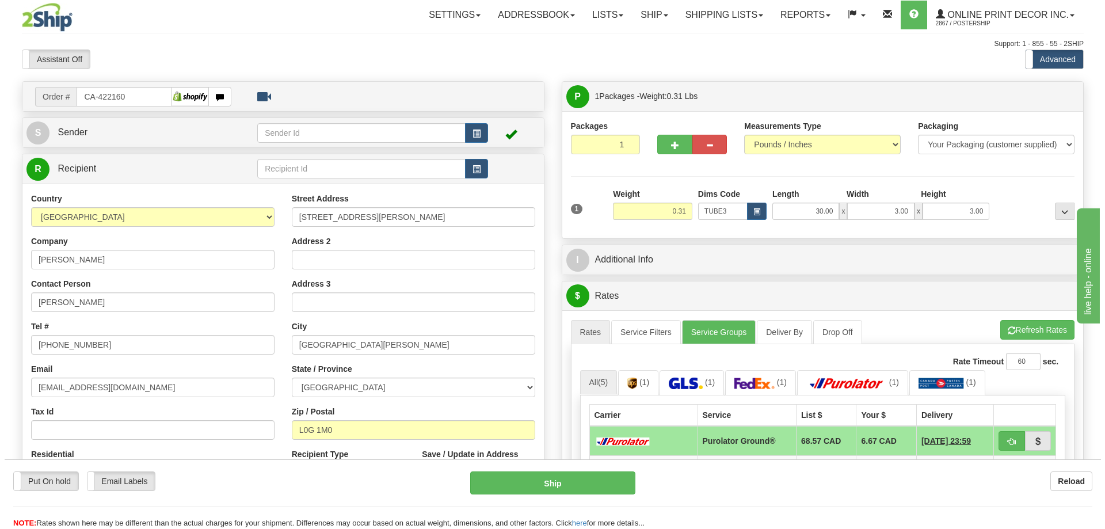
scroll to position [173, 0]
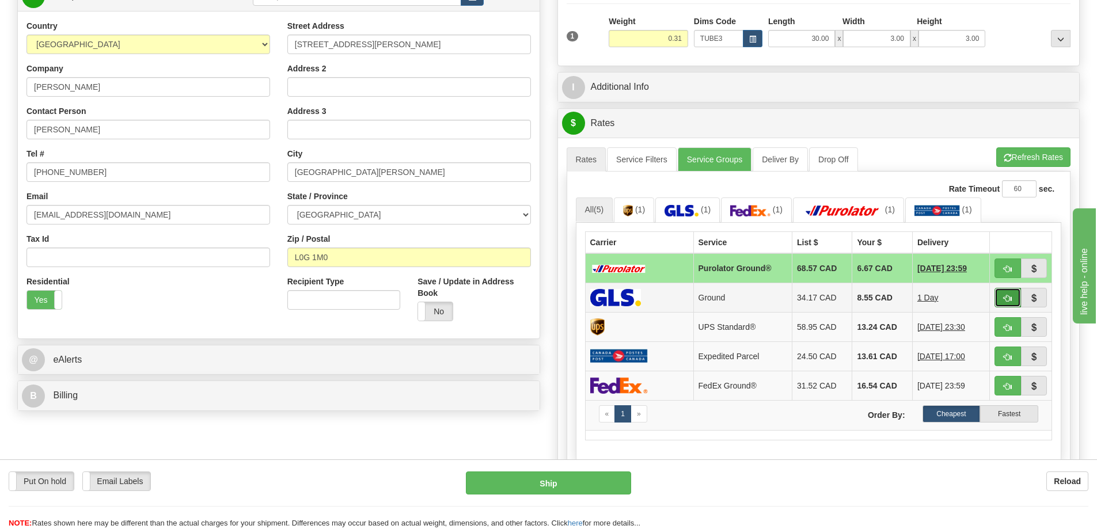
click at [1004, 297] on span "button" at bounding box center [1007, 298] width 8 height 7
type input "1"
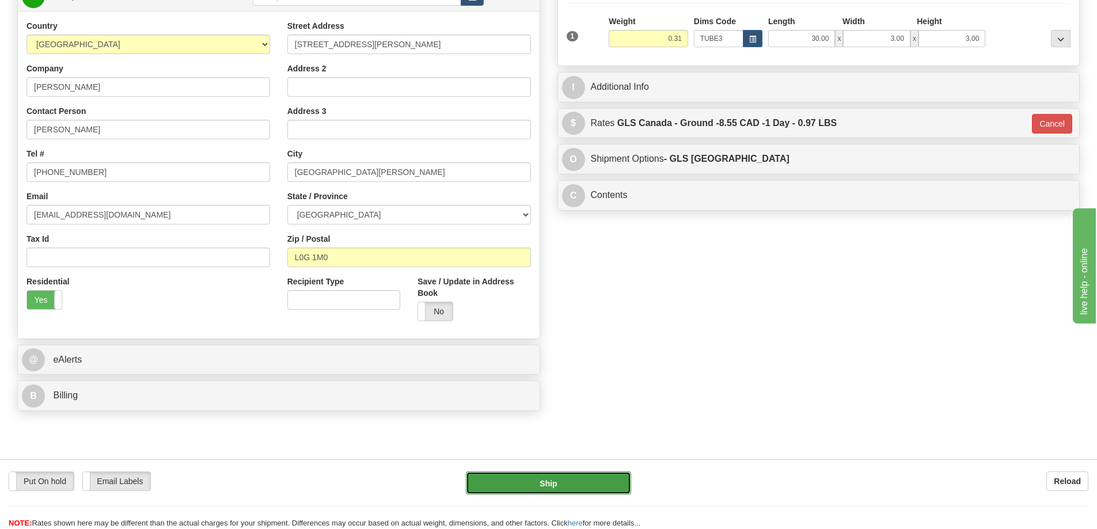
click at [599, 486] on button "Ship" at bounding box center [548, 482] width 165 height 23
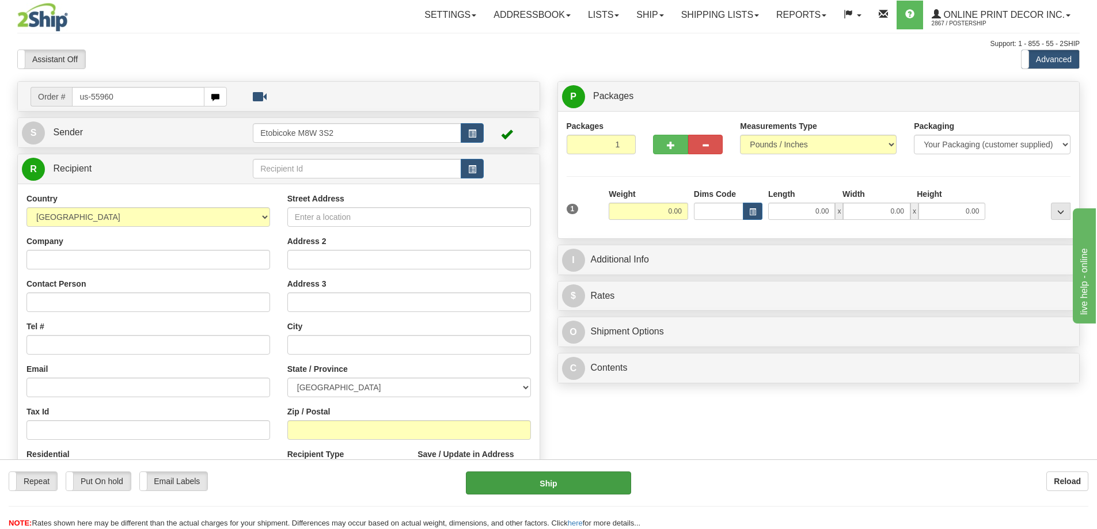
type input "us-55960"
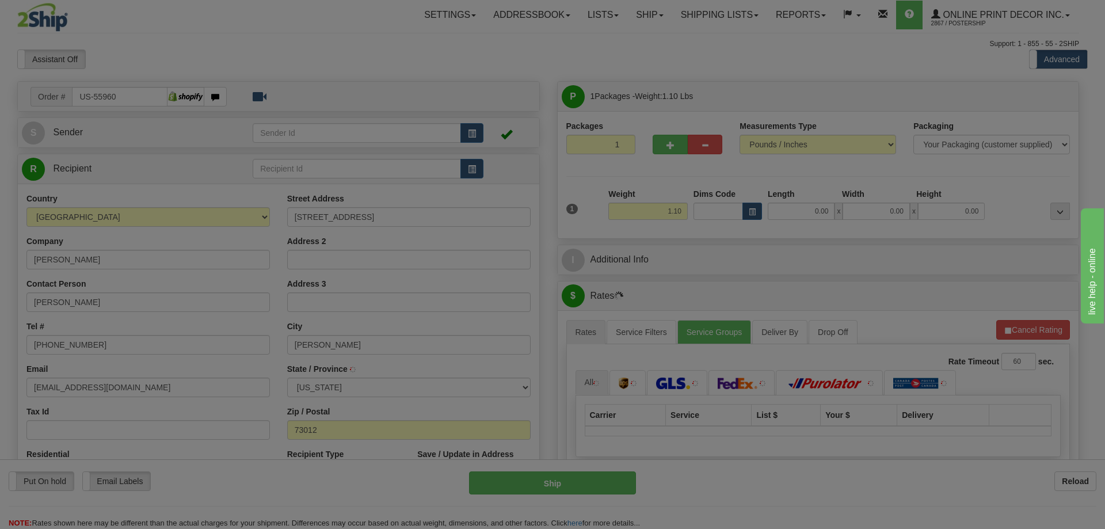
type input "EDMOND"
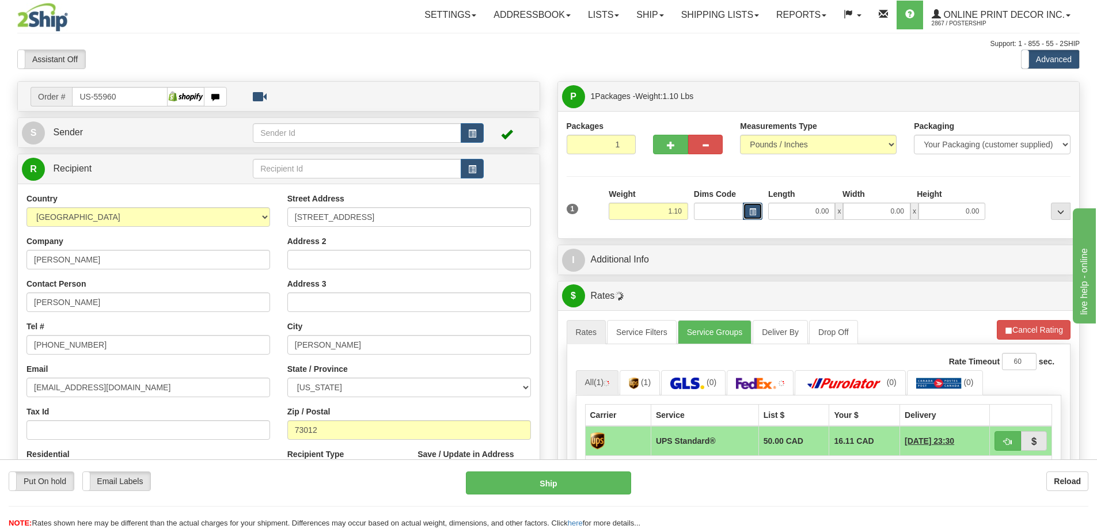
click at [748, 206] on button "button" at bounding box center [753, 211] width 20 height 17
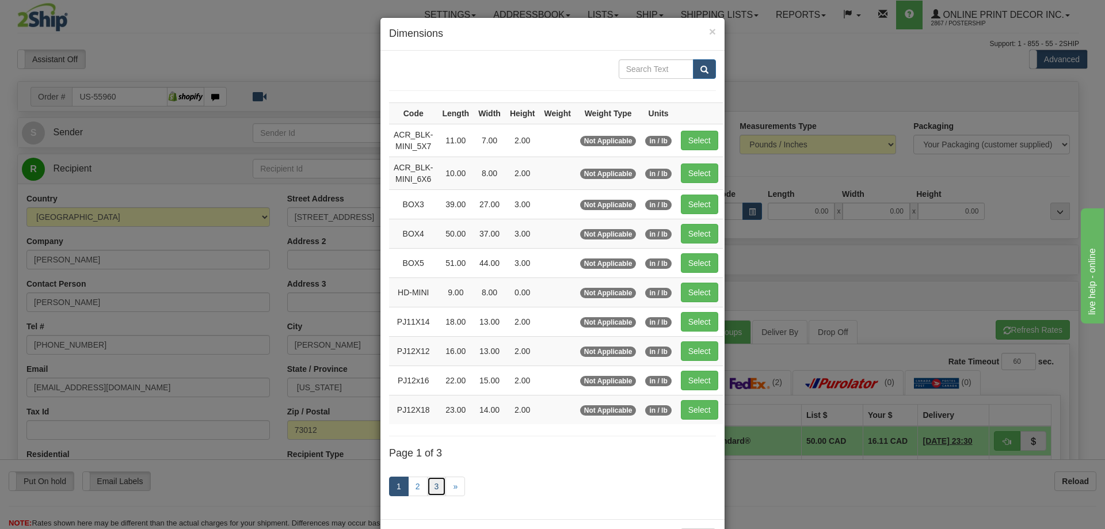
click at [439, 482] on link "3" at bounding box center [437, 487] width 20 height 20
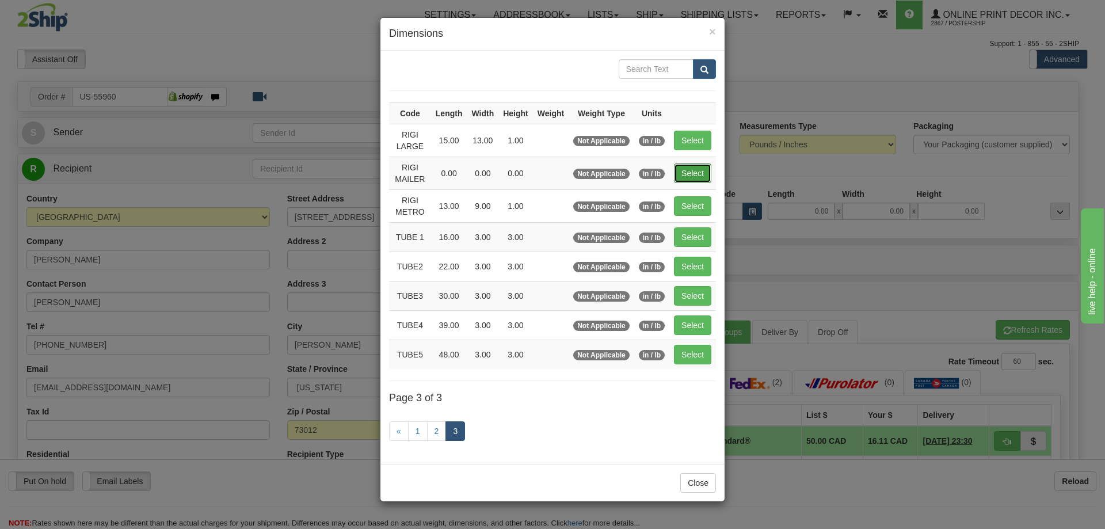
click at [698, 173] on button "Select" at bounding box center [692, 173] width 37 height 20
type input "RIGI MAILER"
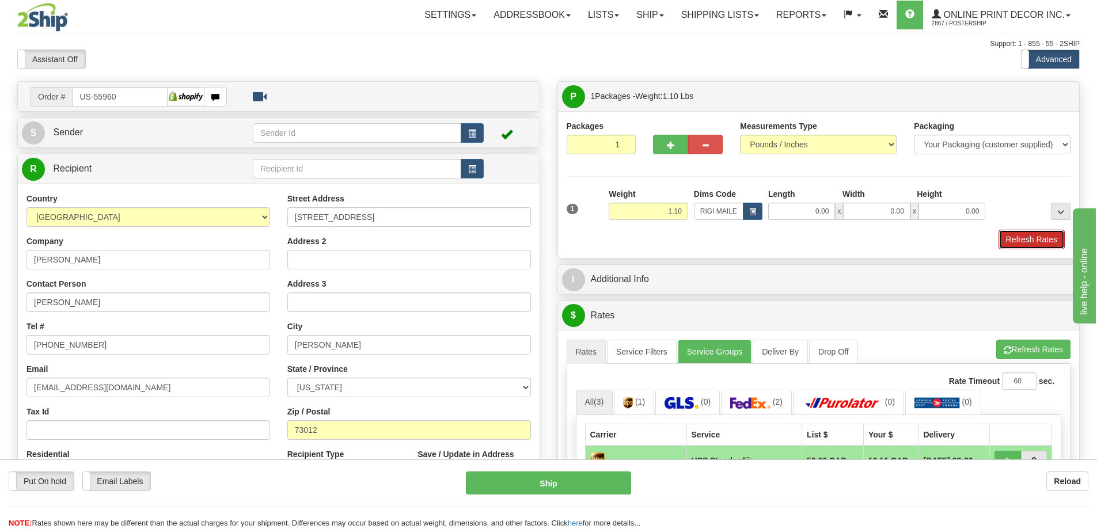
click at [1042, 235] on button "Refresh Rates" at bounding box center [1031, 240] width 66 height 20
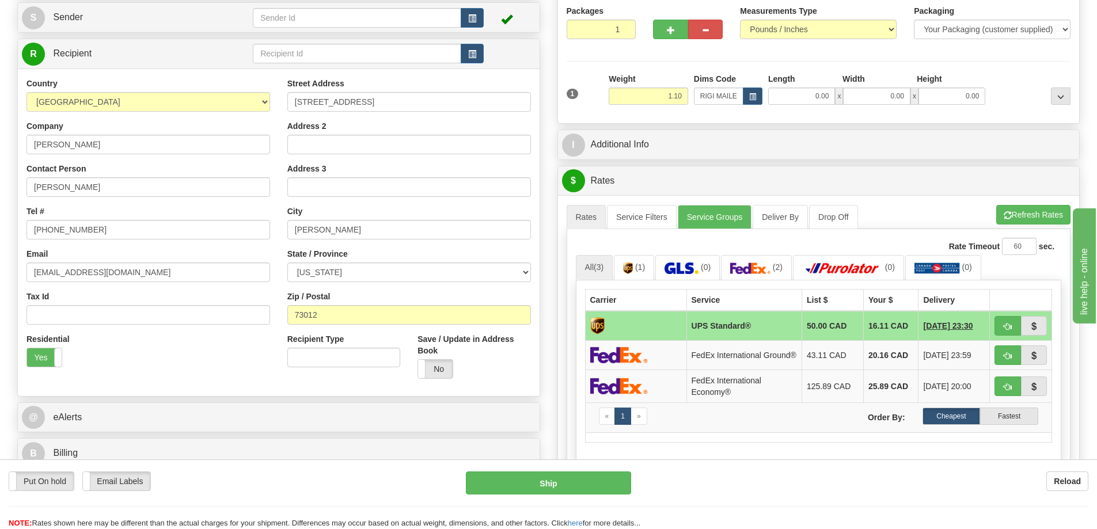
scroll to position [173, 0]
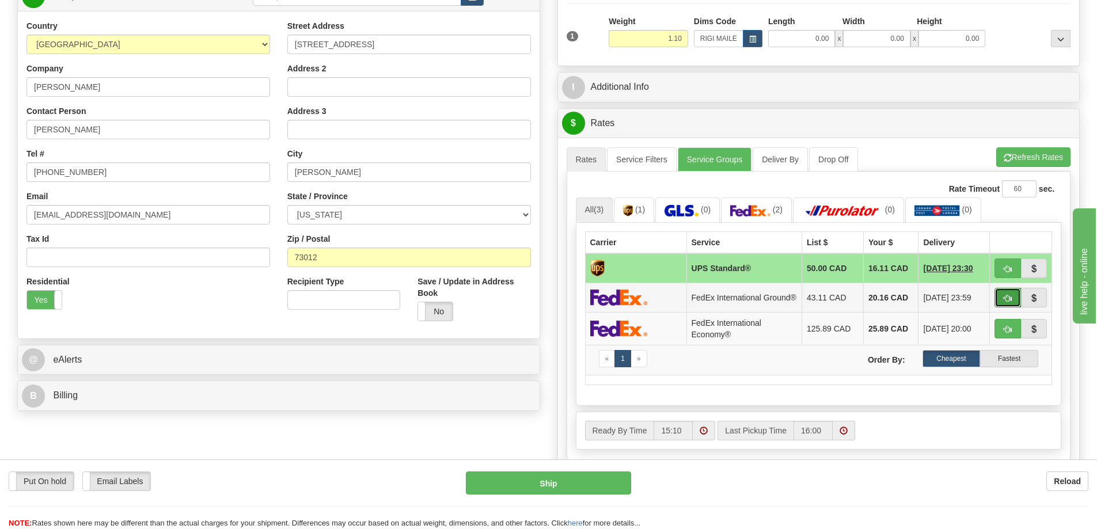
click at [1006, 298] on span "button" at bounding box center [1007, 298] width 8 height 7
type input "92"
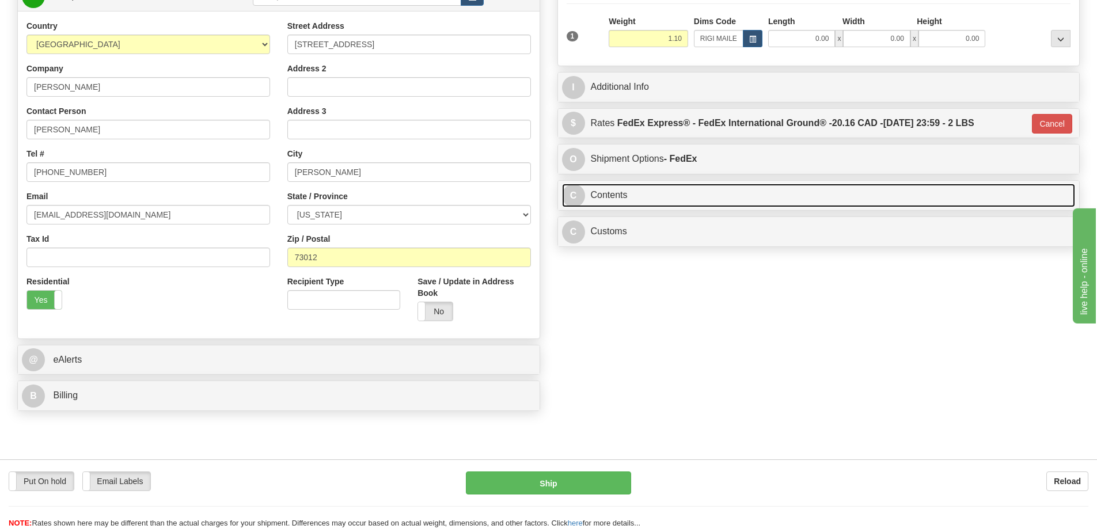
click at [810, 196] on link "C Contents" at bounding box center [818, 196] width 513 height 24
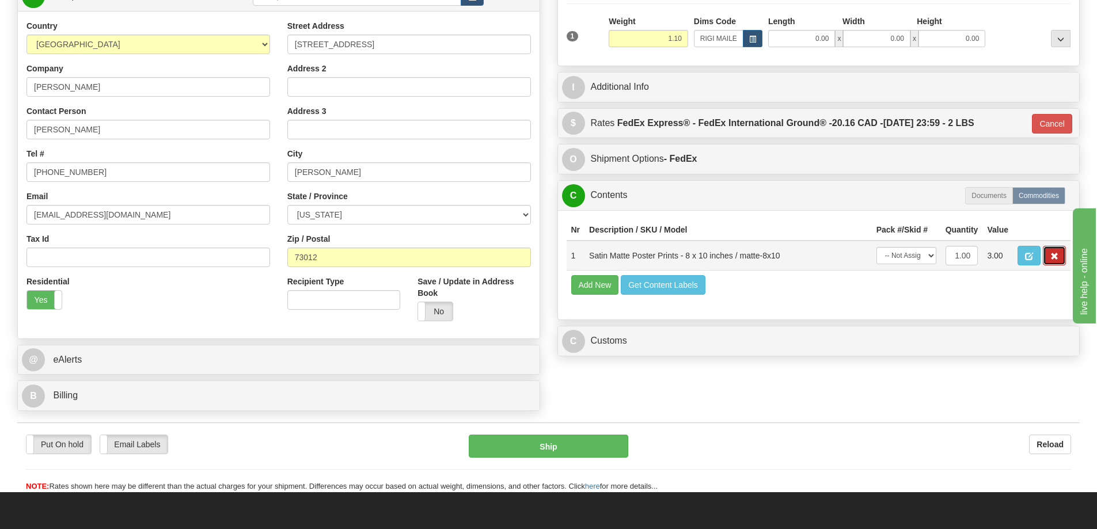
click at [1052, 257] on span "button" at bounding box center [1054, 256] width 8 height 7
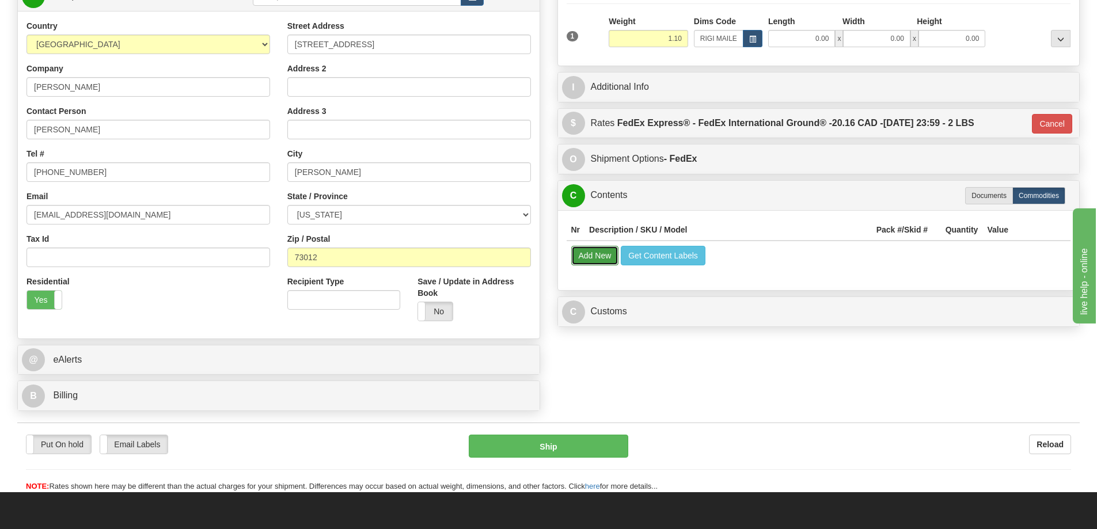
click at [597, 256] on button "Add New" at bounding box center [595, 256] width 48 height 20
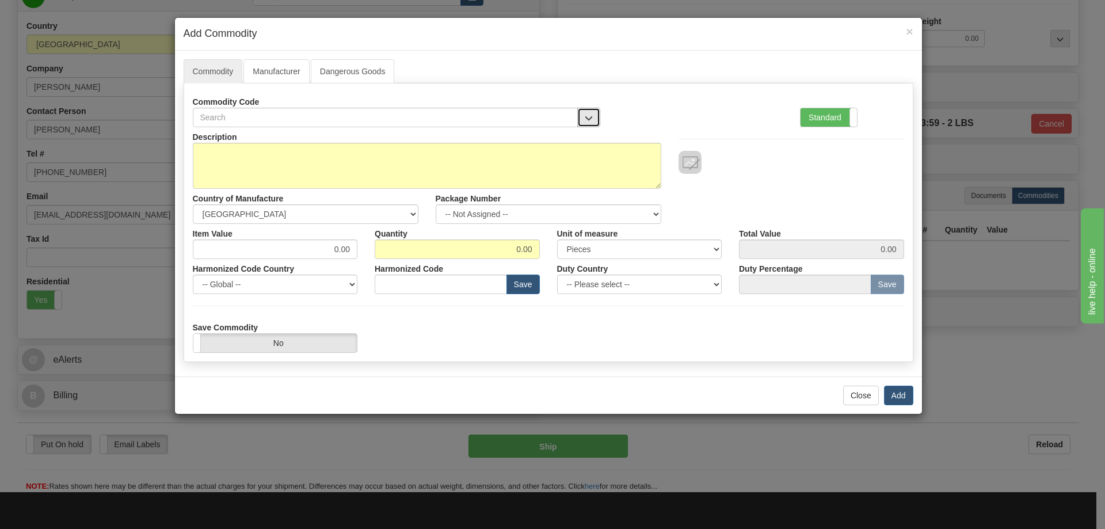
click at [585, 111] on button "button" at bounding box center [588, 118] width 23 height 20
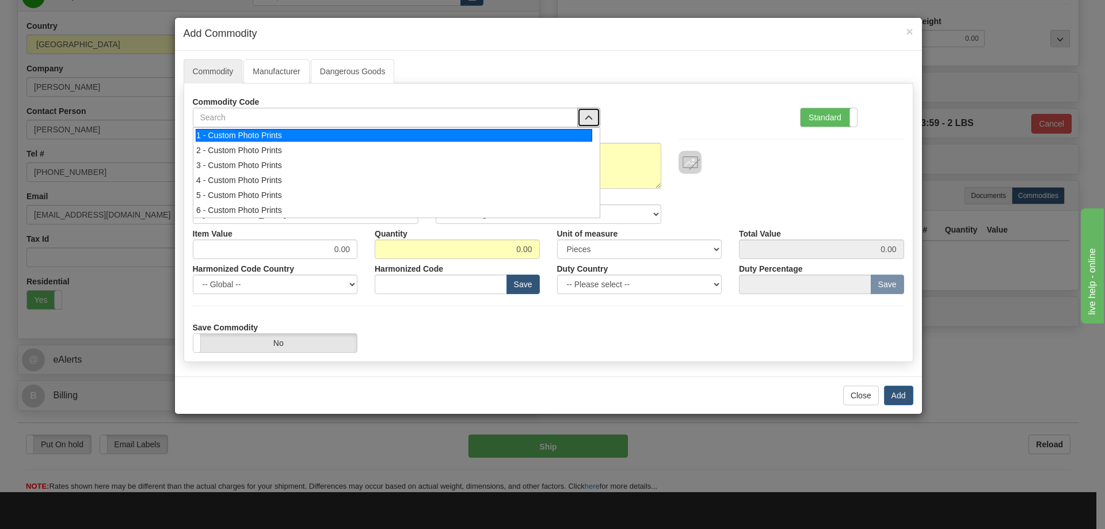
click at [574, 140] on div "1 - Custom Photo Prints" at bounding box center [394, 135] width 397 height 13
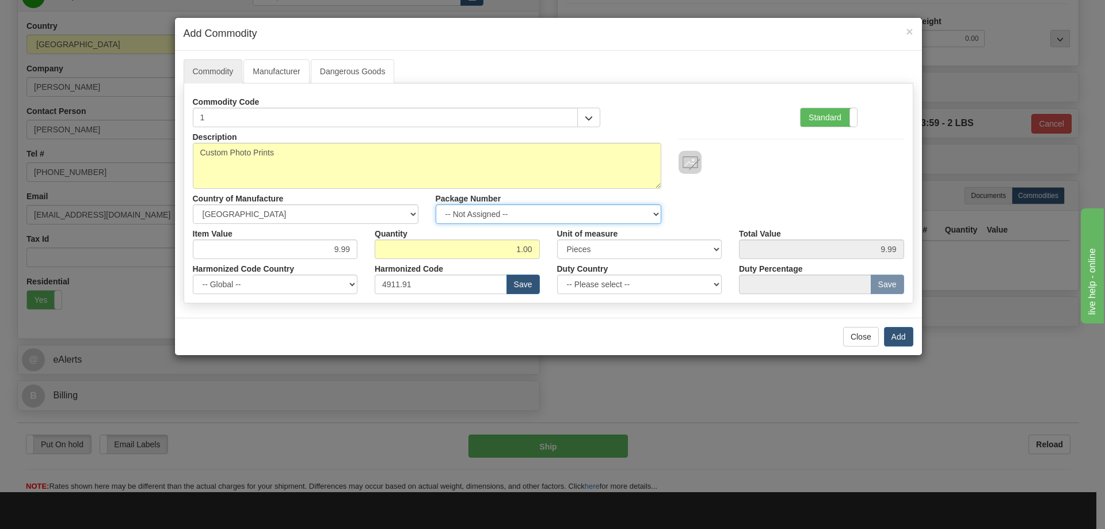
click at [654, 209] on select "-- Not Assigned -- Item 1" at bounding box center [549, 214] width 226 height 20
select select "0"
click at [436, 204] on select "-- Not Assigned -- Item 1" at bounding box center [549, 214] width 226 height 20
click at [899, 336] on button "Add" at bounding box center [898, 337] width 29 height 20
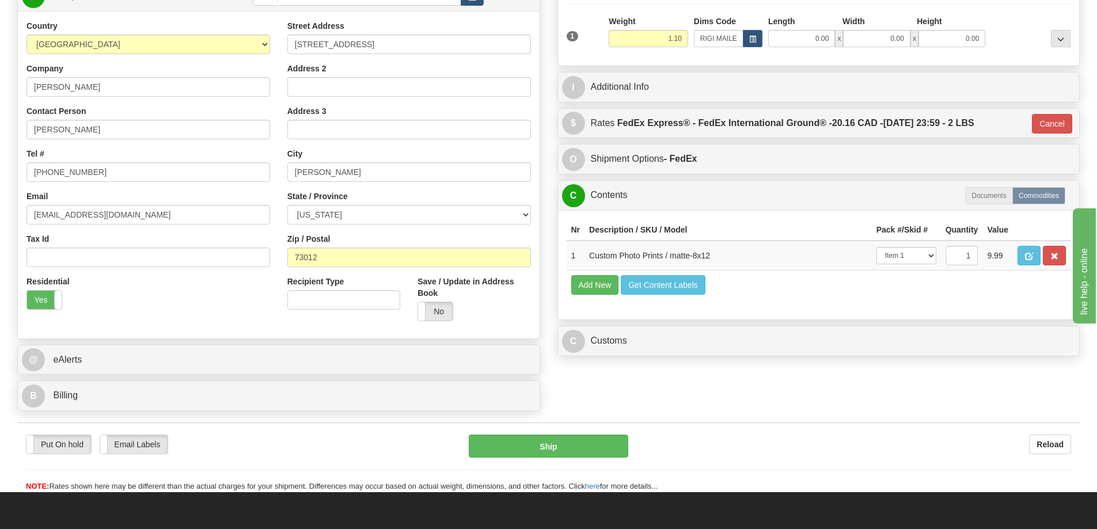
scroll to position [230, 0]
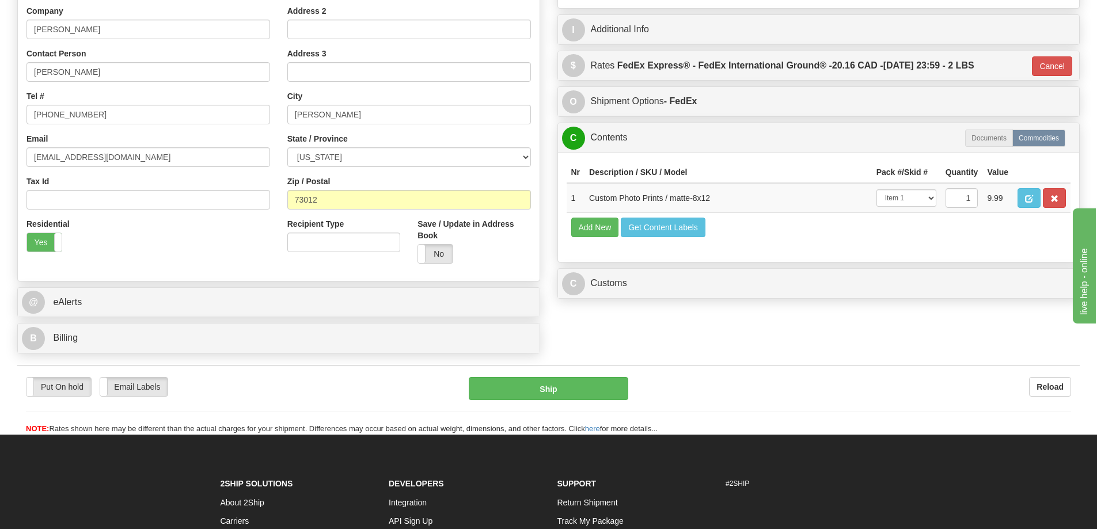
click at [868, 272] on div "C Customs Duties / Taxes" at bounding box center [819, 283] width 522 height 29
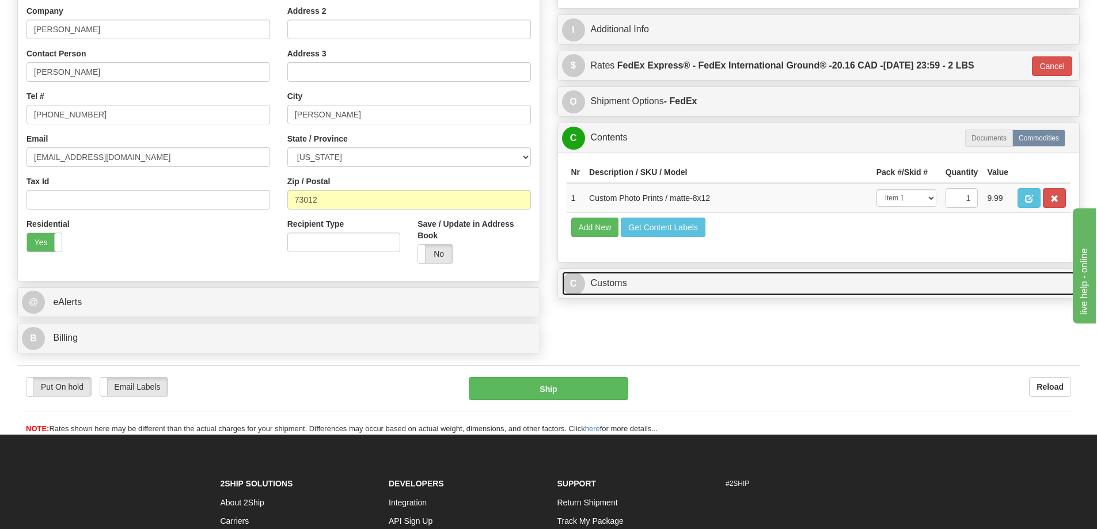
click at [870, 290] on link "C Customs" at bounding box center [818, 284] width 513 height 24
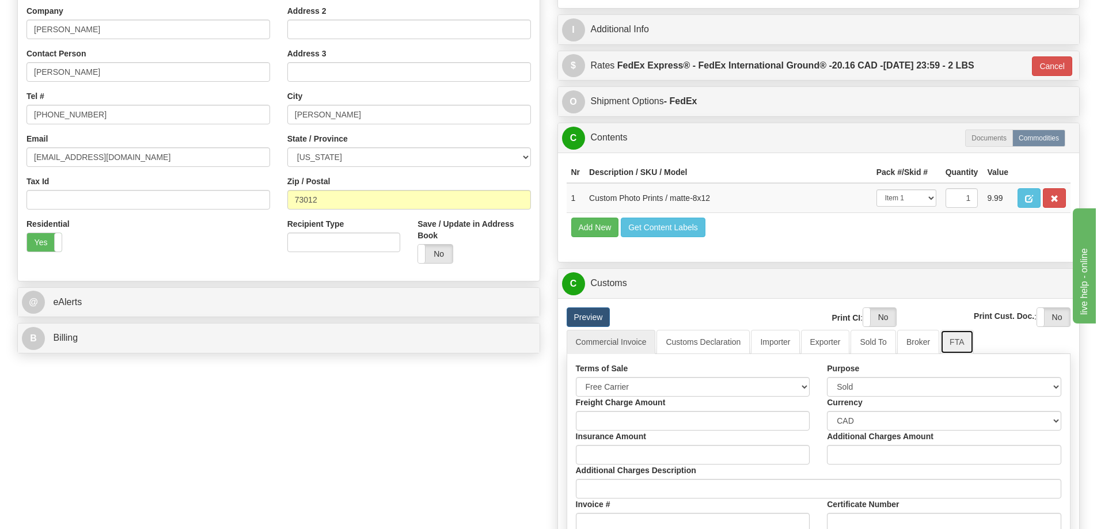
click at [960, 342] on link "FTA" at bounding box center [956, 342] width 33 height 24
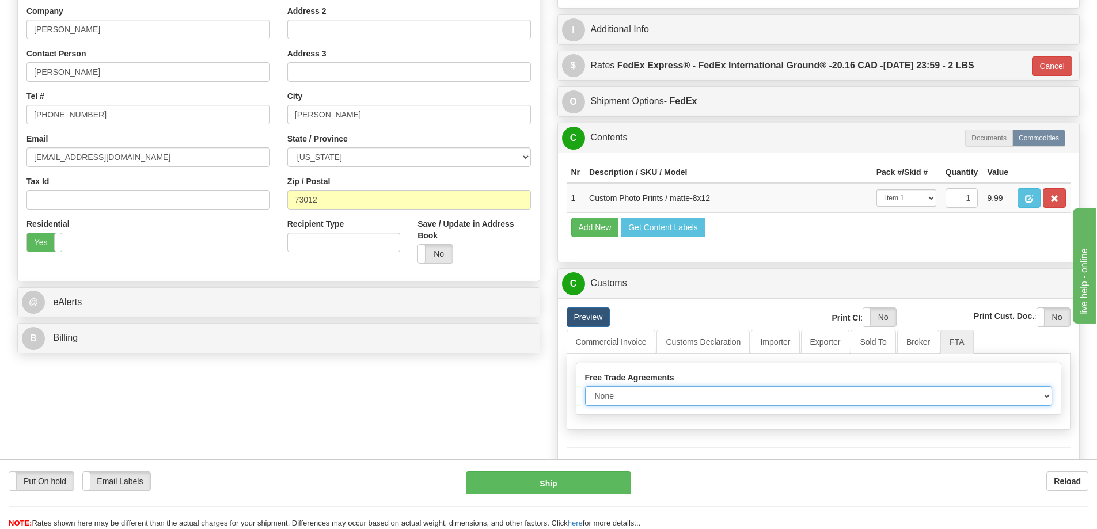
click at [1043, 394] on select "None Other USMCA CETA CUKTCA" at bounding box center [818, 396] width 467 height 20
select select "1"
click at [585, 390] on select "None Other USMCA CETA CUKTCA" at bounding box center [818, 396] width 467 height 20
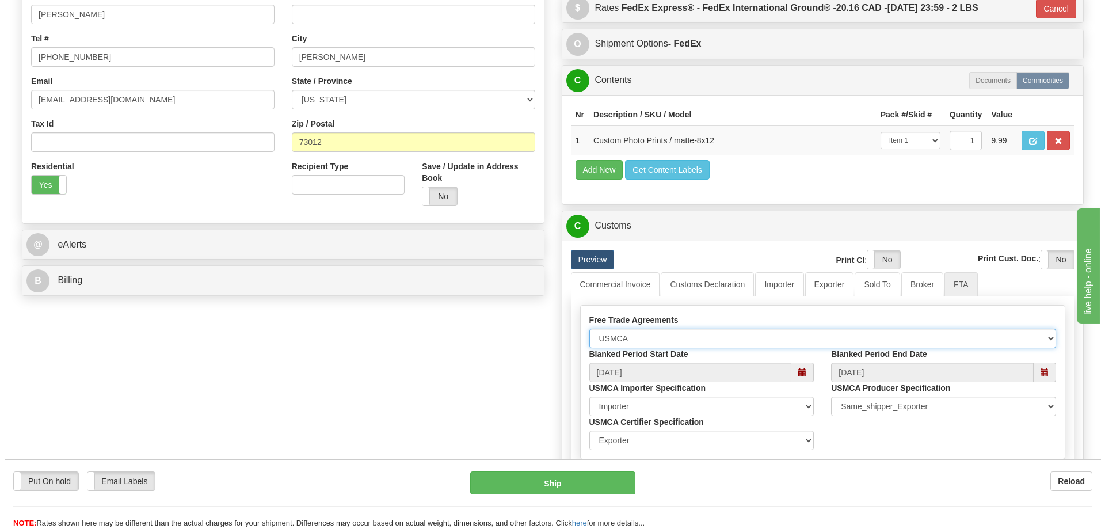
scroll to position [461, 0]
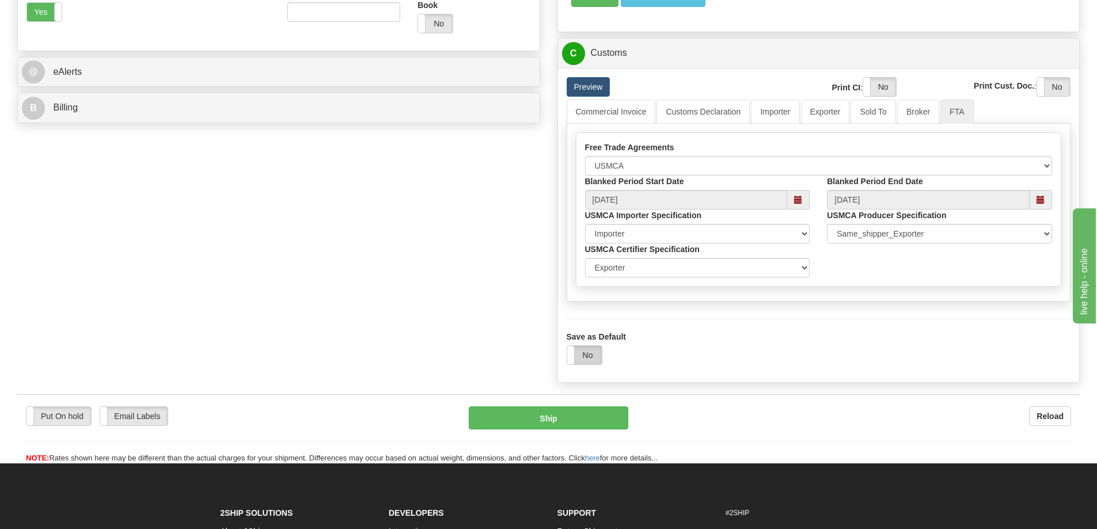
click at [593, 358] on label "No" at bounding box center [584, 355] width 35 height 18
click at [590, 420] on button "Ship" at bounding box center [548, 417] width 159 height 23
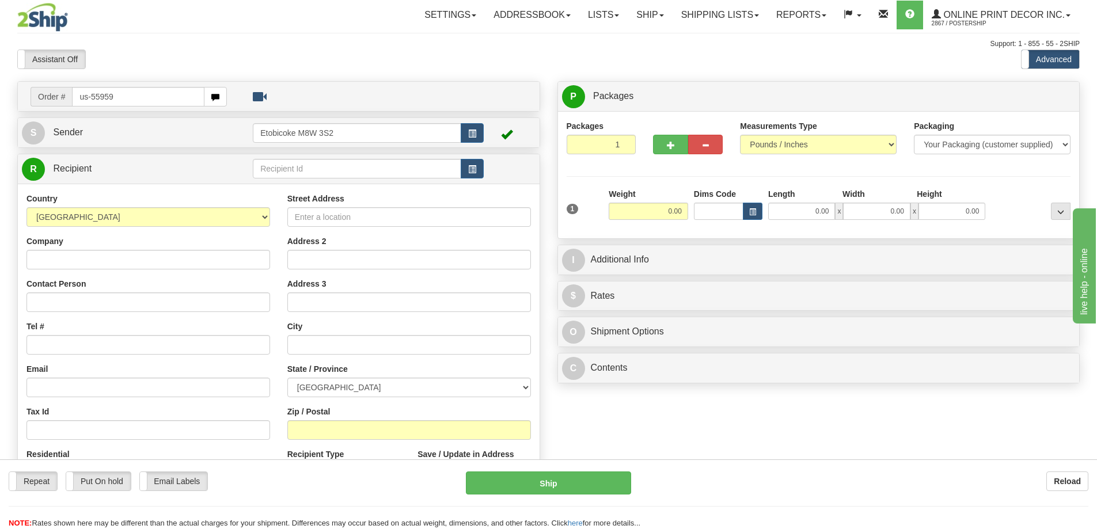
type input "us-55959"
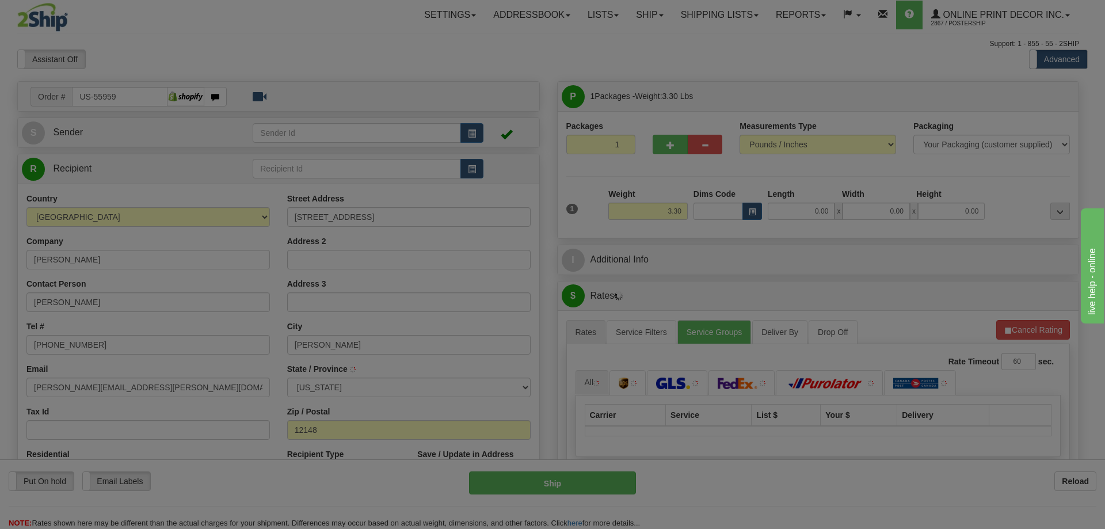
type input "[PERSON_NAME]"
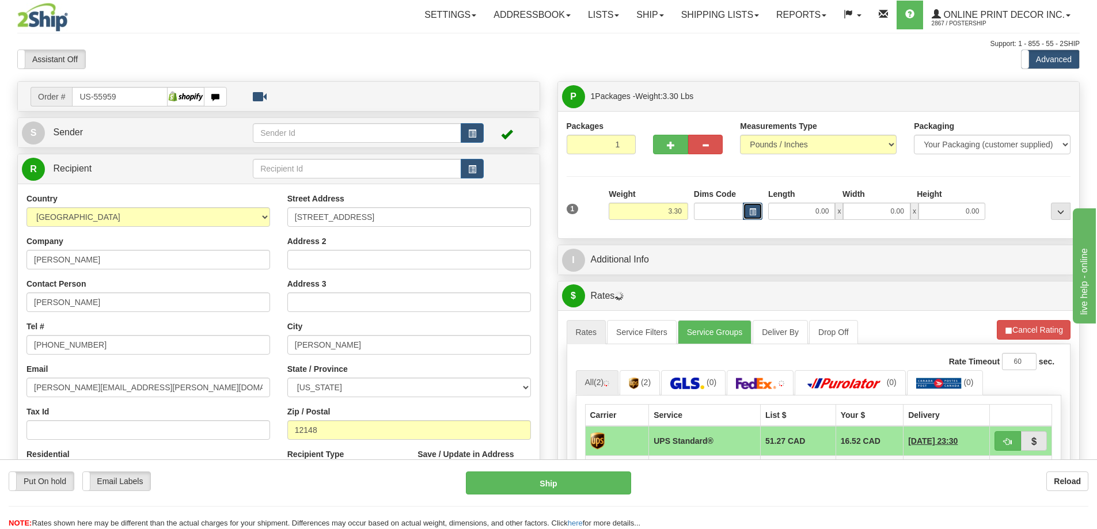
click at [755, 207] on button "button" at bounding box center [753, 211] width 20 height 17
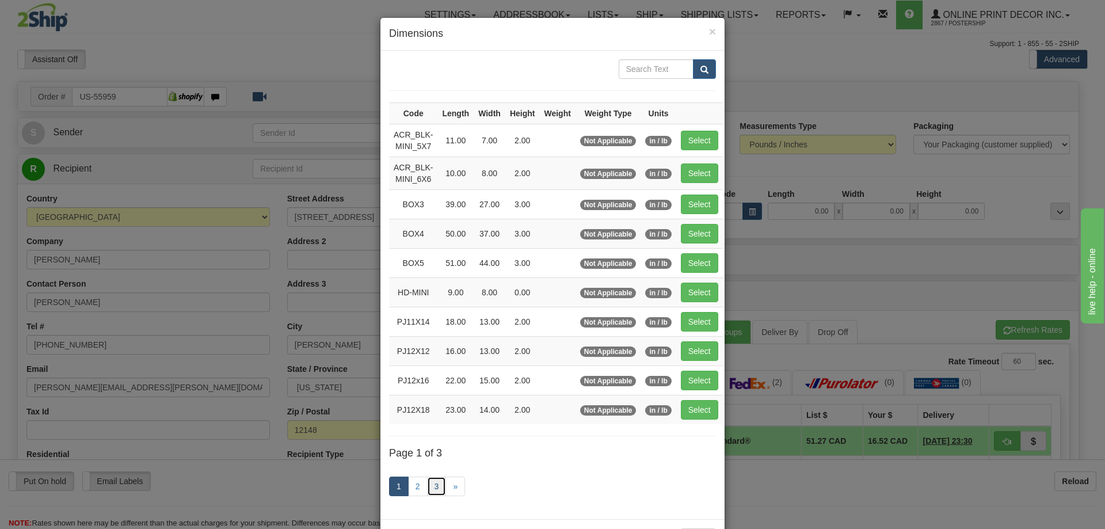
click at [435, 486] on link "3" at bounding box center [437, 487] width 20 height 20
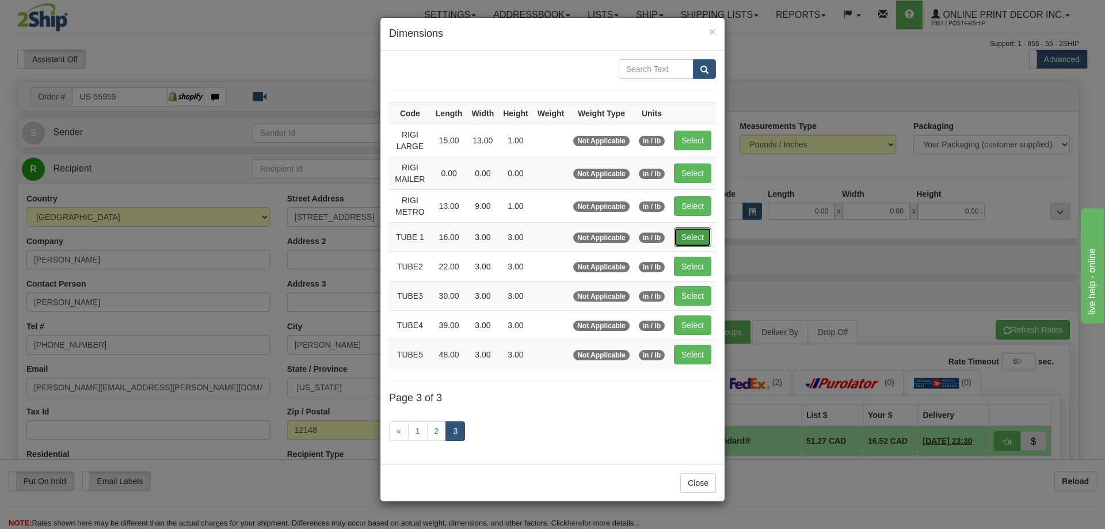
click at [699, 233] on button "Select" at bounding box center [692, 237] width 37 height 20
type input "TUBE 1"
type input "16.00"
type input "3.00"
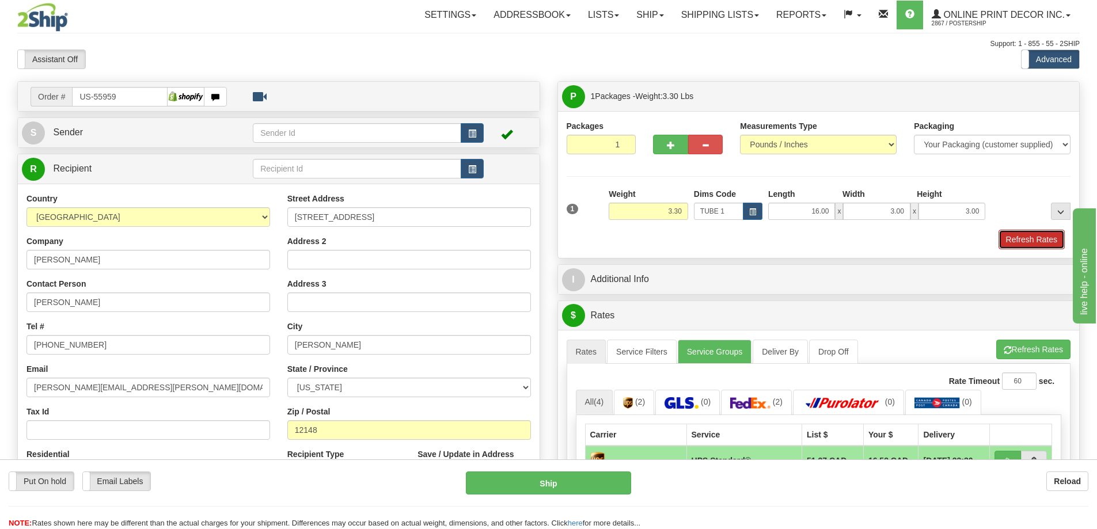
click at [1027, 233] on button "Refresh Rates" at bounding box center [1031, 240] width 66 height 20
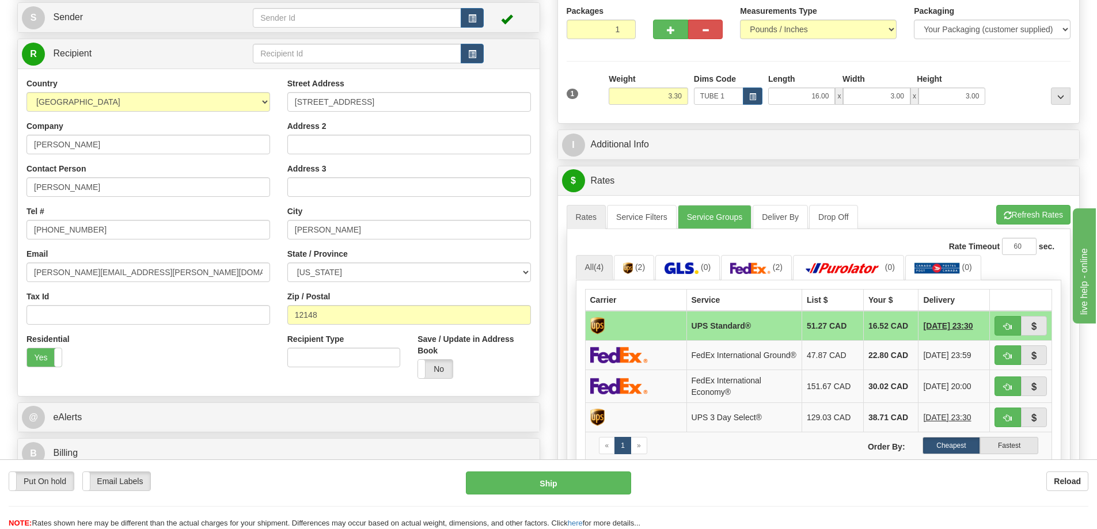
scroll to position [173, 0]
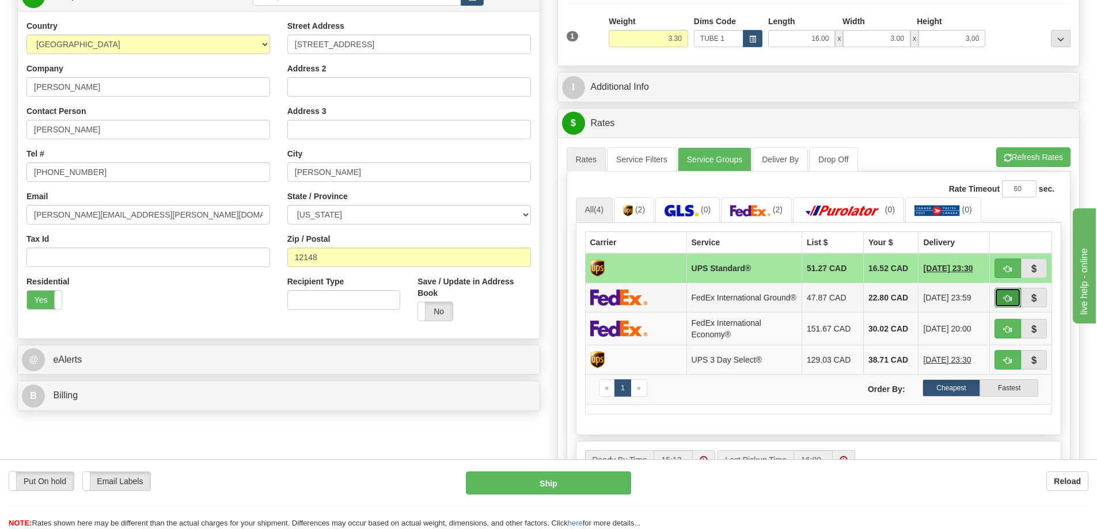
click at [1007, 299] on span "button" at bounding box center [1007, 298] width 8 height 7
type input "92"
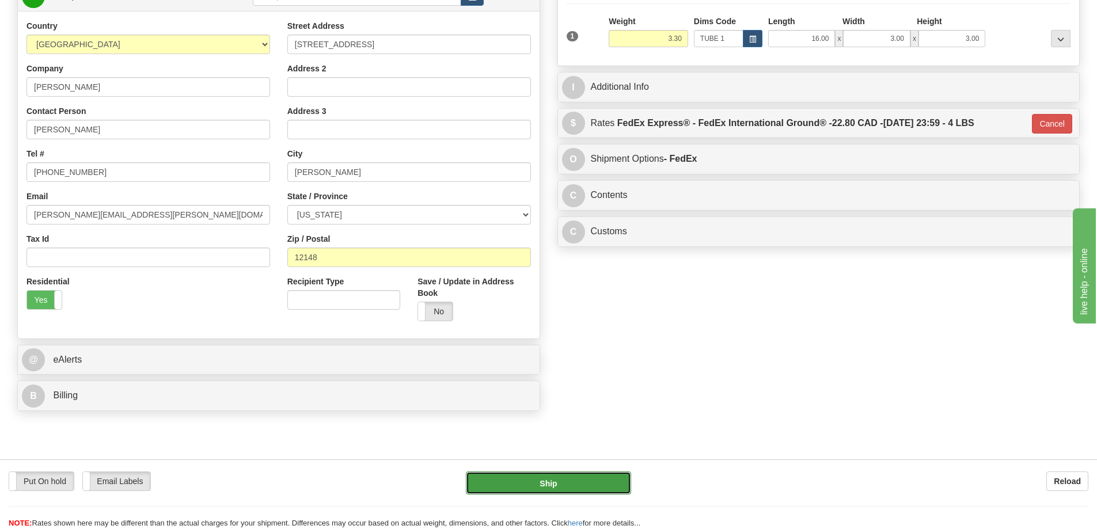
click at [557, 485] on button "Ship" at bounding box center [548, 482] width 165 height 23
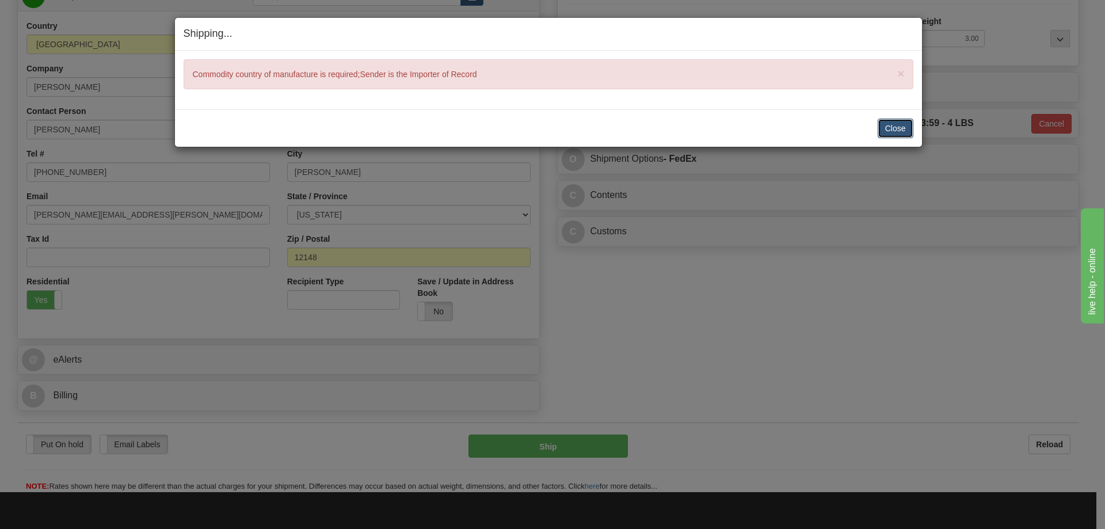
click at [895, 130] on button "Close" at bounding box center [896, 129] width 36 height 20
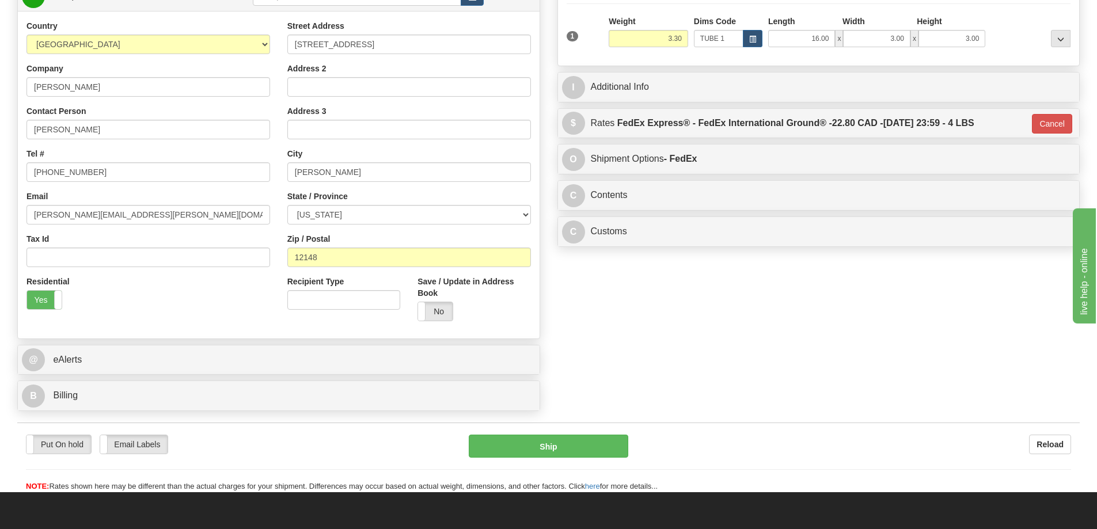
scroll to position [58, 0]
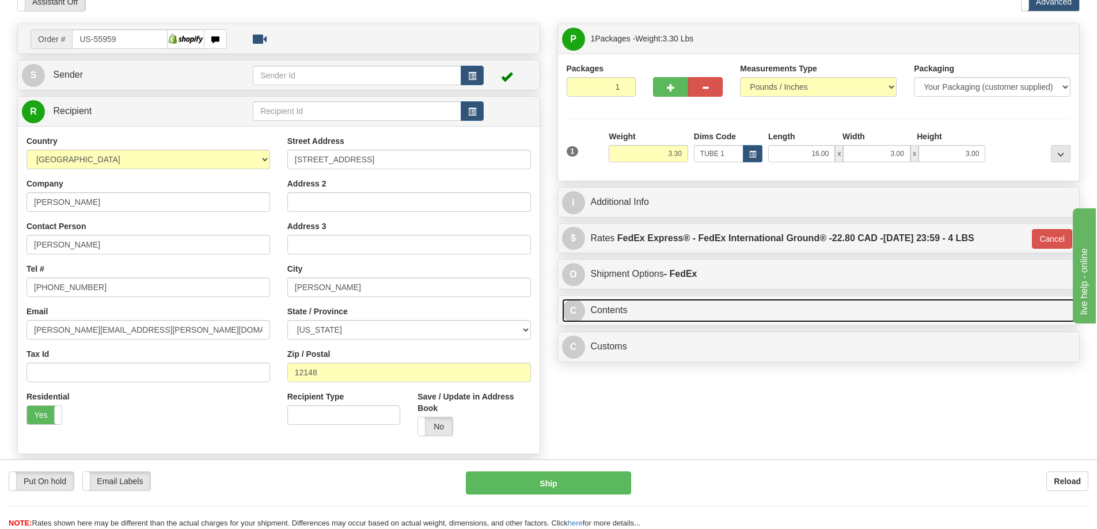
click at [769, 315] on link "C Contents" at bounding box center [818, 311] width 513 height 24
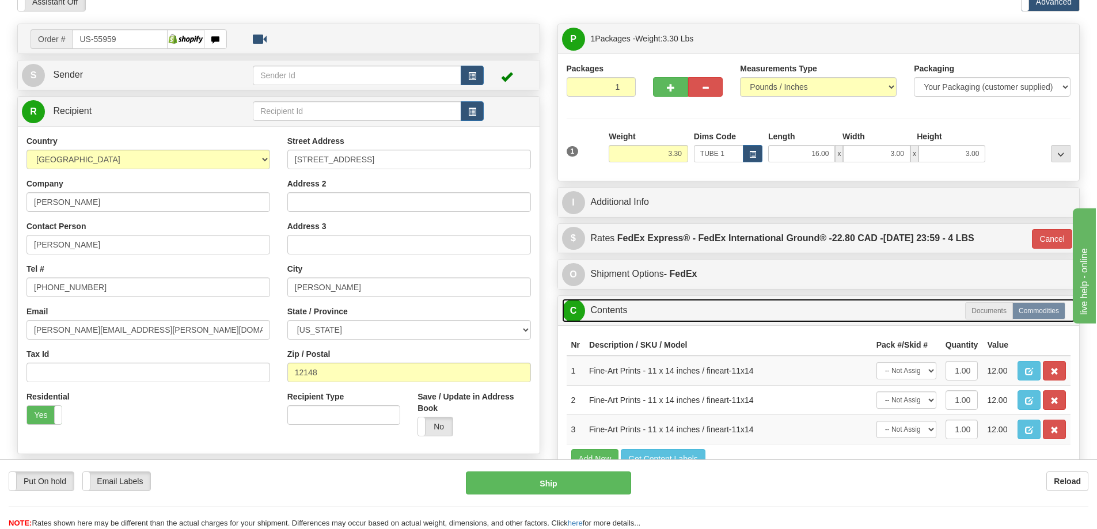
scroll to position [173, 0]
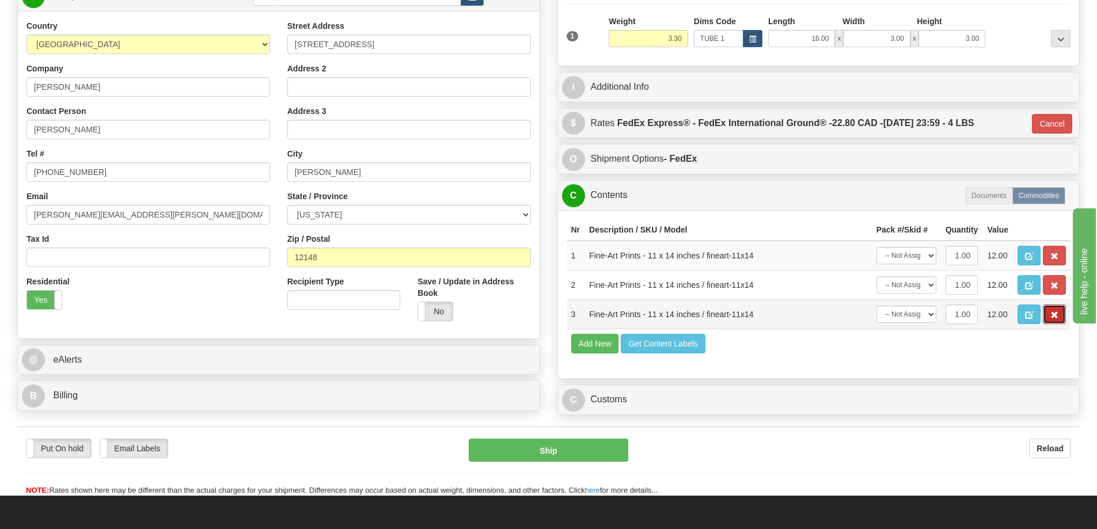
click at [1053, 315] on span "button" at bounding box center [1054, 314] width 8 height 7
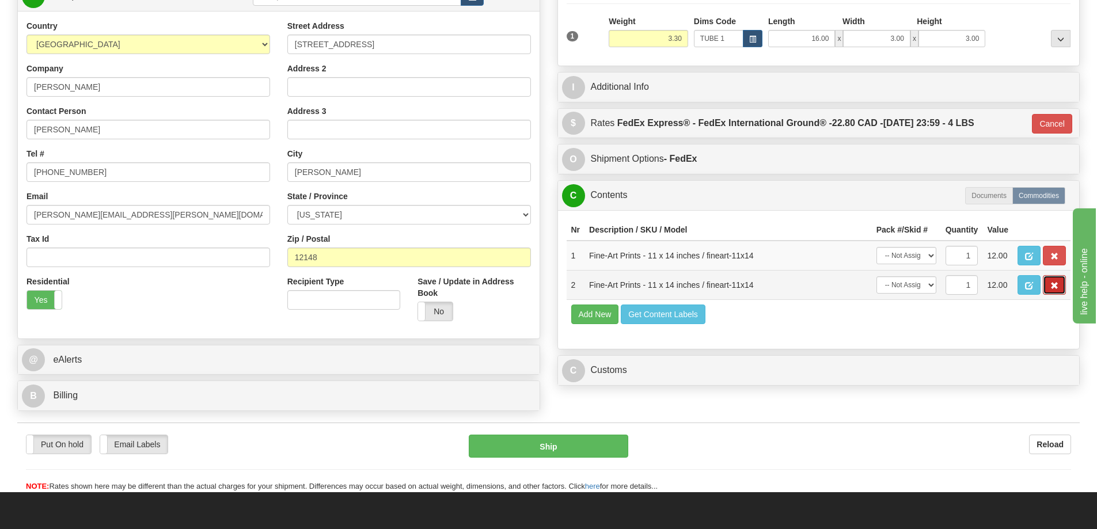
click at [1059, 287] on button "button" at bounding box center [1053, 285] width 23 height 20
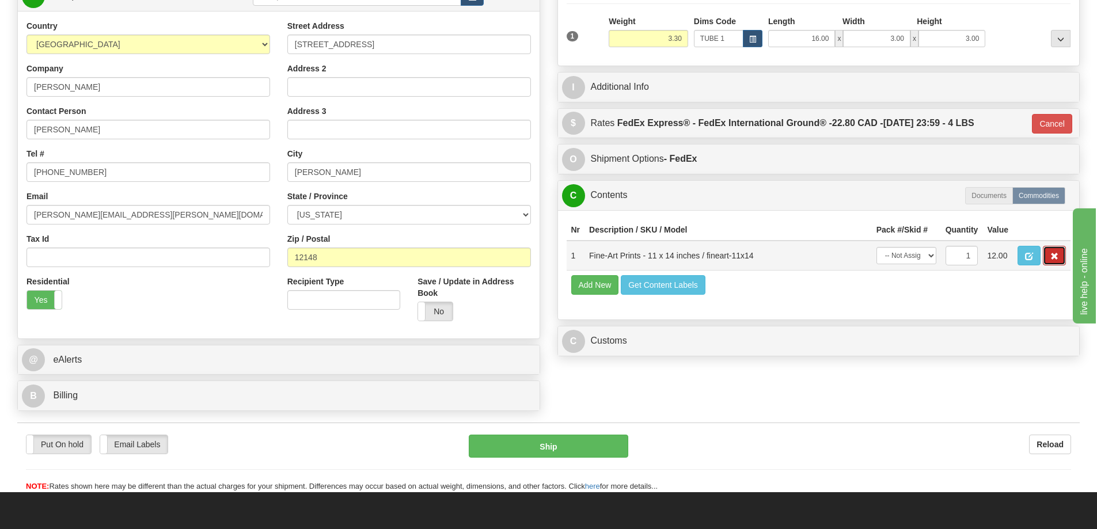
click at [1051, 256] on span "button" at bounding box center [1054, 256] width 8 height 7
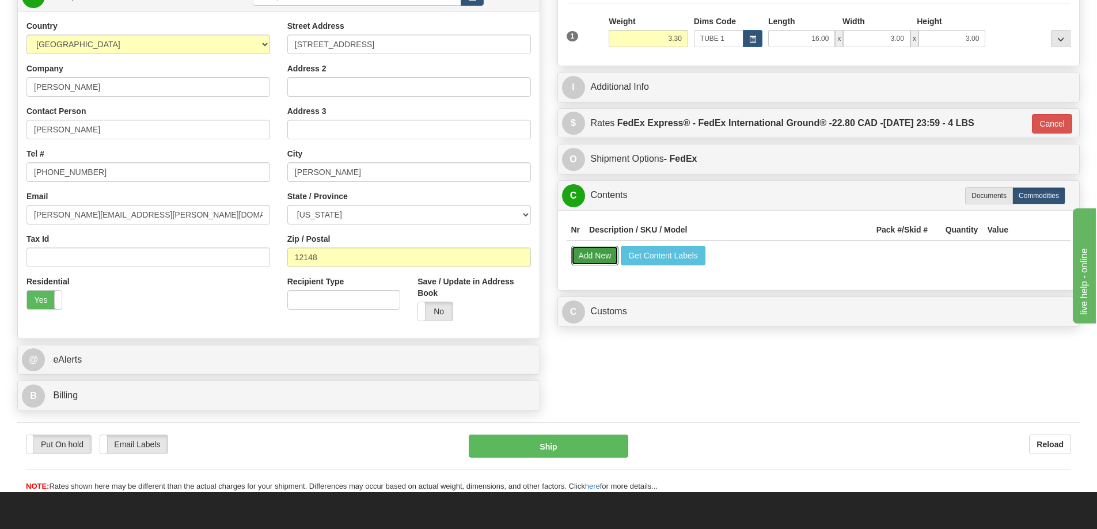
click at [598, 261] on button "Add New" at bounding box center [595, 256] width 48 height 20
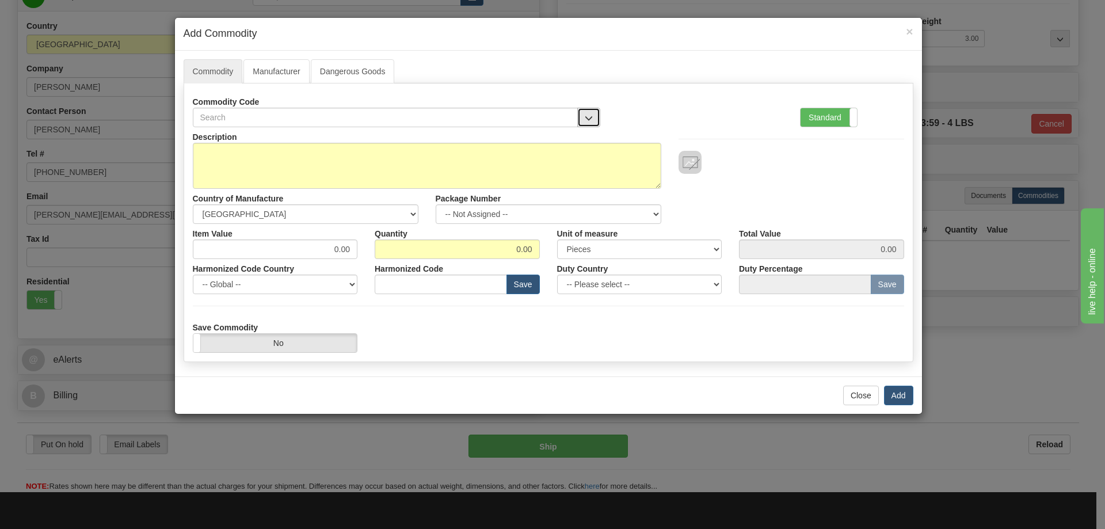
click at [585, 115] on span "button" at bounding box center [589, 118] width 8 height 7
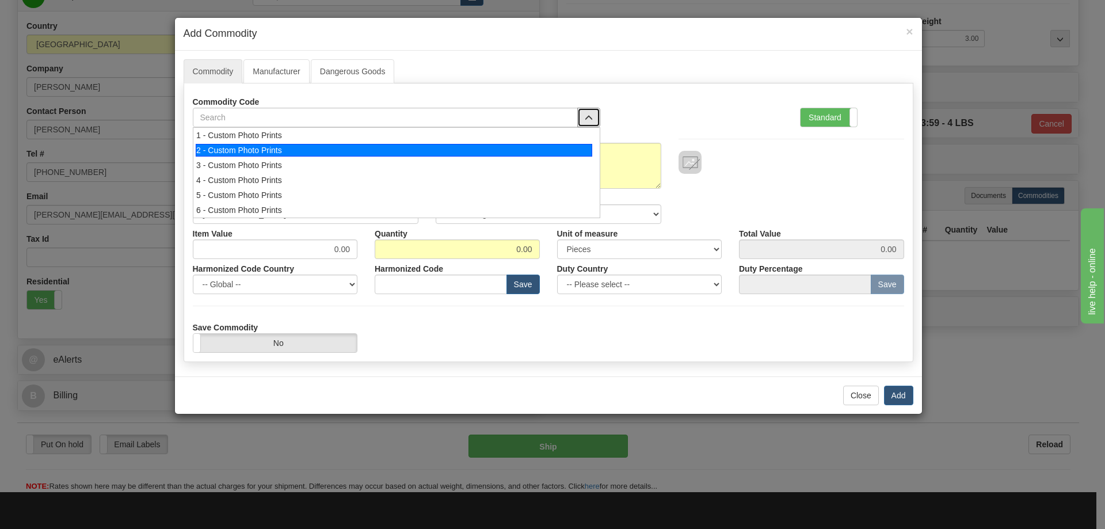
click at [586, 149] on div "2 - Custom Photo Prints" at bounding box center [394, 150] width 397 height 13
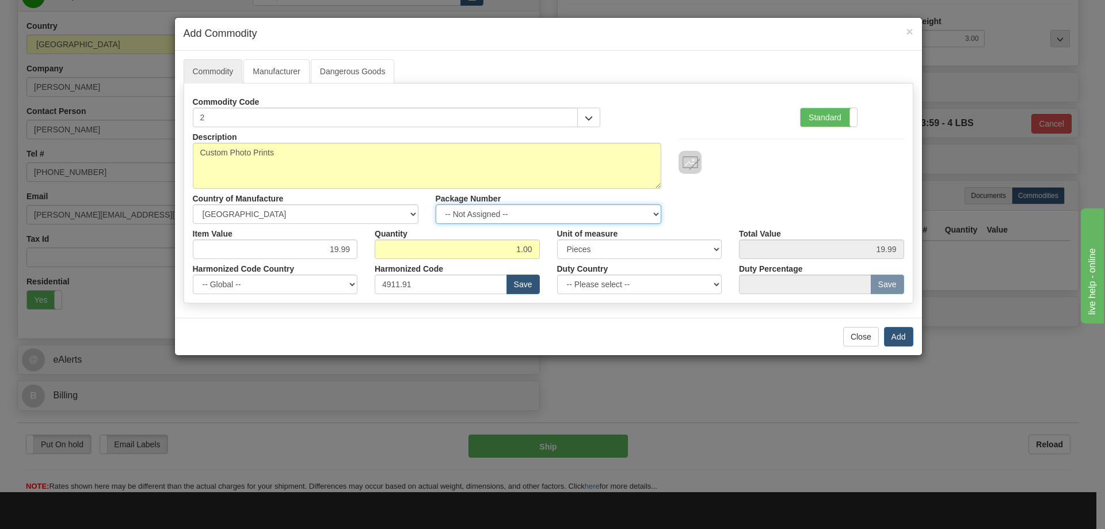
click at [650, 209] on select "-- Not Assigned -- Item 1" at bounding box center [549, 214] width 226 height 20
select select "0"
click at [436, 204] on select "-- Not Assigned -- Item 1" at bounding box center [549, 214] width 226 height 20
drag, startPoint x: 895, startPoint y: 334, endPoint x: 885, endPoint y: 320, distance: 17.1
click at [895, 333] on button "Add" at bounding box center [898, 337] width 29 height 20
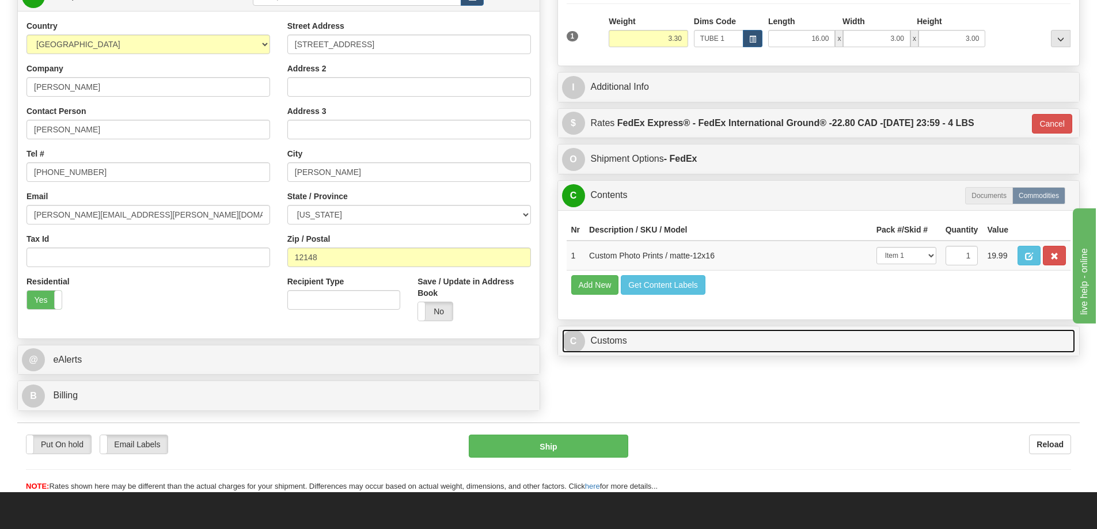
click at [641, 343] on link "C Customs" at bounding box center [818, 341] width 513 height 24
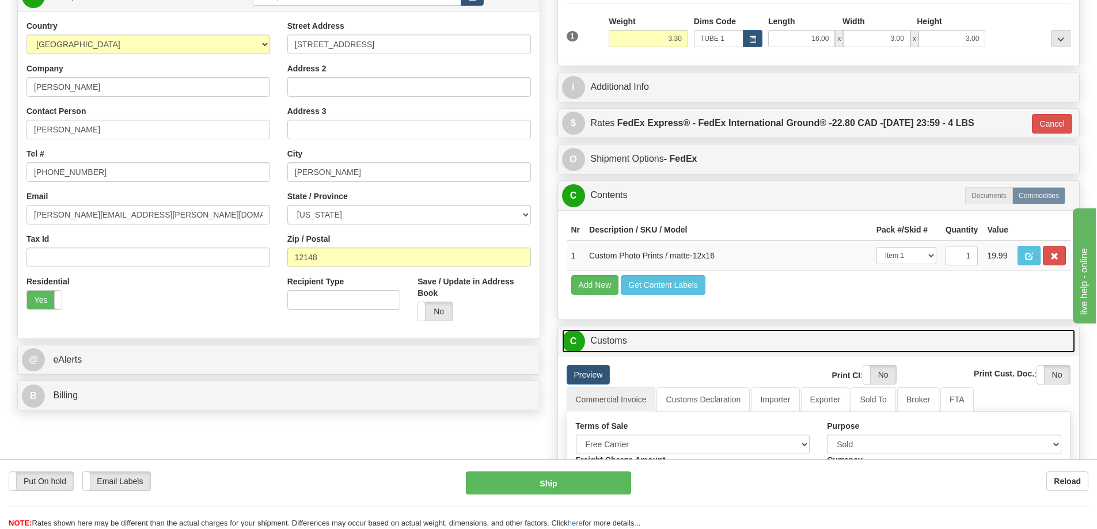
scroll to position [288, 0]
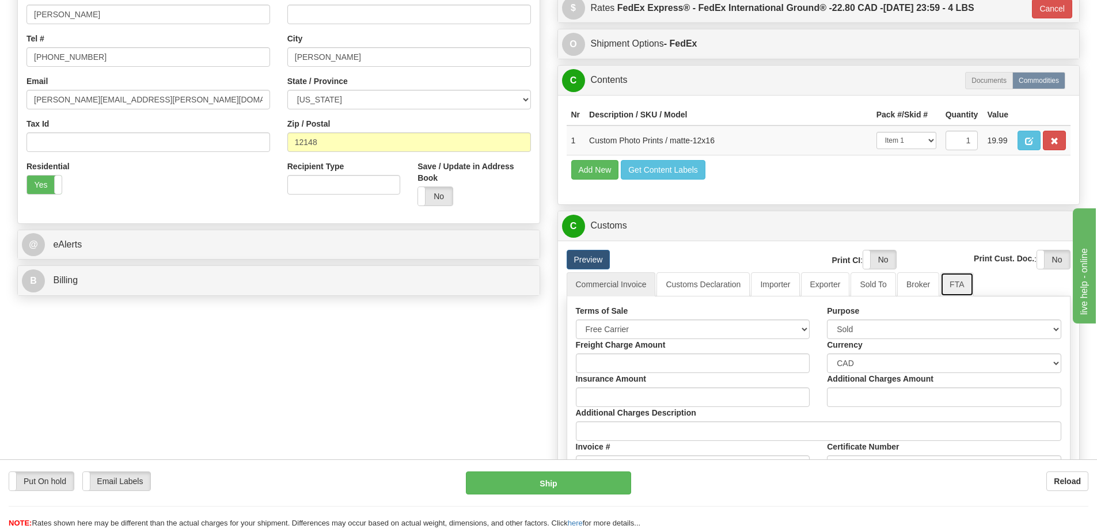
click at [957, 286] on link "FTA" at bounding box center [956, 284] width 33 height 24
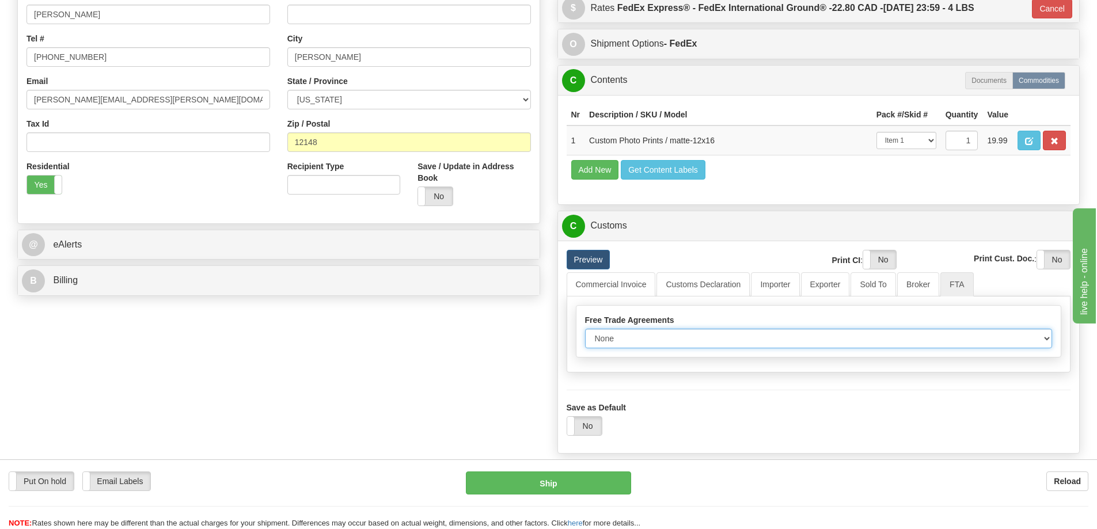
click at [1043, 336] on select "None Other USMCA CETA CUKTCA" at bounding box center [818, 339] width 467 height 20
select select "1"
click at [585, 333] on select "None Other USMCA CETA CUKTCA" at bounding box center [818, 339] width 467 height 20
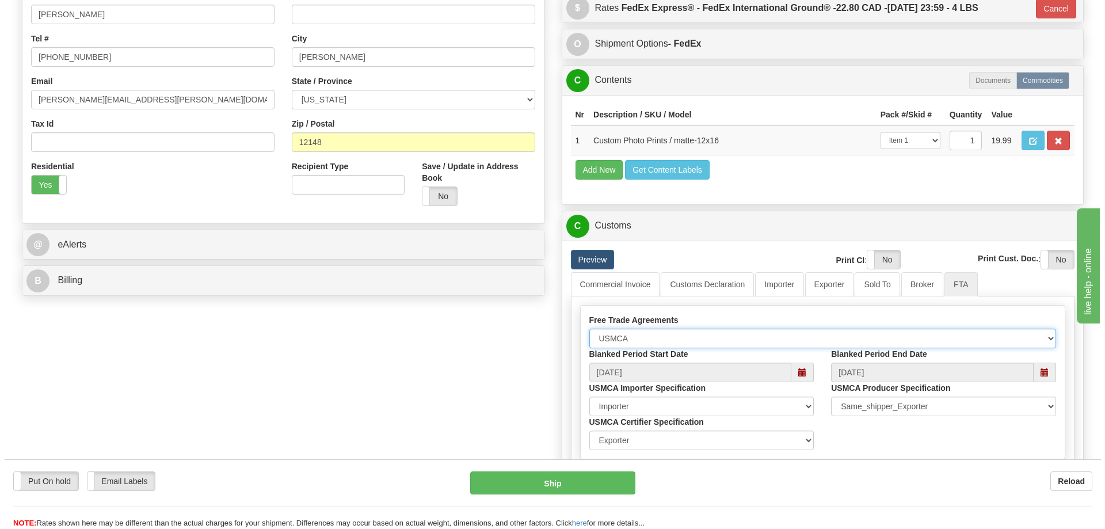
scroll to position [403, 0]
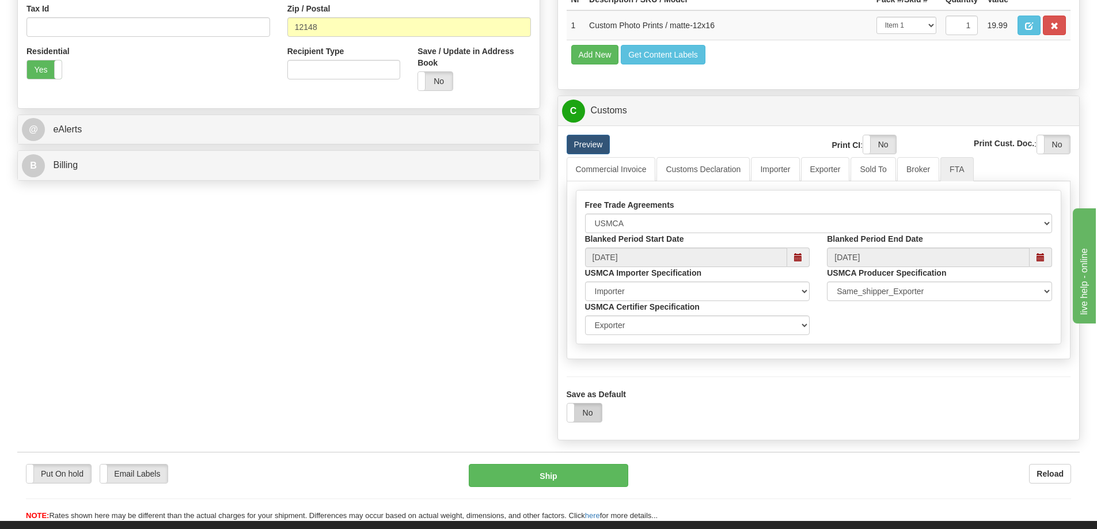
click at [588, 414] on label "No" at bounding box center [584, 413] width 35 height 18
click at [572, 480] on button "Ship" at bounding box center [548, 475] width 159 height 23
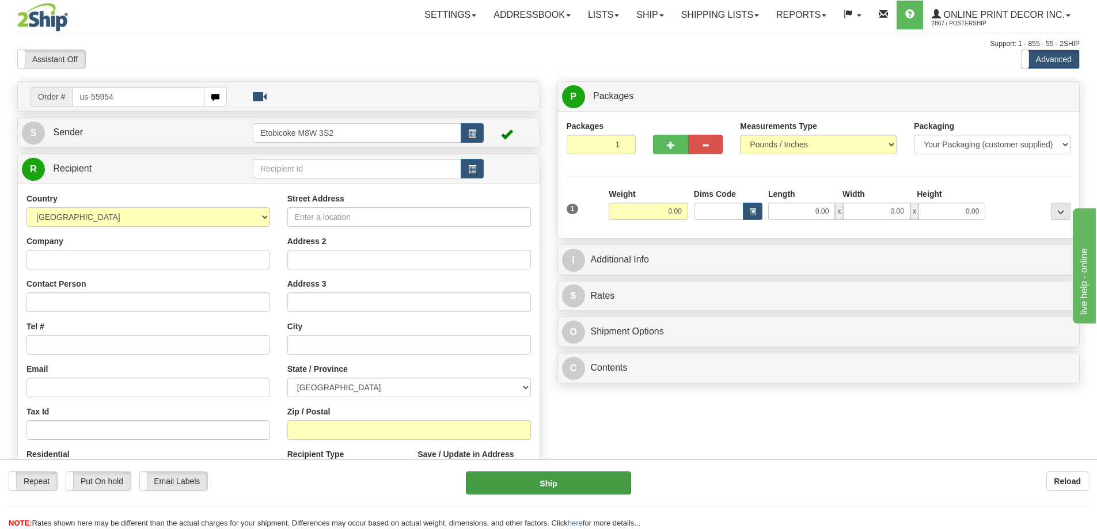
type input "us-55954"
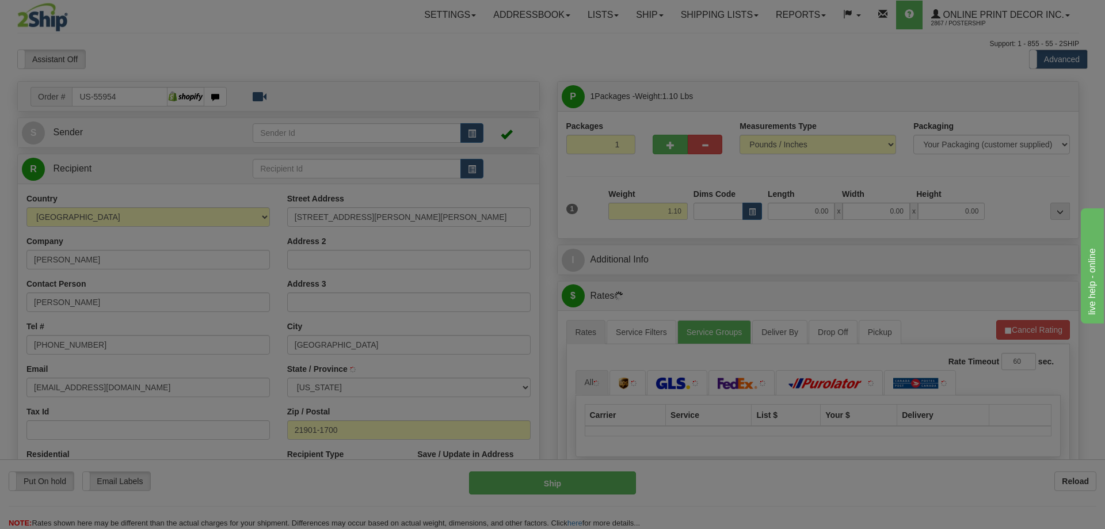
type input "[GEOGRAPHIC_DATA]"
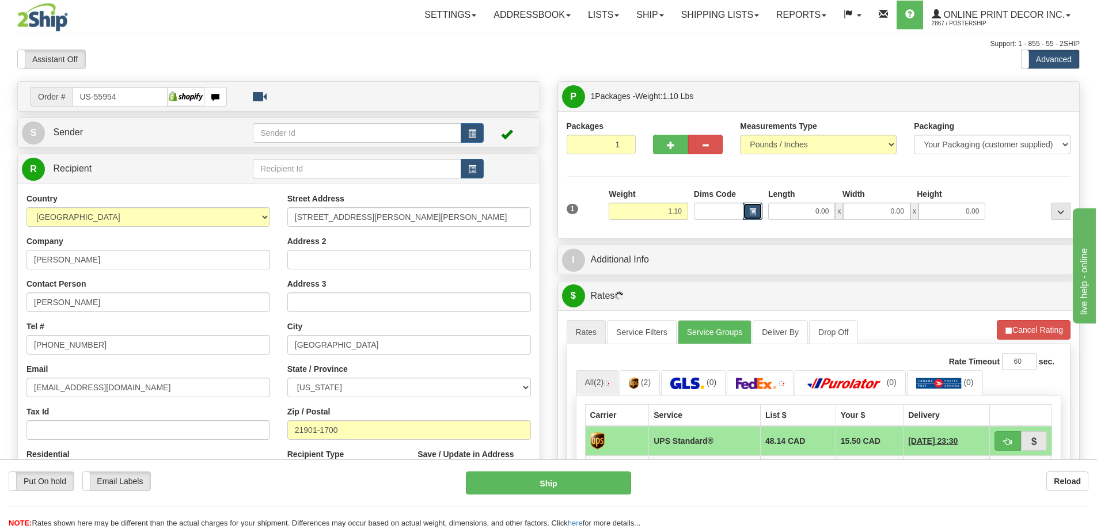
click at [756, 214] on button "button" at bounding box center [753, 211] width 20 height 17
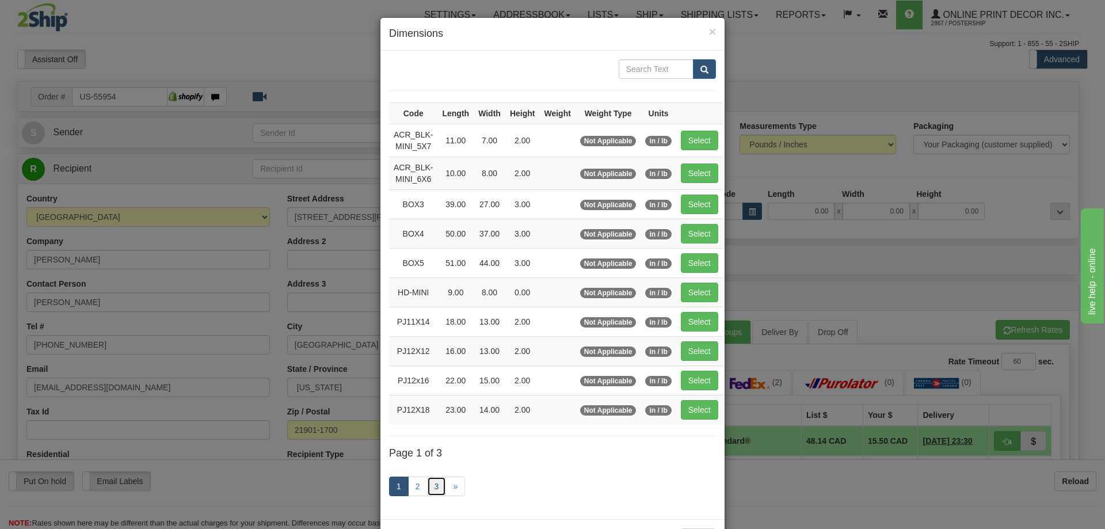
click at [433, 482] on link "3" at bounding box center [437, 487] width 20 height 20
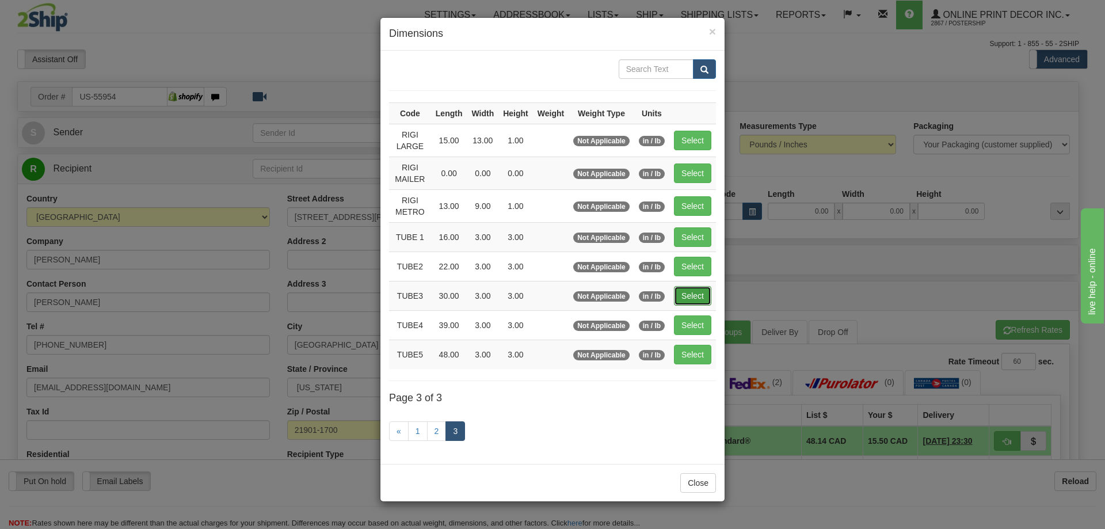
click at [688, 291] on button "Select" at bounding box center [692, 296] width 37 height 20
type input "TUBE3"
type input "30.00"
type input "3.00"
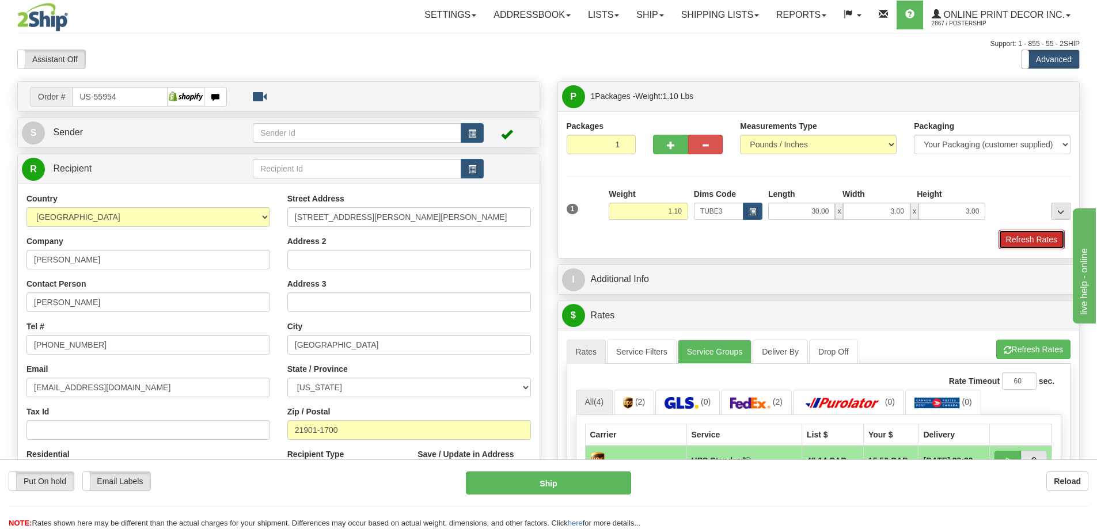
click at [1011, 241] on button "Refresh Rates" at bounding box center [1031, 240] width 66 height 20
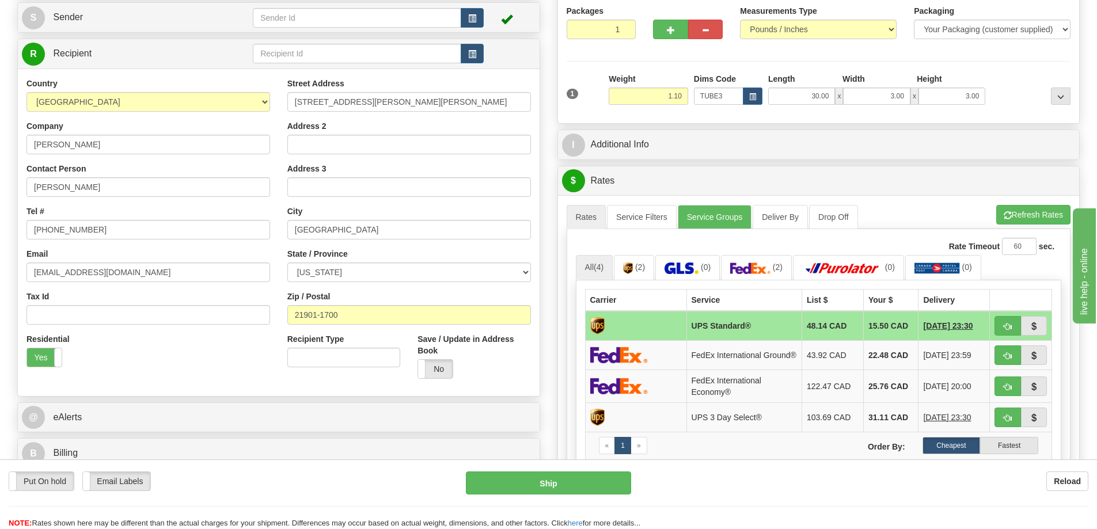
scroll to position [173, 0]
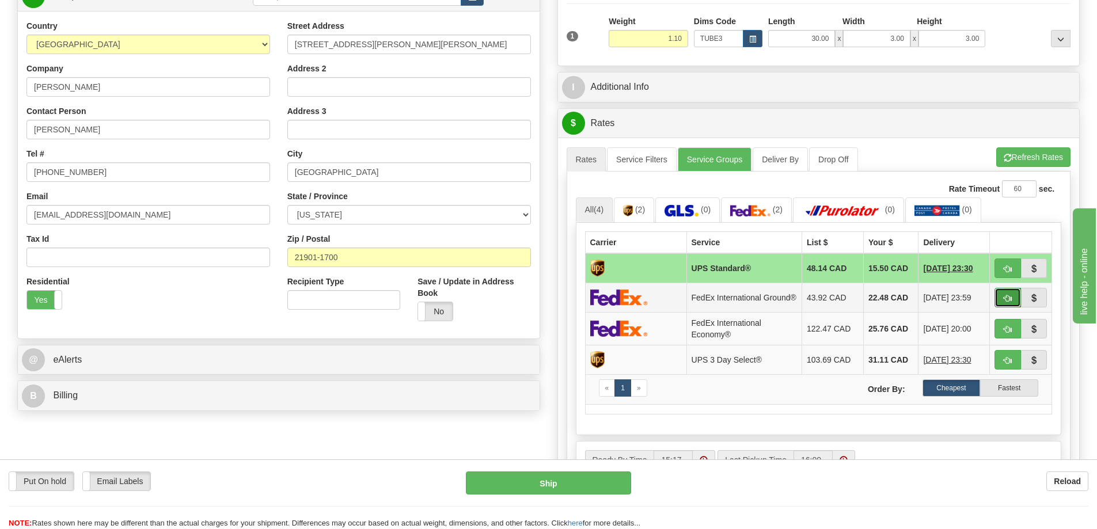
click at [1006, 298] on button "button" at bounding box center [1007, 298] width 26 height 20
type input "92"
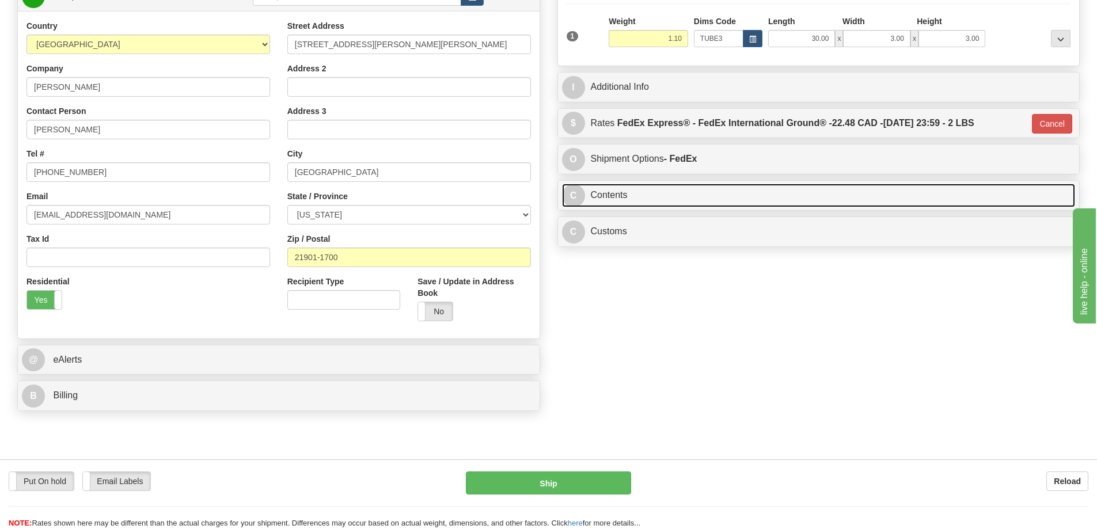
click at [758, 195] on link "C Contents" at bounding box center [818, 196] width 513 height 24
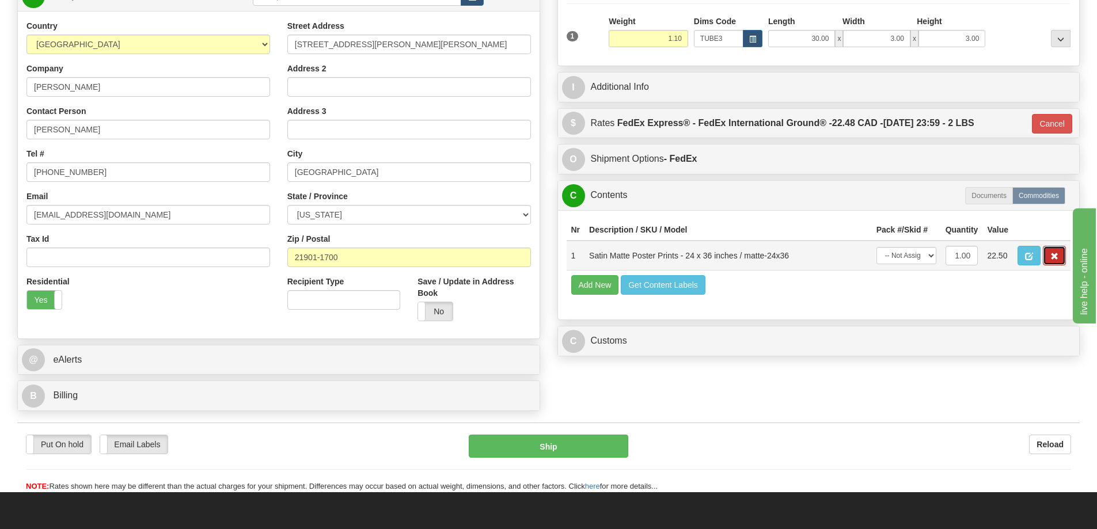
click at [1052, 253] on button "button" at bounding box center [1053, 256] width 23 height 20
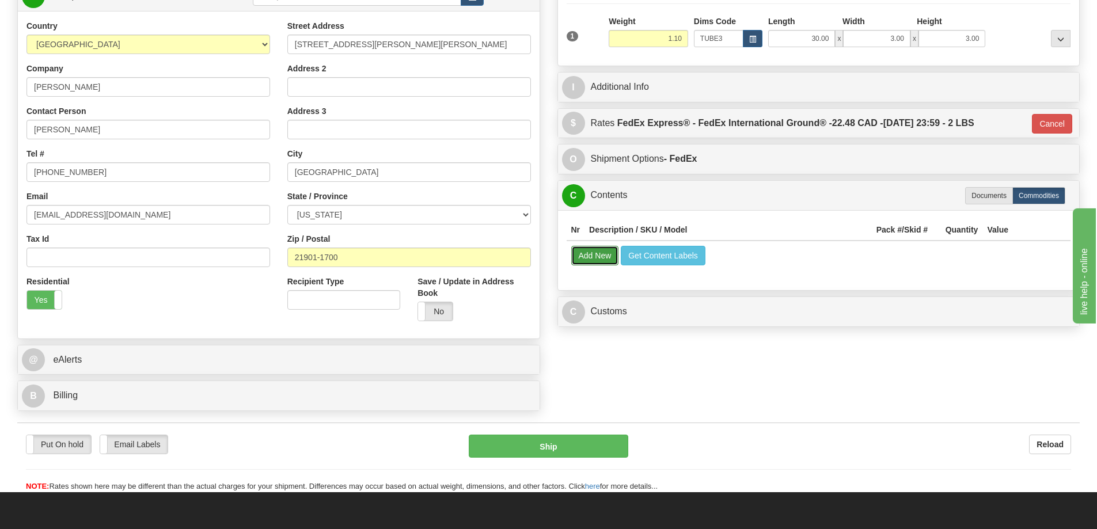
click at [597, 258] on button "Add New" at bounding box center [595, 256] width 48 height 20
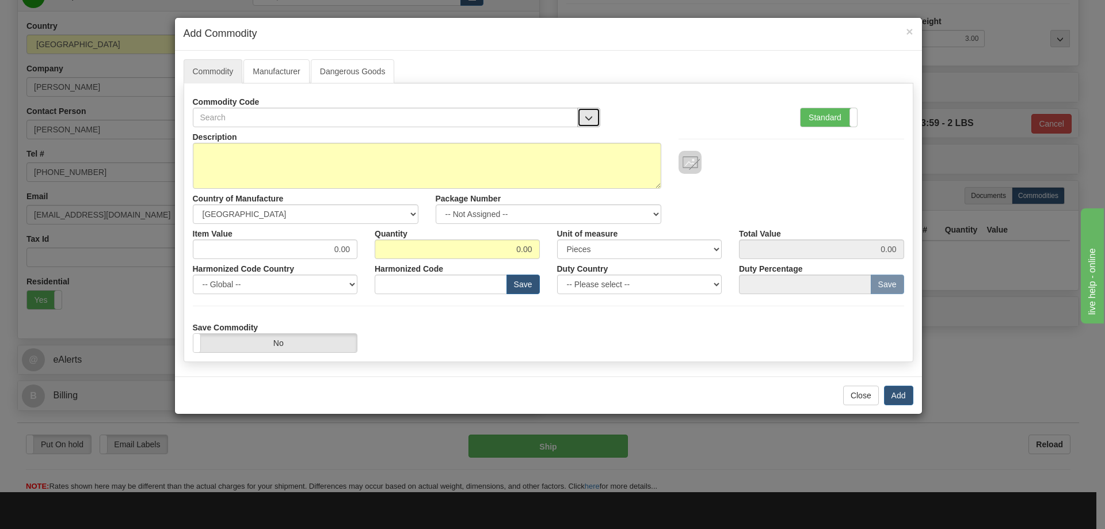
click at [588, 112] on button "button" at bounding box center [588, 118] width 23 height 20
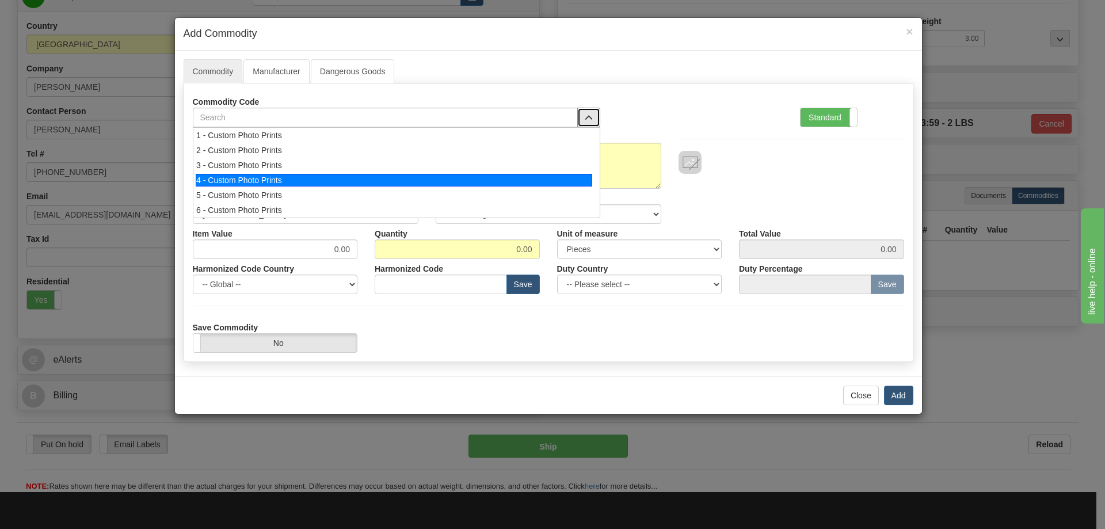
click at [587, 178] on div "4 - Custom Photo Prints" at bounding box center [394, 180] width 397 height 13
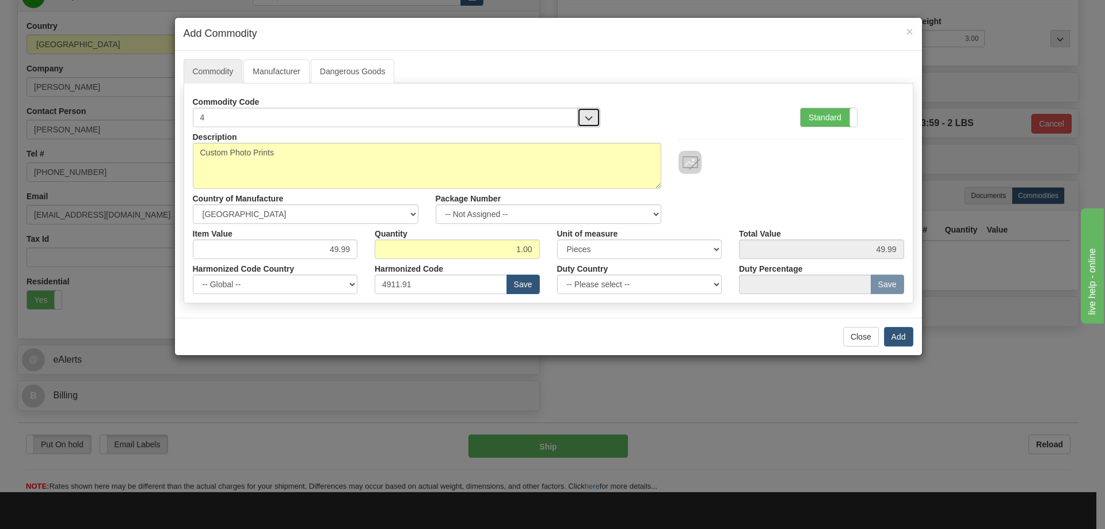
click at [587, 115] on span "button" at bounding box center [589, 118] width 8 height 7
click at [590, 109] on button "button" at bounding box center [588, 118] width 23 height 20
click at [859, 334] on button "Close" at bounding box center [861, 337] width 36 height 20
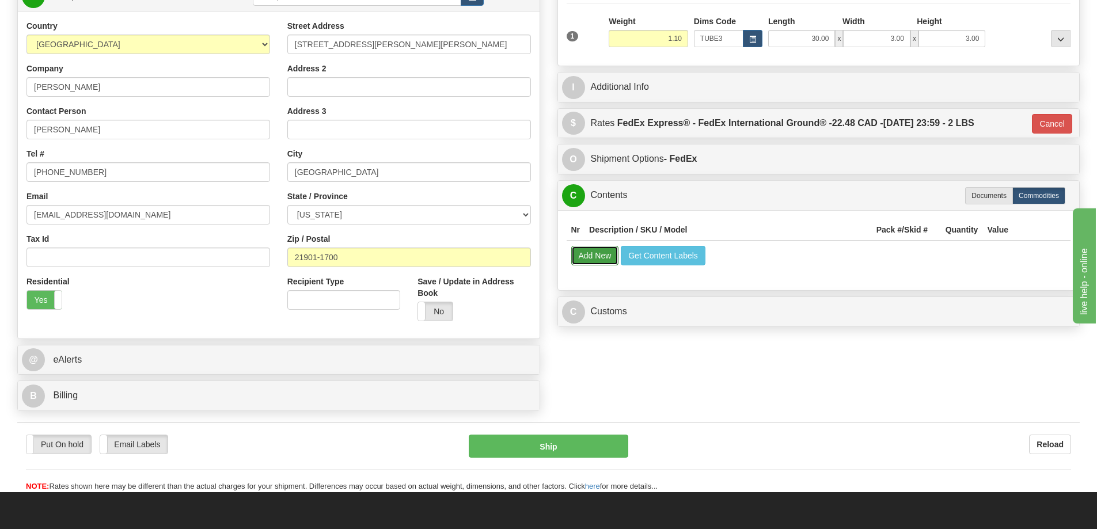
click at [593, 256] on button "Add New" at bounding box center [595, 256] width 48 height 20
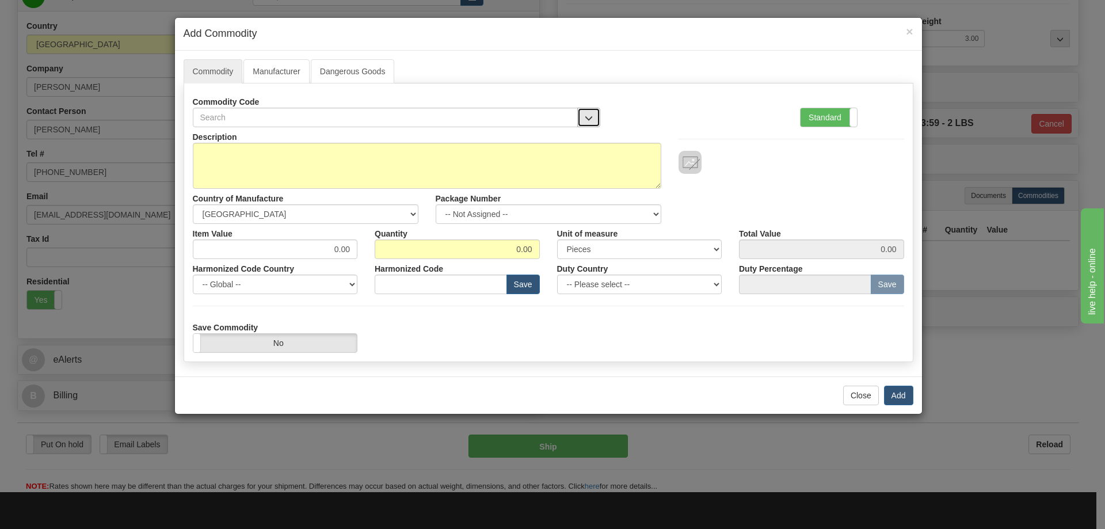
click at [591, 115] on span "button" at bounding box center [589, 118] width 8 height 7
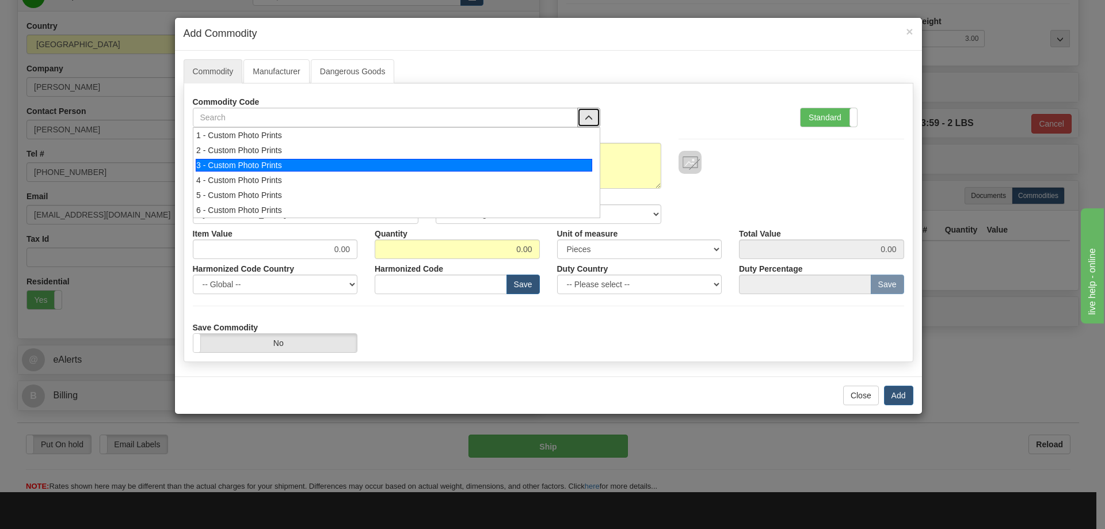
click at [558, 166] on div "3 - Custom Photo Prints" at bounding box center [394, 165] width 397 height 13
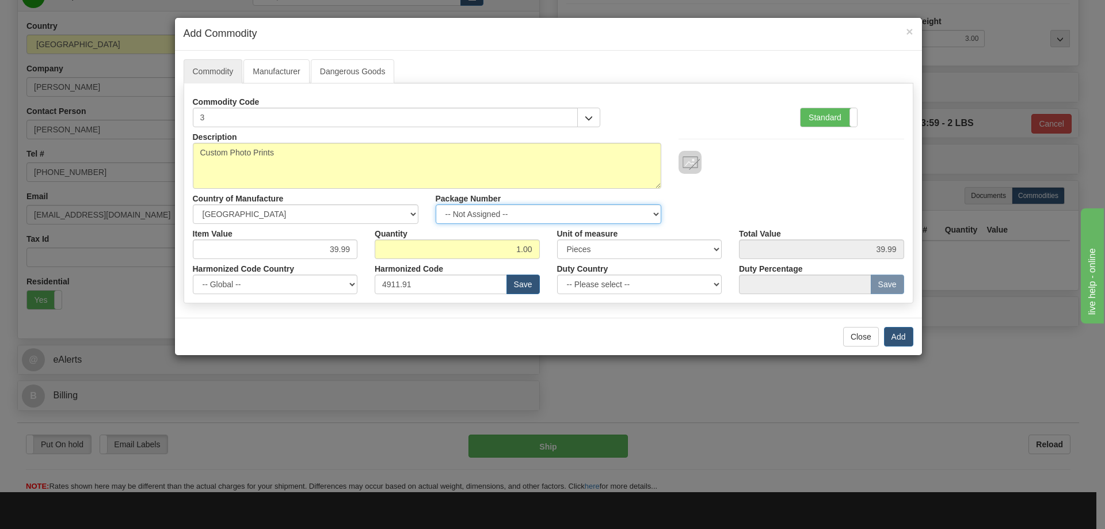
click at [639, 209] on select "-- Not Assigned -- Item 1" at bounding box center [549, 214] width 226 height 20
select select "0"
click at [436, 204] on select "-- Not Assigned -- Item 1" at bounding box center [549, 214] width 226 height 20
click at [901, 337] on button "Add" at bounding box center [898, 337] width 29 height 20
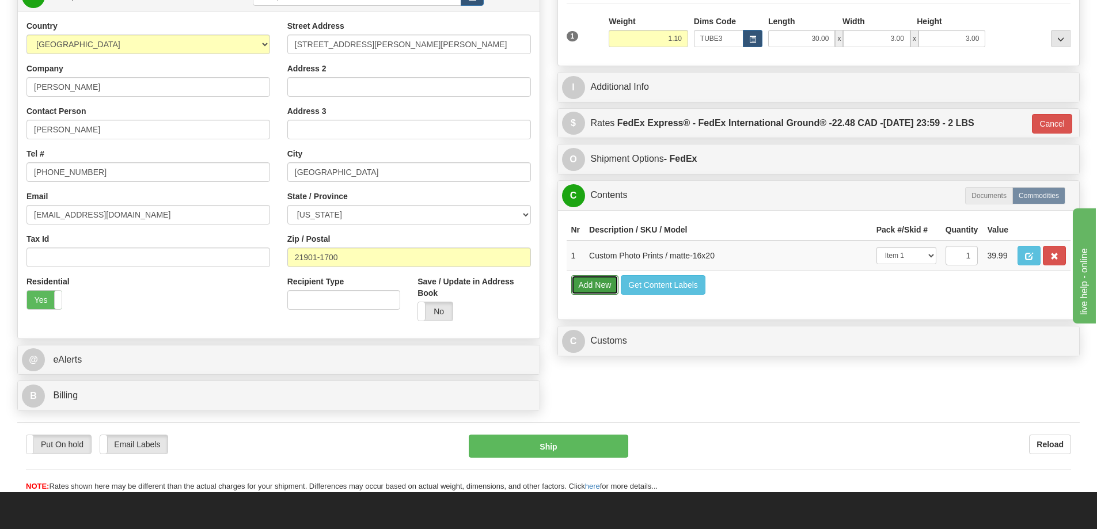
click at [601, 284] on button "Add New" at bounding box center [595, 285] width 48 height 20
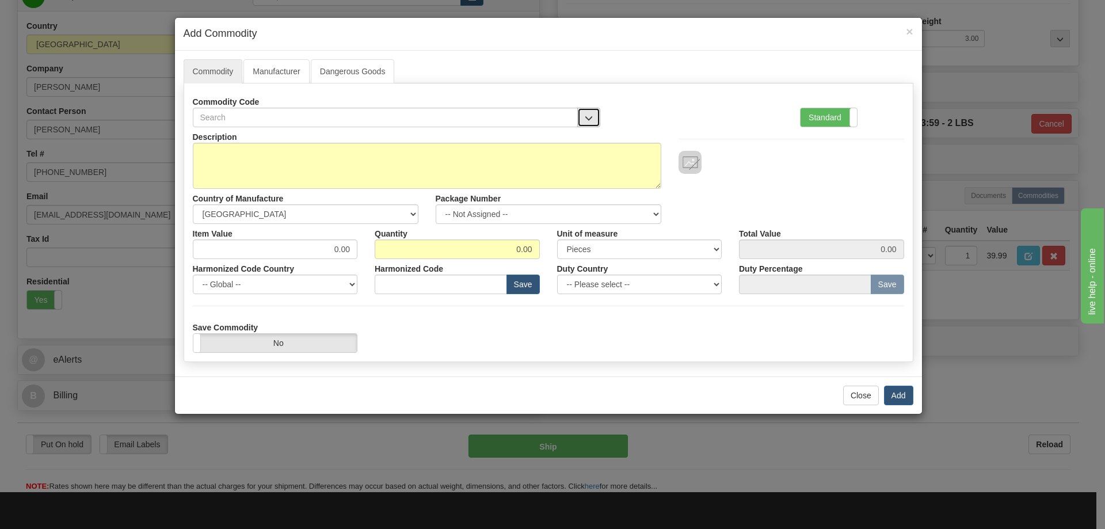
click at [593, 108] on button "button" at bounding box center [588, 118] width 23 height 20
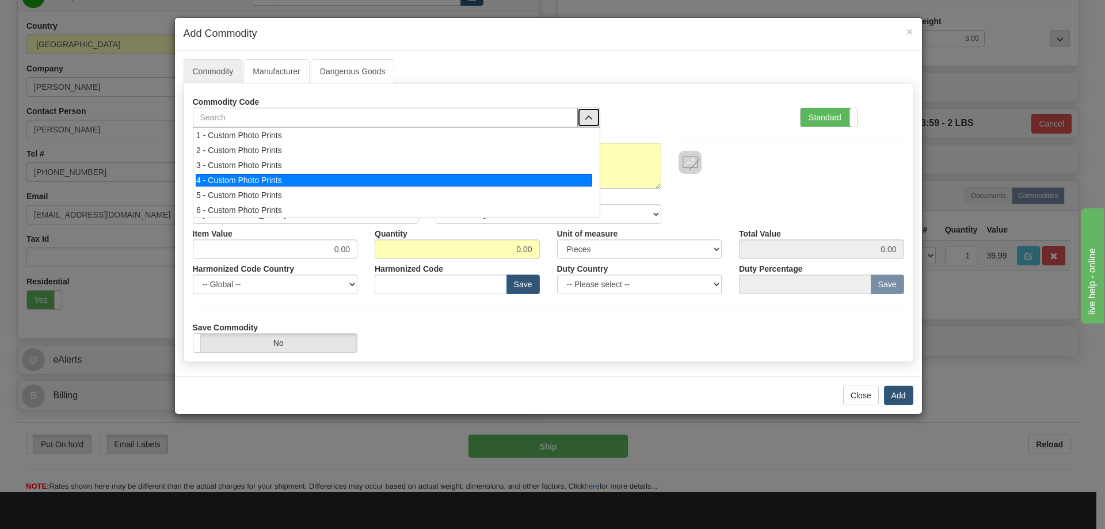
click at [554, 185] on div "4 - Custom Photo Prints" at bounding box center [394, 180] width 397 height 13
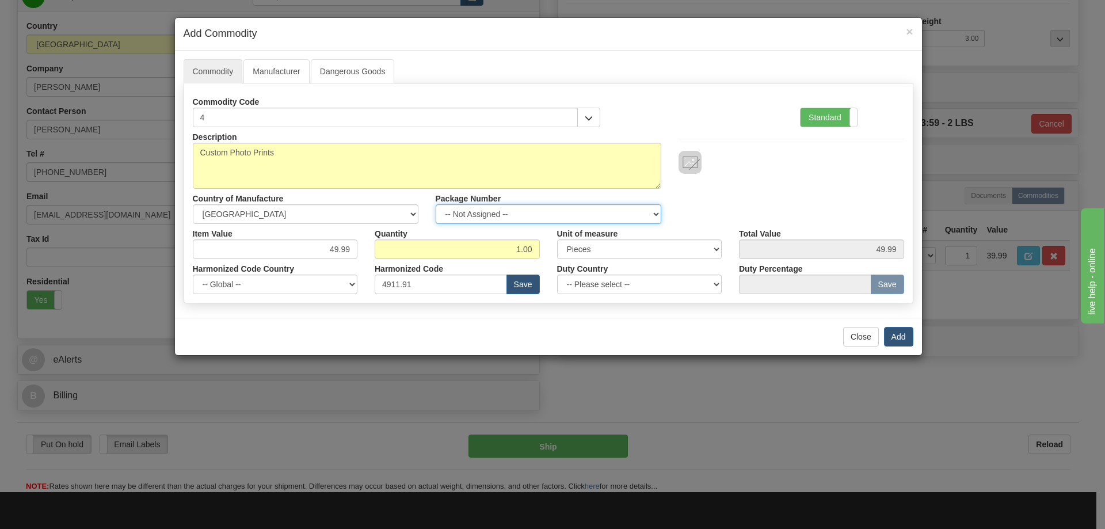
click at [647, 205] on select "-- Not Assigned -- Item 1" at bounding box center [549, 214] width 226 height 20
select select "0"
click at [436, 204] on select "-- Not Assigned -- Item 1" at bounding box center [549, 214] width 226 height 20
click at [898, 333] on button "Add" at bounding box center [898, 337] width 29 height 20
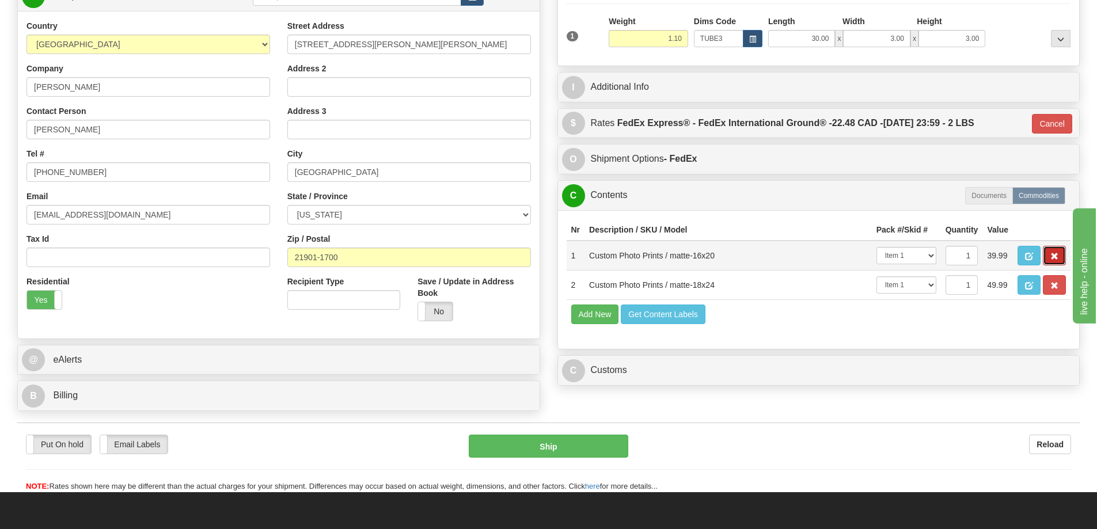
click at [1051, 255] on span "button" at bounding box center [1054, 256] width 8 height 7
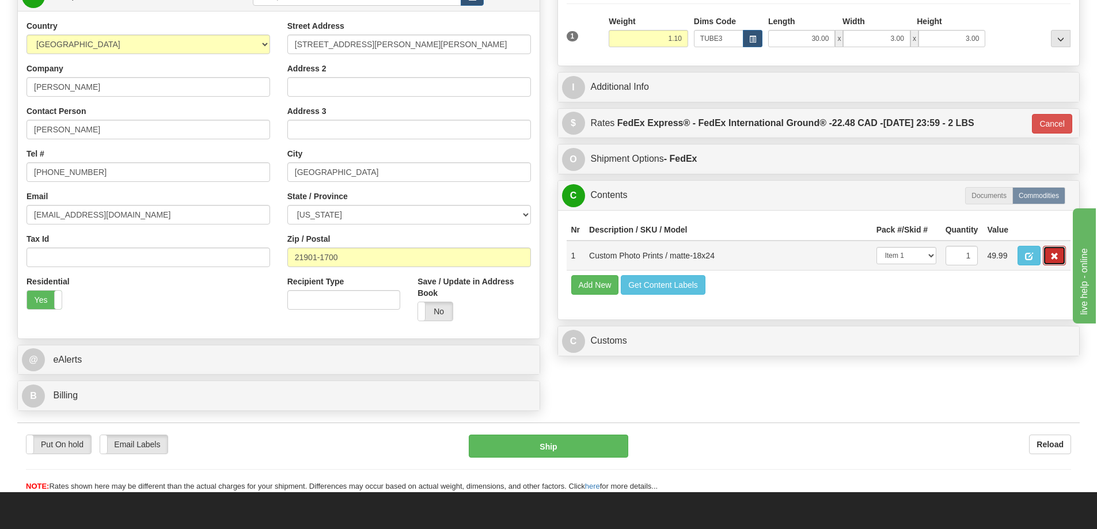
click at [1048, 258] on button "button" at bounding box center [1053, 256] width 23 height 20
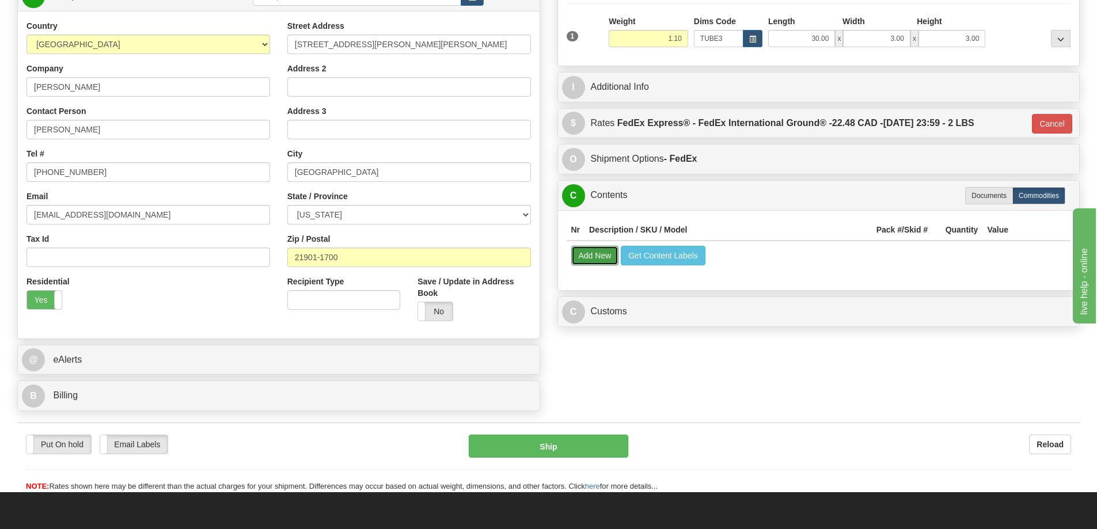
click at [595, 254] on button "Add New" at bounding box center [595, 256] width 48 height 20
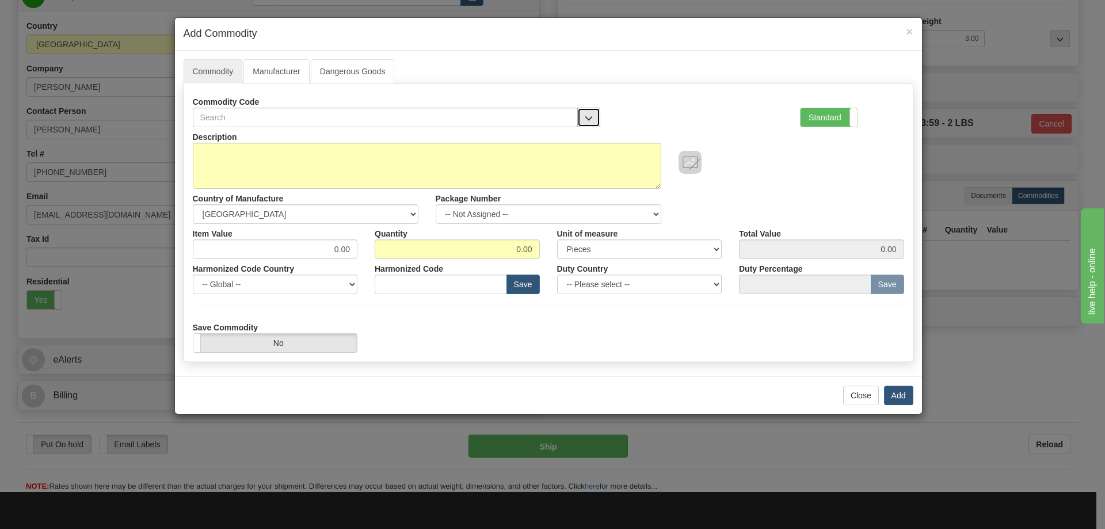
click at [585, 115] on span "button" at bounding box center [589, 118] width 8 height 7
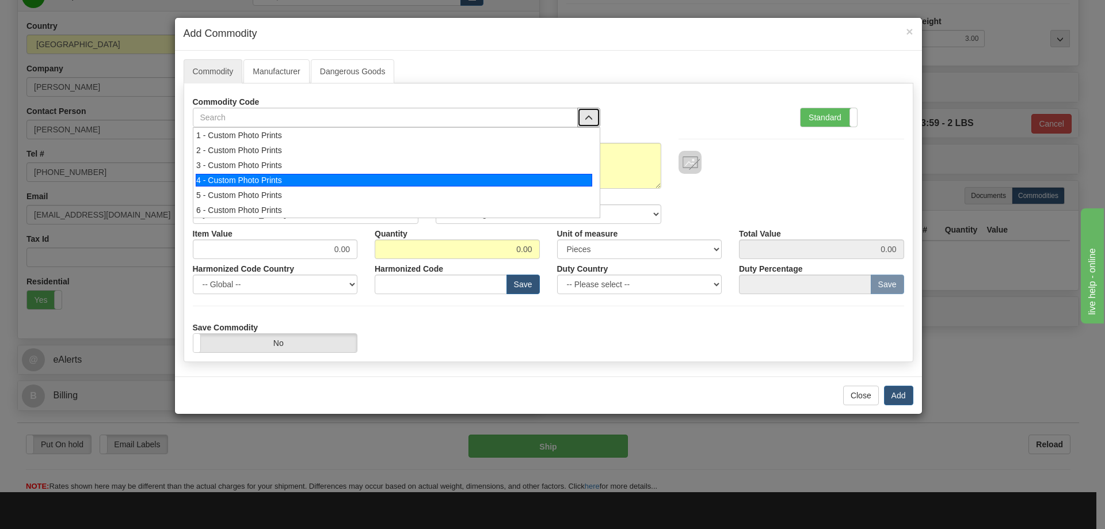
click at [501, 183] on div "4 - Custom Photo Prints" at bounding box center [394, 180] width 397 height 13
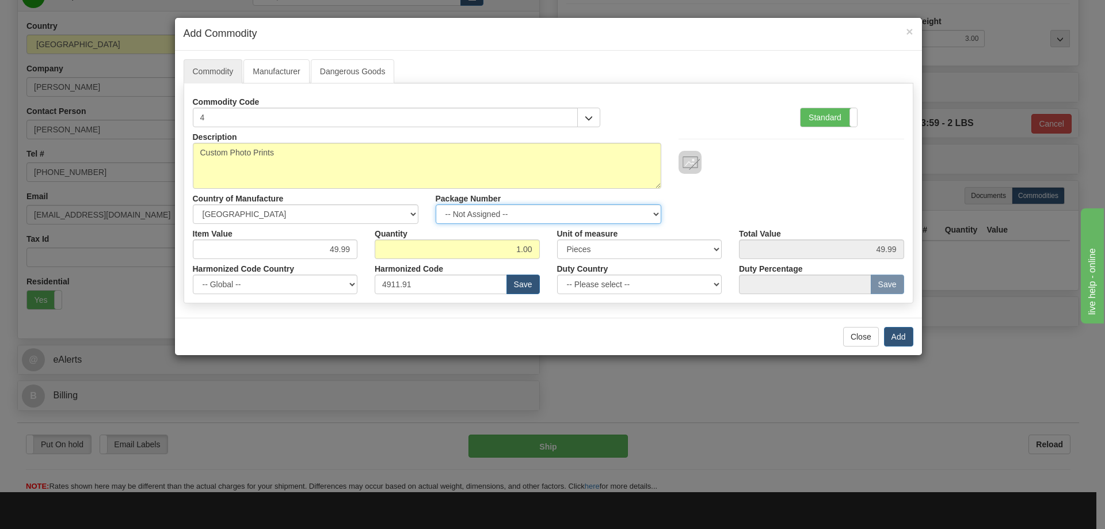
click at [643, 209] on select "-- Not Assigned -- Item 1" at bounding box center [549, 214] width 226 height 20
select select "0"
click at [436, 204] on select "-- Not Assigned -- Item 1" at bounding box center [549, 214] width 226 height 20
click at [898, 329] on button "Add" at bounding box center [898, 337] width 29 height 20
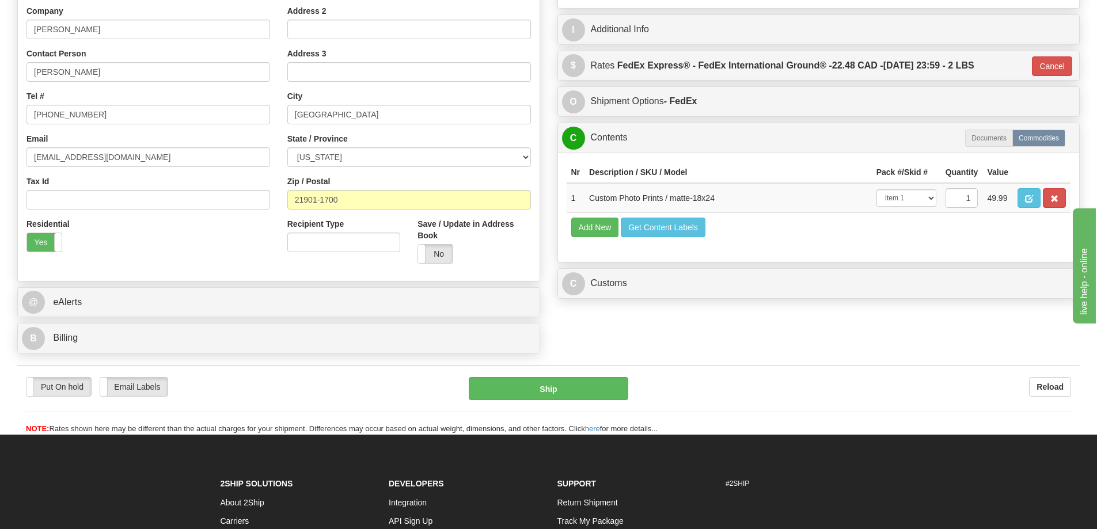
scroll to position [115, 0]
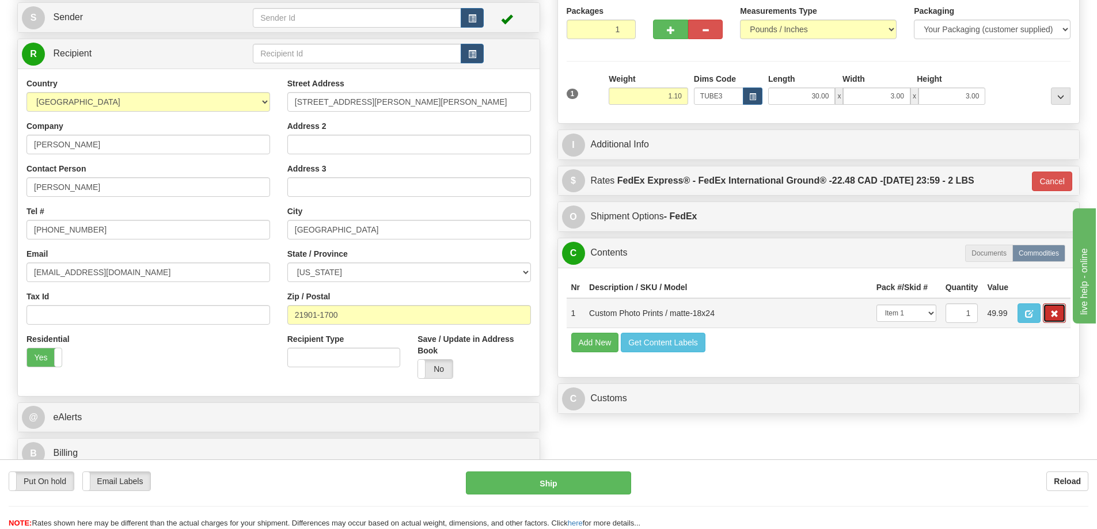
click at [1057, 311] on button "button" at bounding box center [1053, 313] width 23 height 20
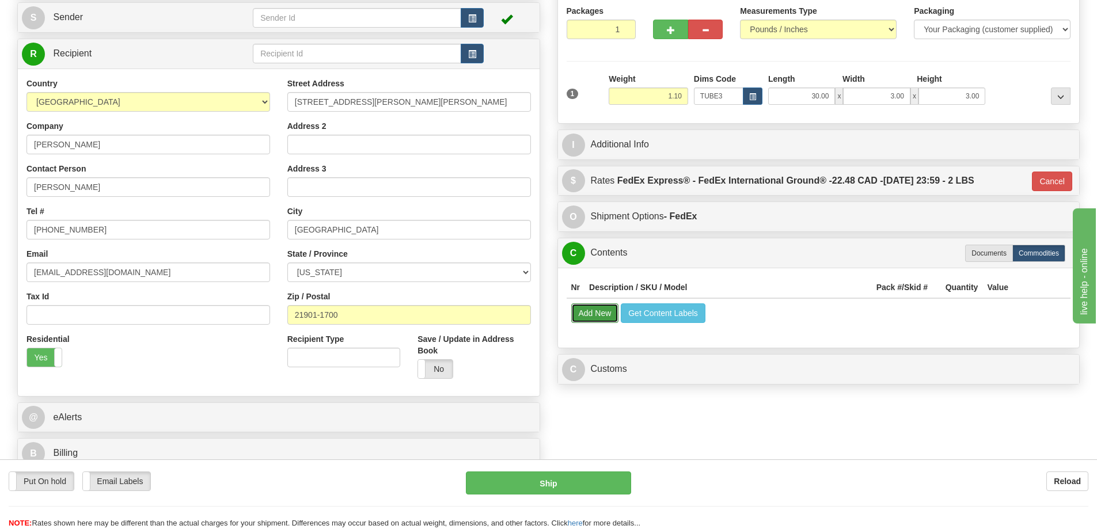
click at [580, 323] on button "Add New" at bounding box center [595, 313] width 48 height 20
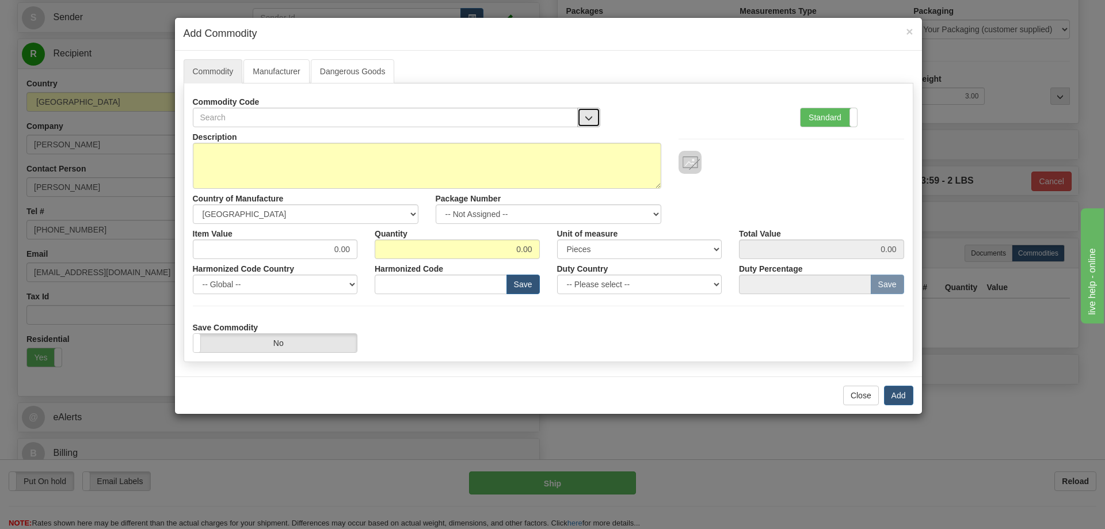
click at [589, 112] on button "button" at bounding box center [588, 118] width 23 height 20
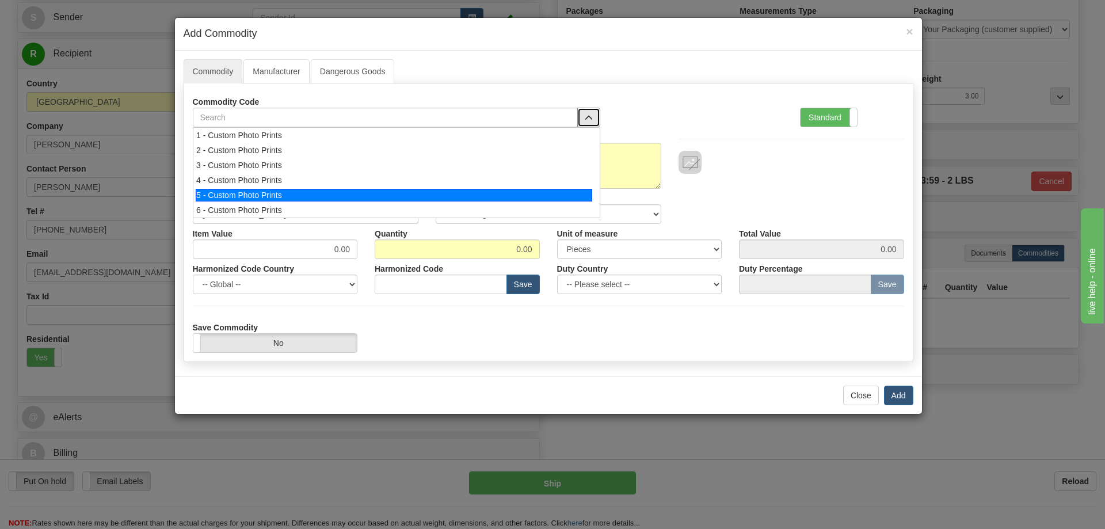
click at [465, 201] on div "5 - Custom Photo Prints" at bounding box center [394, 195] width 397 height 13
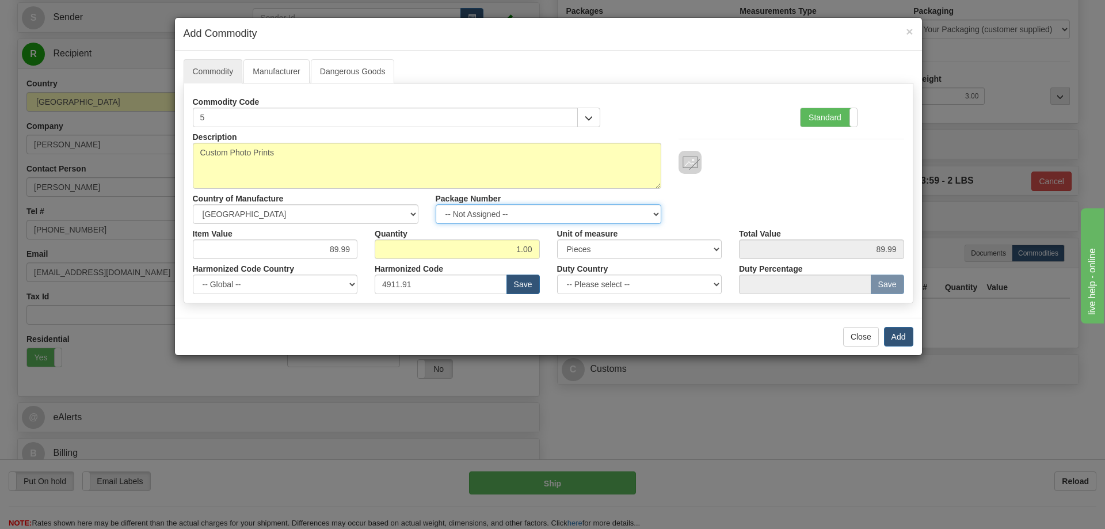
click at [653, 210] on select "-- Not Assigned -- Item 1" at bounding box center [549, 214] width 226 height 20
select select "0"
click at [436, 204] on select "-- Not Assigned -- Item 1" at bounding box center [549, 214] width 226 height 20
click at [903, 334] on button "Add" at bounding box center [898, 337] width 29 height 20
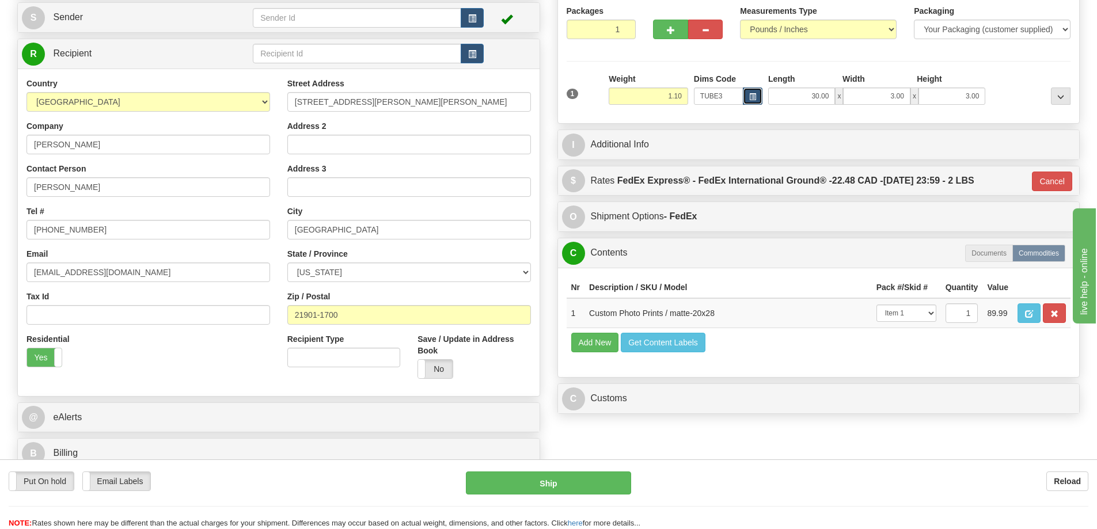
click at [751, 93] on button "button" at bounding box center [753, 95] width 20 height 17
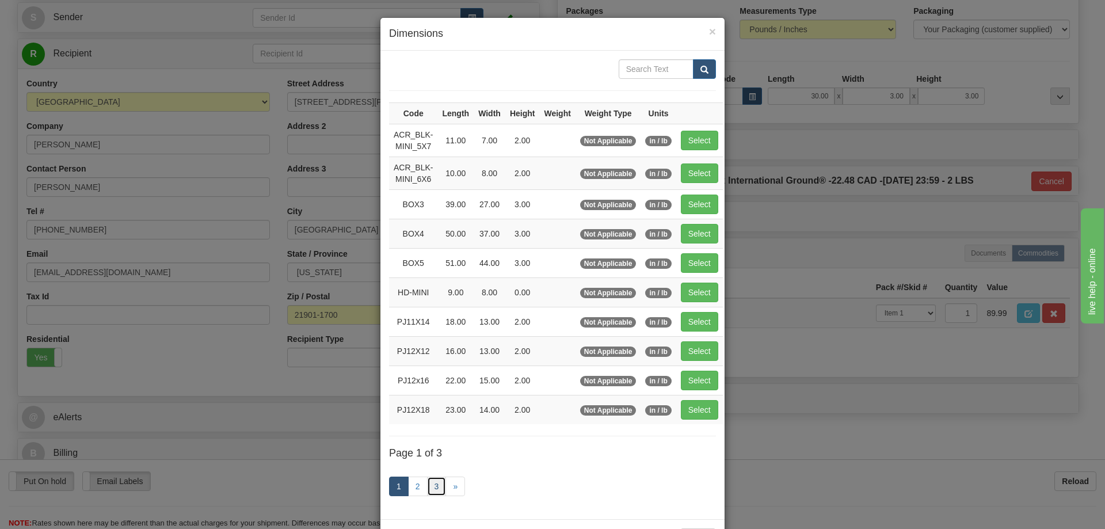
click at [429, 481] on link "3" at bounding box center [437, 487] width 20 height 20
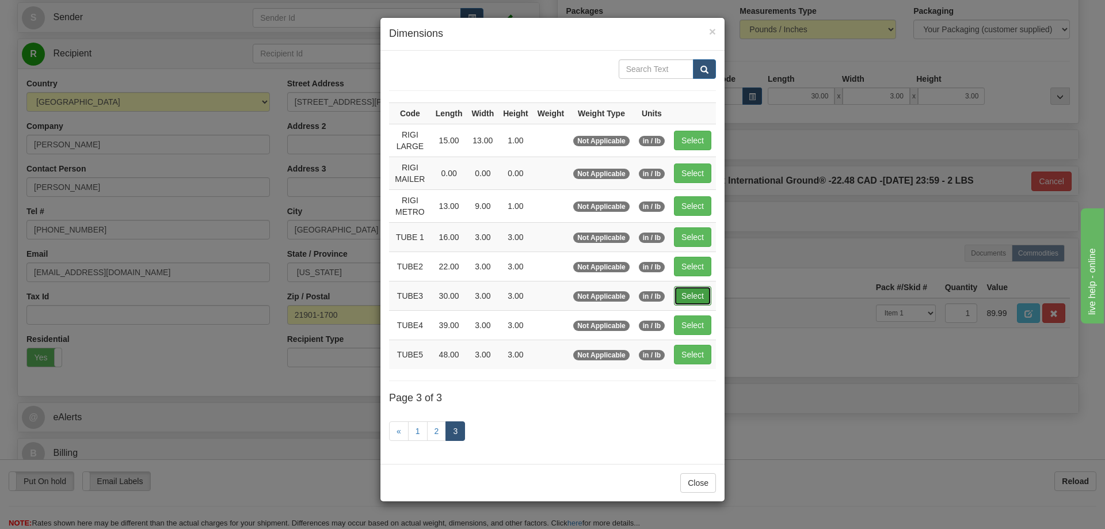
click at [678, 290] on button "Select" at bounding box center [692, 296] width 37 height 20
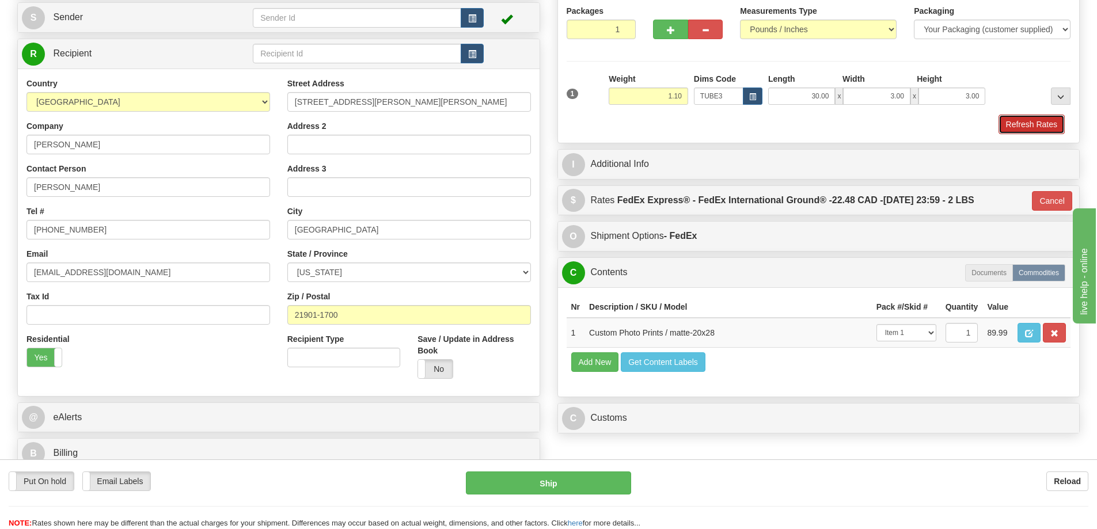
click at [1029, 124] on button "Refresh Rates" at bounding box center [1031, 125] width 66 height 20
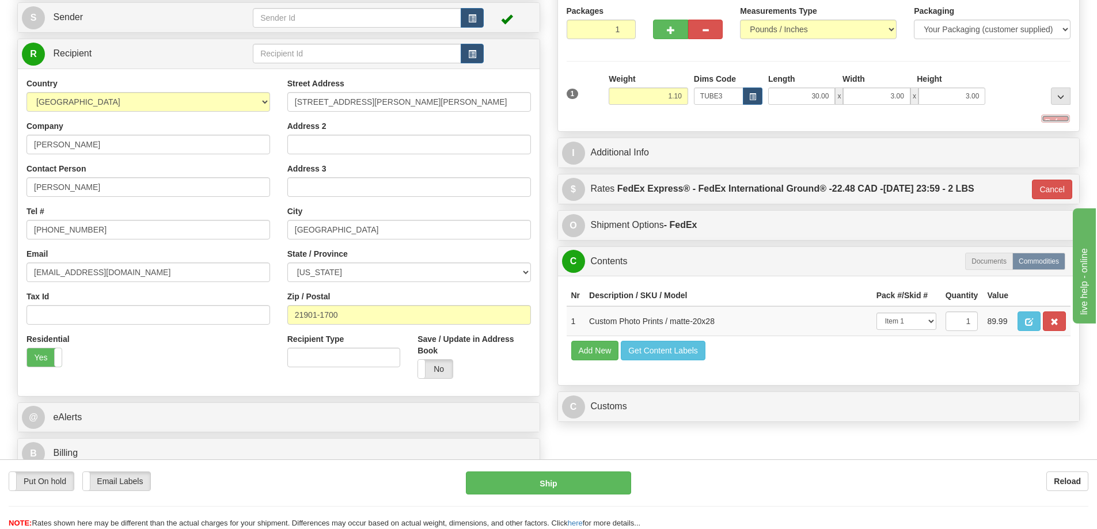
type input "92"
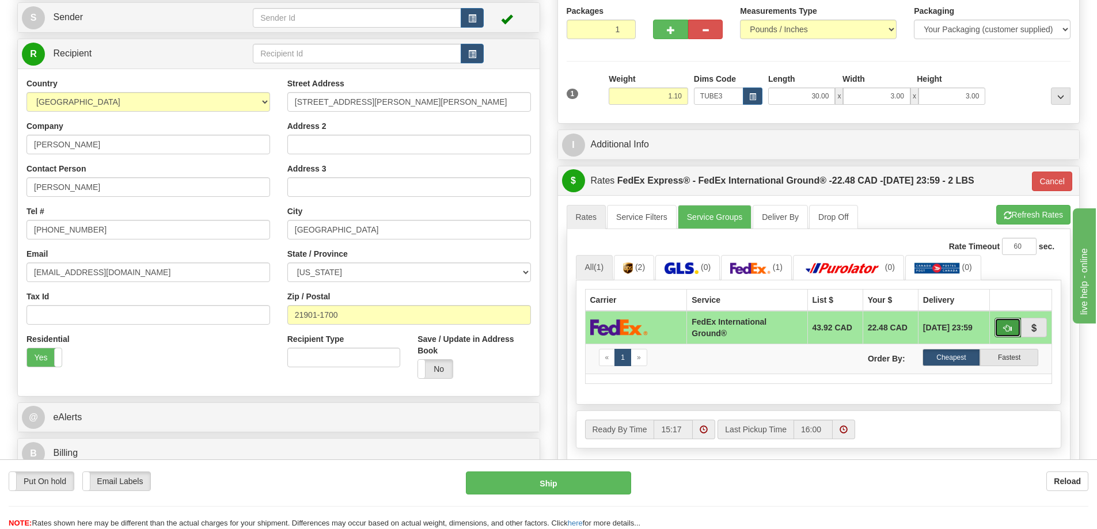
drag, startPoint x: 1002, startPoint y: 324, endPoint x: 993, endPoint y: 314, distance: 13.0
click at [1002, 321] on button "button" at bounding box center [1007, 328] width 26 height 20
drag, startPoint x: 1010, startPoint y: 326, endPoint x: 1003, endPoint y: 321, distance: 8.8
click at [1010, 326] on span "button" at bounding box center [1007, 328] width 8 height 7
click at [1057, 184] on button "Cancel" at bounding box center [1052, 182] width 40 height 20
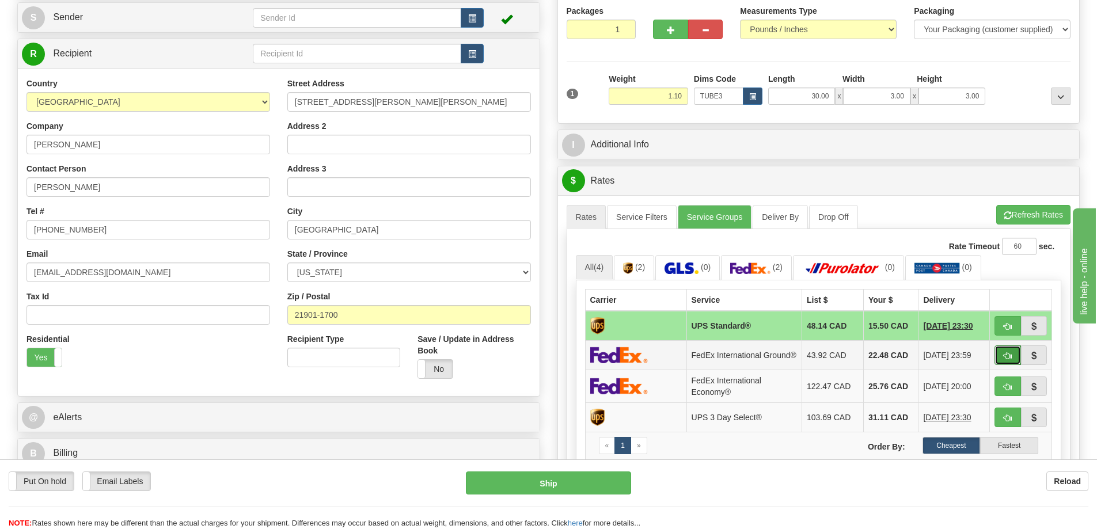
click at [1009, 354] on button "button" at bounding box center [1007, 355] width 26 height 20
type input "92"
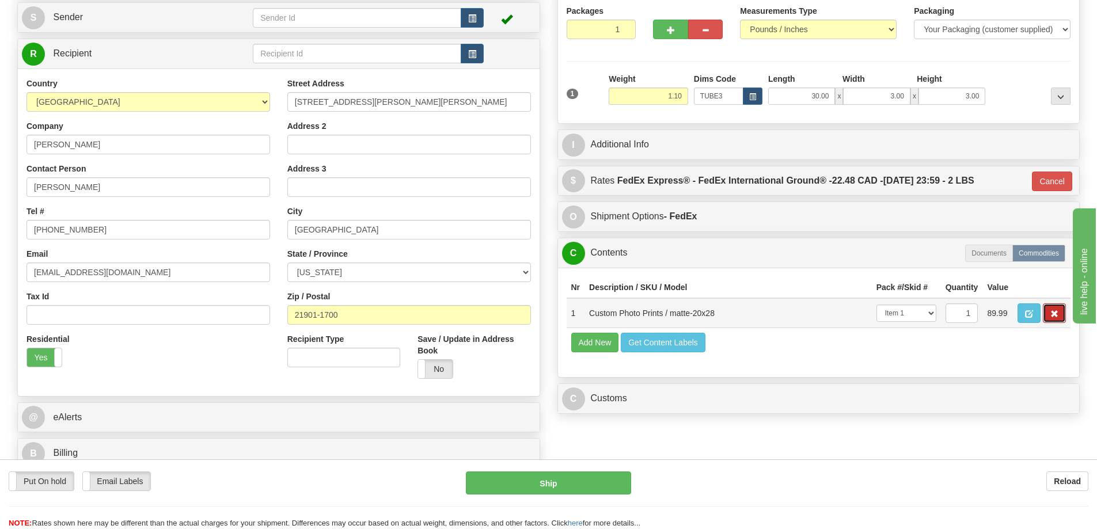
click at [1050, 317] on span "button" at bounding box center [1054, 313] width 8 height 7
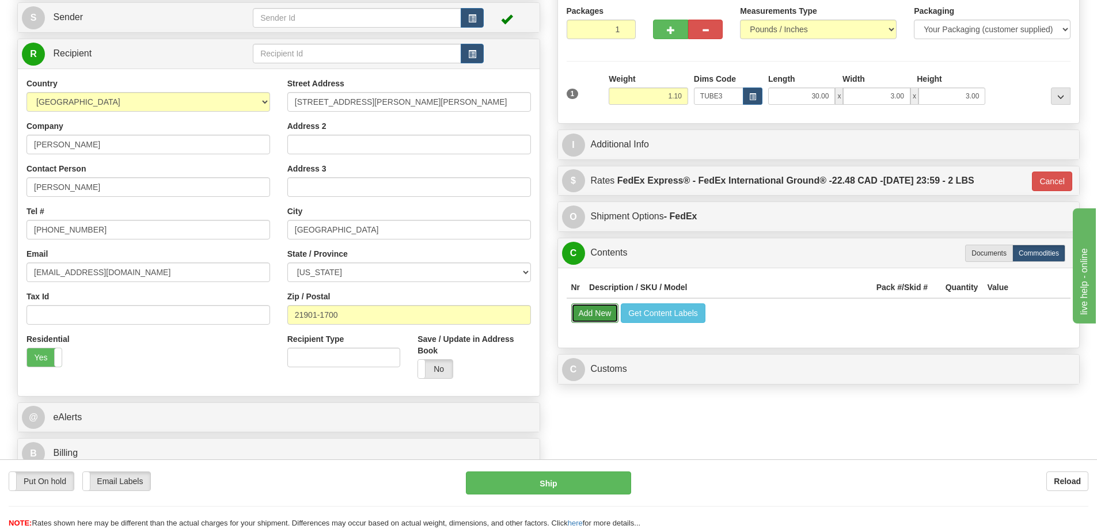
click at [602, 315] on button "Add New" at bounding box center [595, 313] width 48 height 20
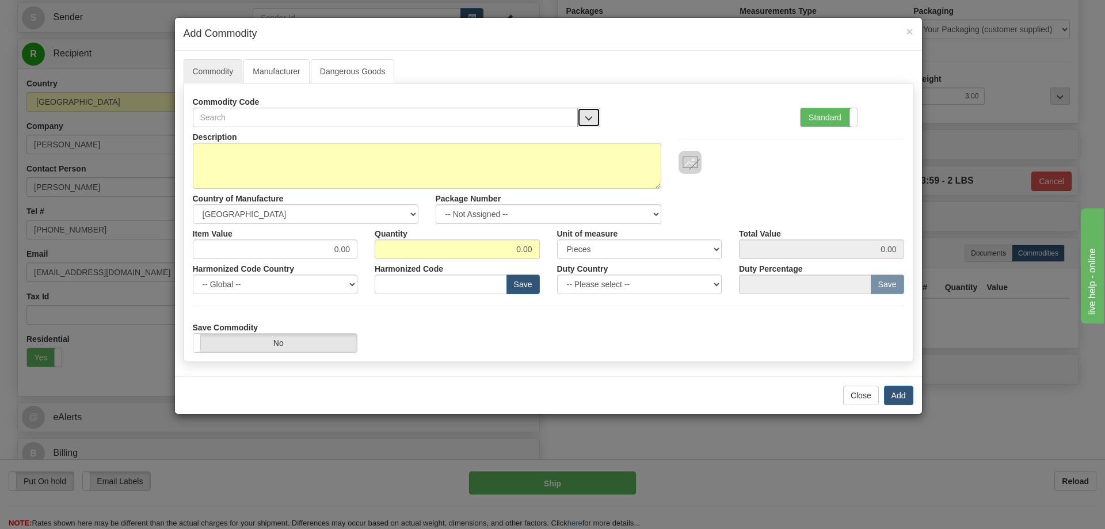
click at [583, 111] on button "button" at bounding box center [588, 118] width 23 height 20
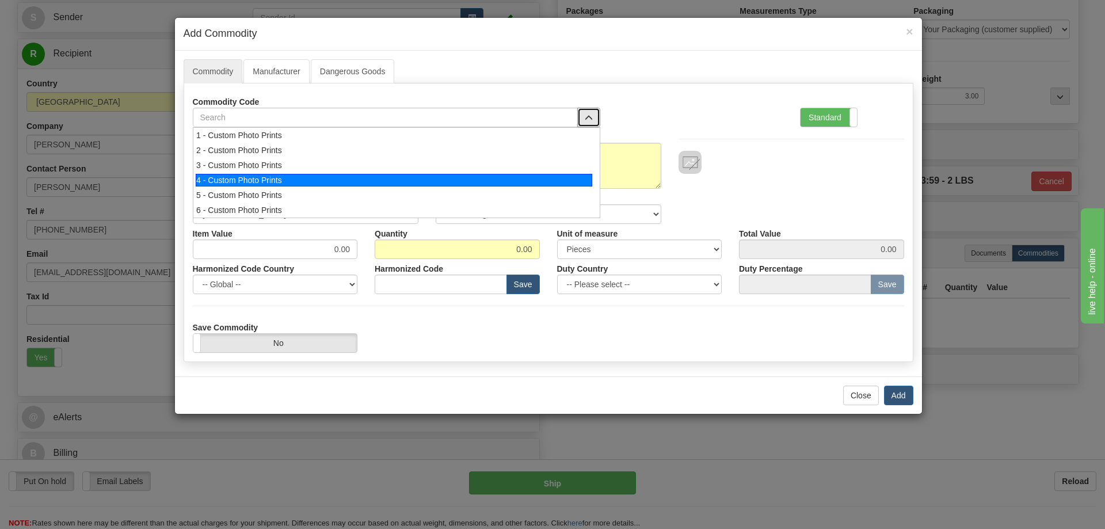
click at [537, 181] on div "4 - Custom Photo Prints" at bounding box center [394, 180] width 397 height 13
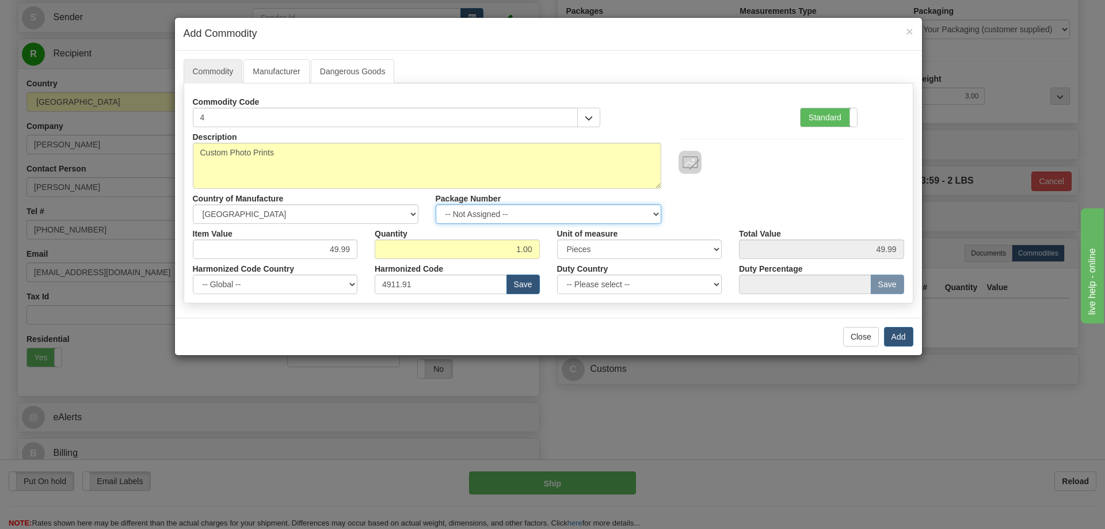
click at [649, 211] on select "-- Not Assigned -- Item 1" at bounding box center [549, 214] width 226 height 20
select select "0"
click at [436, 204] on select "-- Not Assigned -- Item 1" at bounding box center [549, 214] width 226 height 20
click at [893, 334] on button "Add" at bounding box center [898, 337] width 29 height 20
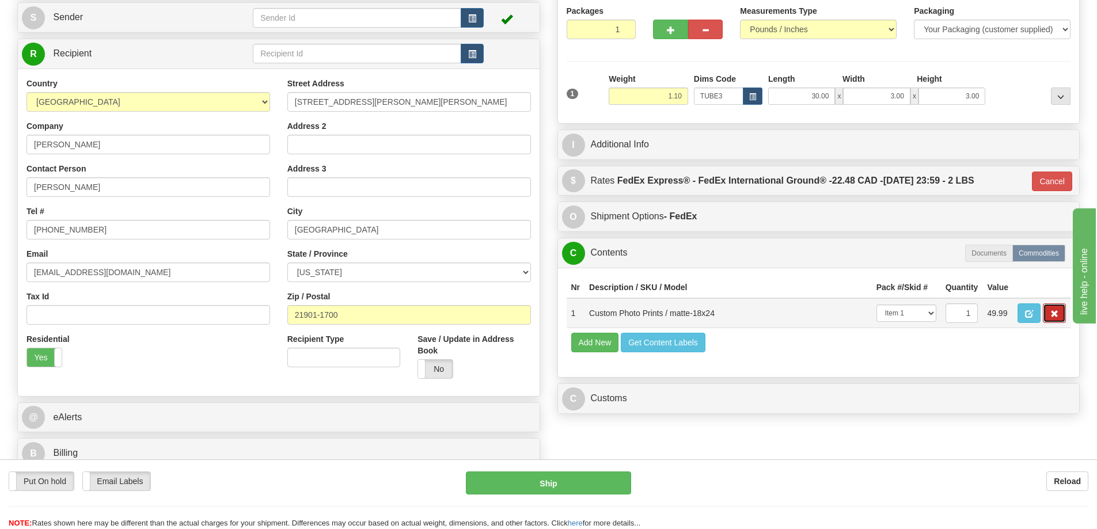
click at [1047, 309] on button "button" at bounding box center [1053, 313] width 23 height 20
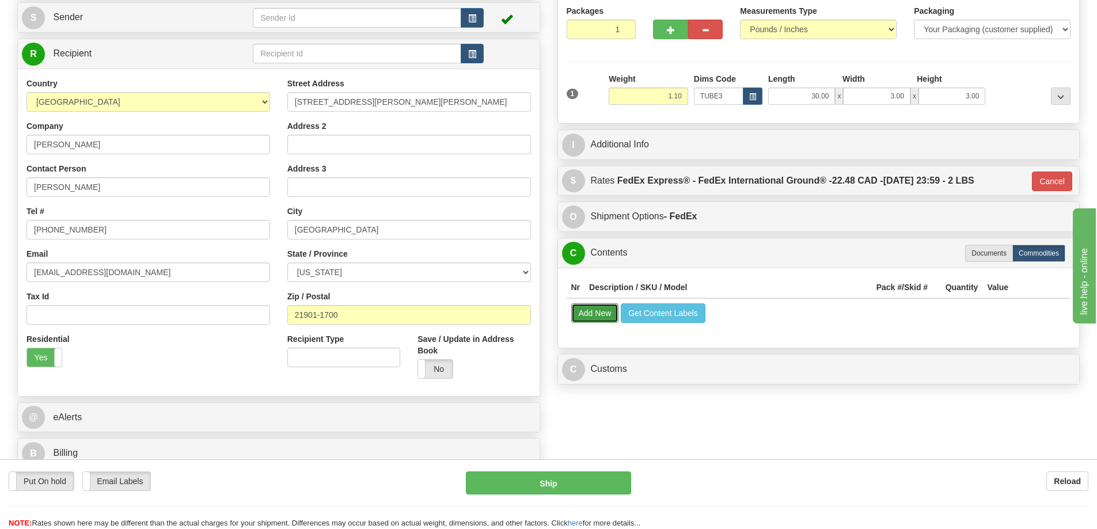
click at [589, 310] on button "Add New" at bounding box center [595, 313] width 48 height 20
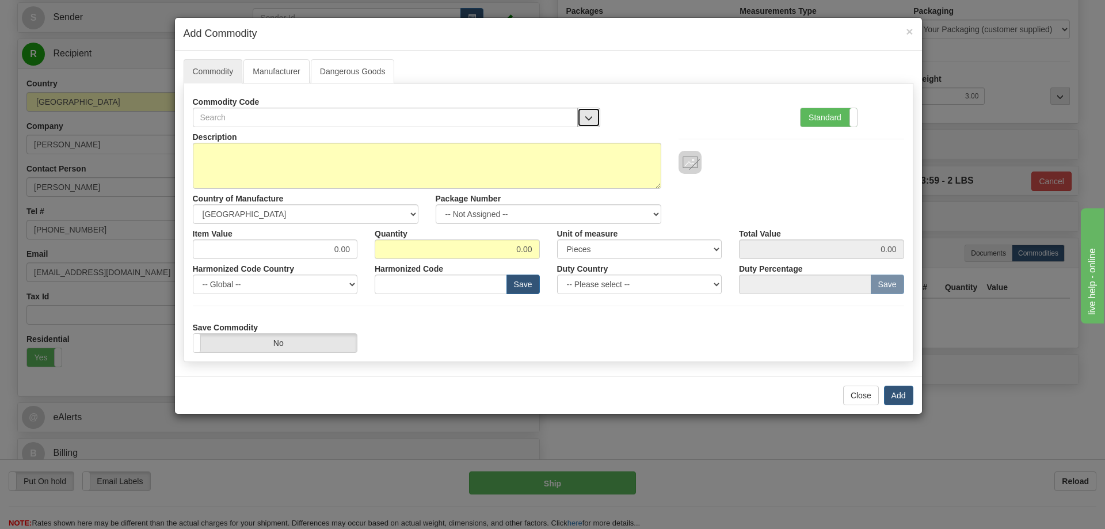
click at [589, 115] on span "button" at bounding box center [589, 118] width 8 height 7
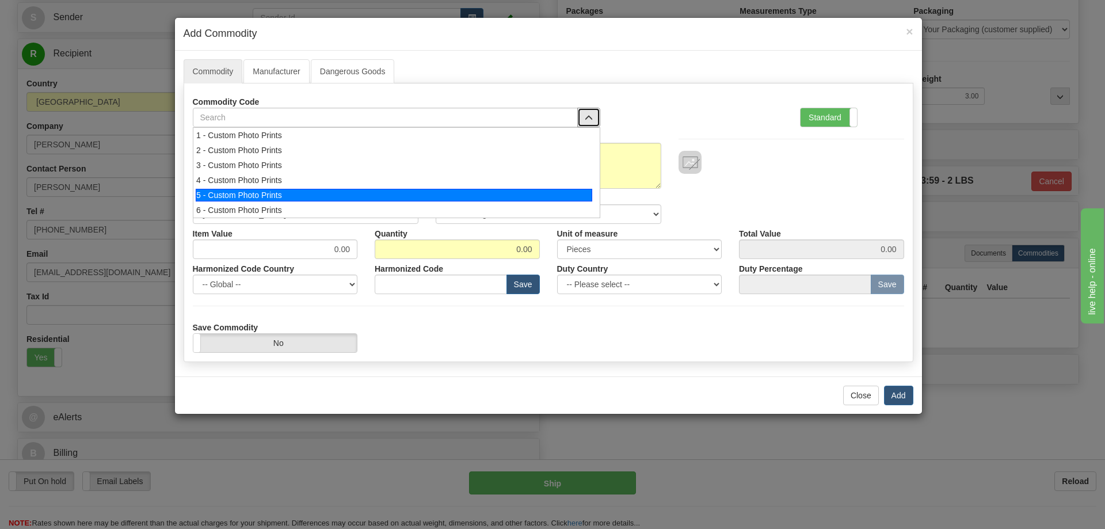
click at [581, 195] on div "5 - Custom Photo Prints" at bounding box center [394, 195] width 397 height 13
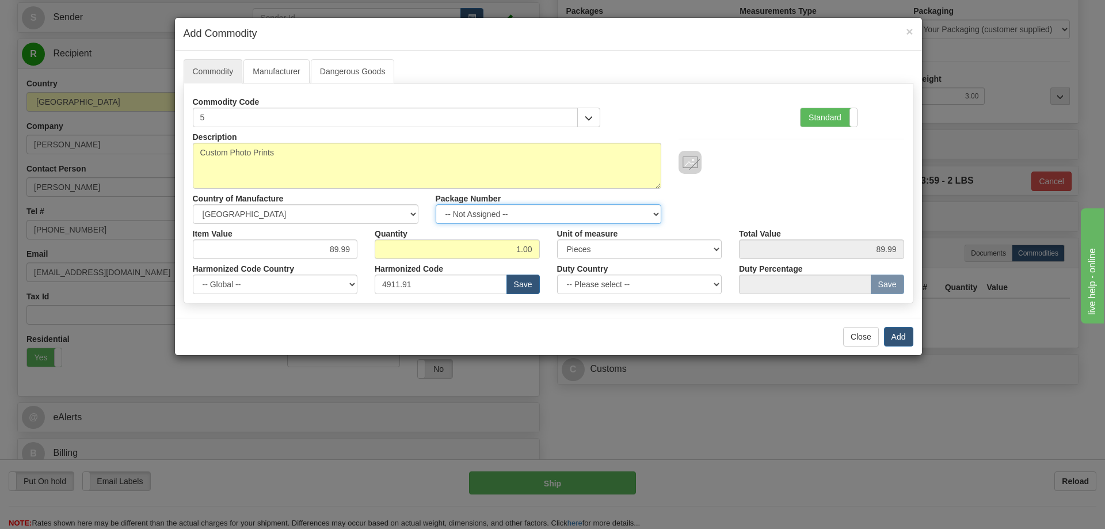
click at [656, 210] on select "-- Not Assigned -- Item 1" at bounding box center [549, 214] width 226 height 20
select select "0"
click at [436, 204] on select "-- Not Assigned -- Item 1" at bounding box center [549, 214] width 226 height 20
click at [893, 332] on button "Add" at bounding box center [898, 337] width 29 height 20
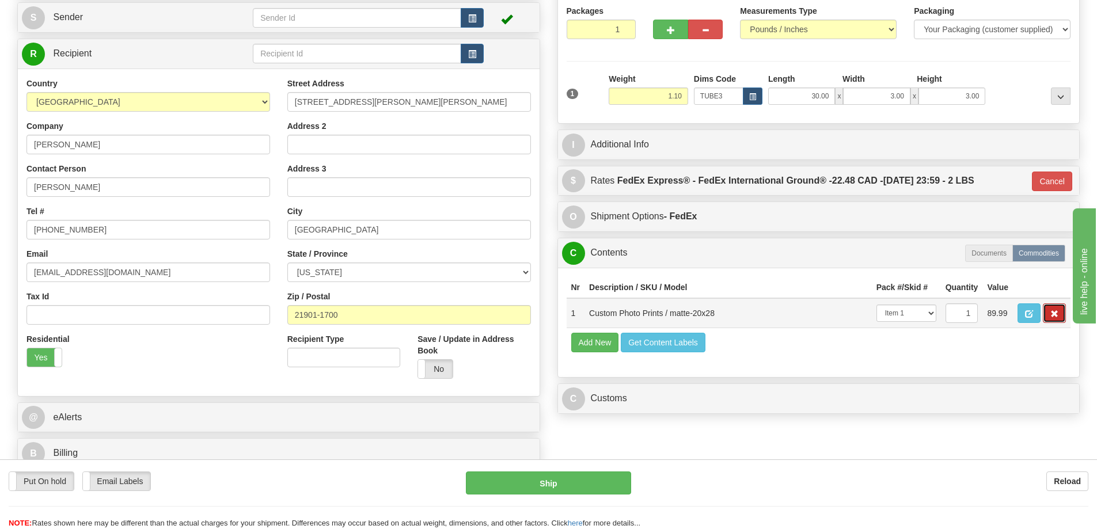
click at [1056, 318] on span "button" at bounding box center [1054, 313] width 8 height 7
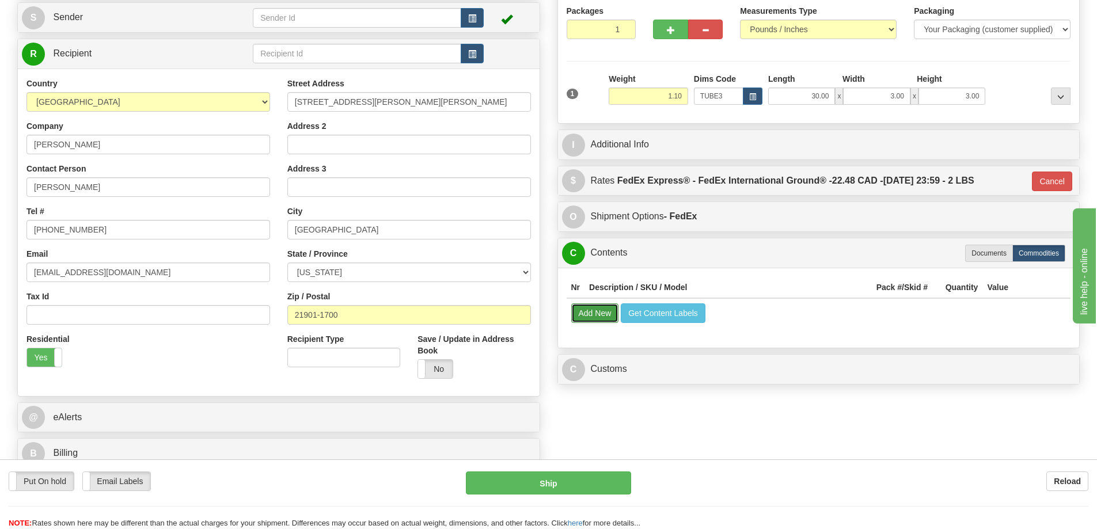
click at [587, 309] on button "Add New" at bounding box center [595, 313] width 48 height 20
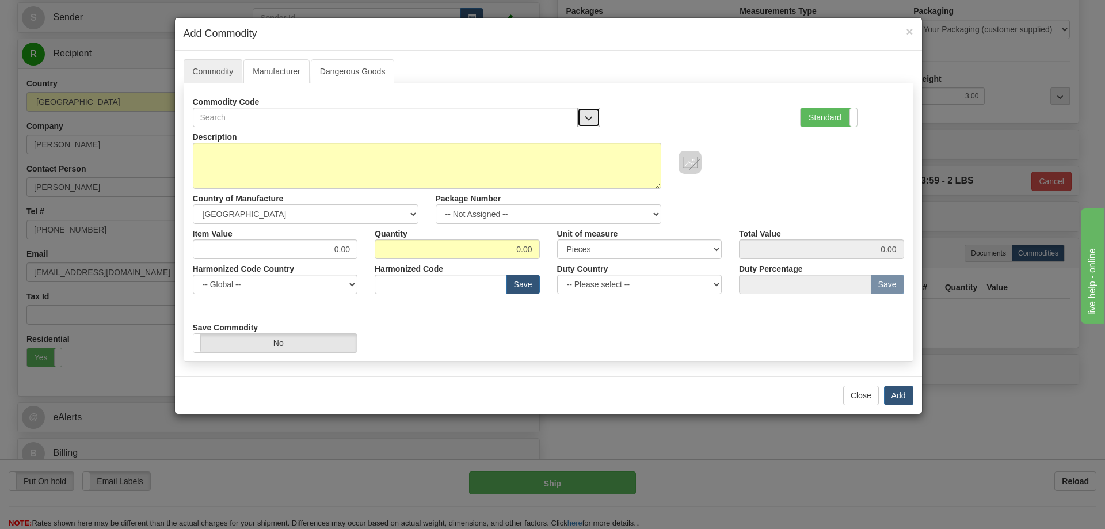
click at [589, 111] on button "button" at bounding box center [588, 118] width 23 height 20
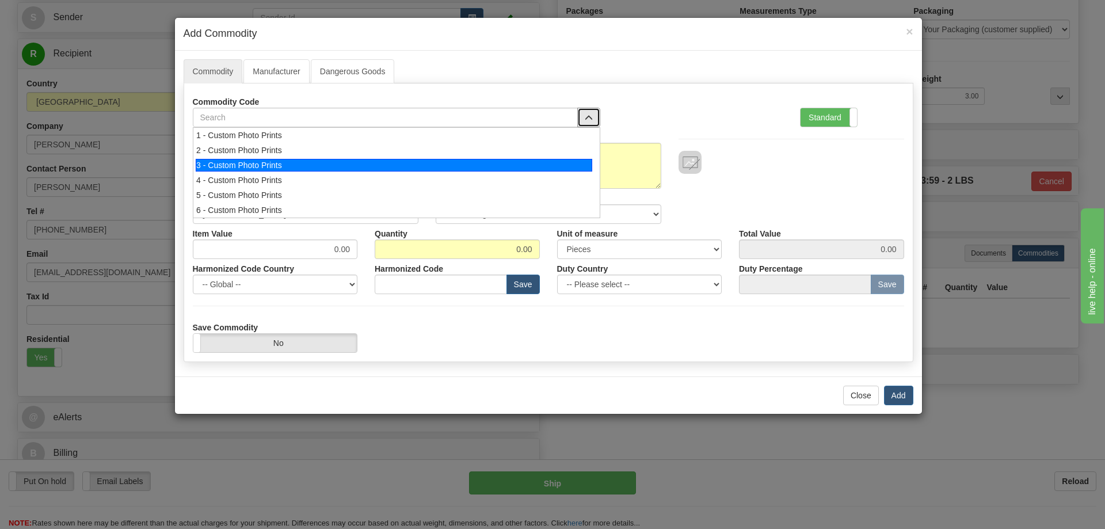
click at [279, 165] on div "3 - Custom Photo Prints" at bounding box center [394, 165] width 397 height 13
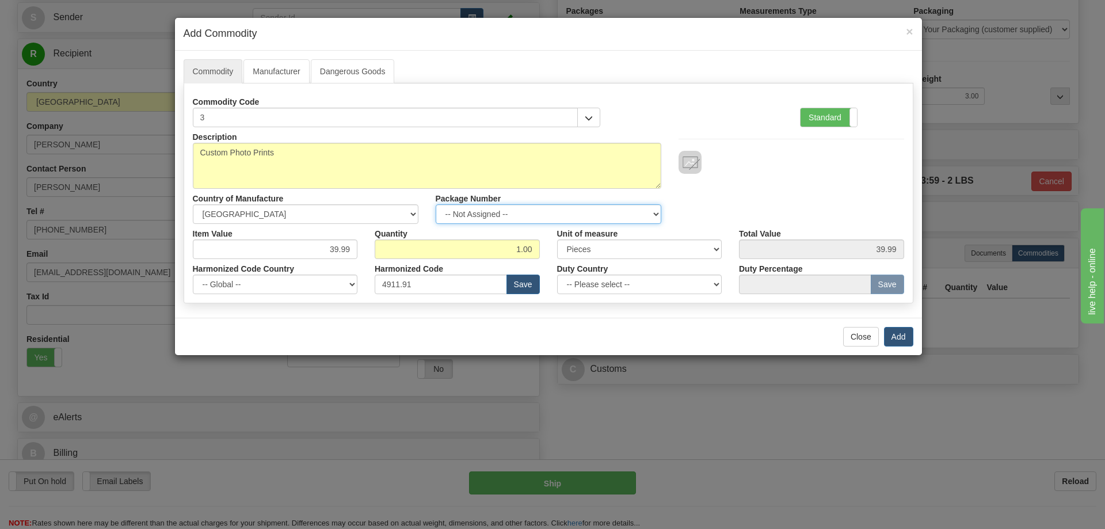
click at [648, 208] on select "-- Not Assigned -- Item 1" at bounding box center [549, 214] width 226 height 20
select select "0"
click at [436, 204] on select "-- Not Assigned -- Item 1" at bounding box center [549, 214] width 226 height 20
click at [893, 336] on button "Add" at bounding box center [898, 337] width 29 height 20
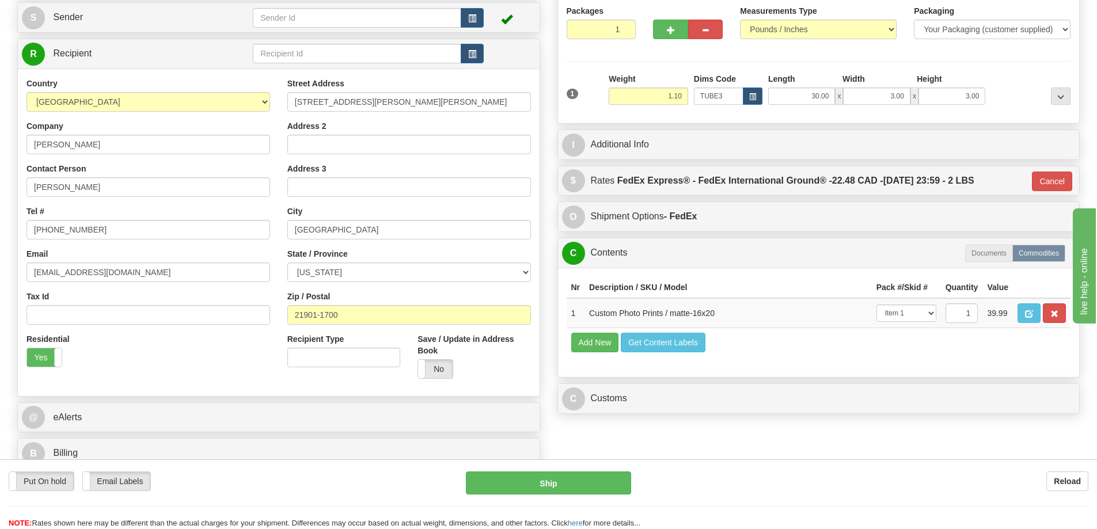
scroll to position [0, 0]
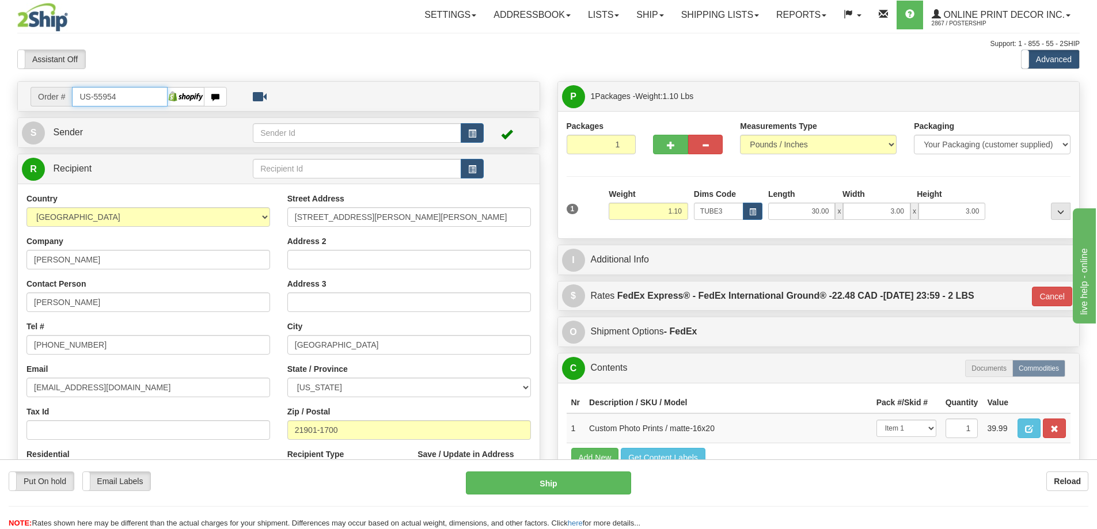
drag, startPoint x: 145, startPoint y: 94, endPoint x: 157, endPoint y: 89, distance: 13.2
click at [146, 94] on input "US-55954" at bounding box center [120, 97] width 96 height 20
type input "U"
type input "us-55957"
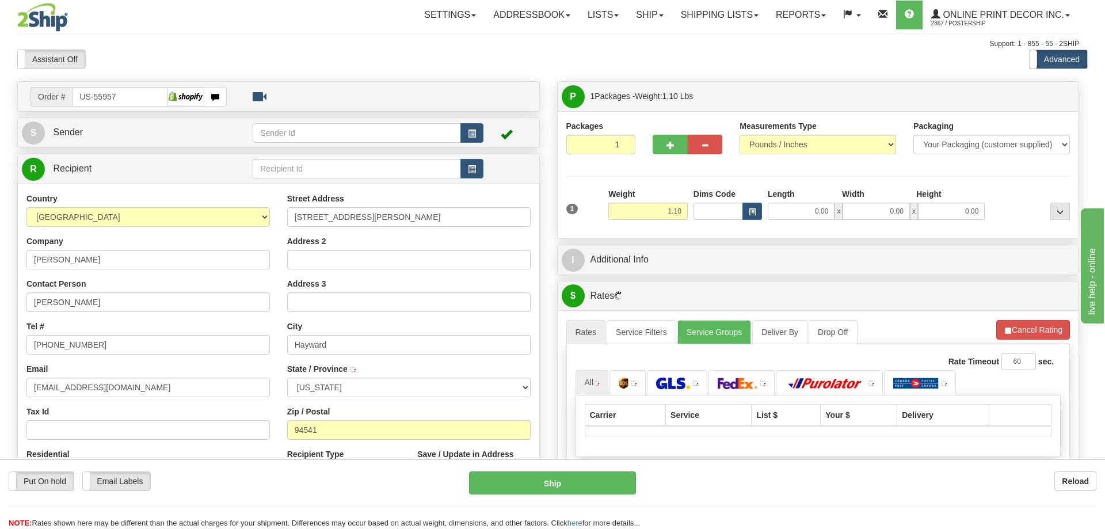
type input "HAYWARD"
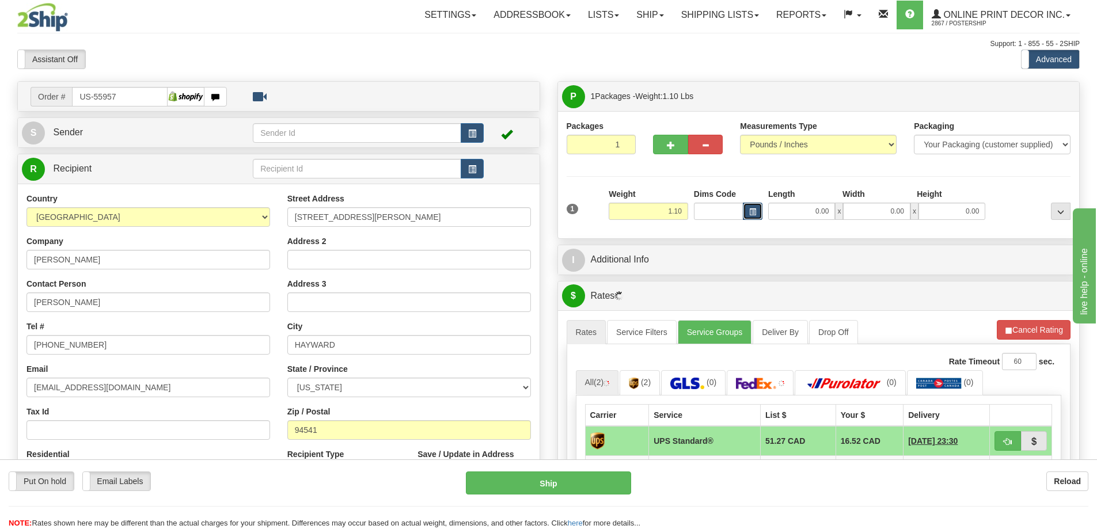
click at [754, 209] on span "button" at bounding box center [752, 212] width 7 height 6
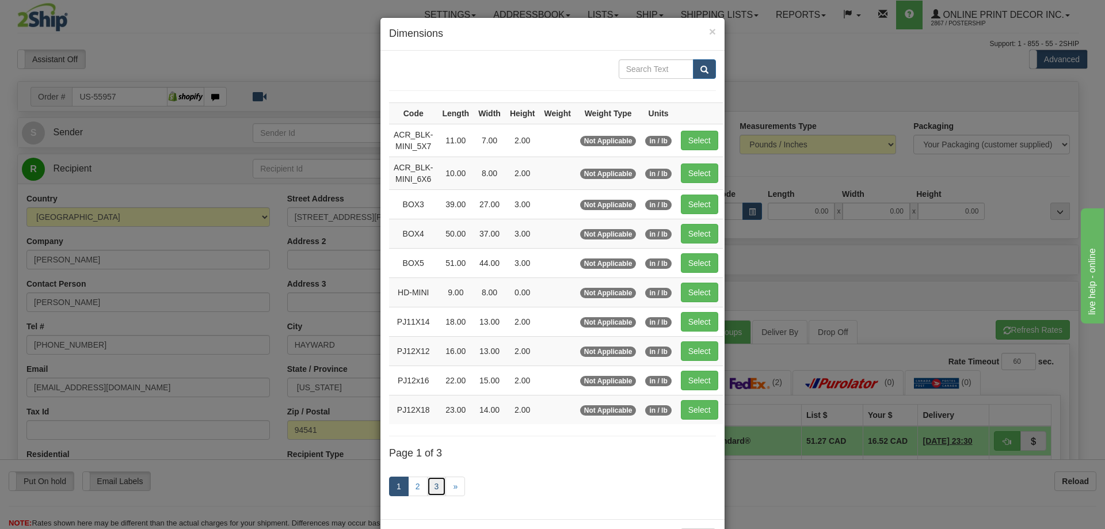
click at [429, 485] on link "3" at bounding box center [437, 487] width 20 height 20
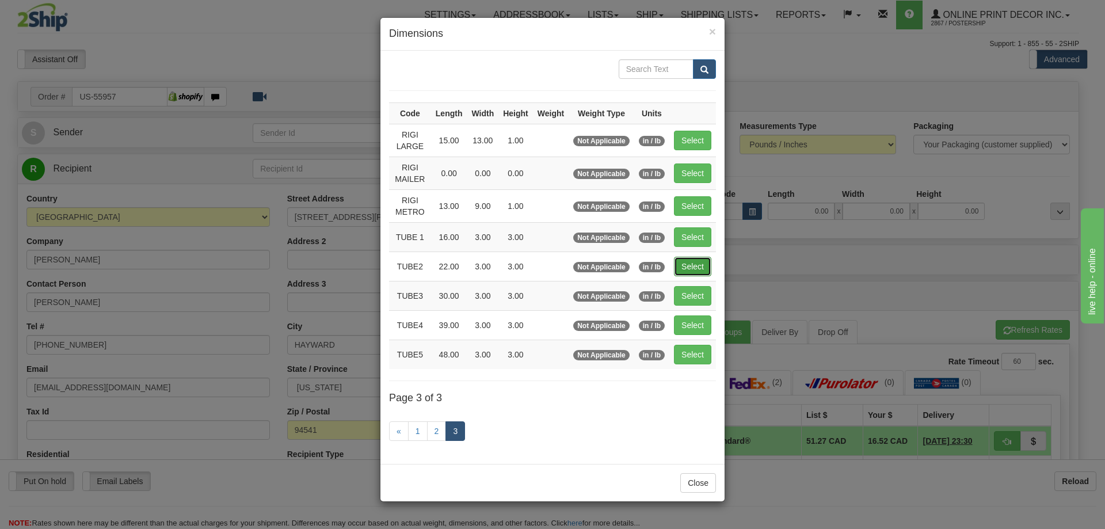
click at [692, 265] on button "Select" at bounding box center [692, 267] width 37 height 20
type input "TUBE2"
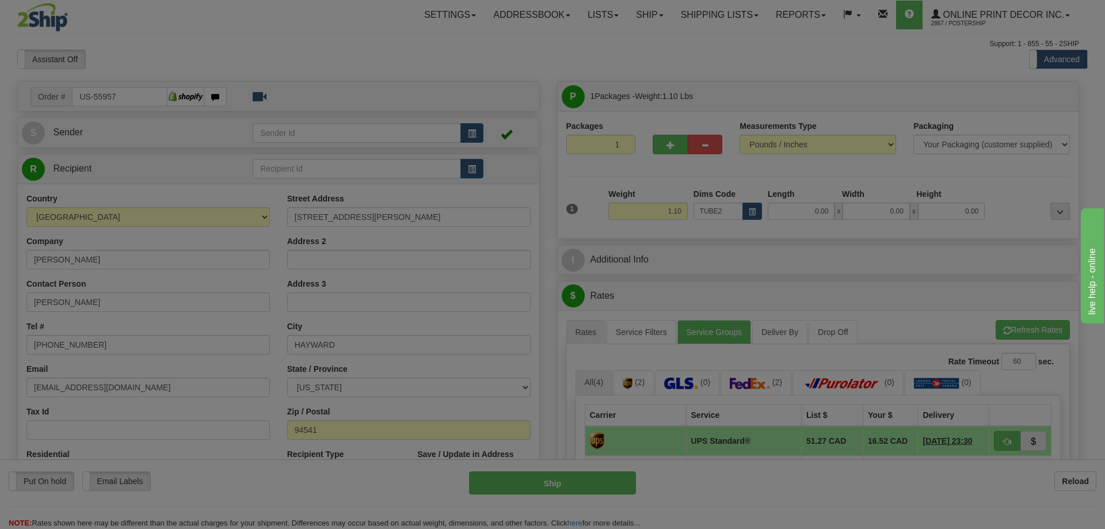
type input "22.00"
type input "3.00"
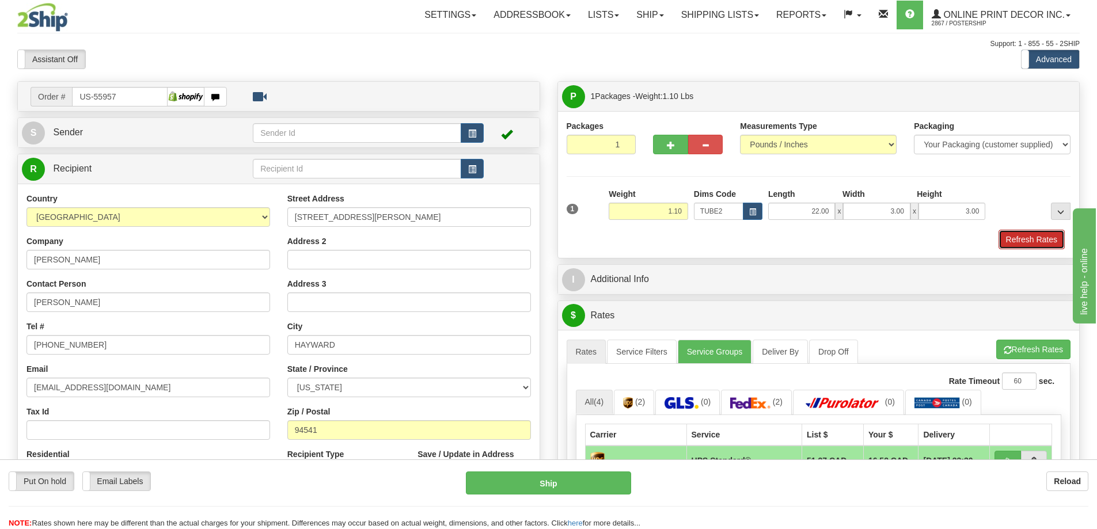
click at [1033, 236] on button "Refresh Rates" at bounding box center [1031, 240] width 66 height 20
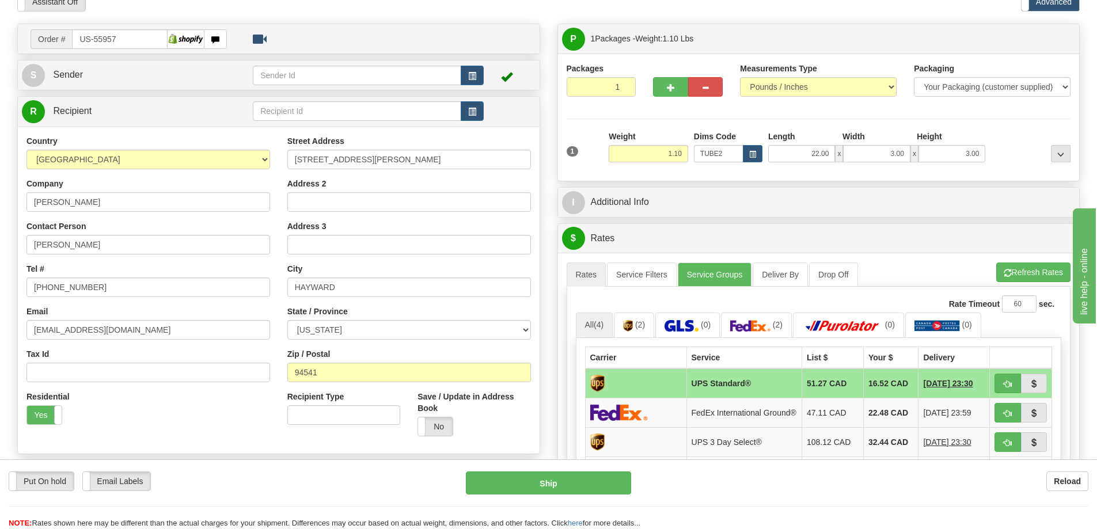
scroll to position [115, 0]
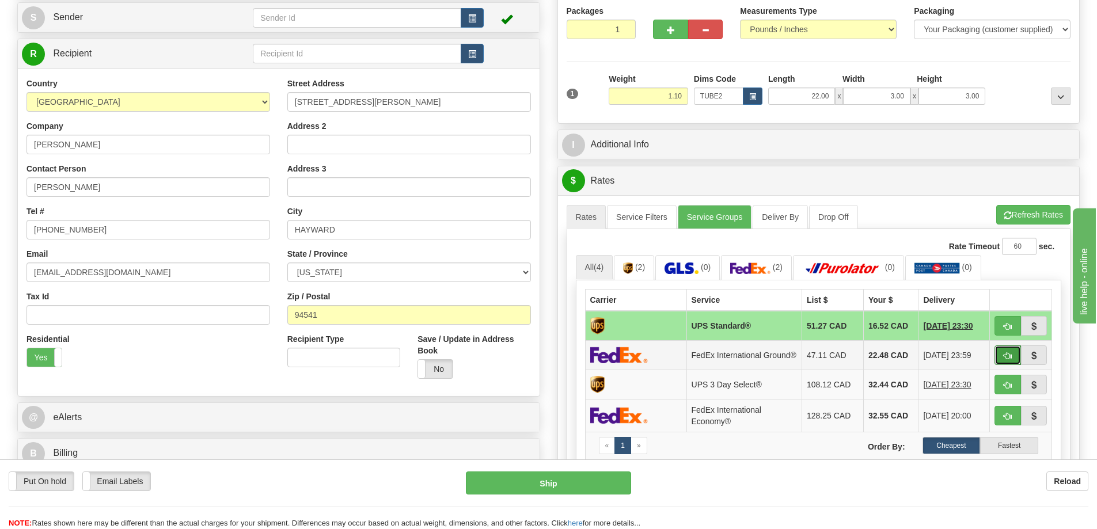
click at [1012, 353] on button "button" at bounding box center [1007, 355] width 26 height 20
type input "92"
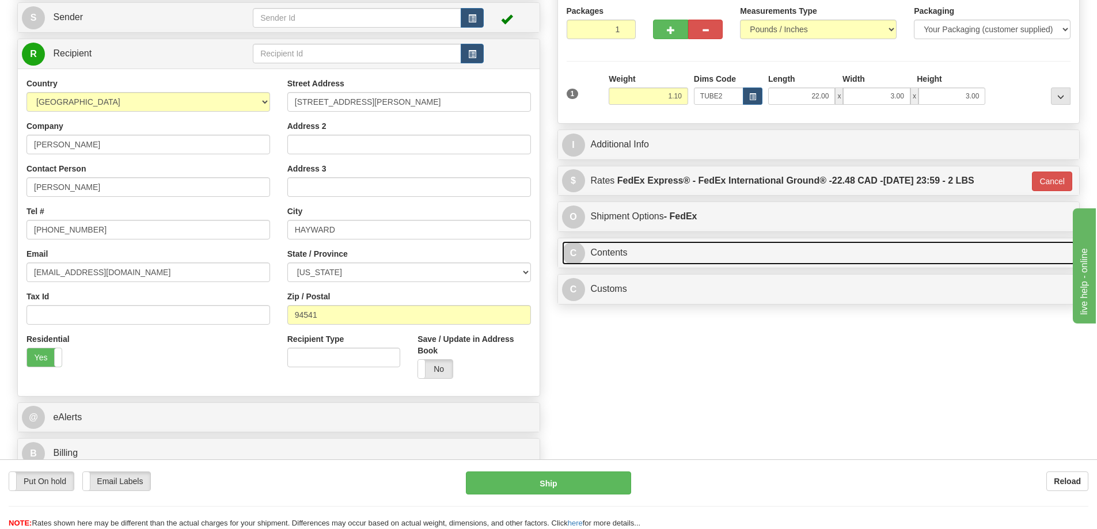
click at [679, 257] on link "C Contents" at bounding box center [818, 253] width 513 height 24
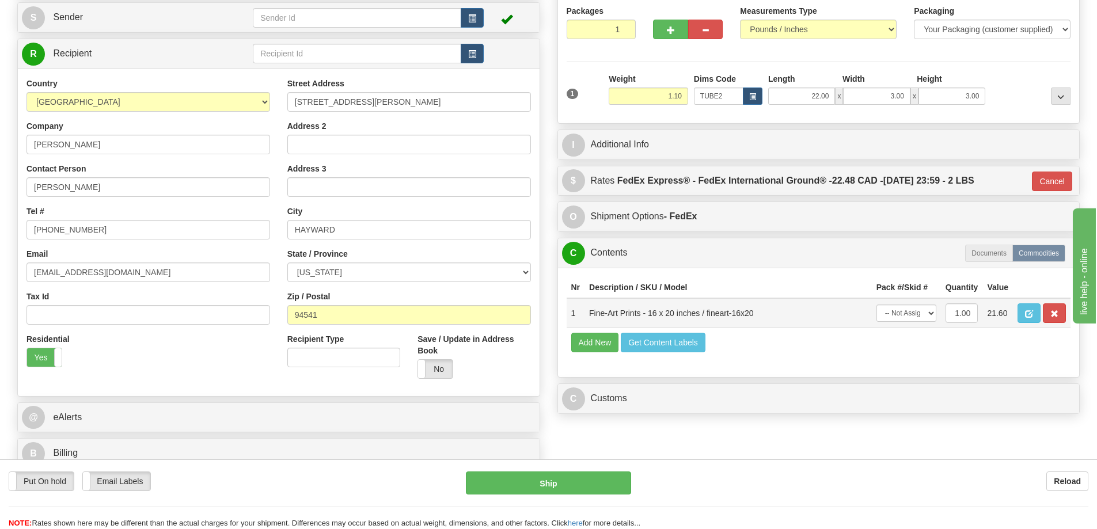
click at [1040, 316] on td at bounding box center [1042, 313] width 58 height 30
click at [1050, 309] on button "button" at bounding box center [1053, 313] width 23 height 20
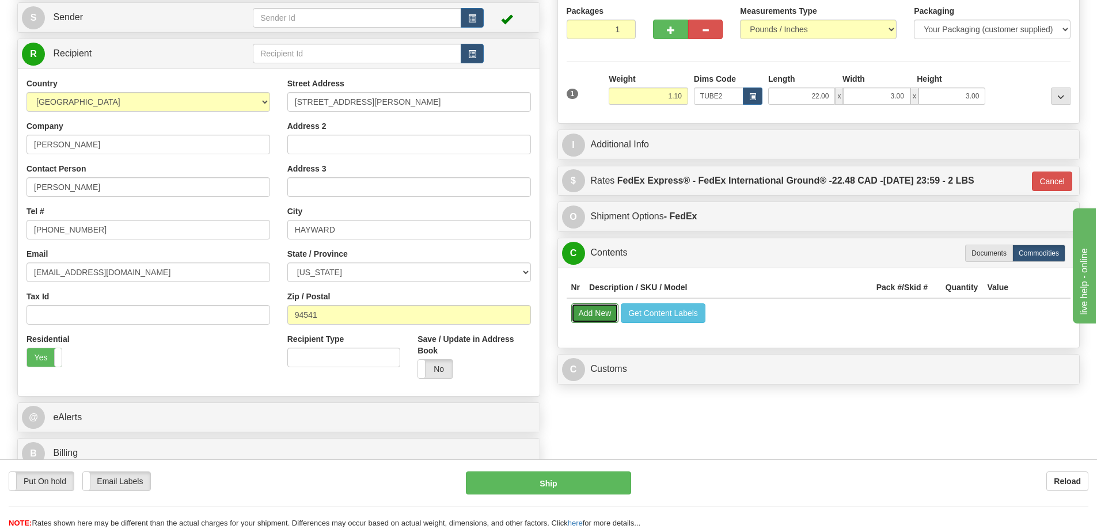
click at [586, 308] on button "Add New" at bounding box center [595, 313] width 48 height 20
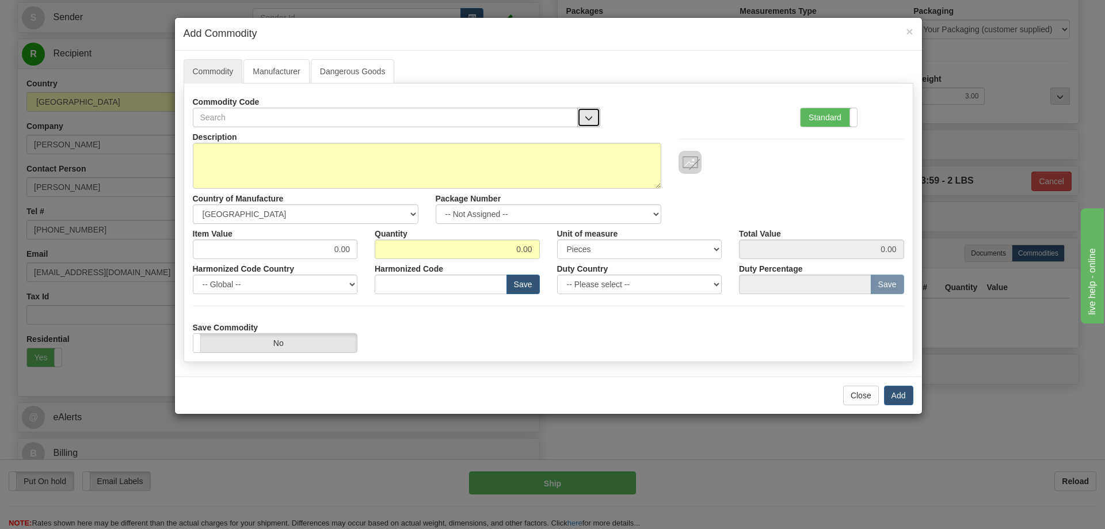
click at [591, 115] on span "button" at bounding box center [589, 118] width 8 height 7
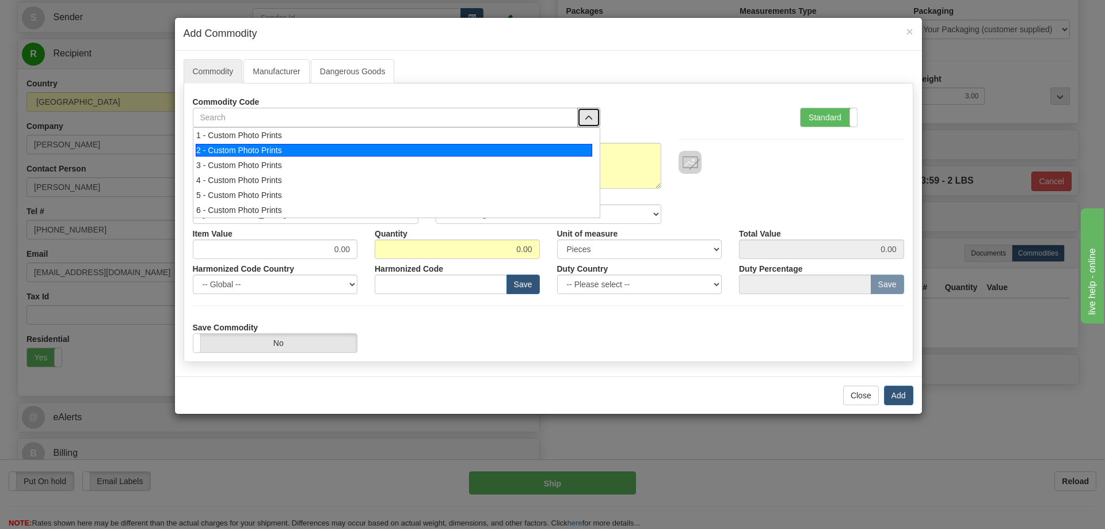
click at [560, 156] on div "2 - Custom Photo Prints" at bounding box center [394, 150] width 397 height 13
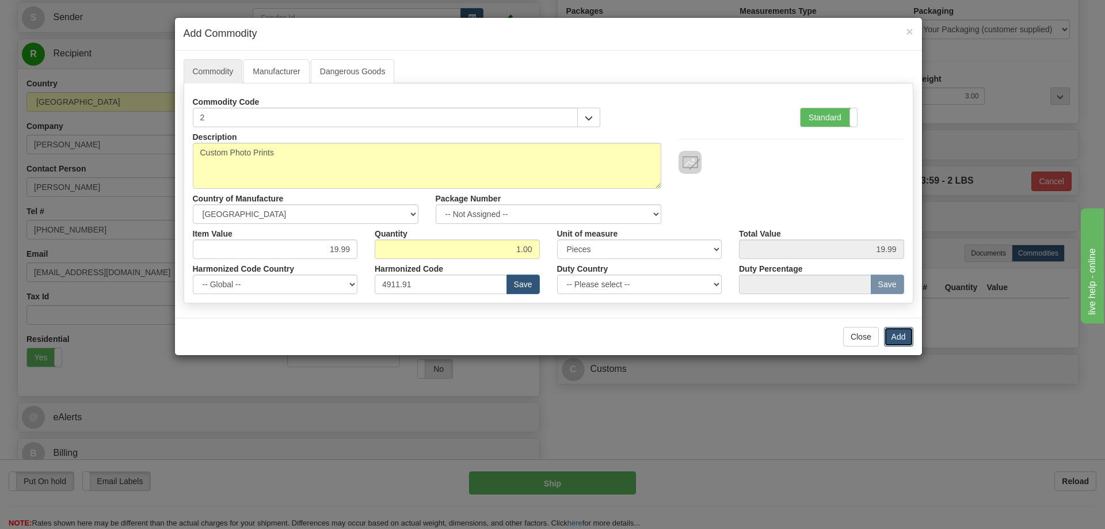
click at [896, 332] on button "Add" at bounding box center [898, 337] width 29 height 20
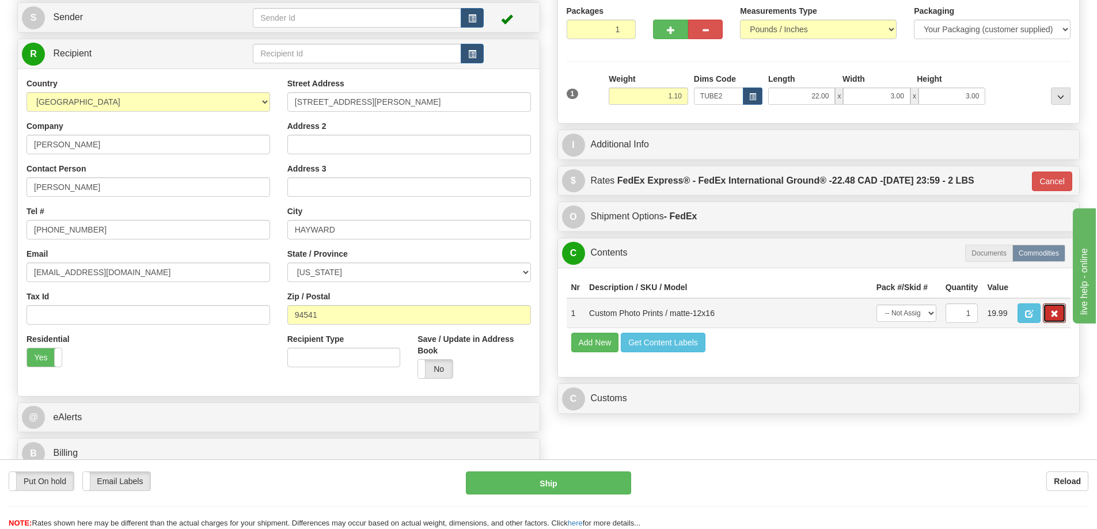
drag, startPoint x: 1054, startPoint y: 313, endPoint x: 1051, endPoint y: 306, distance: 7.0
click at [1054, 310] on button "button" at bounding box center [1053, 313] width 23 height 20
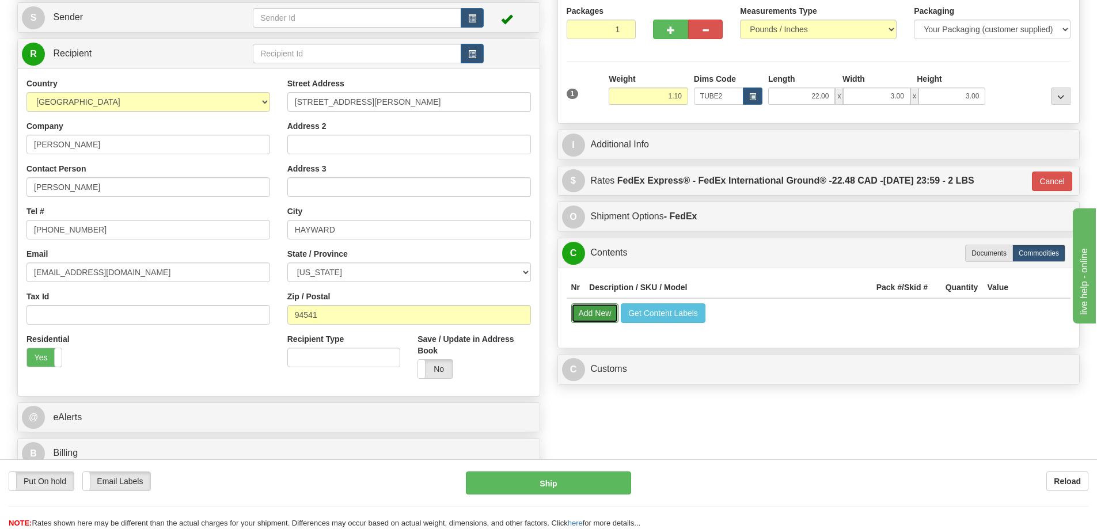
click at [593, 319] on button "Add New" at bounding box center [595, 313] width 48 height 20
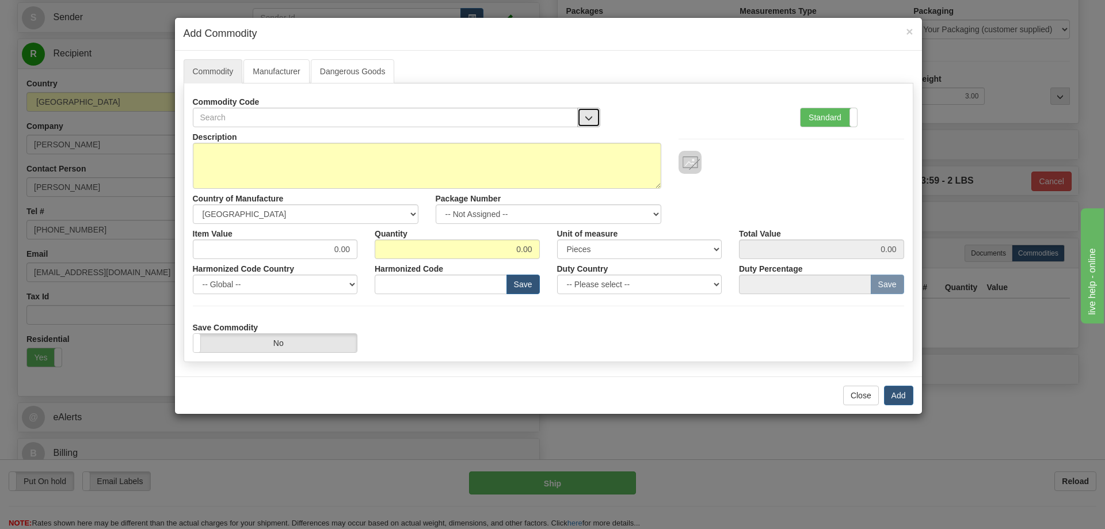
click at [587, 116] on span "button" at bounding box center [589, 118] width 8 height 7
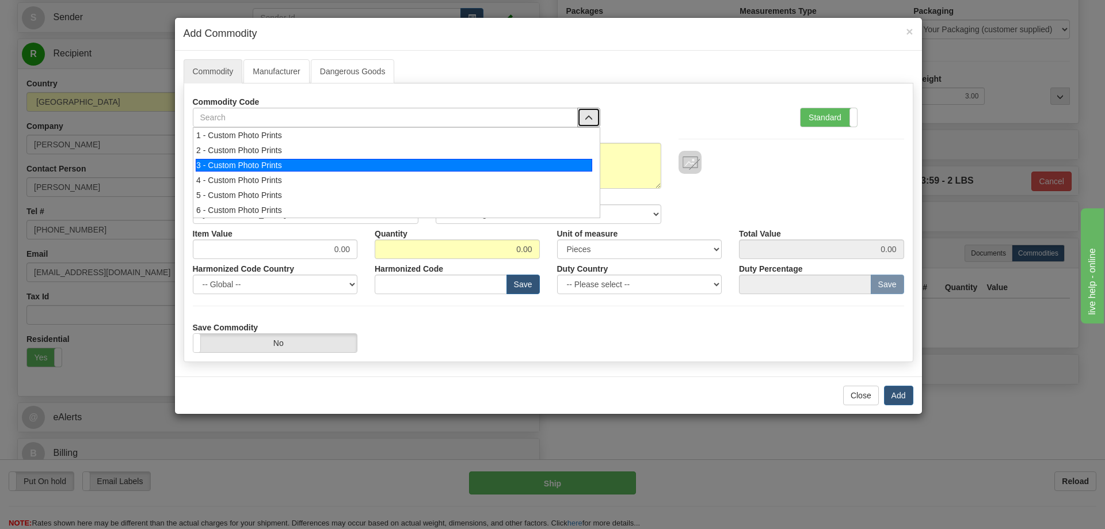
click at [578, 159] on div "3 - Custom Photo Prints" at bounding box center [394, 165] width 397 height 13
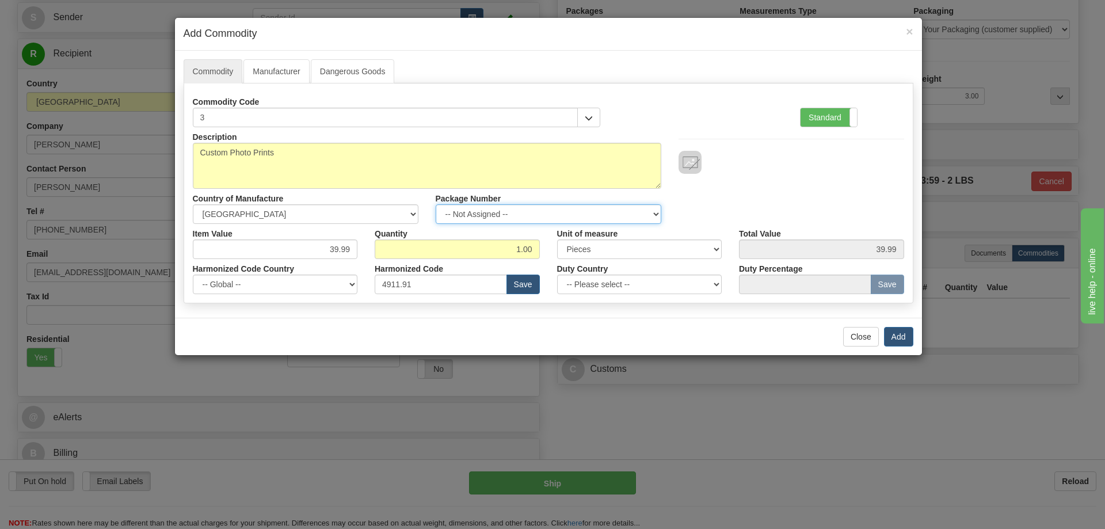
click at [650, 208] on select "-- Not Assigned -- Item 1" at bounding box center [549, 214] width 226 height 20
select select "0"
click at [436, 204] on select "-- Not Assigned -- Item 1" at bounding box center [549, 214] width 226 height 20
click at [896, 333] on button "Add" at bounding box center [898, 337] width 29 height 20
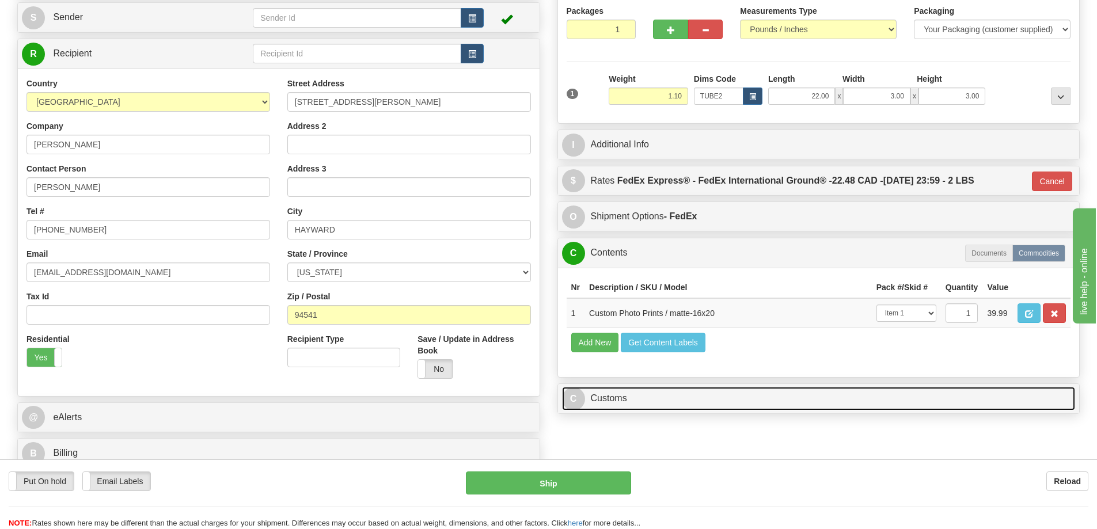
click at [641, 409] on link "C Customs" at bounding box center [818, 399] width 513 height 24
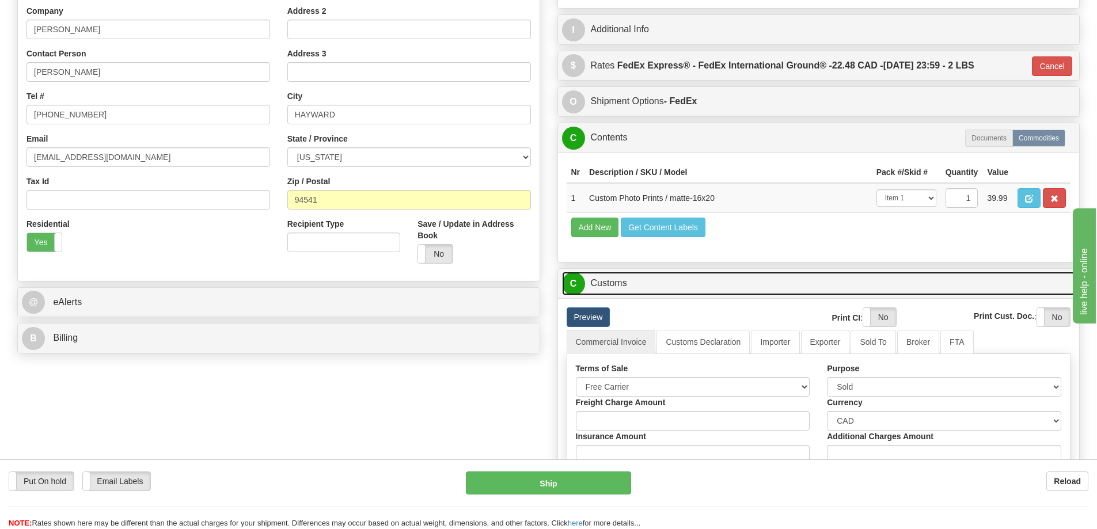
scroll to position [288, 0]
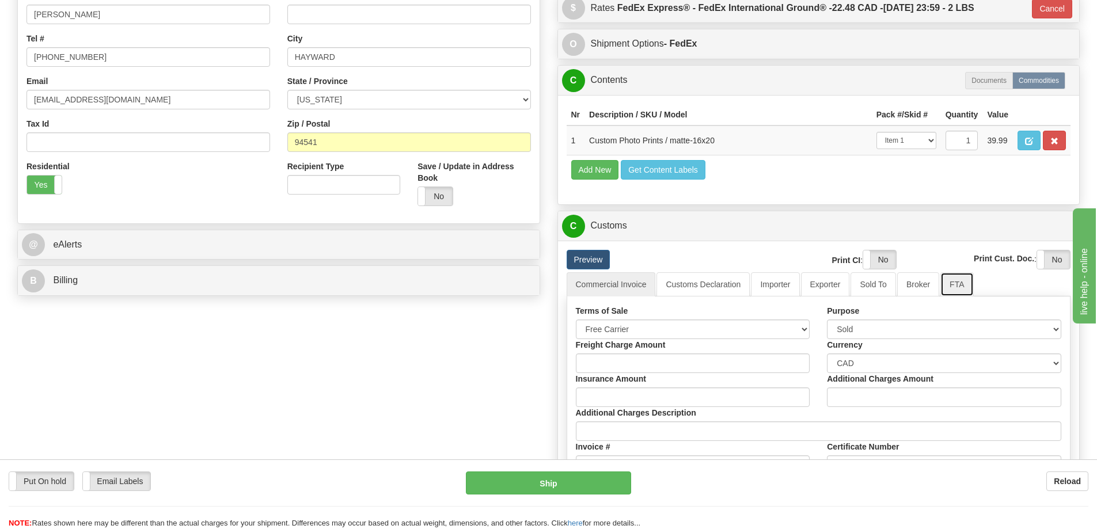
click at [962, 286] on link "FTA" at bounding box center [956, 284] width 33 height 24
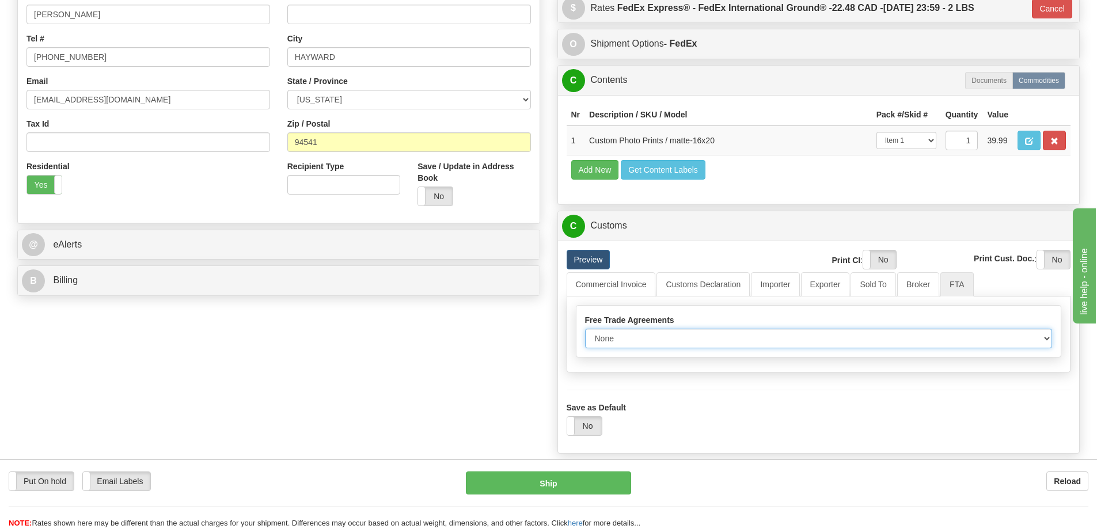
click at [1044, 339] on select "None Other USMCA CETA CUKTCA" at bounding box center [818, 339] width 467 height 20
select select "1"
click at [585, 333] on select "None Other USMCA CETA CUKTCA" at bounding box center [818, 339] width 467 height 20
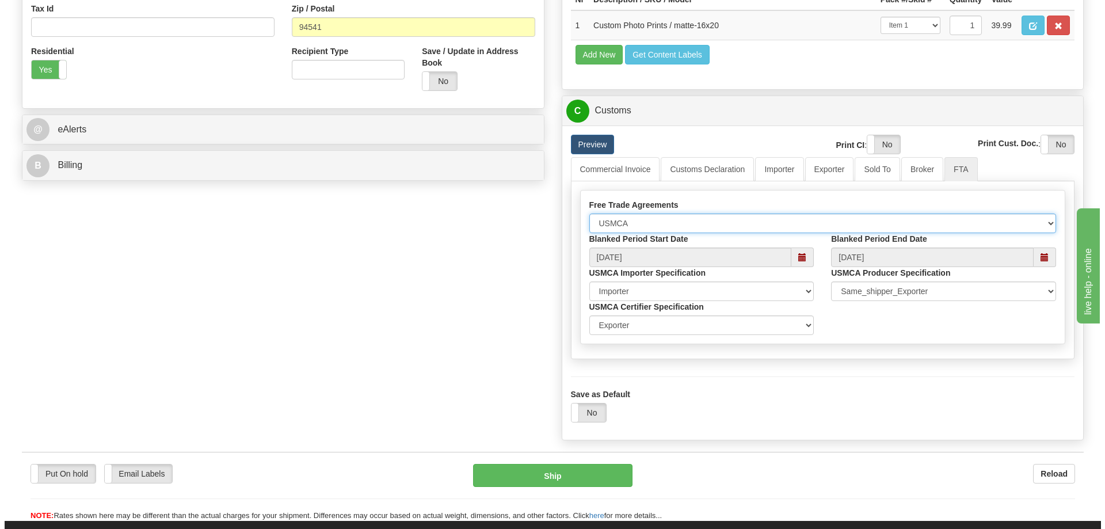
scroll to position [461, 0]
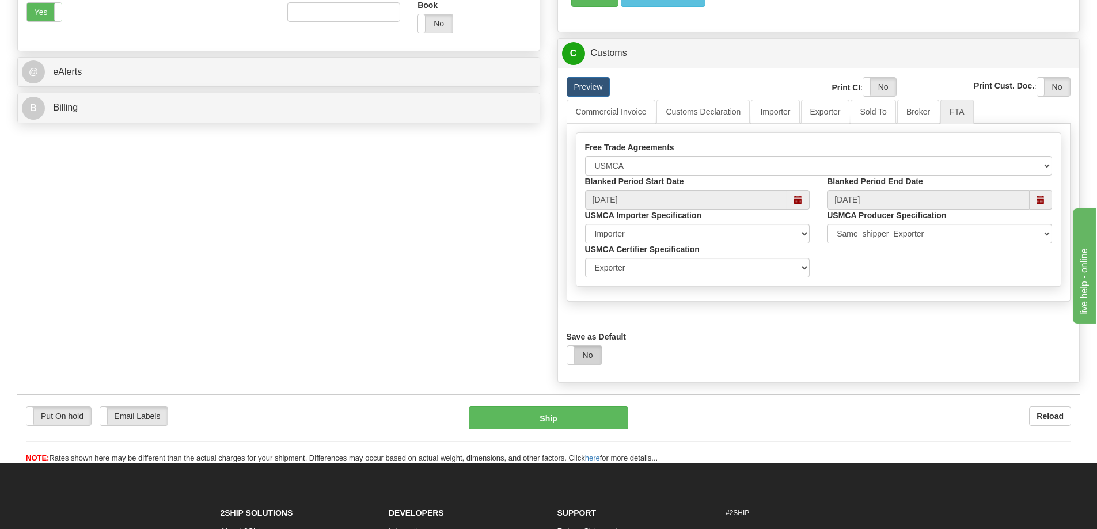
click at [595, 357] on label "No" at bounding box center [584, 355] width 35 height 18
click at [595, 413] on button "Ship" at bounding box center [548, 417] width 159 height 23
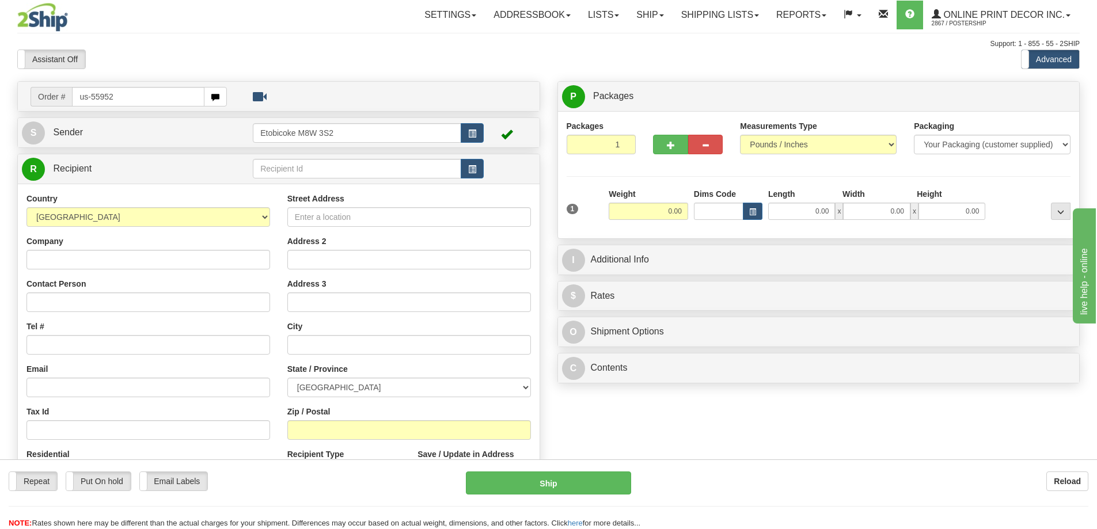
type input "us-55952"
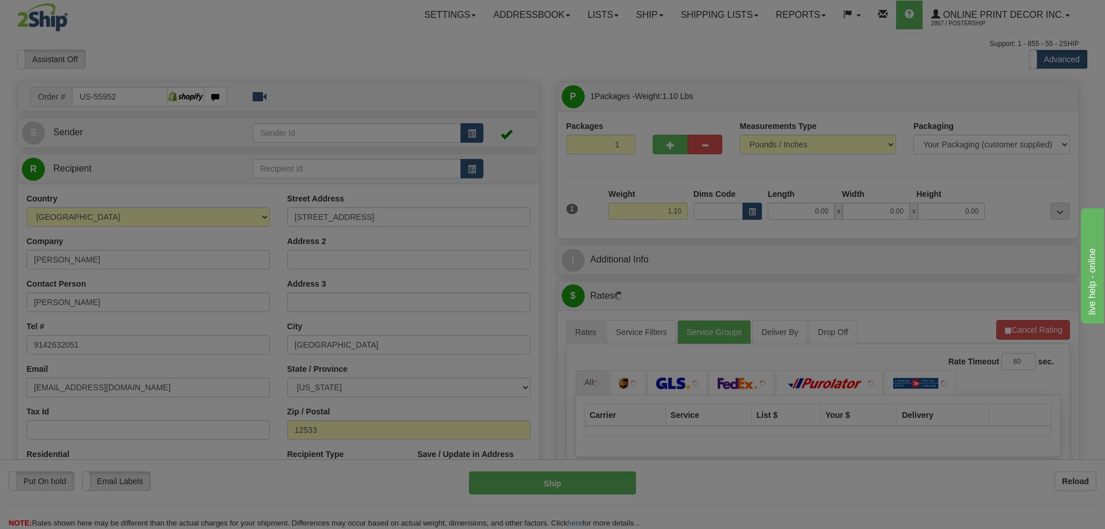
type input "[GEOGRAPHIC_DATA]"
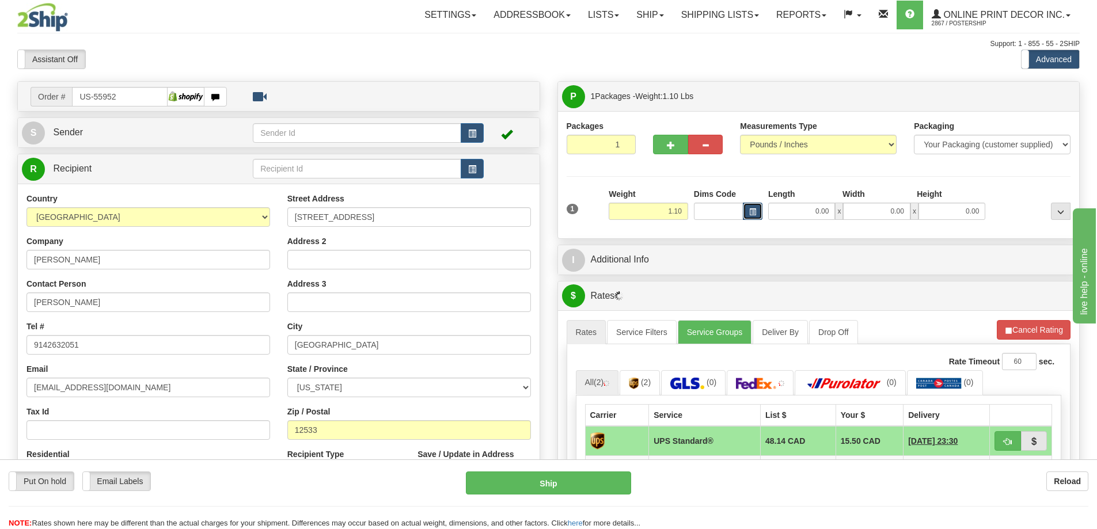
click at [750, 209] on span "button" at bounding box center [752, 212] width 7 height 6
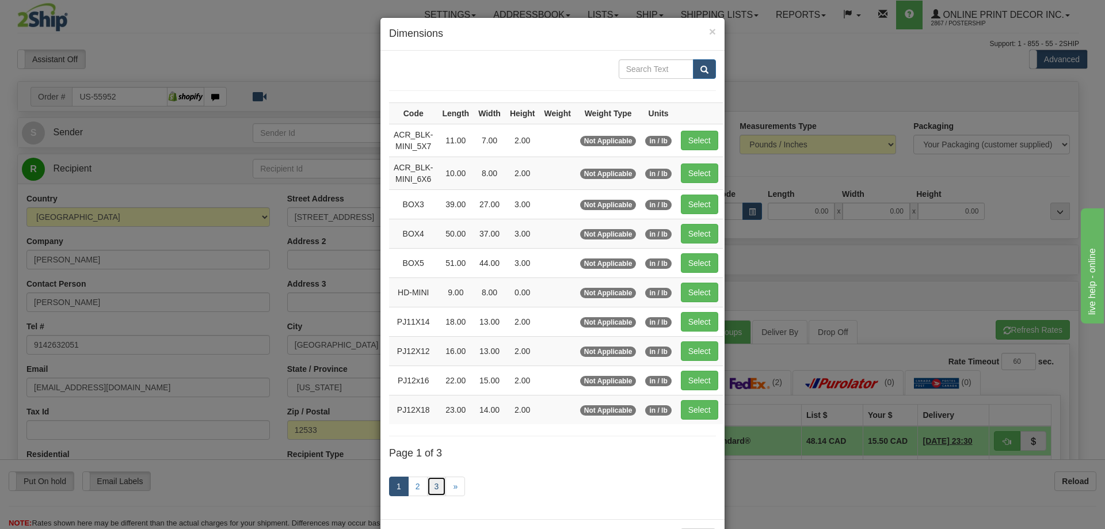
click at [433, 482] on link "3" at bounding box center [437, 487] width 20 height 20
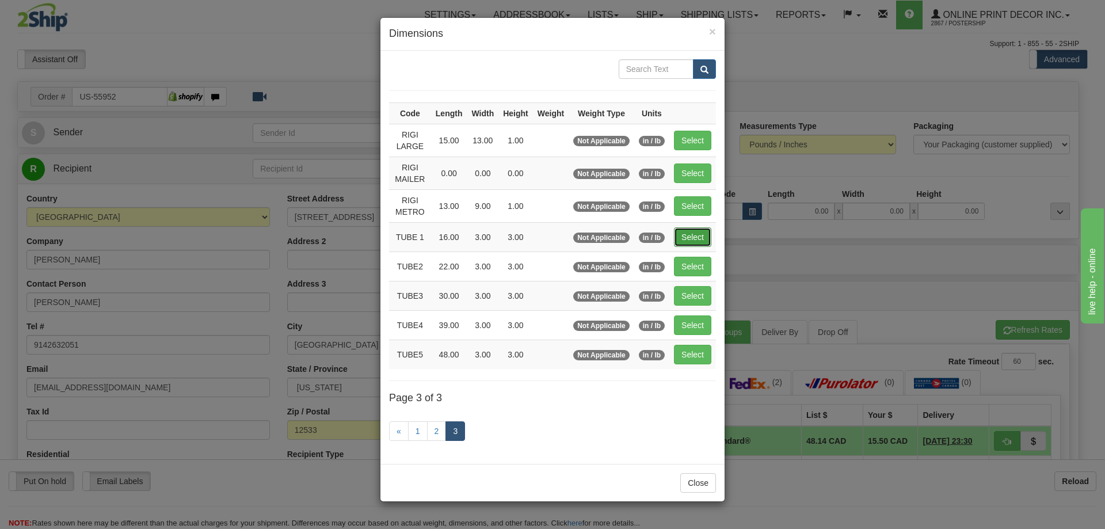
click at [691, 235] on button "Select" at bounding box center [692, 237] width 37 height 20
type input "TUBE 1"
type input "16.00"
type input "3.00"
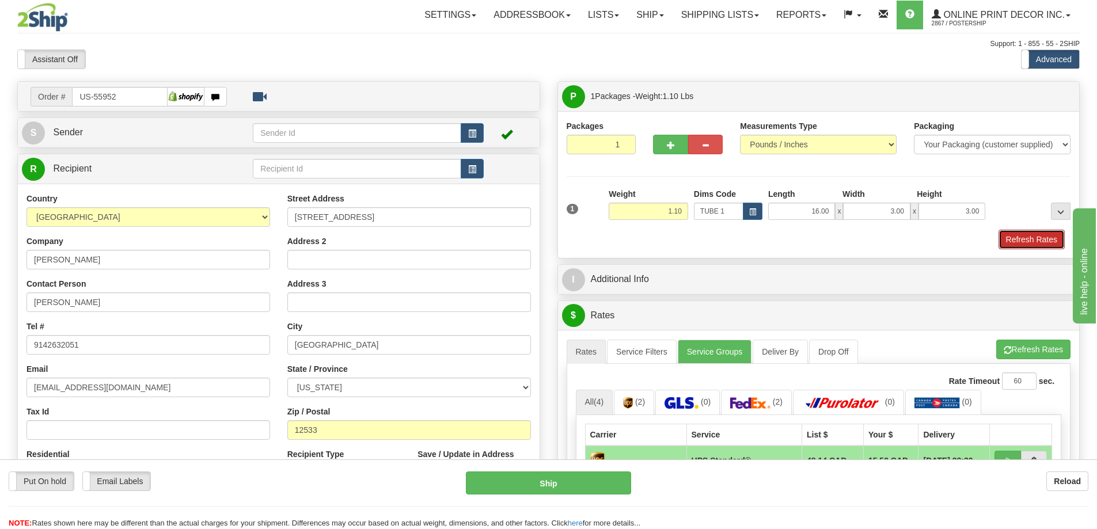
click at [1034, 238] on button "Refresh Rates" at bounding box center [1031, 240] width 66 height 20
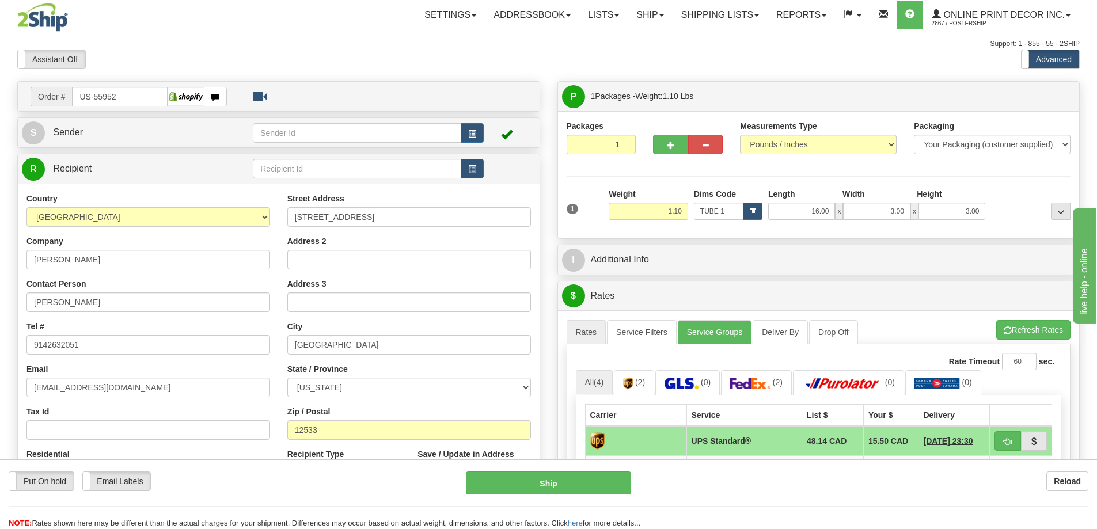
scroll to position [115, 0]
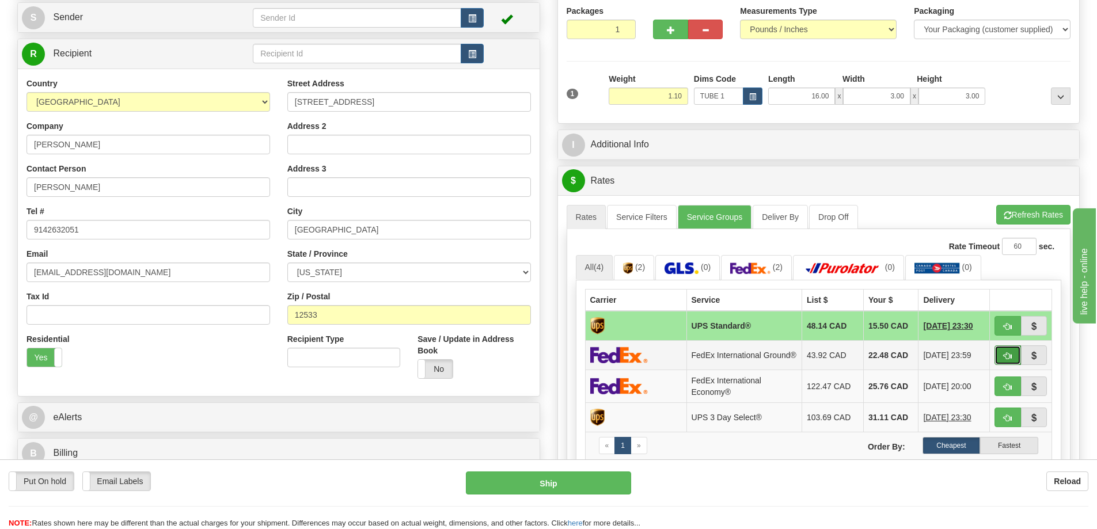
click at [1000, 352] on button "button" at bounding box center [1007, 355] width 26 height 20
type input "92"
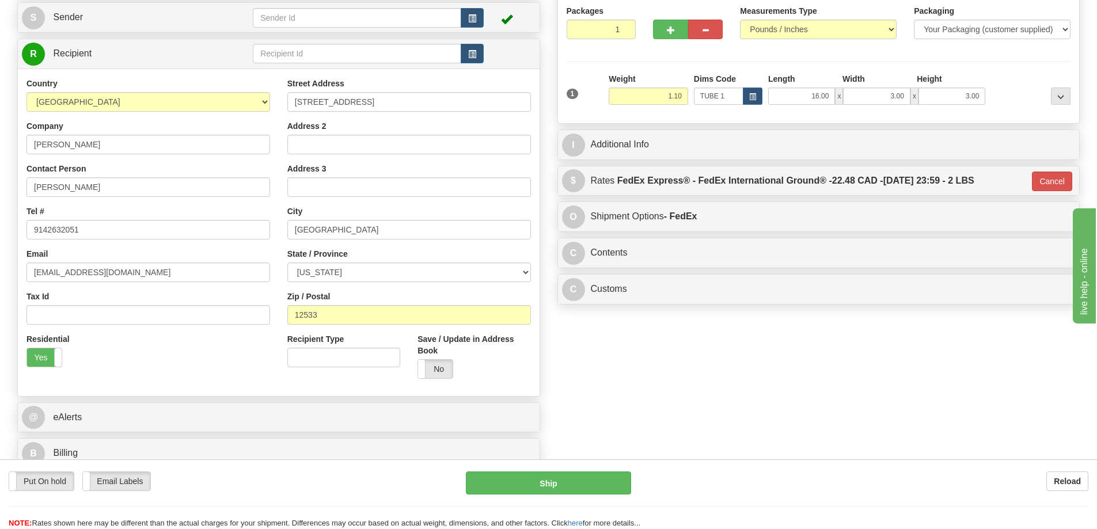
click at [877, 243] on div "C Contents Documents Commodities" at bounding box center [819, 252] width 522 height 29
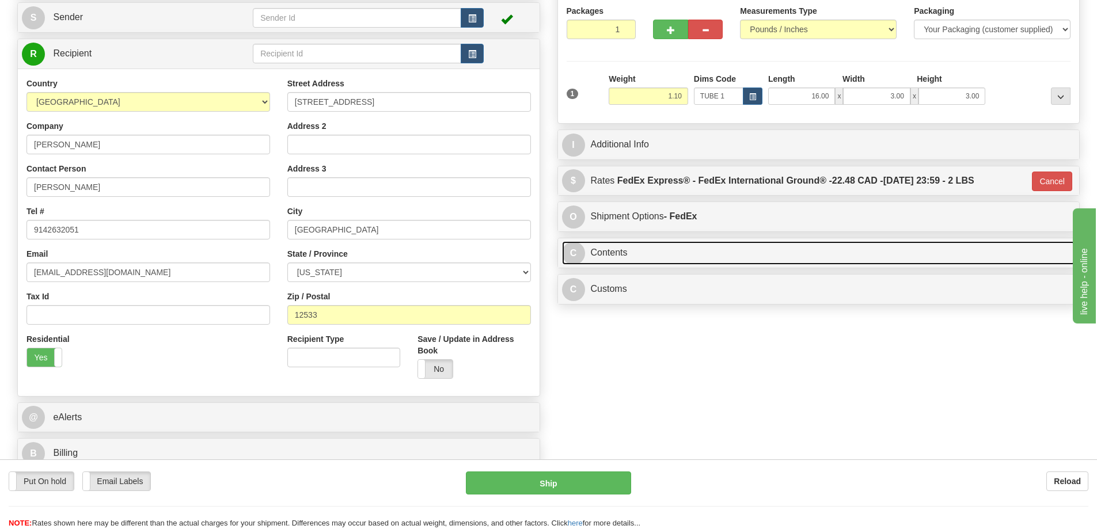
click at [885, 244] on link "C Contents" at bounding box center [818, 253] width 513 height 24
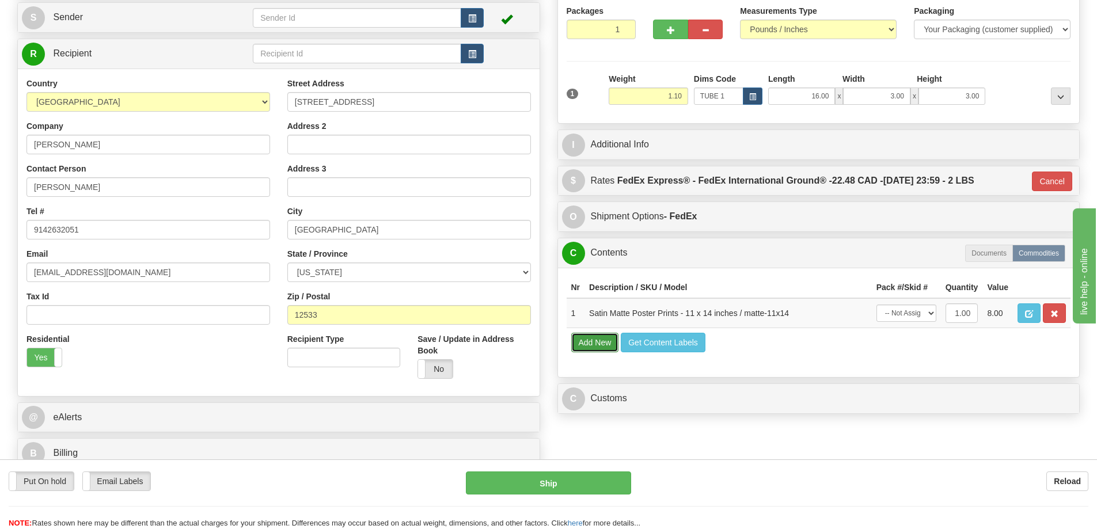
click at [595, 340] on button "Add New" at bounding box center [595, 343] width 48 height 20
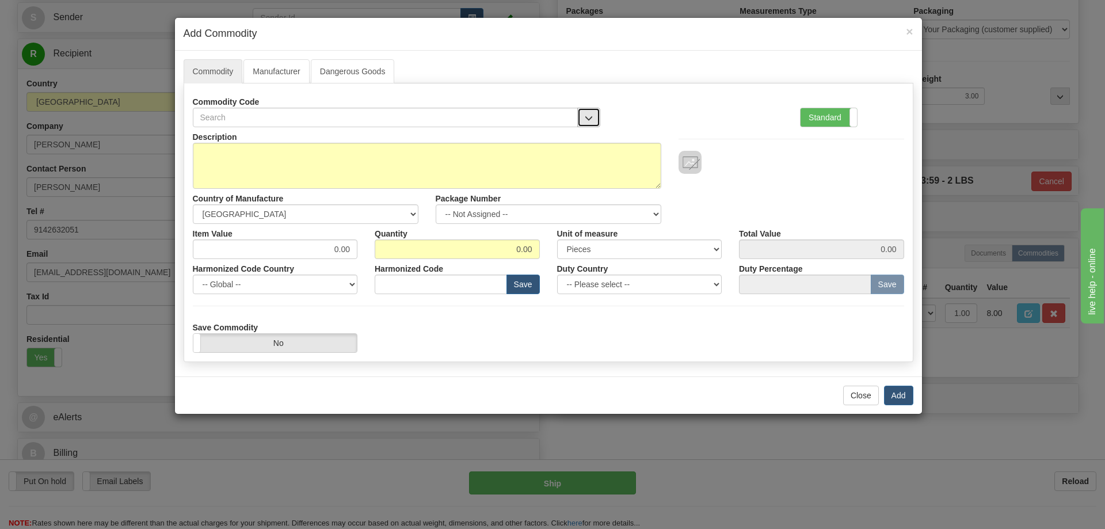
click at [587, 108] on button "button" at bounding box center [588, 118] width 23 height 20
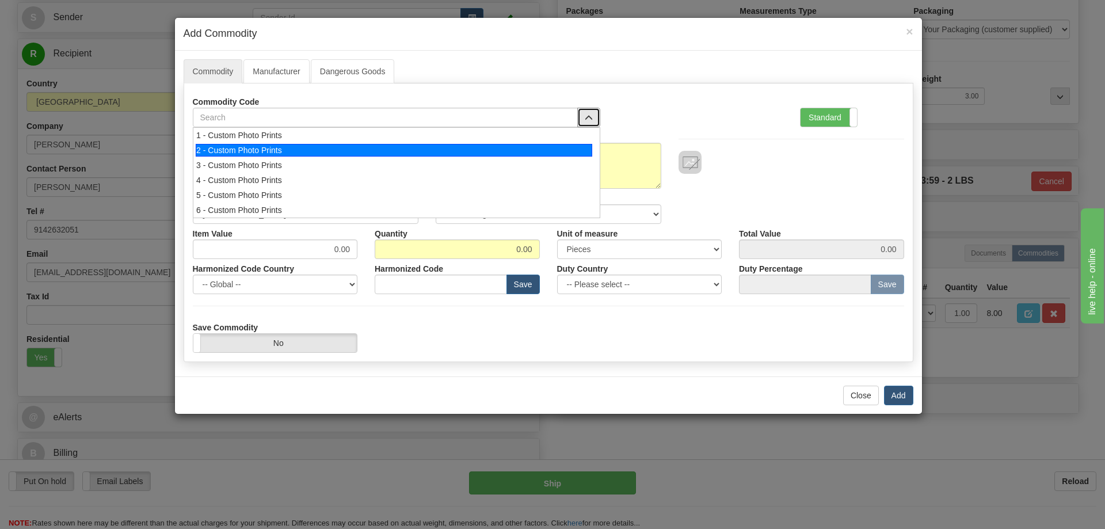
click at [585, 149] on div "2 - Custom Photo Prints" at bounding box center [394, 150] width 397 height 13
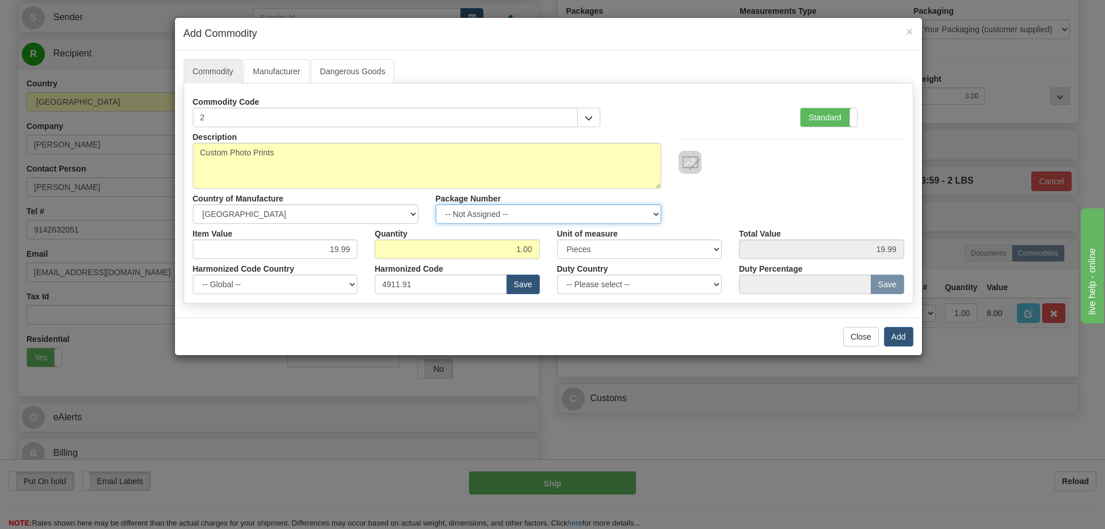
click at [650, 204] on select "-- Not Assigned -- Item 1" at bounding box center [549, 214] width 226 height 20
select select "0"
click at [436, 204] on select "-- Not Assigned -- Item 1" at bounding box center [549, 214] width 226 height 20
click at [895, 328] on button "Add" at bounding box center [898, 337] width 29 height 20
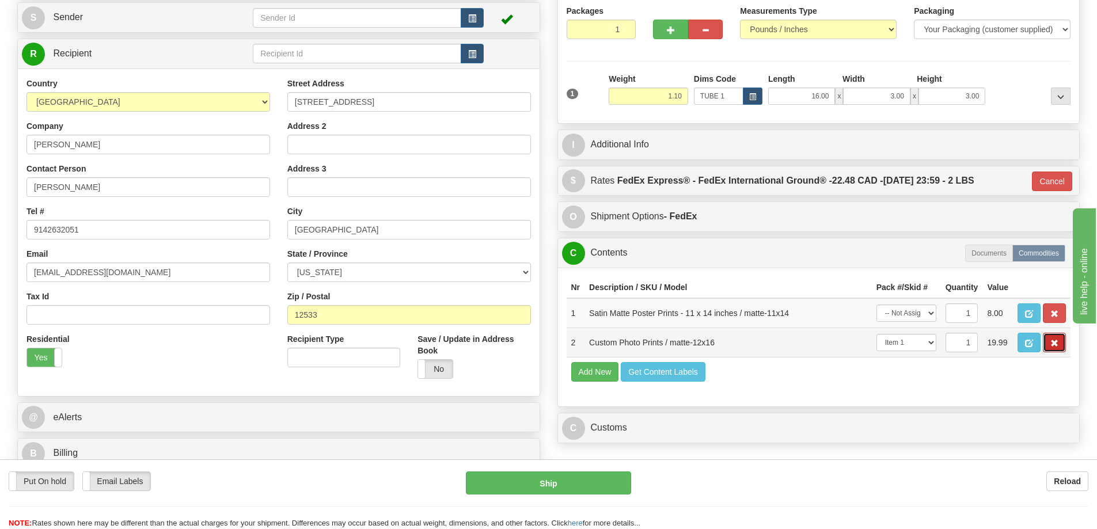
click at [1057, 345] on span "button" at bounding box center [1054, 343] width 8 height 7
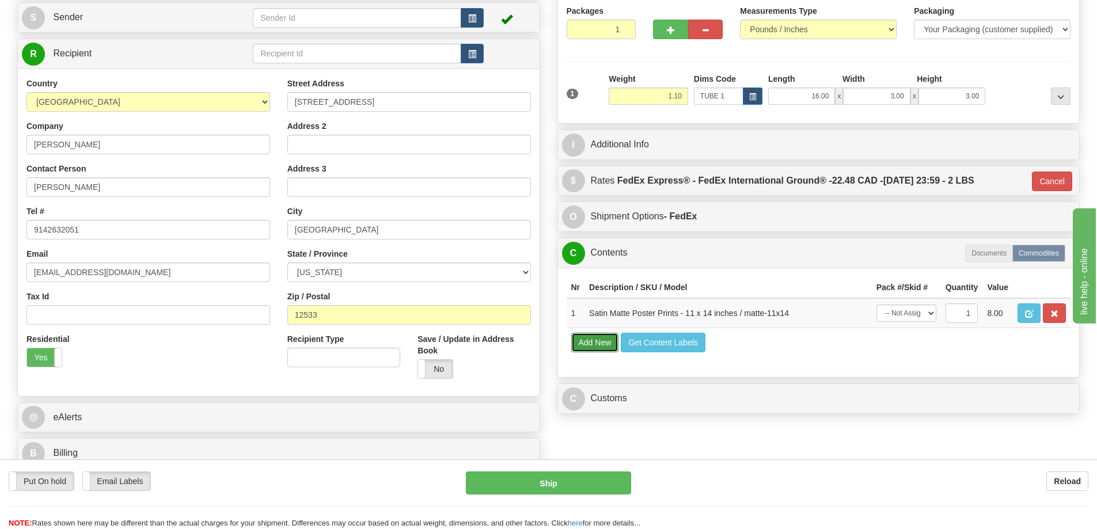
click at [606, 338] on button "Add New" at bounding box center [595, 343] width 48 height 20
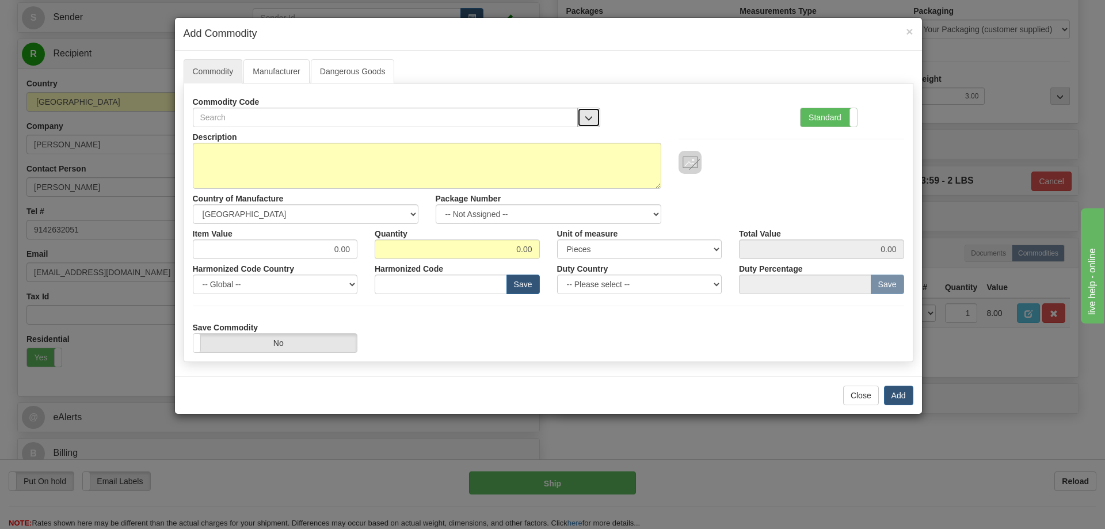
click at [585, 115] on span "button" at bounding box center [589, 118] width 8 height 7
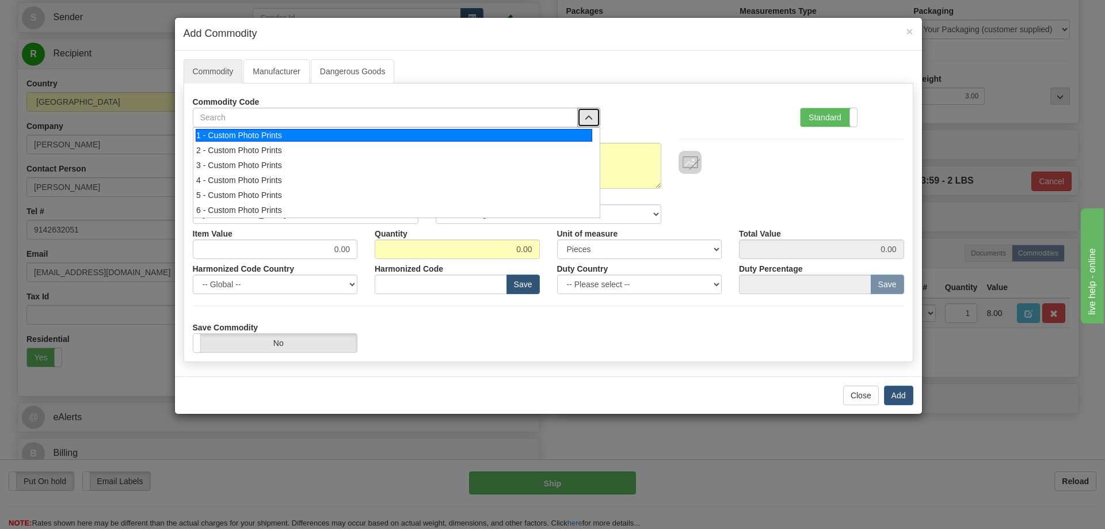
click at [532, 139] on div "1 - Custom Photo Prints" at bounding box center [394, 135] width 397 height 13
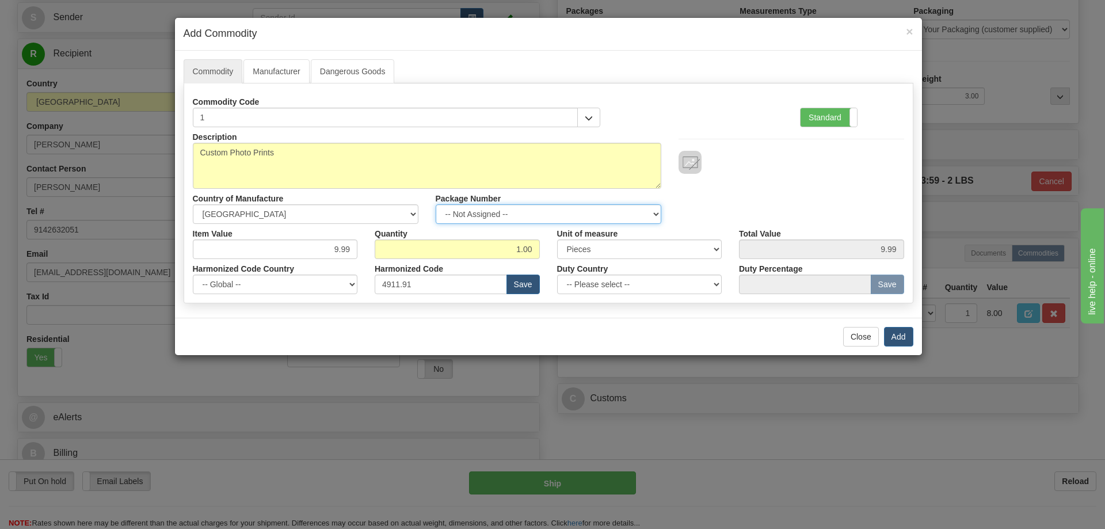
click at [650, 211] on select "-- Not Assigned -- Item 1" at bounding box center [549, 214] width 226 height 20
select select "0"
click at [436, 204] on select "-- Not Assigned -- Item 1" at bounding box center [549, 214] width 226 height 20
click at [899, 337] on button "Add" at bounding box center [898, 337] width 29 height 20
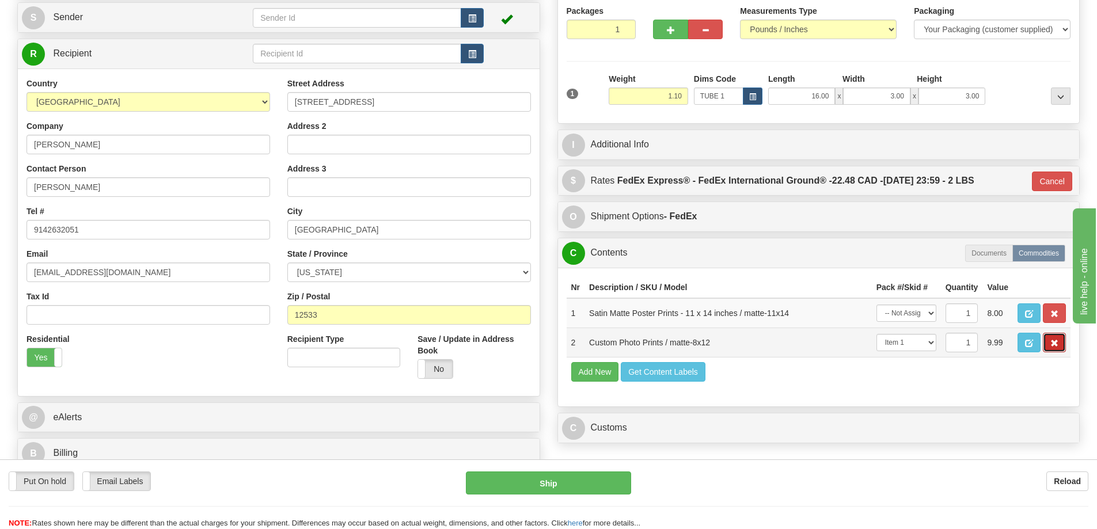
click at [1056, 344] on span "button" at bounding box center [1054, 343] width 8 height 7
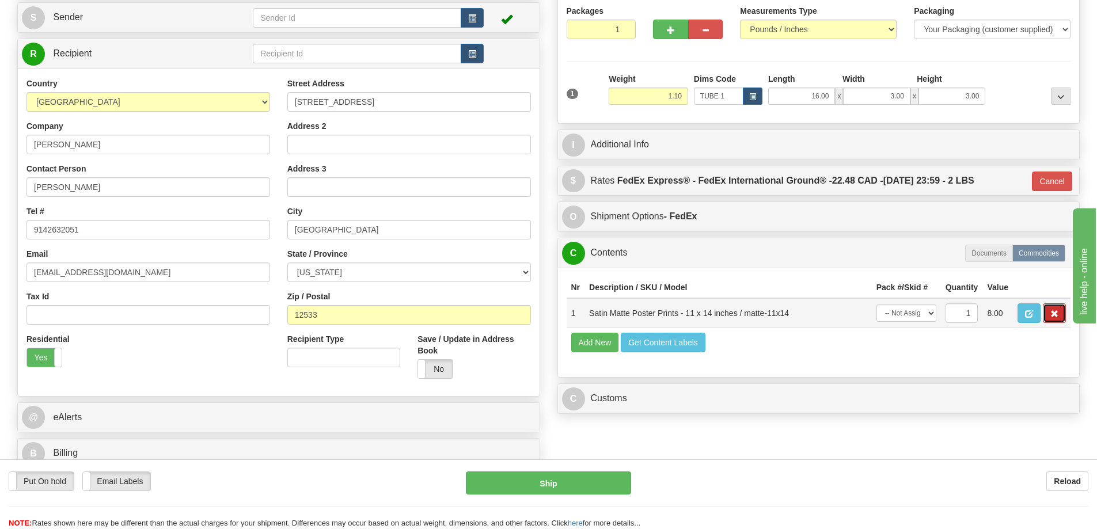
click at [1050, 315] on span "button" at bounding box center [1054, 313] width 8 height 7
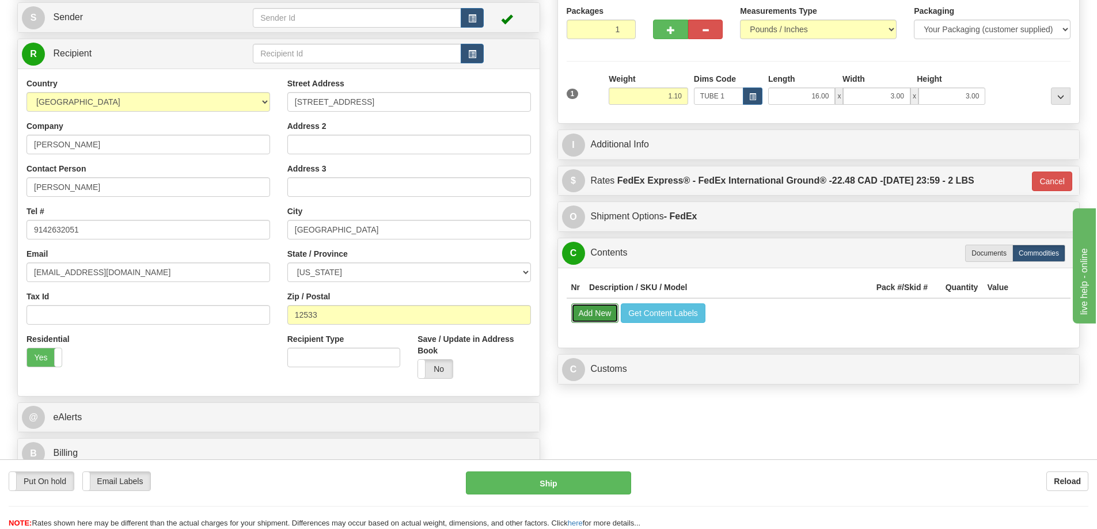
click at [592, 314] on button "Add New" at bounding box center [595, 313] width 48 height 20
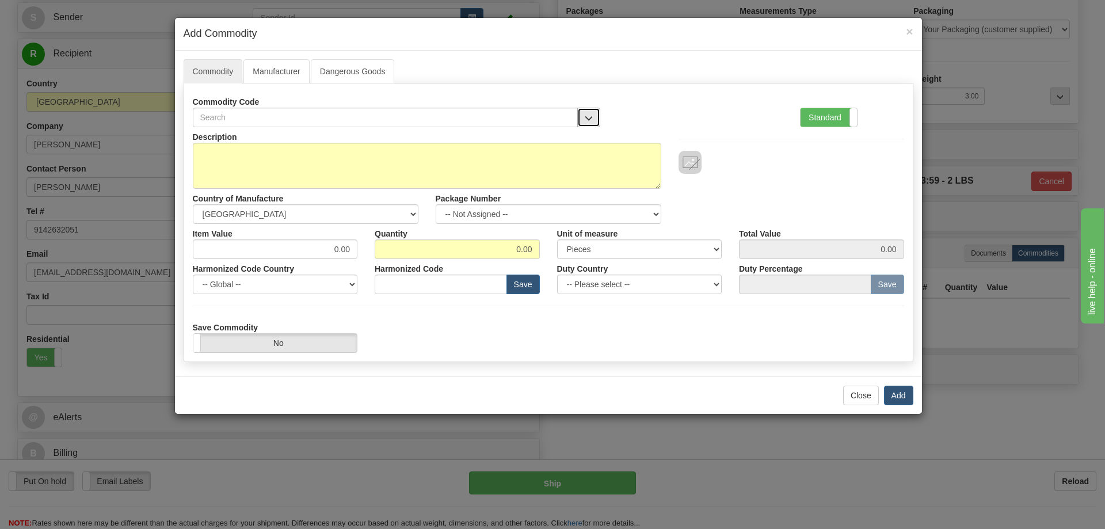
click at [591, 113] on button "button" at bounding box center [588, 118] width 23 height 20
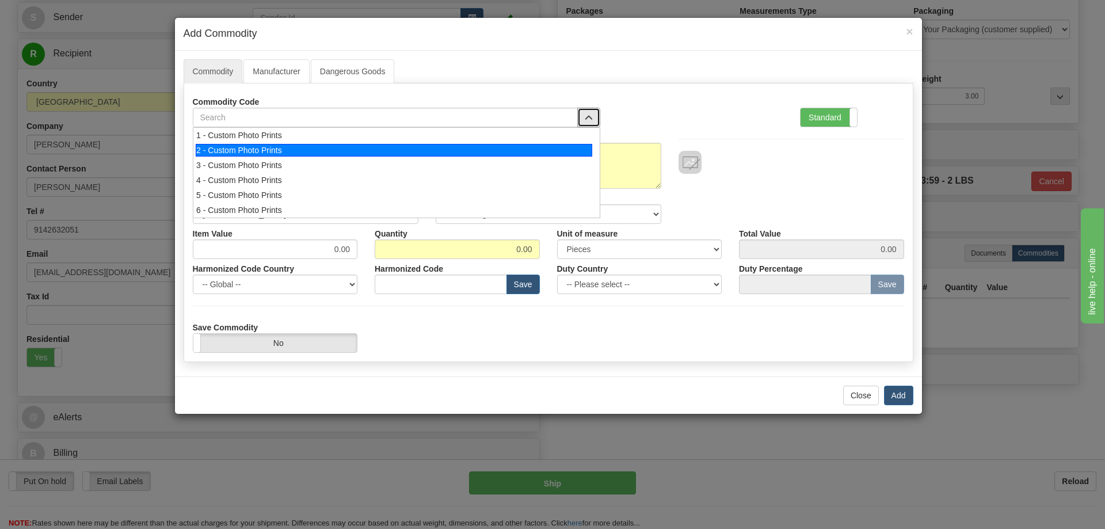
click at [543, 149] on div "2 - Custom Photo Prints" at bounding box center [394, 150] width 397 height 13
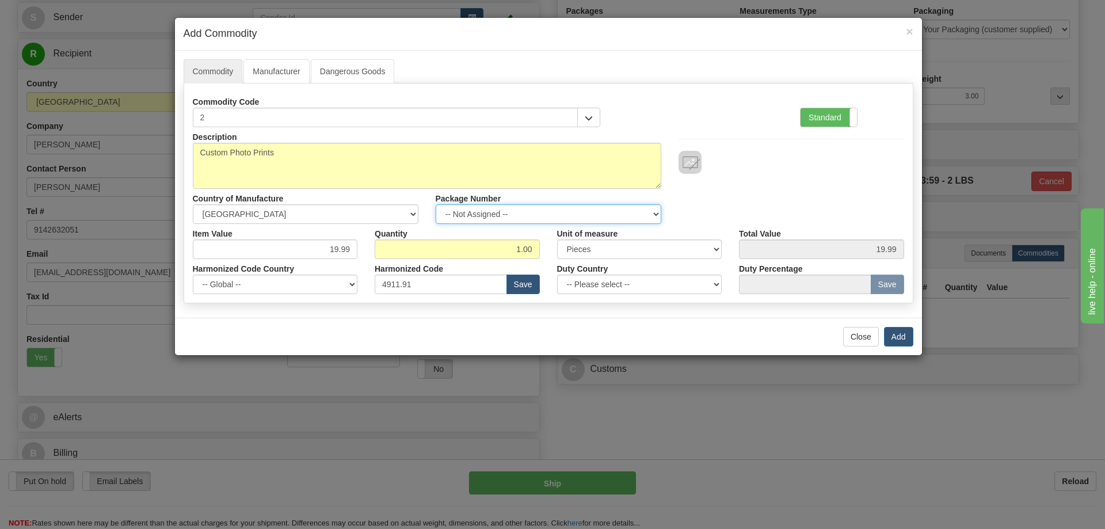
click at [650, 209] on select "-- Not Assigned -- Item 1" at bounding box center [549, 214] width 226 height 20
select select "0"
click at [436, 204] on select "-- Not Assigned -- Item 1" at bounding box center [549, 214] width 226 height 20
click at [897, 335] on button "Add" at bounding box center [898, 337] width 29 height 20
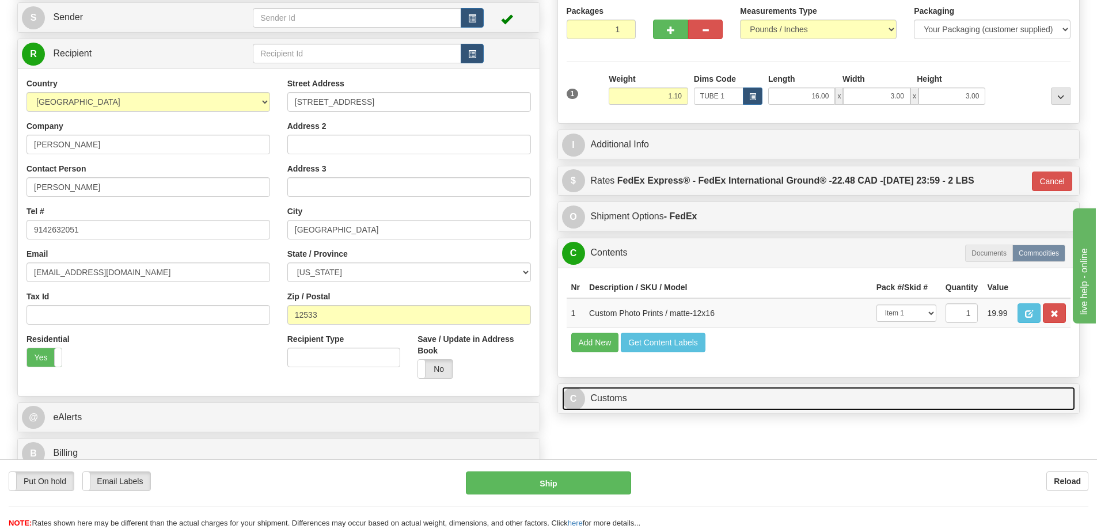
click at [924, 397] on link "C Customs" at bounding box center [818, 399] width 513 height 24
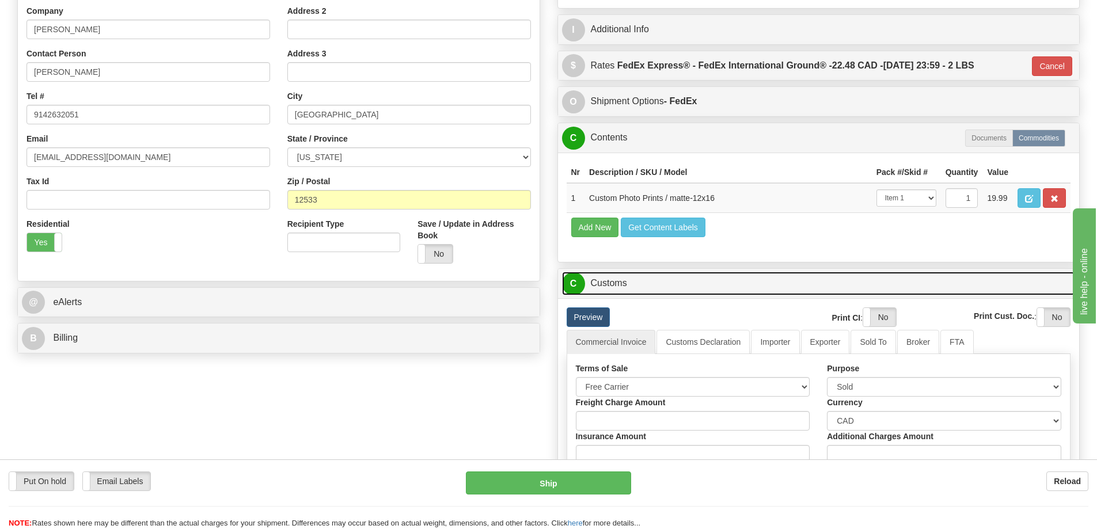
scroll to position [288, 0]
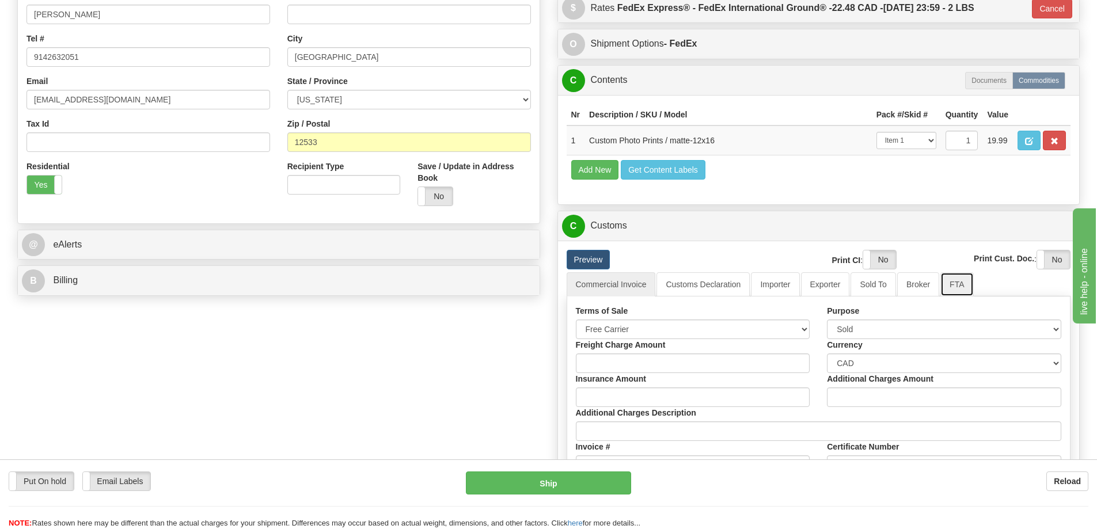
click at [965, 283] on link "FTA" at bounding box center [956, 284] width 33 height 24
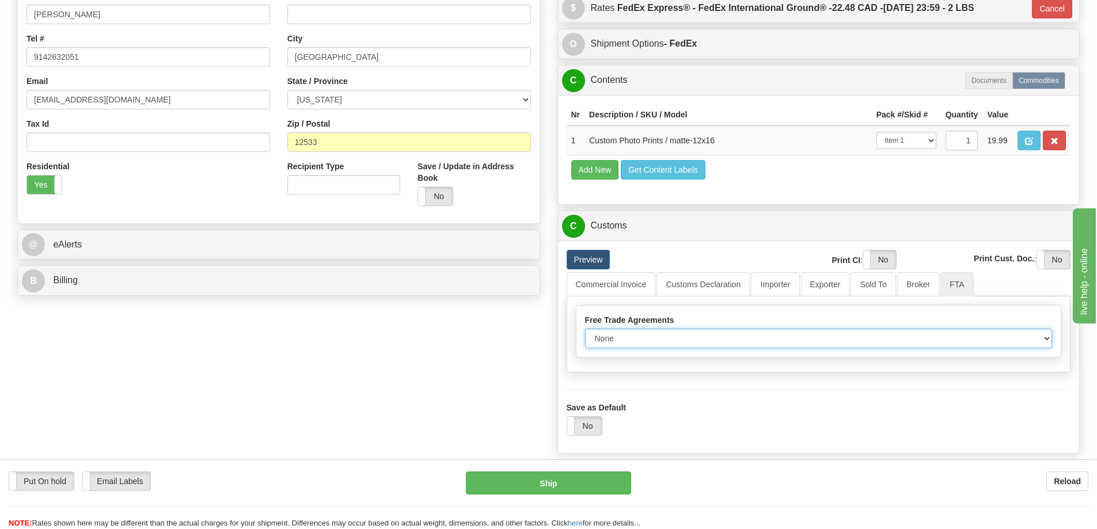
click at [1044, 341] on select "None Other USMCA CETA CUKTCA" at bounding box center [818, 339] width 467 height 20
select select "1"
click at [585, 333] on select "None Other USMCA CETA CUKTCA" at bounding box center [818, 339] width 467 height 20
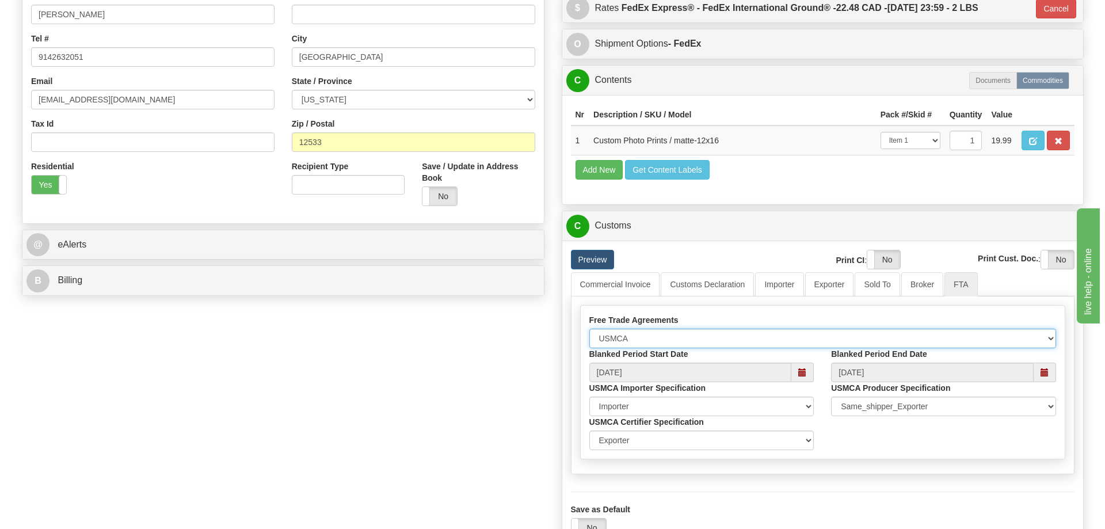
scroll to position [461, 0]
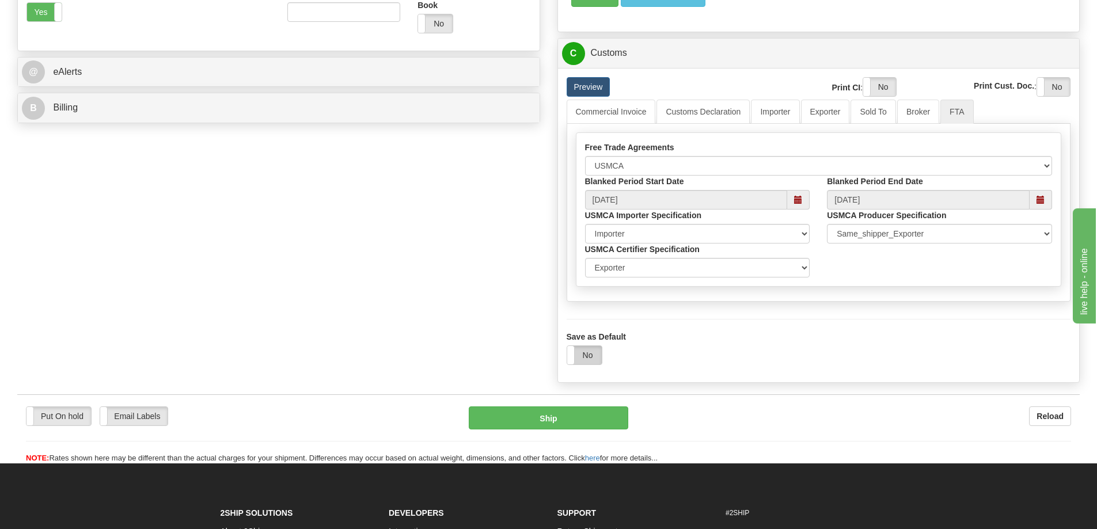
click at [589, 357] on label "No" at bounding box center [584, 355] width 35 height 18
click at [579, 416] on button "Ship" at bounding box center [548, 417] width 159 height 23
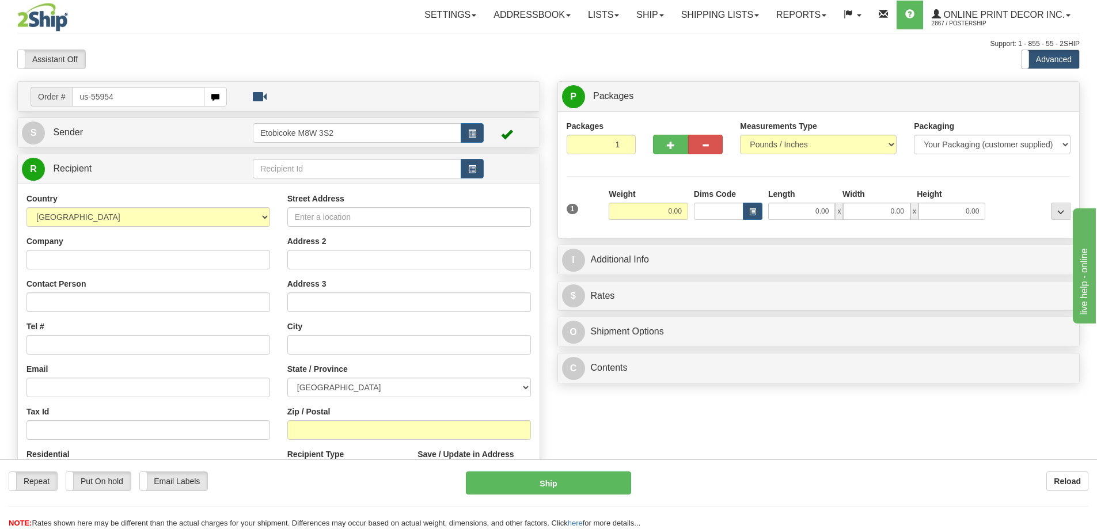
type input "us-55954"
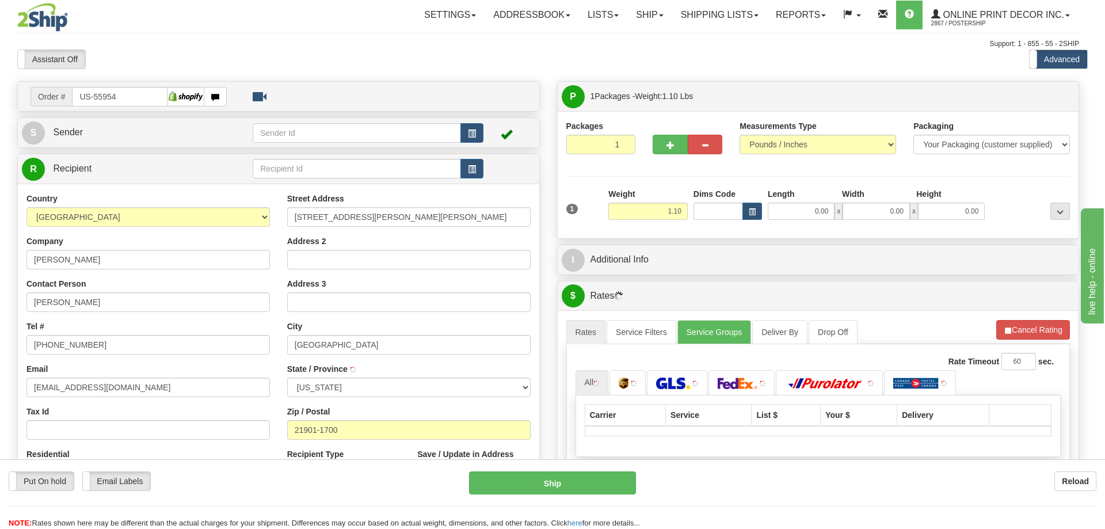
type input "[GEOGRAPHIC_DATA]"
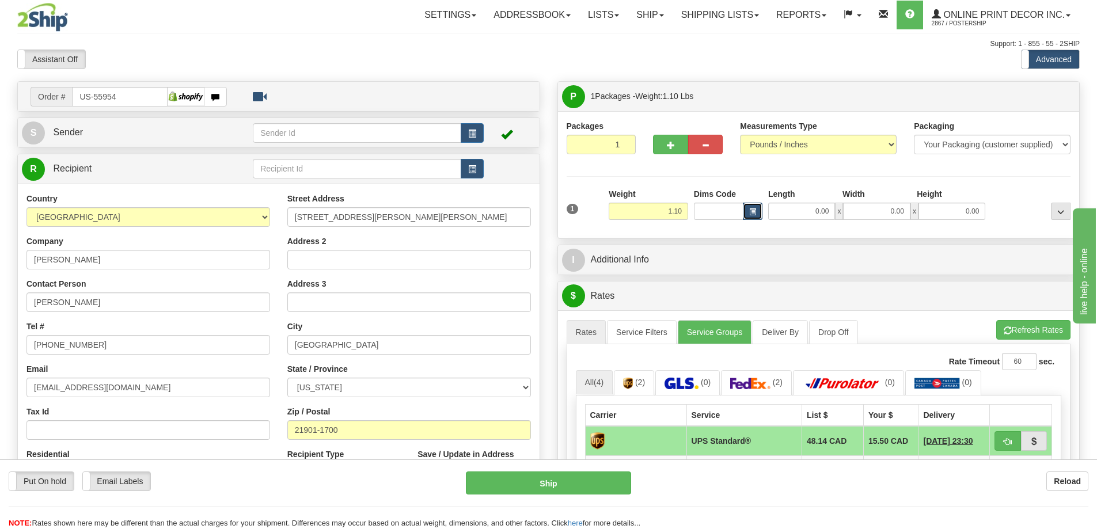
click at [751, 204] on button "button" at bounding box center [753, 211] width 20 height 17
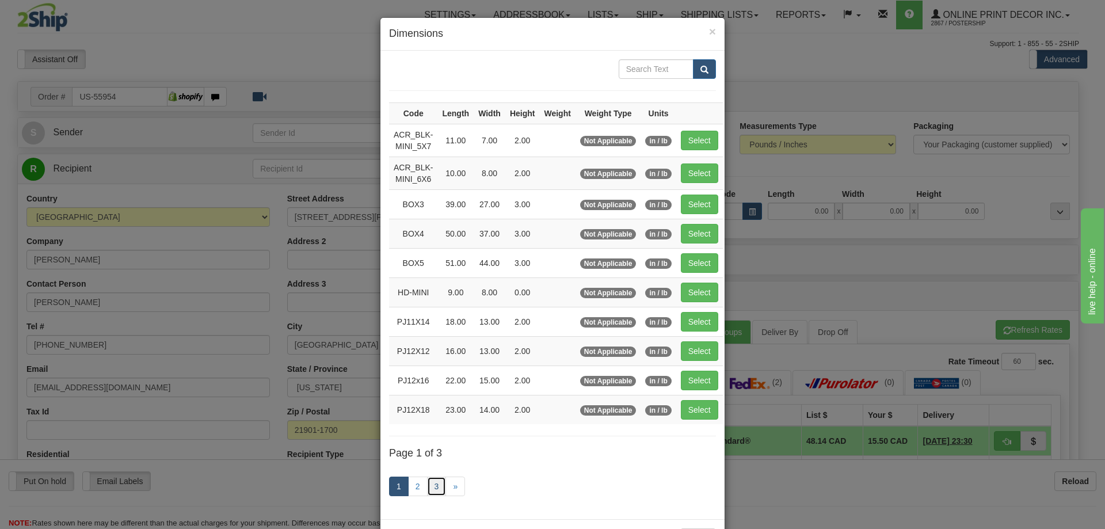
click at [427, 490] on link "3" at bounding box center [437, 487] width 20 height 20
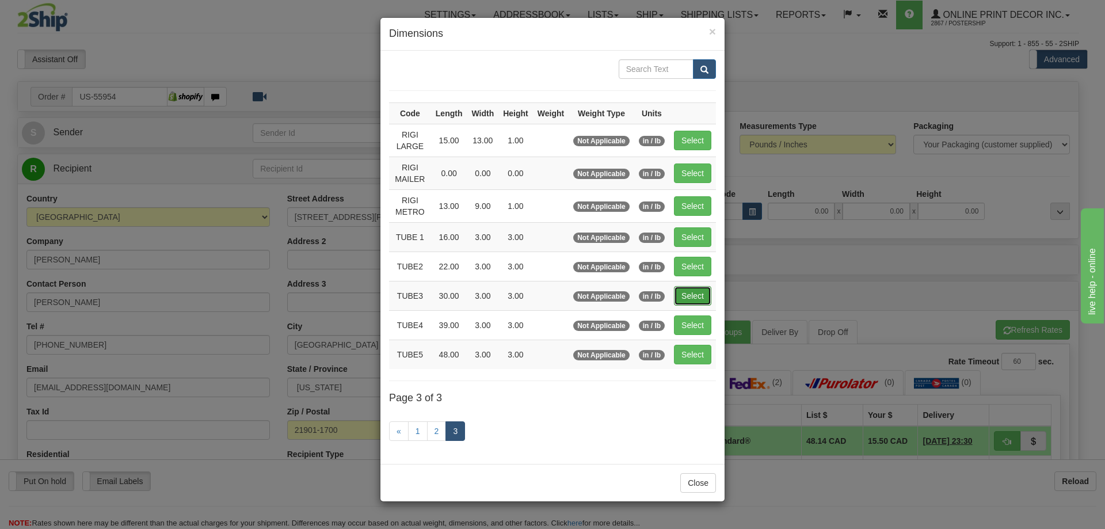
click at [699, 287] on button "Select" at bounding box center [692, 296] width 37 height 20
type input "TUBE3"
type input "30.00"
type input "3.00"
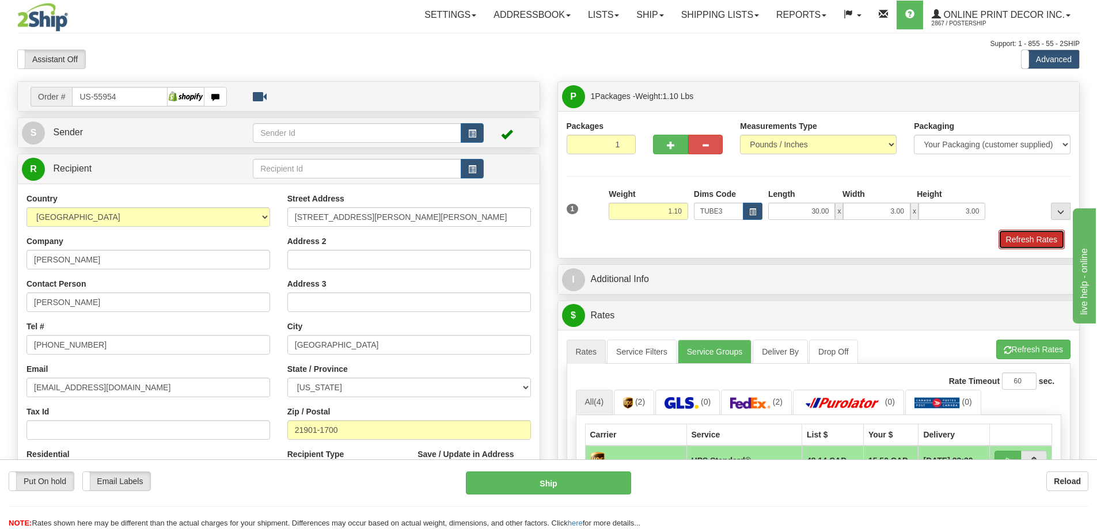
drag, startPoint x: 1035, startPoint y: 241, endPoint x: 1030, endPoint y: 235, distance: 8.2
click at [1030, 237] on button "Refresh Rates" at bounding box center [1031, 240] width 66 height 20
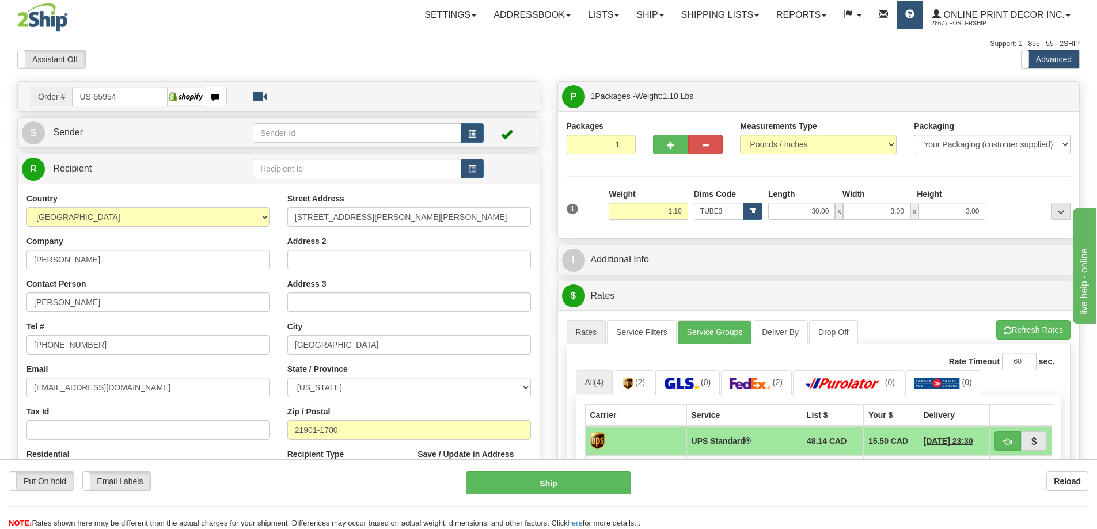
scroll to position [115, 0]
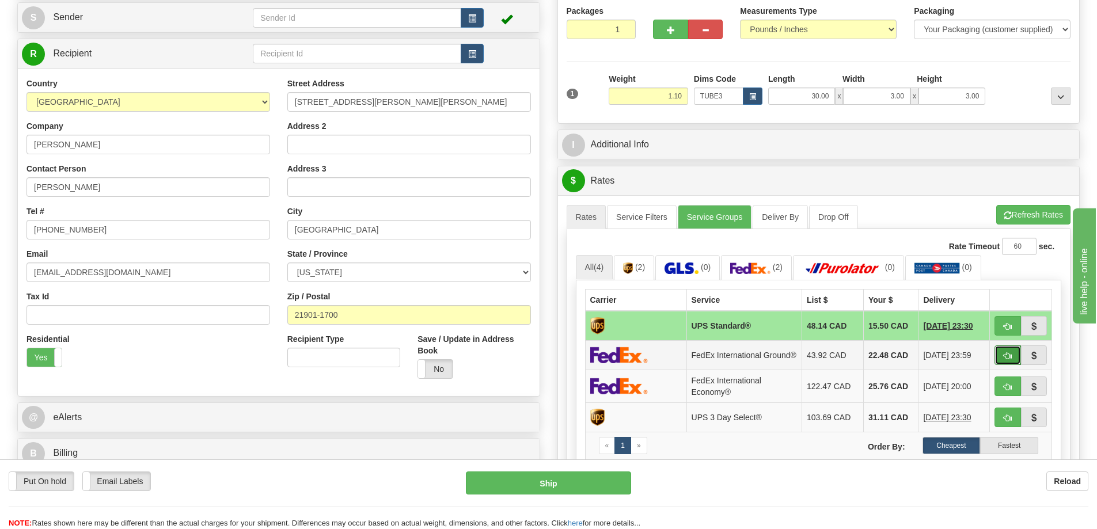
click at [1014, 349] on button "button" at bounding box center [1007, 355] width 26 height 20
type input "92"
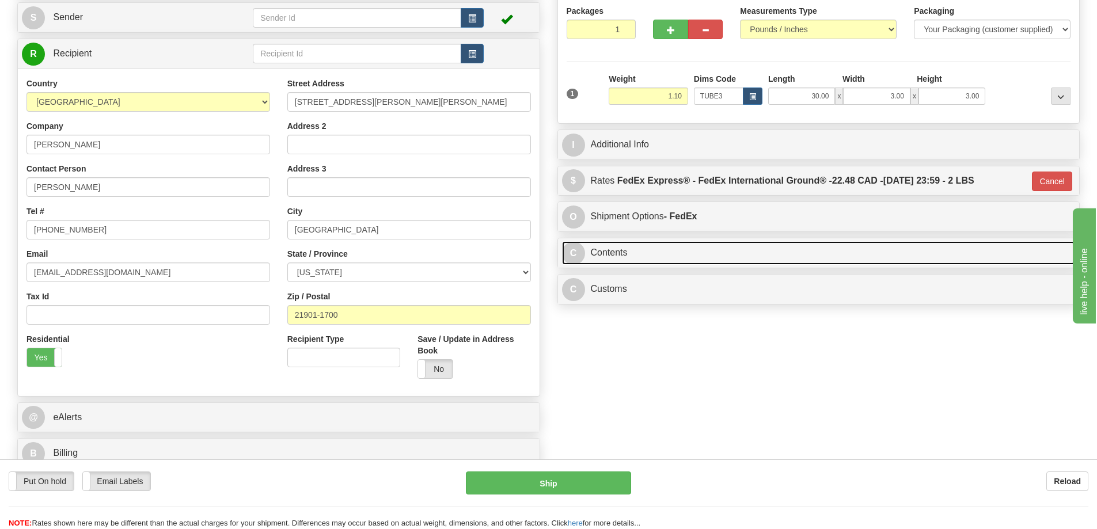
click at [816, 257] on link "C Contents" at bounding box center [818, 253] width 513 height 24
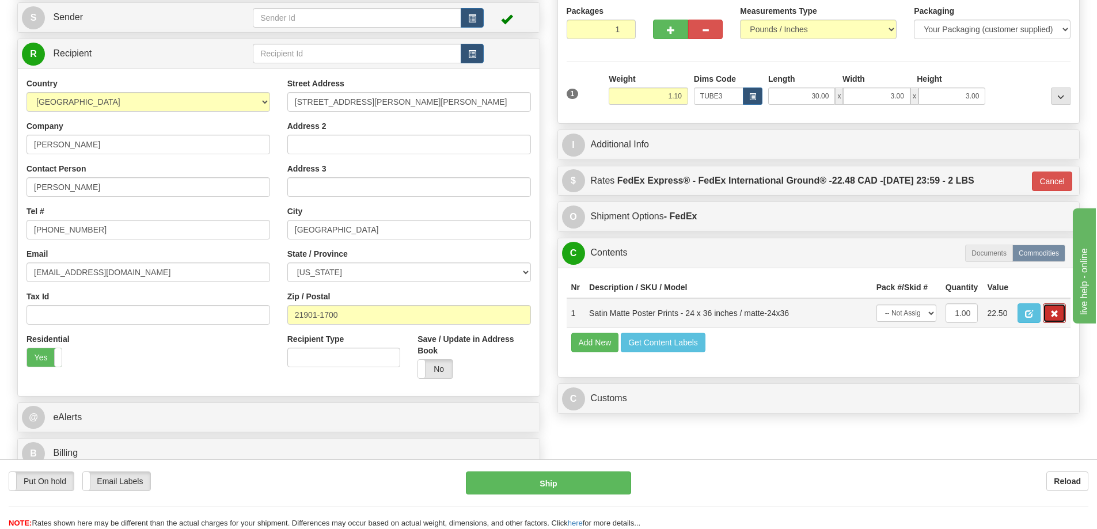
click at [1051, 314] on span "button" at bounding box center [1054, 313] width 8 height 7
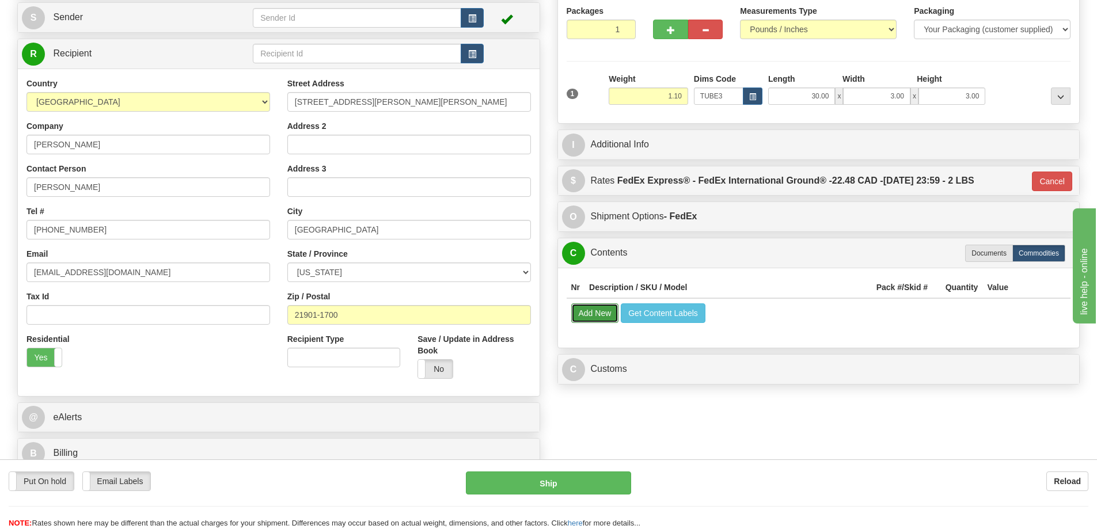
click at [584, 322] on button "Add New" at bounding box center [595, 313] width 48 height 20
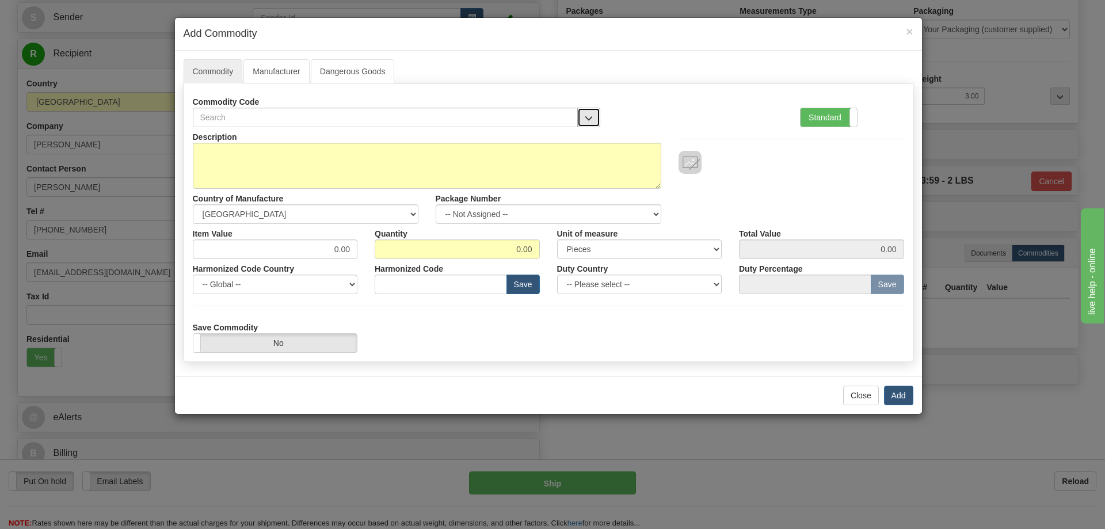
click at [585, 108] on button "button" at bounding box center [588, 118] width 23 height 20
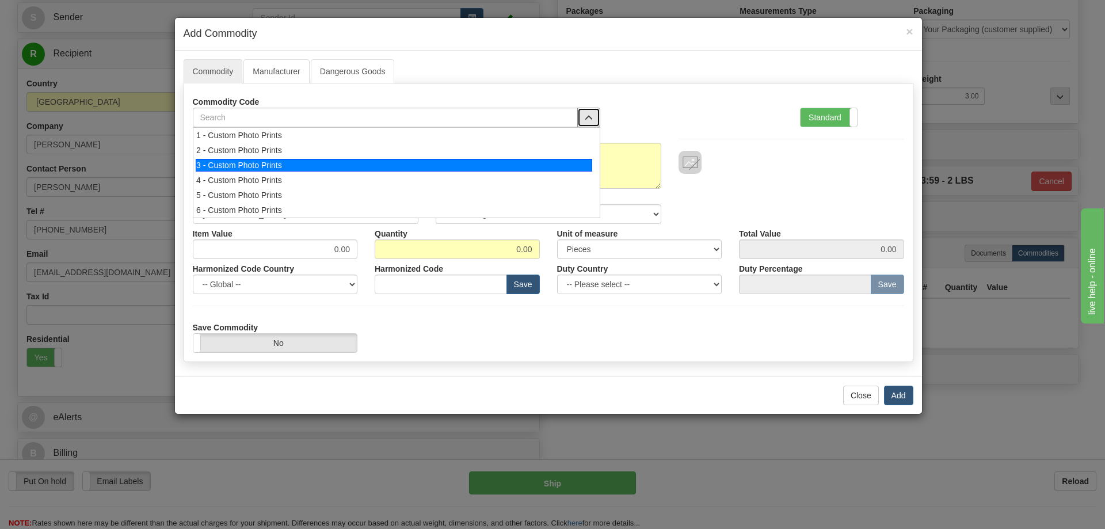
click at [557, 162] on div "3 - Custom Photo Prints" at bounding box center [394, 165] width 397 height 13
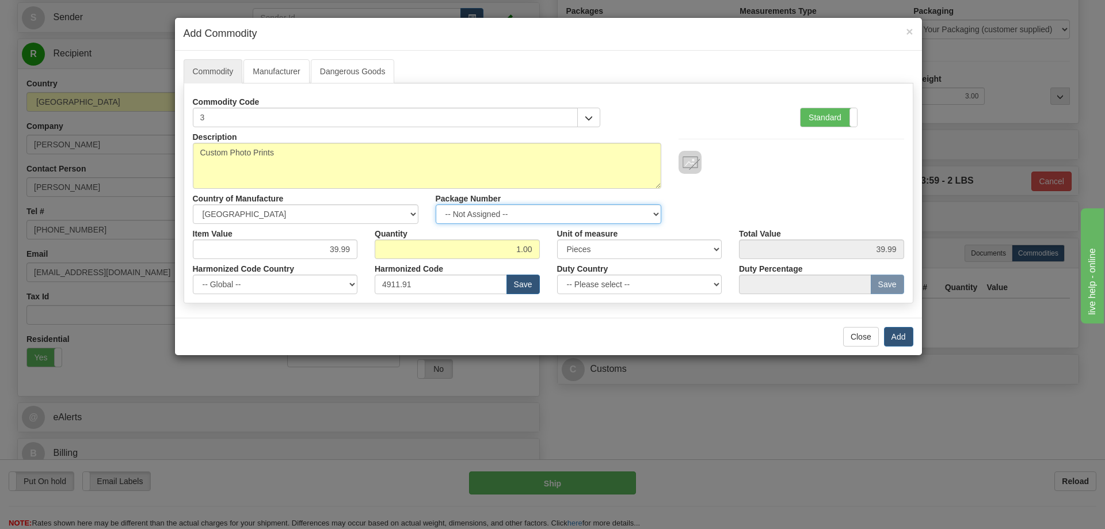
click at [646, 212] on select "-- Not Assigned -- Item 1" at bounding box center [549, 214] width 226 height 20
select select "0"
click at [436, 204] on select "-- Not Assigned -- Item 1" at bounding box center [549, 214] width 226 height 20
click at [901, 332] on button "Add" at bounding box center [898, 337] width 29 height 20
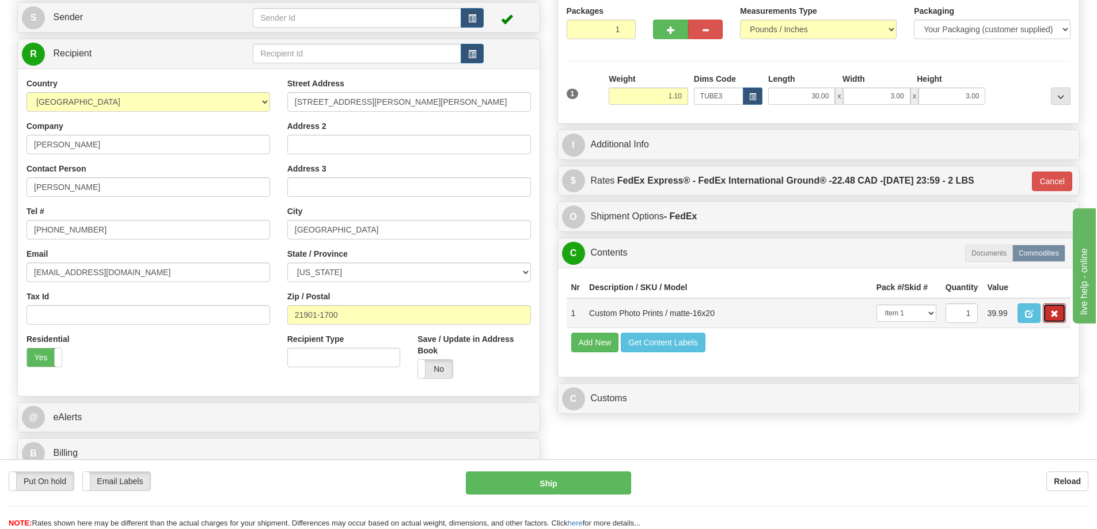
click at [1054, 311] on button "button" at bounding box center [1053, 313] width 23 height 20
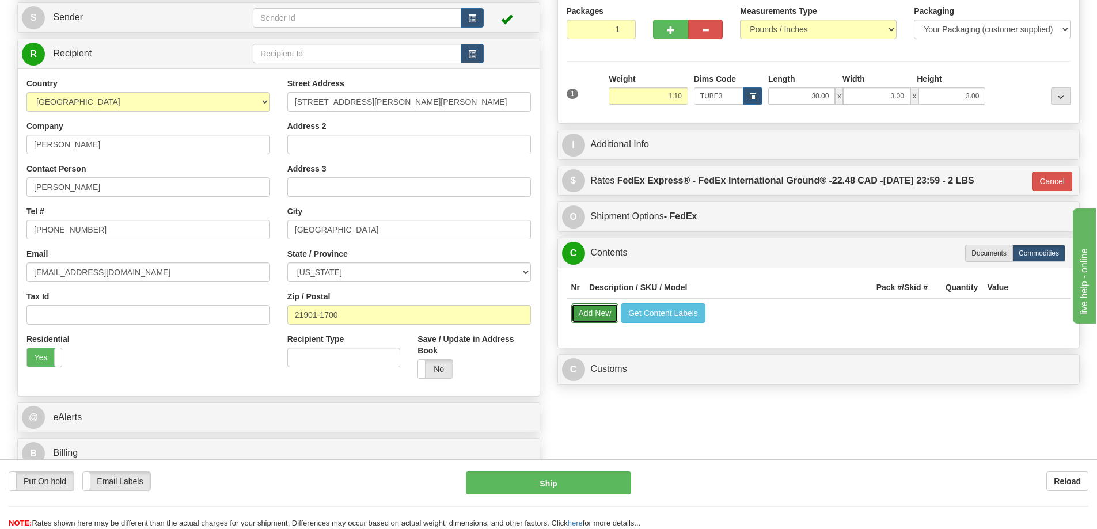
click at [602, 315] on button "Add New" at bounding box center [595, 313] width 48 height 20
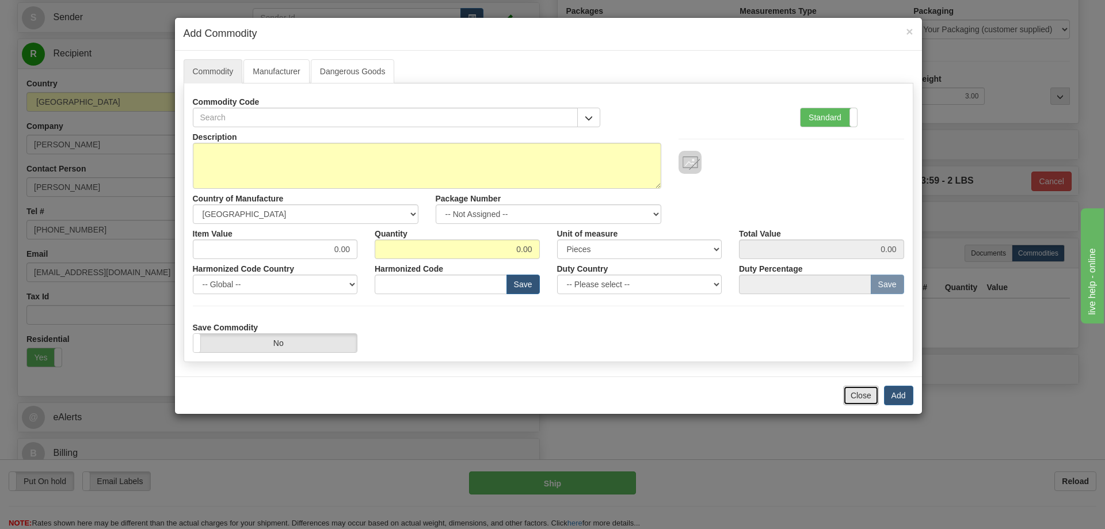
click at [862, 391] on button "Close" at bounding box center [861, 396] width 36 height 20
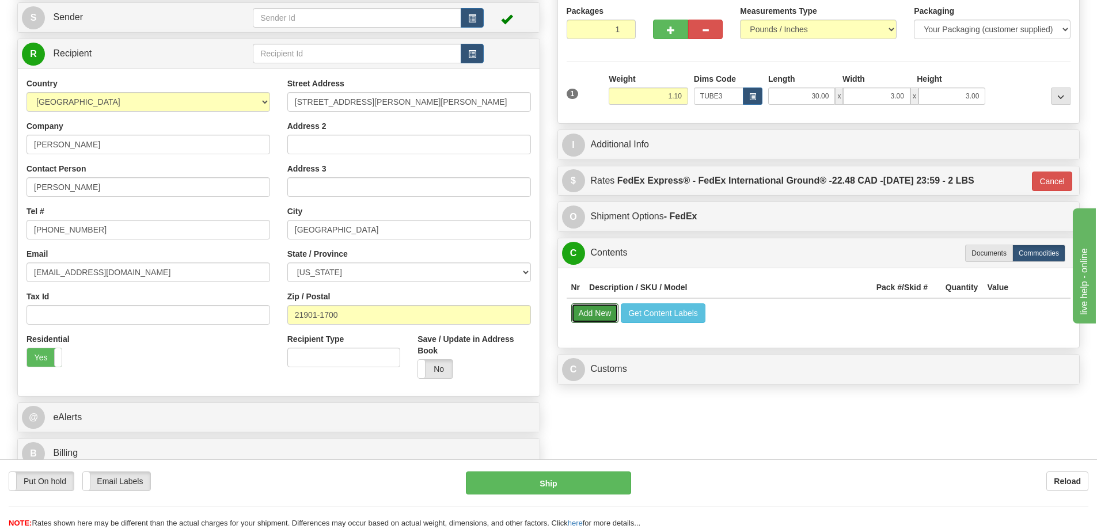
scroll to position [0, 0]
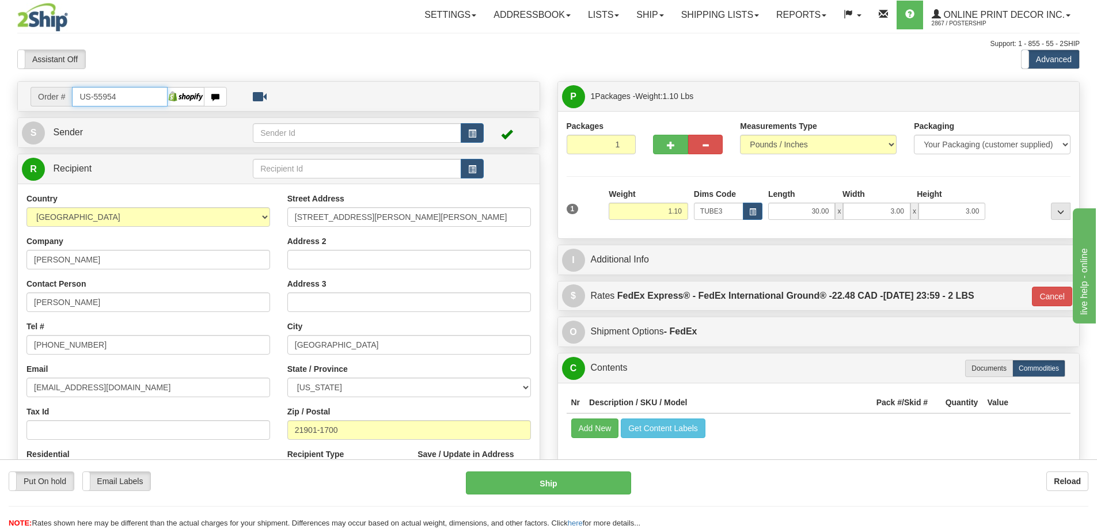
drag, startPoint x: 130, startPoint y: 97, endPoint x: 134, endPoint y: 90, distance: 8.3
click at [130, 97] on input "US-55954" at bounding box center [120, 97] width 96 height 20
type input "U"
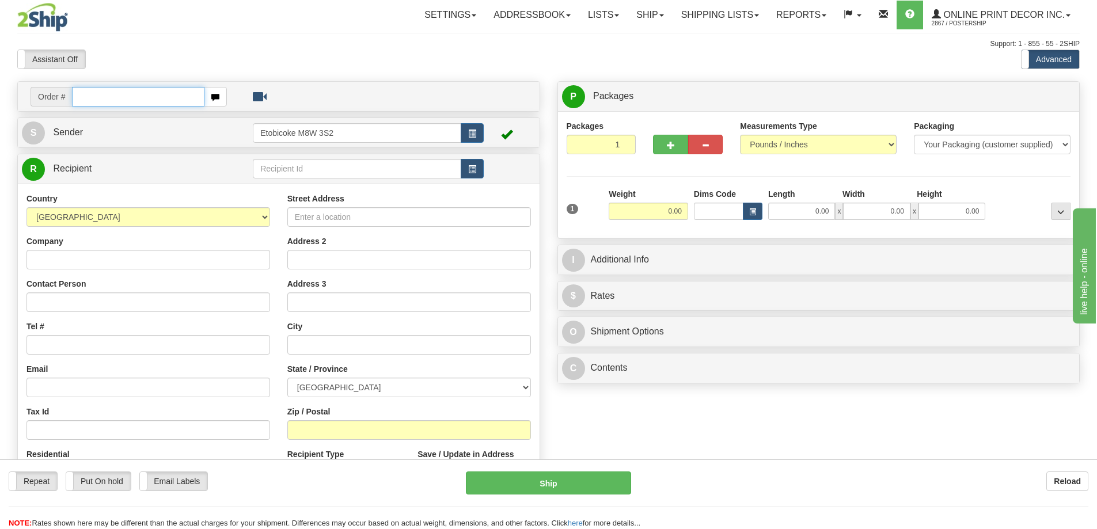
click at [134, 101] on input "text" at bounding box center [138, 97] width 132 height 20
type input "ca-422268"
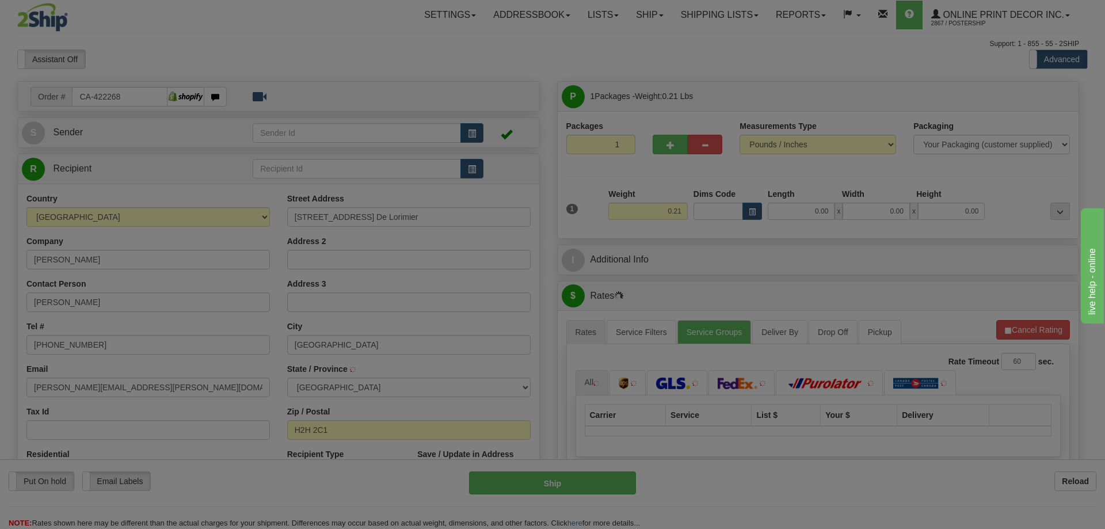
type input "[GEOGRAPHIC_DATA]"
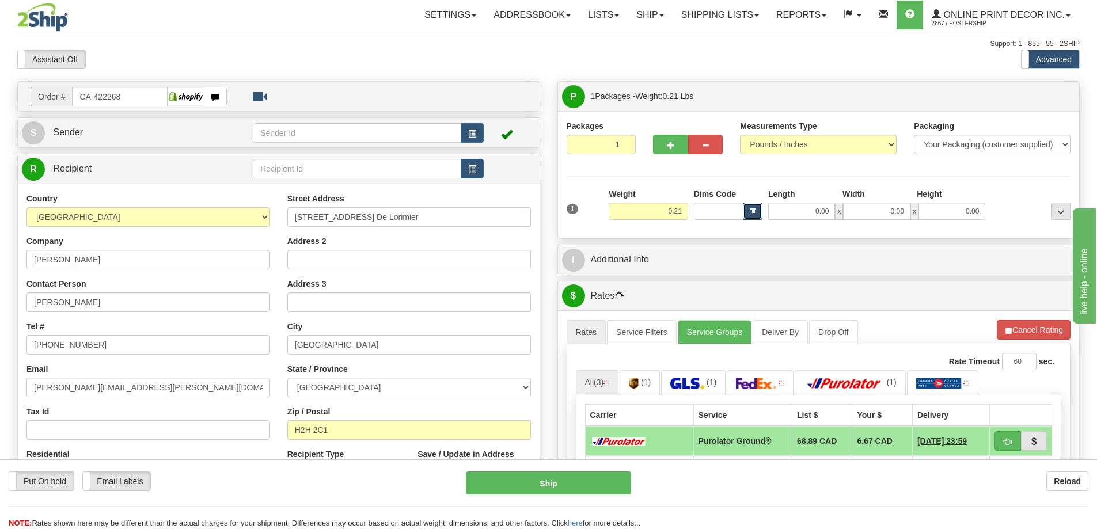
click at [753, 209] on span "button" at bounding box center [752, 212] width 7 height 6
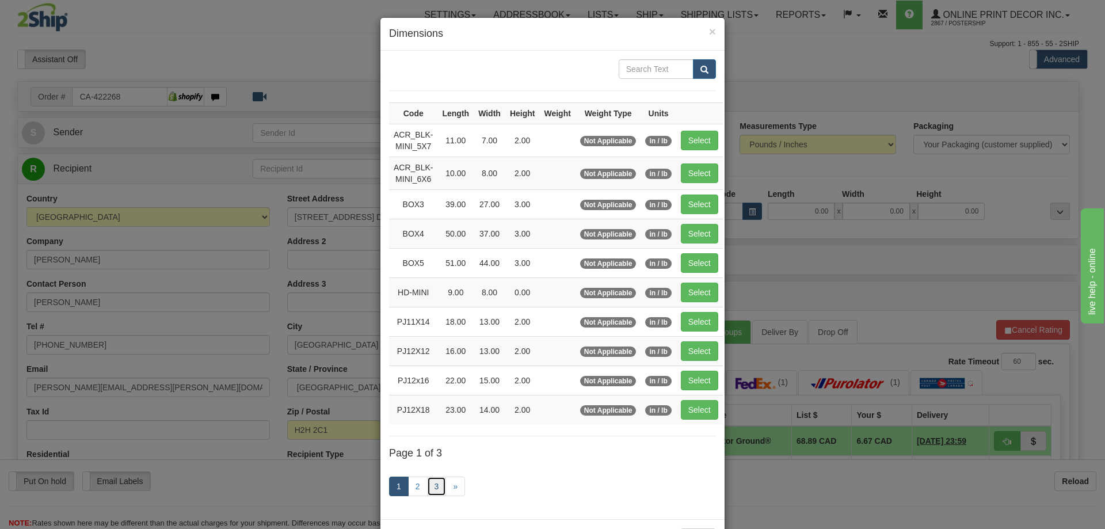
click at [429, 482] on link "3" at bounding box center [437, 487] width 20 height 20
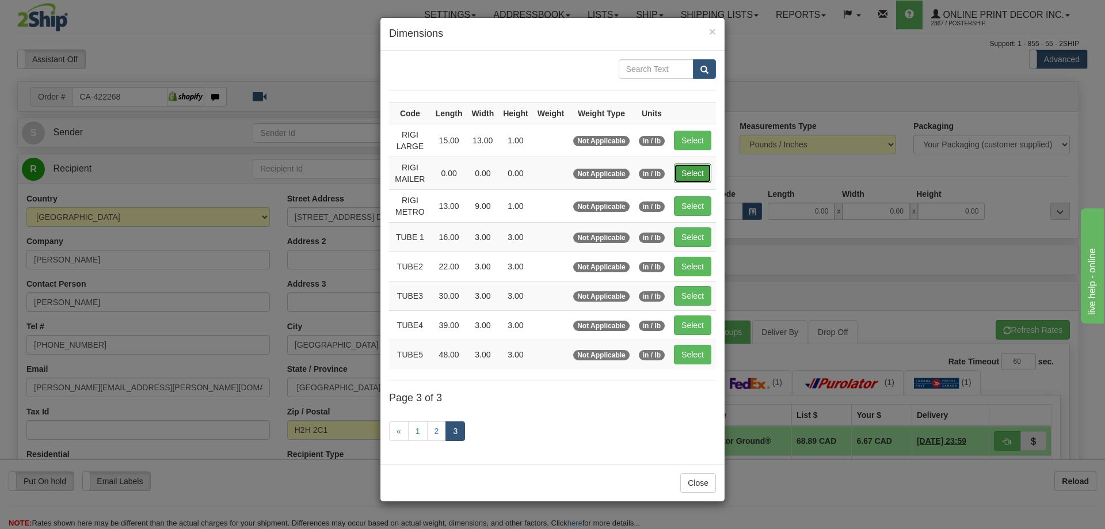
click at [701, 172] on button "Select" at bounding box center [692, 173] width 37 height 20
type input "RIGI MAILER"
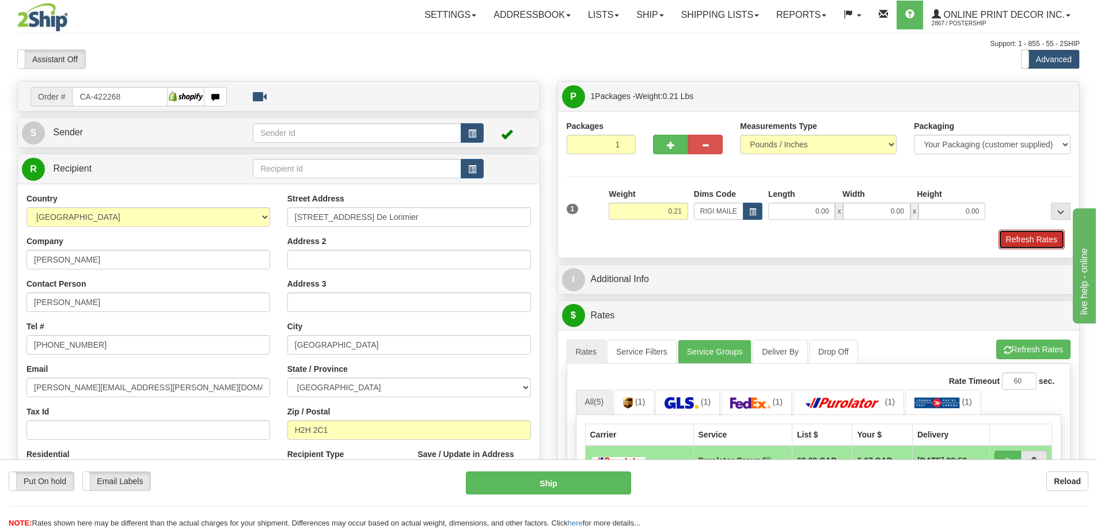
click at [1023, 239] on button "Refresh Rates" at bounding box center [1031, 240] width 66 height 20
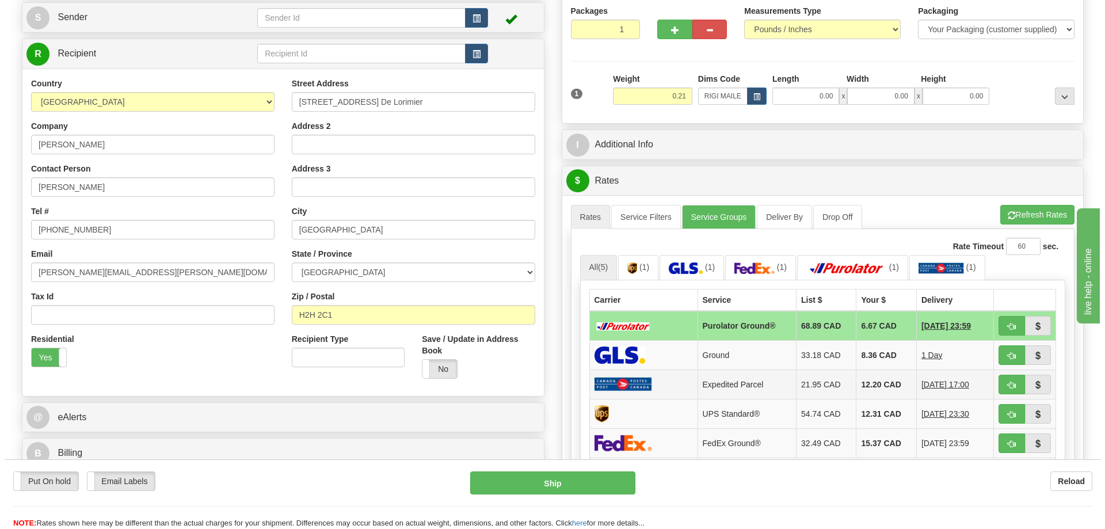
scroll to position [173, 0]
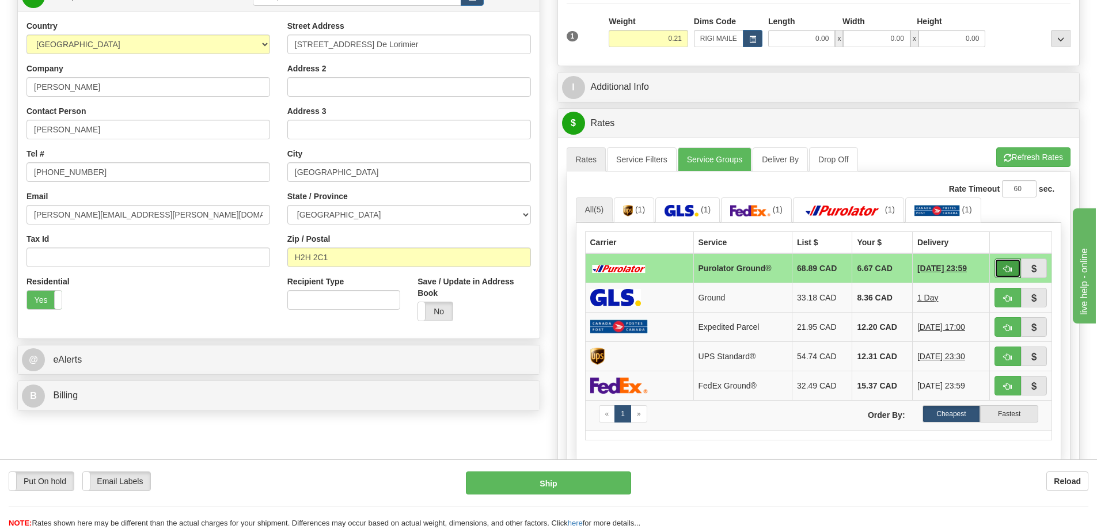
click at [1005, 270] on span "button" at bounding box center [1007, 268] width 8 height 7
type input "260"
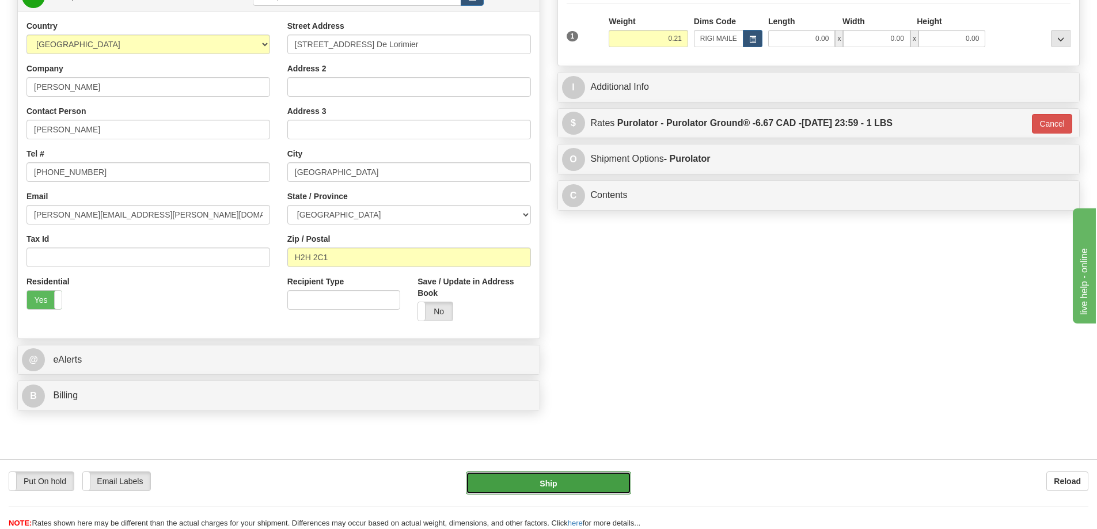
click at [583, 477] on button "Ship" at bounding box center [548, 482] width 165 height 23
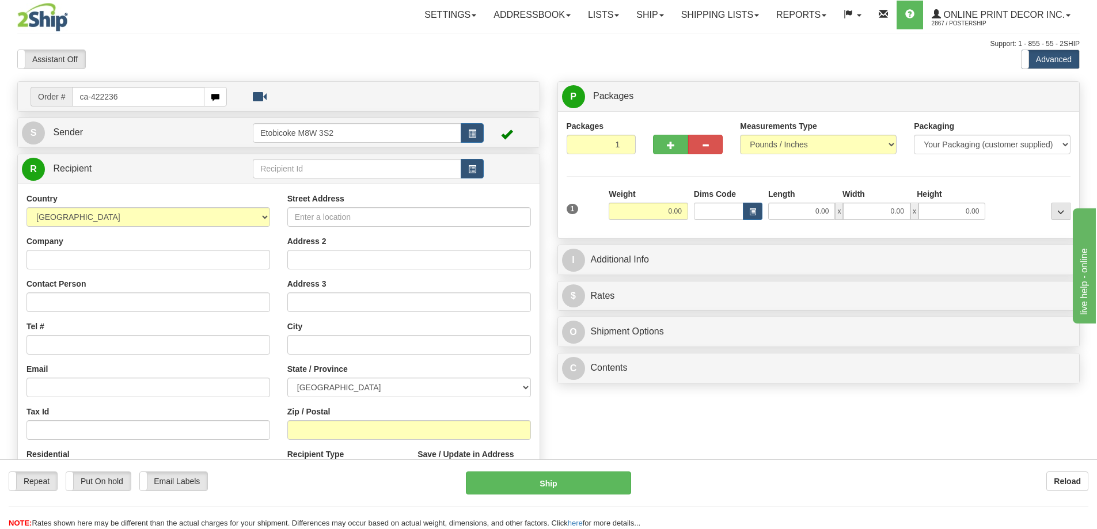
type input "ca-422236"
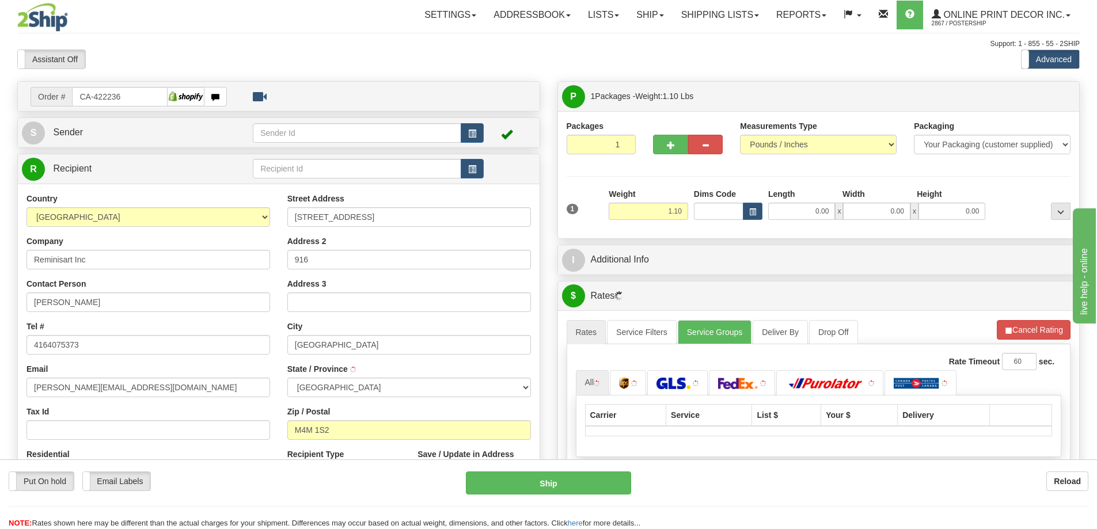
type input "TORONTO"
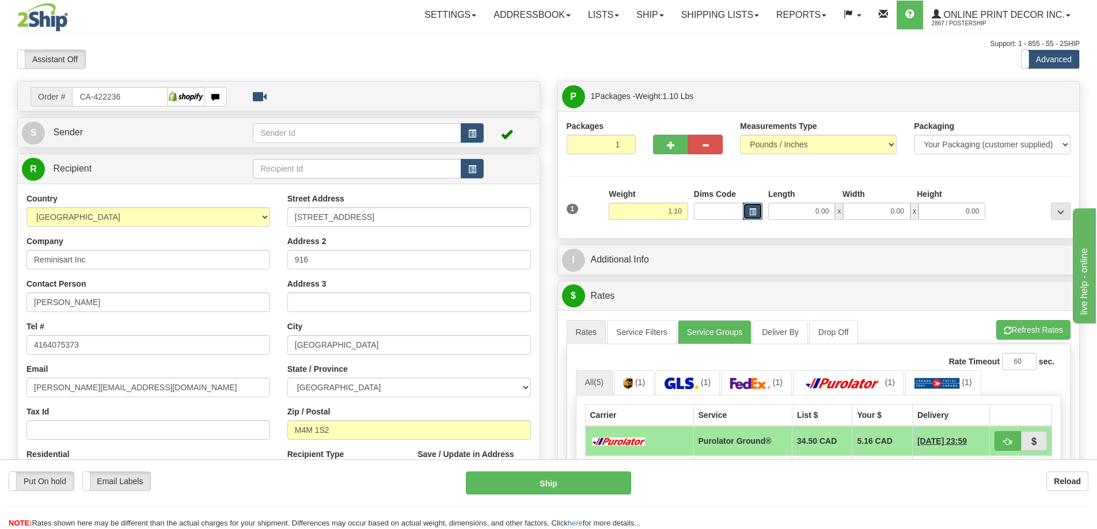
click at [749, 215] on span "button" at bounding box center [752, 212] width 7 height 6
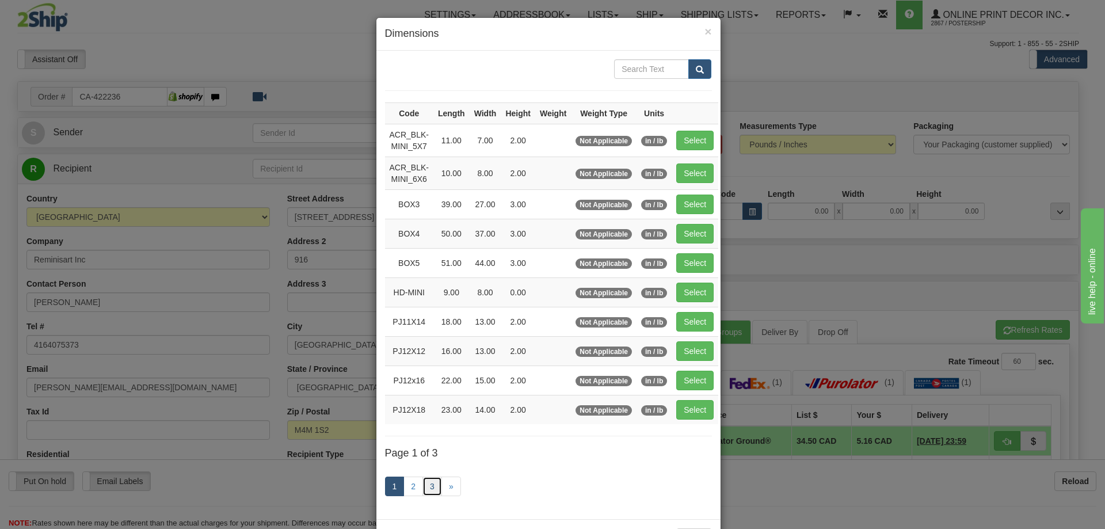
click at [427, 482] on link "3" at bounding box center [433, 487] width 20 height 20
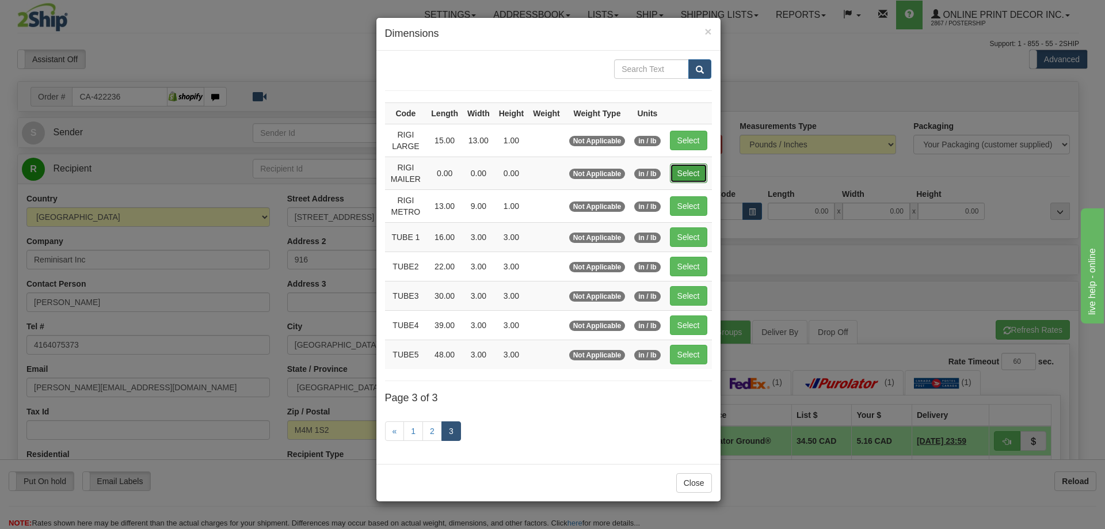
click at [686, 173] on button "Select" at bounding box center [688, 173] width 37 height 20
type input "RIGI MAILER"
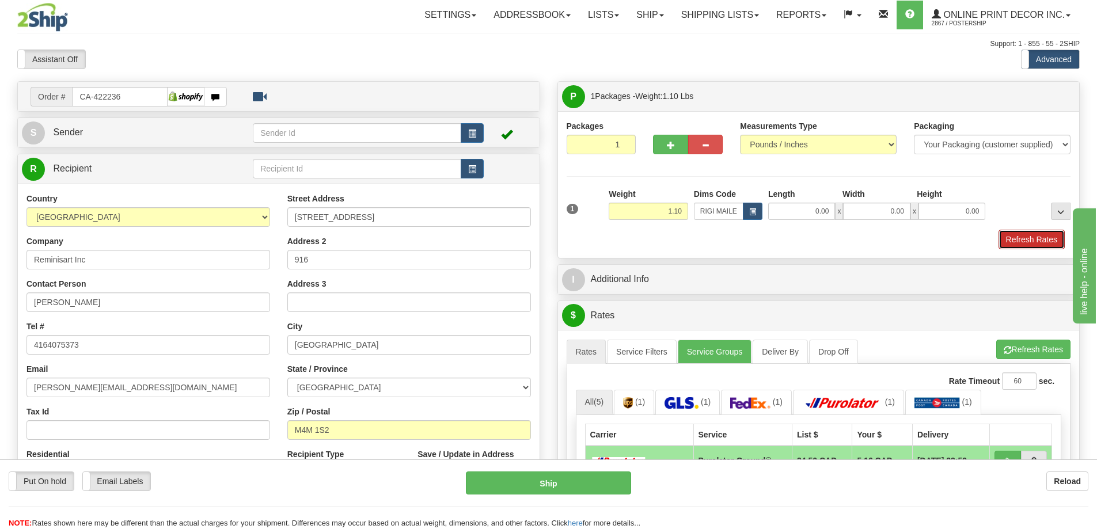
click at [1030, 238] on button "Refresh Rates" at bounding box center [1031, 240] width 66 height 20
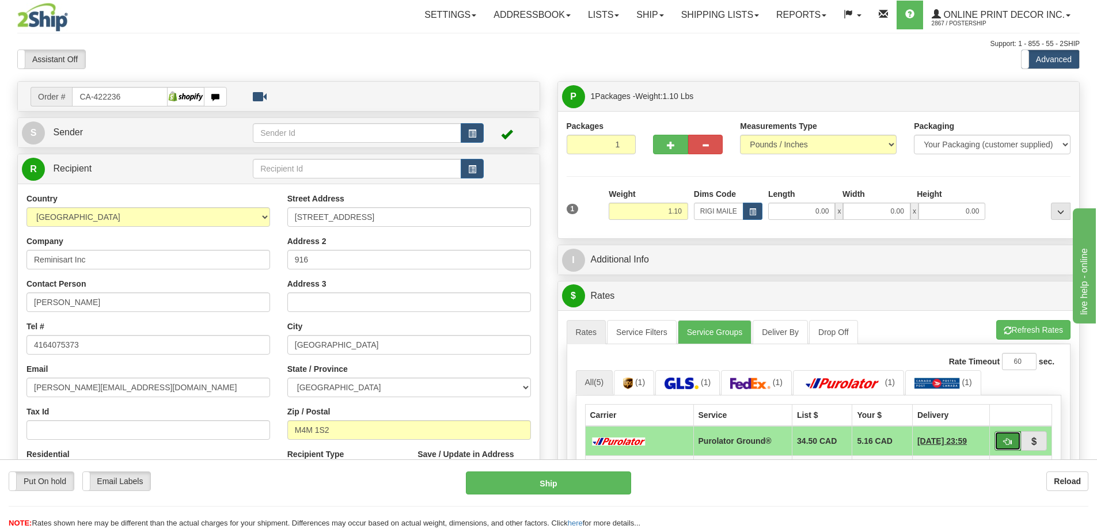
click at [1003, 440] on span "button" at bounding box center [1007, 441] width 8 height 7
type input "260"
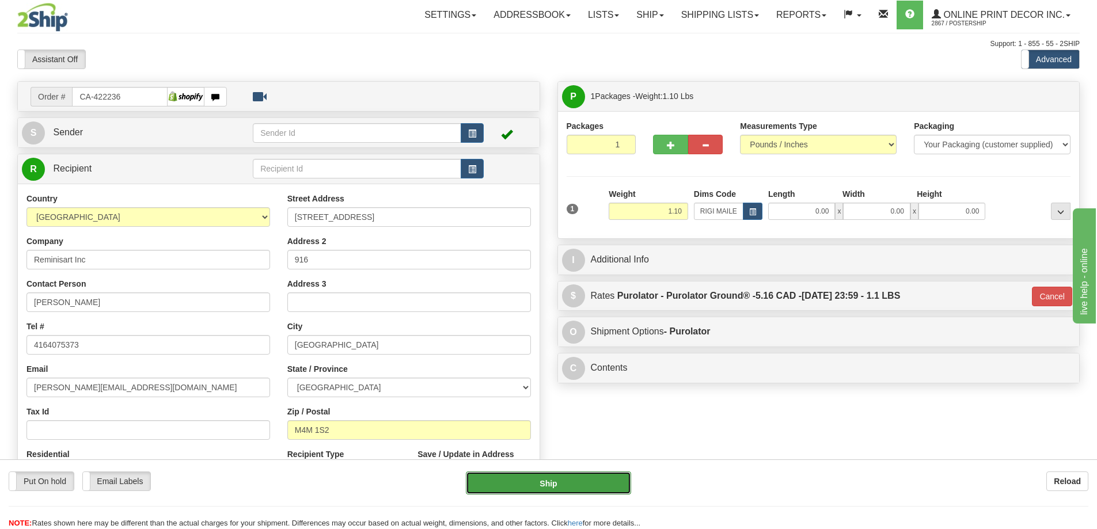
click at [563, 479] on button "Ship" at bounding box center [548, 482] width 165 height 23
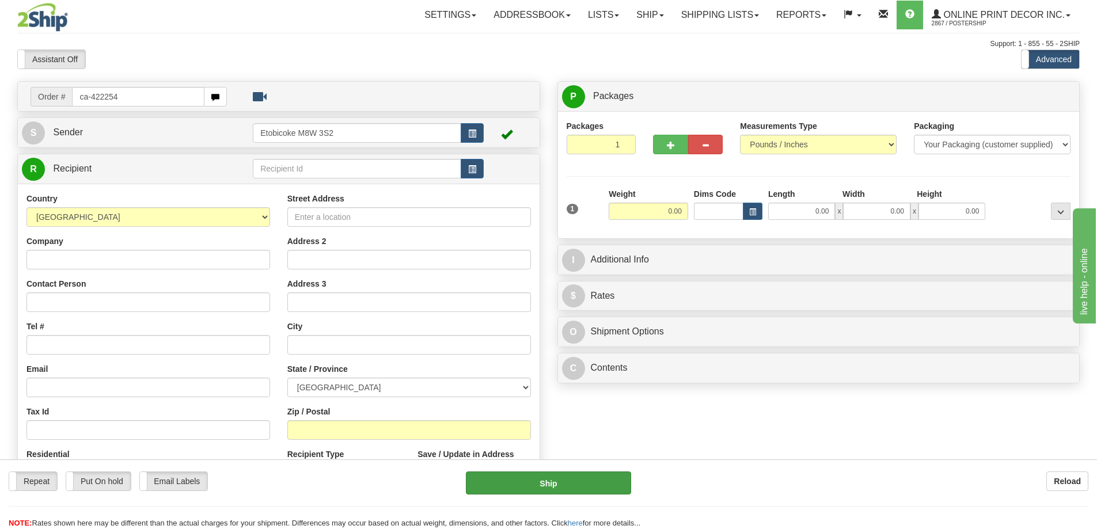
type input "ca-422254"
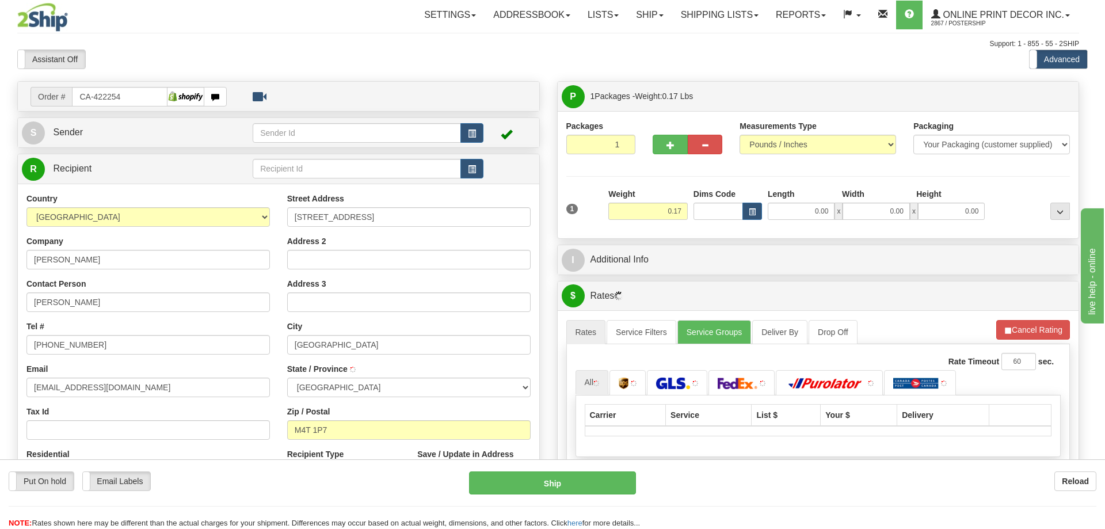
type input "[GEOGRAPHIC_DATA]"
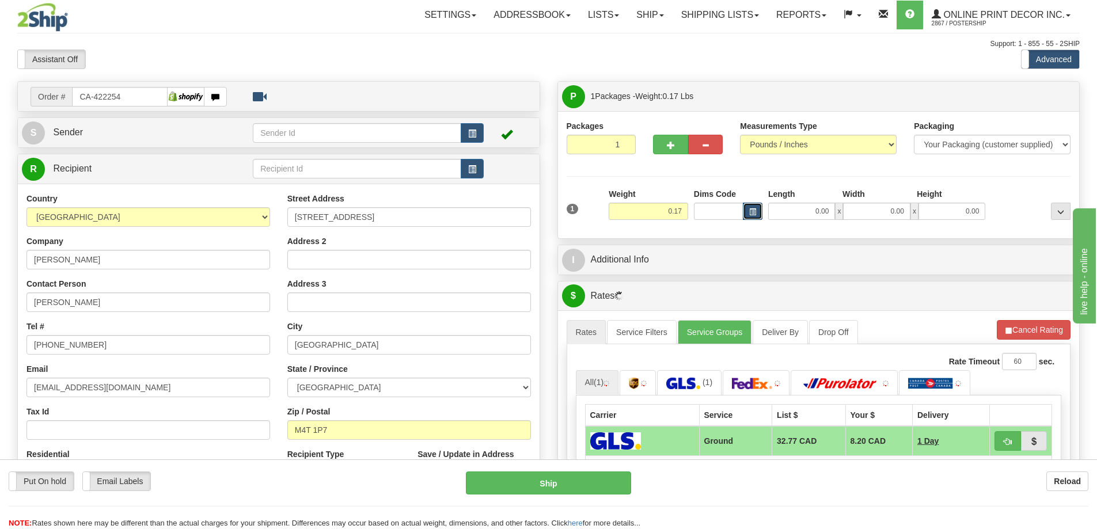
click at [752, 209] on span "button" at bounding box center [752, 212] width 7 height 6
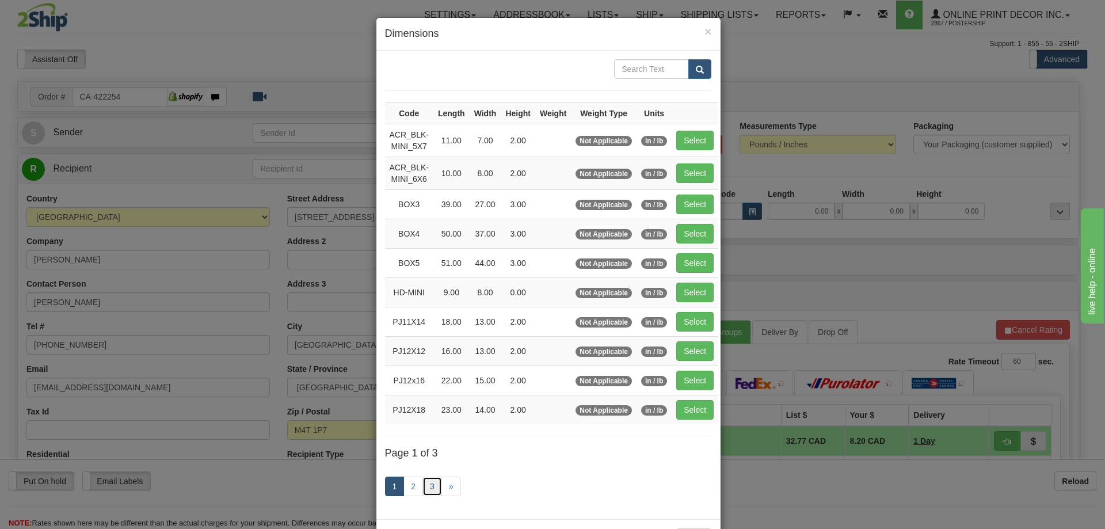
click at [427, 485] on link "3" at bounding box center [433, 487] width 20 height 20
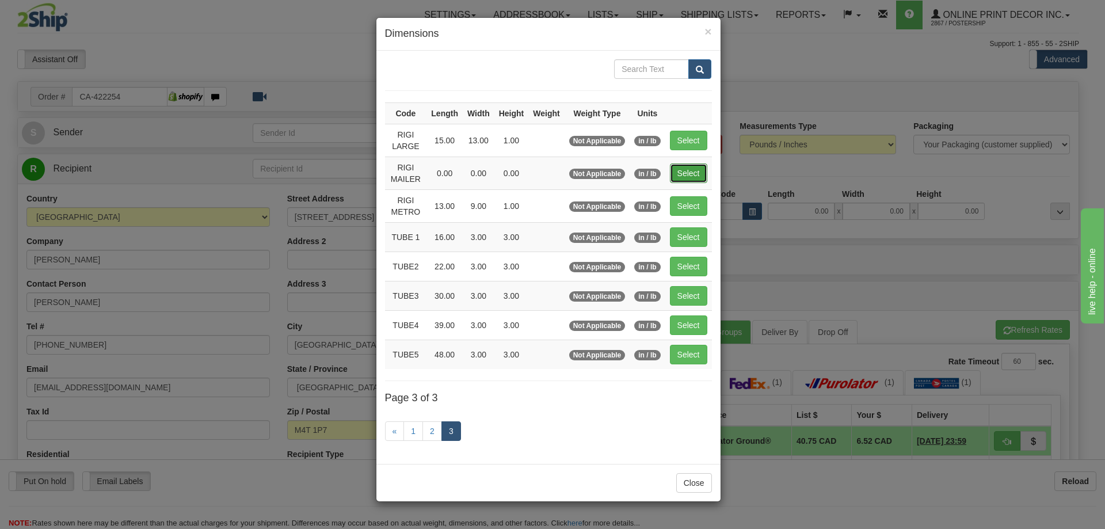
click at [690, 172] on button "Select" at bounding box center [688, 173] width 37 height 20
type input "RIGI MAILER"
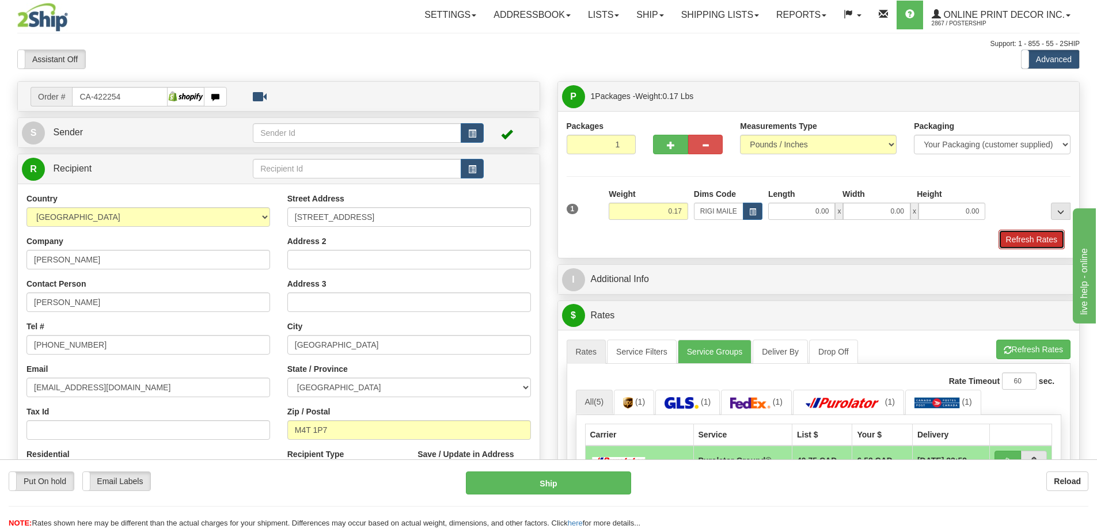
click at [1040, 235] on button "Refresh Rates" at bounding box center [1031, 240] width 66 height 20
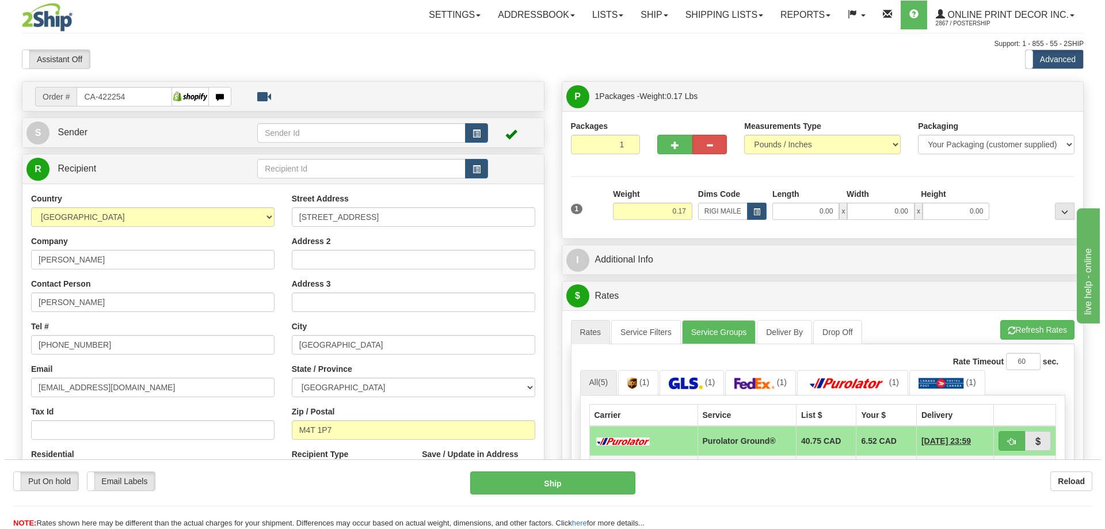
scroll to position [115, 0]
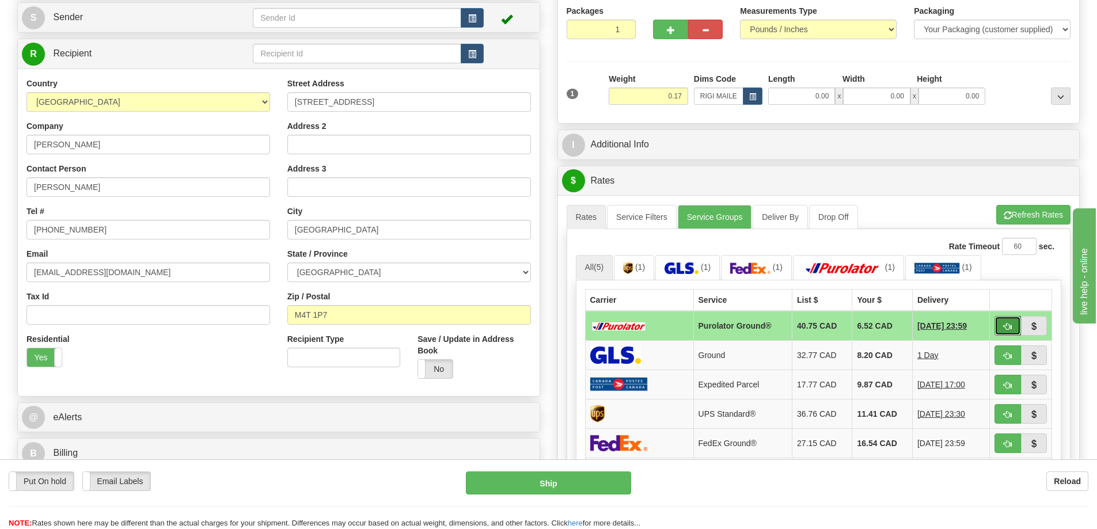
click at [1010, 327] on span "button" at bounding box center [1007, 326] width 8 height 7
type input "260"
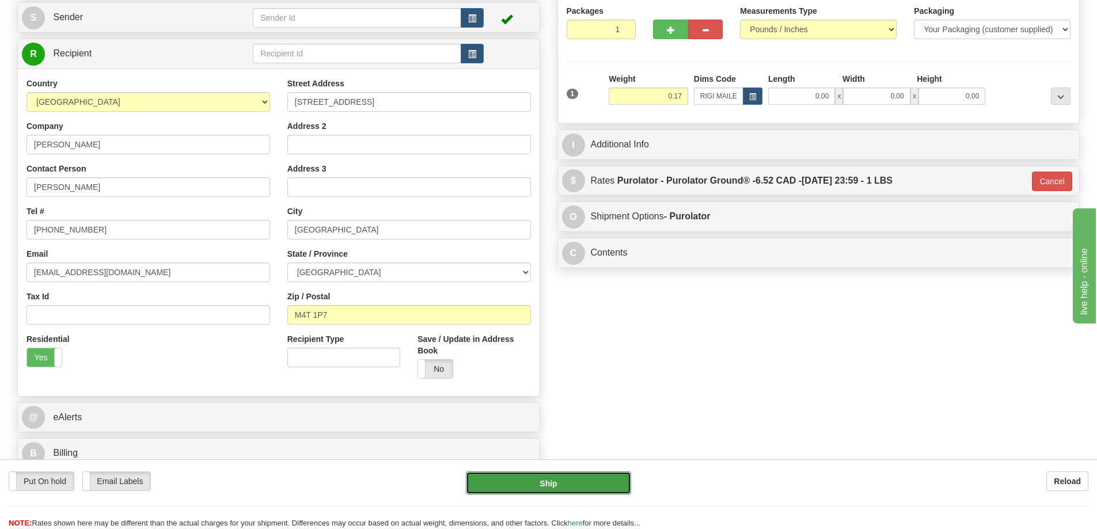
click at [572, 481] on button "Ship" at bounding box center [548, 482] width 165 height 23
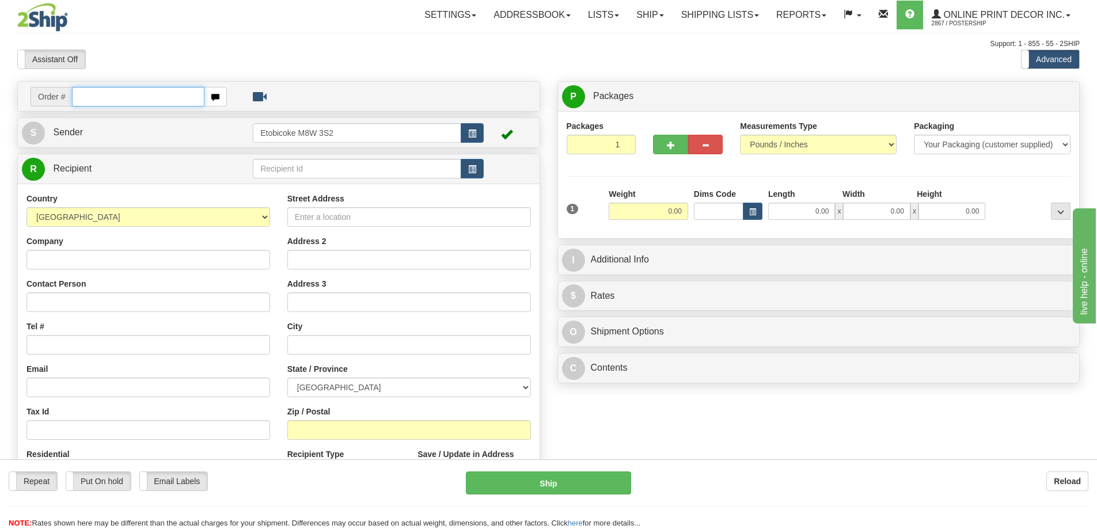
click at [142, 95] on input "text" at bounding box center [138, 97] width 132 height 20
type input "us-55954"
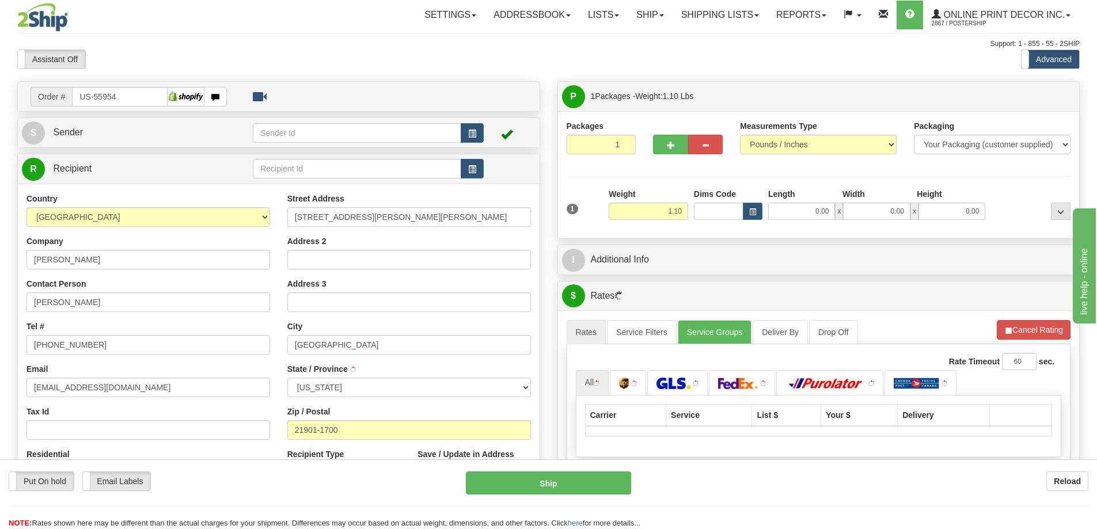
type input "[GEOGRAPHIC_DATA]"
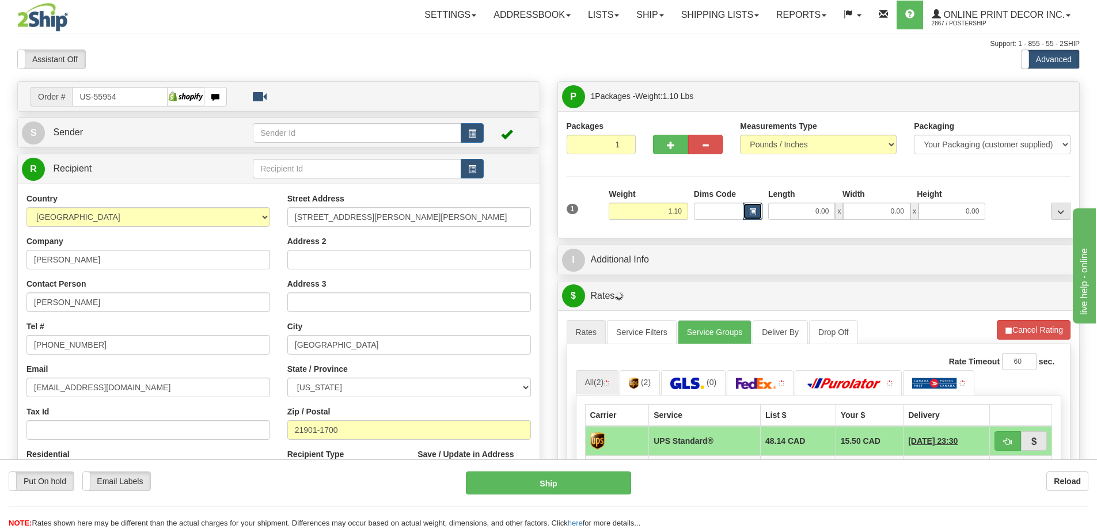
click at [752, 209] on span "button" at bounding box center [752, 212] width 7 height 6
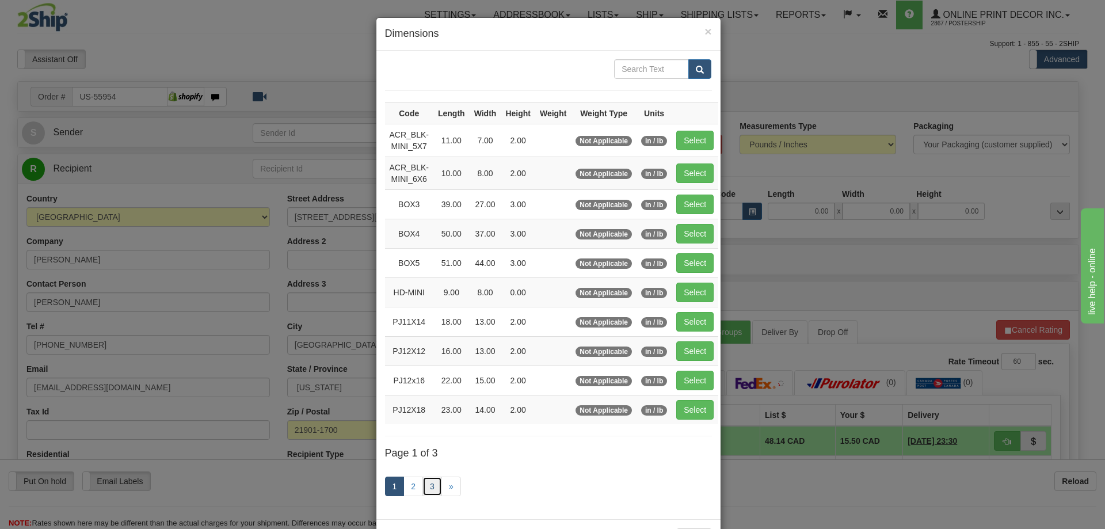
click at [428, 485] on link "3" at bounding box center [433, 487] width 20 height 20
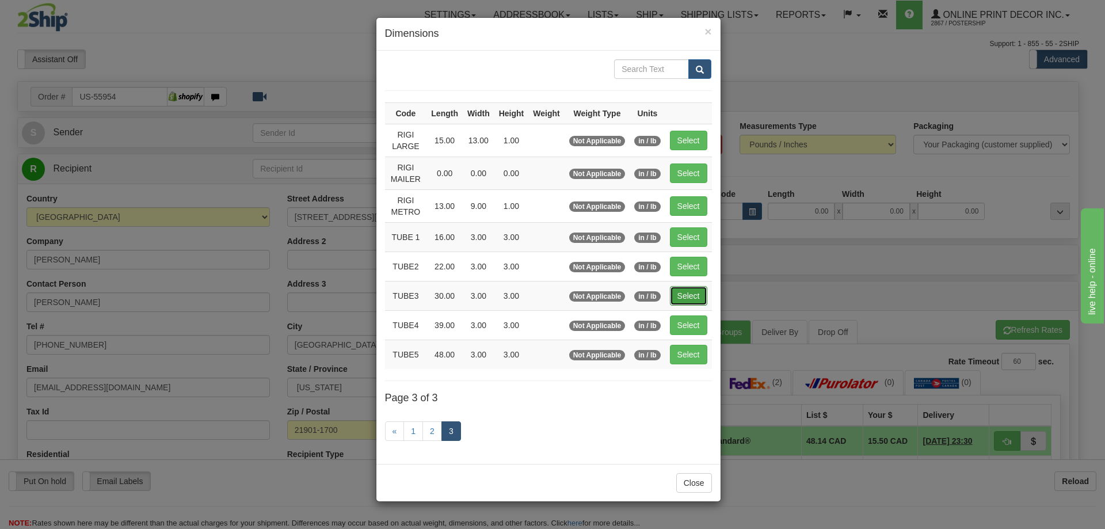
click at [687, 291] on button "Select" at bounding box center [688, 296] width 37 height 20
type input "TUBE3"
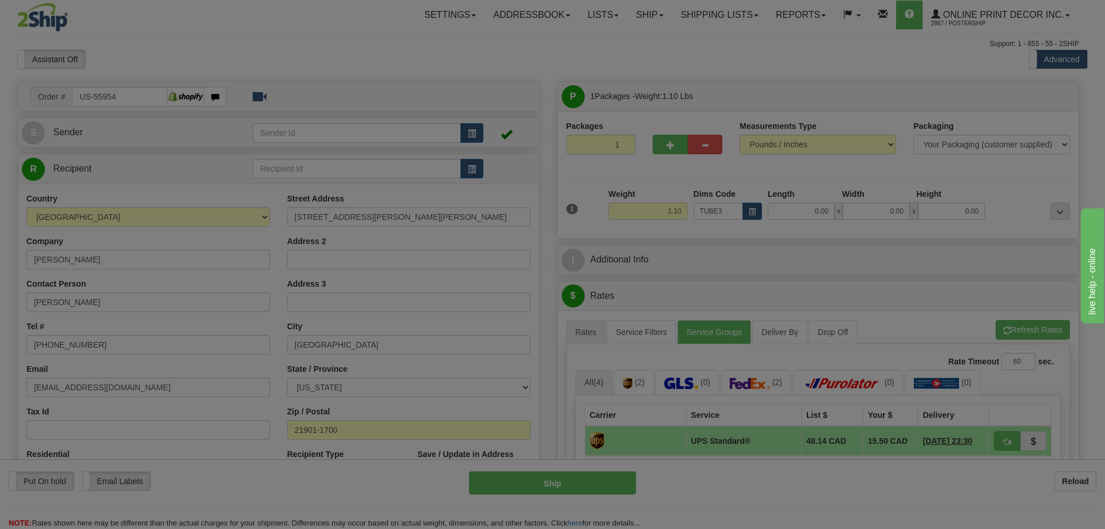
type input "30.00"
type input "3.00"
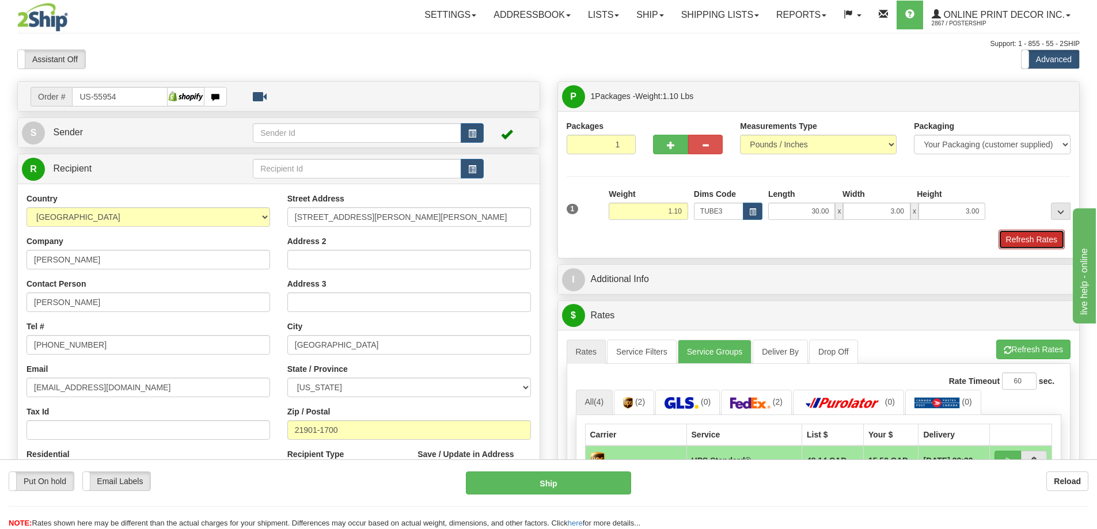
click at [1025, 240] on button "Refresh Rates" at bounding box center [1031, 240] width 66 height 20
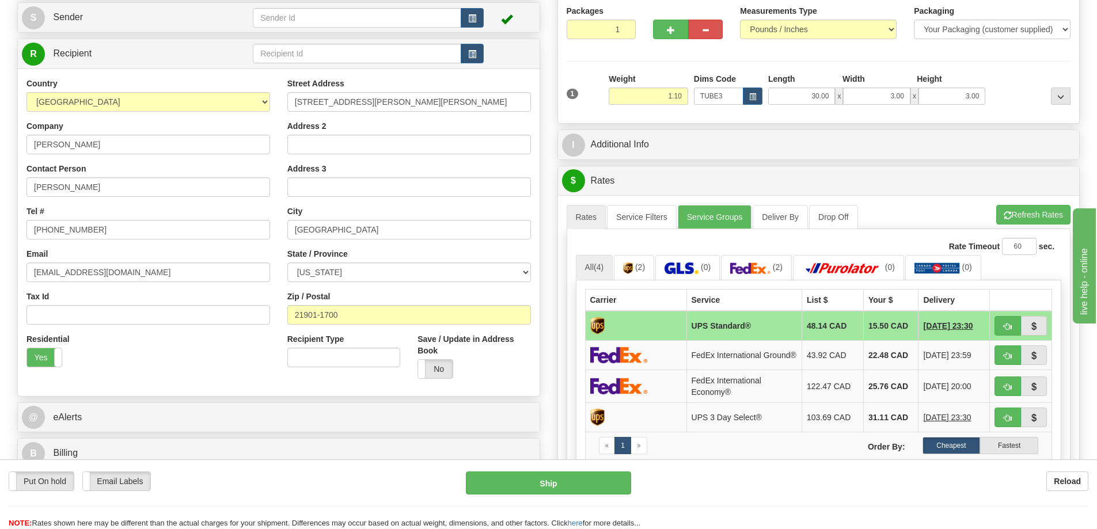
scroll to position [173, 0]
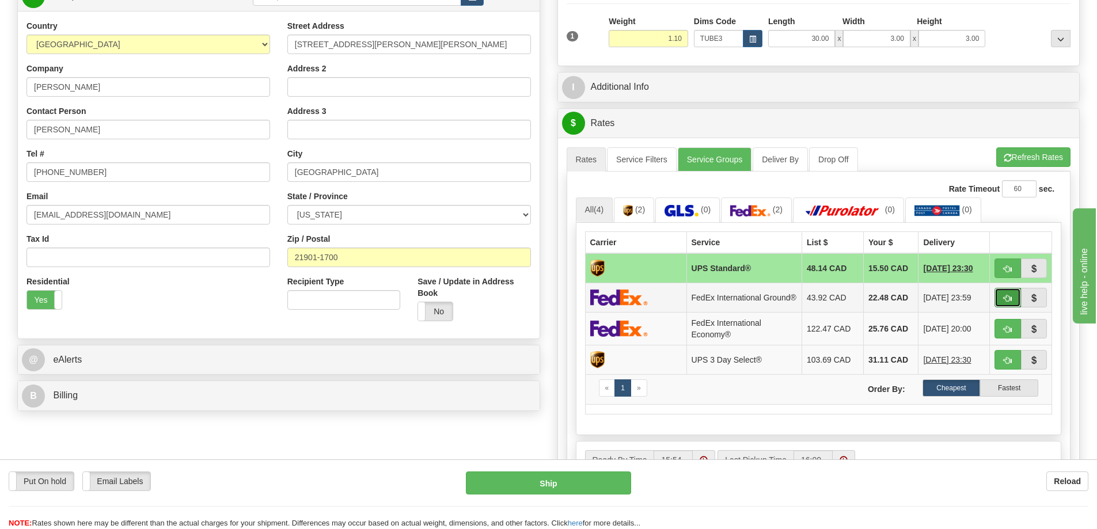
click at [1006, 295] on button "button" at bounding box center [1007, 298] width 26 height 20
type input "92"
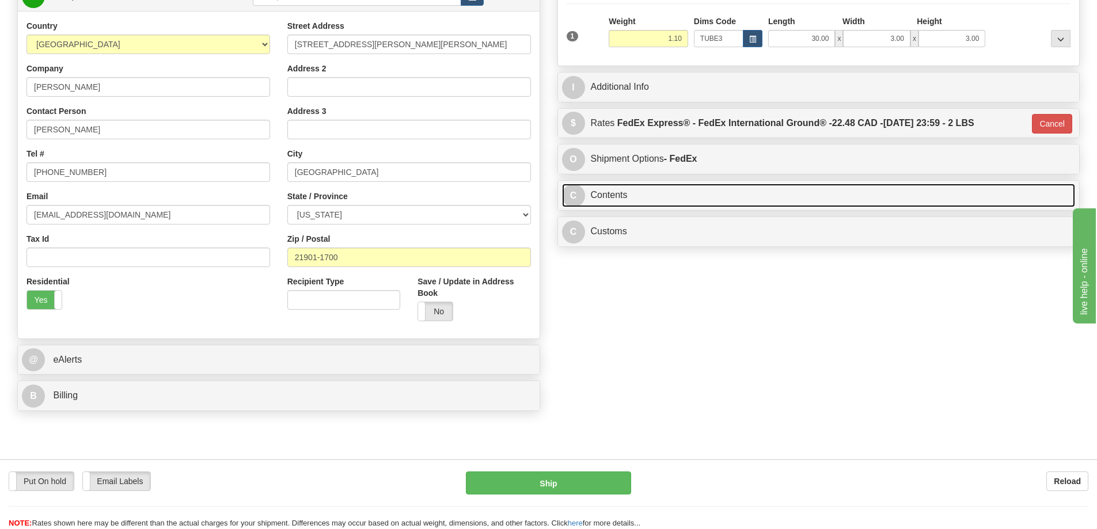
click at [808, 193] on link "C Contents" at bounding box center [818, 196] width 513 height 24
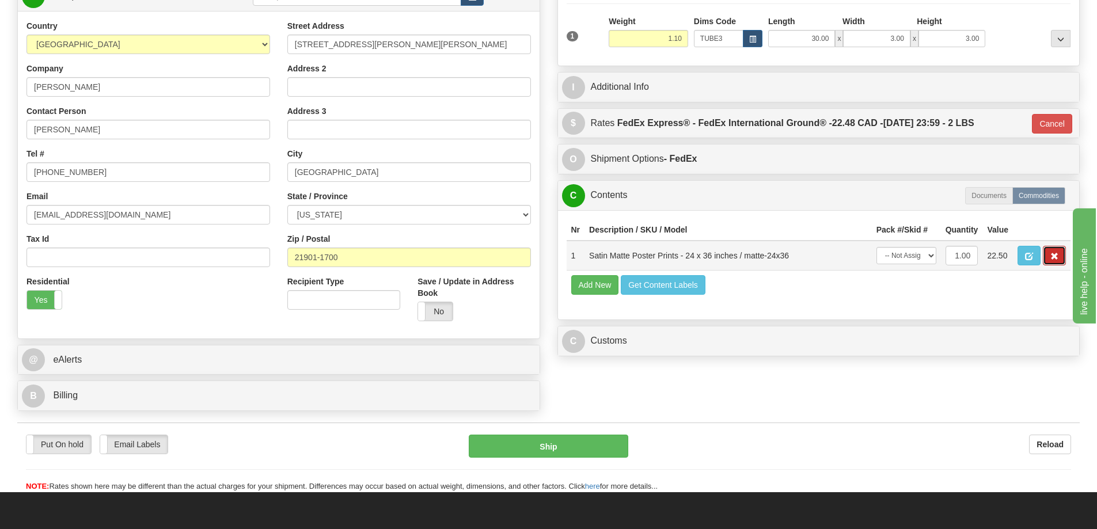
click at [1056, 257] on span "button" at bounding box center [1054, 256] width 8 height 7
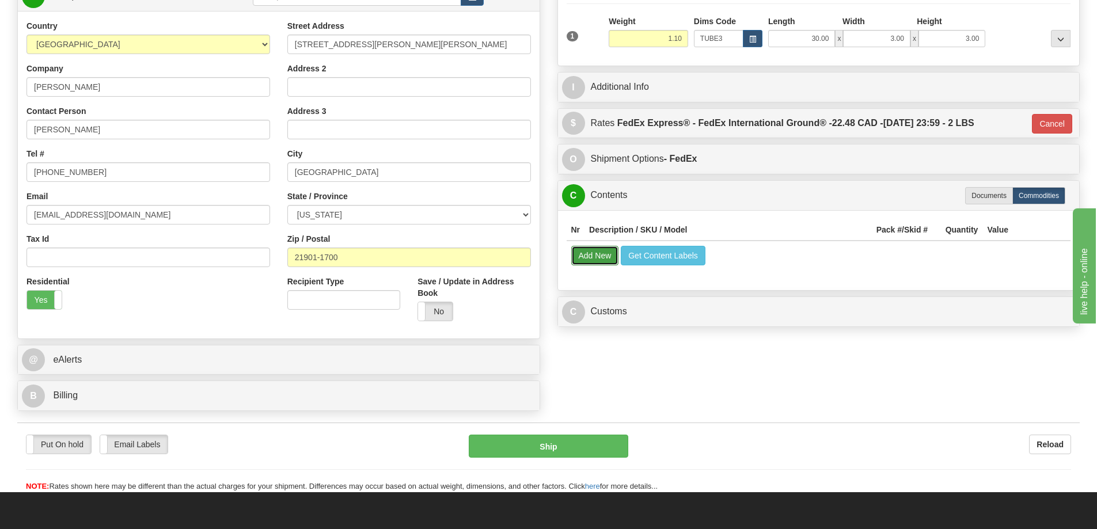
click at [602, 260] on button "Add New" at bounding box center [595, 256] width 48 height 20
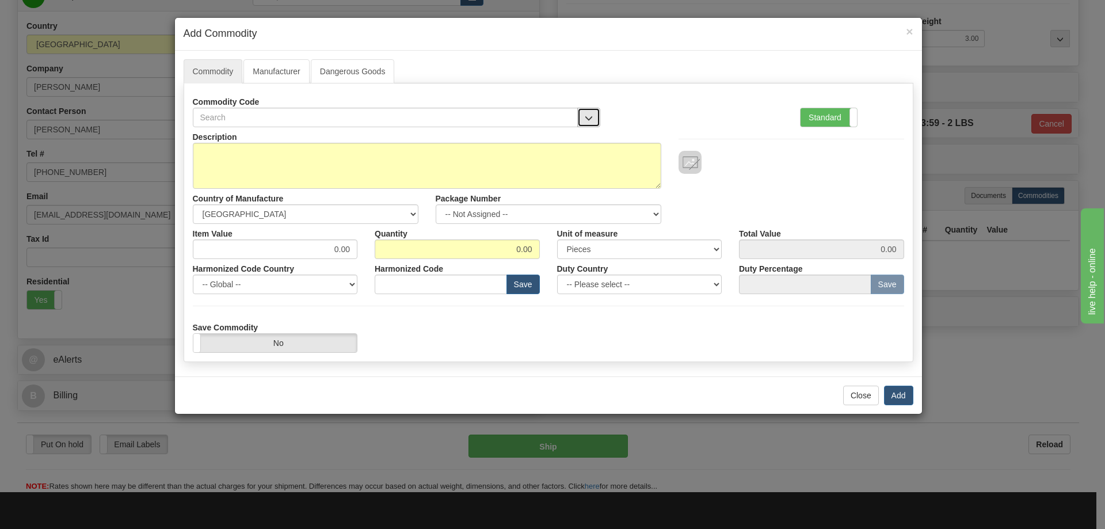
click at [586, 111] on button "button" at bounding box center [588, 118] width 23 height 20
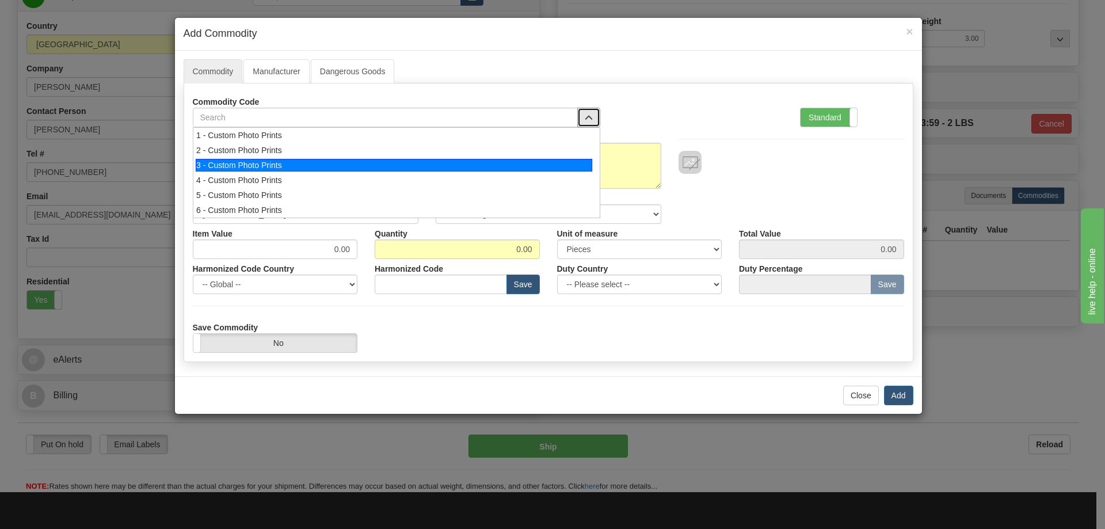
click at [422, 163] on div "3 - Custom Photo Prints" at bounding box center [394, 165] width 397 height 13
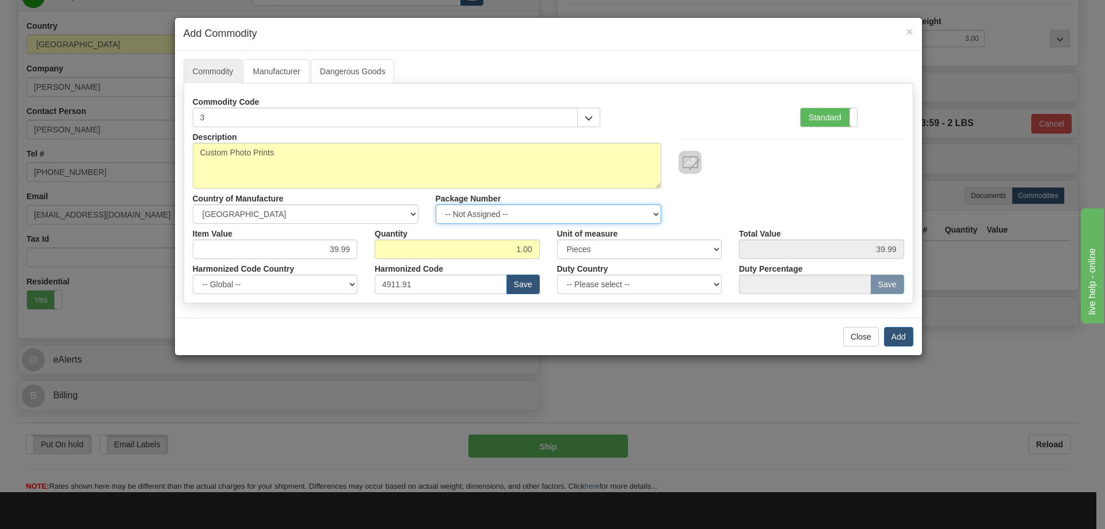
click at [646, 204] on select "-- Not Assigned -- Item 1" at bounding box center [549, 214] width 226 height 20
select select "0"
click at [436, 204] on select "-- Not Assigned -- Item 1" at bounding box center [549, 214] width 226 height 20
drag, startPoint x: 892, startPoint y: 329, endPoint x: 892, endPoint y: 323, distance: 6.3
click at [892, 324] on div "Close Add" at bounding box center [548, 336] width 747 height 37
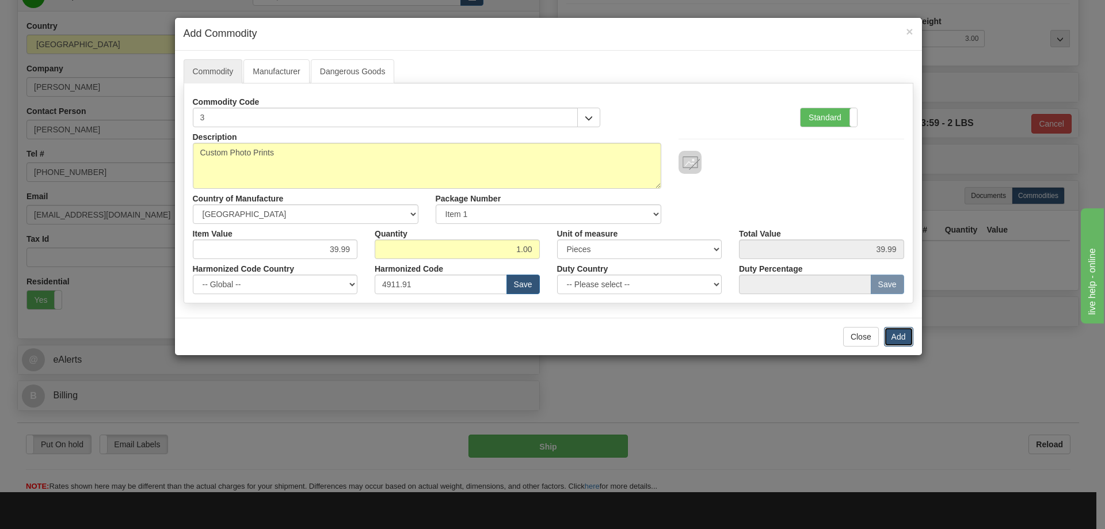
click at [889, 333] on button "Add" at bounding box center [898, 337] width 29 height 20
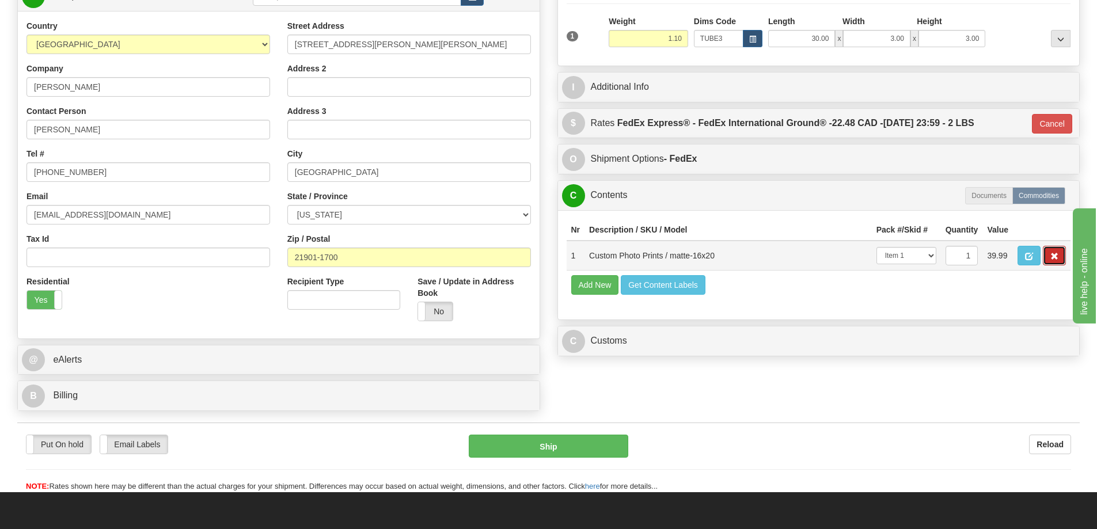
click at [1053, 260] on span "button" at bounding box center [1054, 256] width 8 height 7
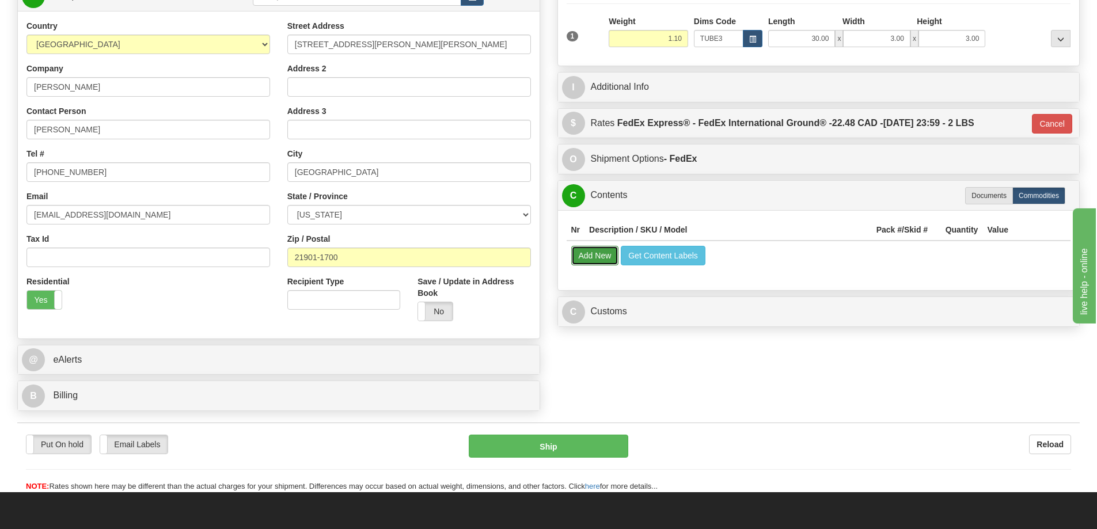
click at [595, 258] on button "Add New" at bounding box center [595, 256] width 48 height 20
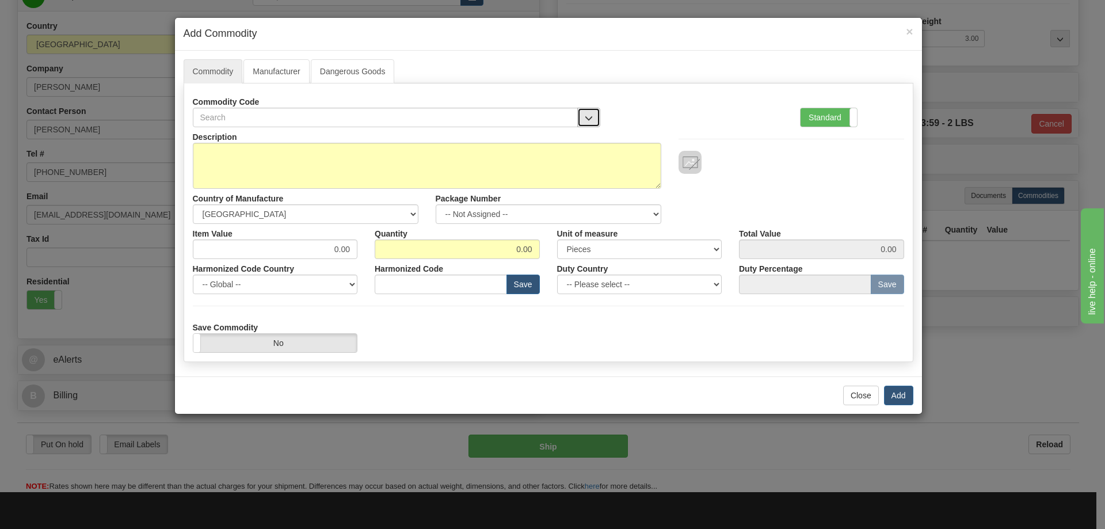
click at [585, 115] on span "button" at bounding box center [589, 118] width 8 height 7
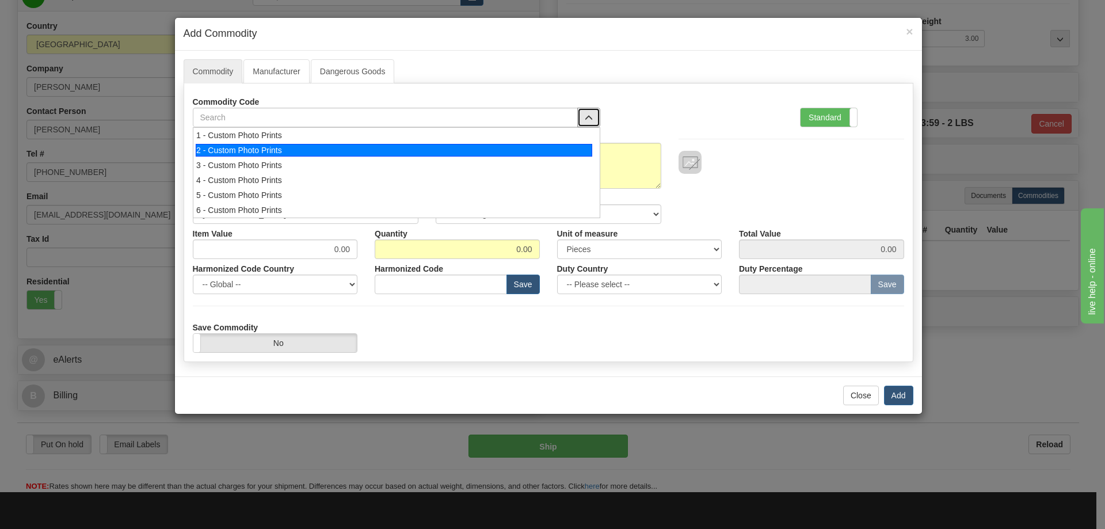
click at [412, 146] on div "2 - Custom Photo Prints" at bounding box center [394, 150] width 397 height 13
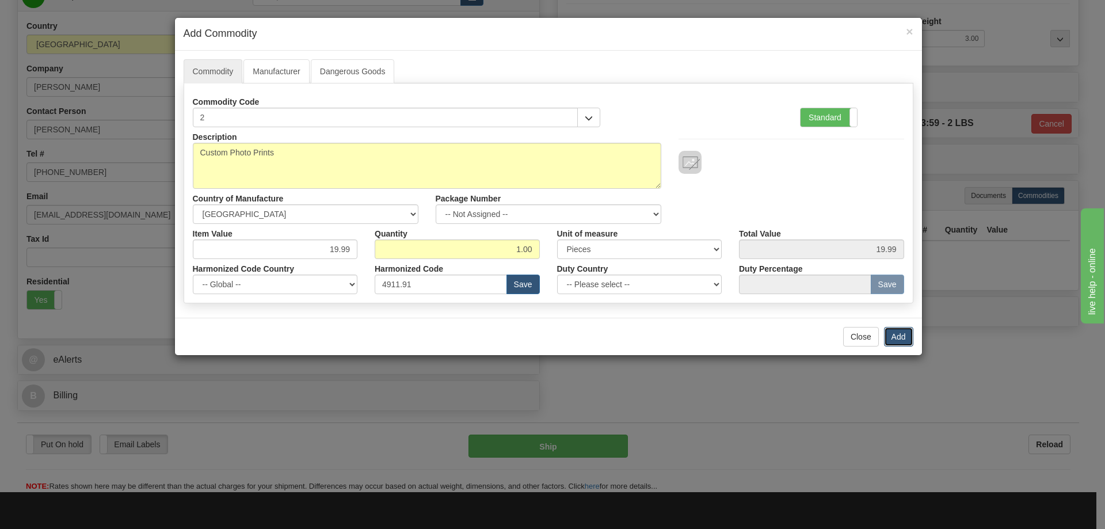
click at [893, 332] on button "Add" at bounding box center [898, 337] width 29 height 20
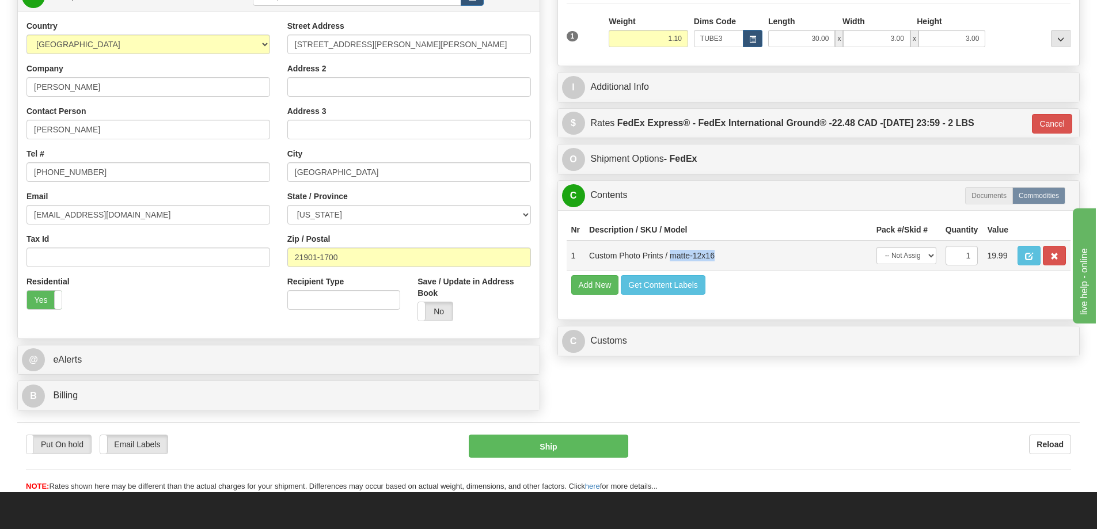
drag, startPoint x: 673, startPoint y: 262, endPoint x: 729, endPoint y: 263, distance: 55.3
click at [729, 263] on td "Custom Photo Prints / matte-12x16" at bounding box center [727, 256] width 287 height 30
click at [733, 264] on td "Custom Photo Prints / matte-12x16" at bounding box center [727, 256] width 287 height 30
click at [735, 260] on td "Custom Photo Prints / matte-12x16" at bounding box center [727, 256] width 287 height 30
click at [695, 257] on td "Custom Photo Prints / matte-12x16" at bounding box center [727, 256] width 287 height 30
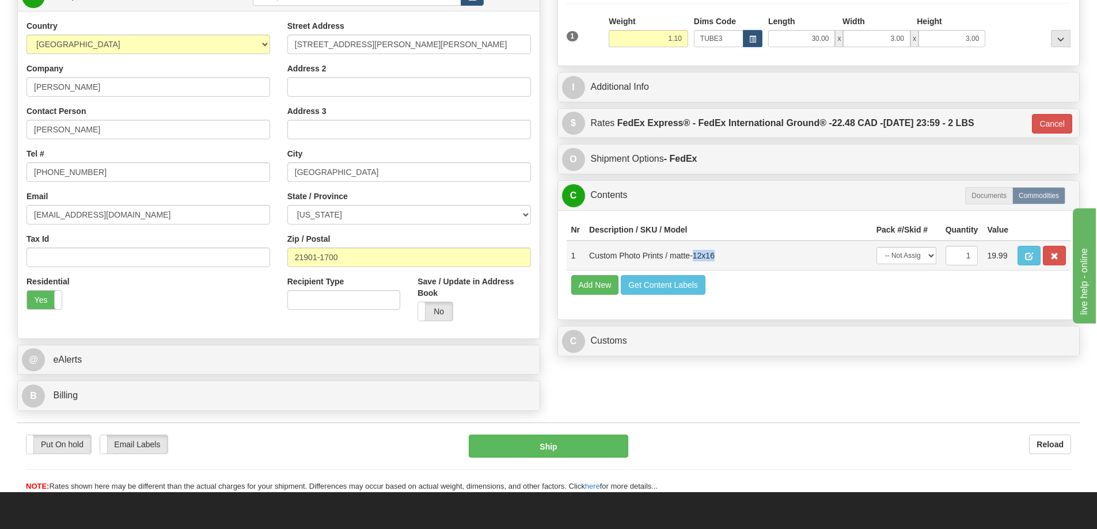
click at [695, 257] on td "Custom Photo Prints / matte-12x16" at bounding box center [727, 256] width 287 height 30
click at [701, 260] on td "Custom Photo Prints / matte-12x16" at bounding box center [727, 256] width 287 height 30
drag, startPoint x: 675, startPoint y: 257, endPoint x: 730, endPoint y: 261, distance: 55.4
click at [730, 261] on td "Custom Photo Prints / matte-12x16" at bounding box center [727, 256] width 287 height 30
click at [1051, 257] on span "button" at bounding box center [1054, 256] width 8 height 7
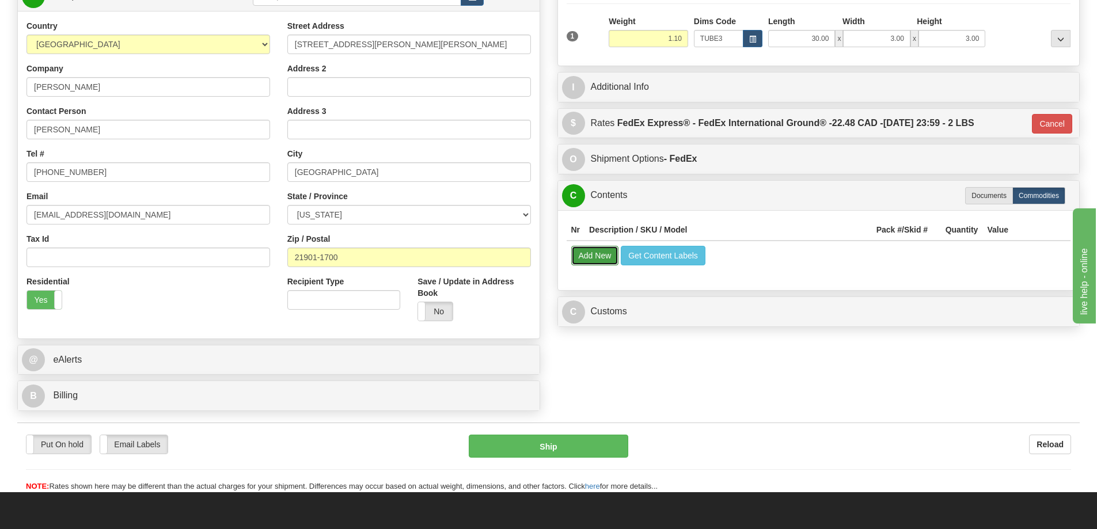
click at [602, 252] on button "Add New" at bounding box center [595, 256] width 48 height 20
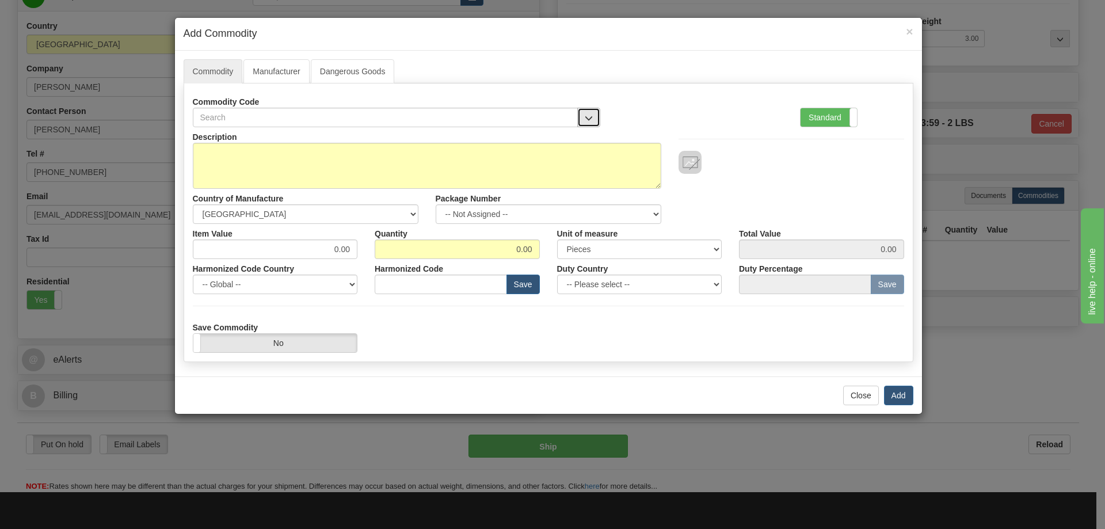
click at [587, 117] on span "button" at bounding box center [589, 118] width 8 height 7
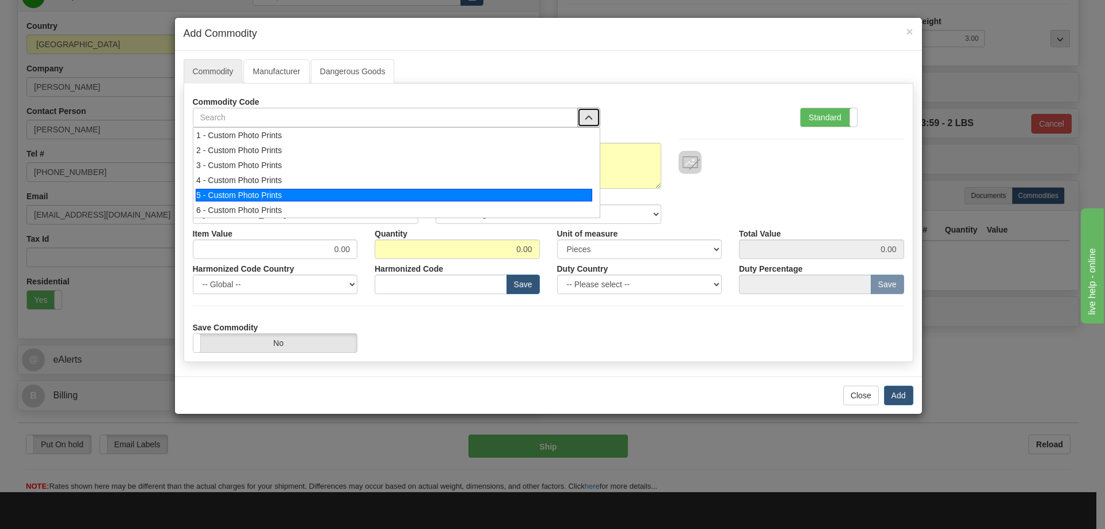
click at [309, 194] on div "5 - Custom Photo Prints" at bounding box center [394, 195] width 397 height 13
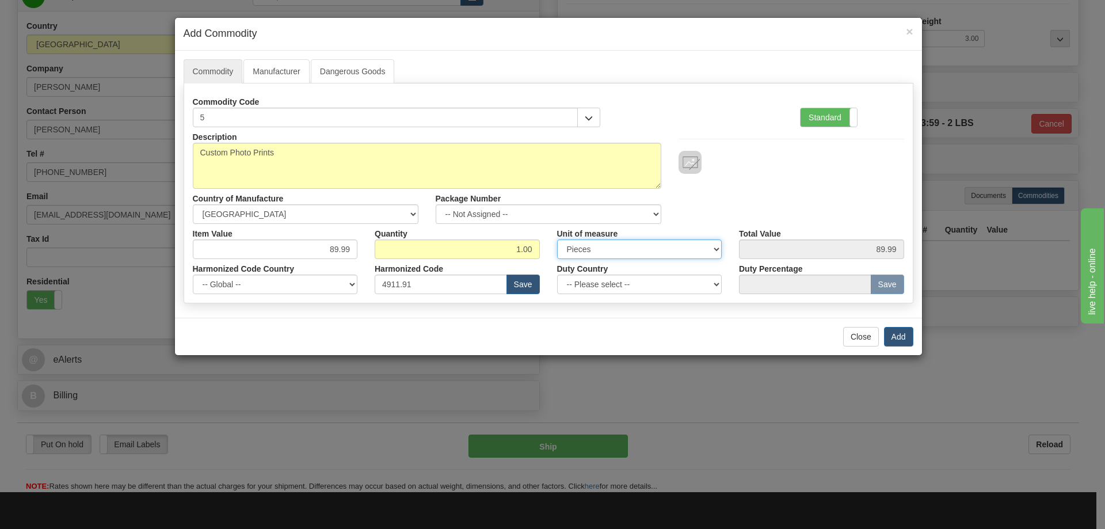
click at [679, 243] on select "3 Thousand Square Inches Adjustments 56 Pound Bushel Bag Barrel Board Feet Box …" at bounding box center [639, 249] width 165 height 20
drag, startPoint x: 759, startPoint y: 195, endPoint x: 690, endPoint y: 216, distance: 72.7
click at [759, 195] on div "Description Custom Photo Prints Country of Manufacture -- Unknown -- AFGHANISTA…" at bounding box center [548, 175] width 729 height 97
drag, startPoint x: 631, startPoint y: 209, endPoint x: 602, endPoint y: 211, distance: 28.8
click at [630, 208] on select "-- Not Assigned -- Item 1" at bounding box center [549, 214] width 226 height 20
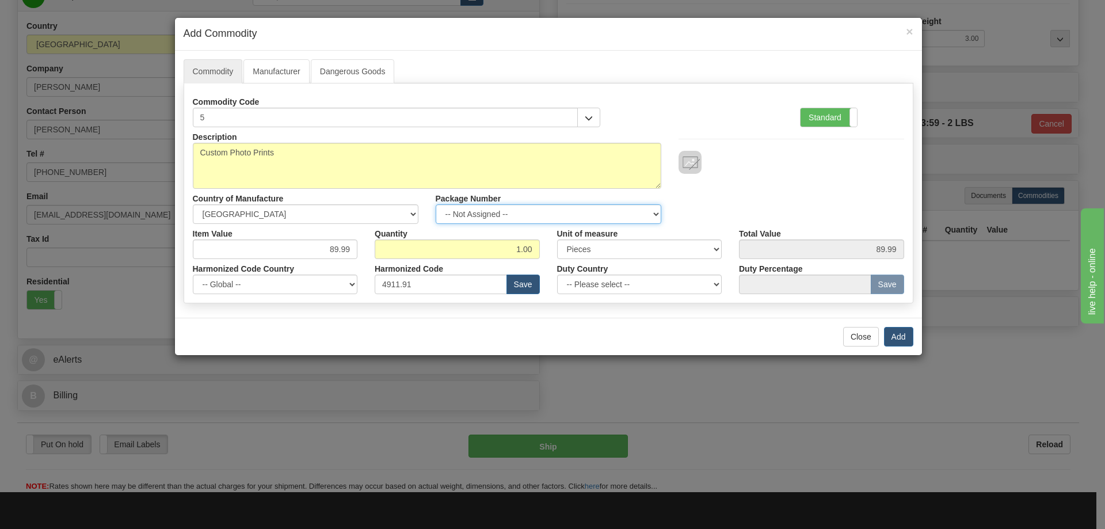
select select "0"
click at [436, 204] on select "-- Not Assigned -- Item 1" at bounding box center [549, 214] width 226 height 20
click at [895, 338] on button "Add" at bounding box center [898, 337] width 29 height 20
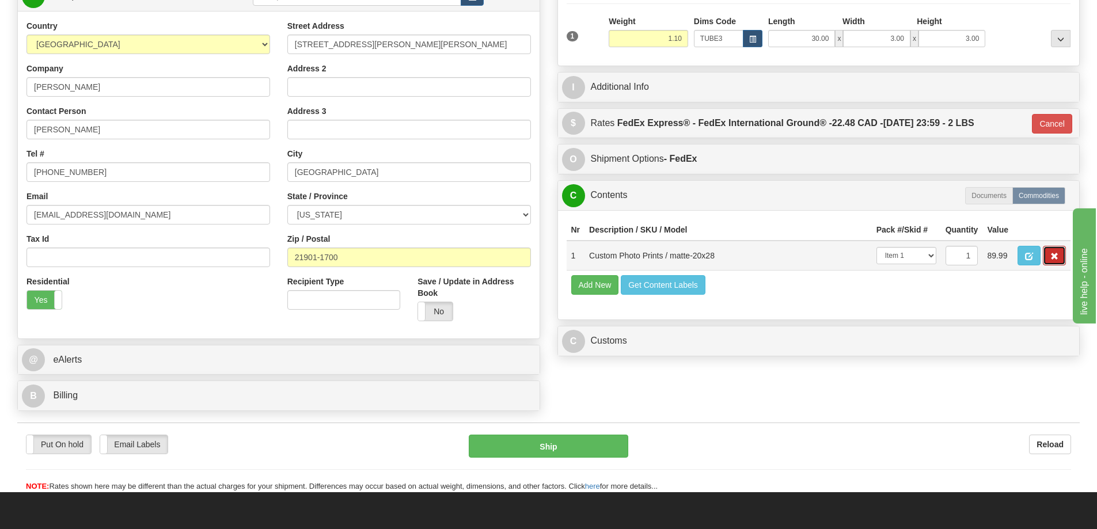
click at [1052, 260] on span "button" at bounding box center [1054, 256] width 8 height 7
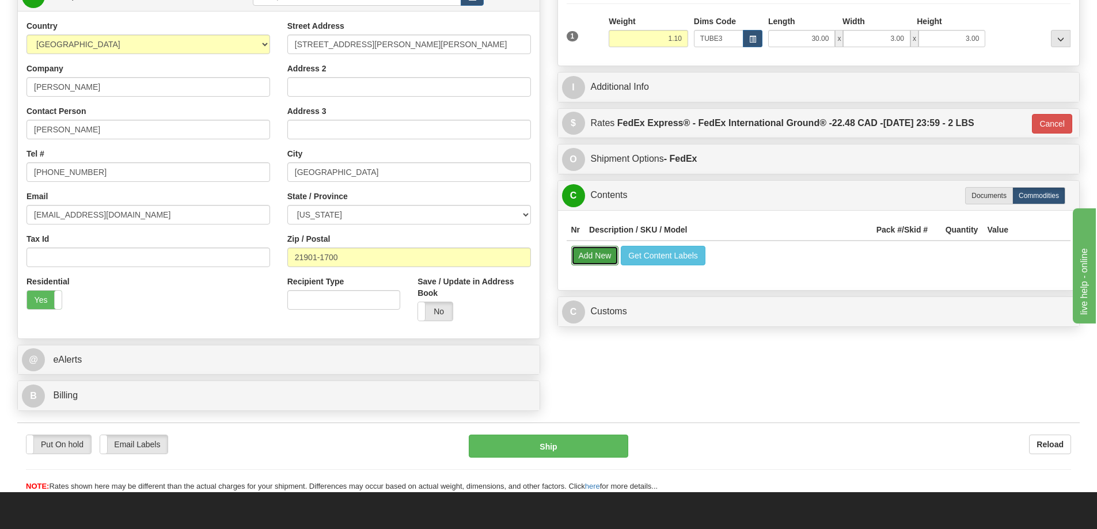
click at [598, 265] on button "Add New" at bounding box center [595, 256] width 48 height 20
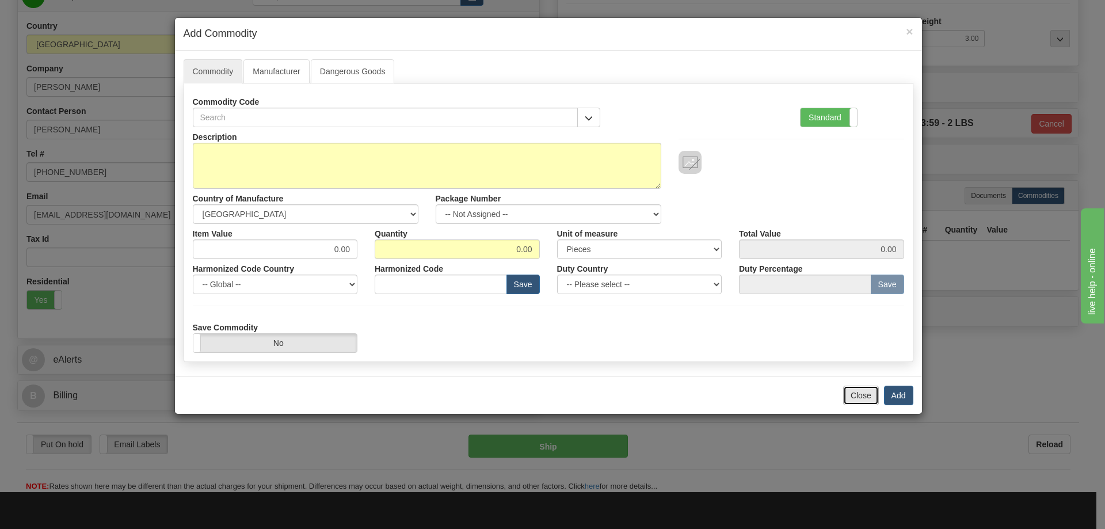
click at [862, 387] on button "Close" at bounding box center [861, 396] width 36 height 20
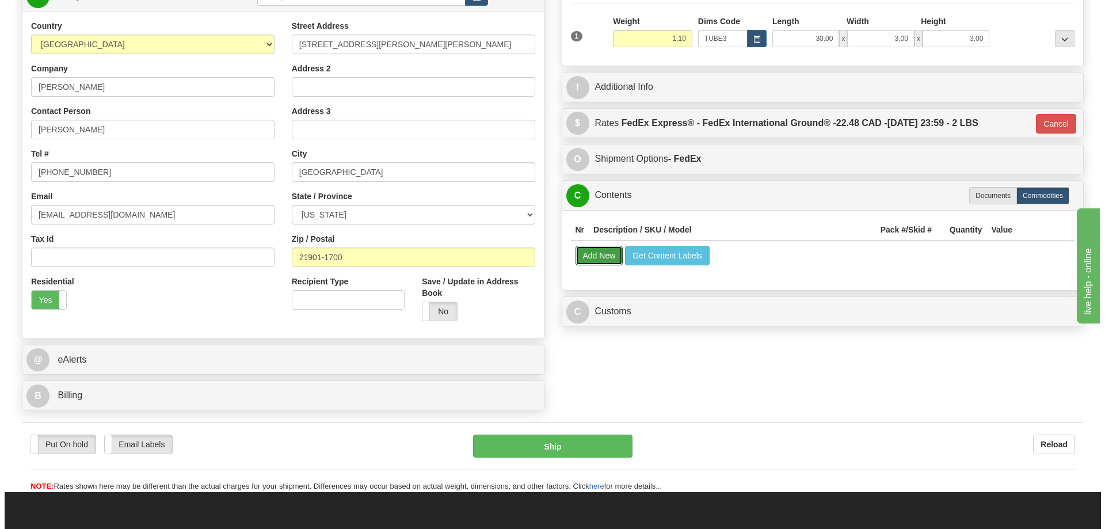
scroll to position [0, 0]
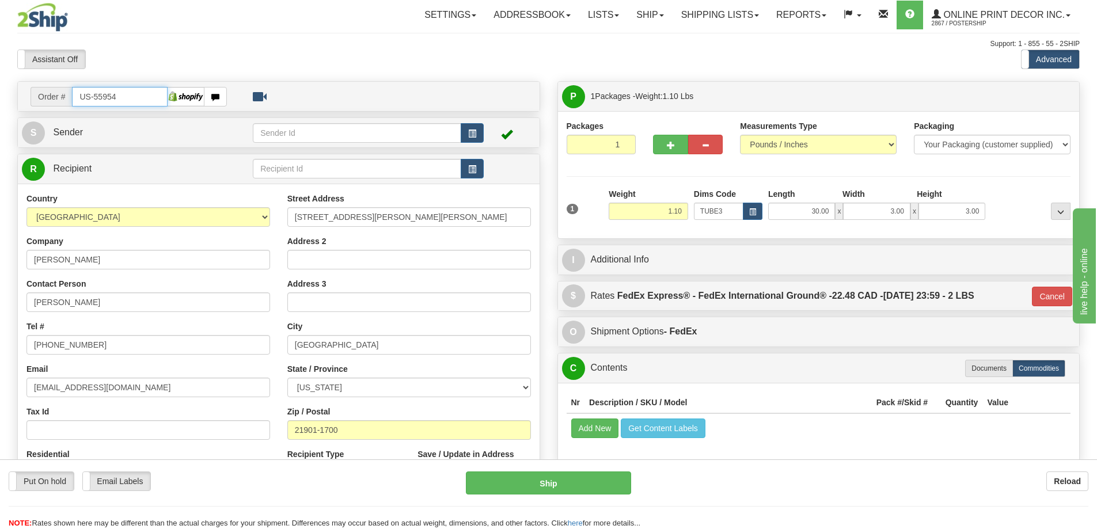
click at [125, 91] on input "US-55954" at bounding box center [120, 97] width 96 height 20
type input "U"
type input "ca-422094"
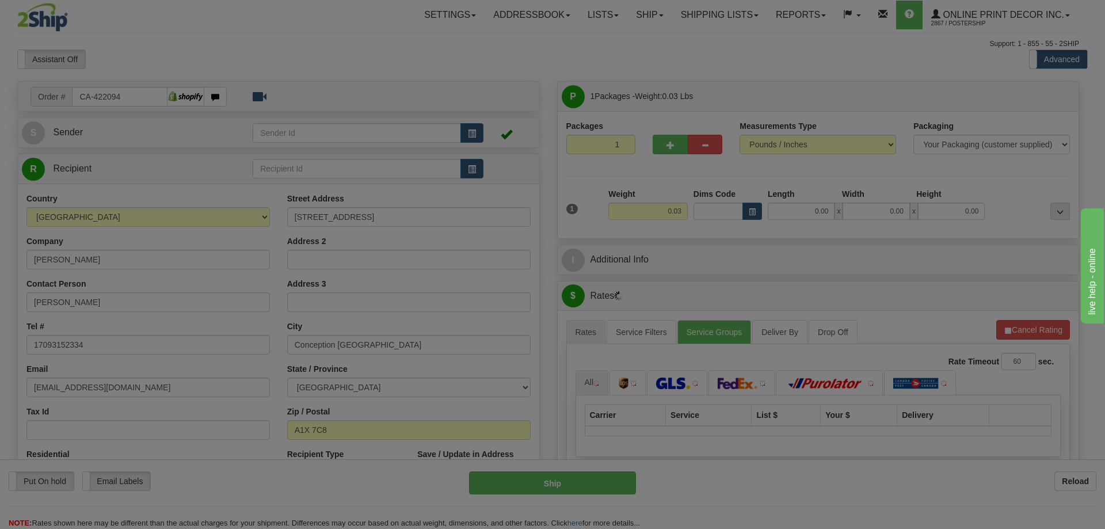
type input "CONCEPTION BAY SOUTH"
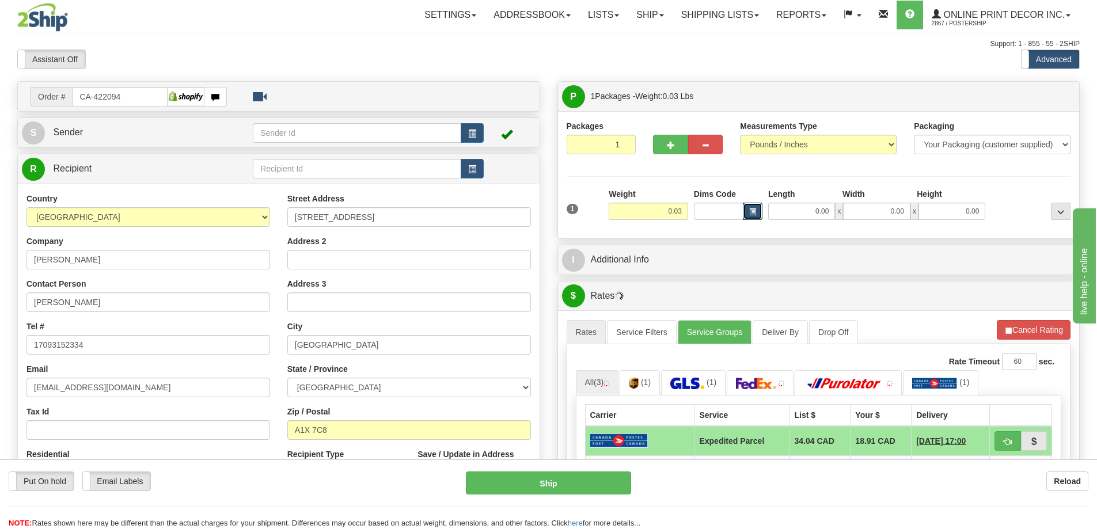
click at [759, 214] on button "button" at bounding box center [753, 211] width 20 height 17
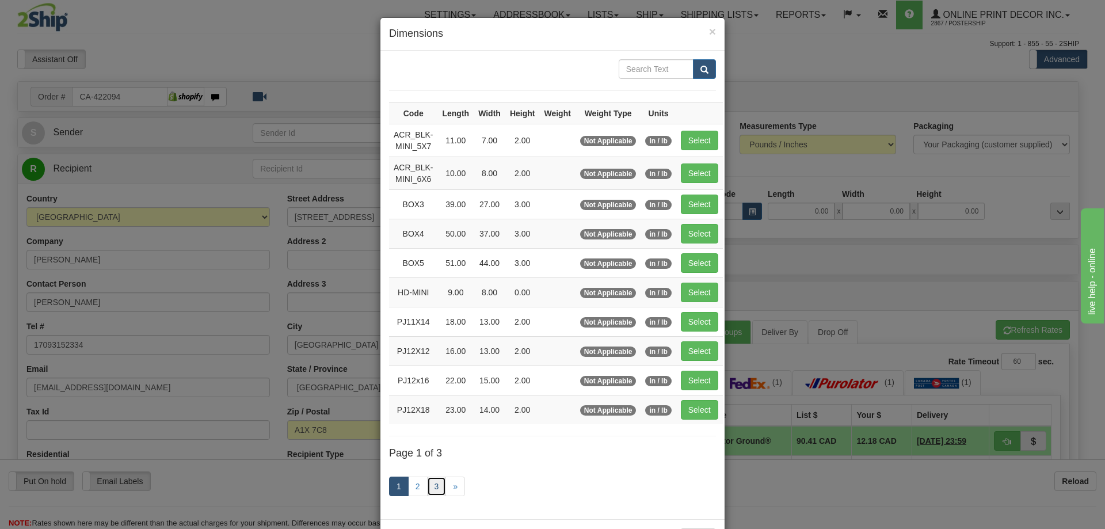
click at [437, 483] on link "3" at bounding box center [437, 487] width 20 height 20
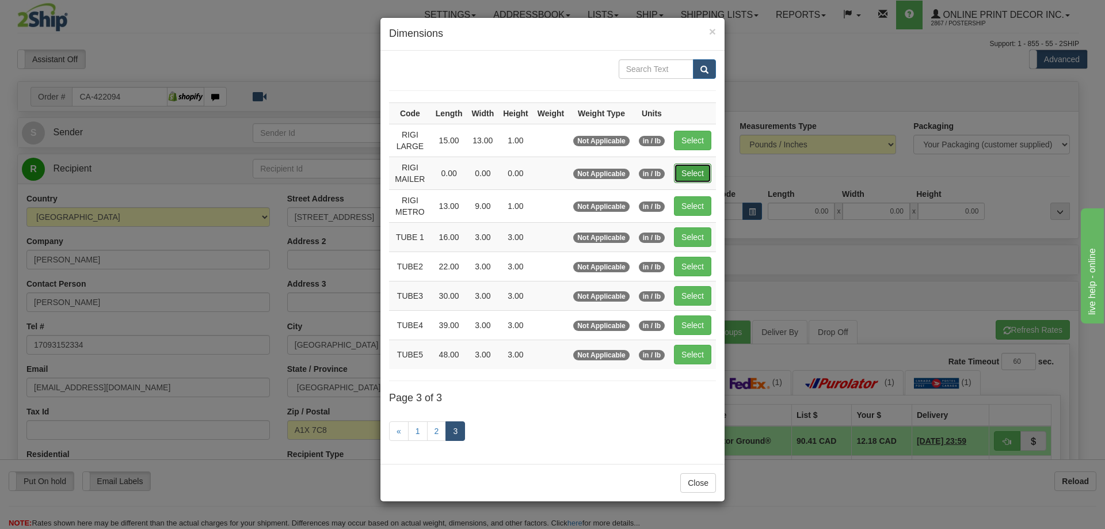
click at [692, 166] on button "Select" at bounding box center [692, 173] width 37 height 20
type input "RIGI MAILER"
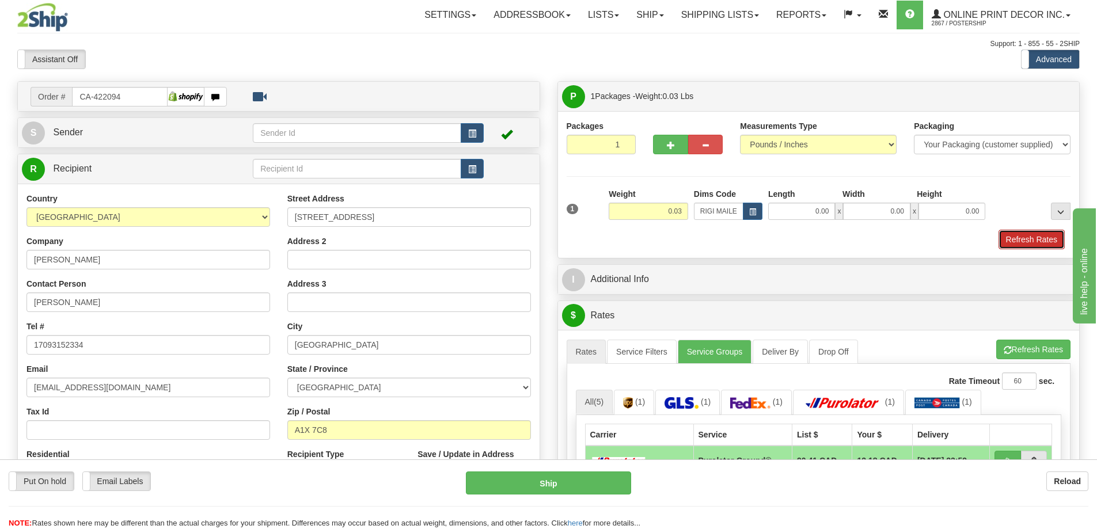
click at [1034, 237] on button "Refresh Rates" at bounding box center [1031, 240] width 66 height 20
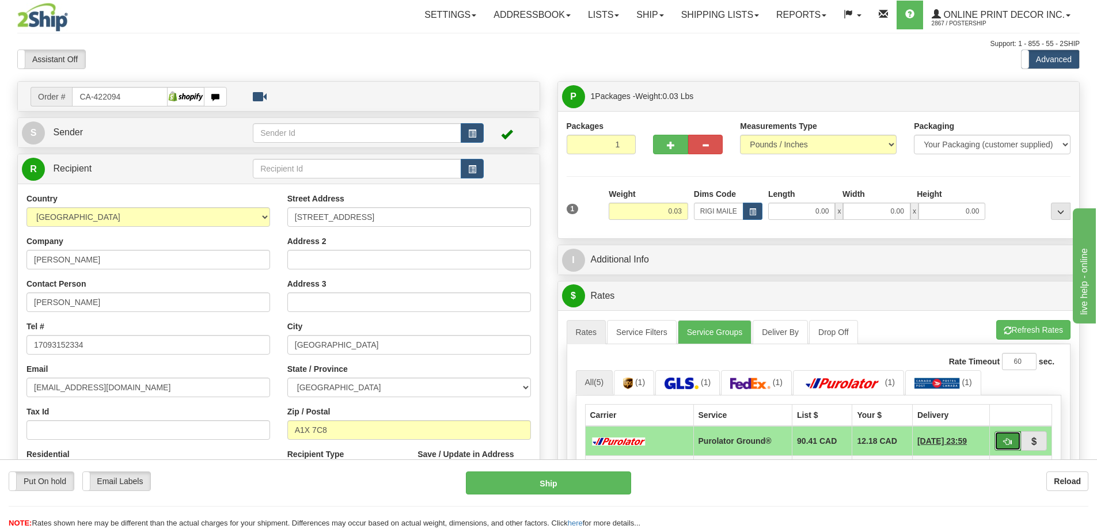
click at [1006, 433] on button "button" at bounding box center [1007, 441] width 26 height 20
type input "260"
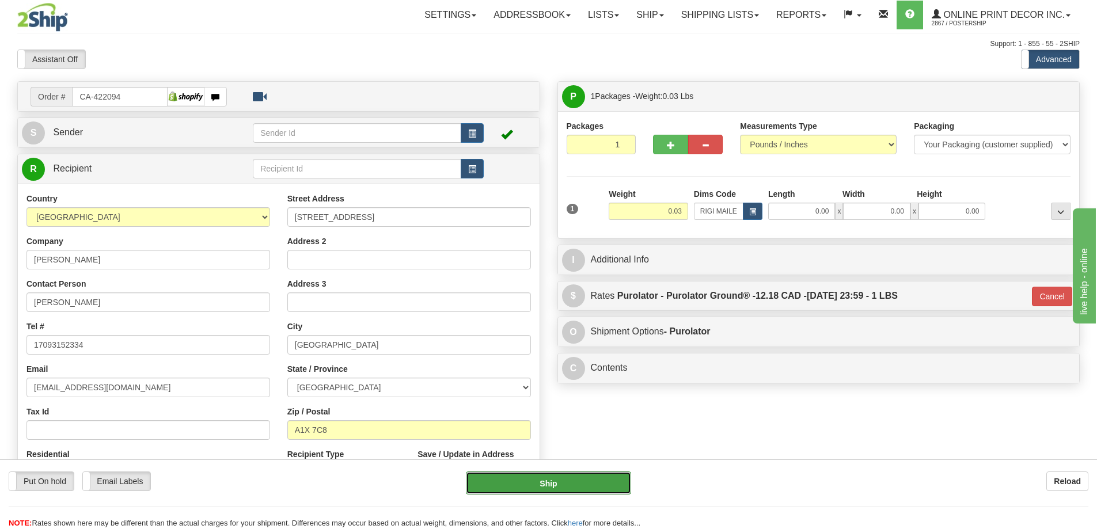
click at [596, 486] on button "Ship" at bounding box center [548, 482] width 165 height 23
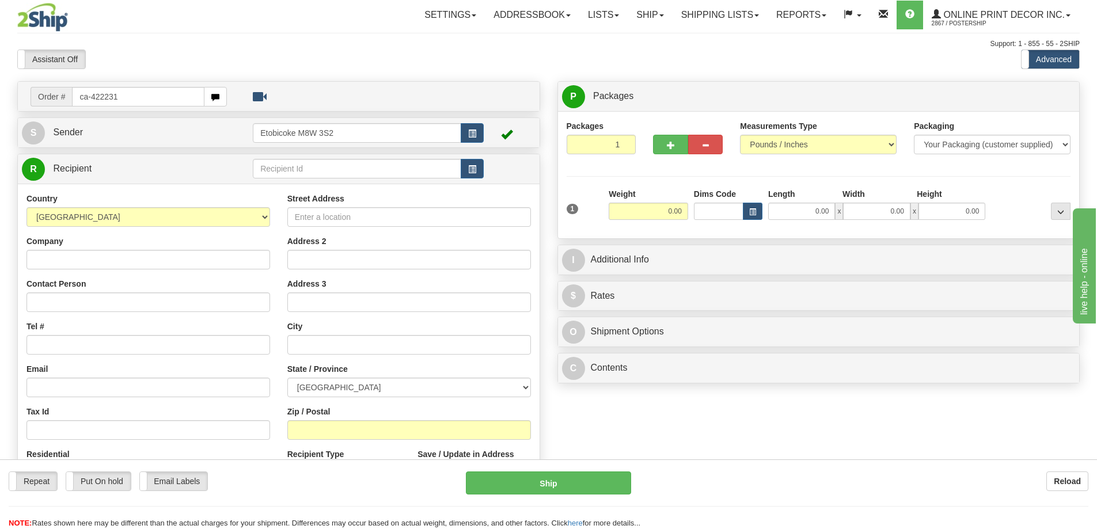
type input "ca-422231"
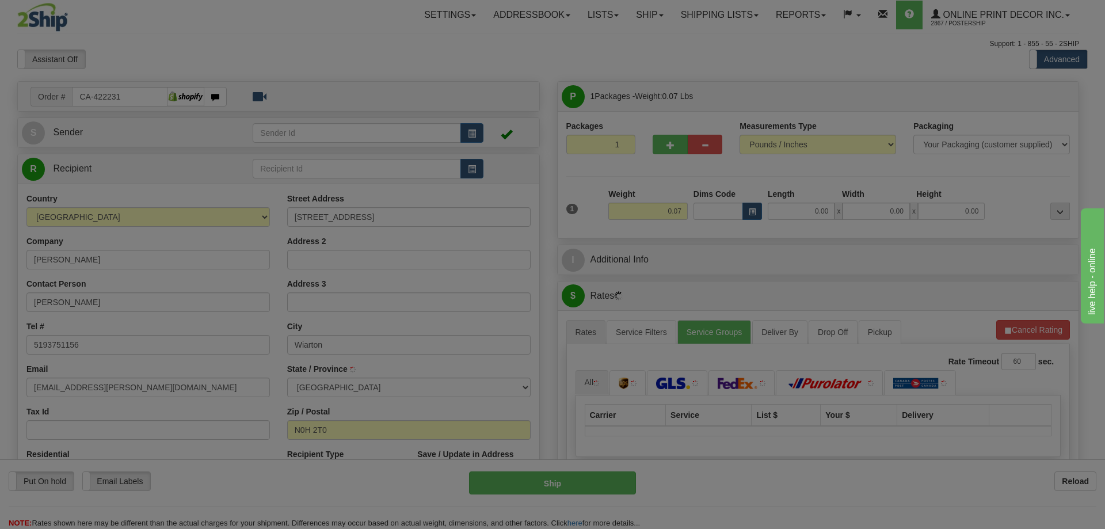
type input "WIARTON"
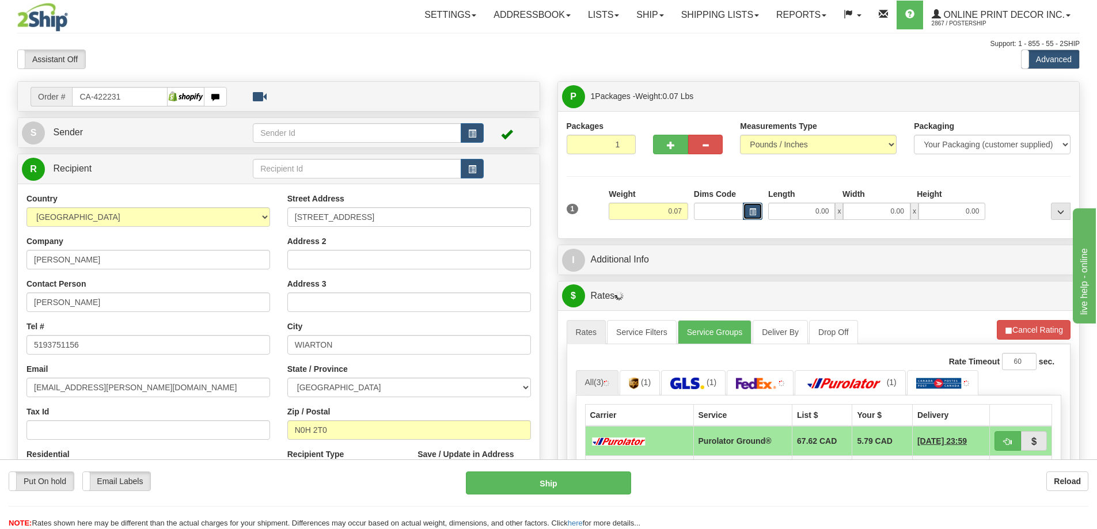
click at [753, 206] on button "button" at bounding box center [753, 211] width 20 height 17
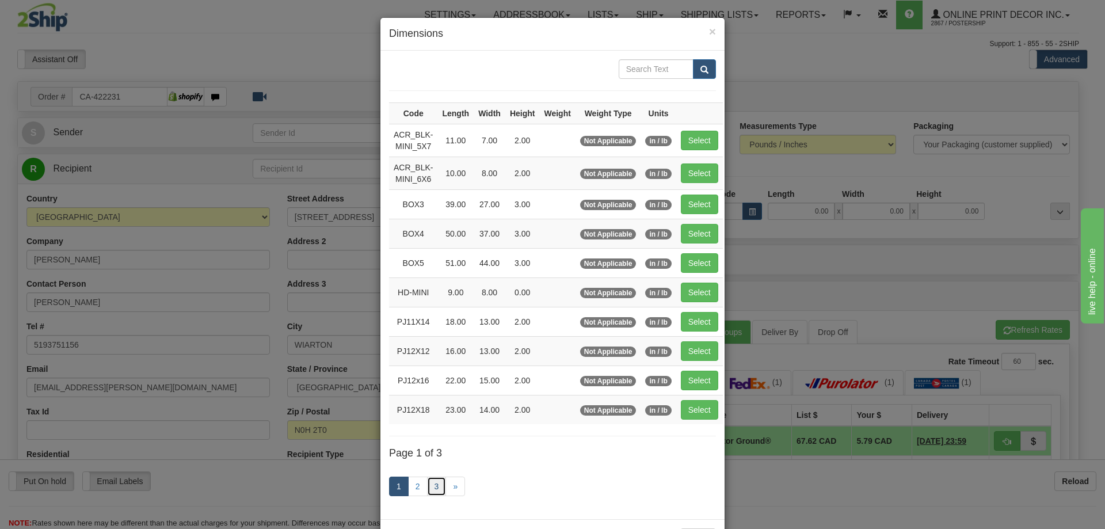
click at [432, 481] on link "3" at bounding box center [437, 487] width 20 height 20
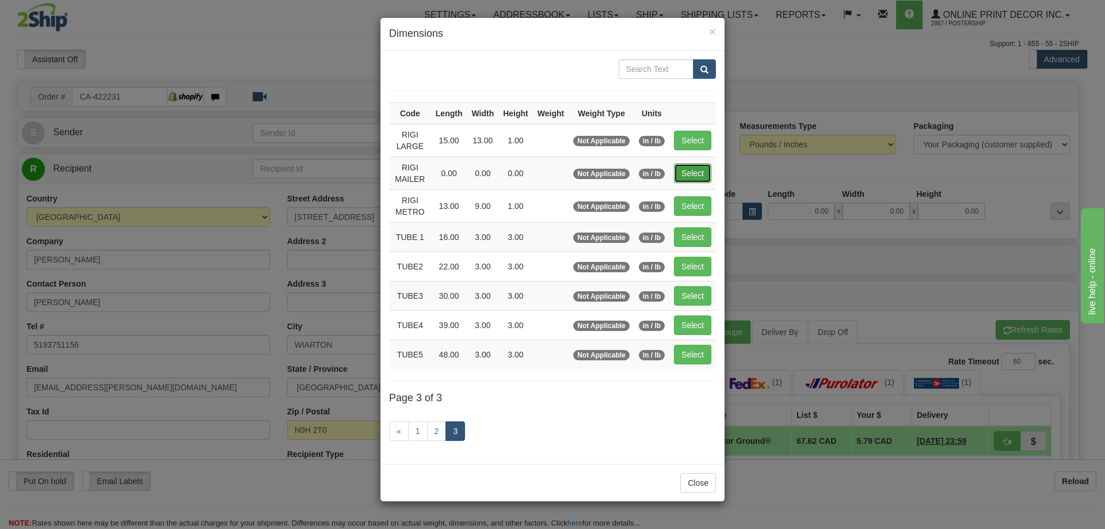
click at [683, 165] on button "Select" at bounding box center [692, 173] width 37 height 20
type input "RIGI MAILER"
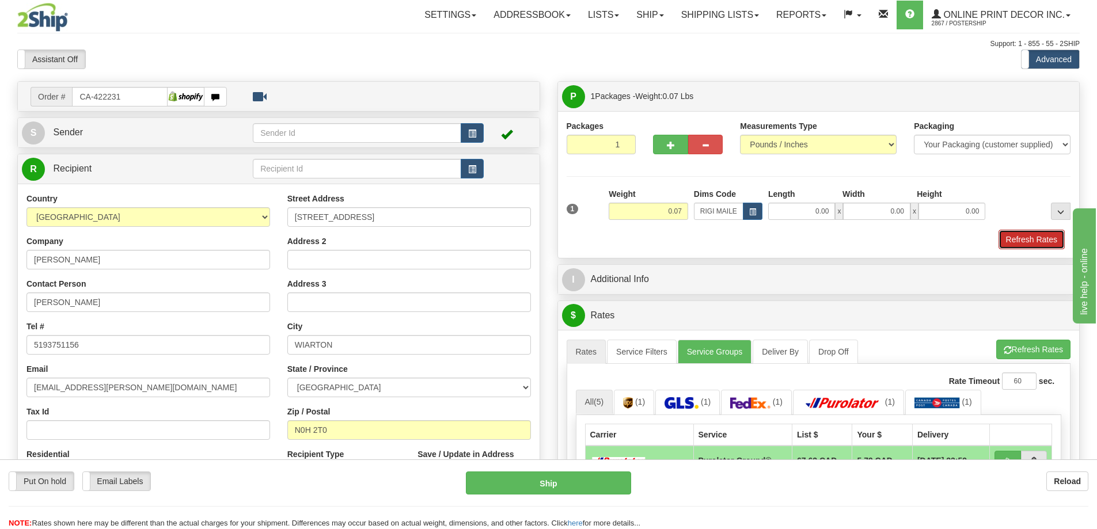
click at [1042, 239] on button "Refresh Rates" at bounding box center [1031, 240] width 66 height 20
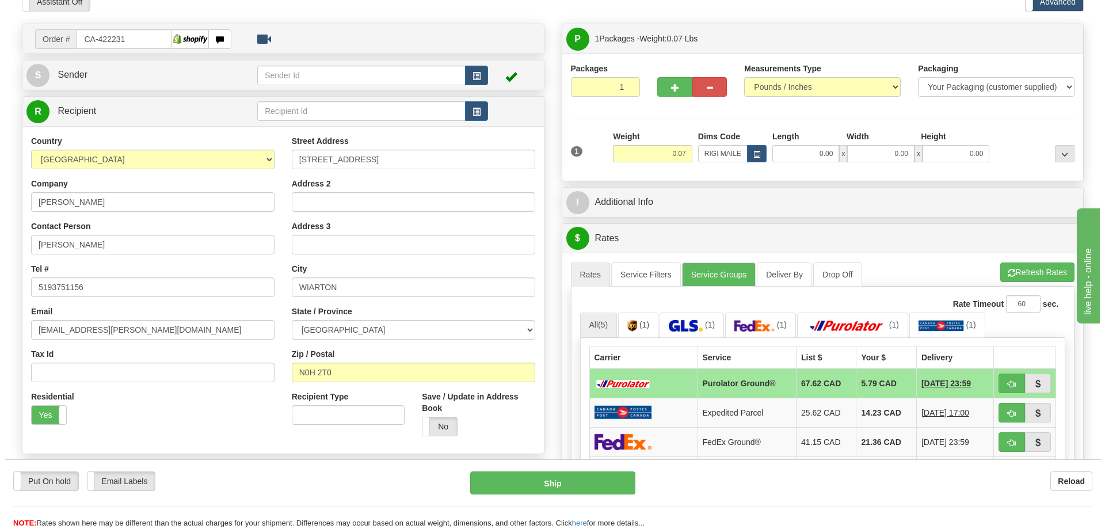
scroll to position [115, 0]
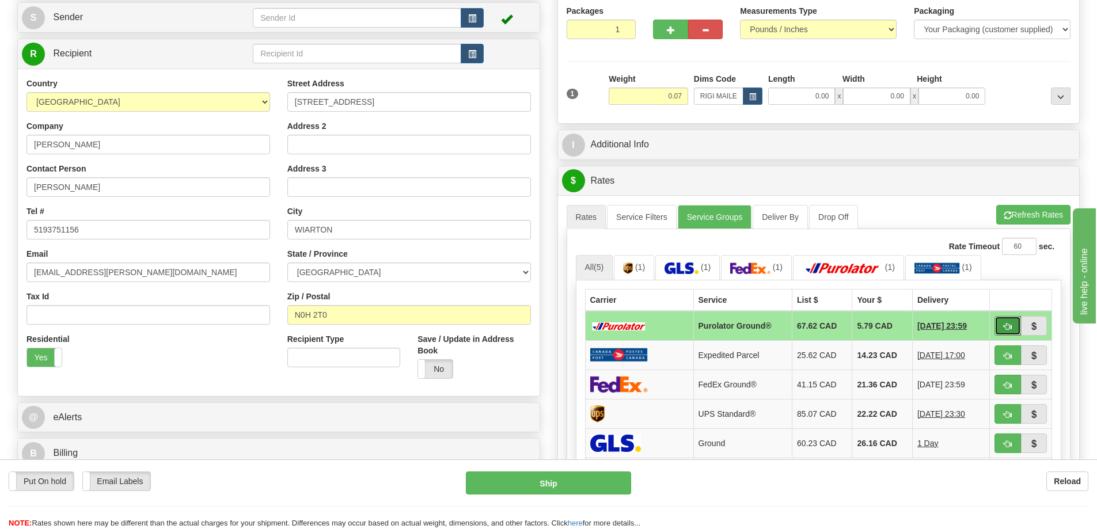
click at [1005, 328] on span "button" at bounding box center [1007, 326] width 8 height 7
type input "260"
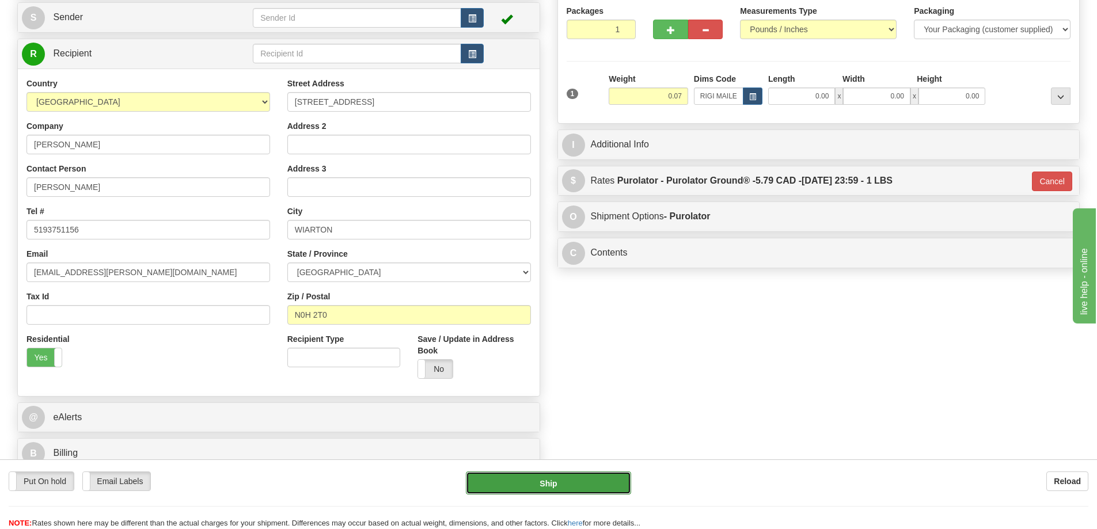
click at [616, 484] on button "Ship" at bounding box center [548, 482] width 165 height 23
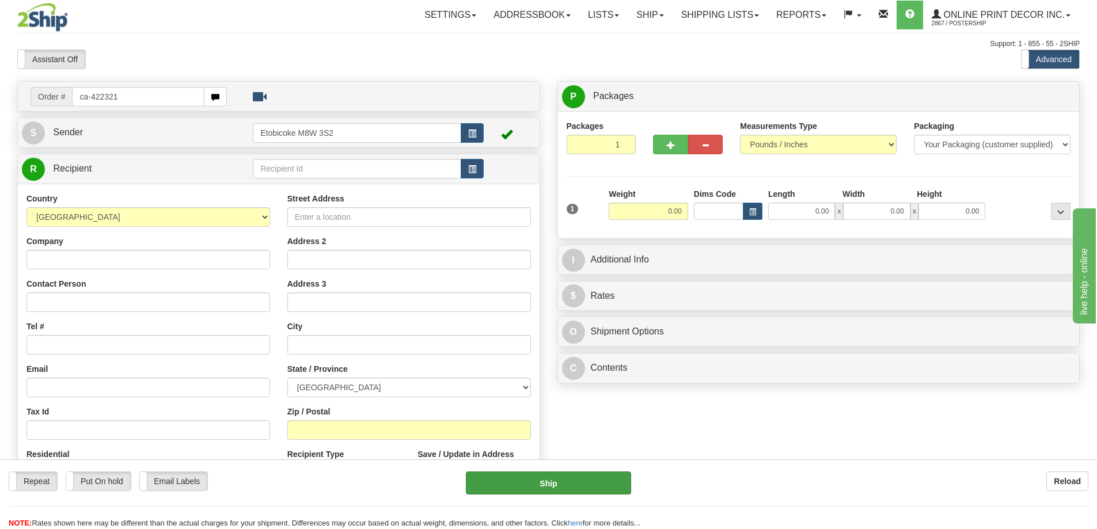
type input "ca-422321"
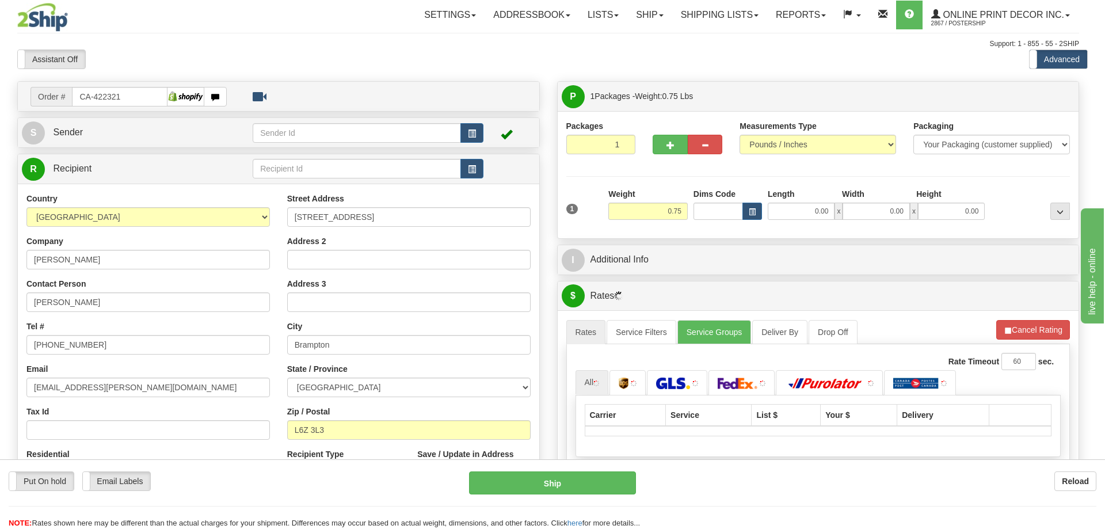
type input "BRAMPTON"
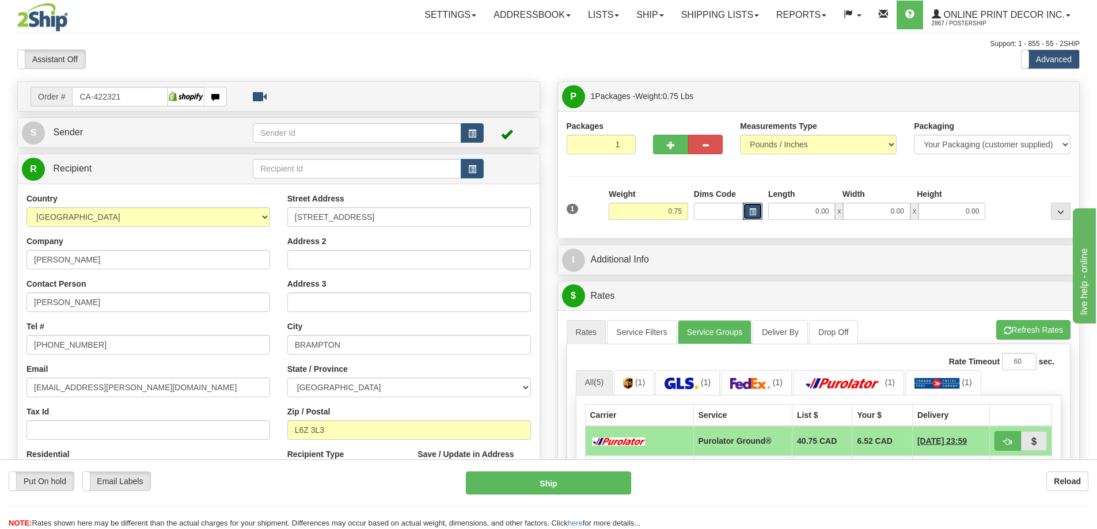
click at [755, 212] on span "button" at bounding box center [752, 212] width 7 height 6
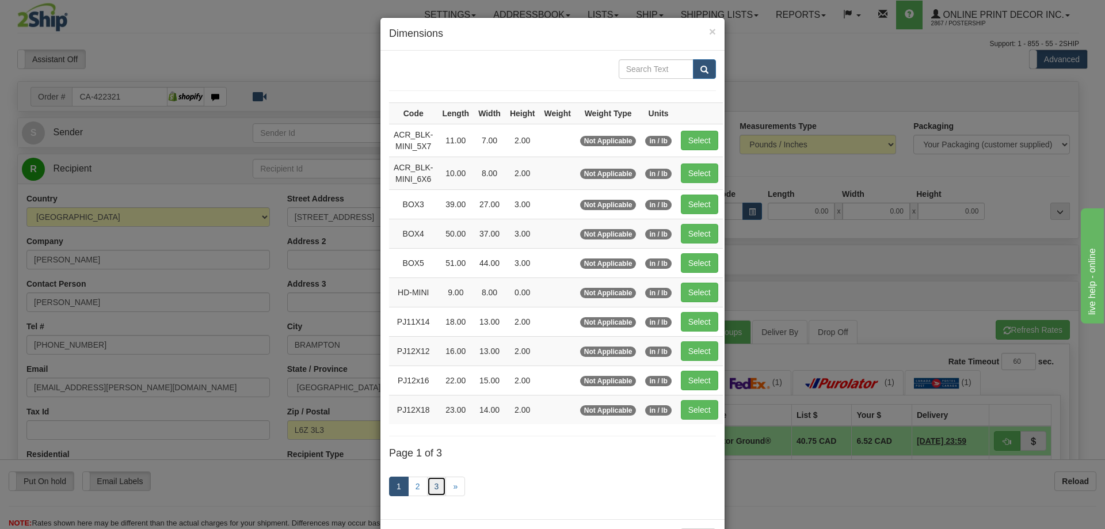
click at [429, 482] on link "3" at bounding box center [437, 487] width 20 height 20
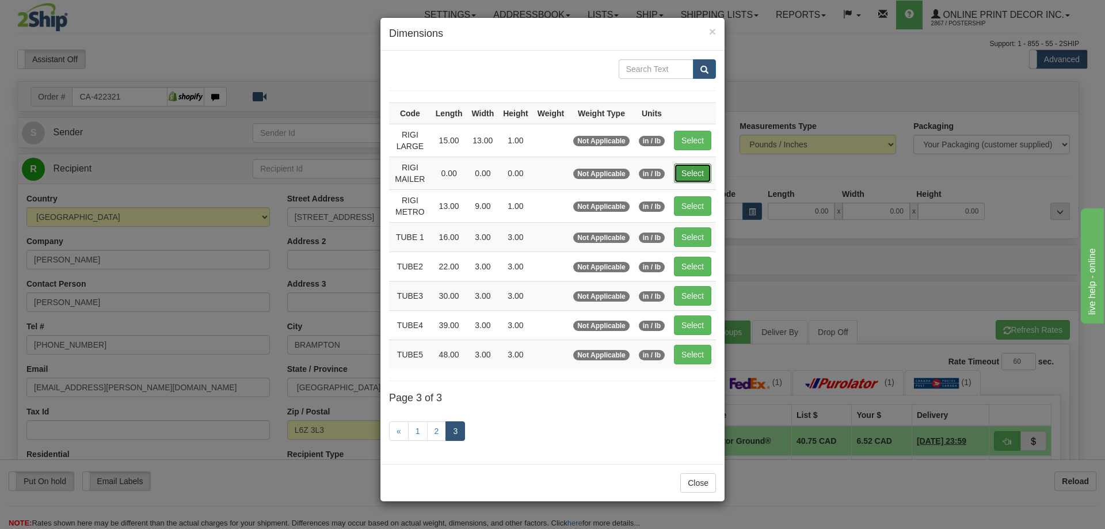
click at [703, 177] on button "Select" at bounding box center [692, 173] width 37 height 20
type input "RIGI MAILER"
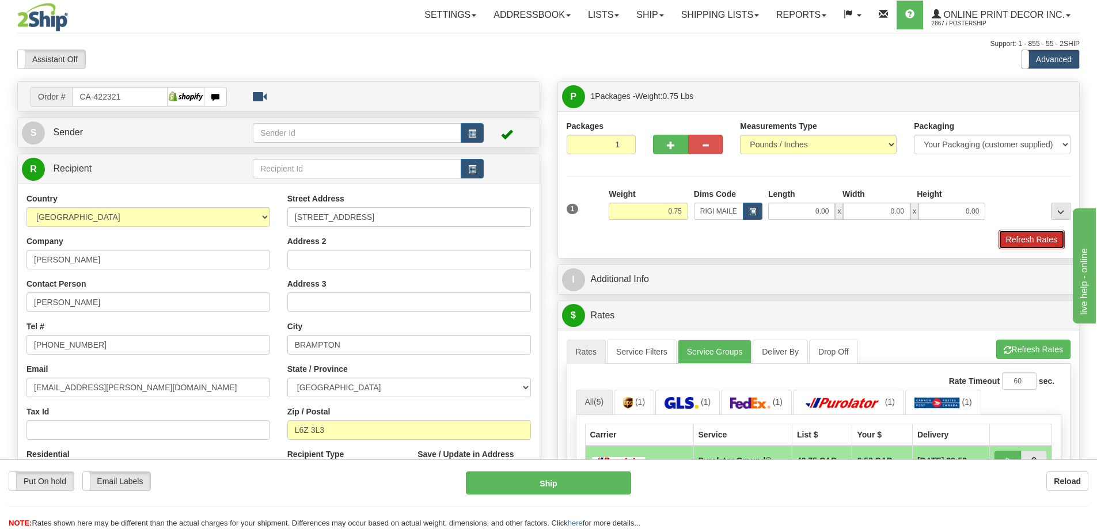
click at [1028, 239] on button "Refresh Rates" at bounding box center [1031, 240] width 66 height 20
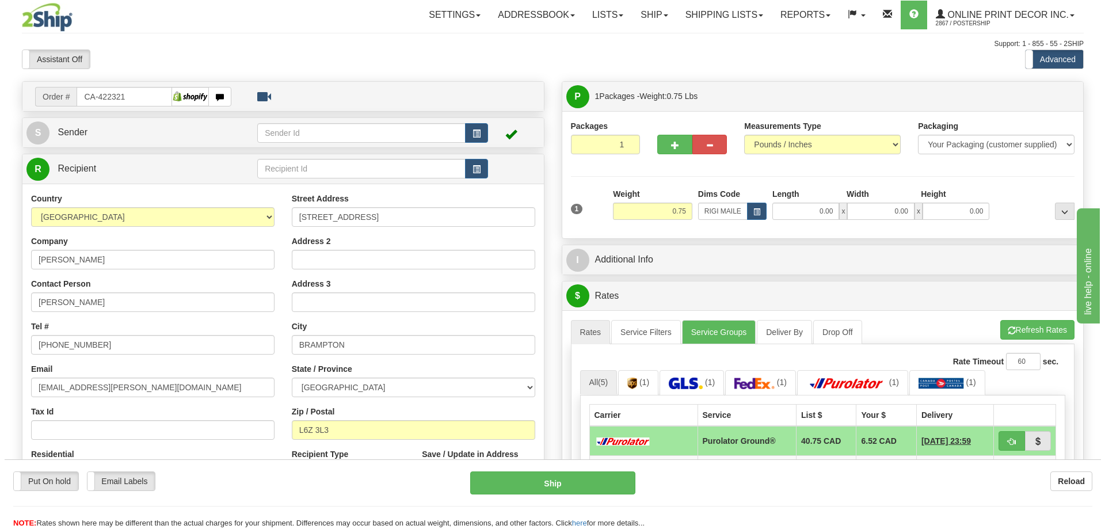
scroll to position [115, 0]
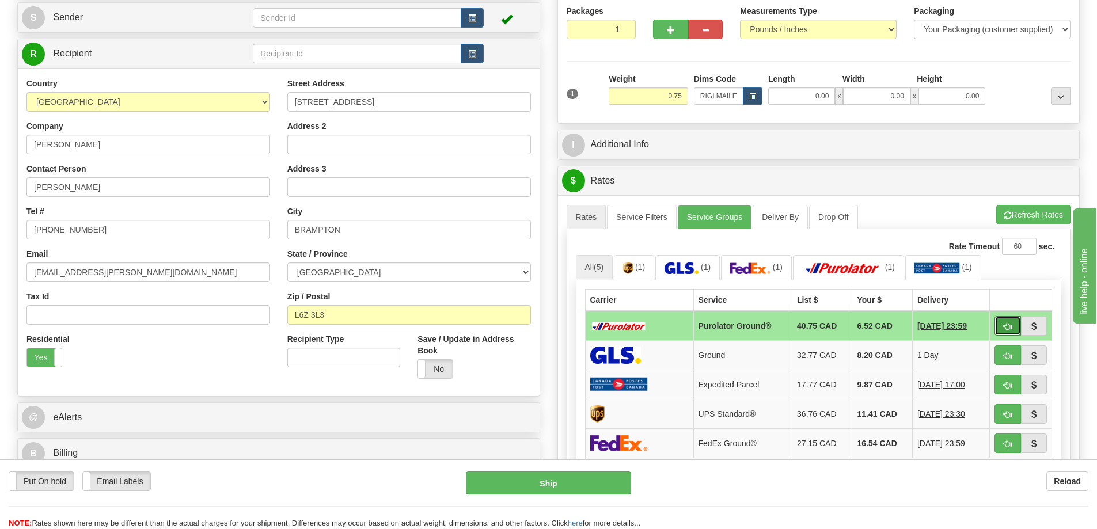
click at [1004, 326] on span "button" at bounding box center [1007, 326] width 8 height 7
type input "260"
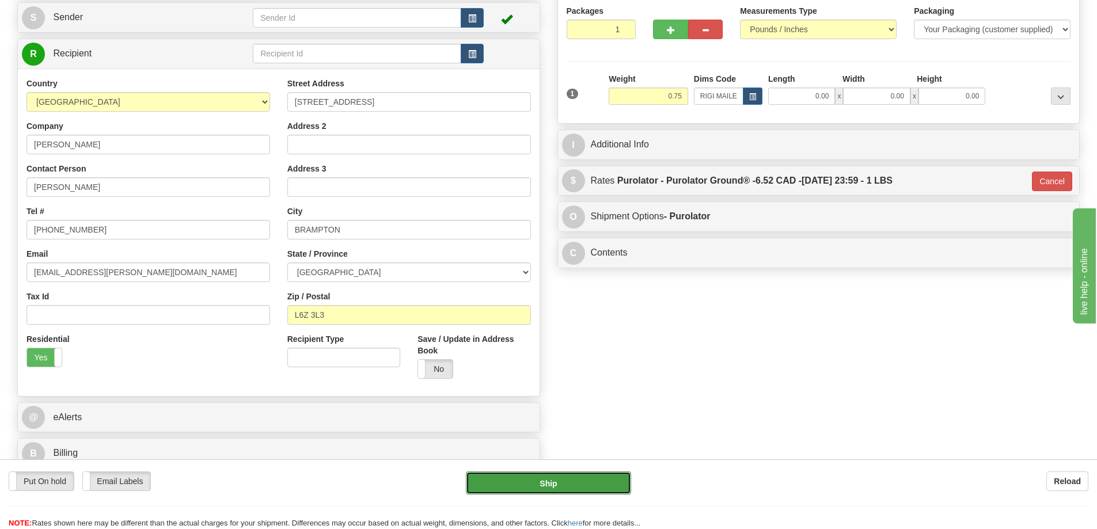
click at [596, 477] on button "Ship" at bounding box center [548, 482] width 165 height 23
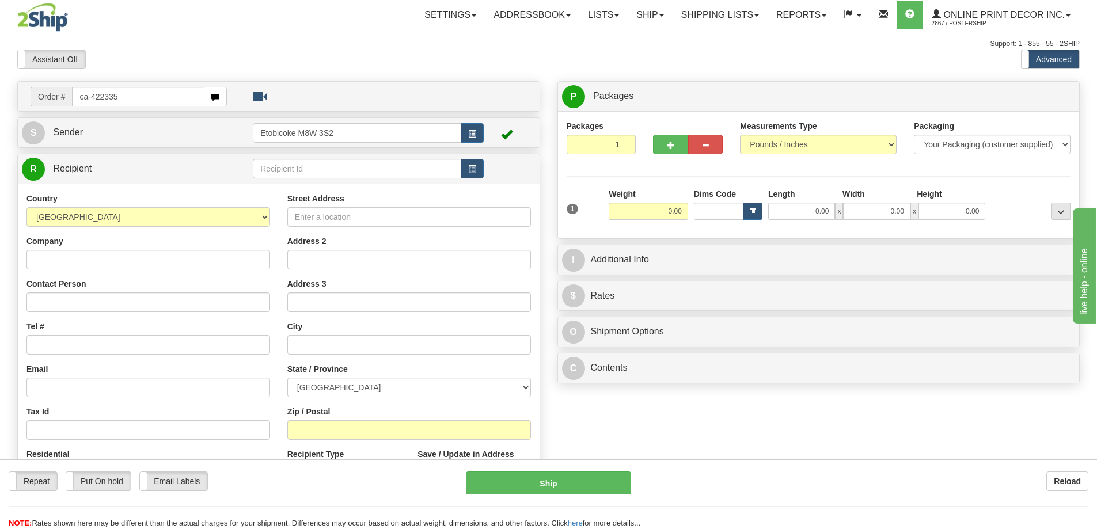
type input "ca-422335"
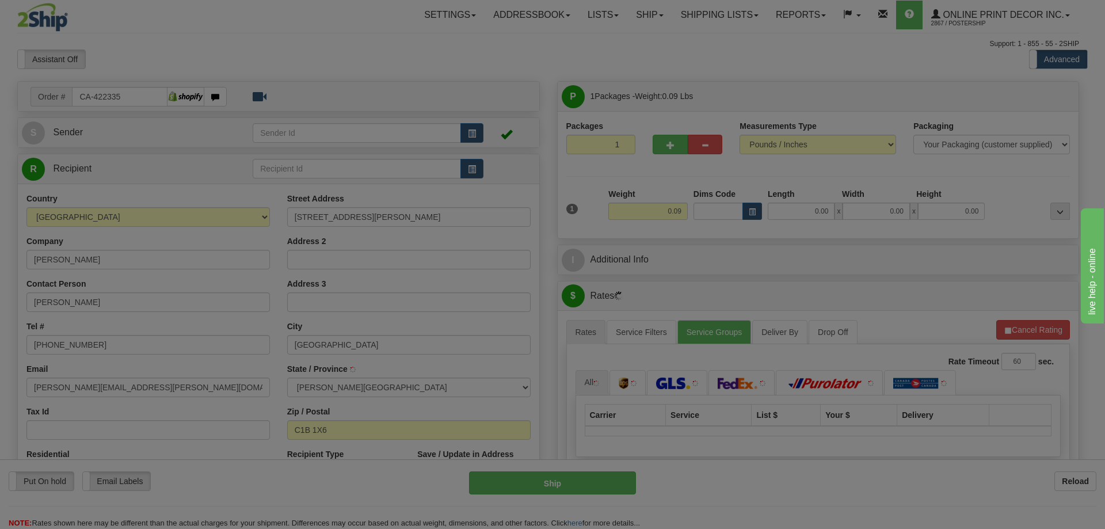
type input "[GEOGRAPHIC_DATA]"
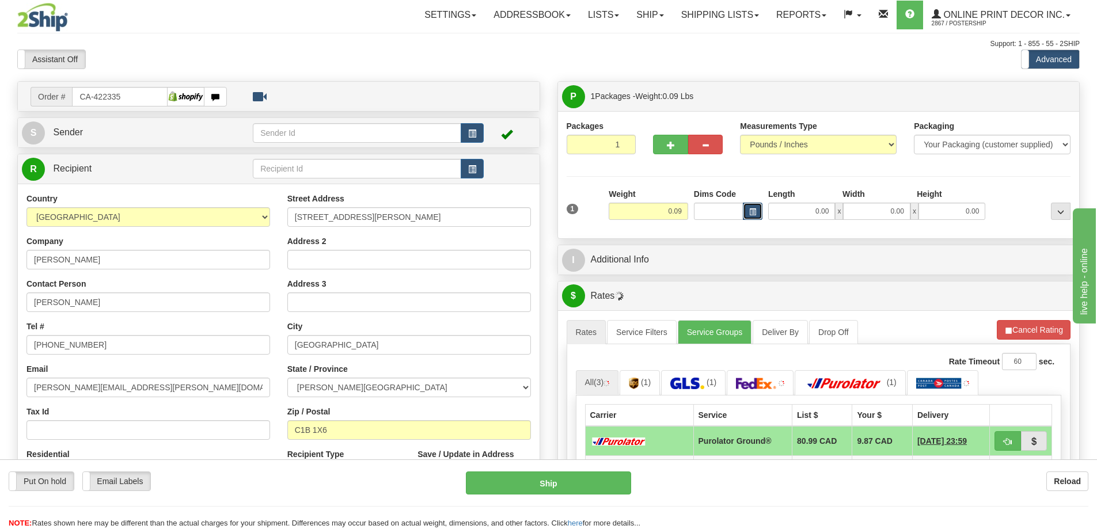
click at [751, 205] on button "button" at bounding box center [753, 211] width 20 height 17
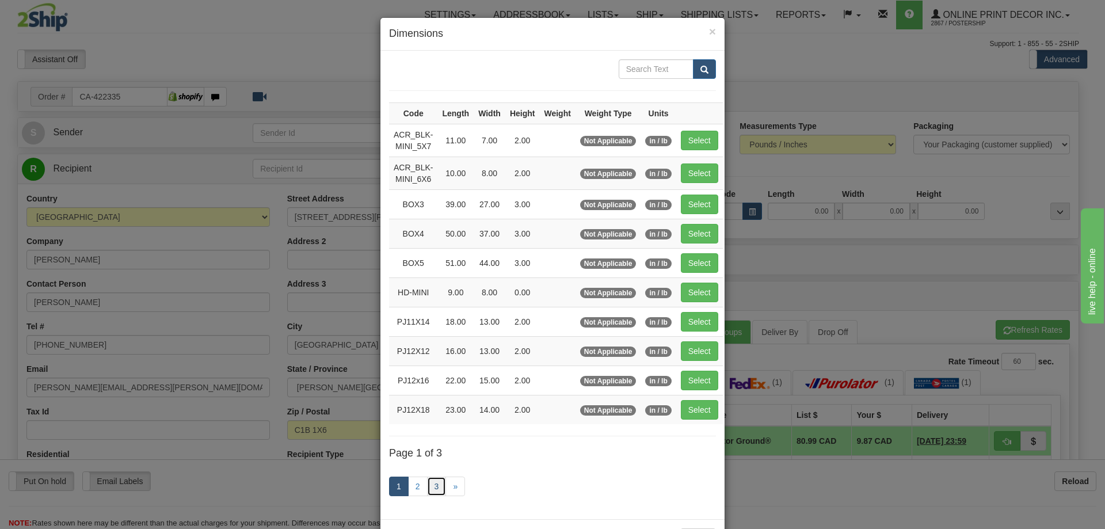
click at [430, 486] on link "3" at bounding box center [437, 487] width 20 height 20
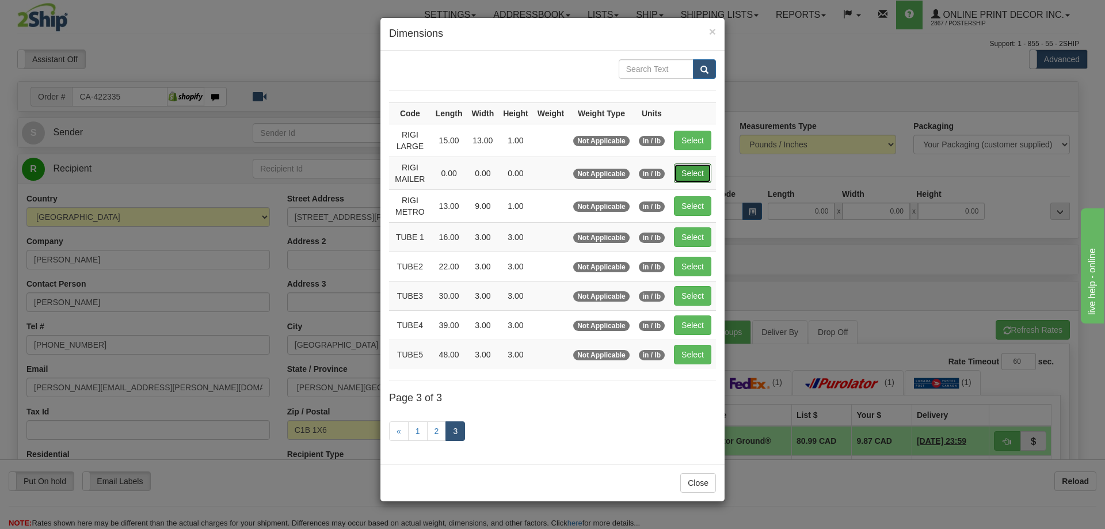
click at [687, 168] on button "Select" at bounding box center [692, 173] width 37 height 20
type input "RIGI MAILER"
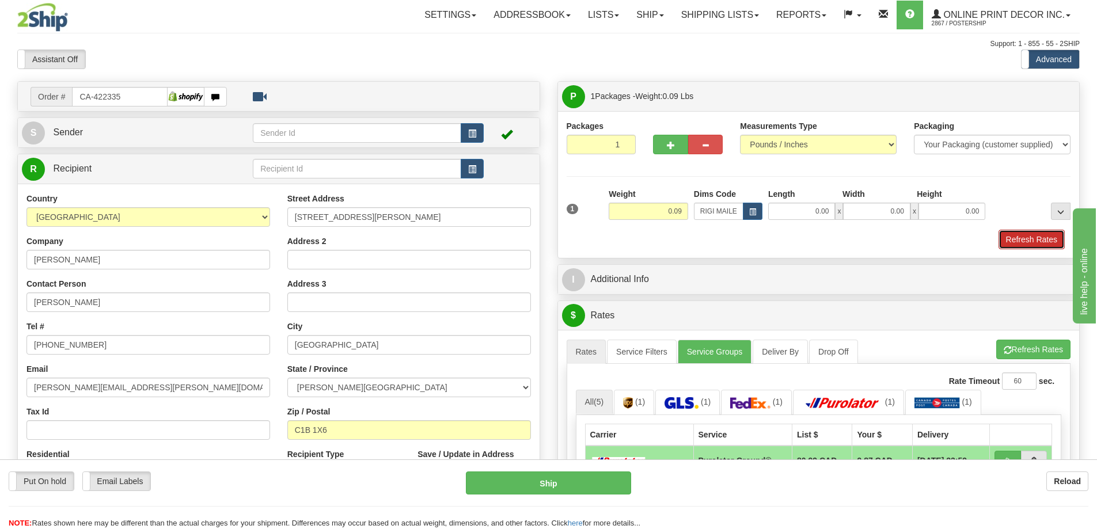
click at [1036, 241] on button "Refresh Rates" at bounding box center [1031, 240] width 66 height 20
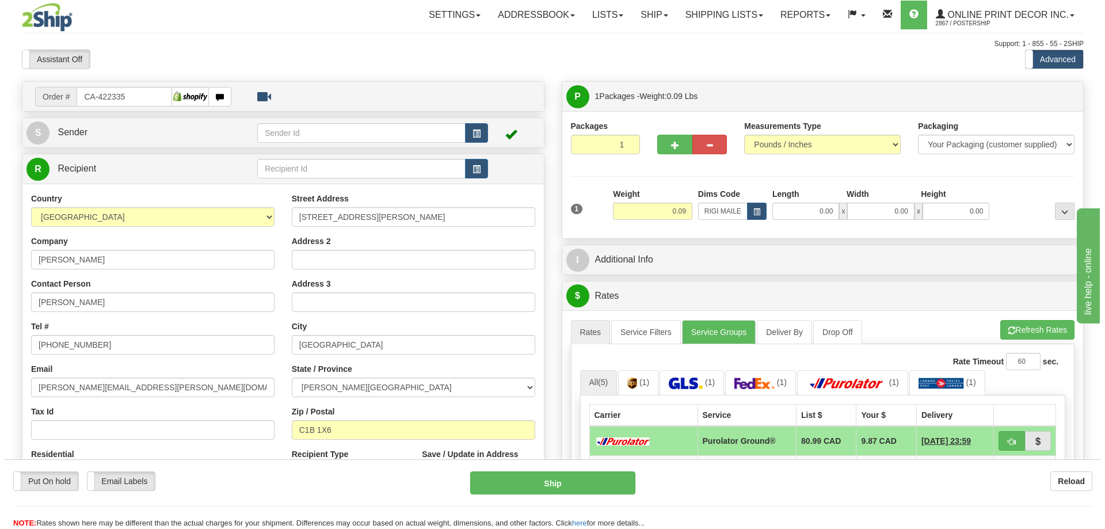
scroll to position [115, 0]
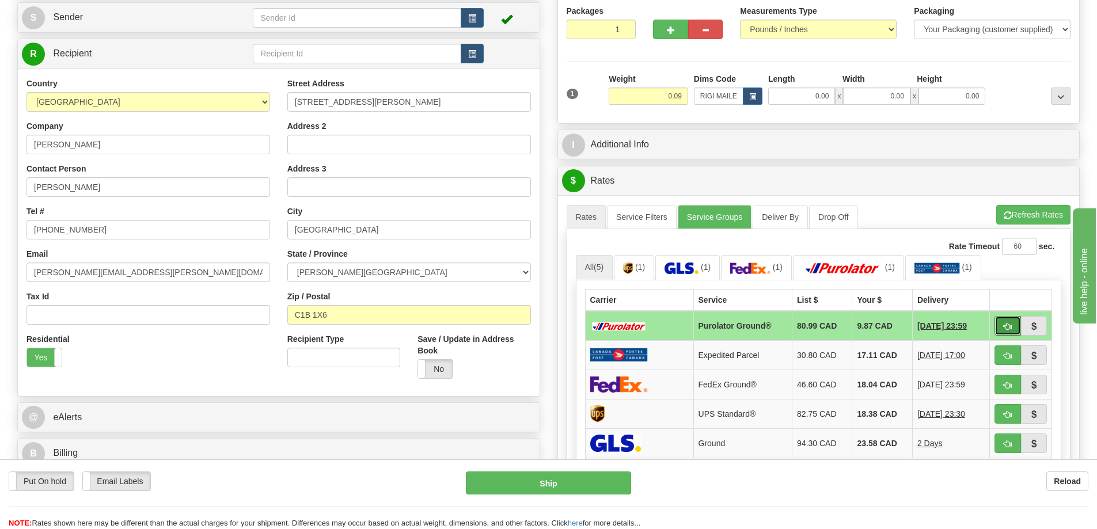
click at [1007, 322] on button "button" at bounding box center [1007, 326] width 26 height 20
type input "260"
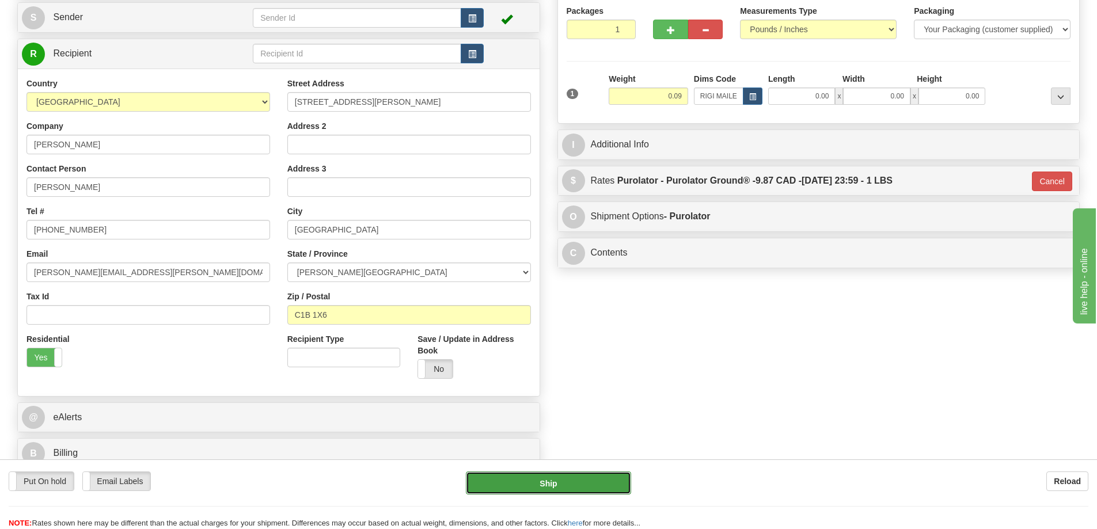
click at [606, 478] on button "Ship" at bounding box center [548, 482] width 165 height 23
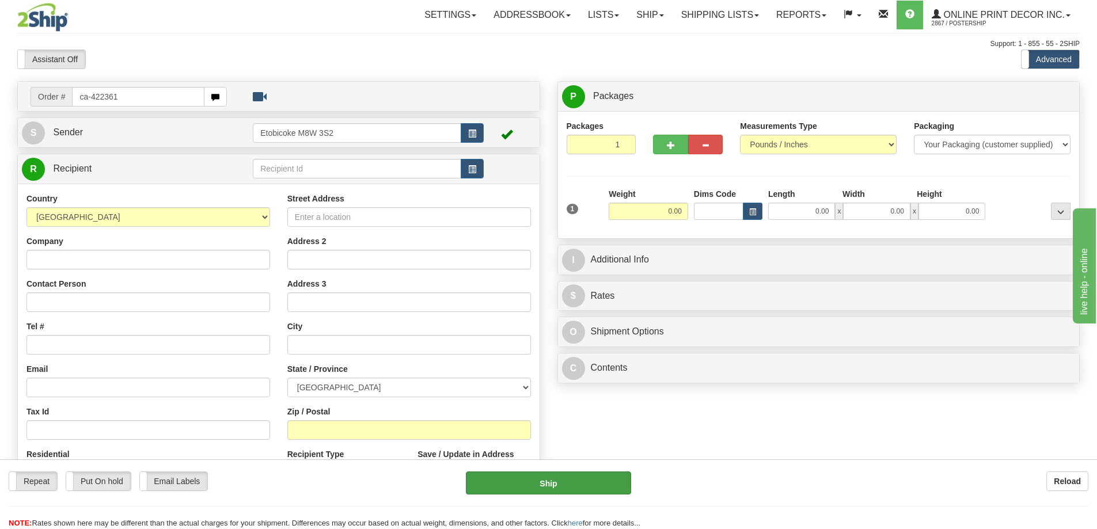
type input "ca-422361"
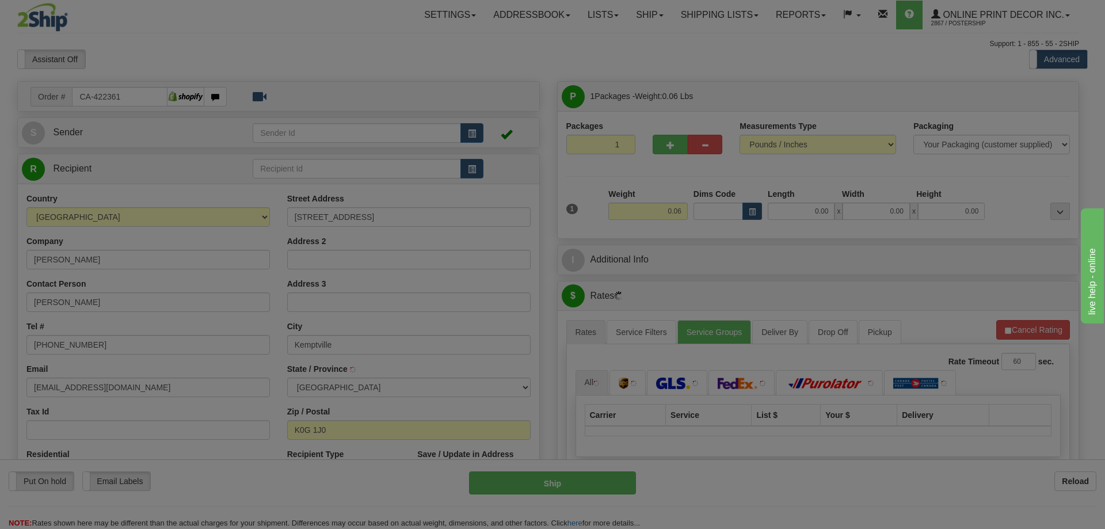
type input "KEMPTVILLE"
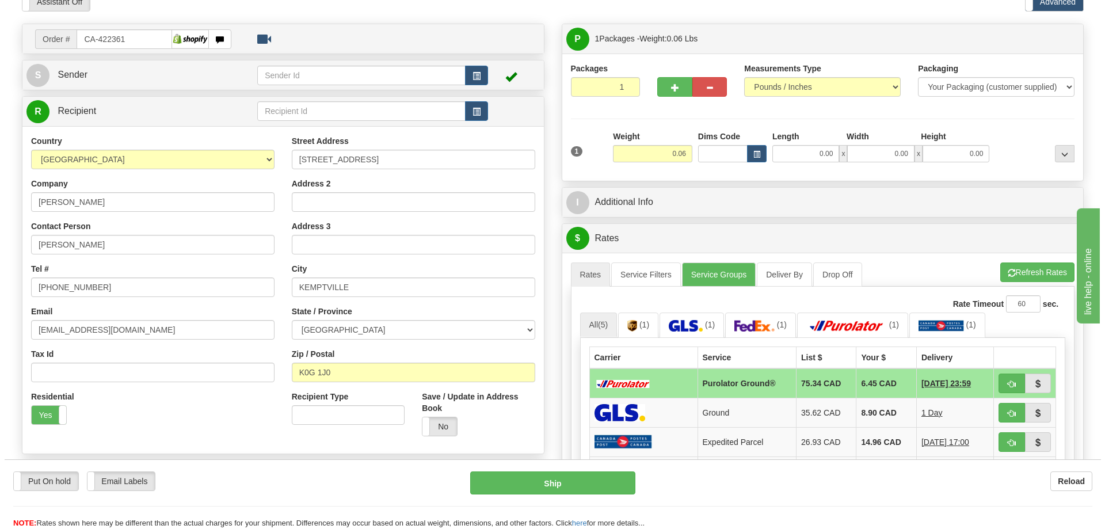
scroll to position [115, 0]
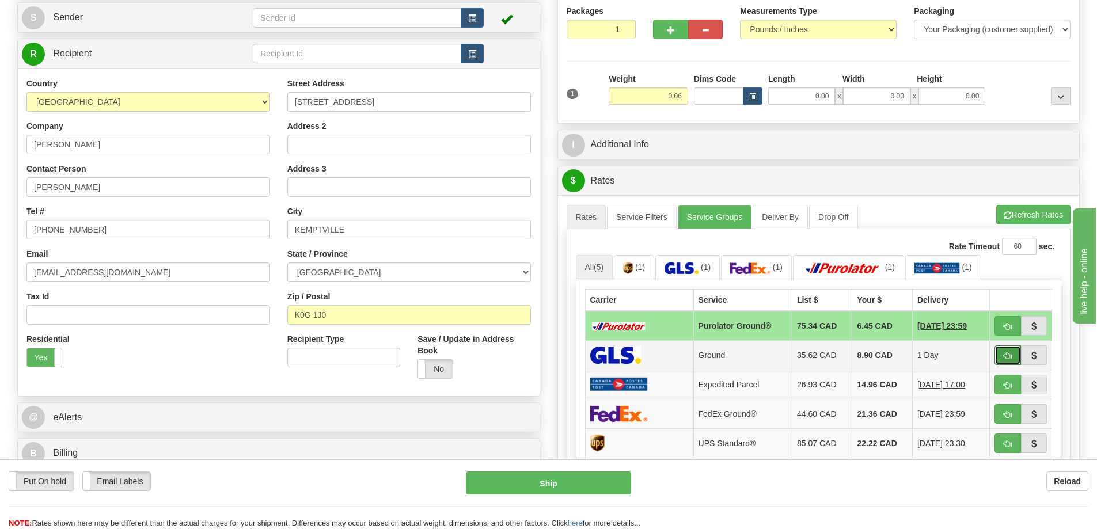
click at [1005, 353] on span "button" at bounding box center [1007, 355] width 8 height 7
type input "1"
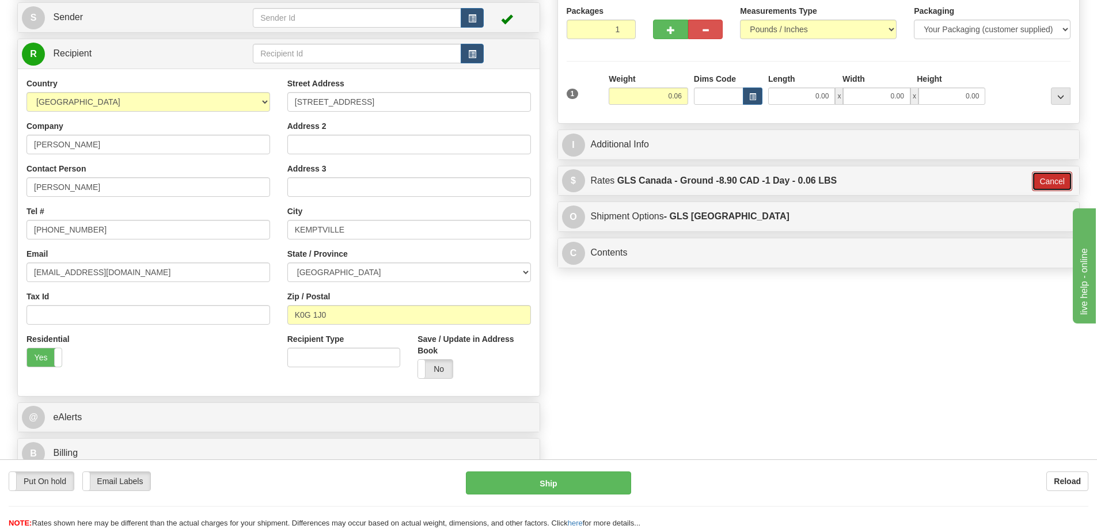
click at [1051, 174] on button "Cancel" at bounding box center [1052, 182] width 40 height 20
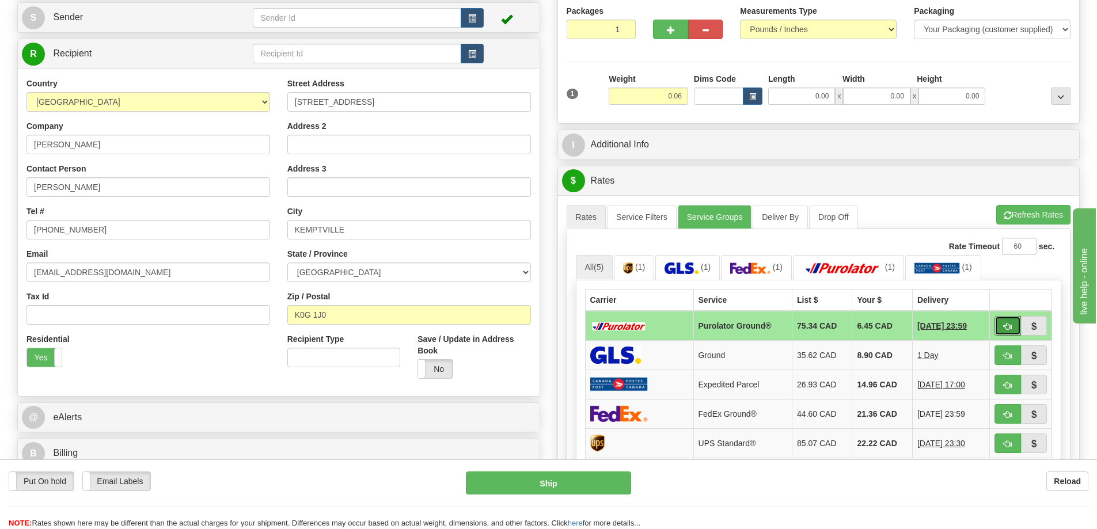
click at [1002, 319] on button "button" at bounding box center [1007, 326] width 26 height 20
type input "260"
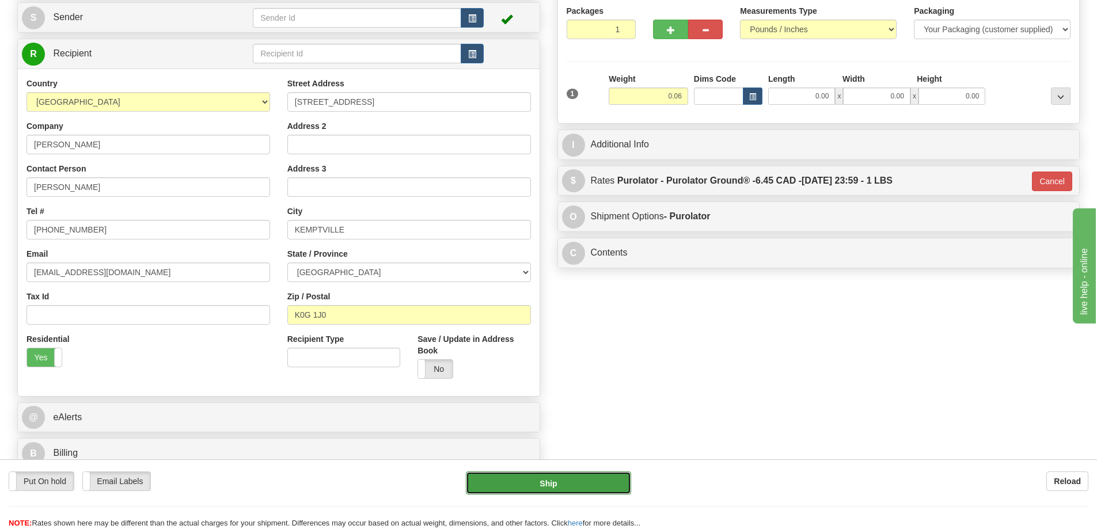
click at [605, 484] on button "Ship" at bounding box center [548, 482] width 165 height 23
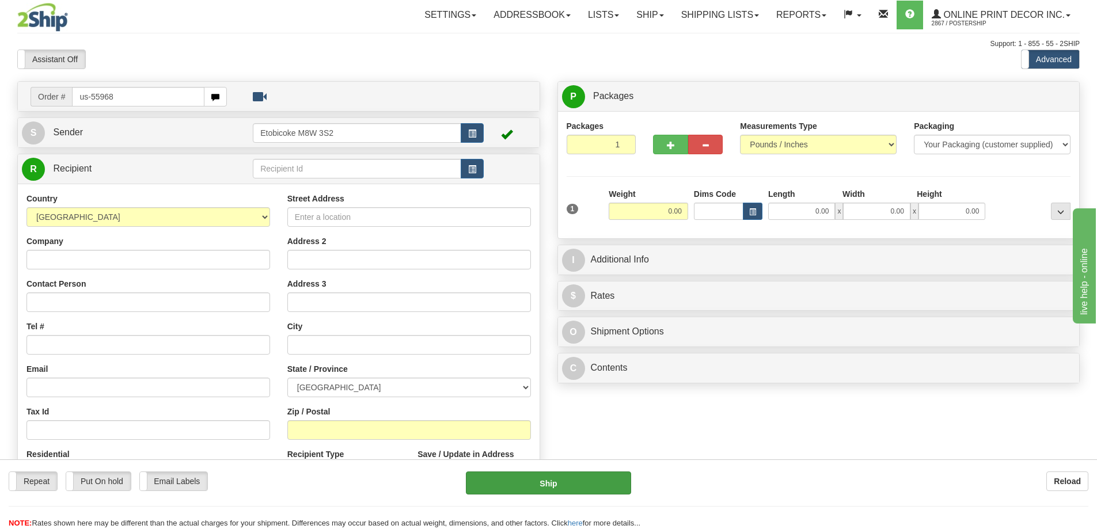
type input "us-55968"
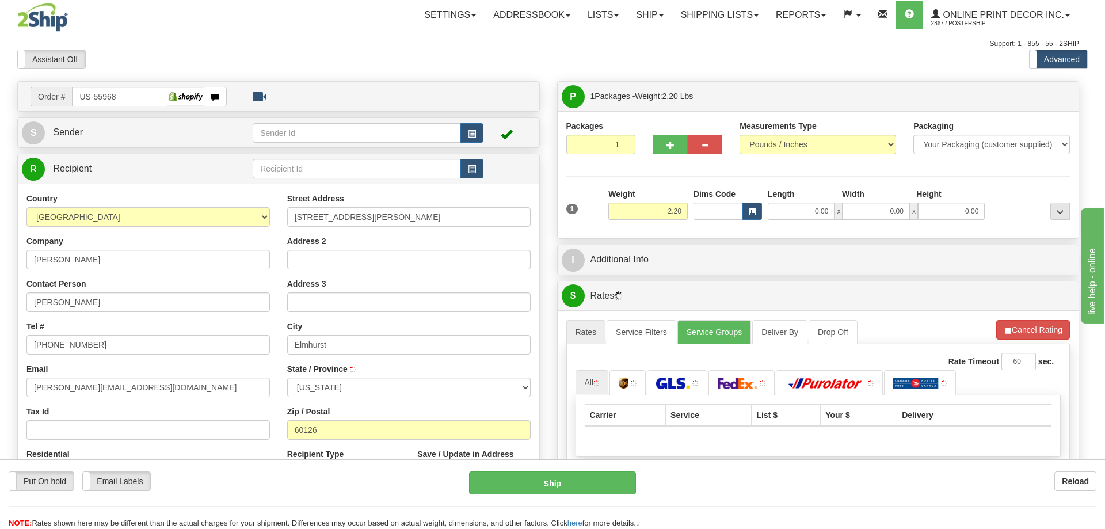
type input "ELMHURST"
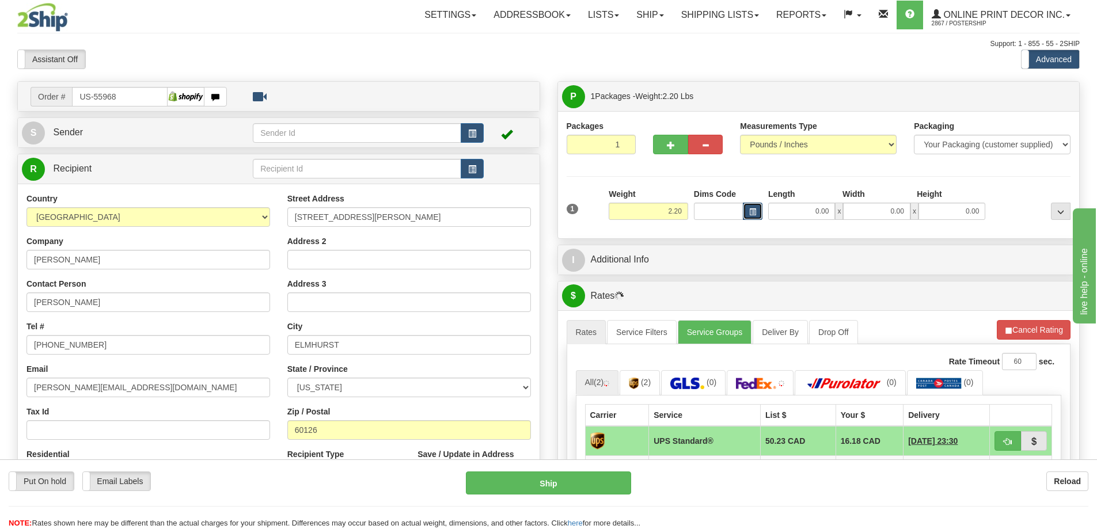
click at [753, 209] on span "button" at bounding box center [752, 212] width 7 height 6
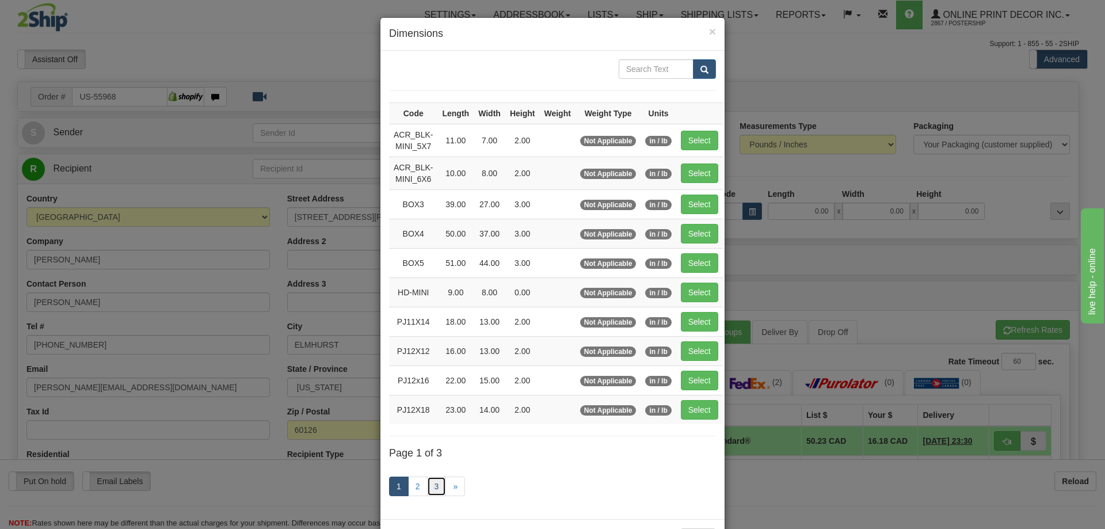
click at [433, 485] on link "3" at bounding box center [437, 487] width 20 height 20
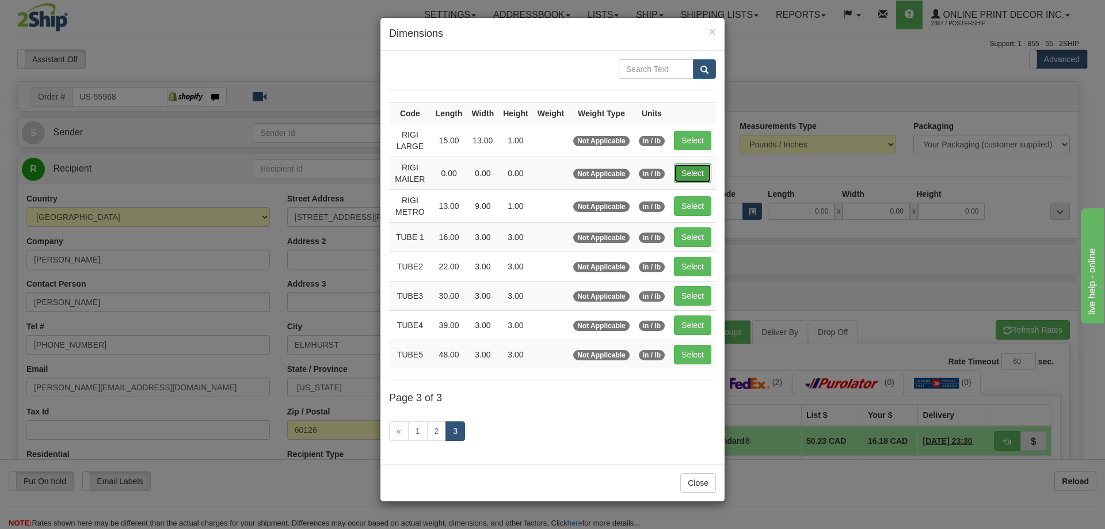
click at [700, 170] on button "Select" at bounding box center [692, 173] width 37 height 20
type input "RIGI MAILER"
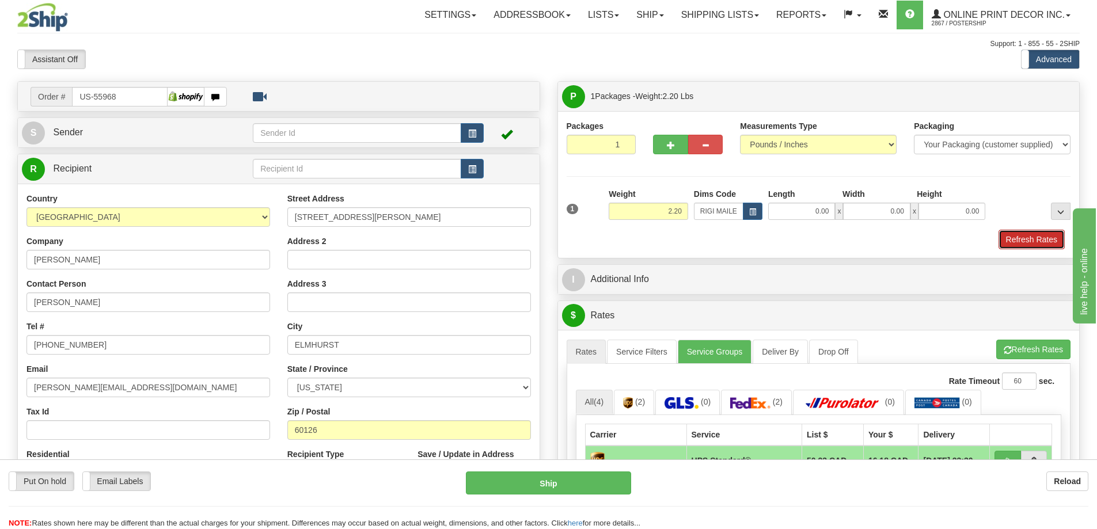
click at [1035, 237] on button "Refresh Rates" at bounding box center [1031, 240] width 66 height 20
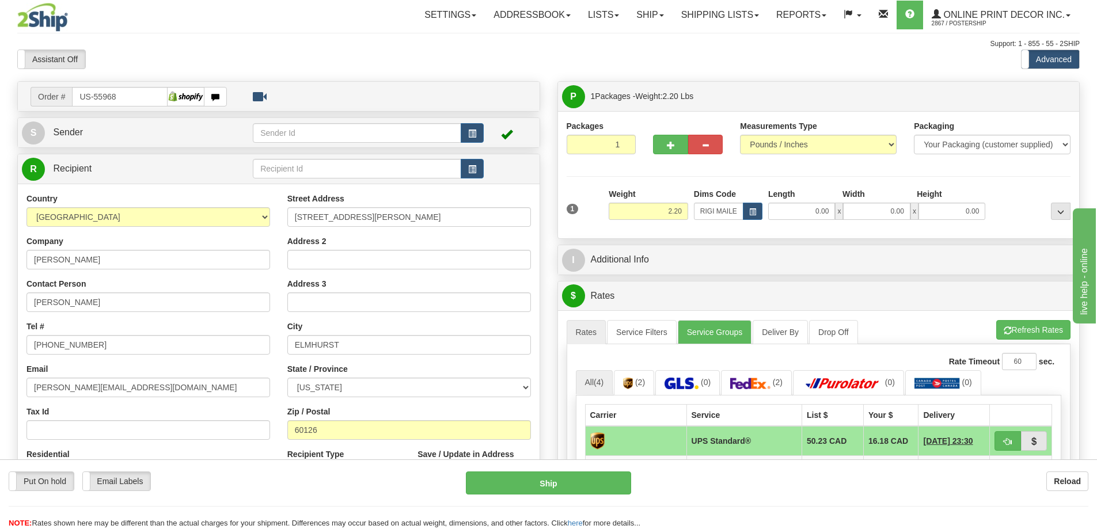
scroll to position [115, 0]
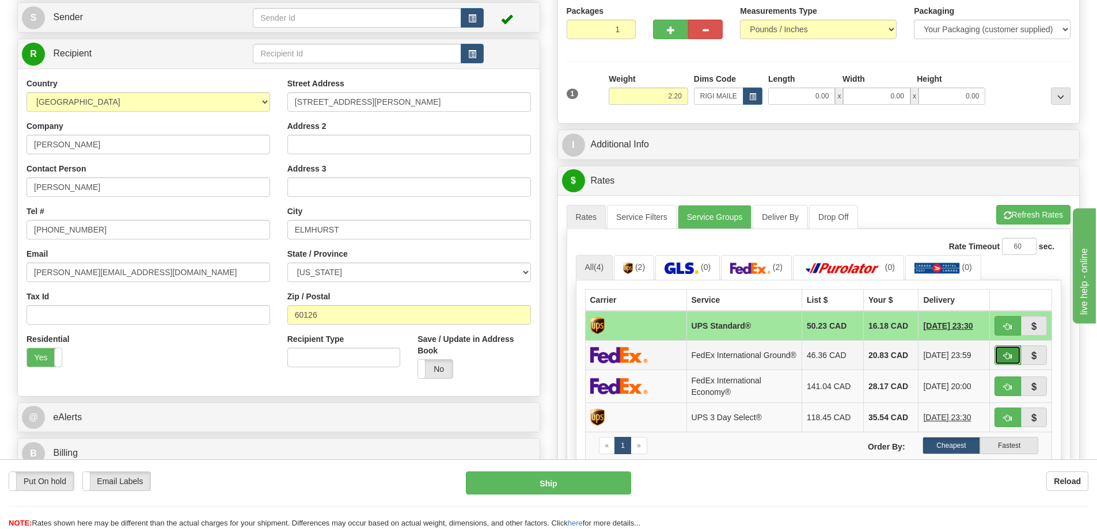
click at [1008, 353] on button "button" at bounding box center [1007, 355] width 26 height 20
type input "92"
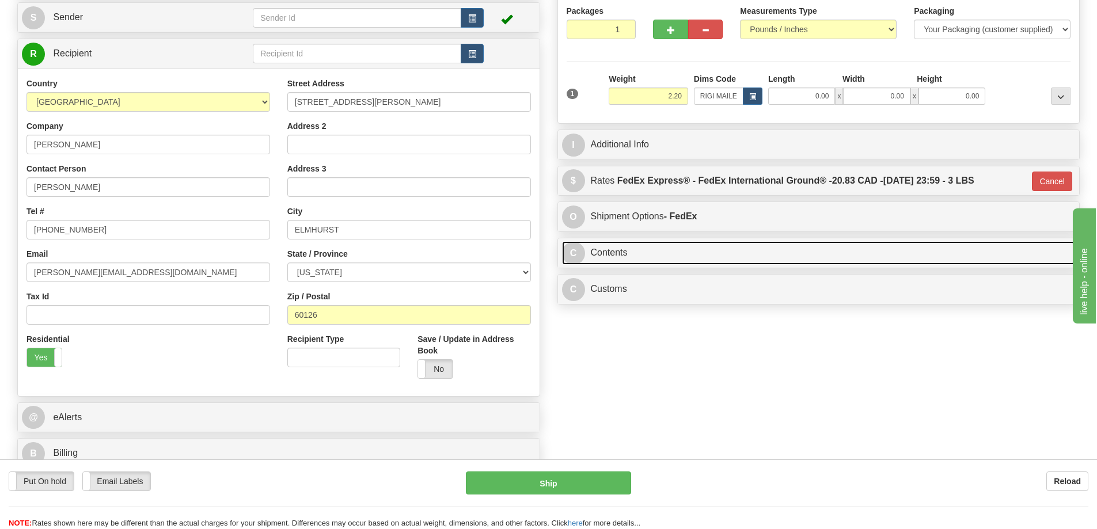
click at [758, 252] on link "C Contents" at bounding box center [818, 253] width 513 height 24
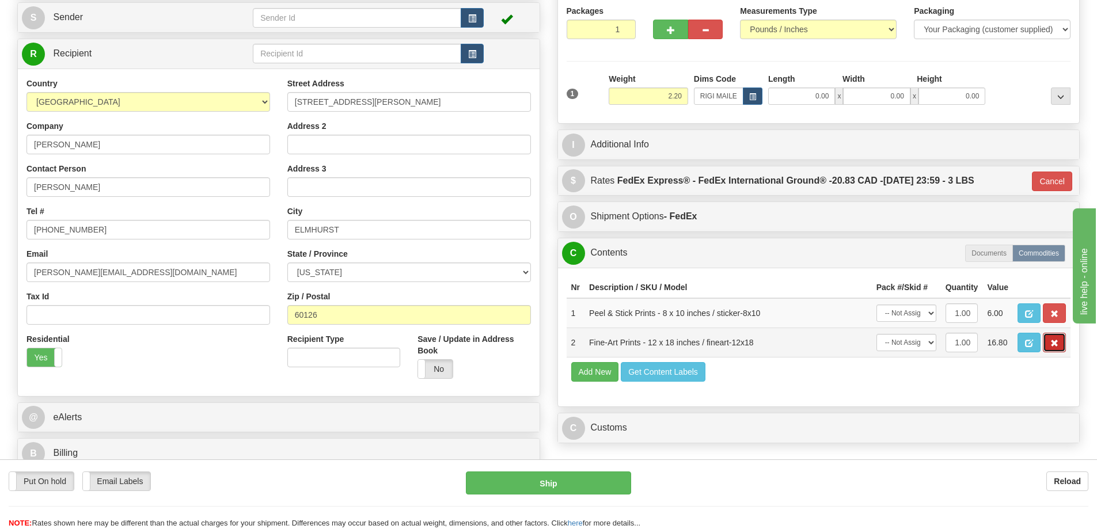
click at [1059, 342] on button "button" at bounding box center [1053, 343] width 23 height 20
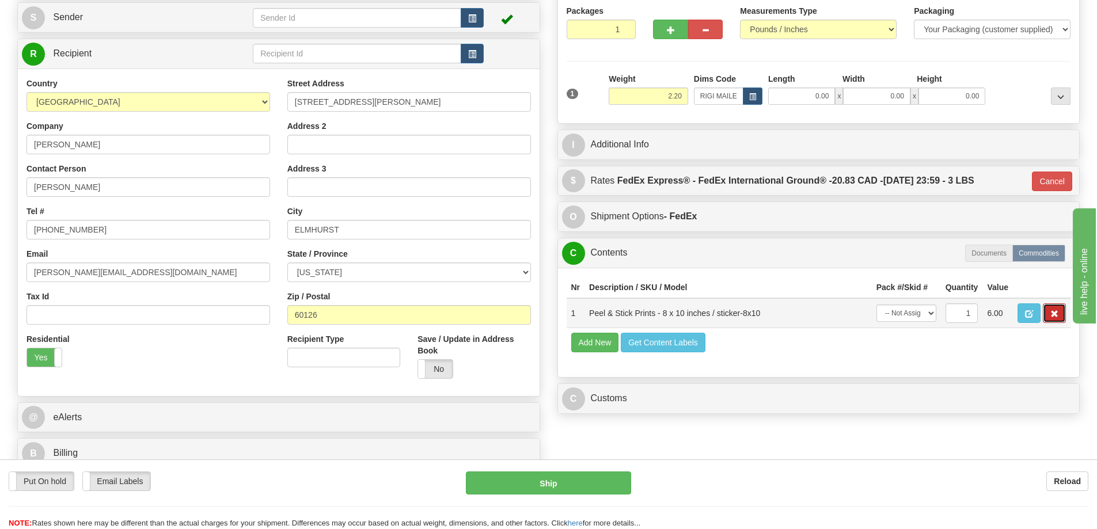
click at [1052, 315] on span "button" at bounding box center [1054, 313] width 8 height 7
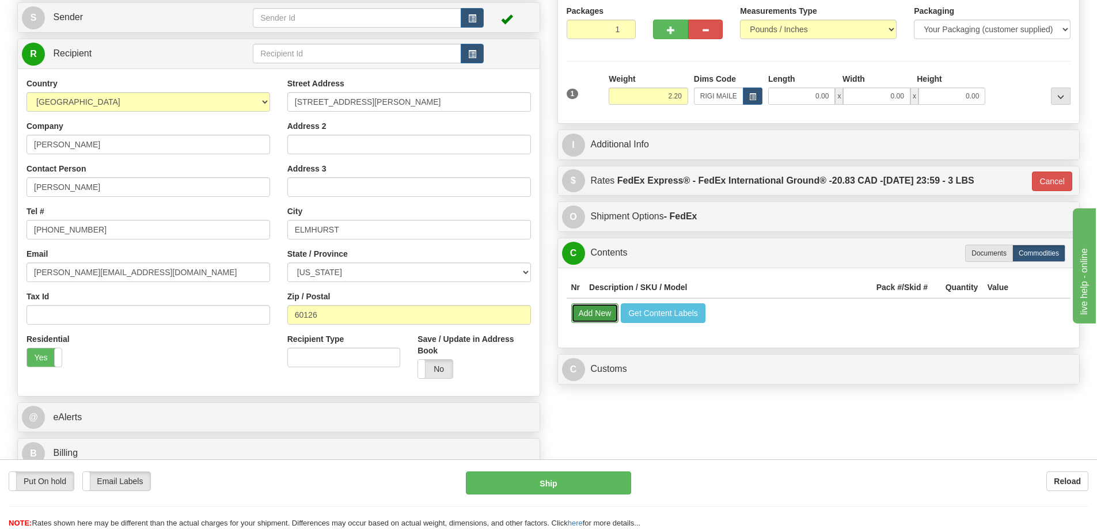
click at [607, 313] on button "Add New" at bounding box center [595, 313] width 48 height 20
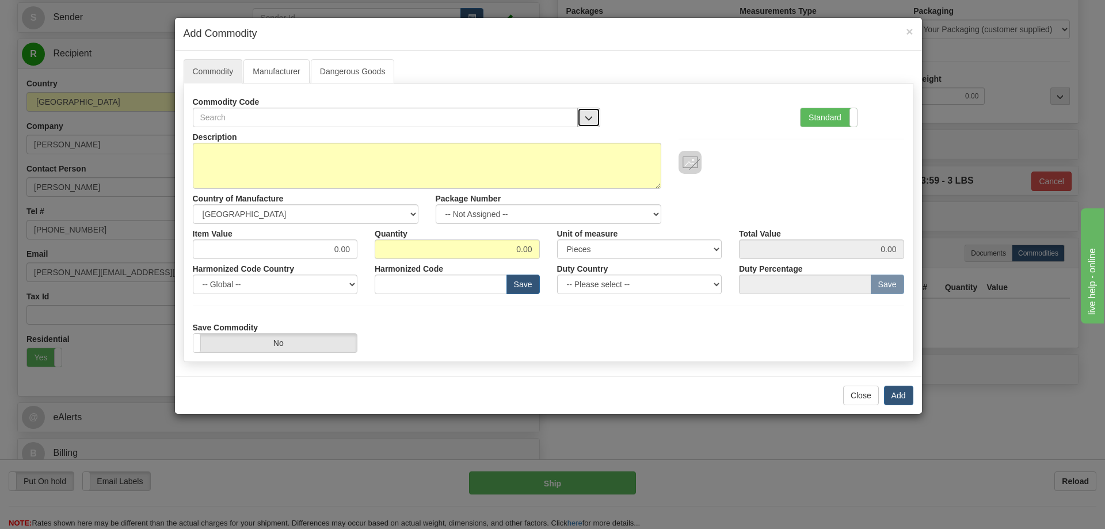
click at [591, 115] on span "button" at bounding box center [589, 118] width 8 height 7
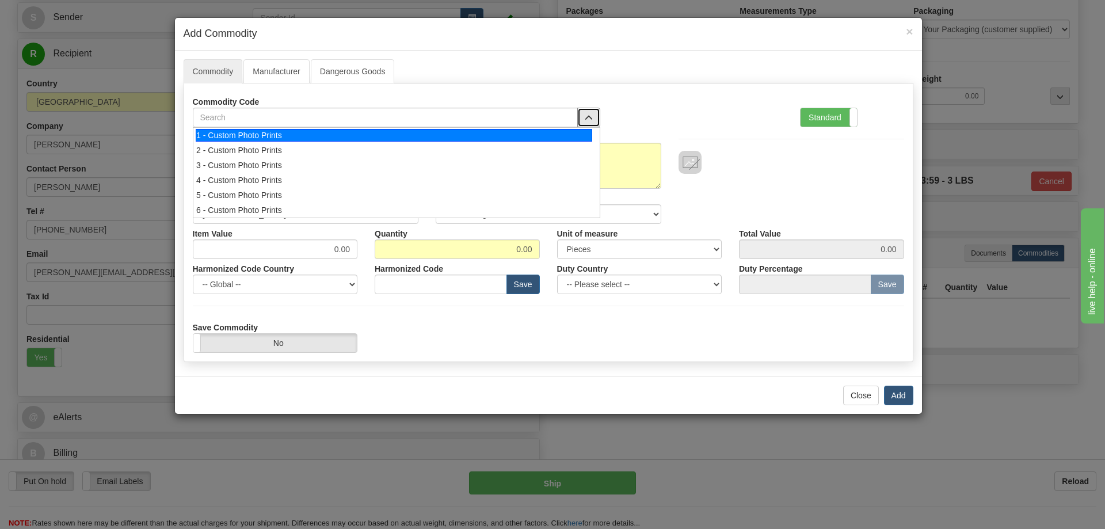
click at [550, 140] on div "1 - Custom Photo Prints" at bounding box center [394, 135] width 397 height 13
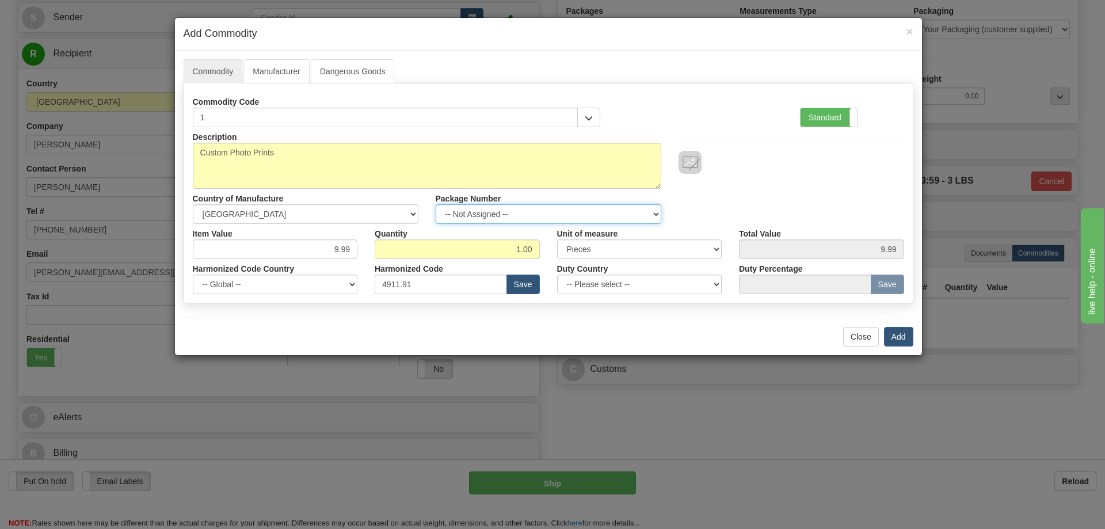
click at [654, 210] on select "-- Not Assigned -- Item 1" at bounding box center [549, 214] width 226 height 20
select select "0"
click at [436, 204] on select "-- Not Assigned -- Item 1" at bounding box center [549, 214] width 226 height 20
click at [900, 332] on button "Add" at bounding box center [898, 337] width 29 height 20
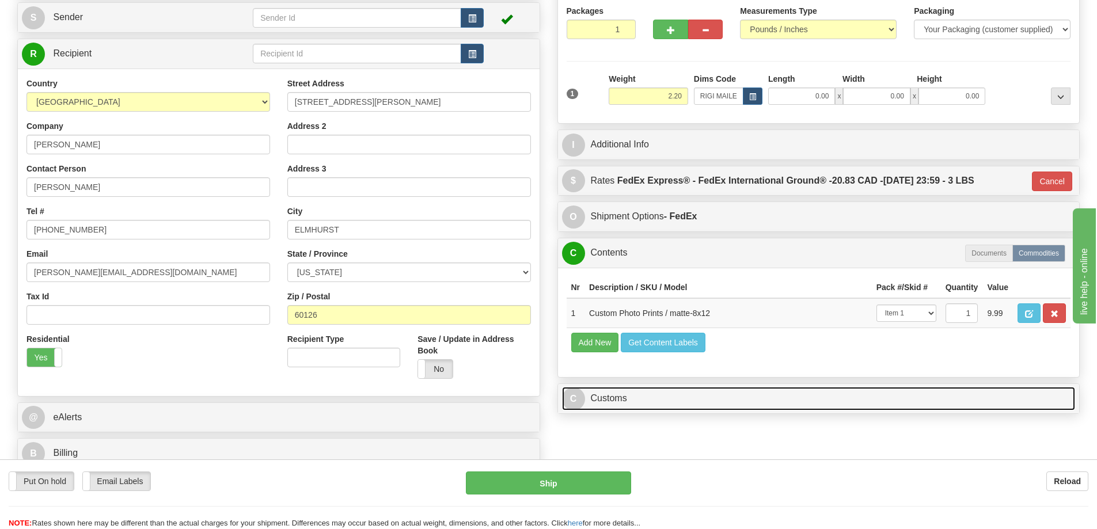
click at [626, 404] on link "C Customs" at bounding box center [818, 399] width 513 height 24
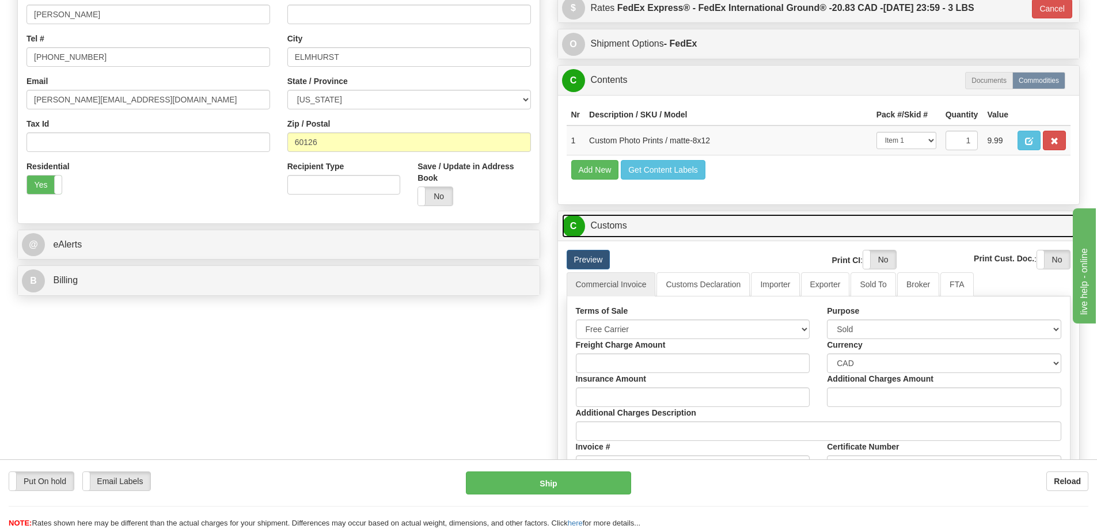
scroll to position [345, 0]
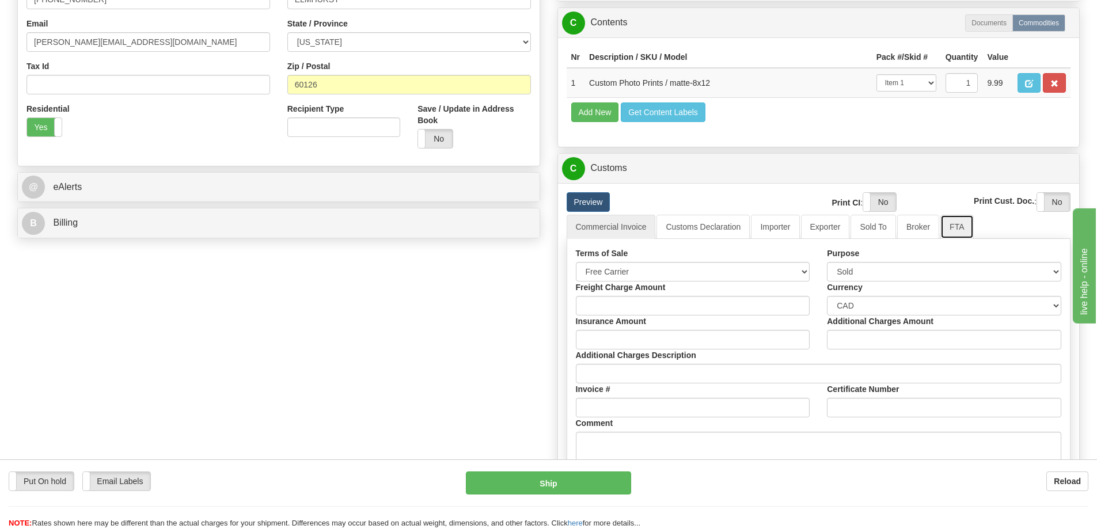
click at [958, 229] on link "FTA" at bounding box center [956, 227] width 33 height 24
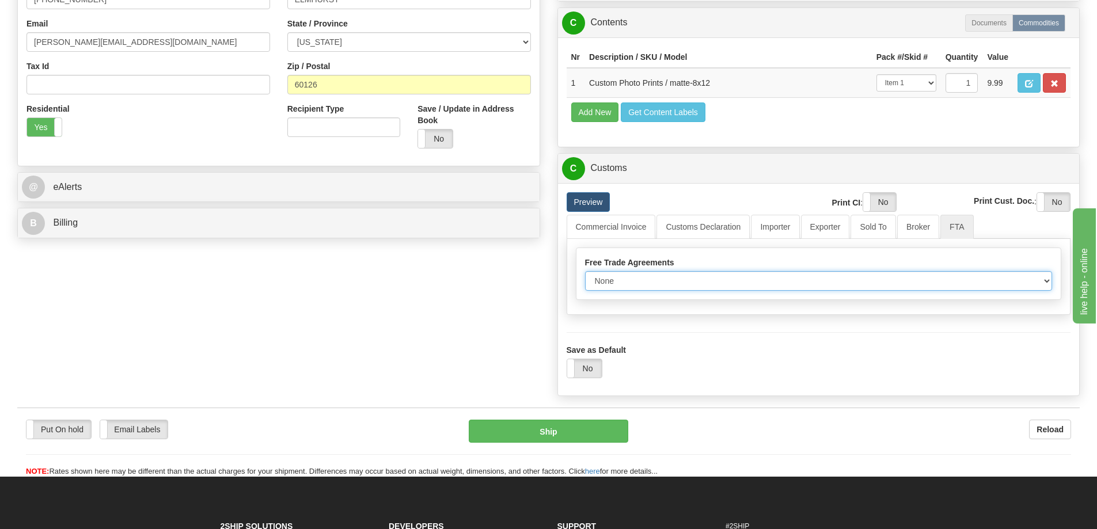
click at [1042, 281] on select "None Other USMCA CETA CUKTCA" at bounding box center [818, 281] width 467 height 20
select select "1"
click at [585, 275] on select "None Other USMCA CETA CUKTCA" at bounding box center [818, 281] width 467 height 20
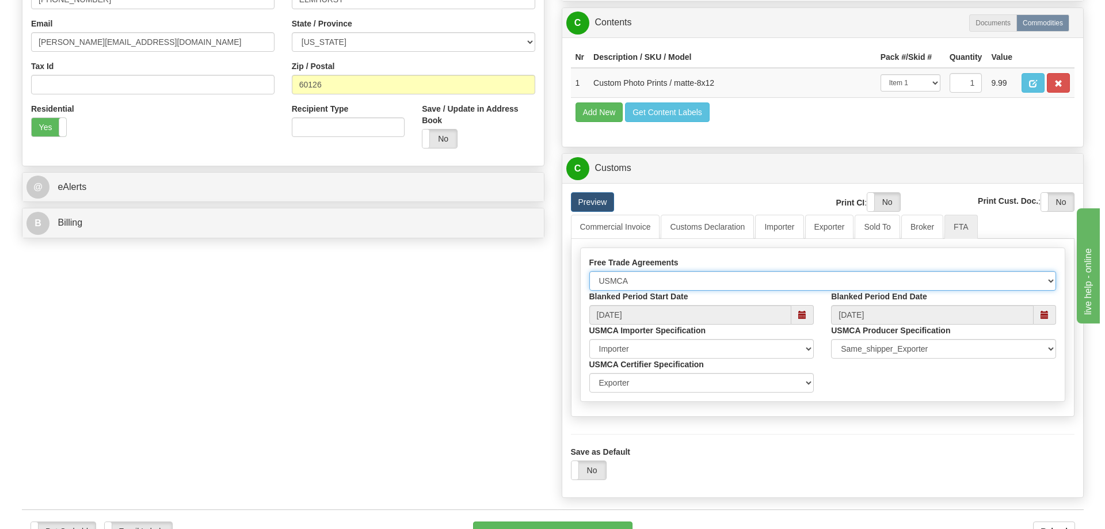
scroll to position [403, 0]
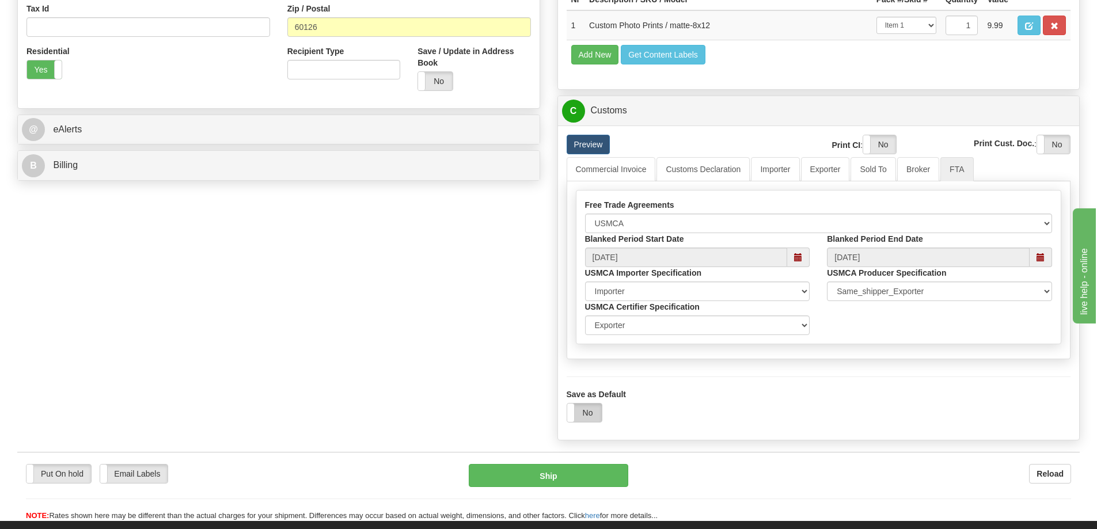
click at [588, 409] on label "No" at bounding box center [584, 413] width 35 height 18
click at [592, 478] on button "Ship" at bounding box center [548, 475] width 159 height 23
